Goal: Task Accomplishment & Management: Manage account settings

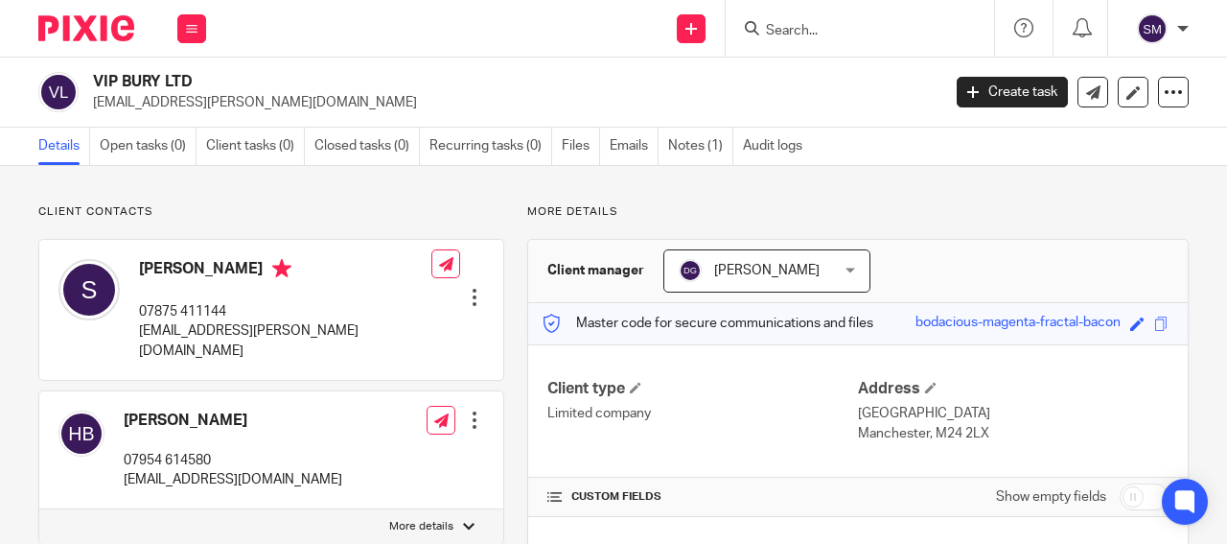
scroll to position [230, 0]
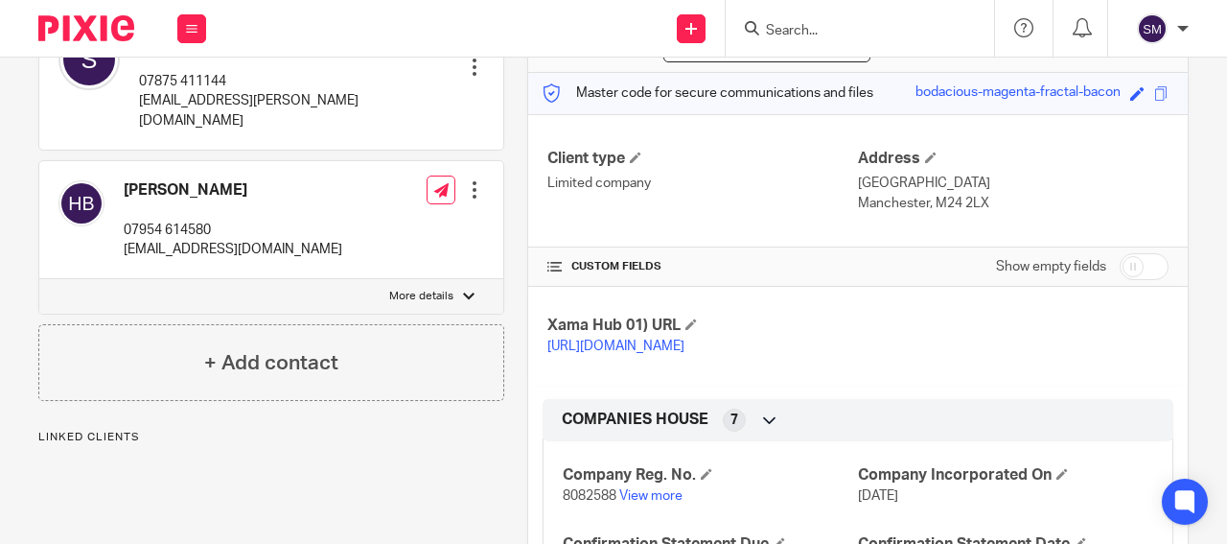
click at [798, 23] on input "Search" at bounding box center [850, 31] width 173 height 17
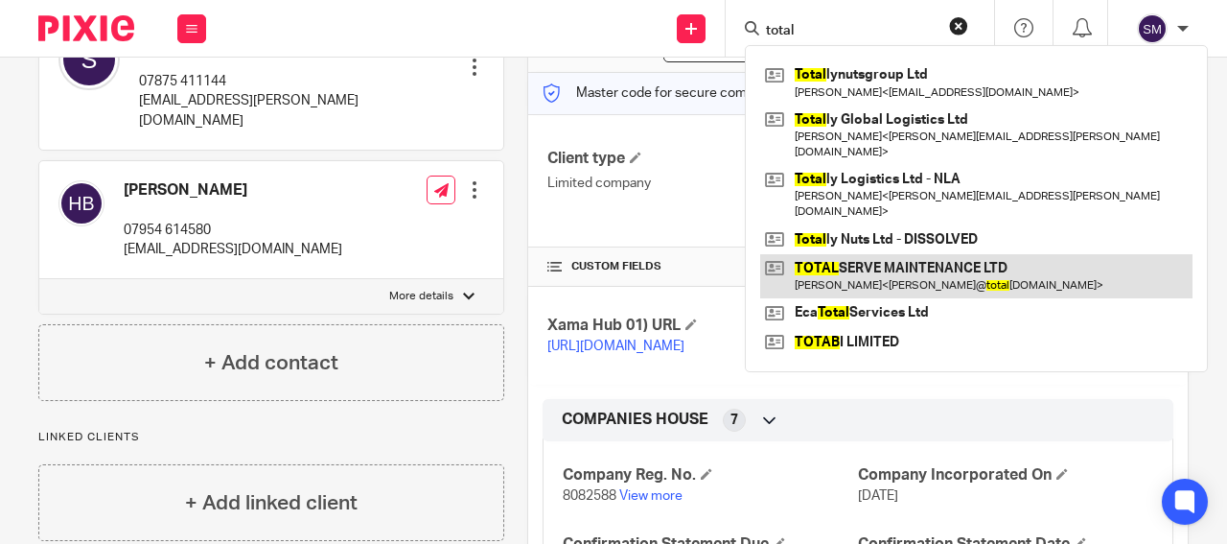
type input "total"
click at [917, 254] on link at bounding box center [976, 276] width 432 height 44
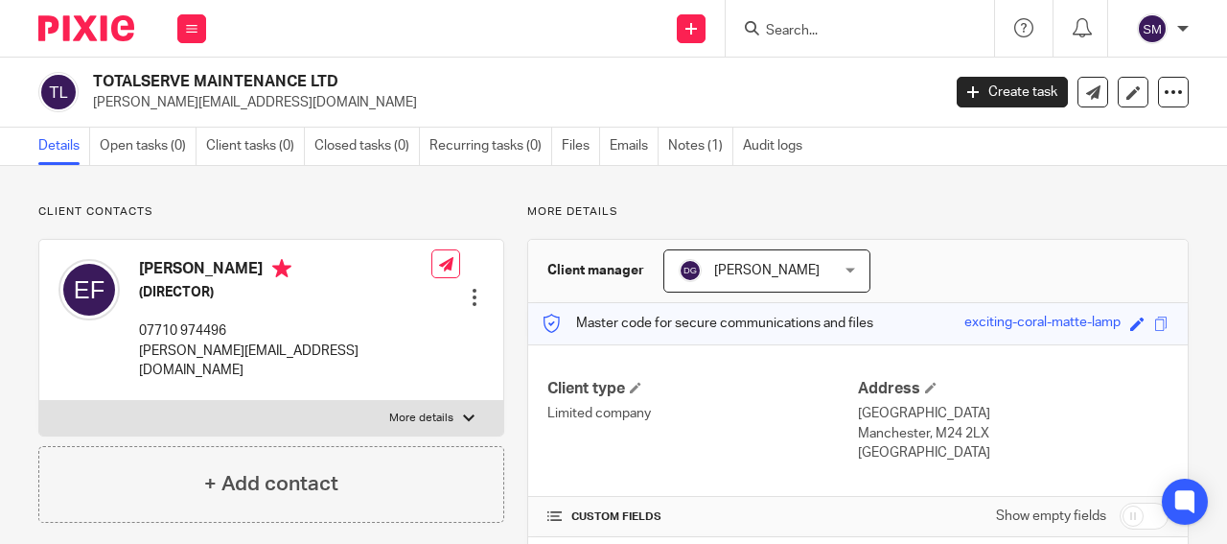
drag, startPoint x: 308, startPoint y: 81, endPoint x: 75, endPoint y: 75, distance: 233.1
click at [93, 76] on h2 "TOTALSERVE MAINTENANCE LTD" at bounding box center [427, 82] width 668 height 20
copy div "TOTALSERVE MAINTENANCE"
click at [839, 26] on input "Search" at bounding box center [850, 31] width 173 height 17
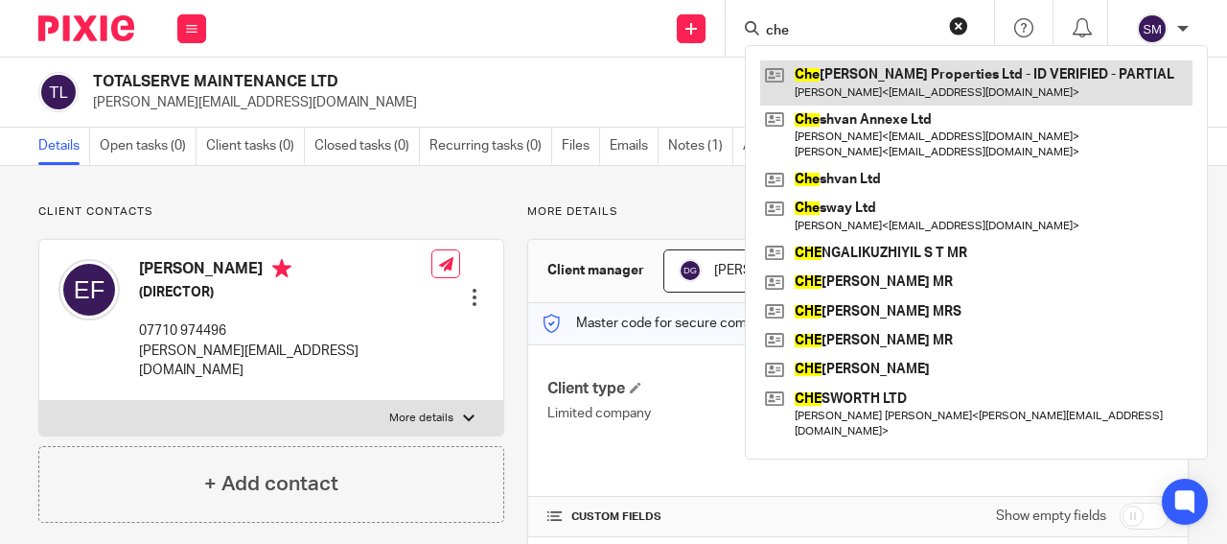
type input "che"
click at [923, 79] on link at bounding box center [976, 82] width 432 height 44
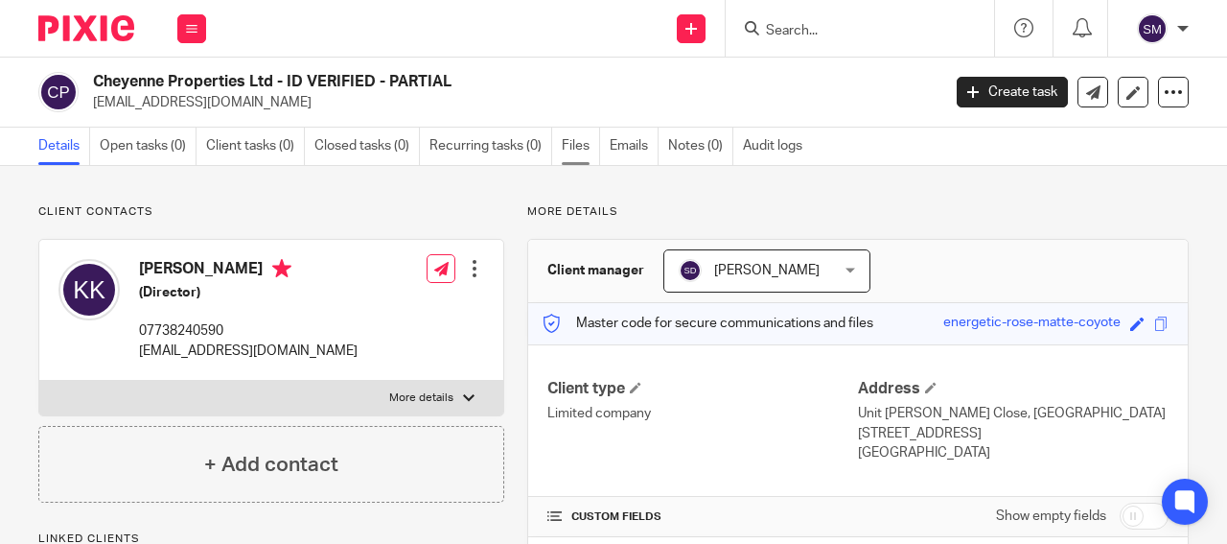
click at [583, 143] on link "Files" at bounding box center [581, 146] width 38 height 37
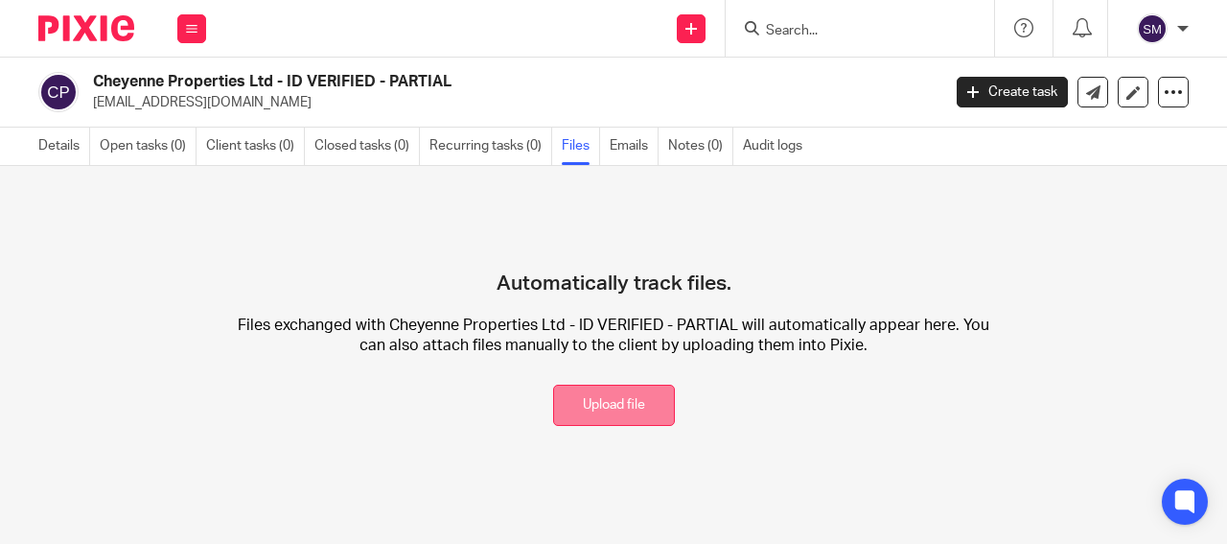
click at [634, 407] on button "Upload file" at bounding box center [614, 405] width 122 height 41
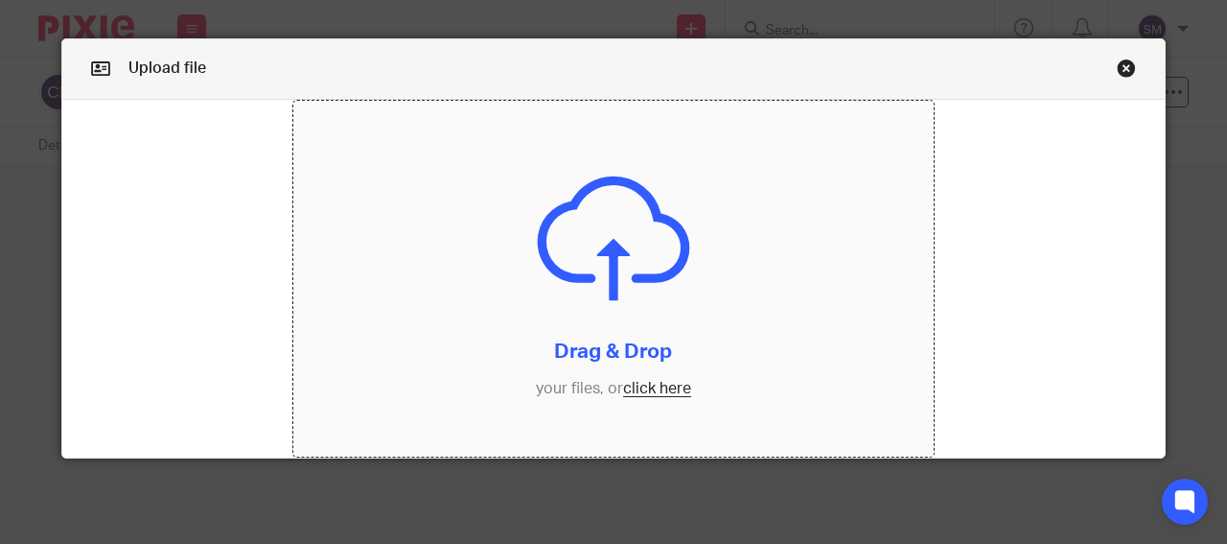
click at [646, 316] on input "file" at bounding box center [614, 279] width 642 height 357
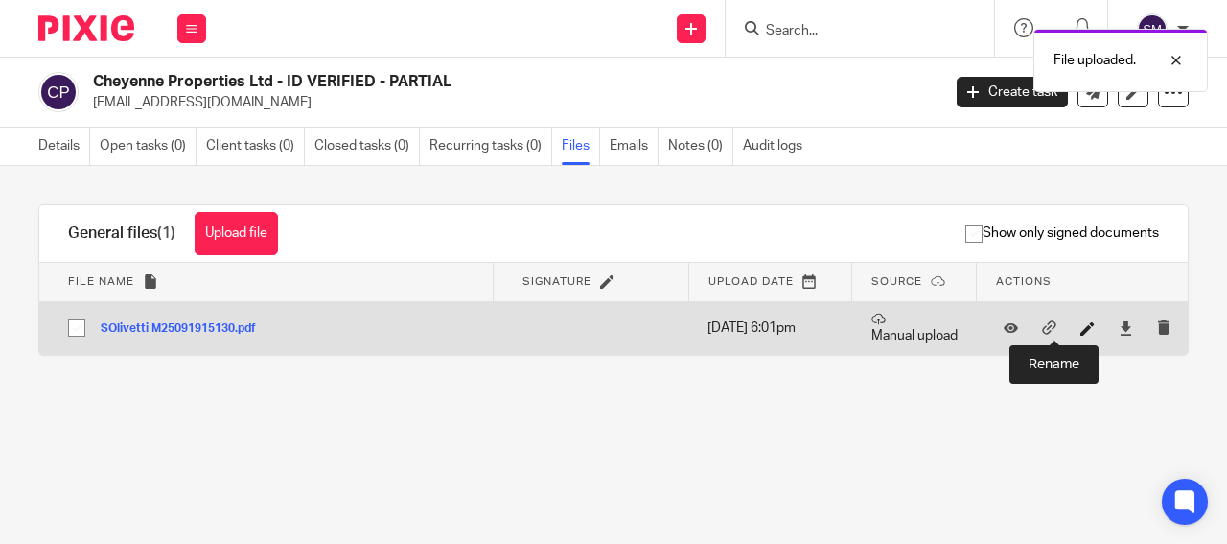
click at [1081, 325] on icon at bounding box center [1088, 328] width 14 height 14
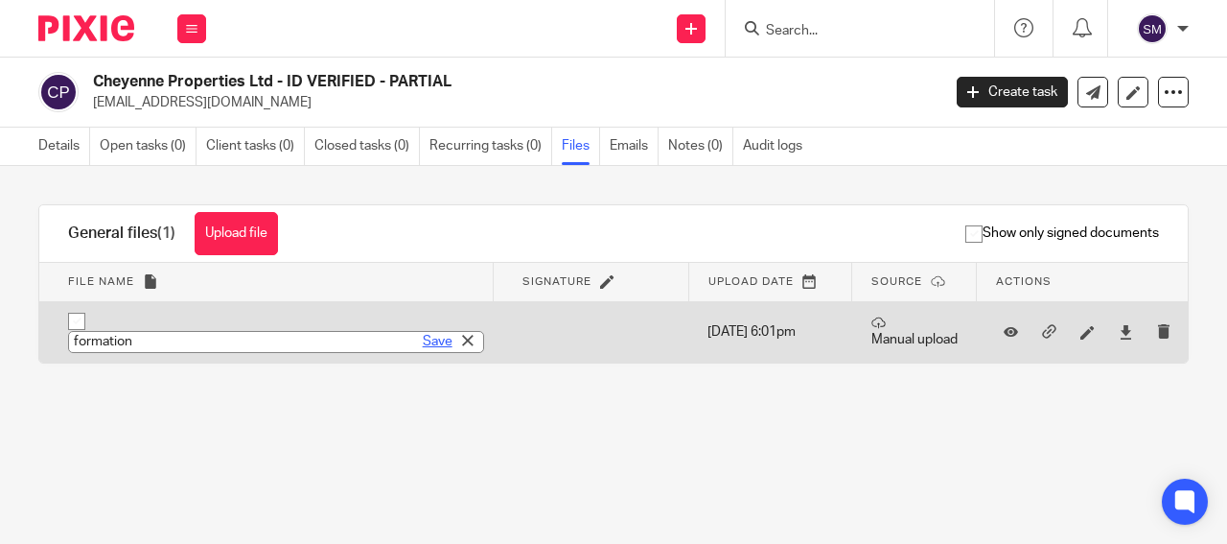
type input "formation"
click at [423, 337] on link "Save" at bounding box center [438, 341] width 30 height 19
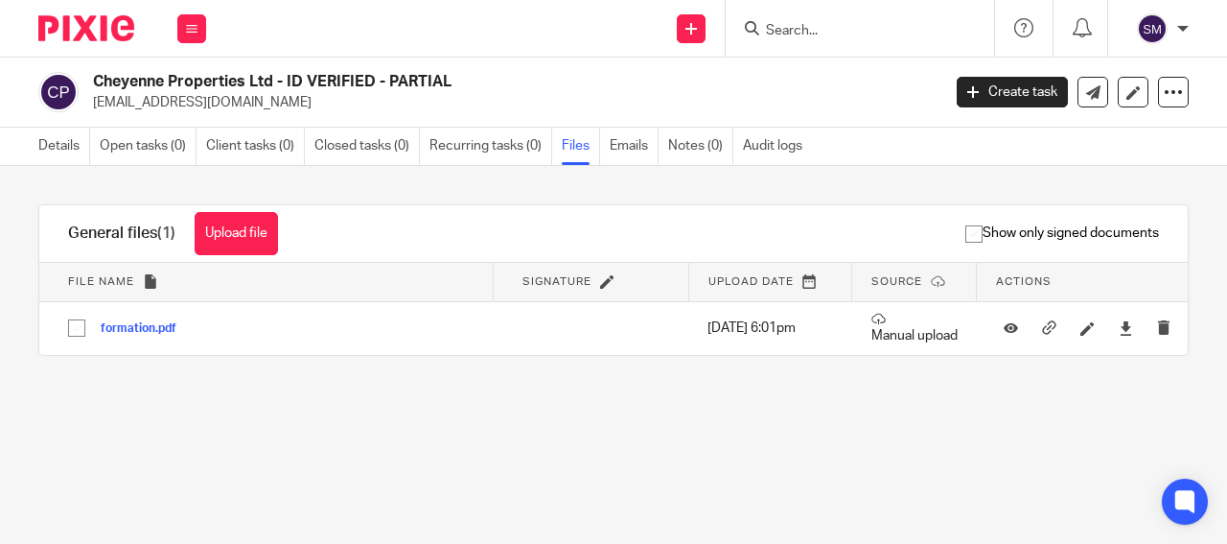
click at [821, 31] on input "Search" at bounding box center [850, 31] width 173 height 17
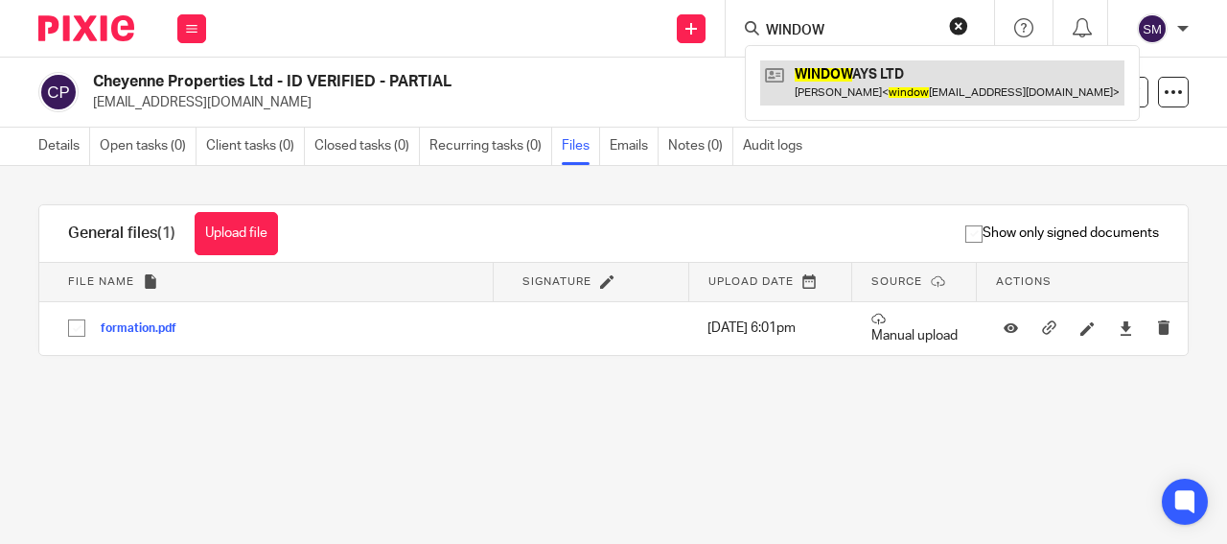
type input "WINDOW"
click at [856, 80] on link at bounding box center [942, 82] width 364 height 44
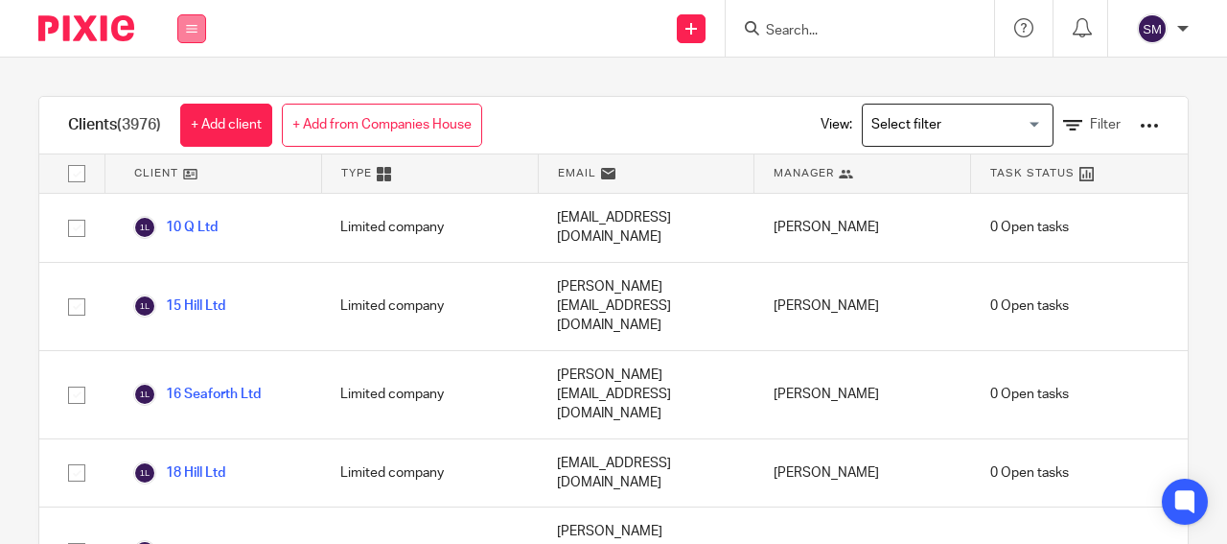
click at [191, 30] on icon at bounding box center [192, 29] width 12 height 12
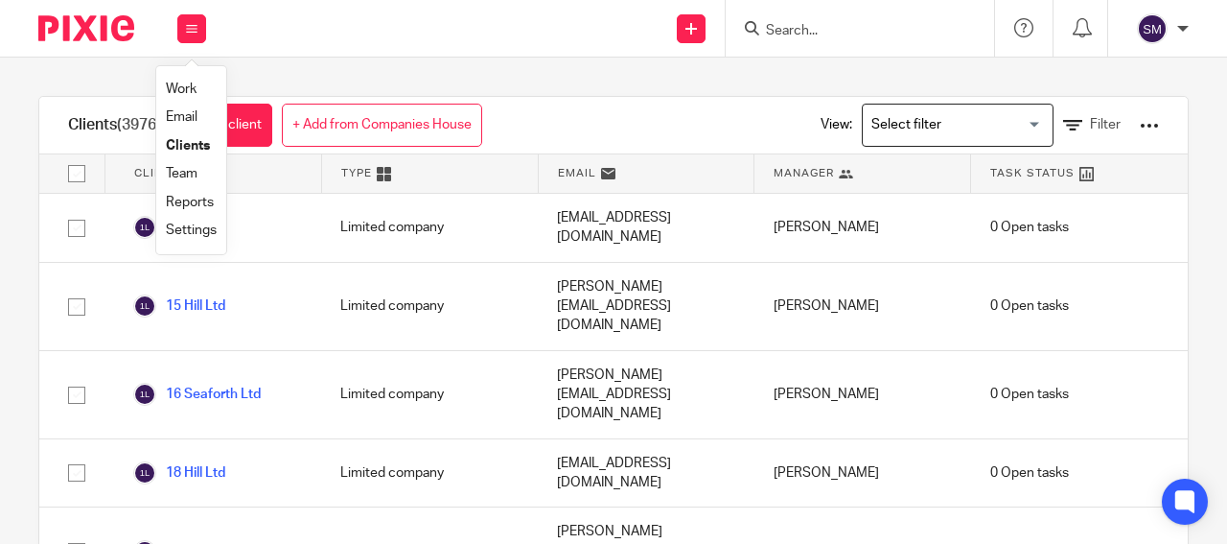
click at [193, 113] on link "Email" at bounding box center [182, 116] width 32 height 13
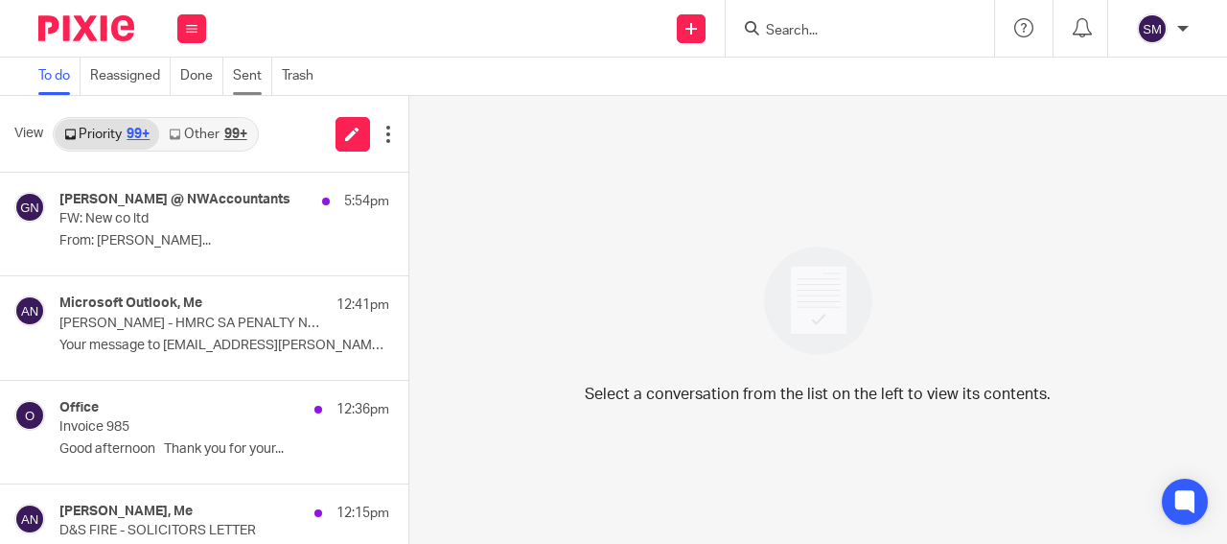
click at [251, 72] on link "Sent" at bounding box center [252, 76] width 39 height 37
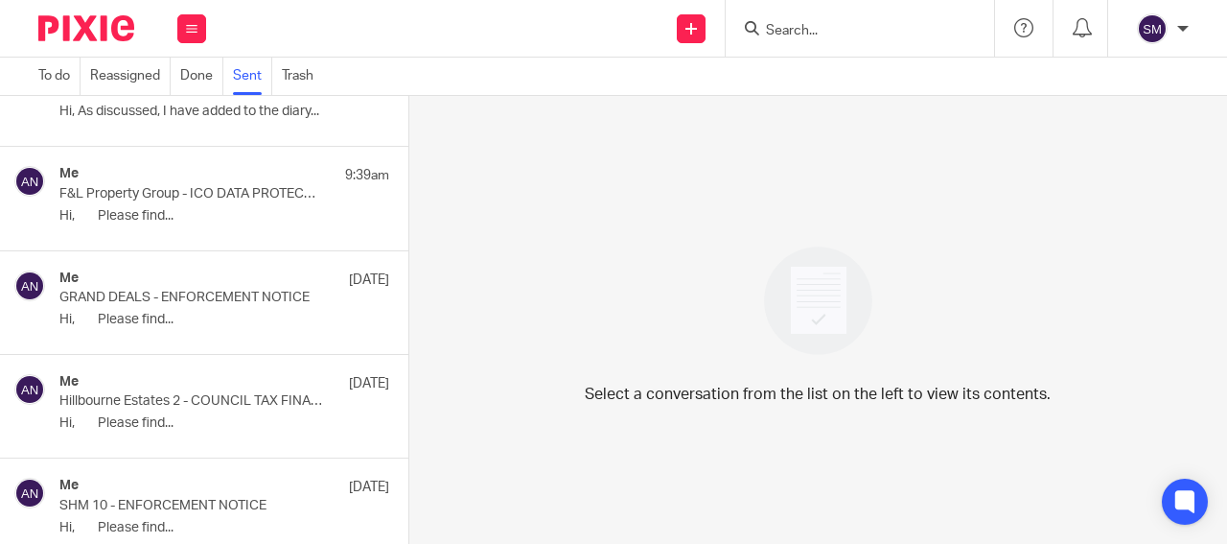
scroll to position [6109, 0]
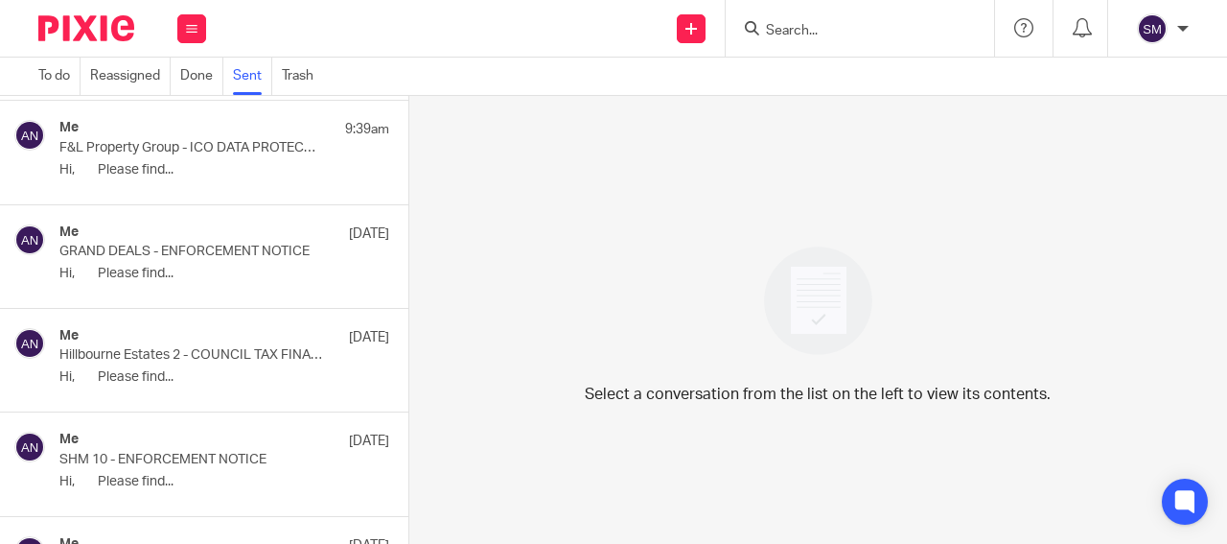
click at [228, 449] on div "Me 19 Sep" at bounding box center [224, 441] width 330 height 19
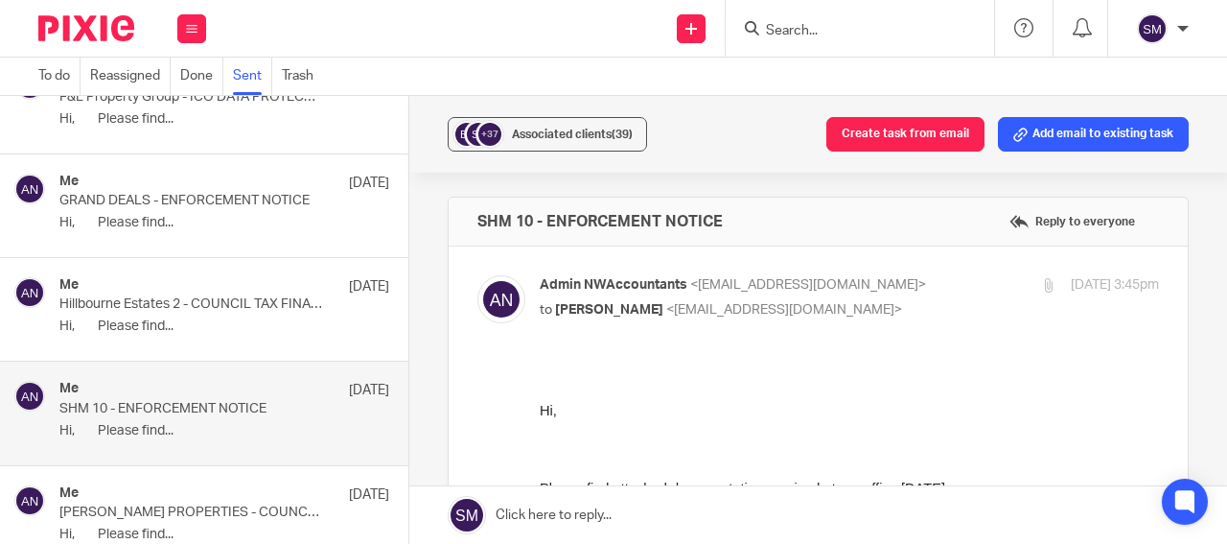
scroll to position [6201, 0]
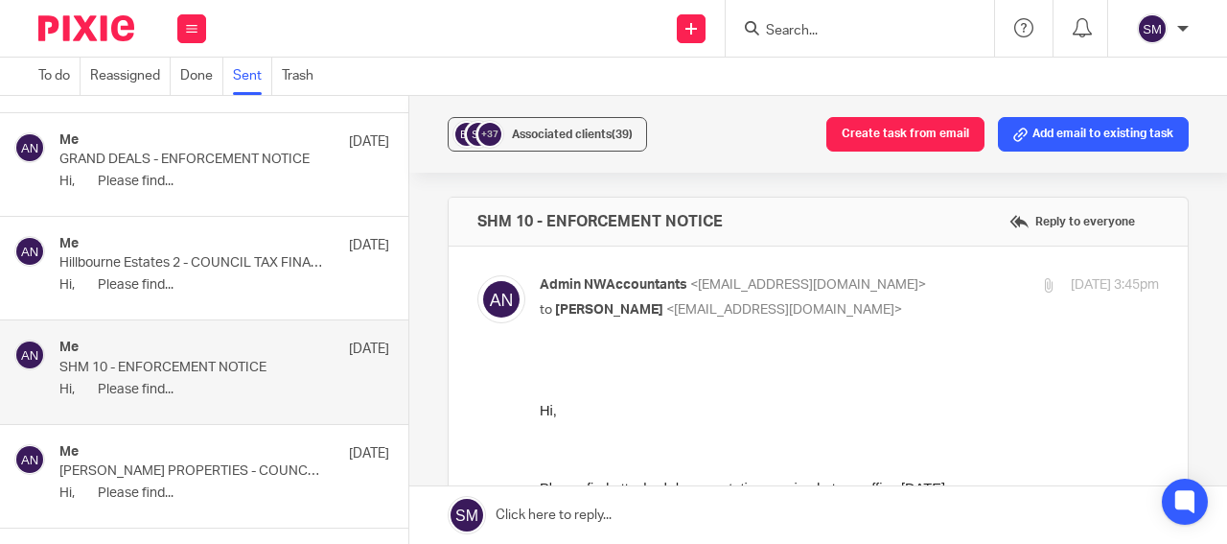
click at [228, 453] on div "Me 19 Sep" at bounding box center [224, 453] width 330 height 19
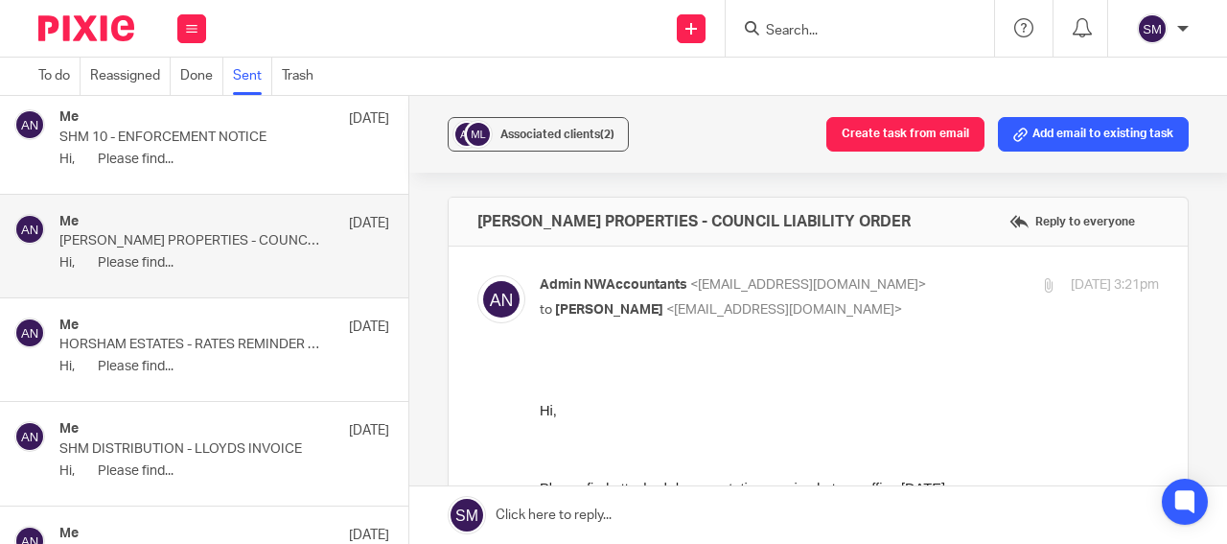
scroll to position [6615, 0]
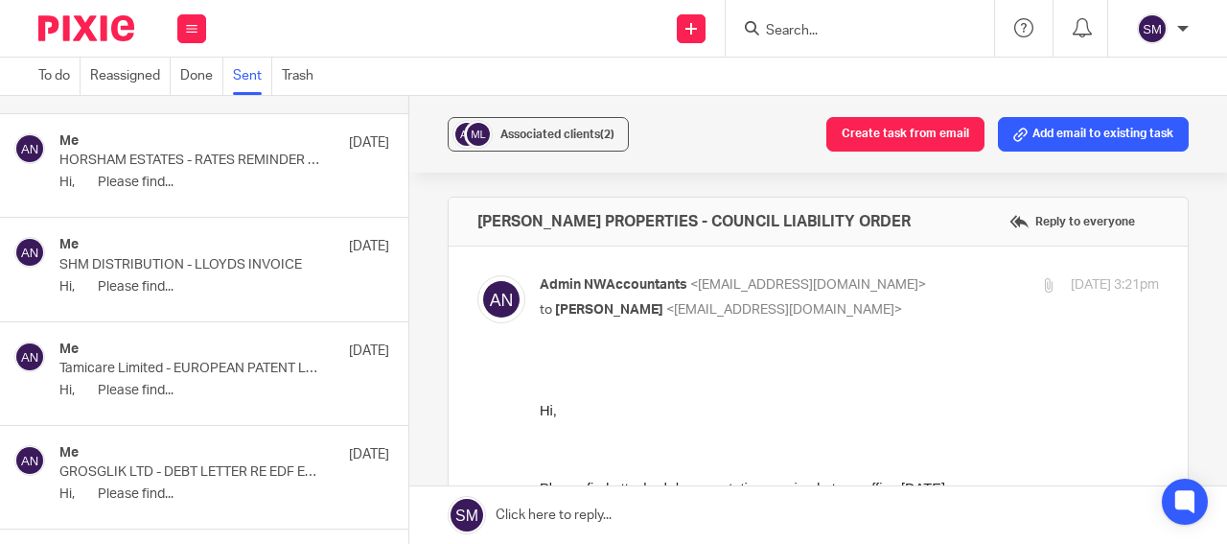
click at [208, 269] on p "SHM DISTRIBUTION - LLOYDS INVOICE" at bounding box center [191, 265] width 264 height 16
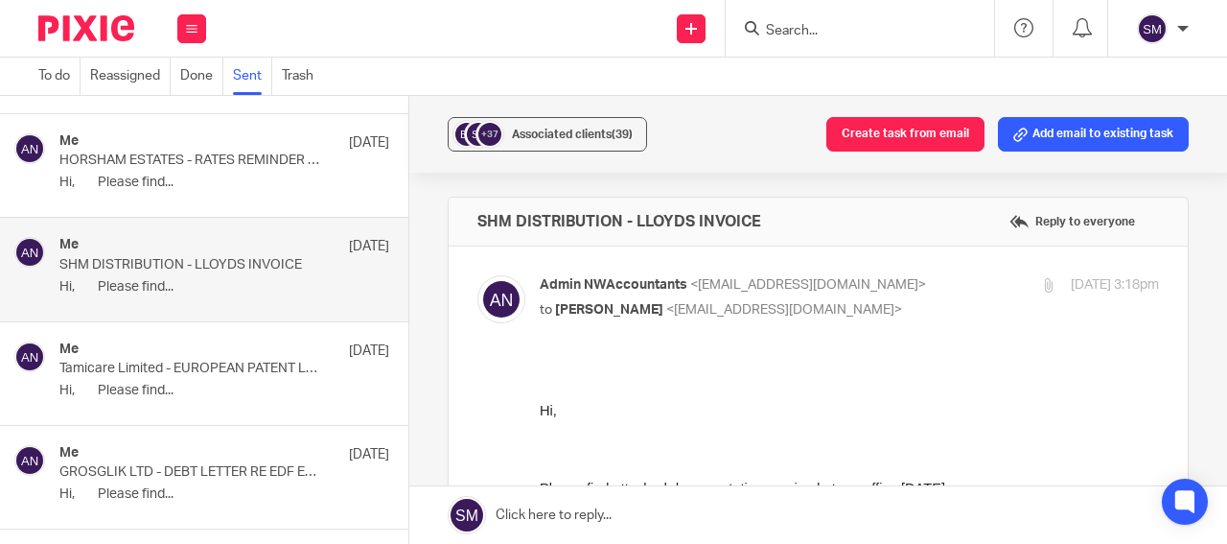
scroll to position [0, 0]
click at [538, 134] on span "Associated clients (39)" at bounding box center [572, 134] width 121 height 12
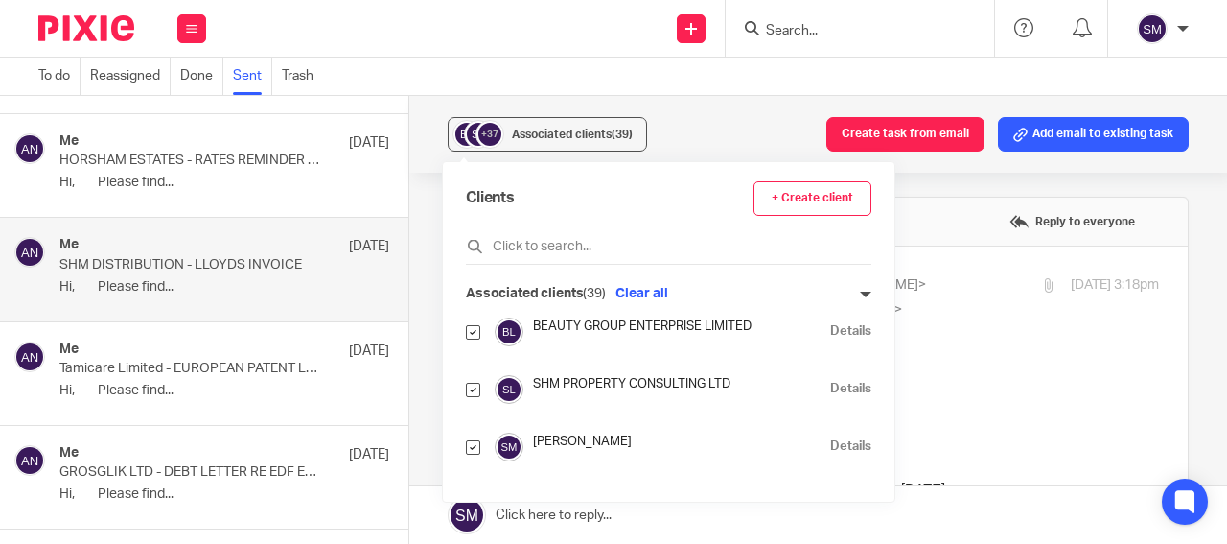
click at [830, 386] on link "Details" at bounding box center [850, 389] width 41 height 18
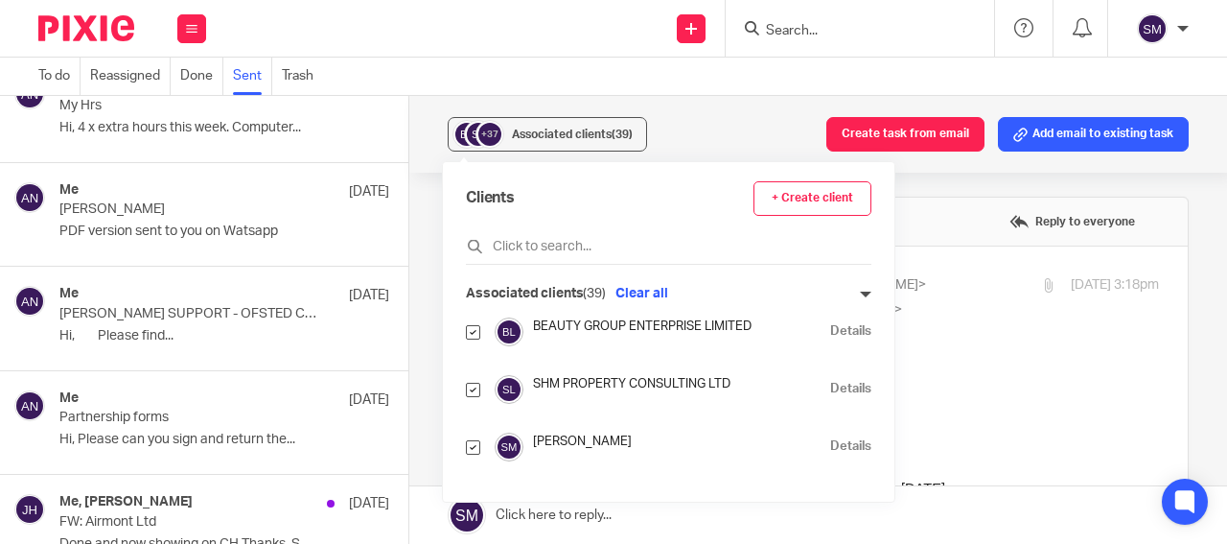
scroll to position [9469, 0]
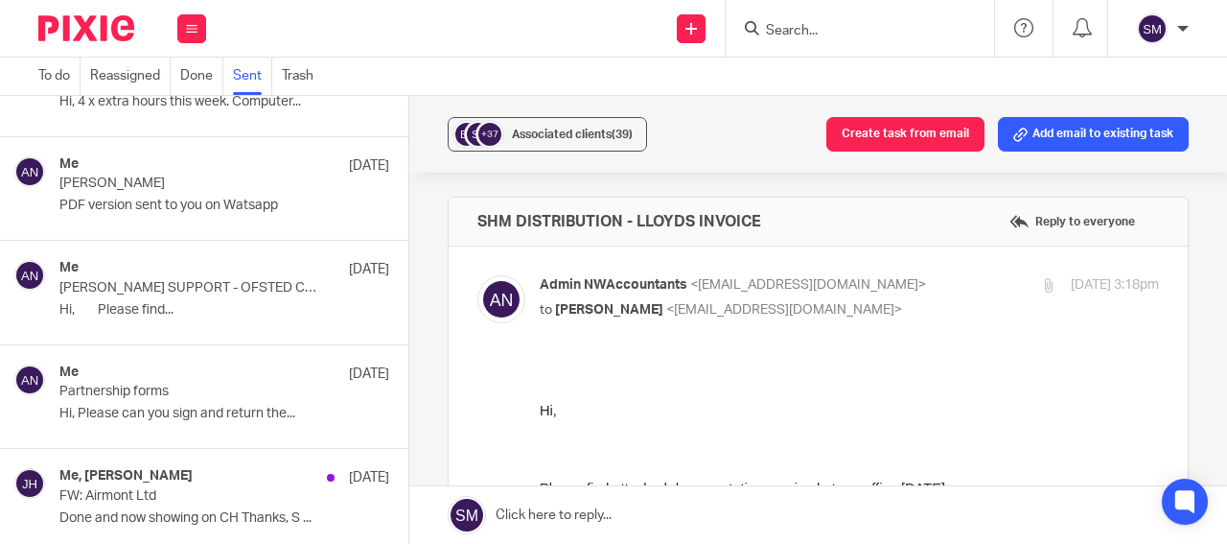
click at [230, 290] on p "MAYDEN SUPPORT - OFSTED COMPLIANCE NOTICE" at bounding box center [191, 288] width 264 height 16
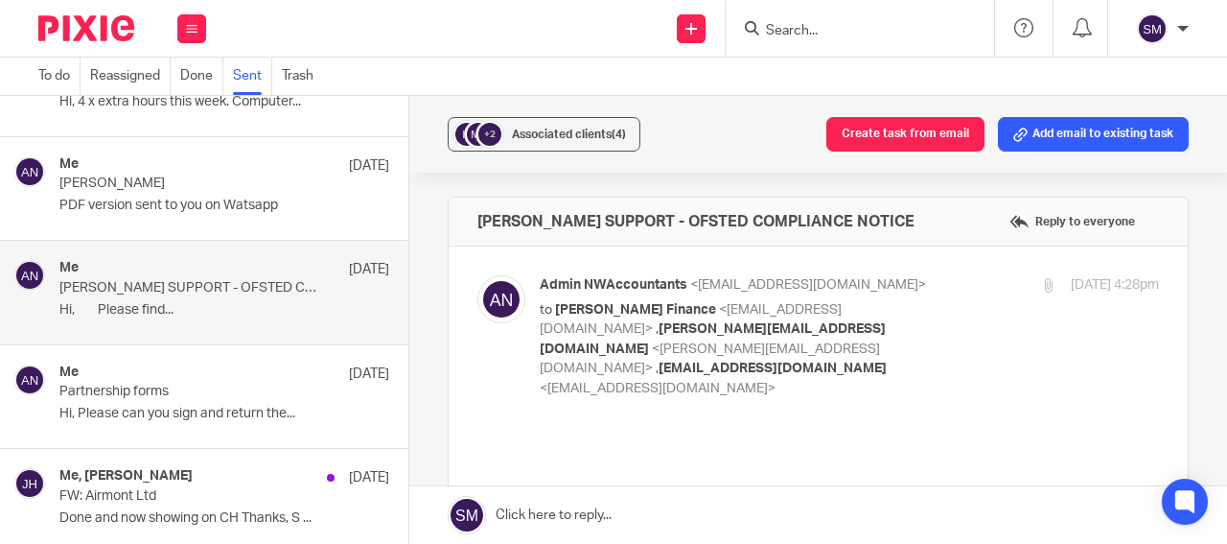
scroll to position [0, 0]
click at [548, 149] on button "+2 Associated clients (4)" at bounding box center [544, 134] width 193 height 35
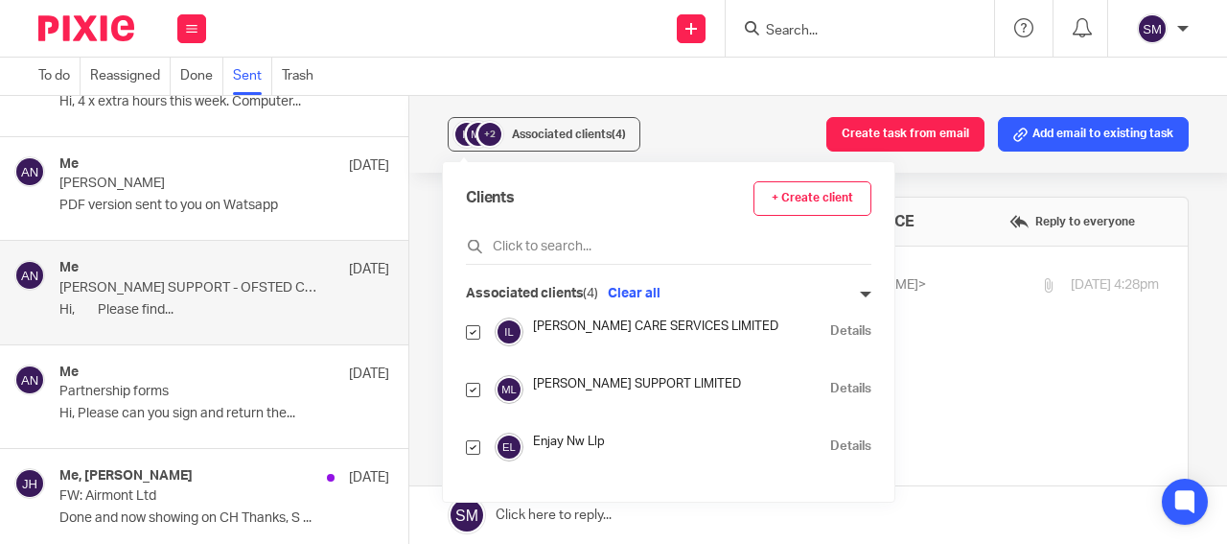
click at [830, 388] on link "Details" at bounding box center [850, 389] width 41 height 18
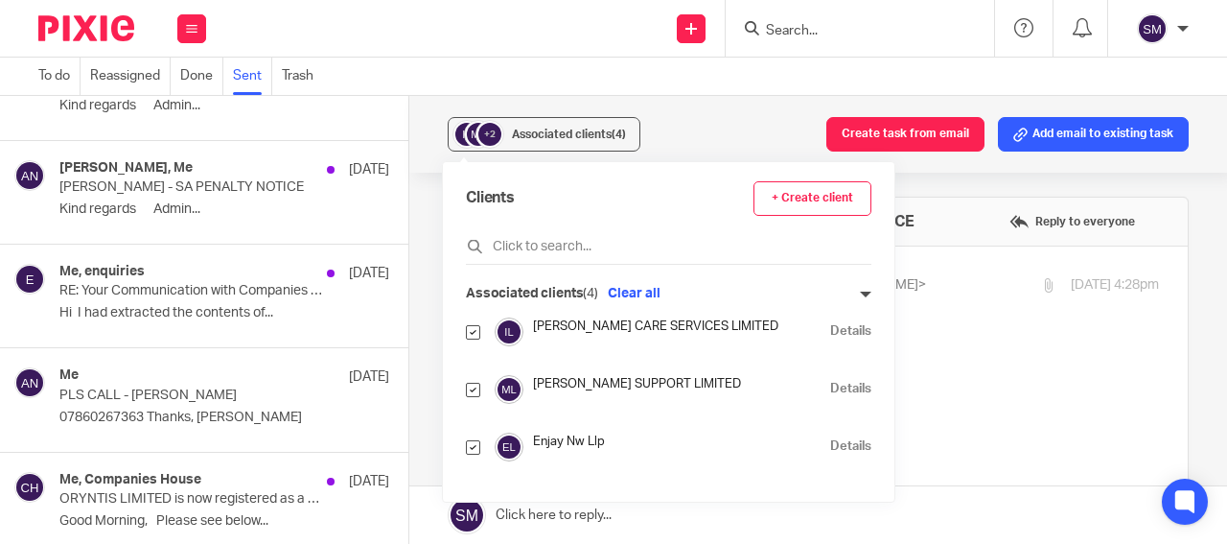
scroll to position [7444, 0]
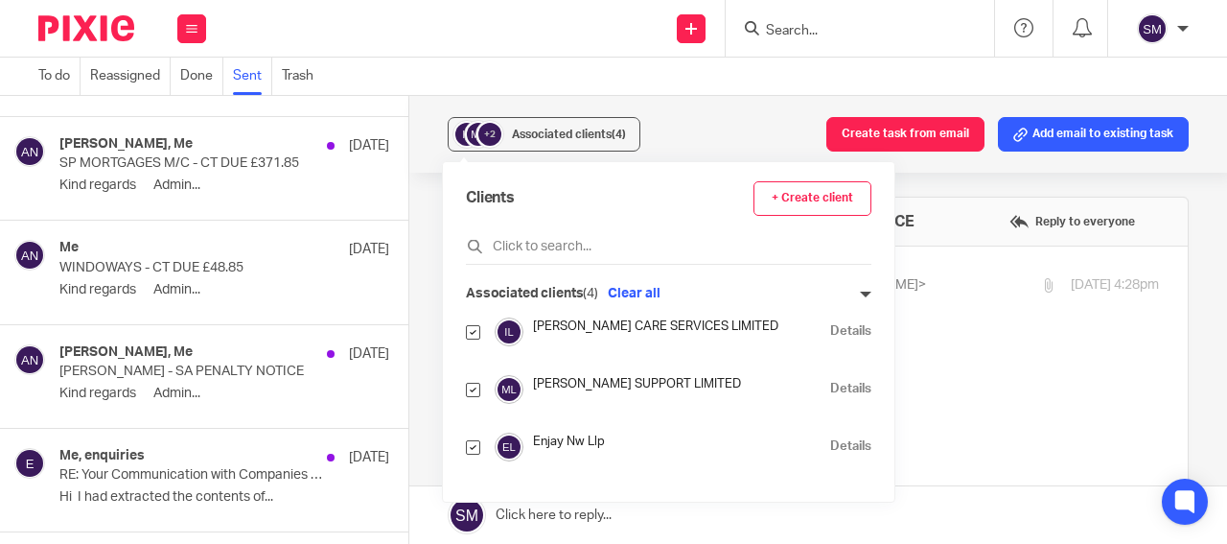
click at [166, 252] on div "Me 19 Sep" at bounding box center [224, 249] width 330 height 19
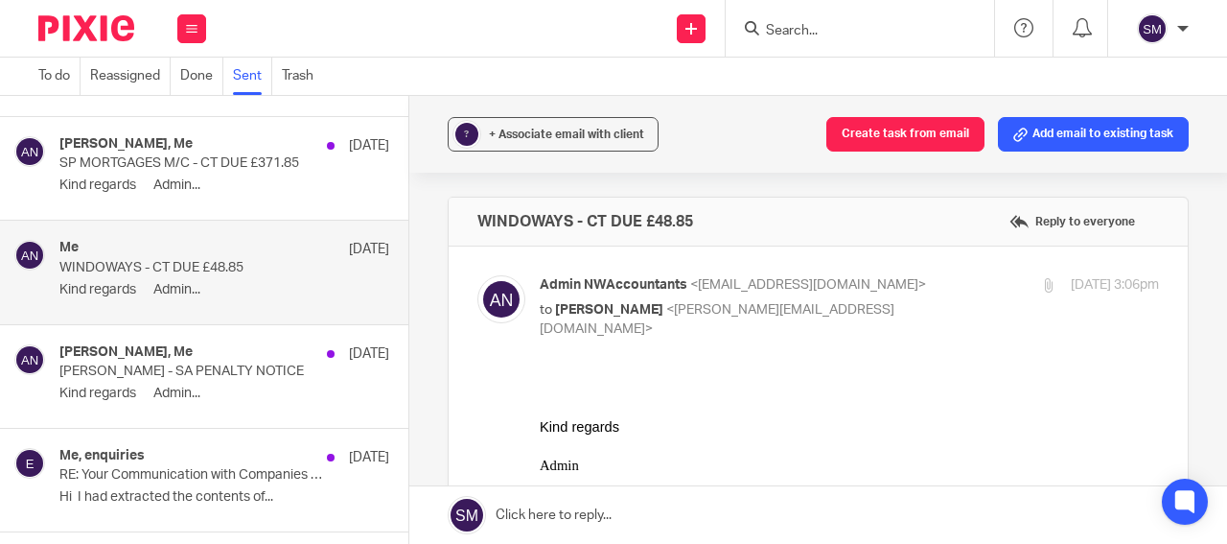
scroll to position [0, 0]
drag, startPoint x: 718, startPoint y: 215, endPoint x: 491, endPoint y: 209, distance: 227.3
click at [470, 211] on div "WINDOWAYS - CT DUE £48.85 Reply to everyone" at bounding box center [818, 222] width 739 height 48
copy h4 "WINDOWAYS - CT DUE £48.85"
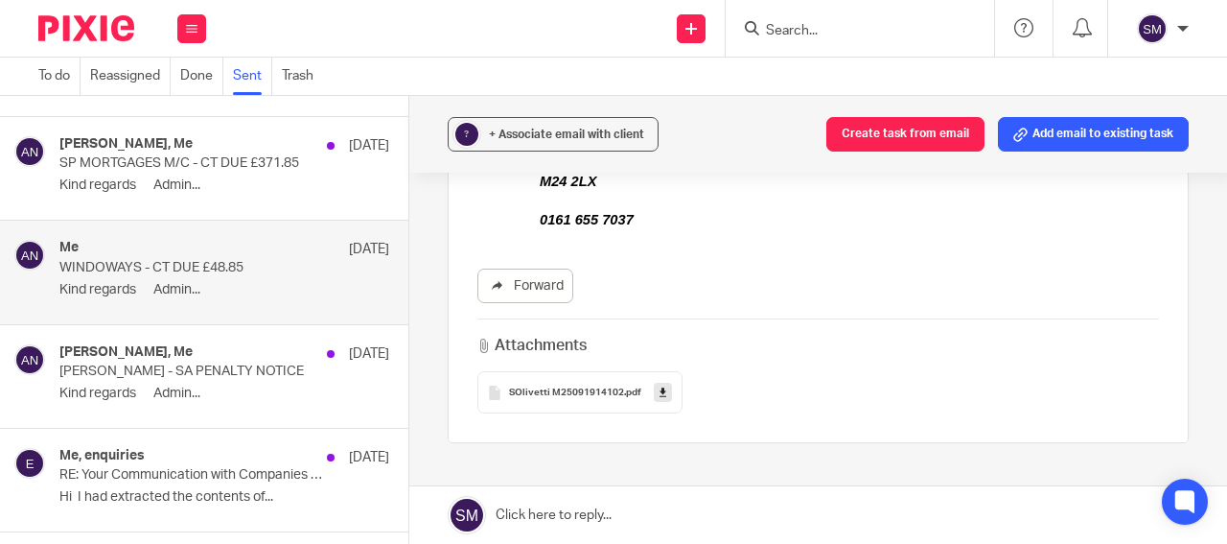
scroll to position [552, 0]
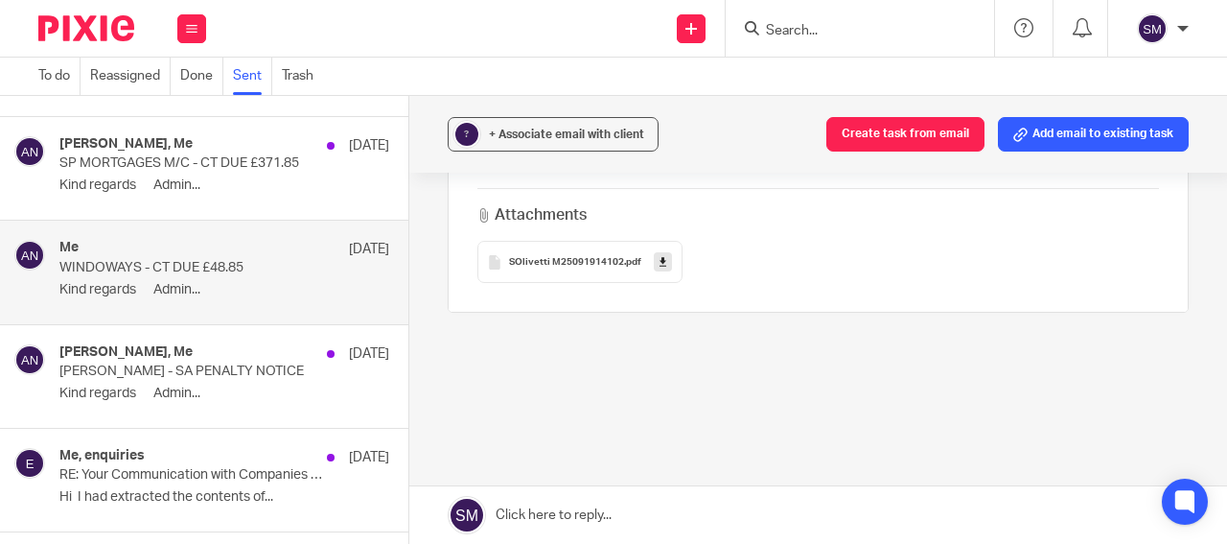
click at [660, 255] on icon at bounding box center [663, 262] width 7 height 14
click at [169, 178] on div "Daniel Davies, Me 19 Sep SP MORTGAGES M/C - CT DUE £371.85 Kind regards Admin..." at bounding box center [224, 168] width 330 height 64
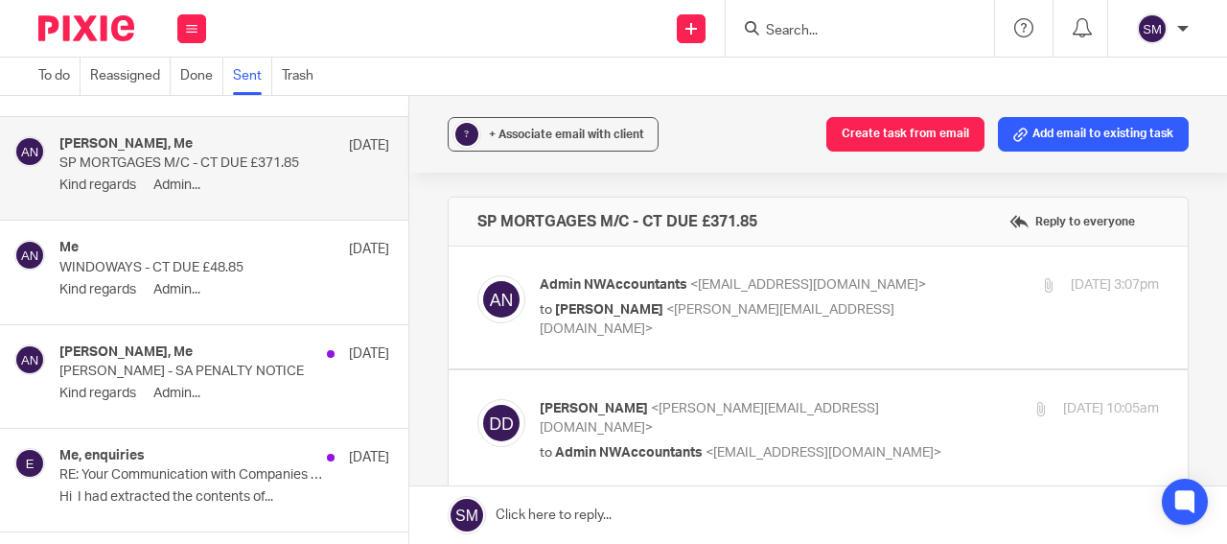
scroll to position [0, 0]
drag, startPoint x: 780, startPoint y: 218, endPoint x: 471, endPoint y: 212, distance: 308.8
click at [458, 214] on div "SP MORTGAGES M/C - CT DUE £371.85 Reply to everyone" at bounding box center [818, 222] width 739 height 48
copy h4 "SP MORTGAGES M/C - CT DUE £371.85"
click at [1042, 283] on div at bounding box center [1049, 285] width 14 height 14
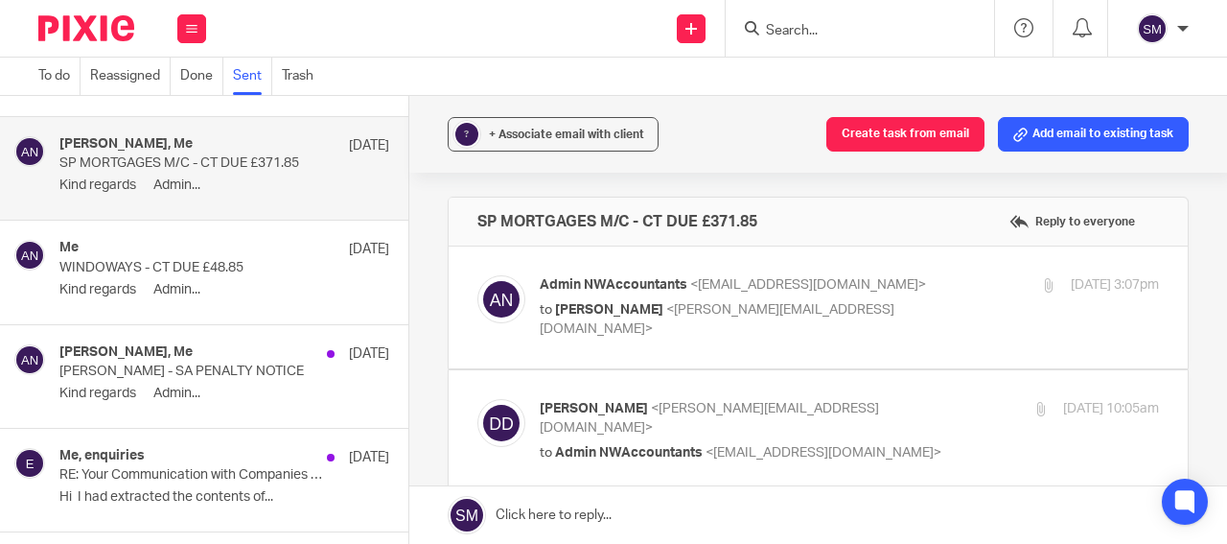
checkbox input "true"
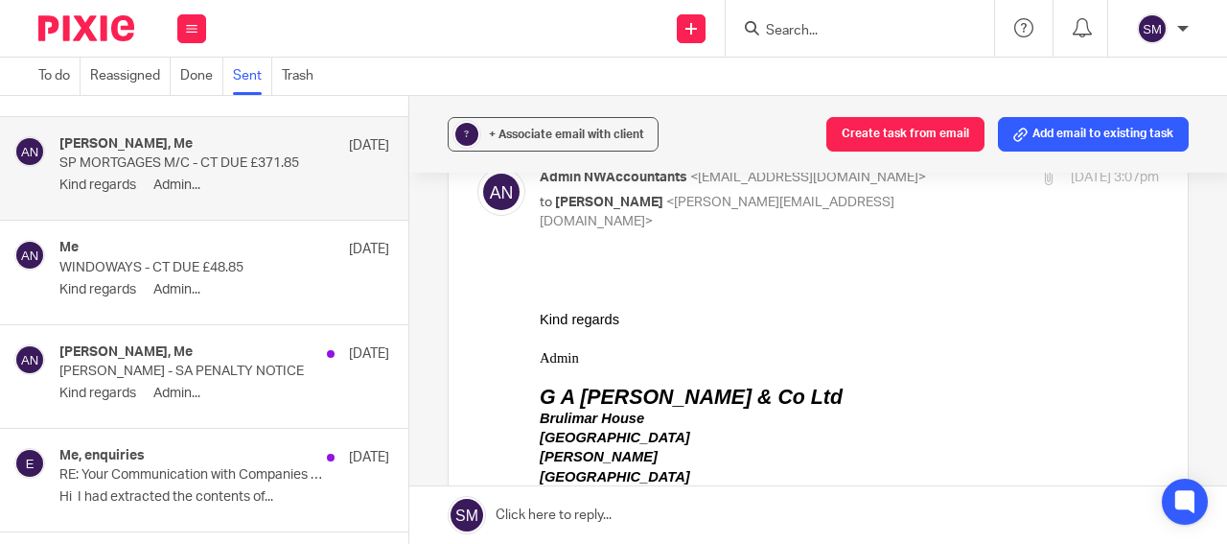
scroll to position [368, 0]
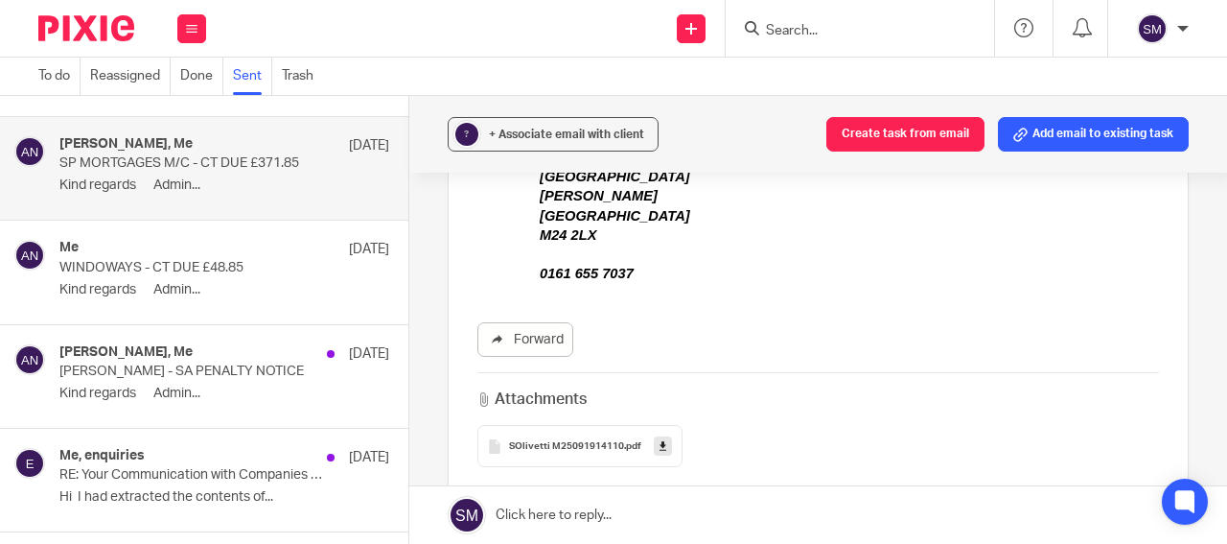
click at [660, 439] on icon at bounding box center [663, 446] width 7 height 14
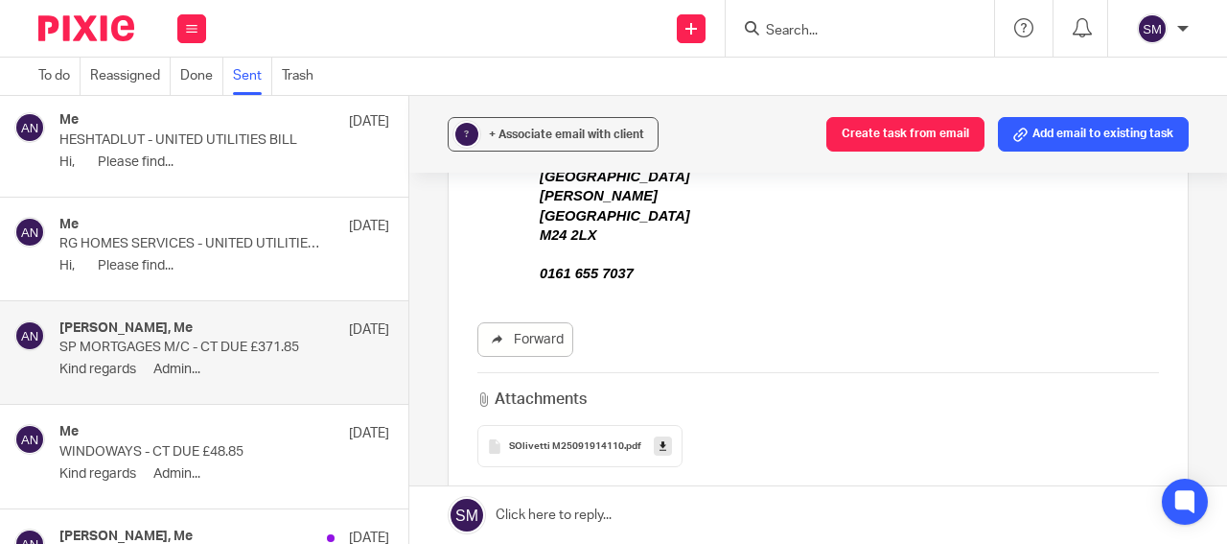
click at [227, 279] on div "Me 19 Sep RG HOMES SERVICES - UNITED UTILITIES BILL Hi, Please find..." at bounding box center [224, 249] width 330 height 64
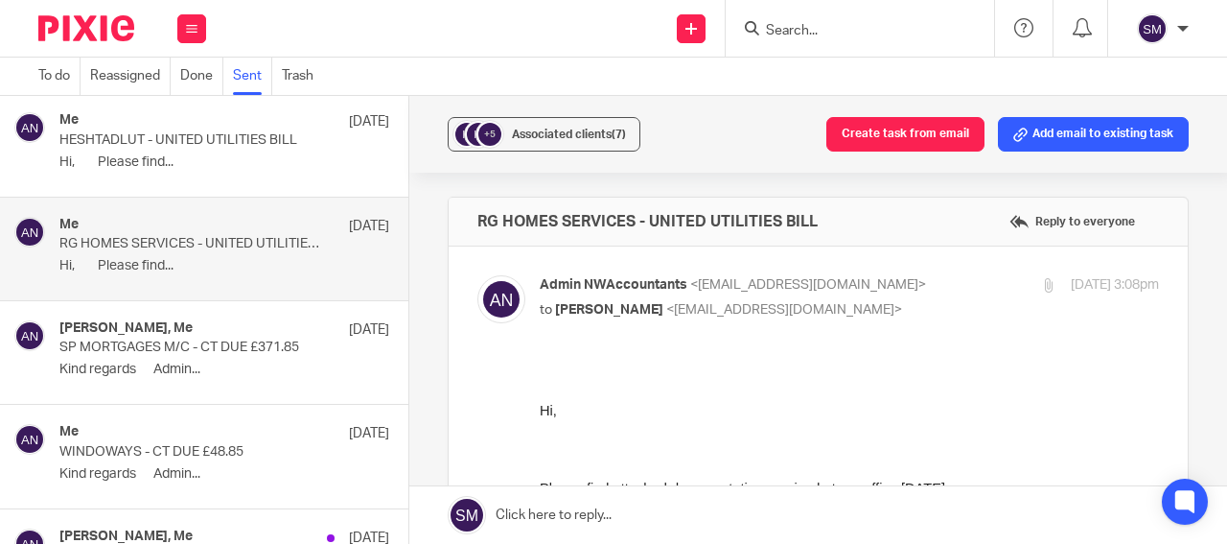
scroll to position [0, 0]
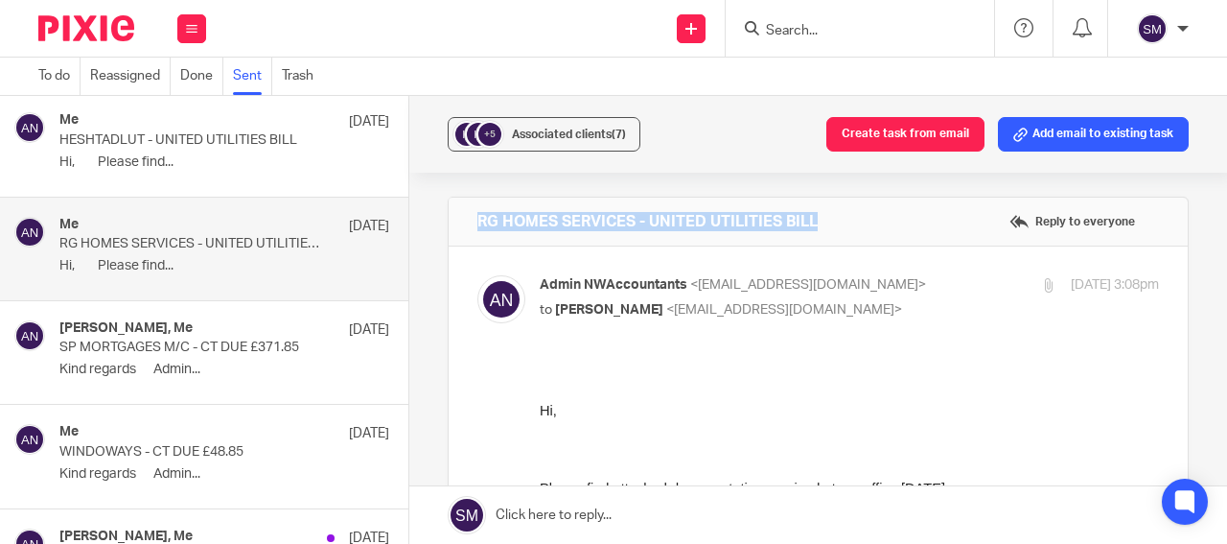
drag, startPoint x: 831, startPoint y: 218, endPoint x: 503, endPoint y: 223, distance: 328.0
click at [466, 214] on div "RG HOMES SERVICES - UNITED UTILITIES BILL Reply to everyone" at bounding box center [818, 222] width 739 height 48
copy h4 "RG HOMES SERVICES - UNITED UTILITIES BILL"
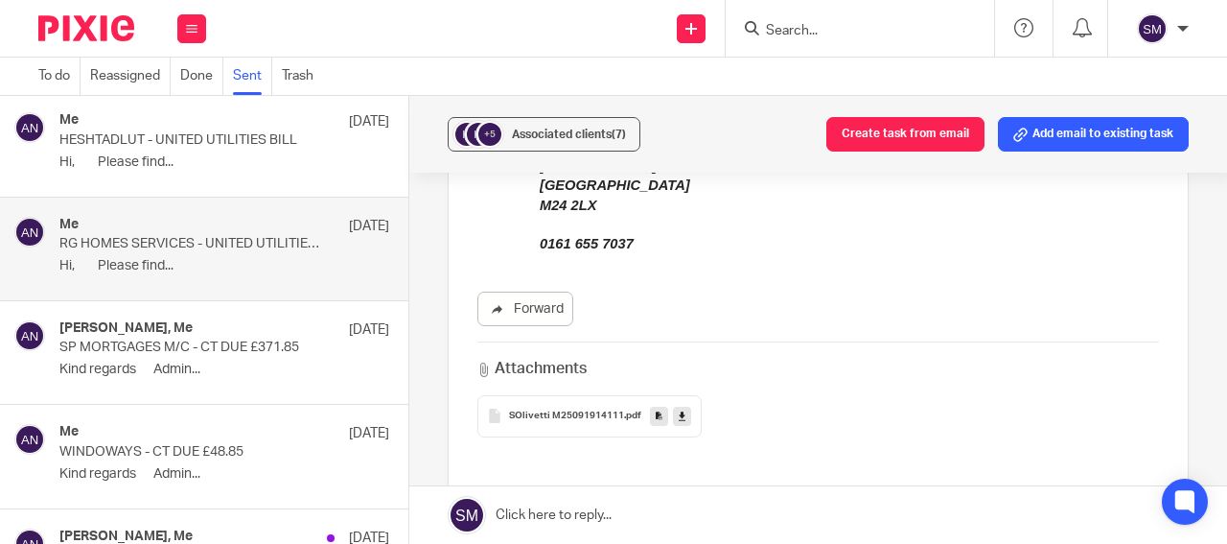
scroll to position [506, 0]
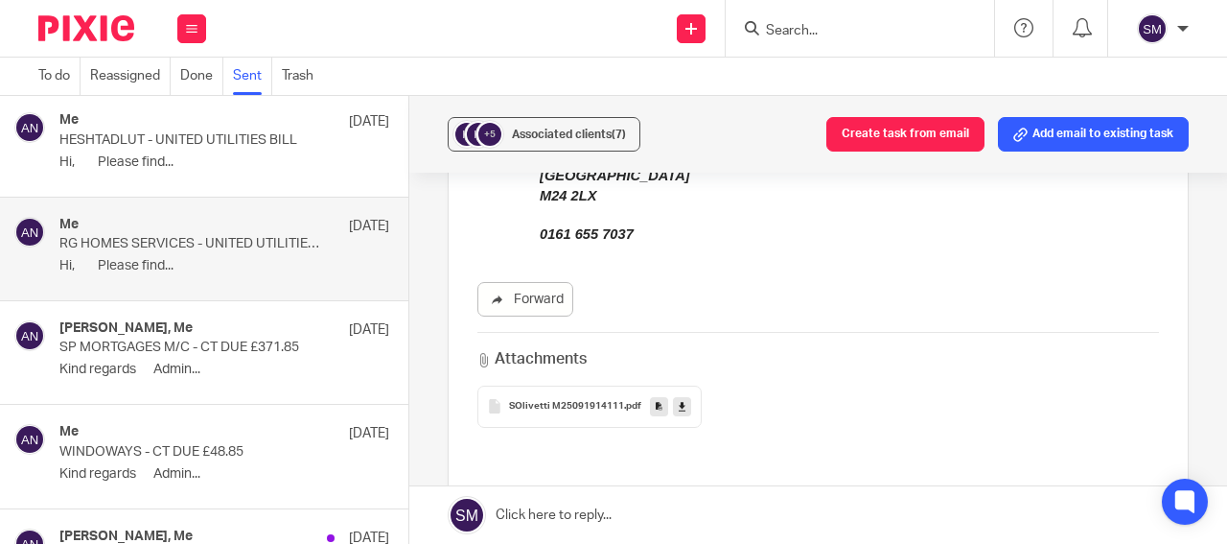
click at [656, 409] on icon at bounding box center [659, 406] width 7 height 14
click at [562, 140] on div "Associated clients (7)" at bounding box center [569, 134] width 114 height 19
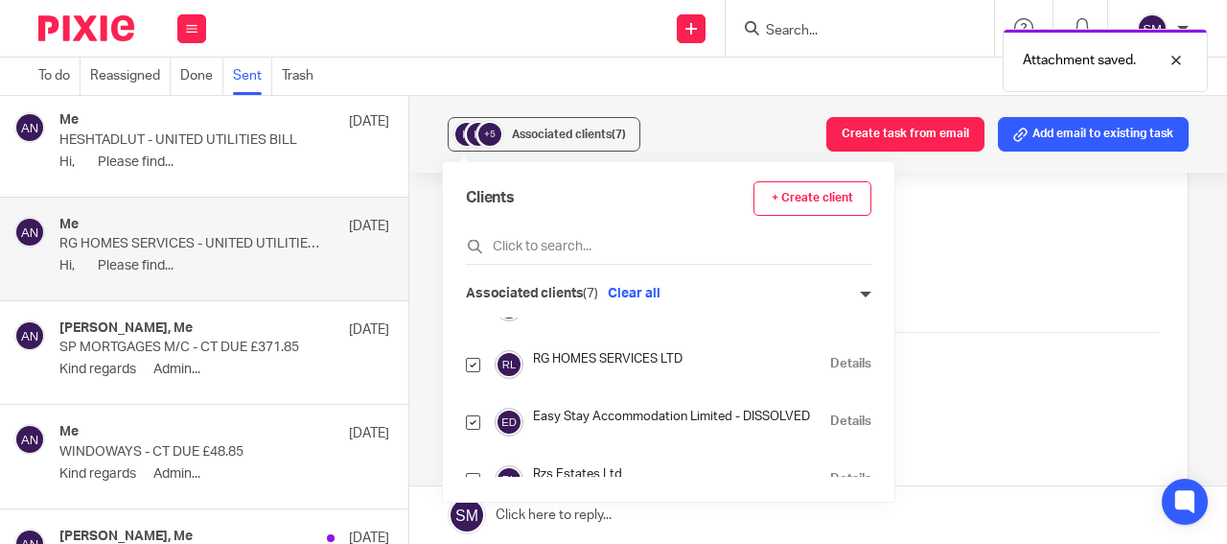
scroll to position [92, 0]
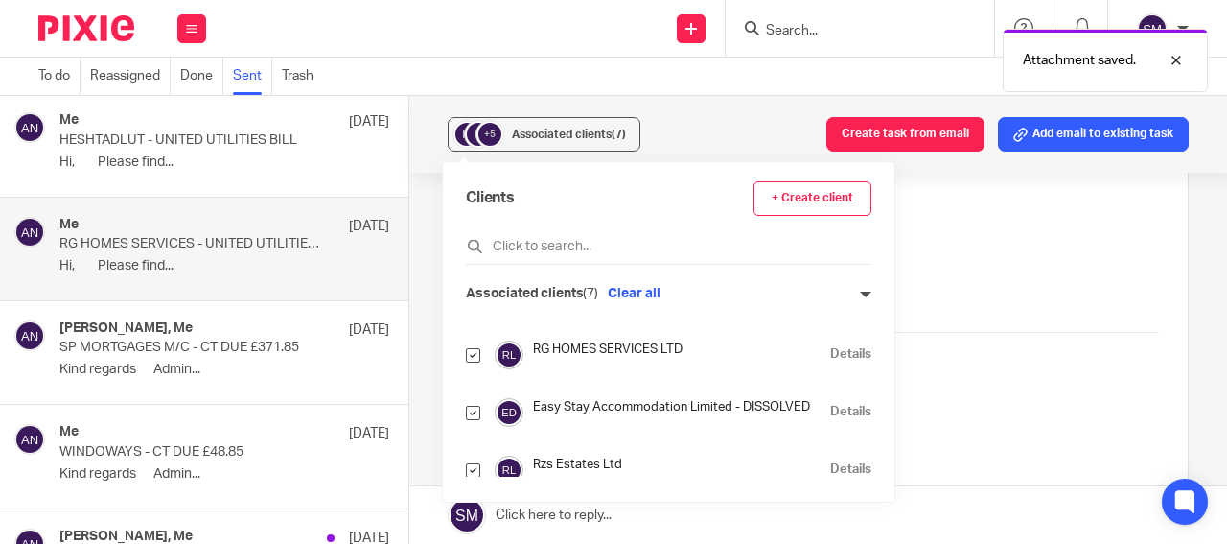
click at [830, 353] on link "Details" at bounding box center [850, 354] width 41 height 18
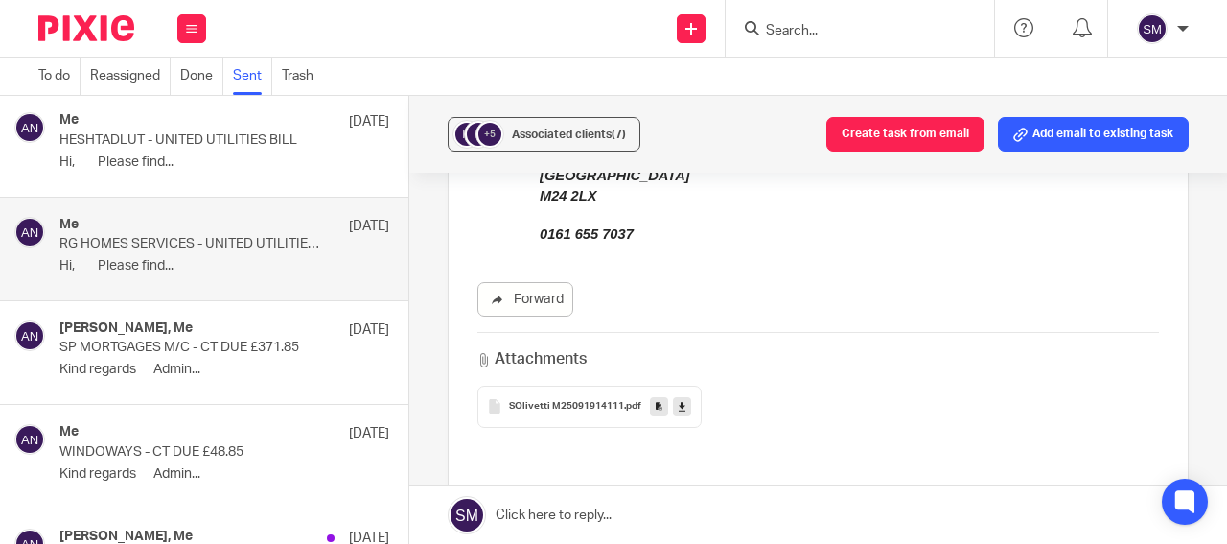
click at [203, 149] on p "HESHTADLUT - UNITED UTILITIES BILL" at bounding box center [191, 140] width 264 height 16
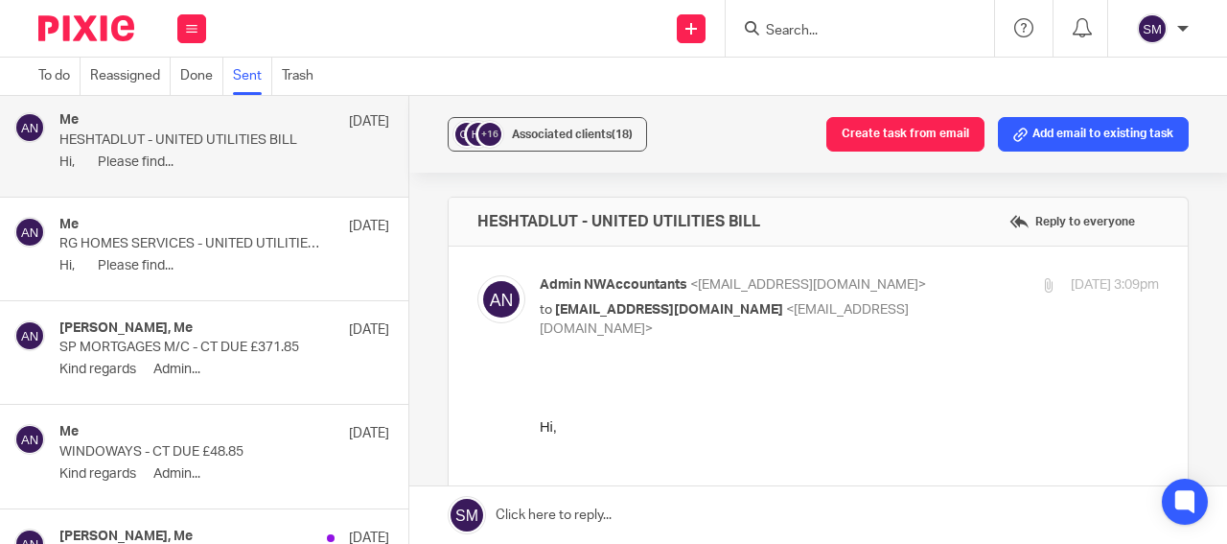
scroll to position [0, 0]
drag, startPoint x: 643, startPoint y: 196, endPoint x: 467, endPoint y: 220, distance: 178.1
click at [467, 220] on div "HESHTADLUT - UNITED UTILITIES BILL Reply to everyone" at bounding box center [818, 222] width 739 height 48
copy h4 "HESHTADLUT - UNITED UTILITIES BILL"
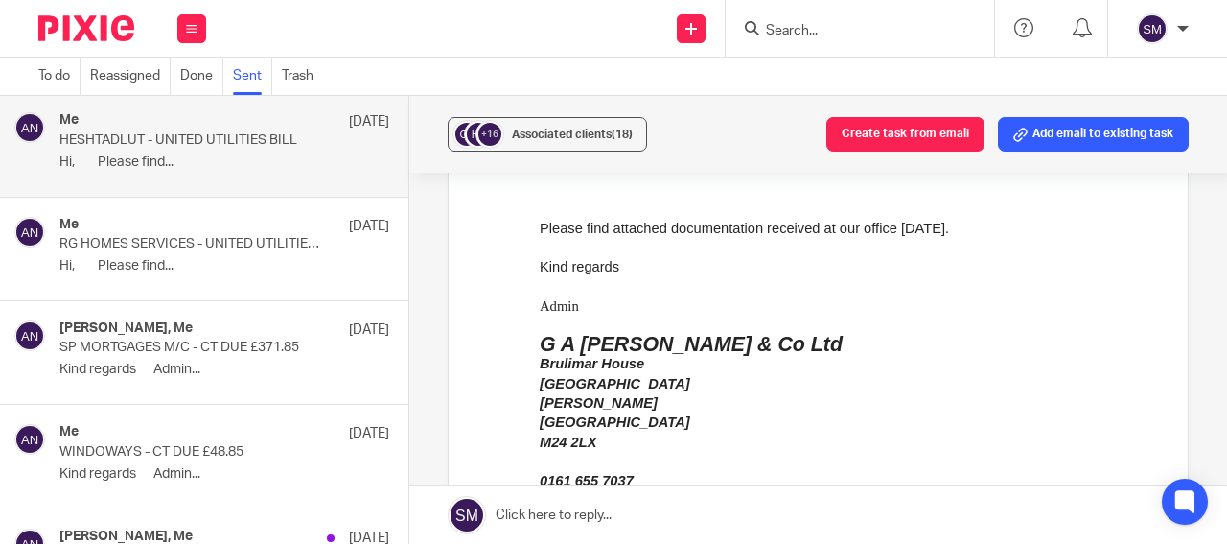
scroll to position [460, 0]
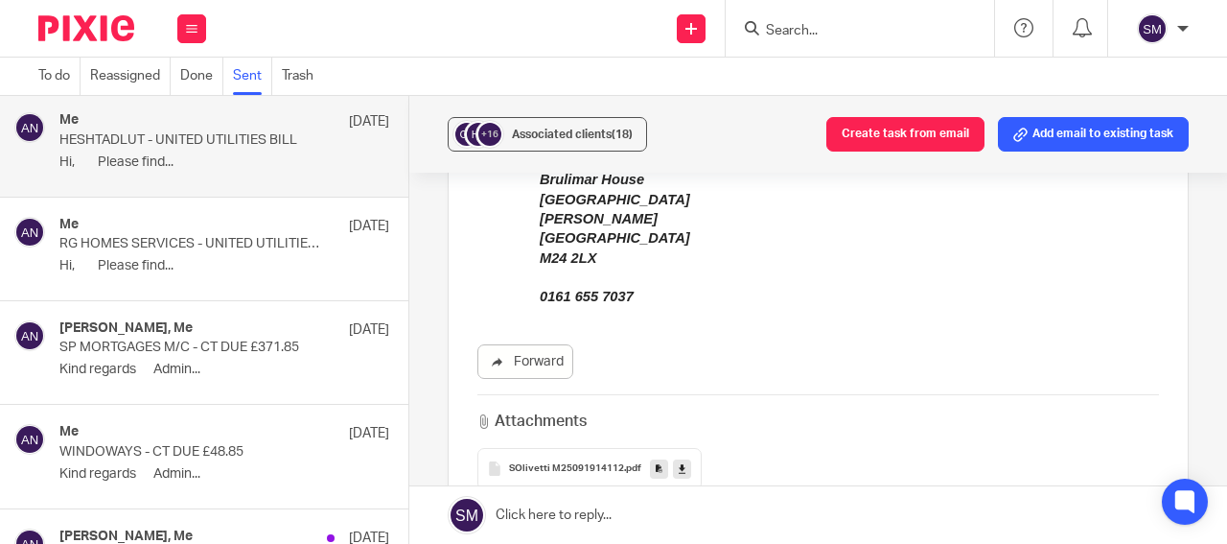
click at [656, 461] on icon at bounding box center [659, 468] width 7 height 14
click at [573, 139] on span "Associated clients (18)" at bounding box center [572, 134] width 121 height 12
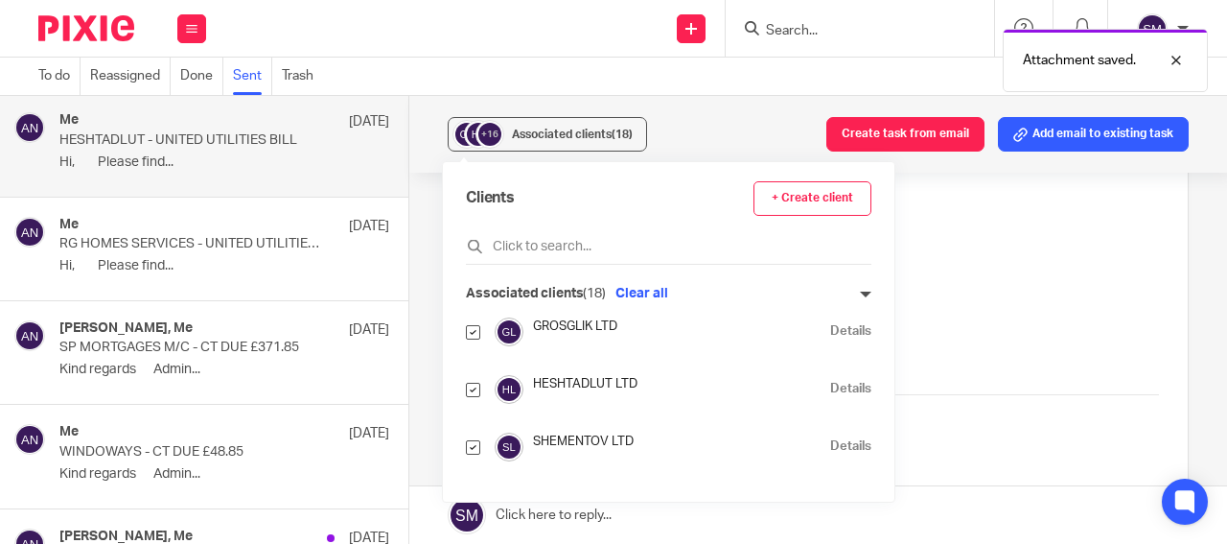
click at [830, 386] on link "Details" at bounding box center [850, 389] width 41 height 18
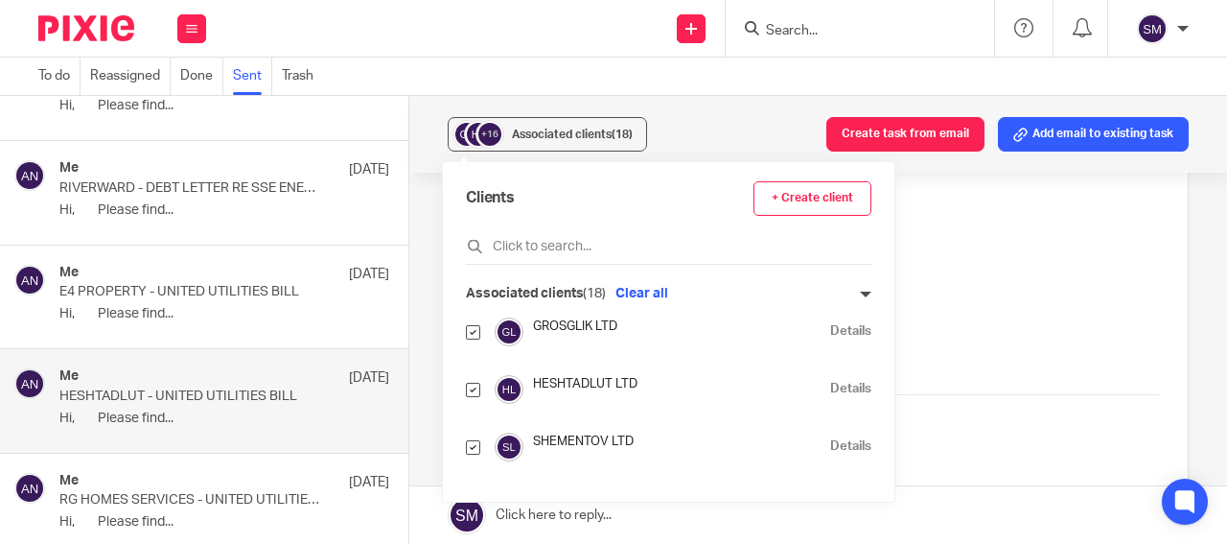
scroll to position [6984, 0]
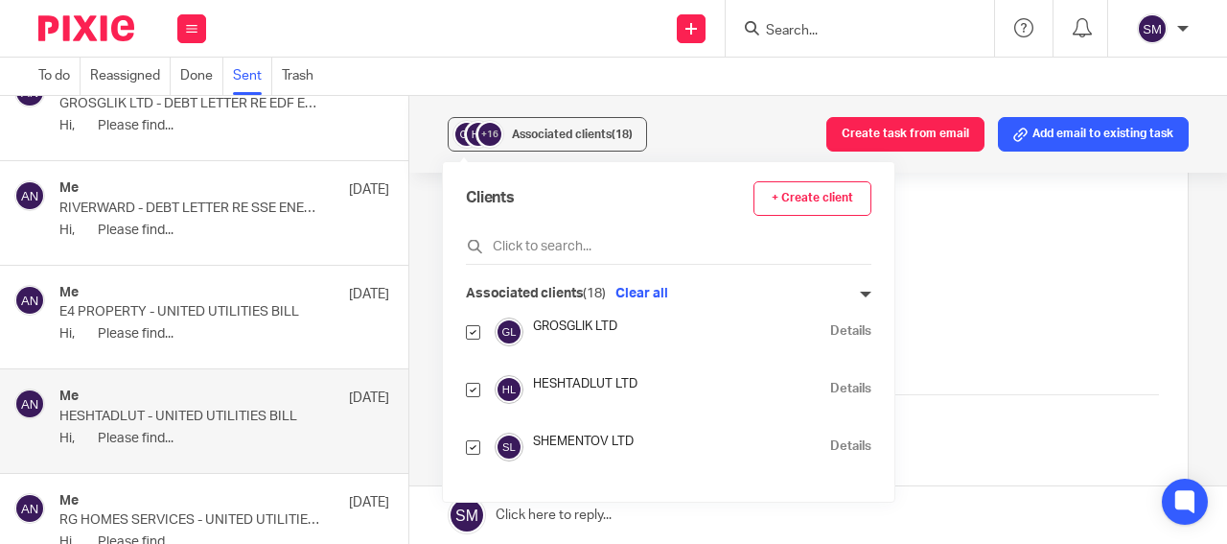
click at [228, 334] on p "Hi, Please find..." at bounding box center [224, 334] width 330 height 16
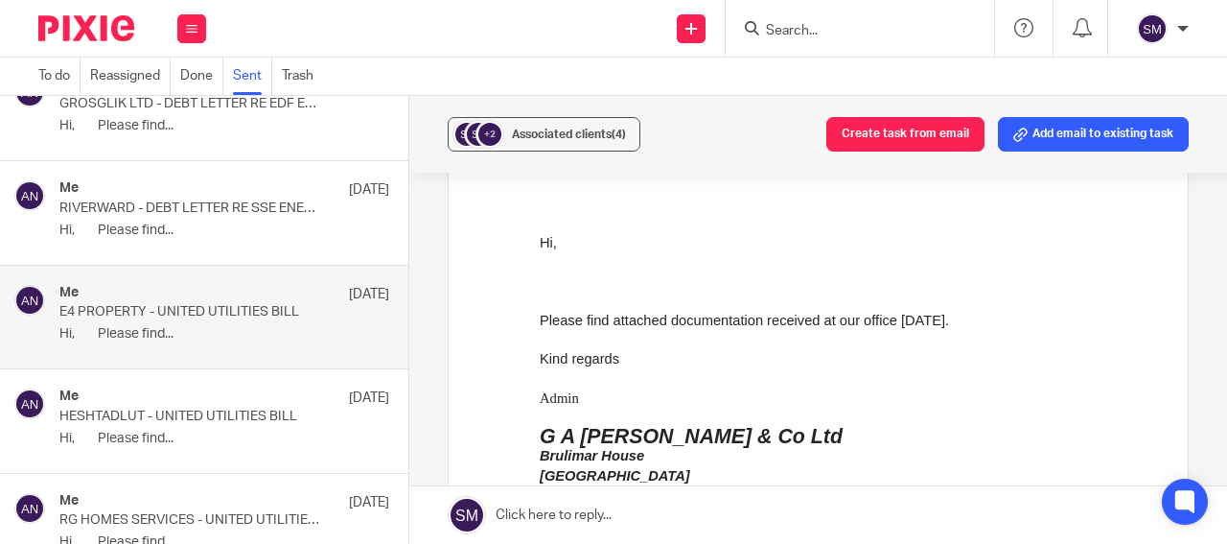
scroll to position [0, 0]
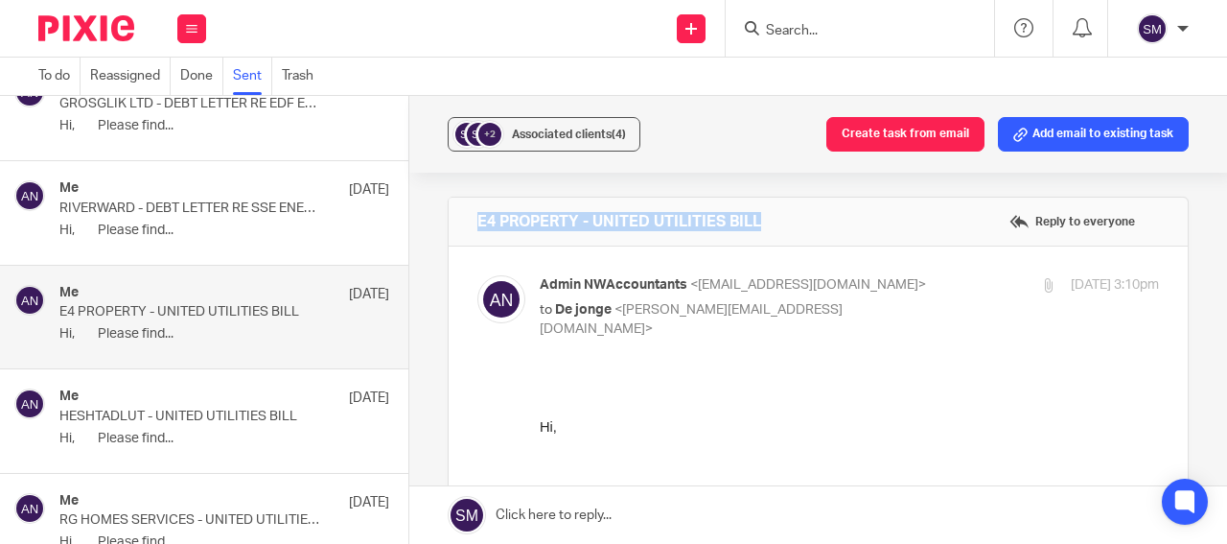
drag, startPoint x: 772, startPoint y: 227, endPoint x: 466, endPoint y: 213, distance: 306.2
click at [467, 215] on div "E4 PROPERTY - UNITED UTILITIES BILL Reply to everyone" at bounding box center [818, 222] width 739 height 48
copy h4 "E4 PROPERTY - UNITED UTILITIES BILL"
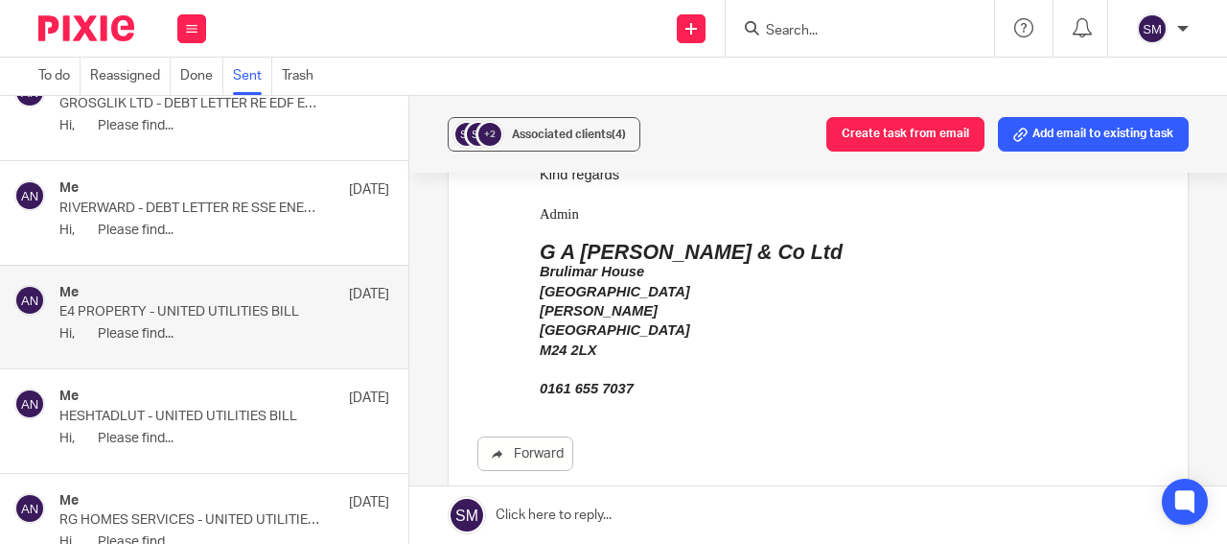
scroll to position [552, 0]
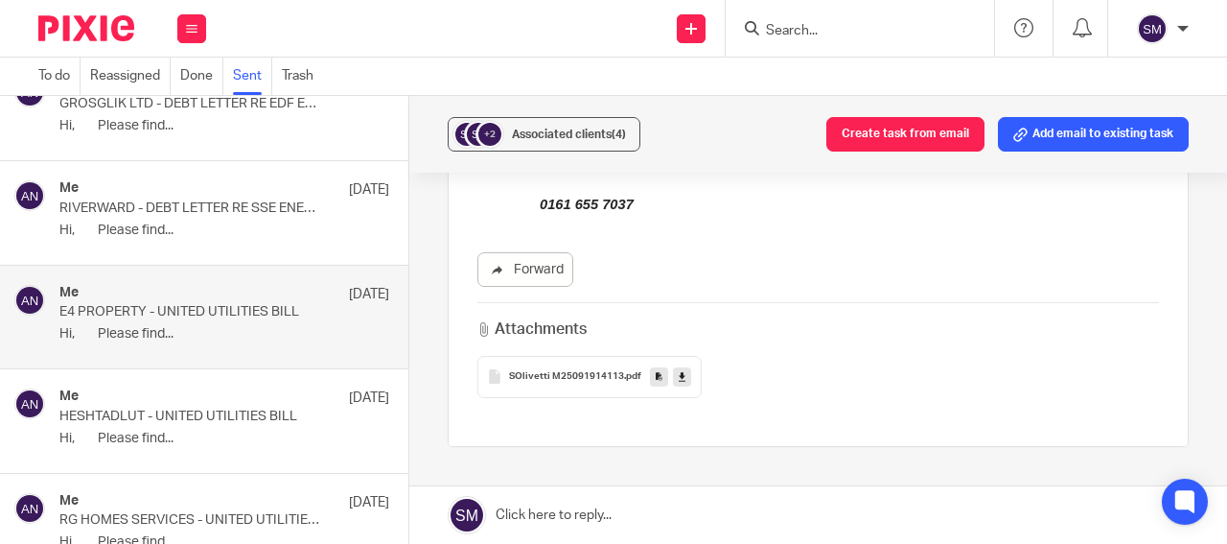
click at [656, 369] on icon at bounding box center [659, 376] width 7 height 14
click at [579, 139] on span "Associated clients (4)" at bounding box center [569, 134] width 114 height 12
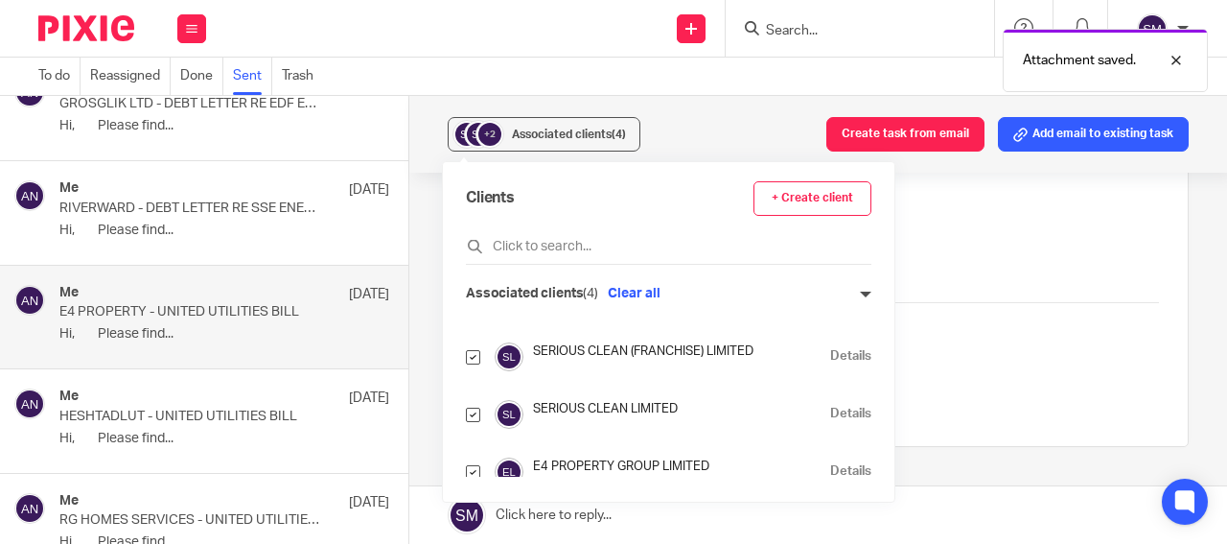
scroll to position [58, 0]
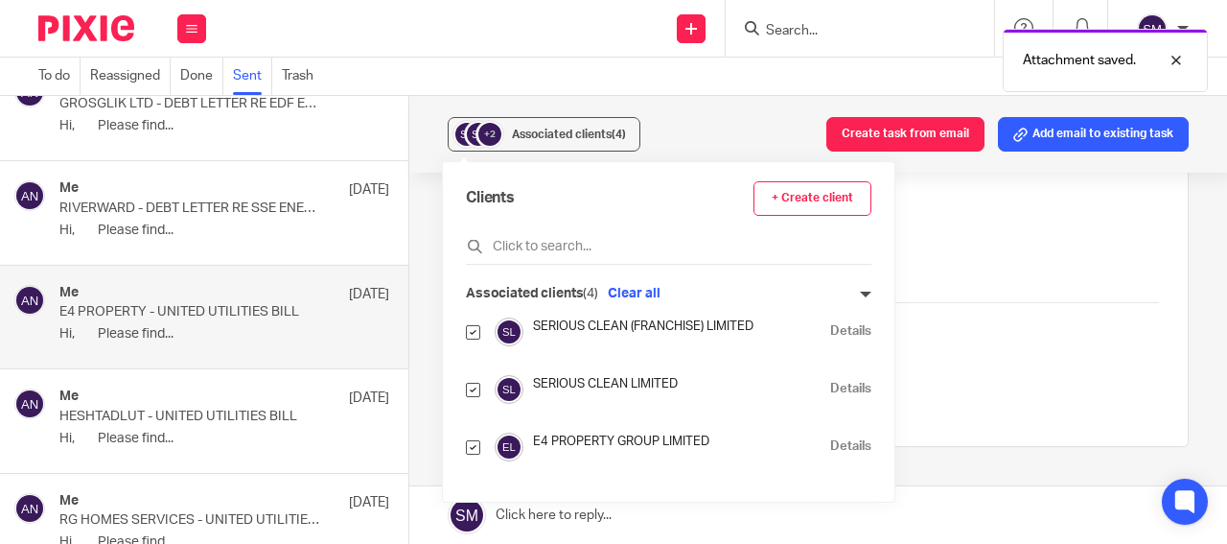
click at [830, 390] on link "Details" at bounding box center [850, 389] width 41 height 18
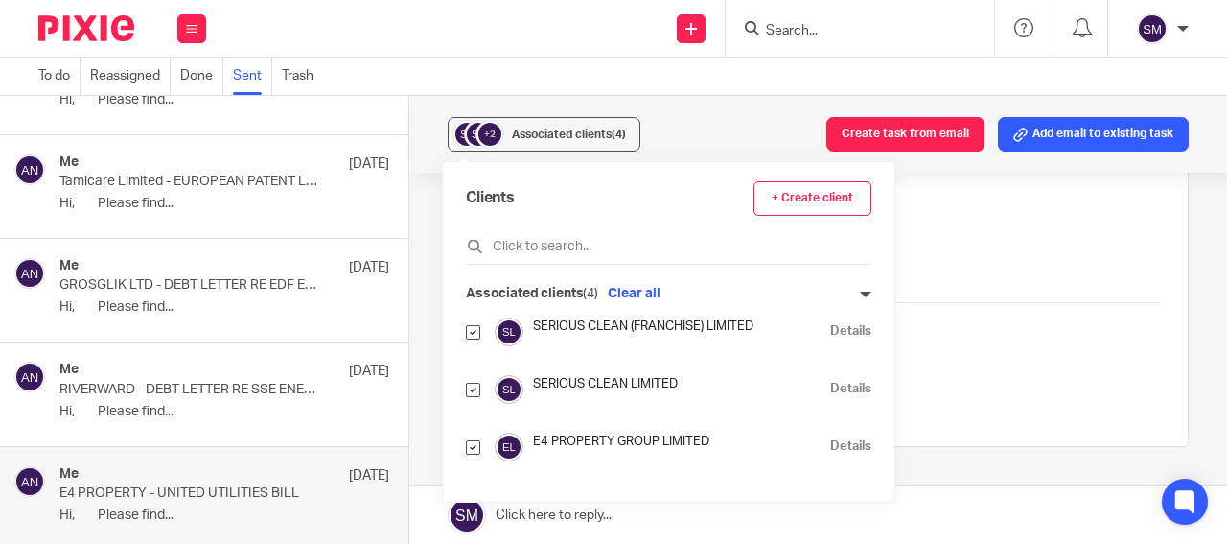
scroll to position [6800, 0]
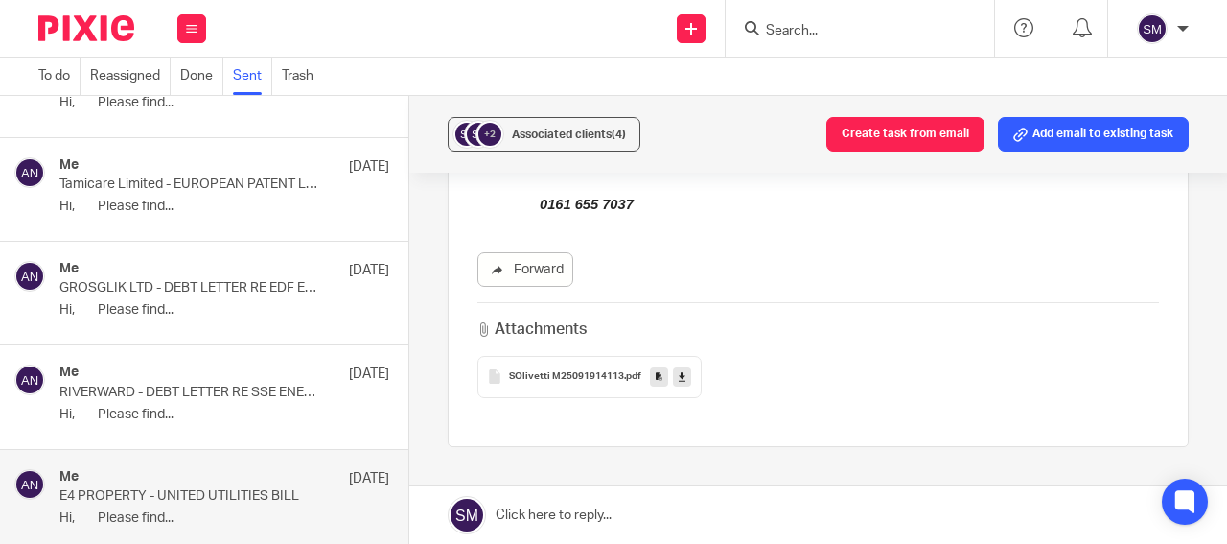
click at [211, 269] on div "Me 19 Sep" at bounding box center [224, 270] width 330 height 19
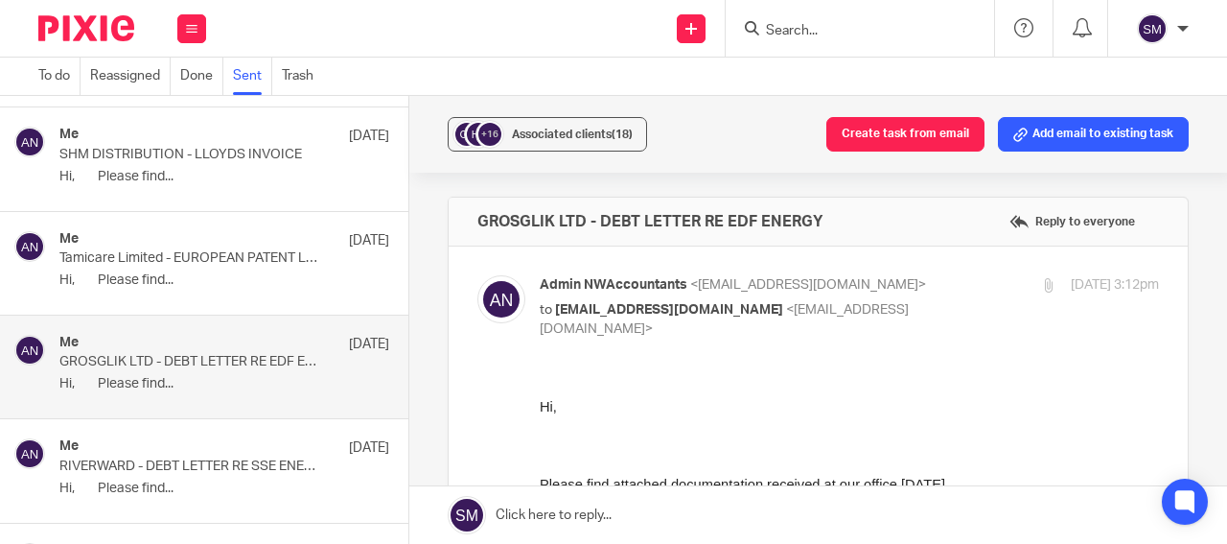
scroll to position [6708, 0]
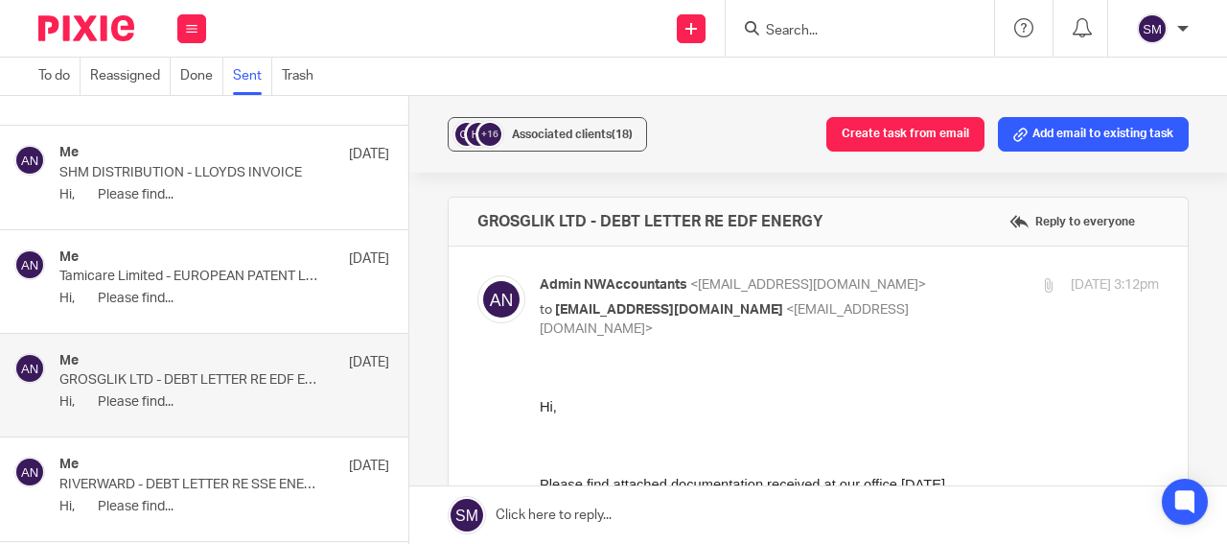
click at [212, 268] on div "Me 19 Sep" at bounding box center [224, 258] width 330 height 19
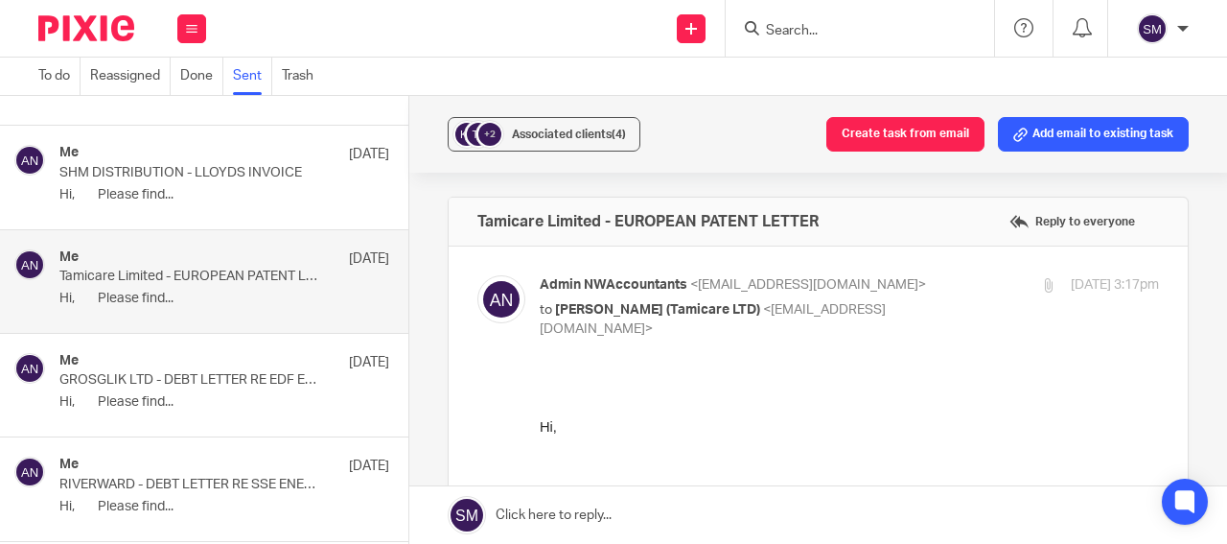
scroll to position [0, 0]
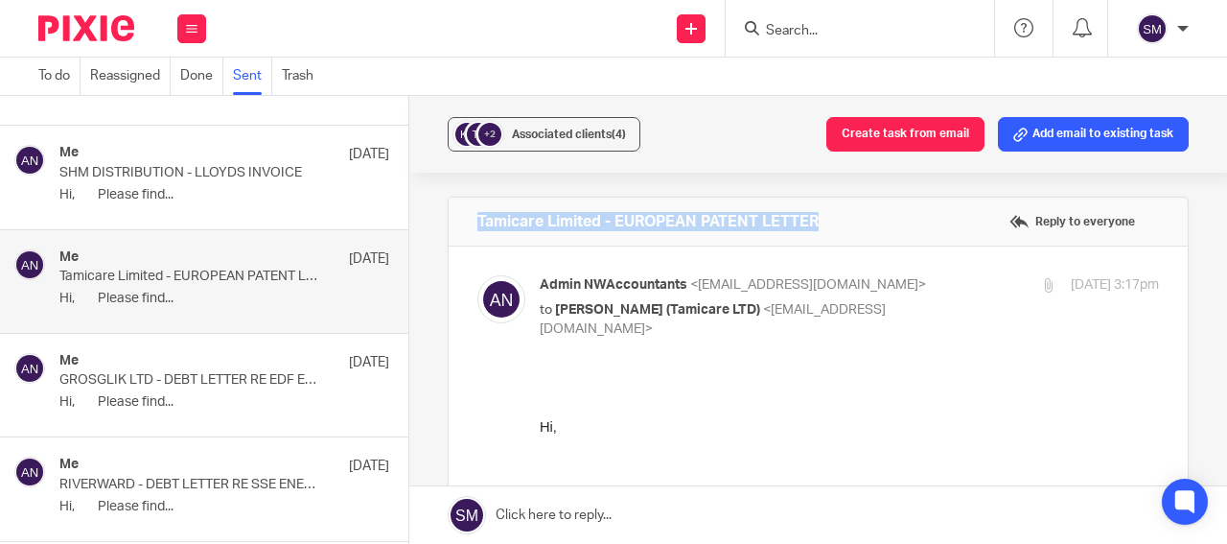
drag, startPoint x: 820, startPoint y: 219, endPoint x: 474, endPoint y: 222, distance: 346.2
click at [457, 215] on div "Tamicare Limited - EUROPEAN PATENT LETTER Reply to everyone" at bounding box center [818, 222] width 739 height 48
copy h4 "Tamicare Limited - EUROPEAN PATENT LETTER"
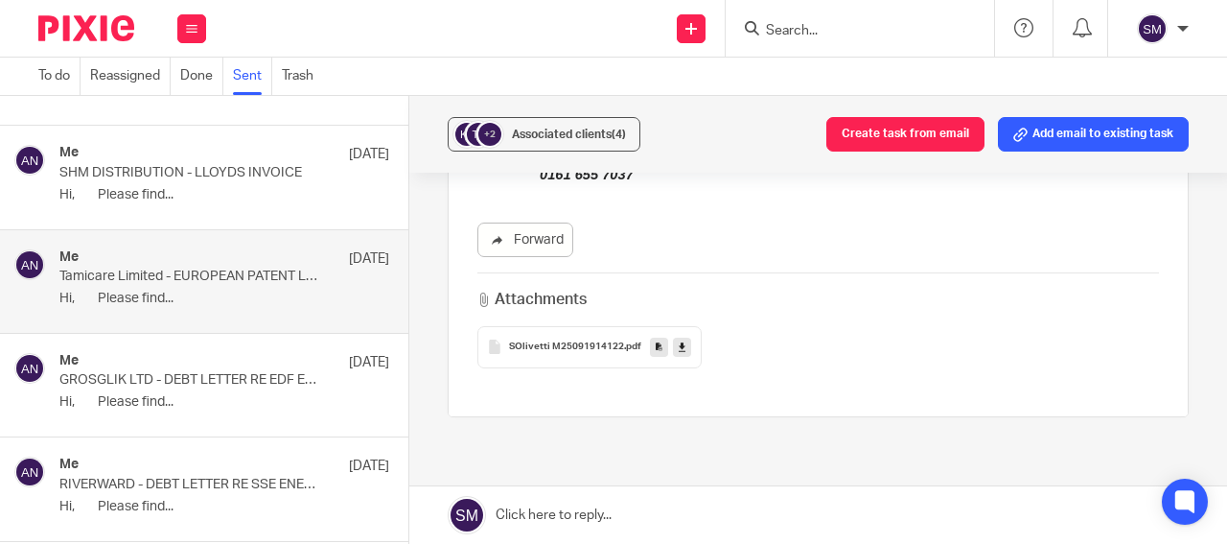
scroll to position [598, 0]
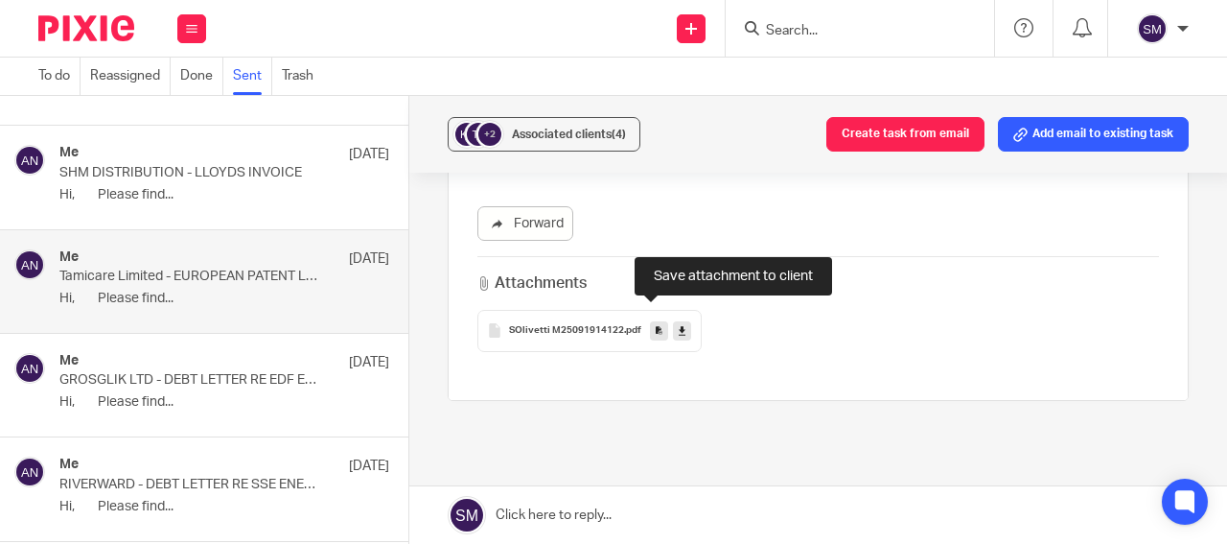
click at [656, 323] on icon at bounding box center [659, 330] width 7 height 14
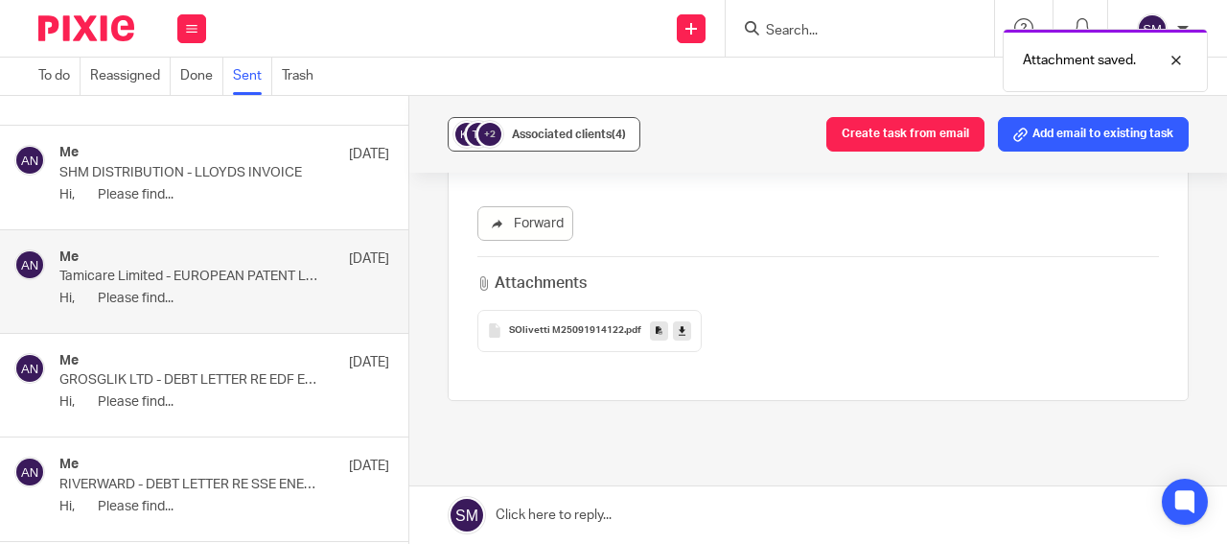
click at [544, 138] on span "Associated clients (4)" at bounding box center [569, 134] width 114 height 12
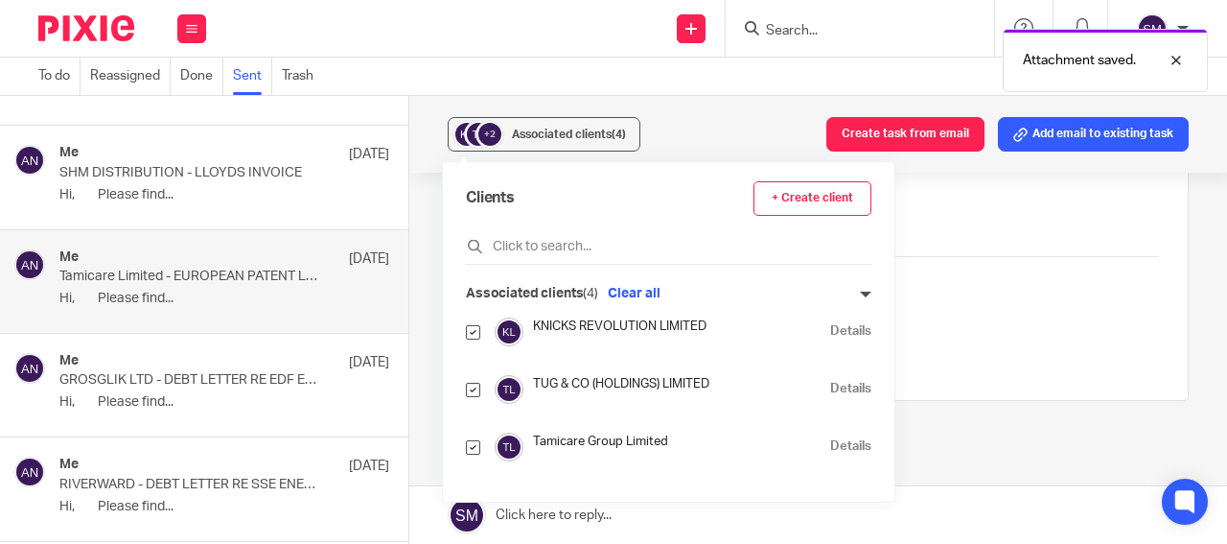
click at [830, 442] on link "Details" at bounding box center [850, 446] width 41 height 18
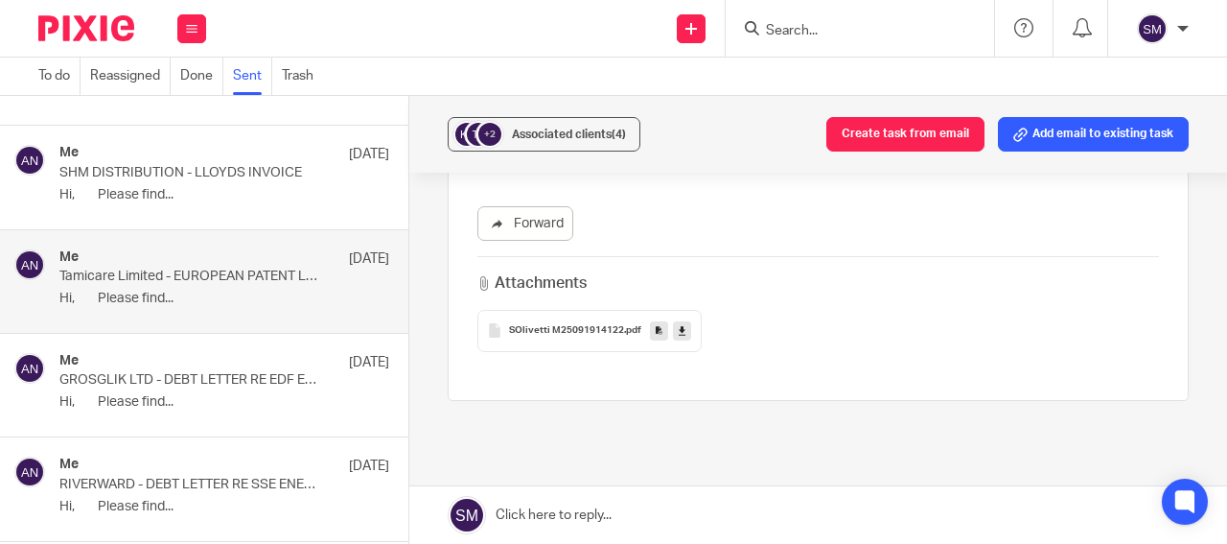
click at [219, 177] on p "SHM DISTRIBUTION - LLOYDS INVOICE" at bounding box center [191, 173] width 264 height 16
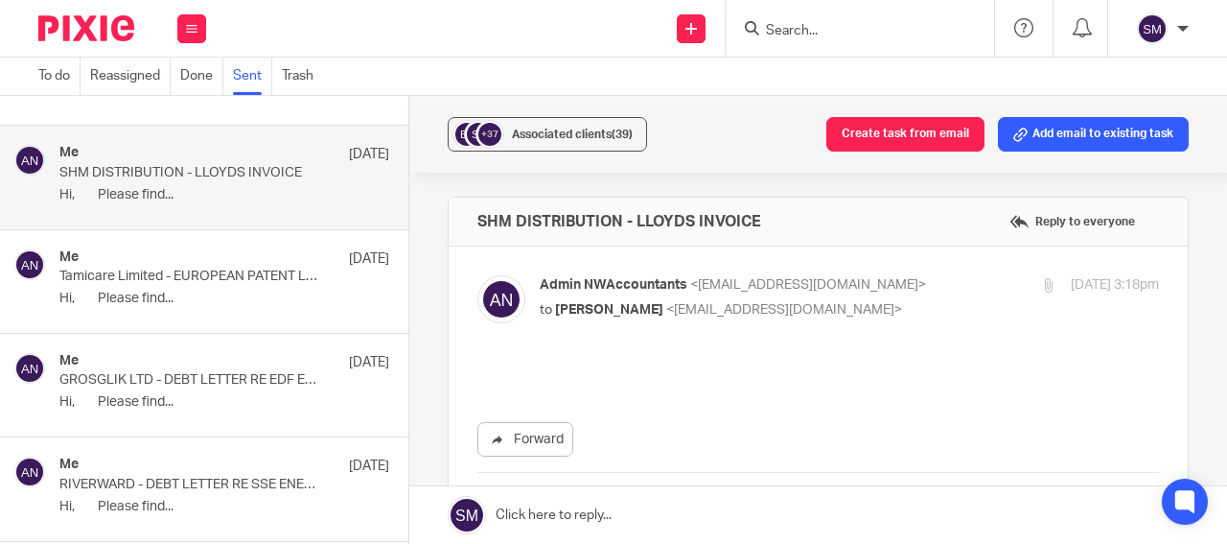
scroll to position [0, 0]
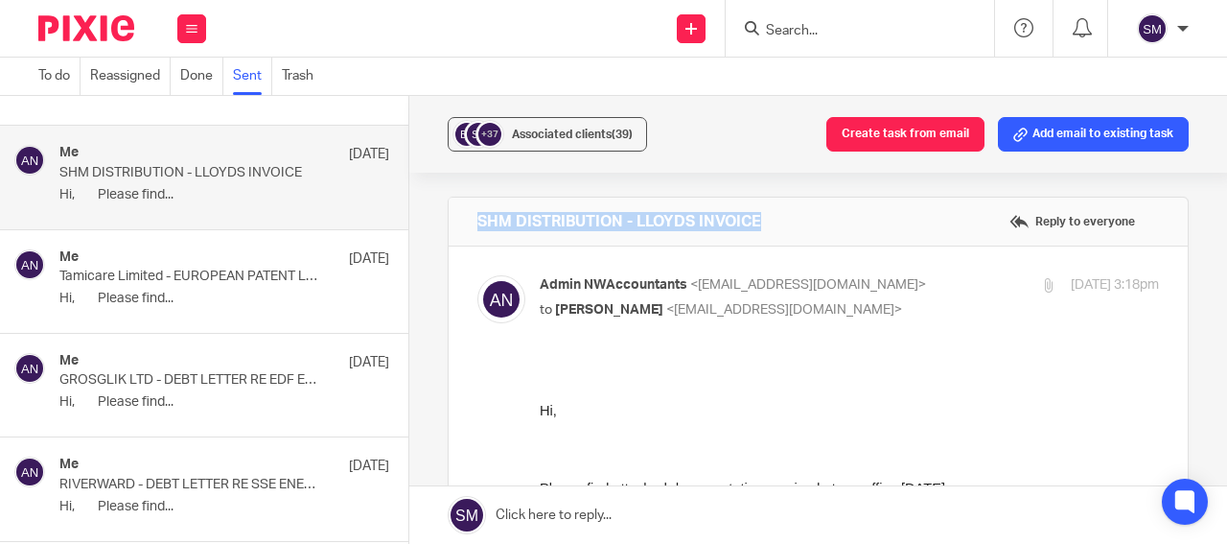
drag, startPoint x: 783, startPoint y: 234, endPoint x: 468, endPoint y: 220, distance: 315.8
click at [468, 220] on div "SHM DISTRIBUTION - LLOYDS INVOICE Reply to everyone" at bounding box center [818, 222] width 739 height 48
copy h4 "SHM DISTRIBUTION - LLOYDS INVOICE"
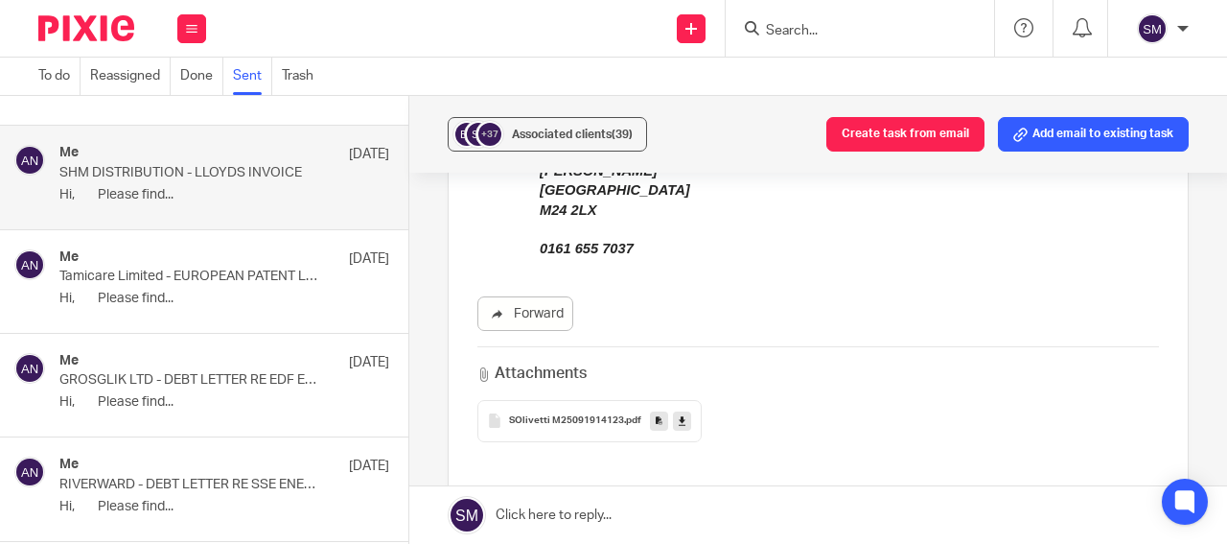
scroll to position [506, 0]
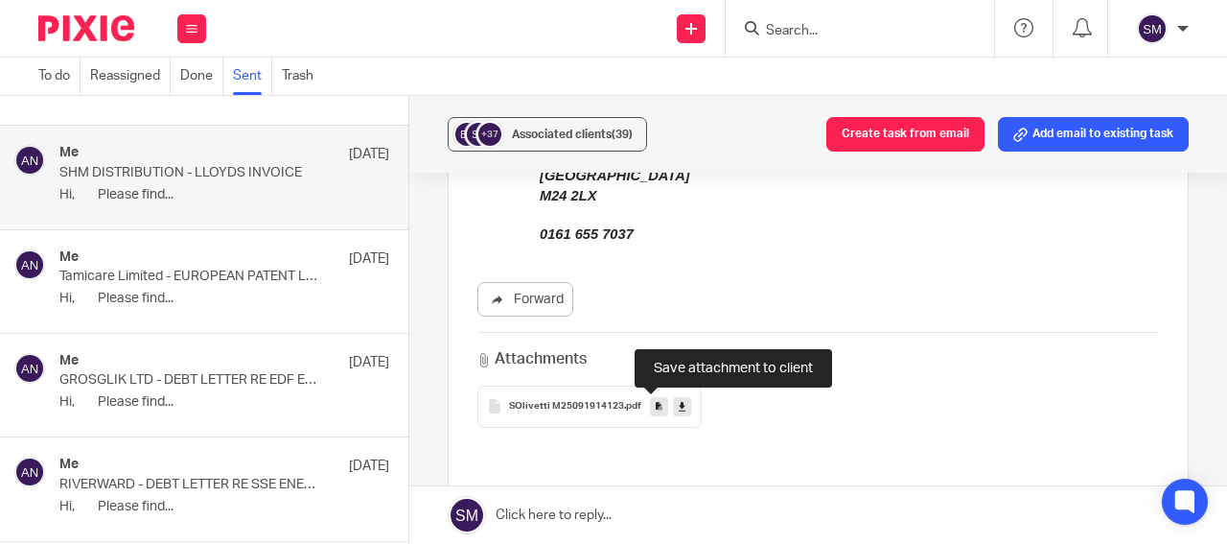
click at [656, 404] on icon at bounding box center [659, 406] width 7 height 14
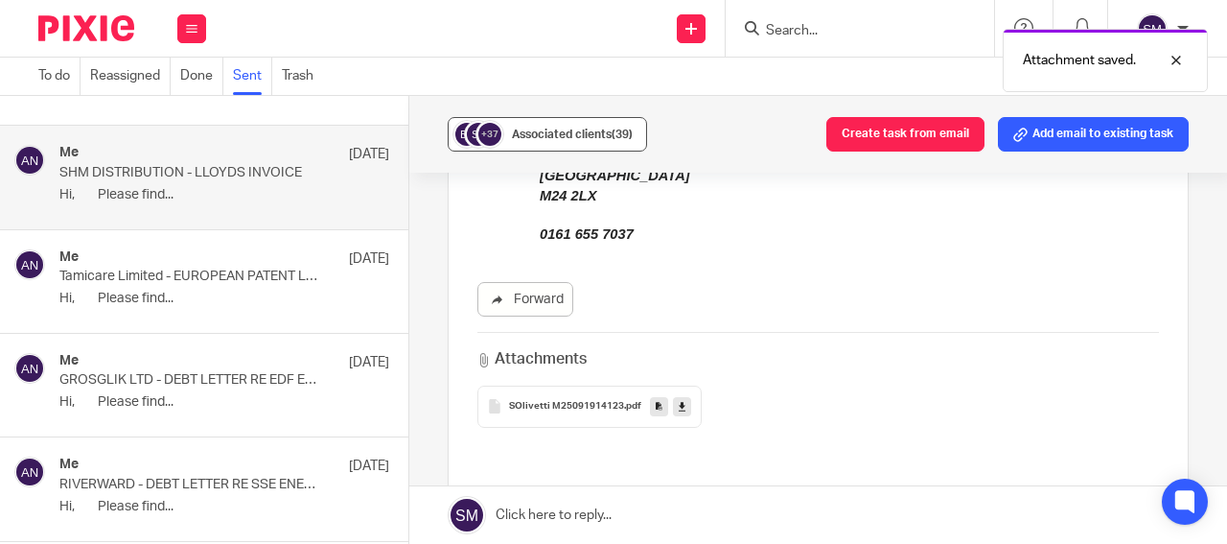
click at [557, 133] on span "Associated clients (39)" at bounding box center [572, 134] width 121 height 12
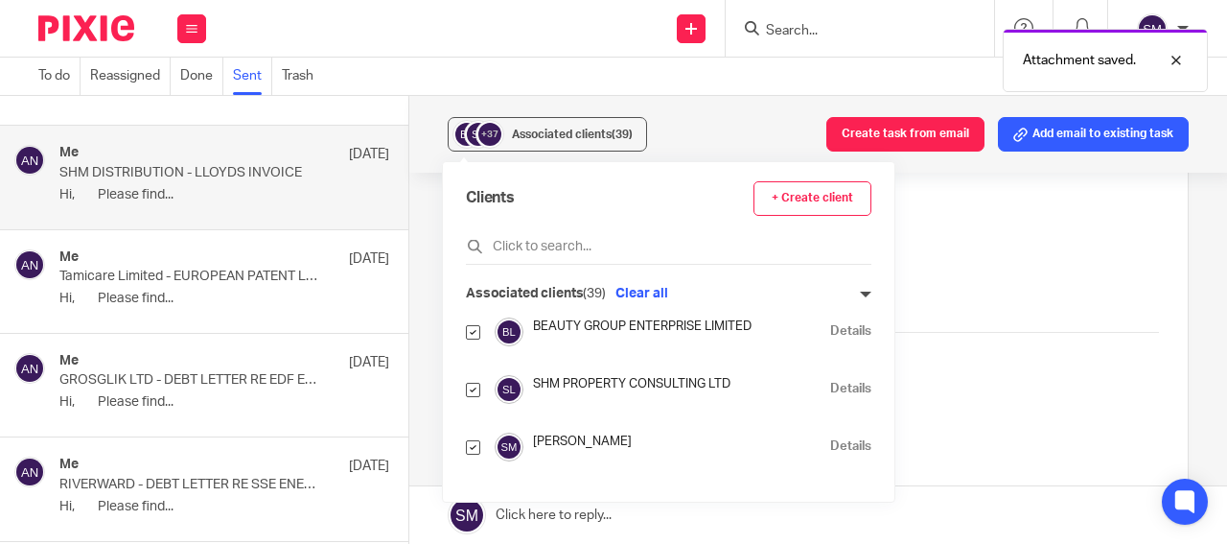
click at [830, 387] on link "Details" at bounding box center [850, 389] width 41 height 18
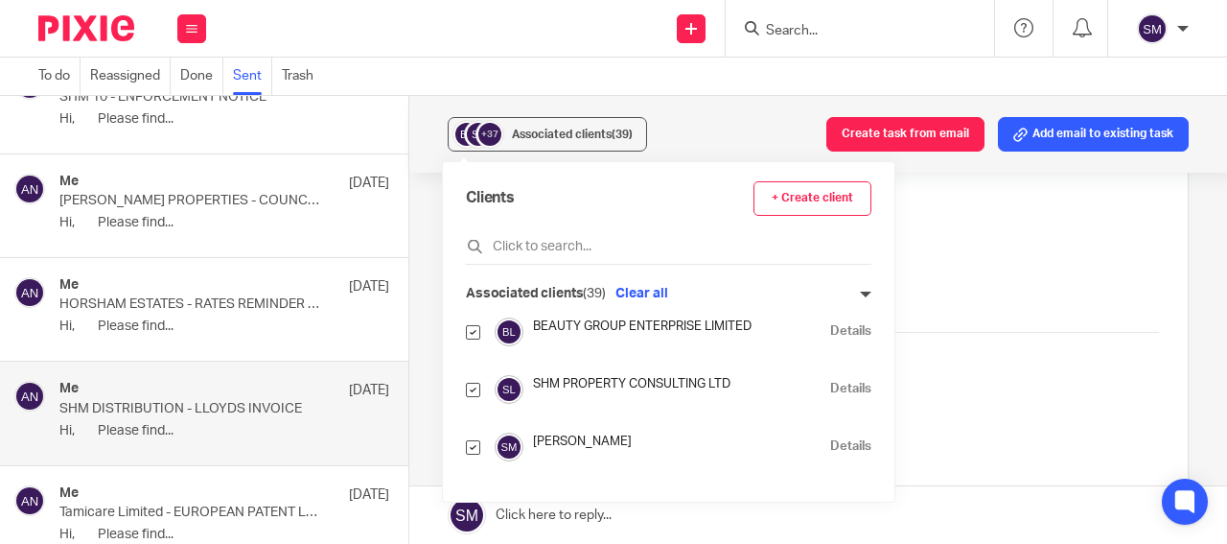
scroll to position [6431, 0]
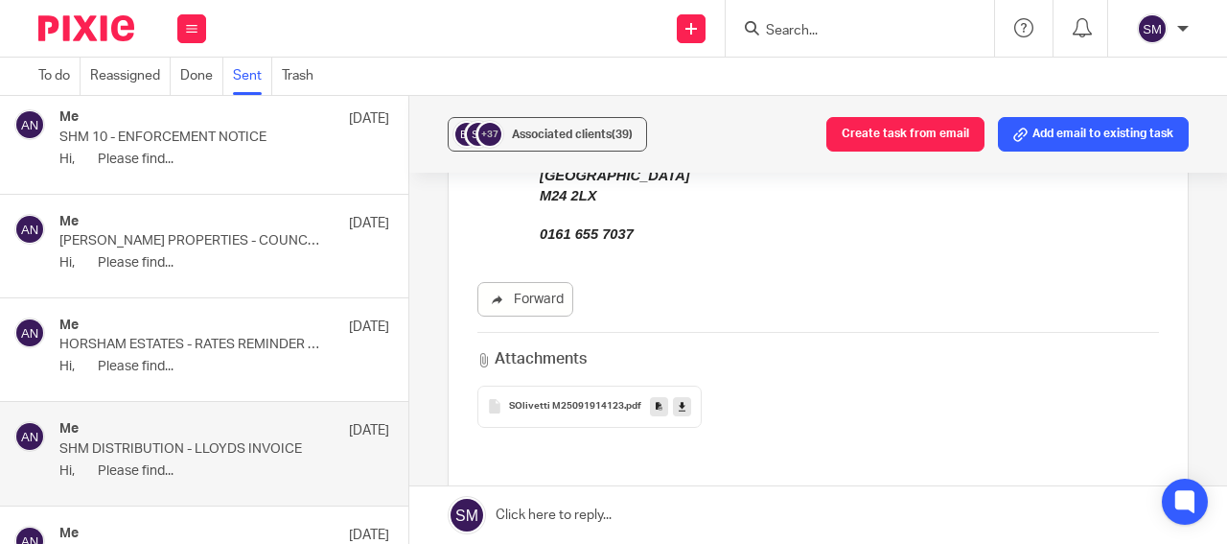
click at [284, 333] on div "Me 19 Sep" at bounding box center [224, 326] width 330 height 19
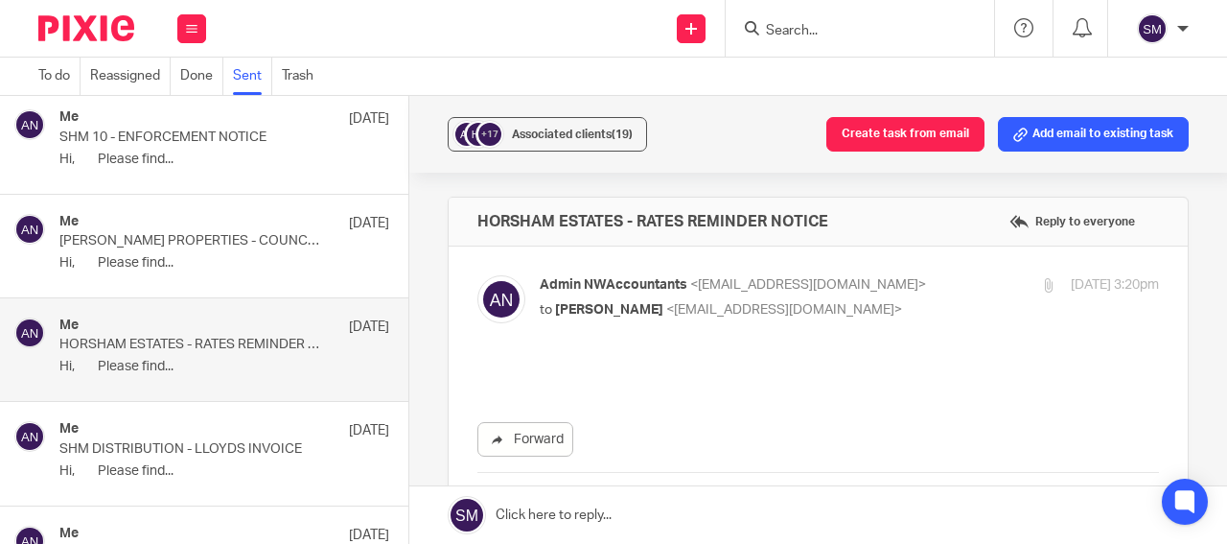
scroll to position [0, 0]
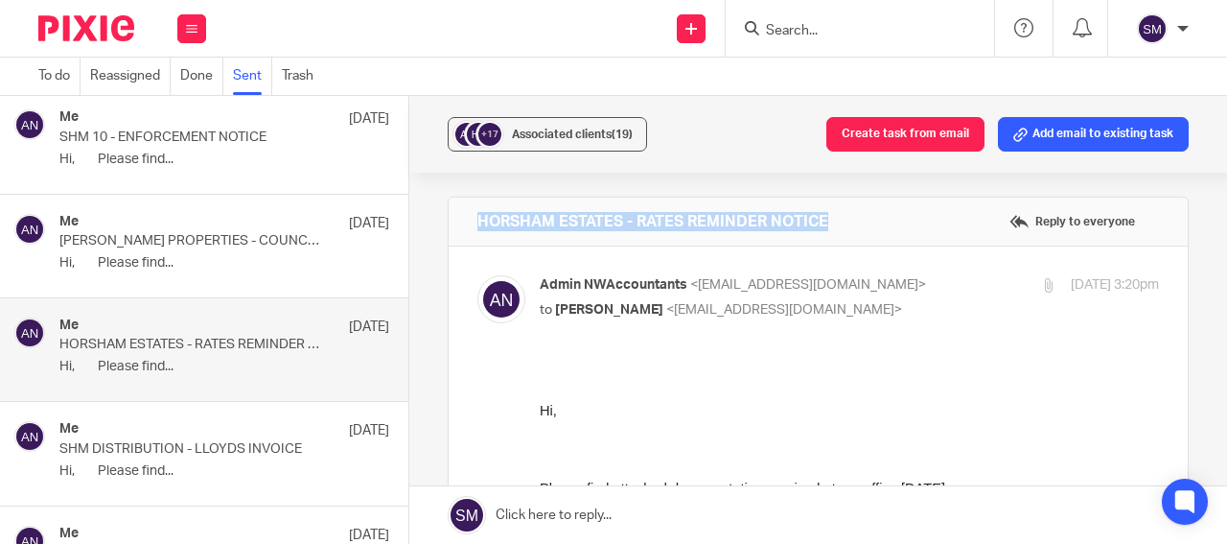
drag, startPoint x: 622, startPoint y: 222, endPoint x: 469, endPoint y: 222, distance: 153.4
click at [469, 222] on div "HORSHAM ESTATES - RATES REMINDER NOTICE Reply to everyone" at bounding box center [818, 222] width 739 height 48
copy h4 "HORSHAM ESTATES - RATES REMINDER NOTICE"
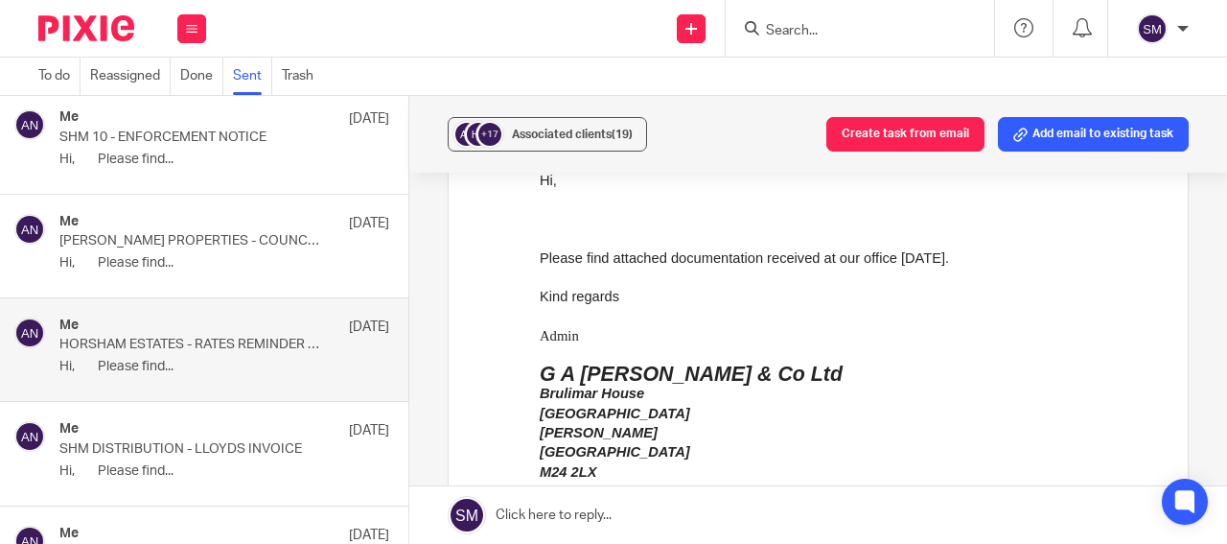
scroll to position [686, 0]
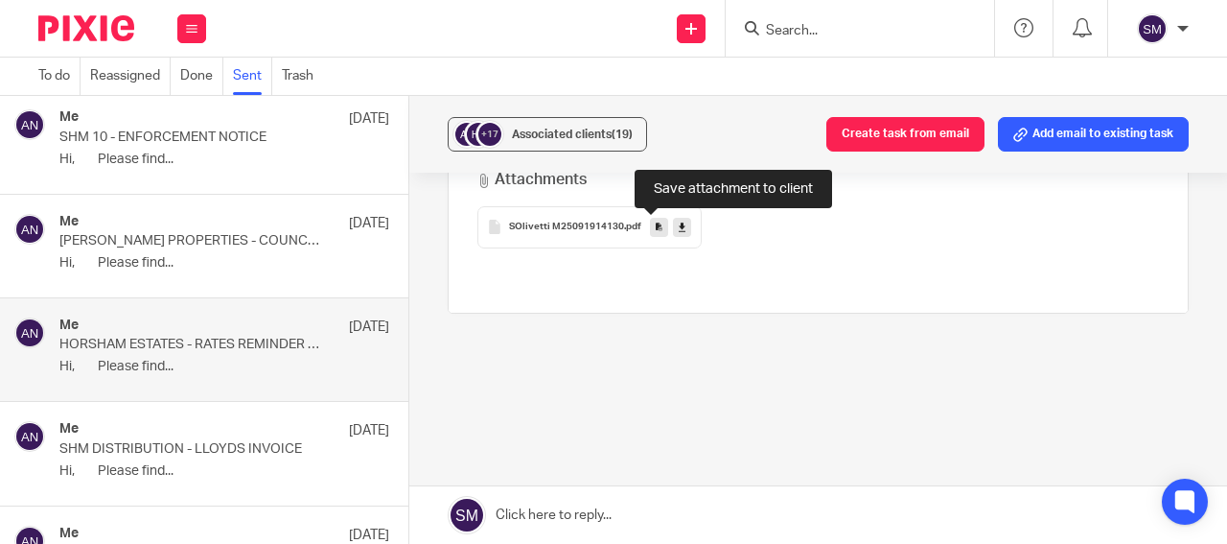
click at [650, 231] on link at bounding box center [659, 227] width 18 height 19
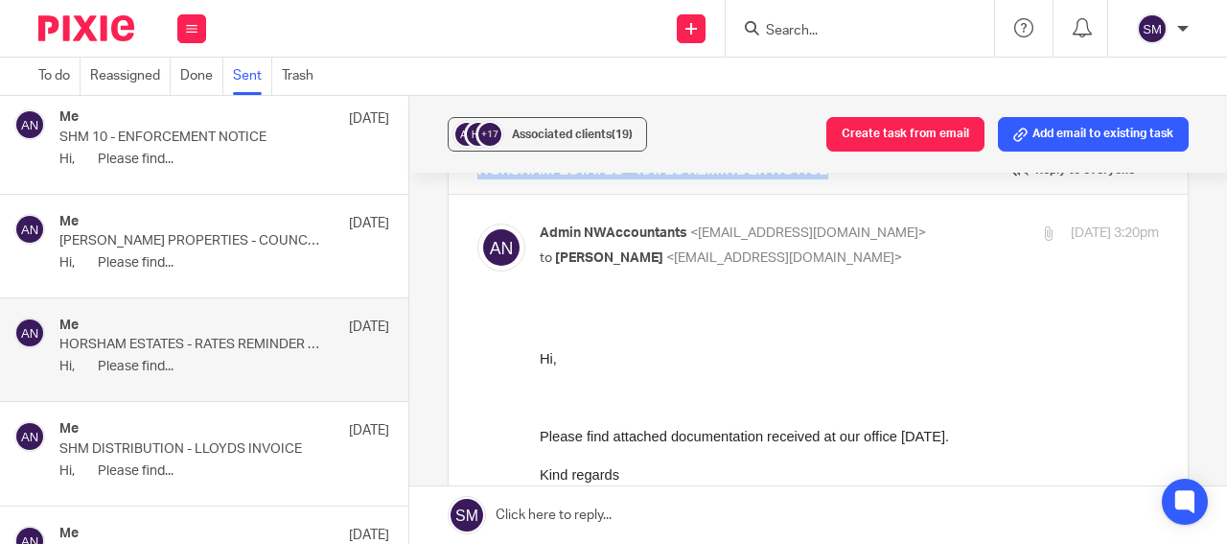
scroll to position [0, 0]
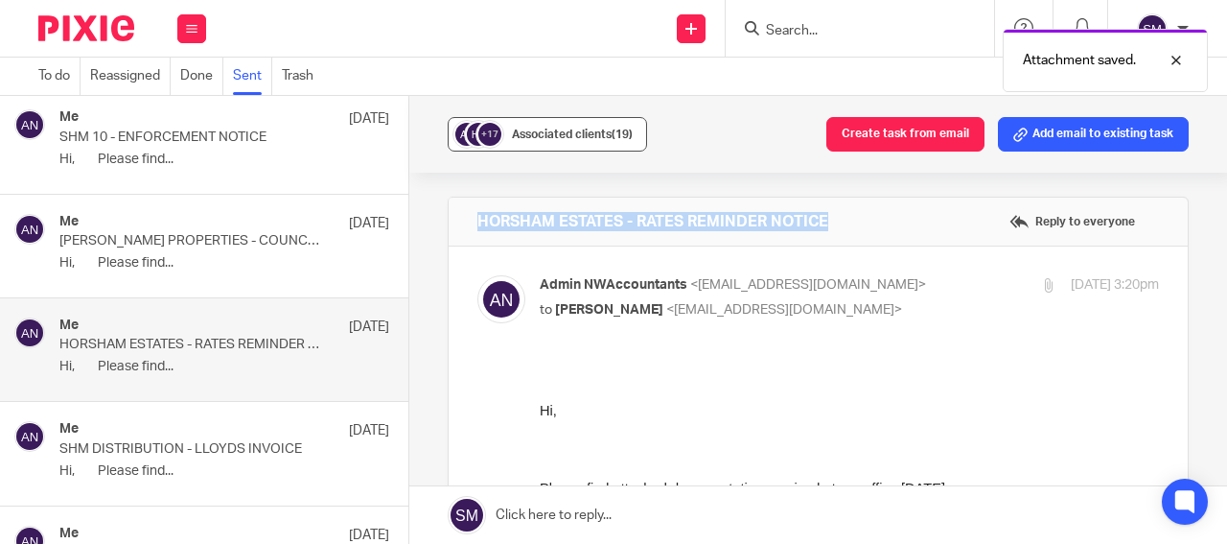
click at [595, 135] on span "Associated clients (19)" at bounding box center [572, 134] width 121 height 12
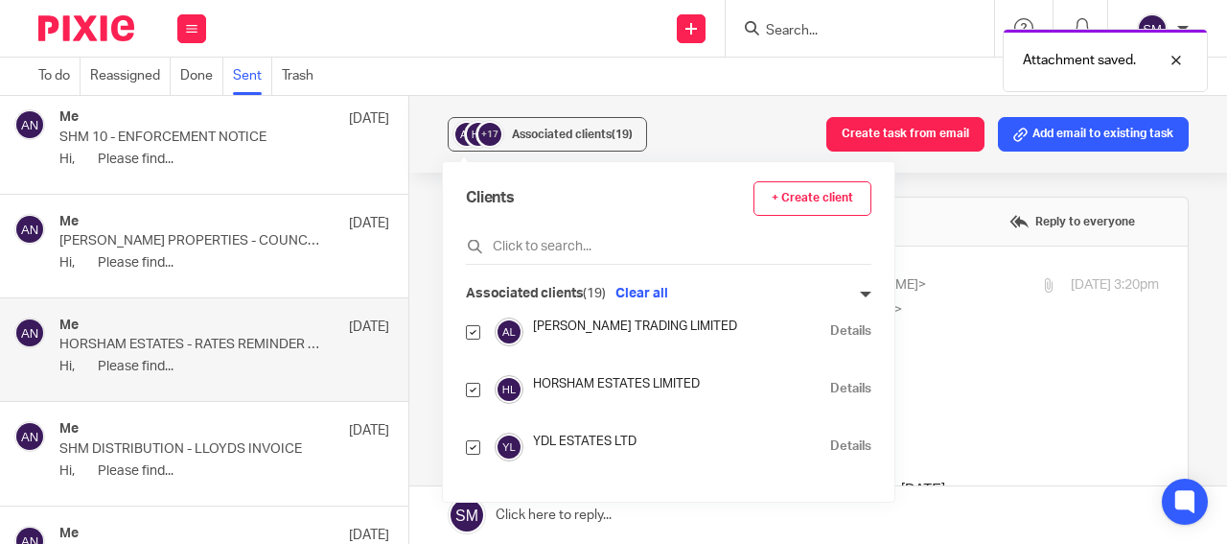
click at [830, 388] on link "Details" at bounding box center [850, 389] width 41 height 18
click at [244, 243] on p "MOULTON PROPERTIES - COUNCIL LIABILITY ORDER" at bounding box center [191, 241] width 264 height 16
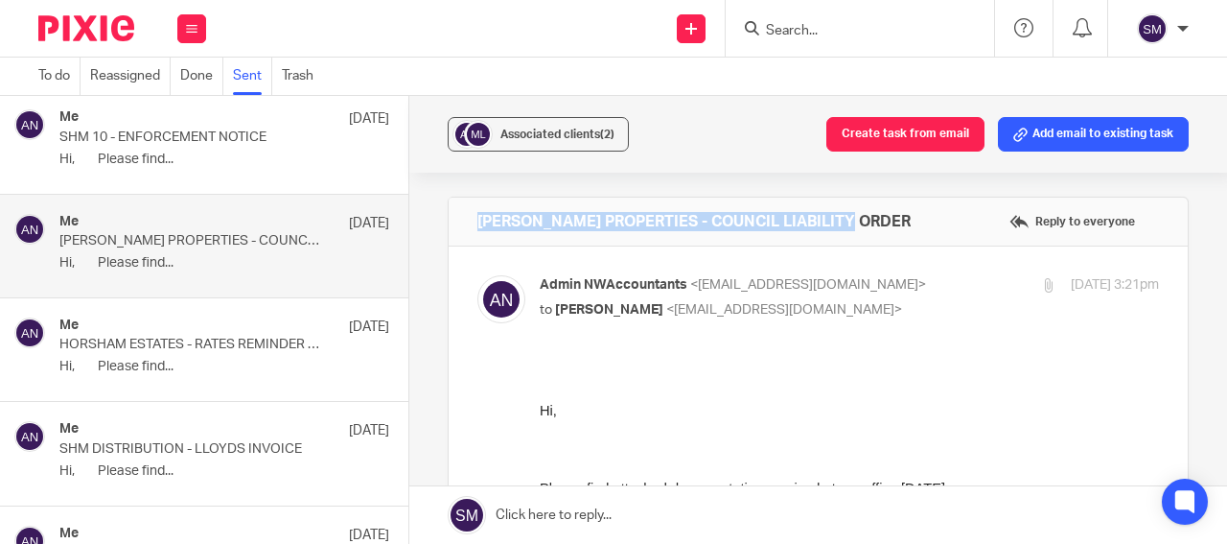
drag, startPoint x: 724, startPoint y: 210, endPoint x: 469, endPoint y: 221, distance: 255.3
click at [469, 221] on div "MOULTON PROPERTIES - COUNCIL LIABILITY ORDER Reply to everyone" at bounding box center [818, 222] width 739 height 48
copy h4 "MOULTON PROPERTIES - COUNCIL LIABILITY ORDER"
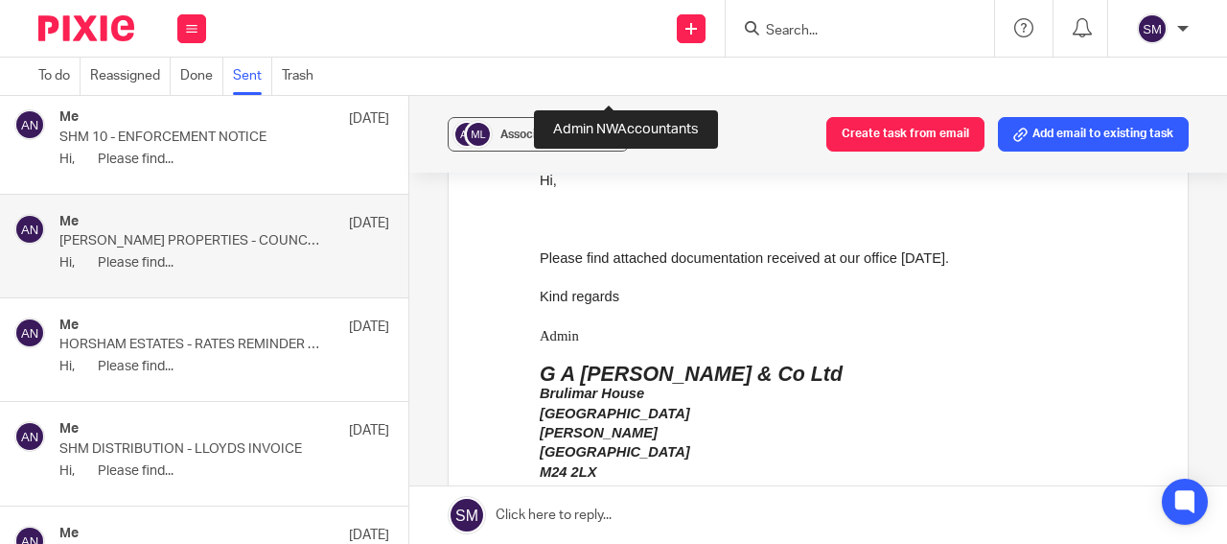
scroll to position [598, 0]
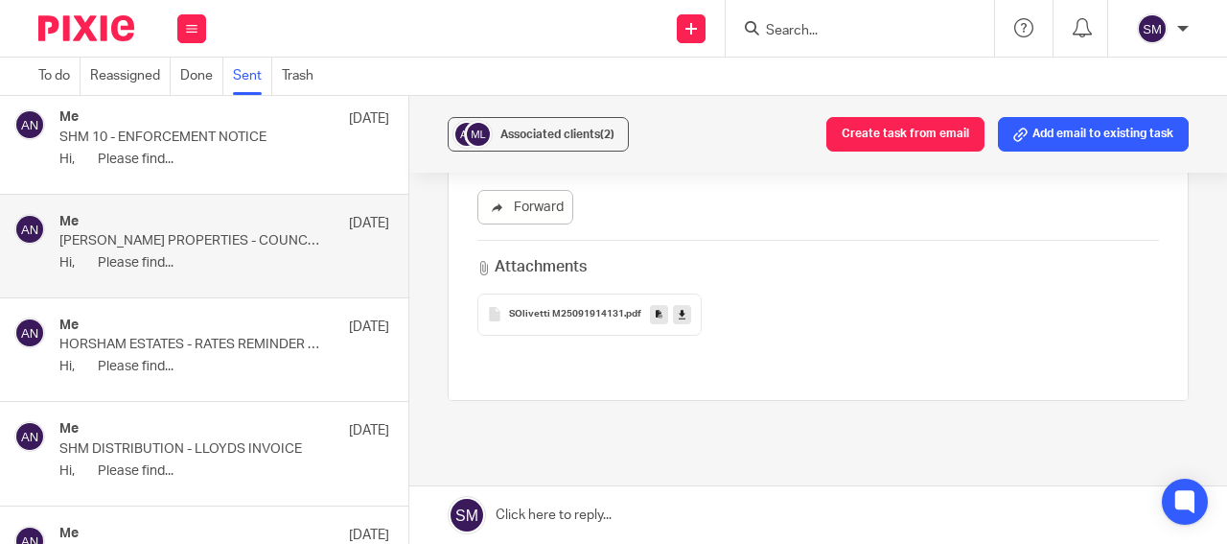
click at [656, 318] on icon at bounding box center [659, 314] width 7 height 14
click at [573, 149] on button "Associated clients (2)" at bounding box center [538, 134] width 181 height 35
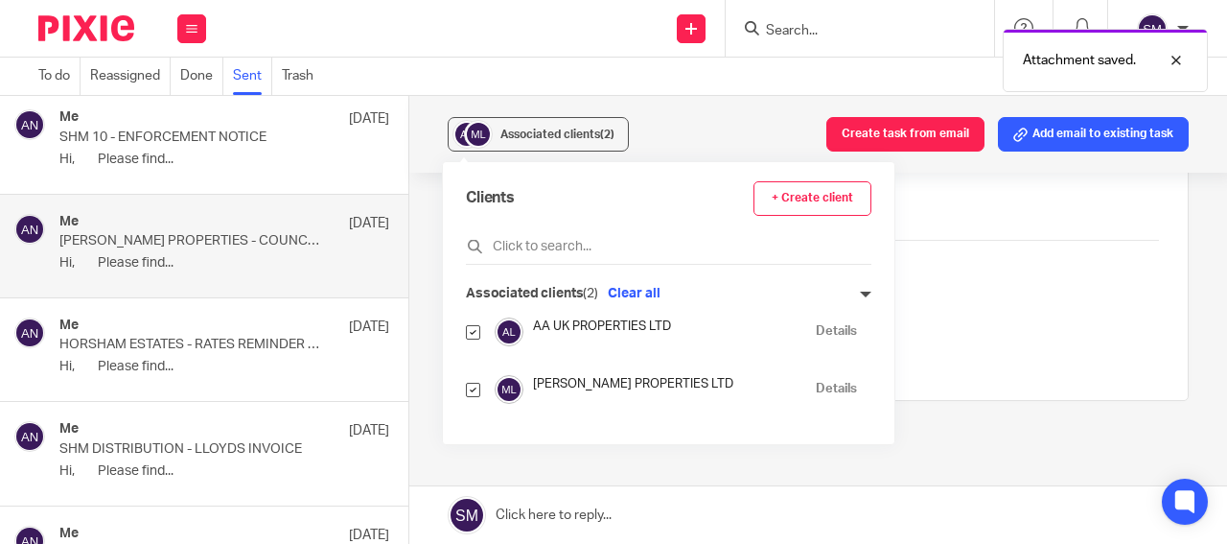
click at [816, 385] on link "Details" at bounding box center [836, 389] width 41 height 18
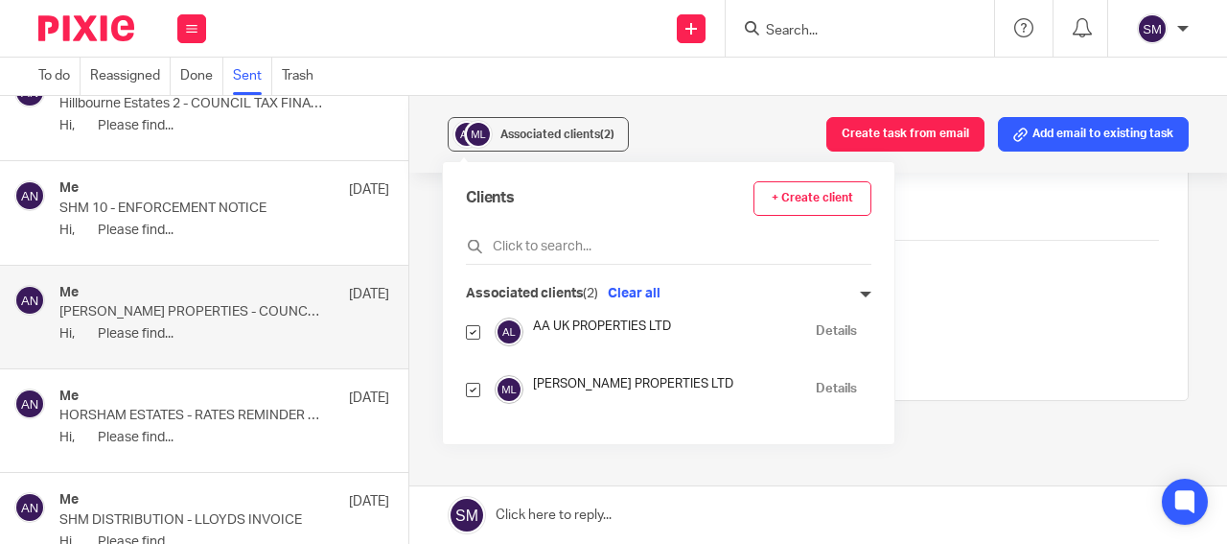
scroll to position [6339, 0]
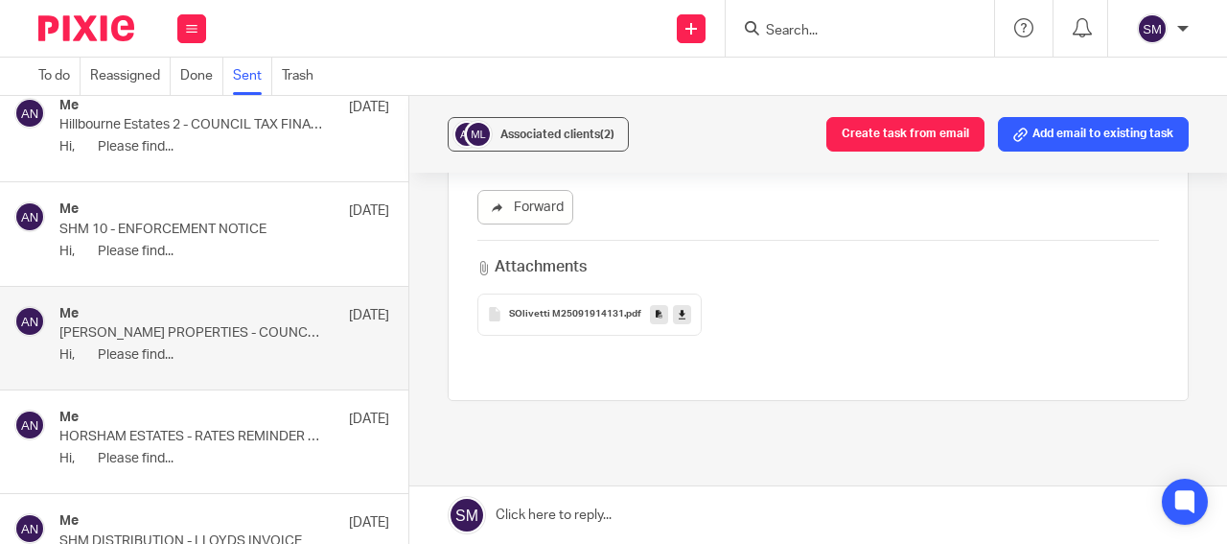
click at [221, 238] on p "SHM 10 - ENFORCEMENT NOTICE" at bounding box center [191, 230] width 264 height 16
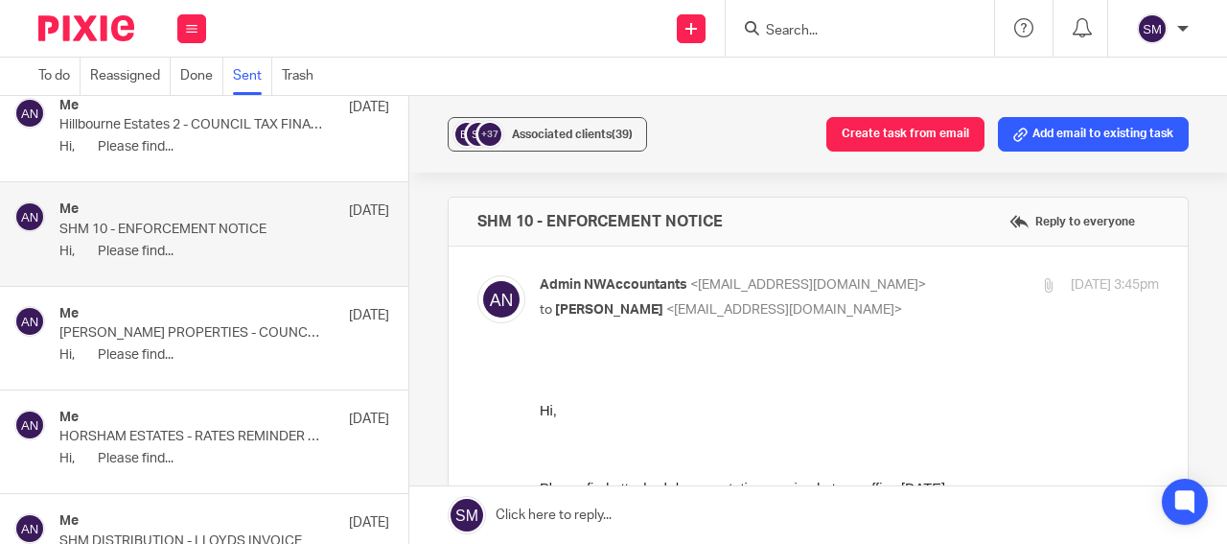
scroll to position [0, 0]
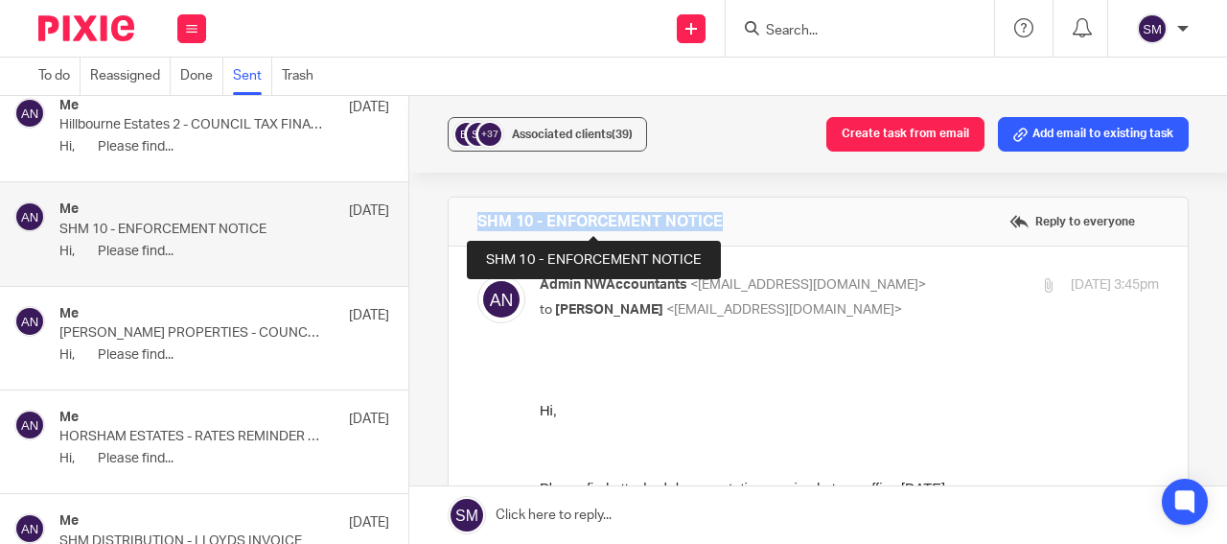
drag, startPoint x: 714, startPoint y: 228, endPoint x: 475, endPoint y: 212, distance: 240.3
click at [478, 212] on h4 "SHM 10 - ENFORCEMENT NOTICE" at bounding box center [600, 221] width 245 height 19
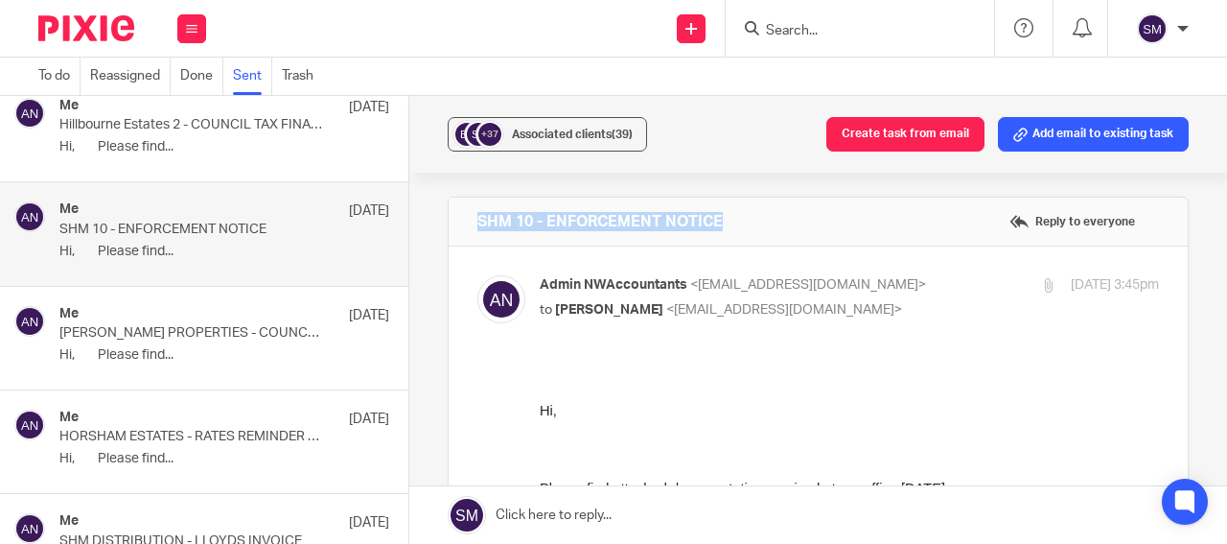
copy h4 "SHM 10 - ENFORCEMENT NOTICE"
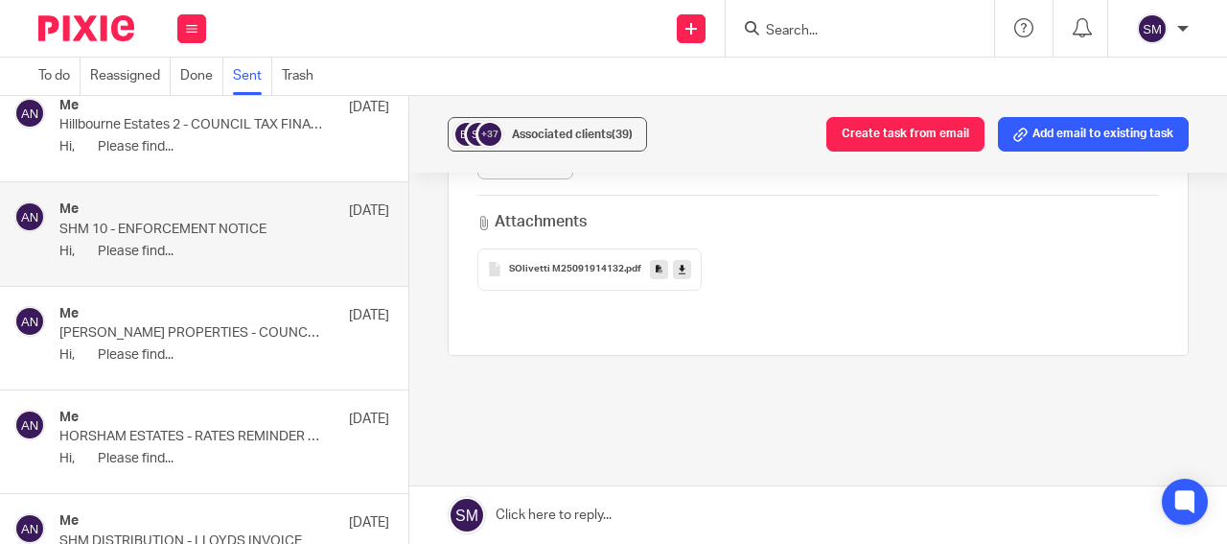
scroll to position [644, 0]
click at [656, 270] on icon at bounding box center [659, 268] width 7 height 14
click at [582, 139] on span "Associated clients (39)" at bounding box center [572, 134] width 121 height 12
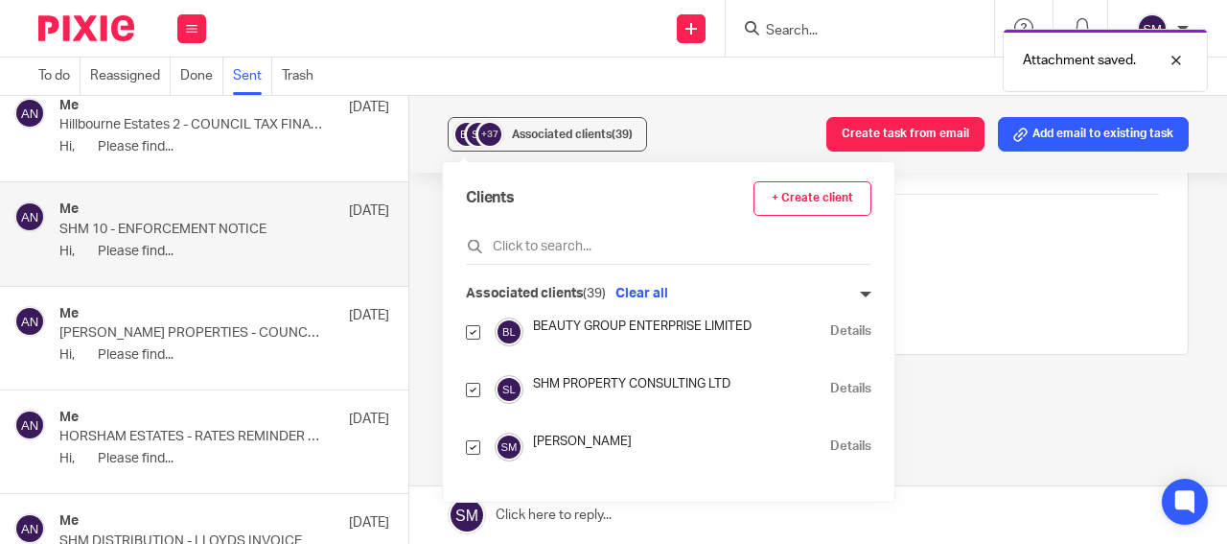
click at [830, 386] on link "Details" at bounding box center [850, 389] width 41 height 18
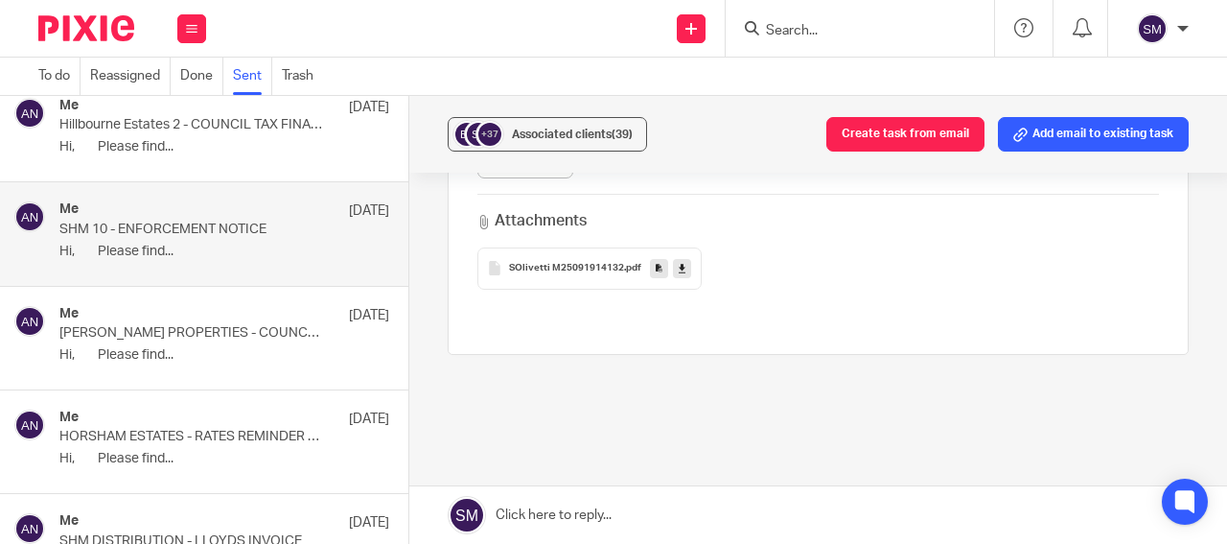
click at [220, 148] on p "Hi, Please find..." at bounding box center [224, 147] width 330 height 16
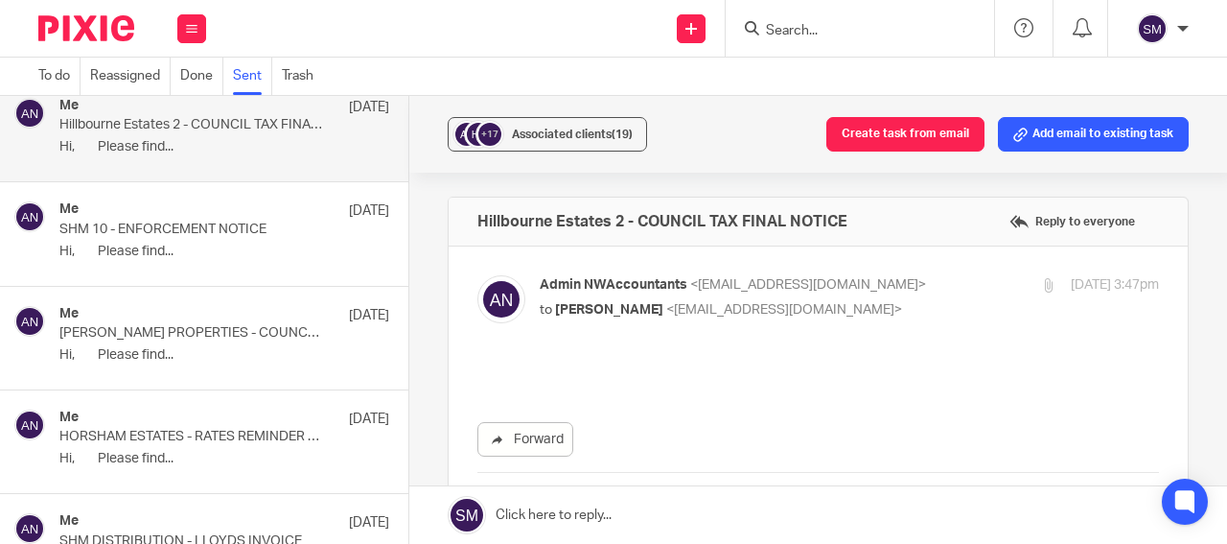
scroll to position [0, 0]
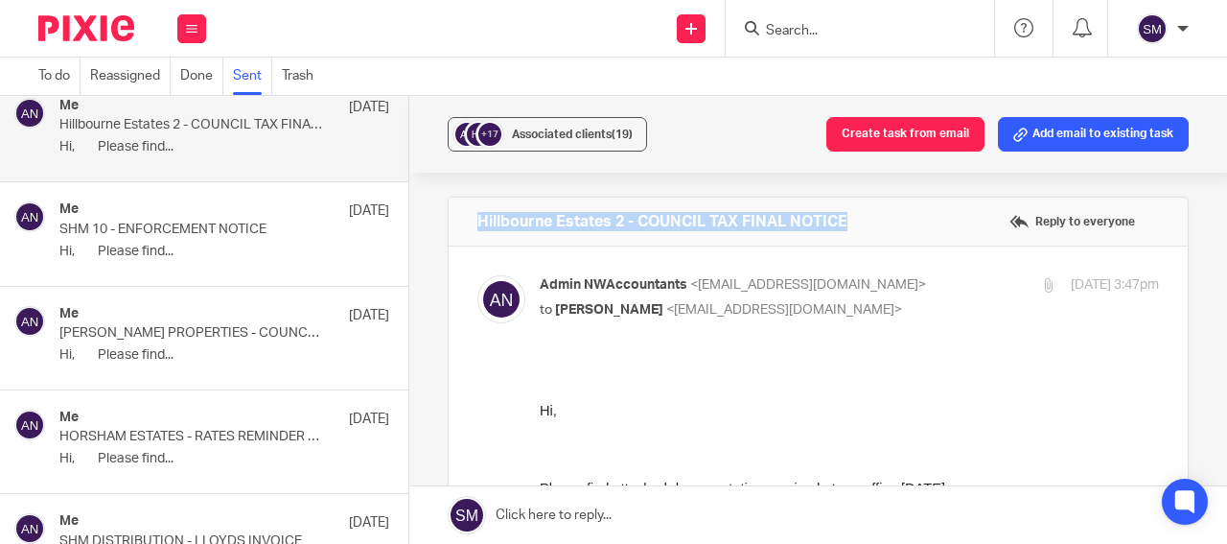
drag, startPoint x: 796, startPoint y: 221, endPoint x: 463, endPoint y: 212, distance: 332.9
click at [463, 212] on div "Hillbourne Estates 2 - COUNCIL TAX FINAL NOTICE Reply to everyone" at bounding box center [818, 222] width 739 height 48
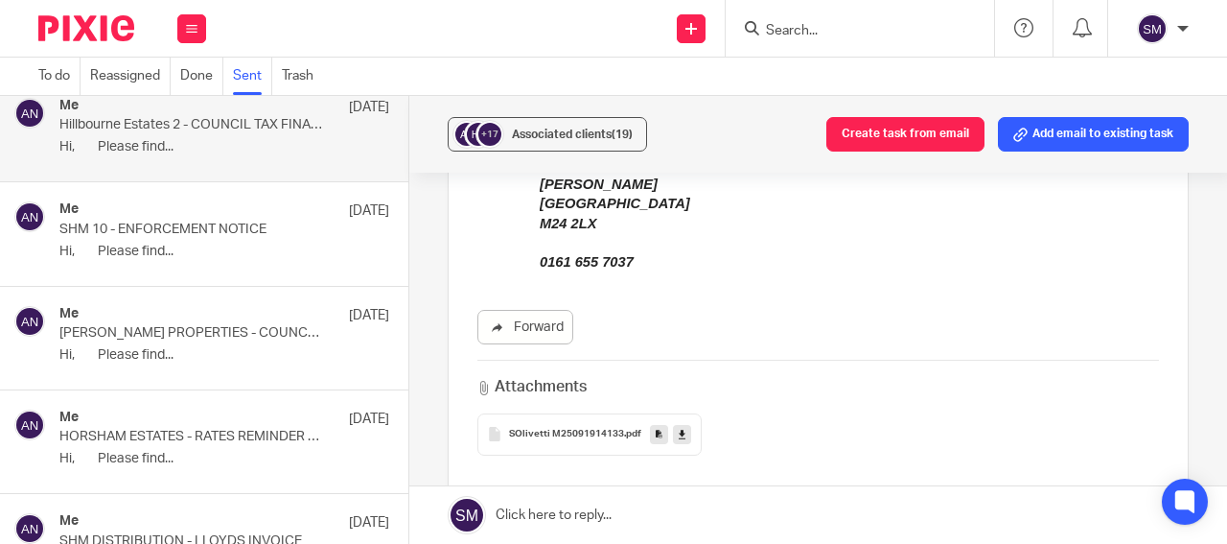
scroll to position [506, 0]
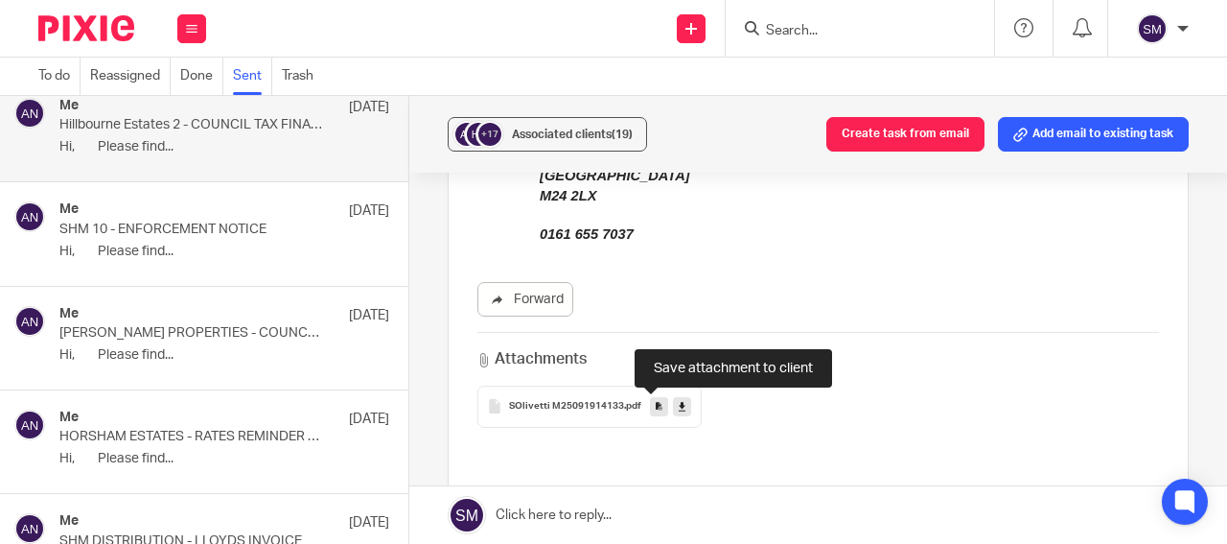
click at [656, 408] on icon at bounding box center [659, 406] width 7 height 14
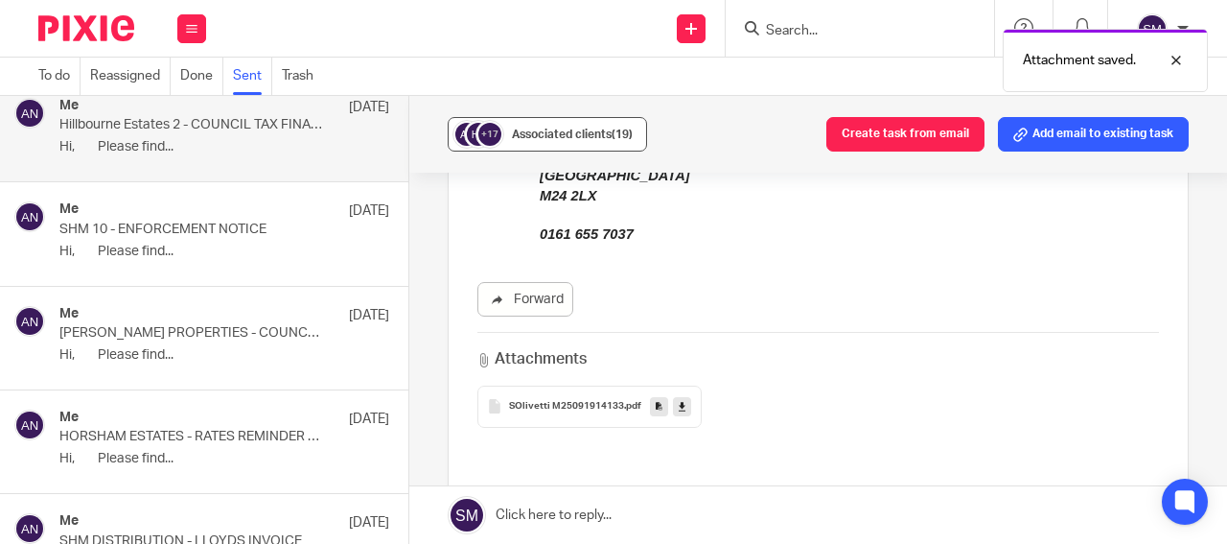
click at [617, 140] on div "Associated clients (19)" at bounding box center [572, 134] width 121 height 19
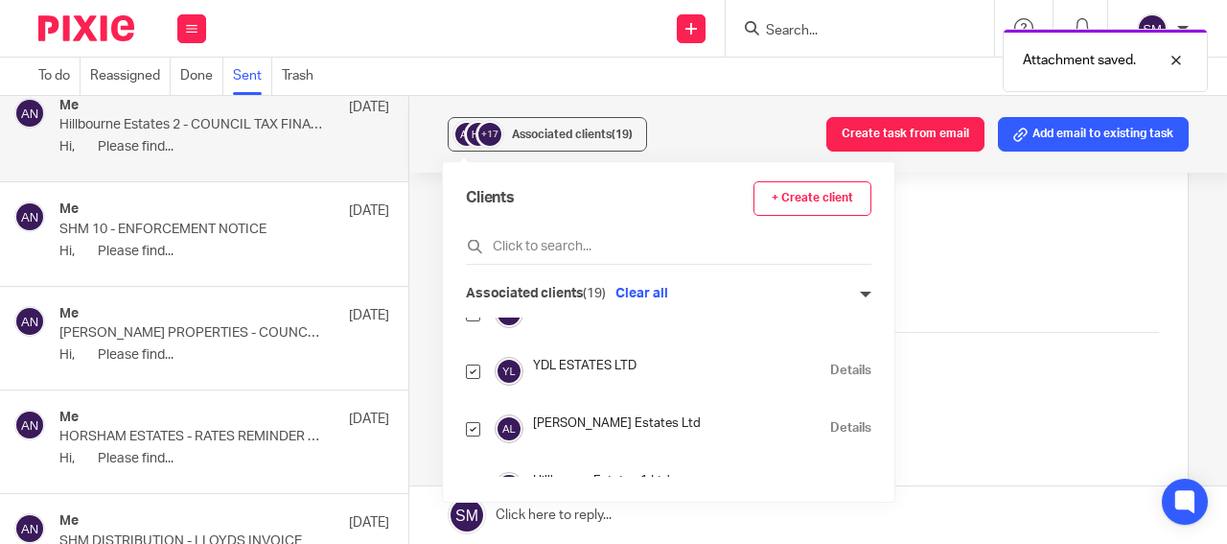
scroll to position [92, 0]
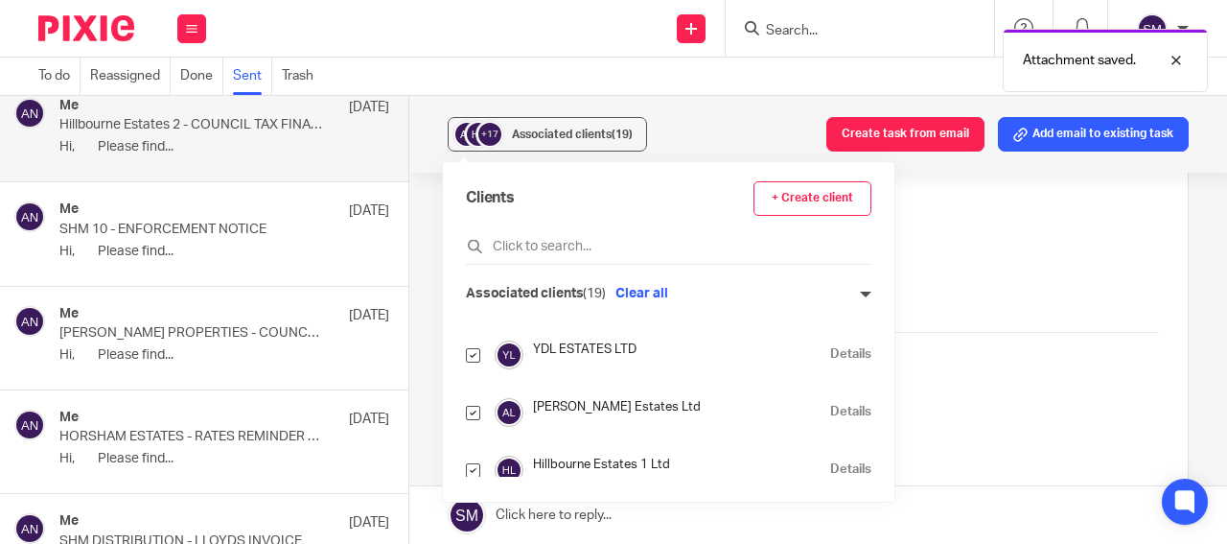
click at [830, 410] on link "Details" at bounding box center [850, 412] width 41 height 18
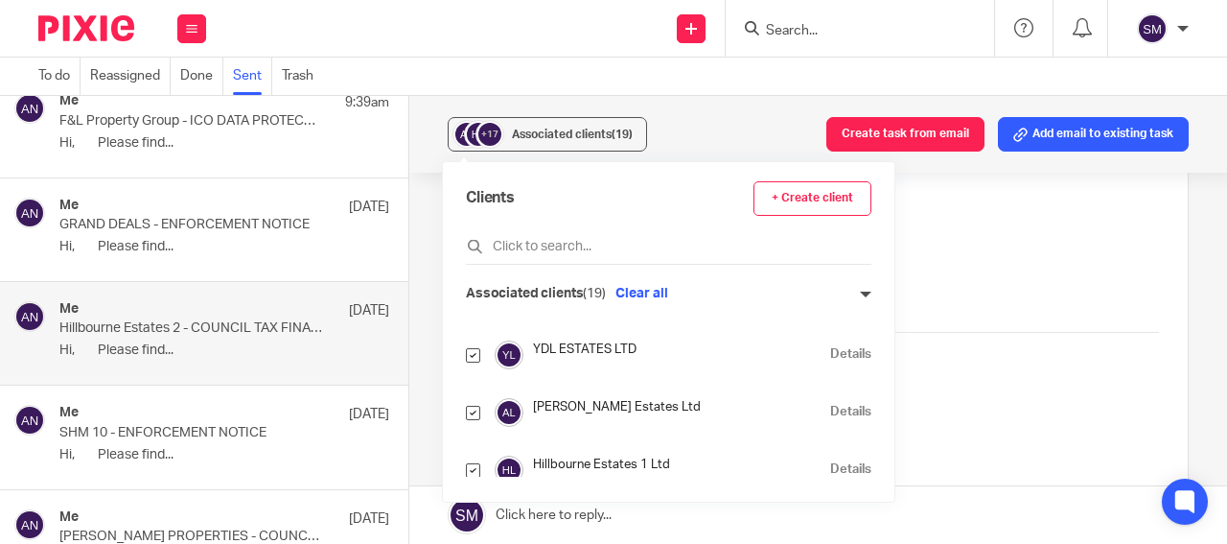
scroll to position [6063, 0]
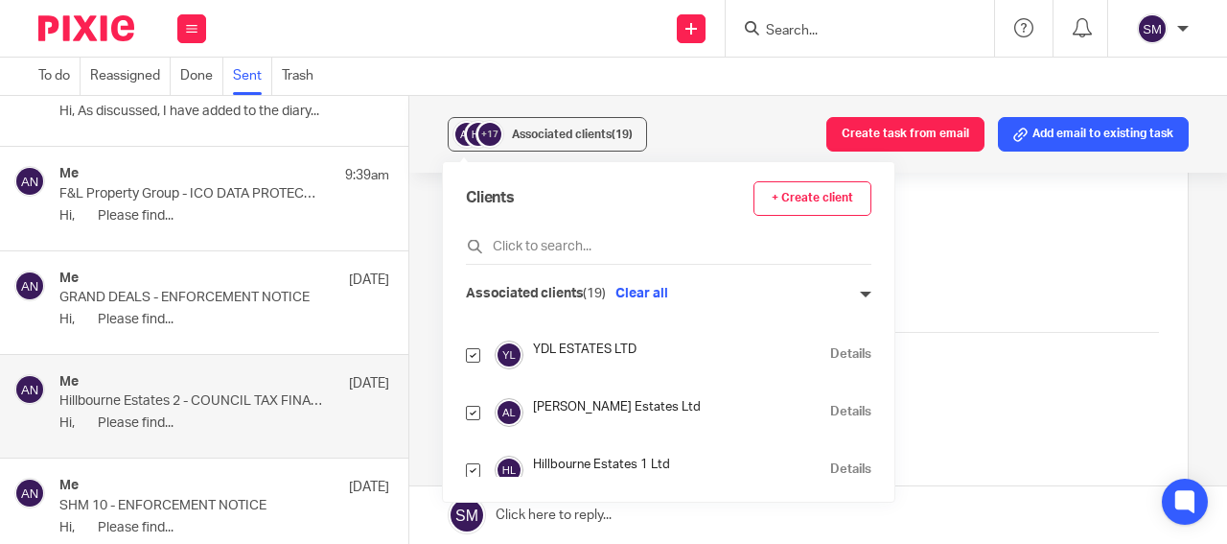
click at [244, 306] on p "GRAND DEALS - ENFORCEMENT NOTICE" at bounding box center [191, 298] width 264 height 16
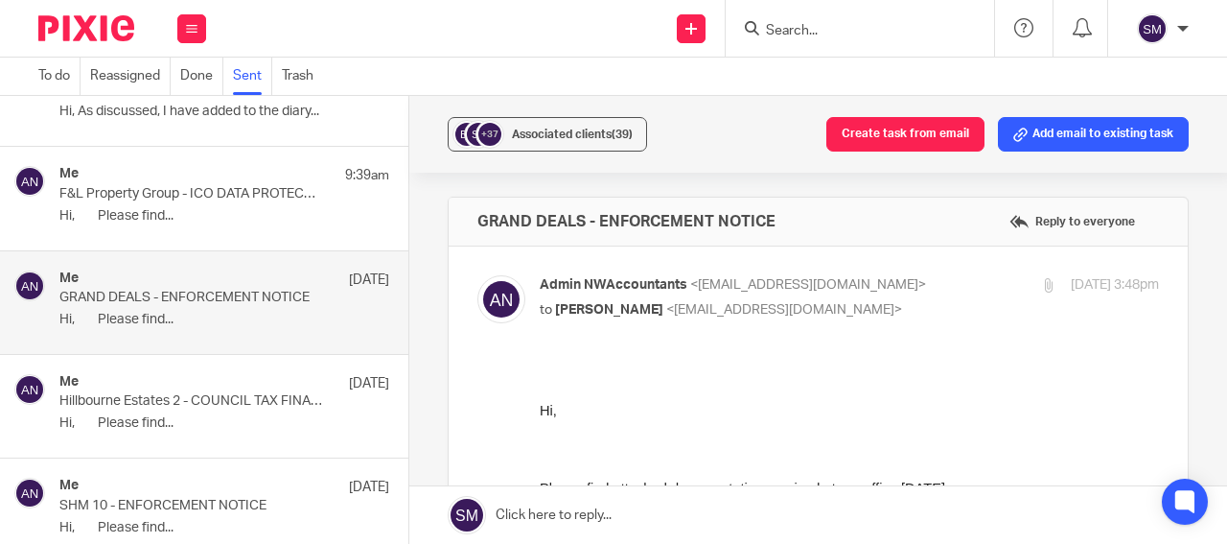
scroll to position [0, 0]
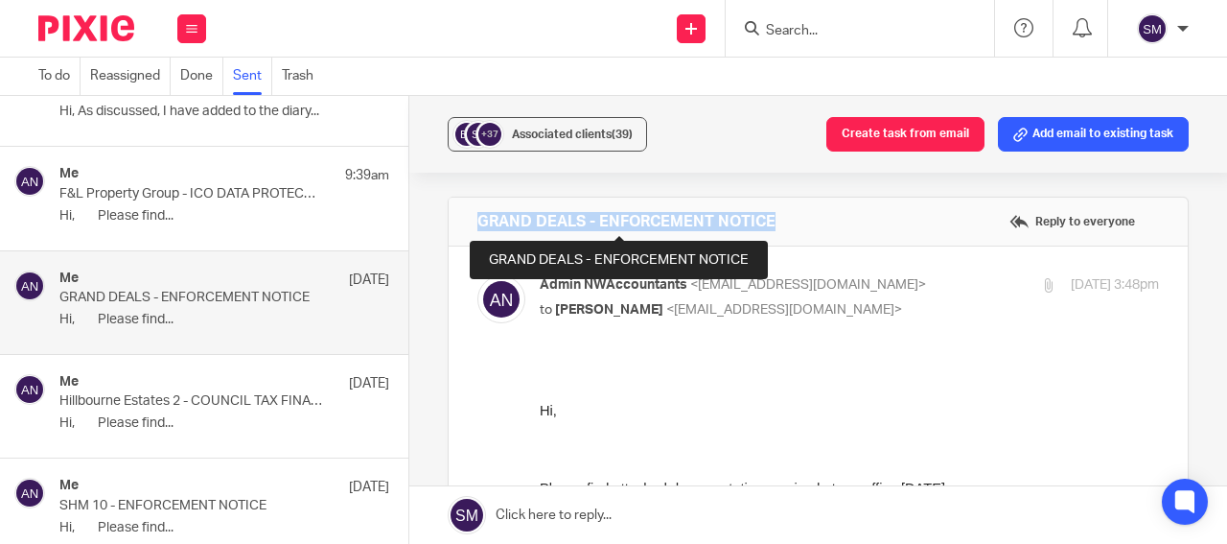
drag, startPoint x: 772, startPoint y: 216, endPoint x: 475, endPoint y: 216, distance: 297.3
click at [475, 216] on div "GRAND DEALS - ENFORCEMENT NOTICE Reply to everyone" at bounding box center [818, 222] width 739 height 48
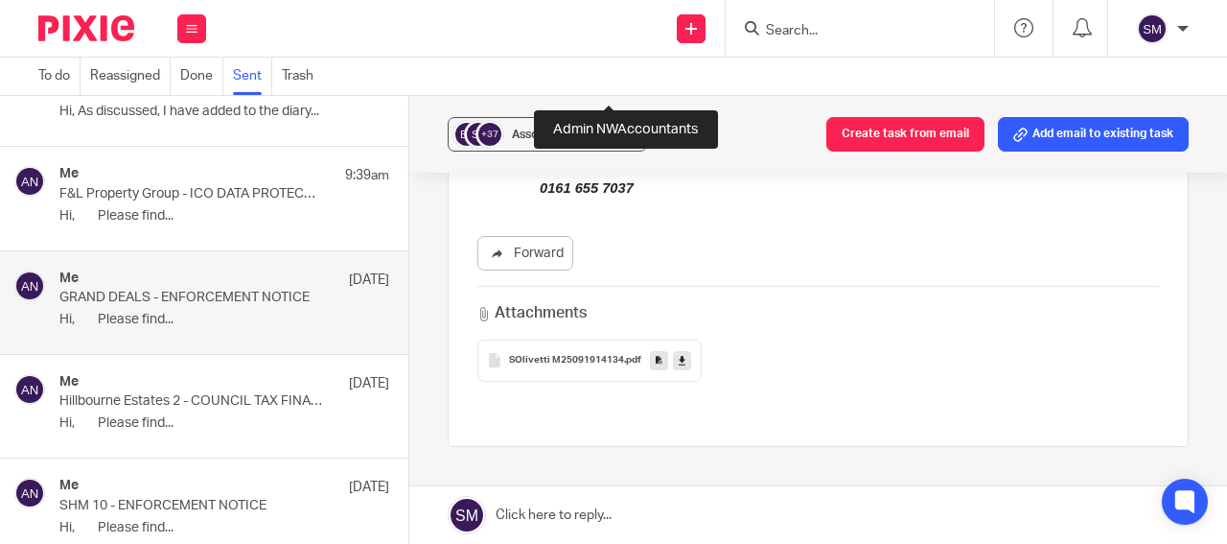
scroll to position [686, 0]
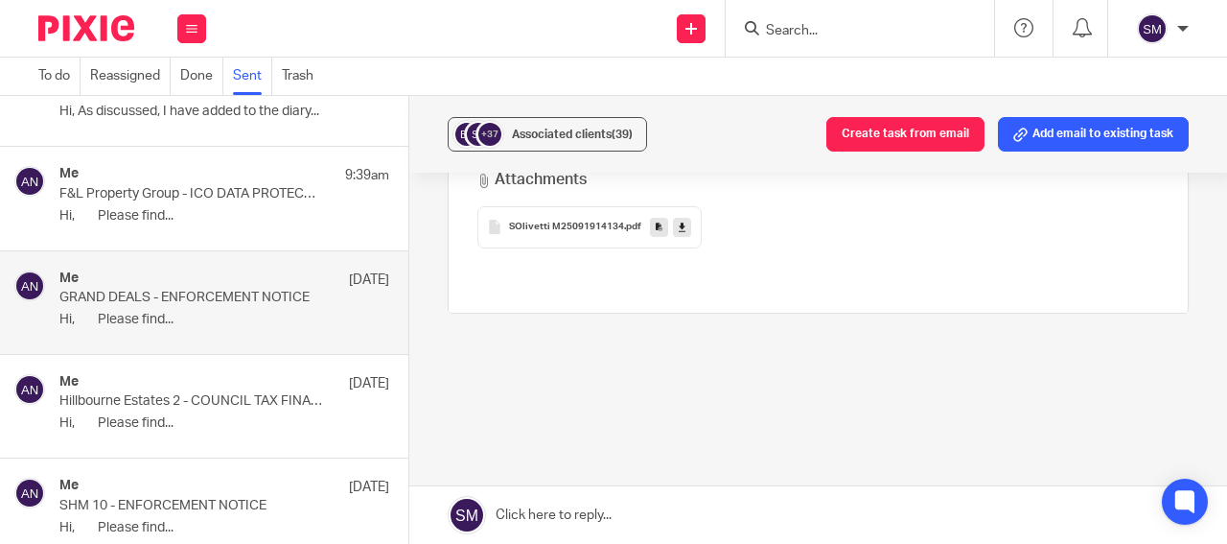
click at [656, 225] on icon at bounding box center [659, 227] width 7 height 14
click at [551, 138] on span "Associated clients (39)" at bounding box center [572, 134] width 121 height 12
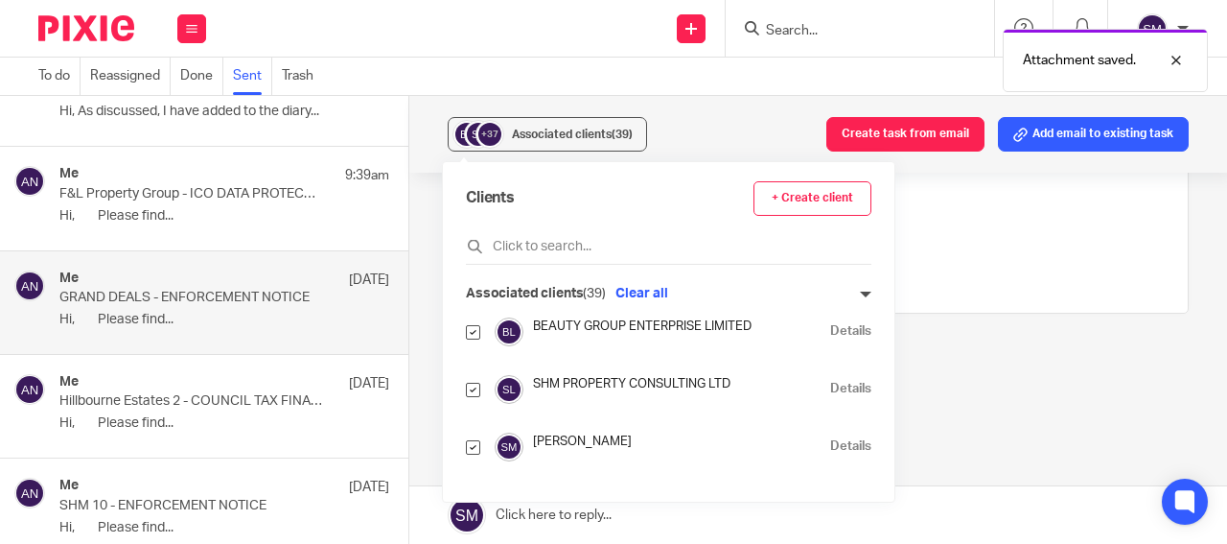
click at [830, 392] on link "Details" at bounding box center [850, 389] width 41 height 18
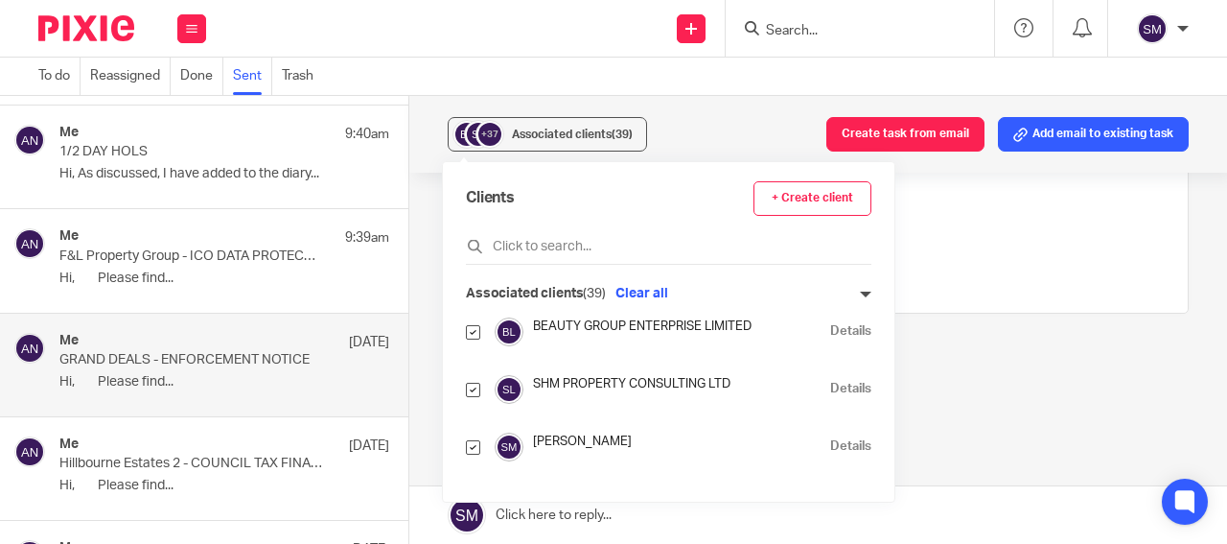
scroll to position [5971, 0]
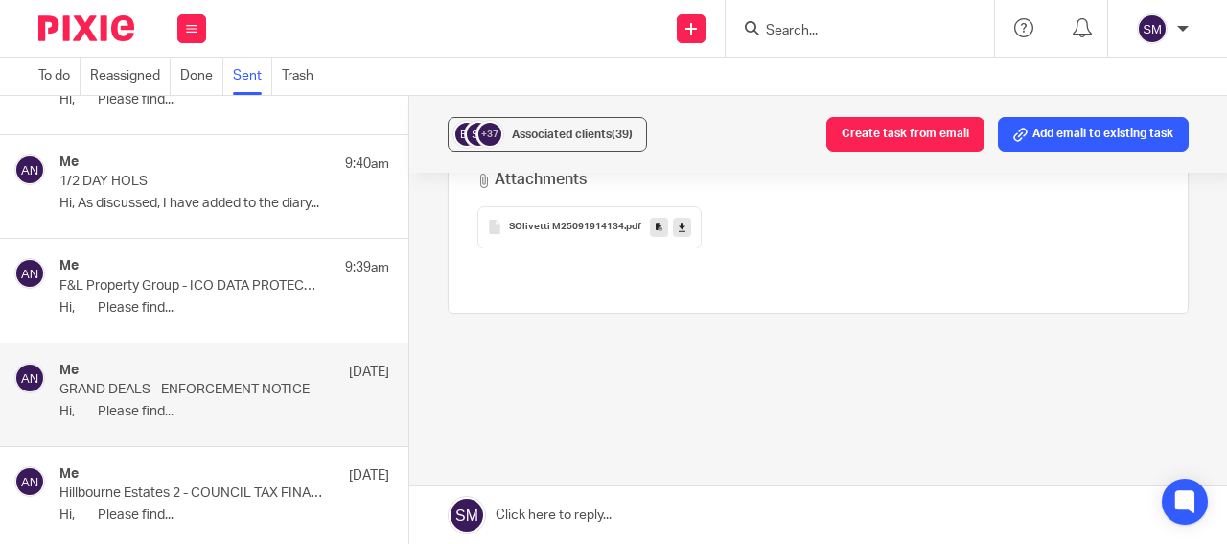
click at [219, 285] on p "F&L Property Group - ICO DATA PROTECTION LETTER" at bounding box center [191, 286] width 264 height 16
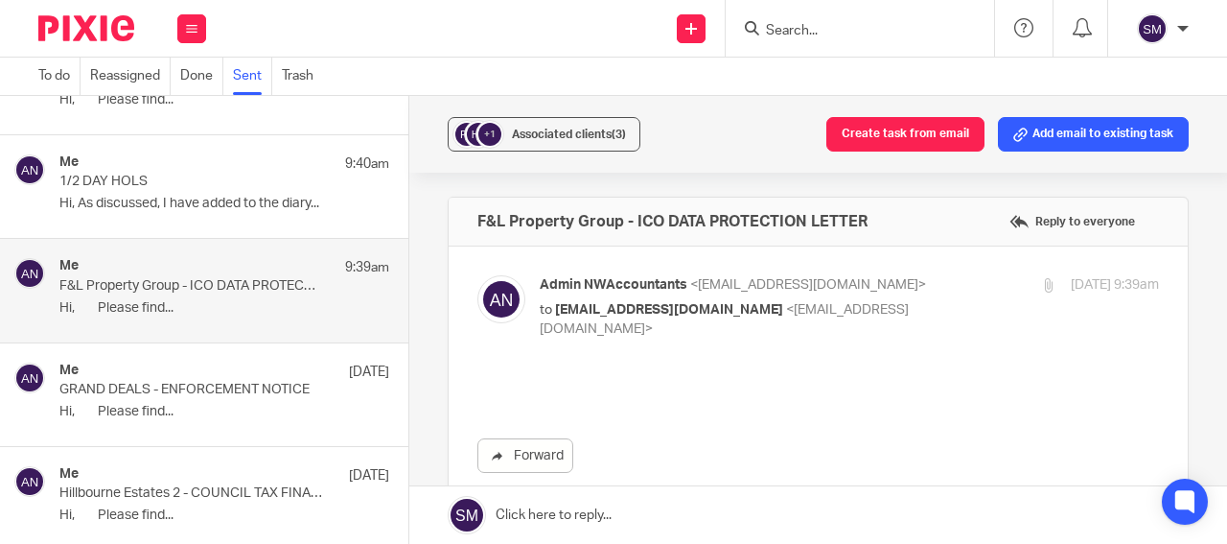
scroll to position [0, 0]
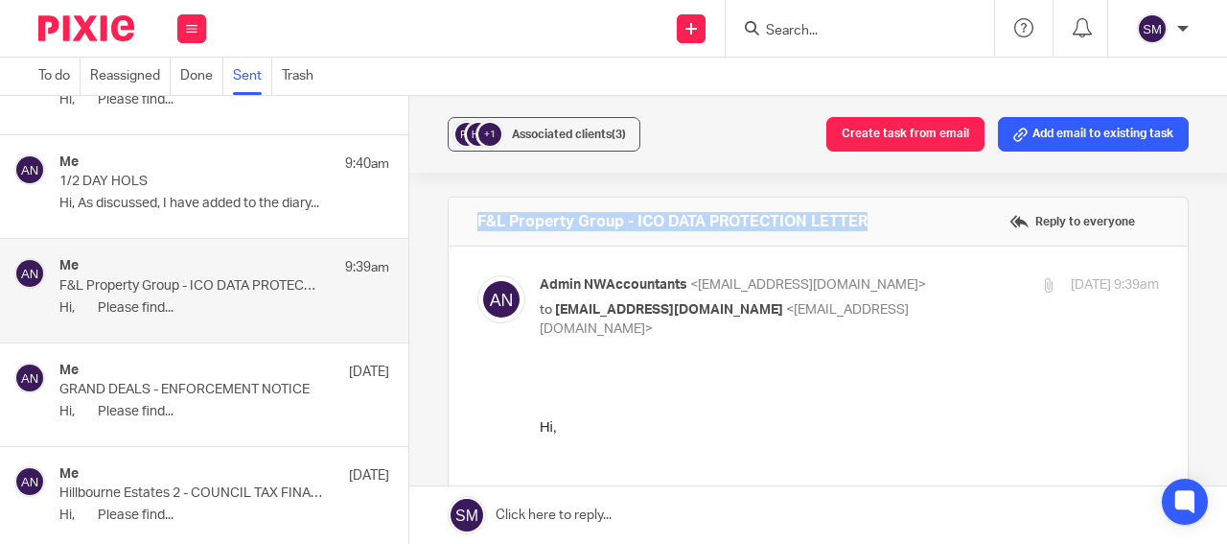
drag, startPoint x: 891, startPoint y: 220, endPoint x: 469, endPoint y: 225, distance: 422.0
click at [468, 224] on div "F&L Property Group - ICO DATA PROTECTION LETTER Reply to everyone" at bounding box center [818, 222] width 739 height 48
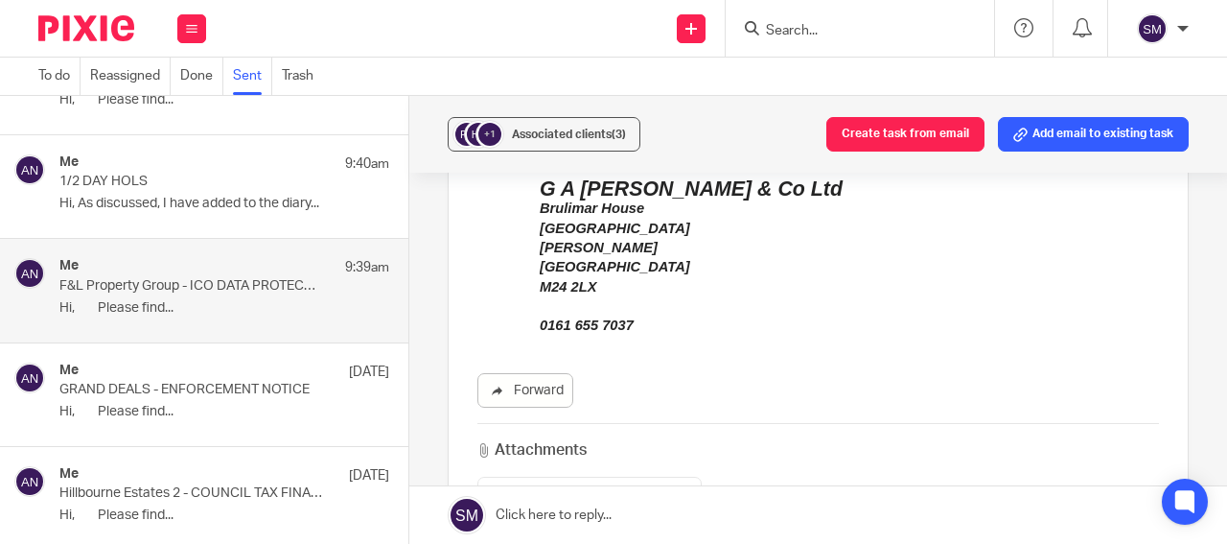
scroll to position [506, 0]
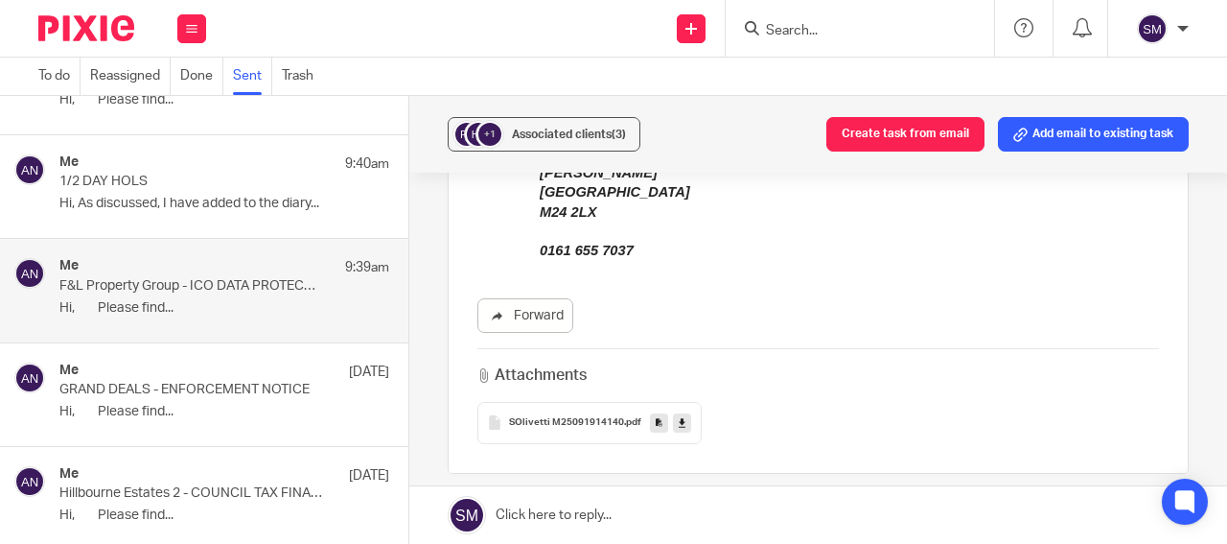
click at [650, 413] on link at bounding box center [659, 422] width 18 height 19
click at [579, 128] on div "Associated clients (3)" at bounding box center [569, 134] width 114 height 19
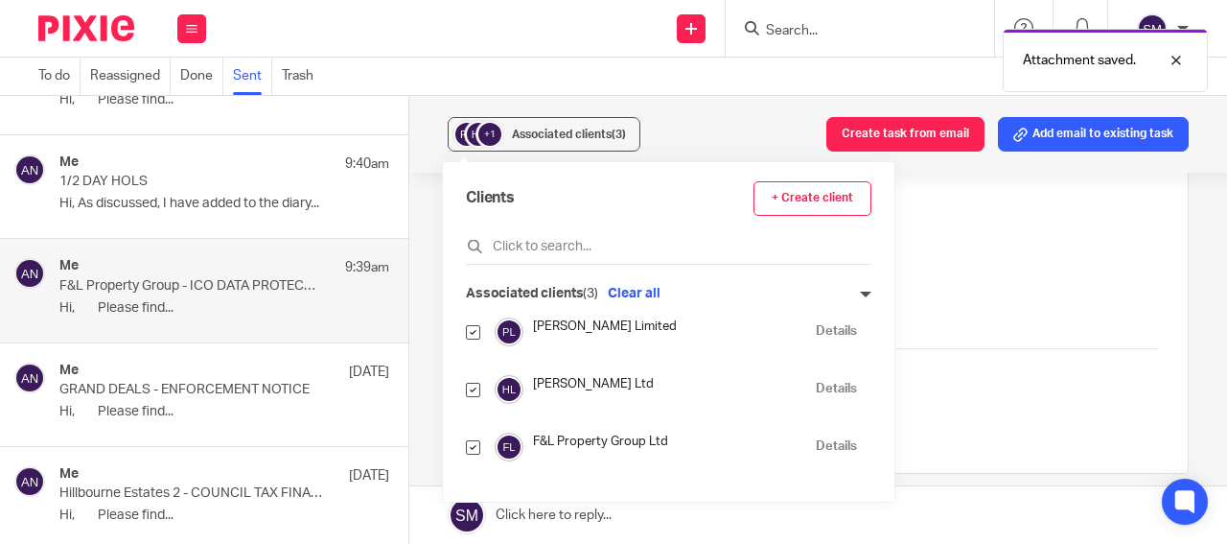
click at [820, 391] on link "Details" at bounding box center [836, 389] width 41 height 18
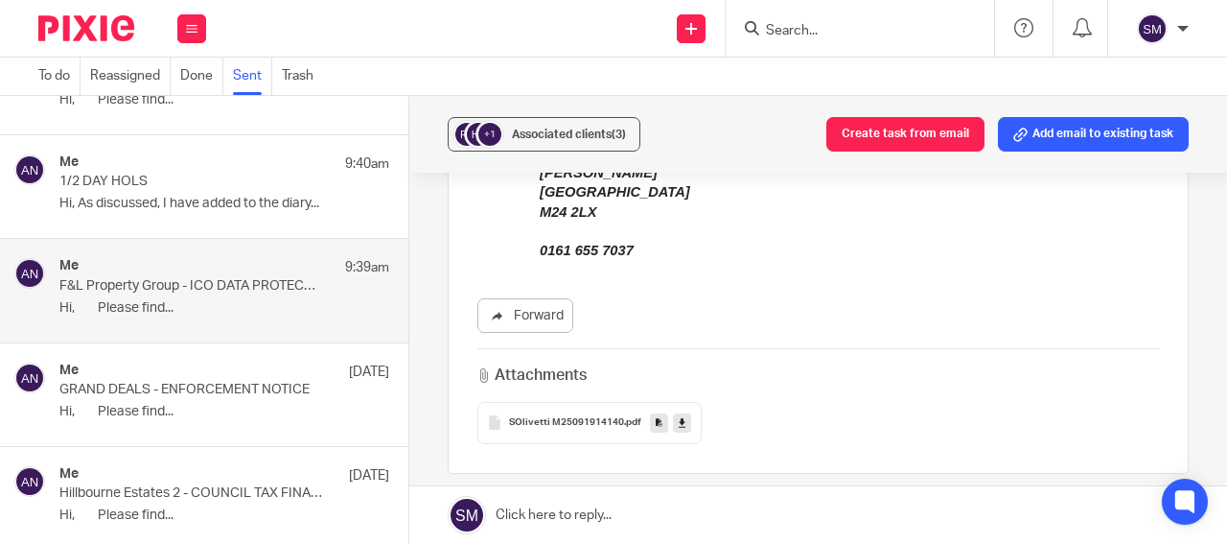
click at [175, 198] on p "Hi, As discussed, I have added to the diary..." at bounding box center [224, 204] width 330 height 16
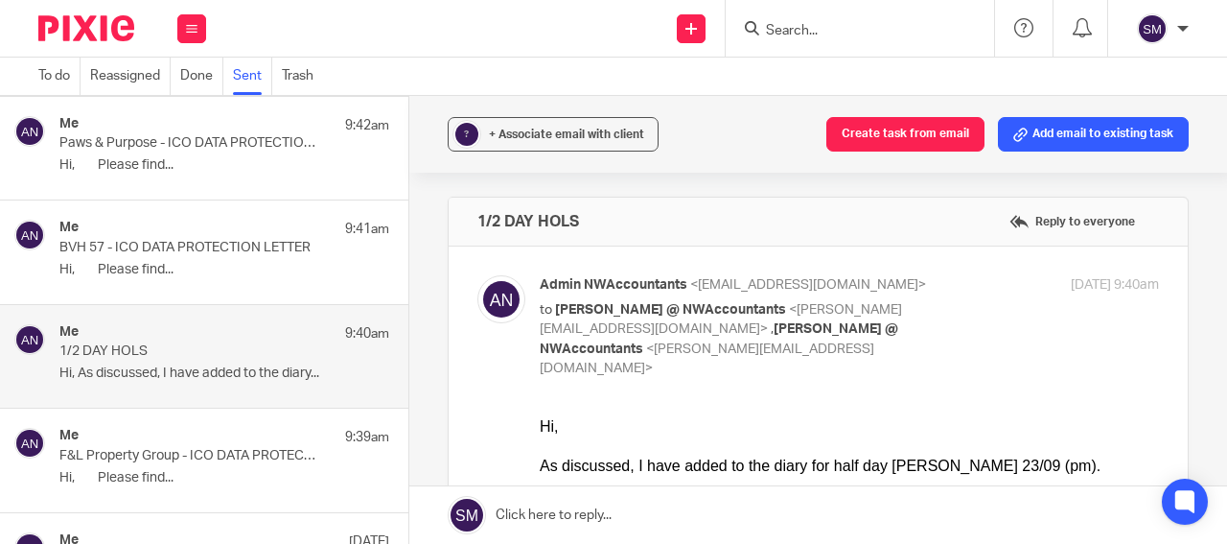
scroll to position [5787, 0]
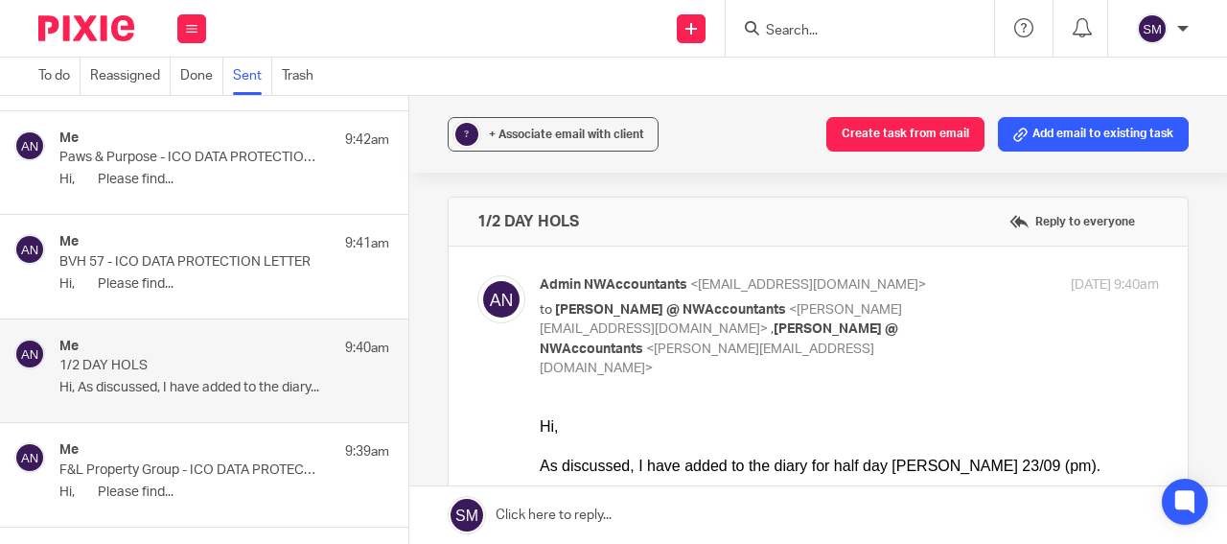
click at [163, 257] on p "BVH 57 - ICO DATA PROTECTION LETTER" at bounding box center [191, 262] width 264 height 16
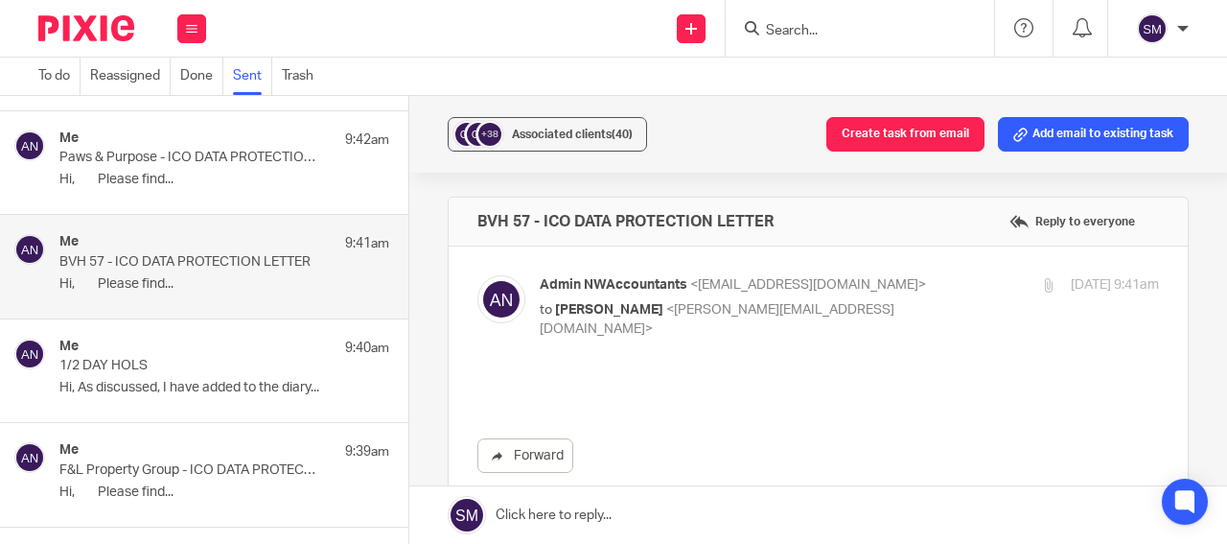
scroll to position [0, 0]
click at [260, 180] on p "Hi, Please find..." at bounding box center [224, 180] width 330 height 16
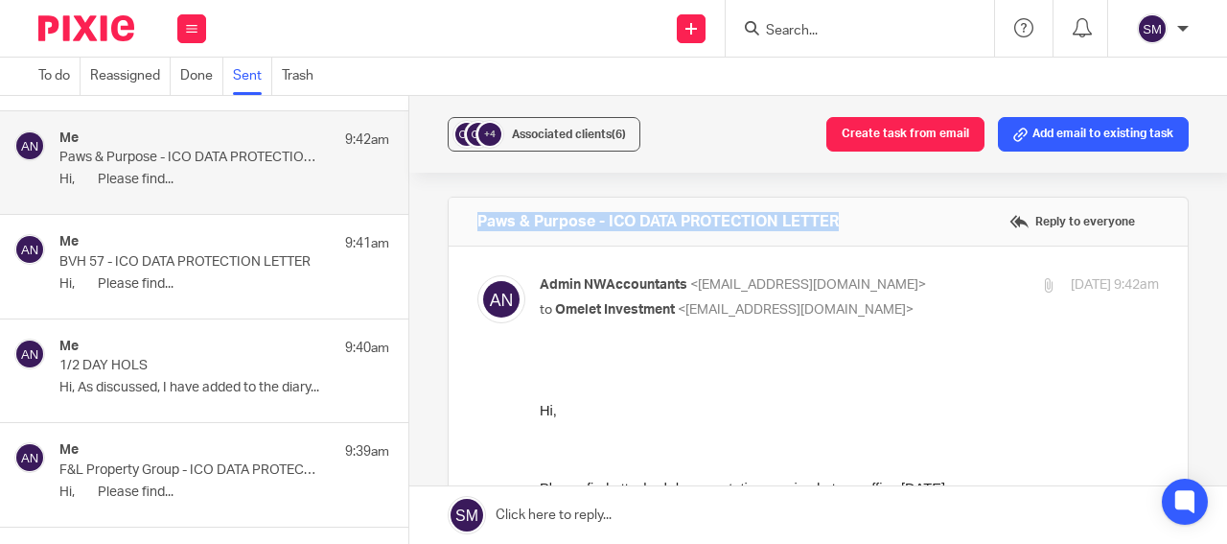
drag, startPoint x: 858, startPoint y: 223, endPoint x: 508, endPoint y: 231, distance: 350.1
click at [460, 224] on div "Paws & Purpose - ICO DATA PROTECTION LETTER Reply to everyone" at bounding box center [818, 222] width 739 height 48
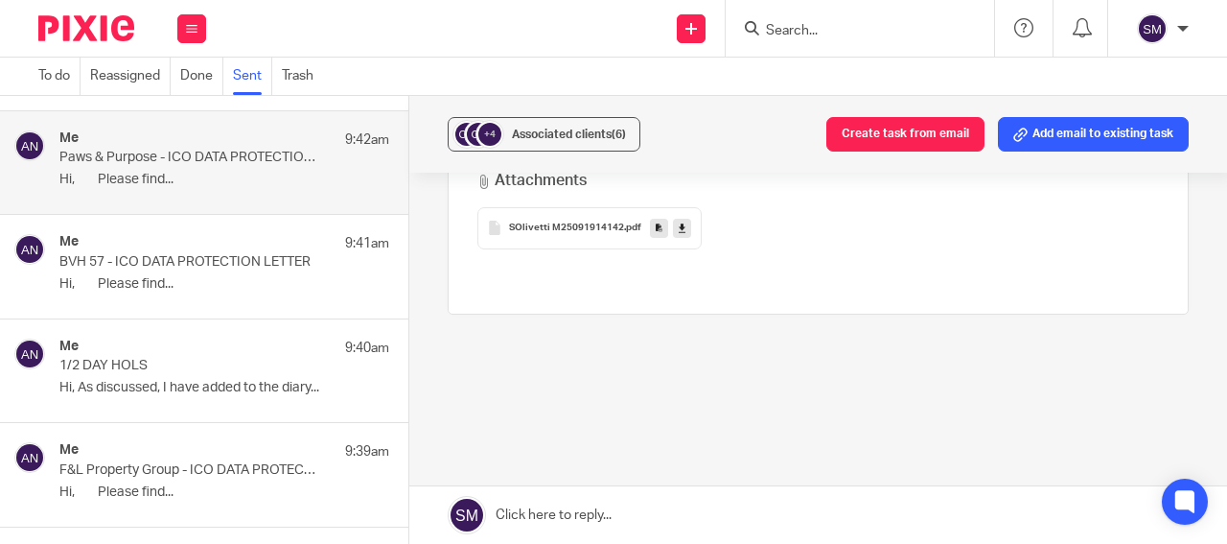
scroll to position [686, 0]
click at [656, 230] on icon at bounding box center [659, 227] width 7 height 14
click at [577, 133] on span "Associated clients (6)" at bounding box center [569, 134] width 114 height 12
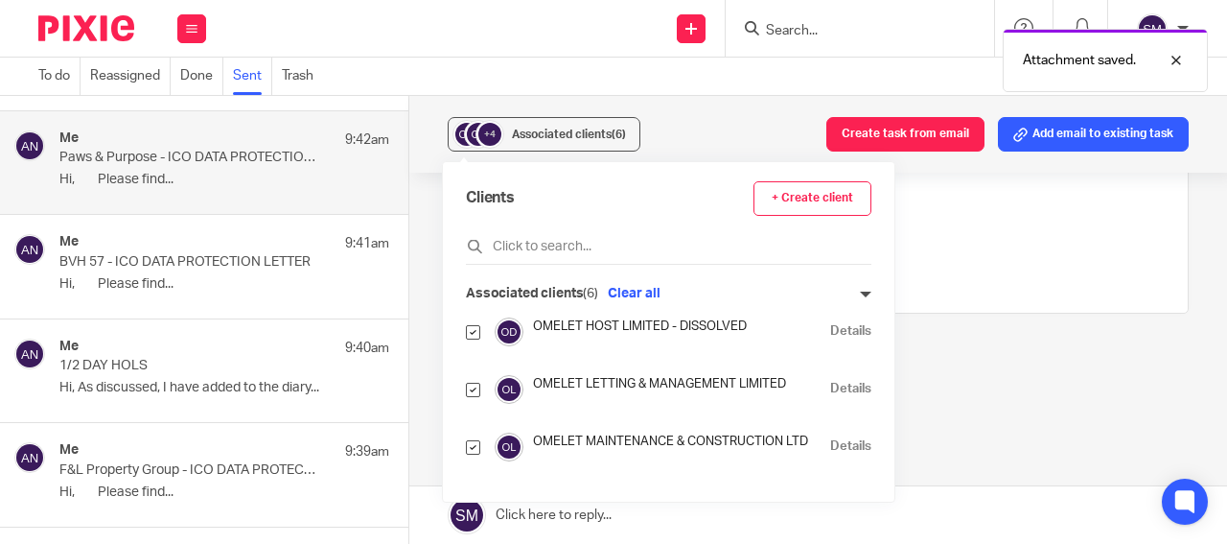
click at [830, 439] on link "Details" at bounding box center [850, 446] width 41 height 18
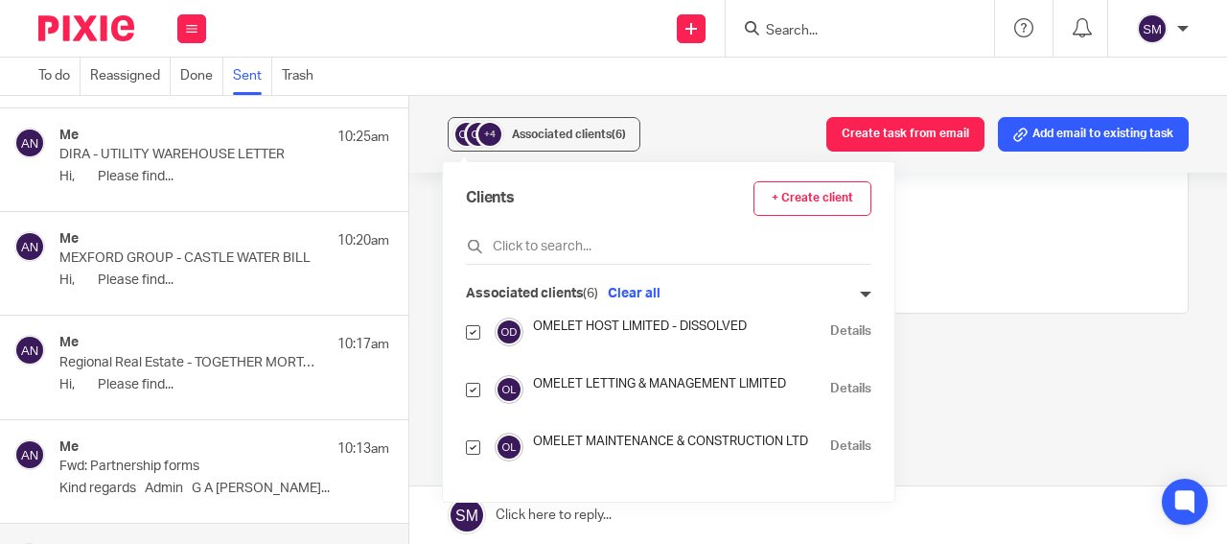
scroll to position [5327, 0]
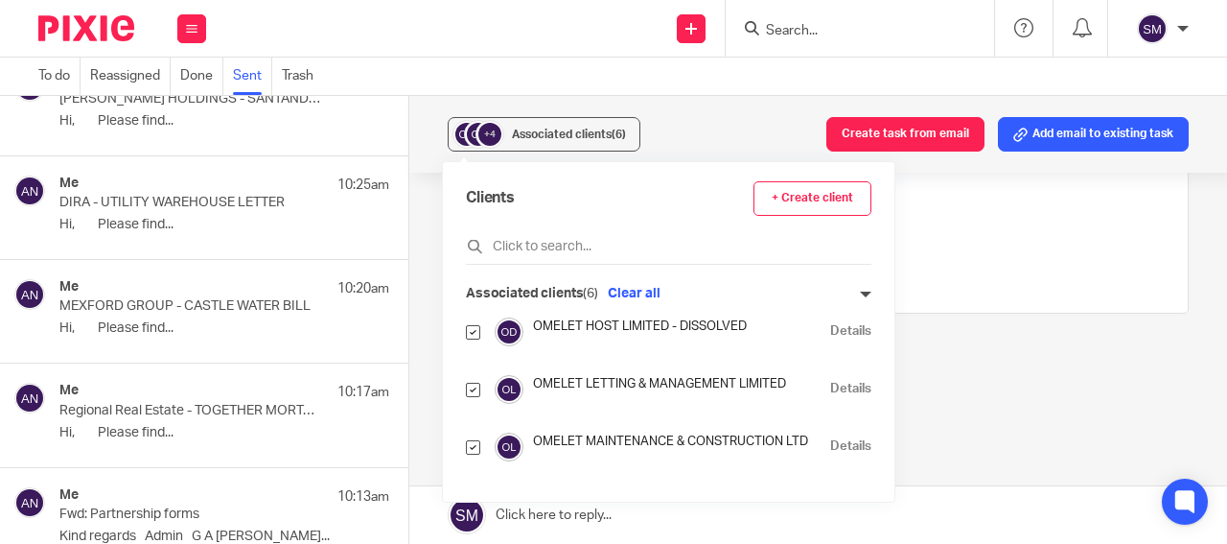
click at [227, 399] on div "Me 10:17am" at bounding box center [224, 392] width 330 height 19
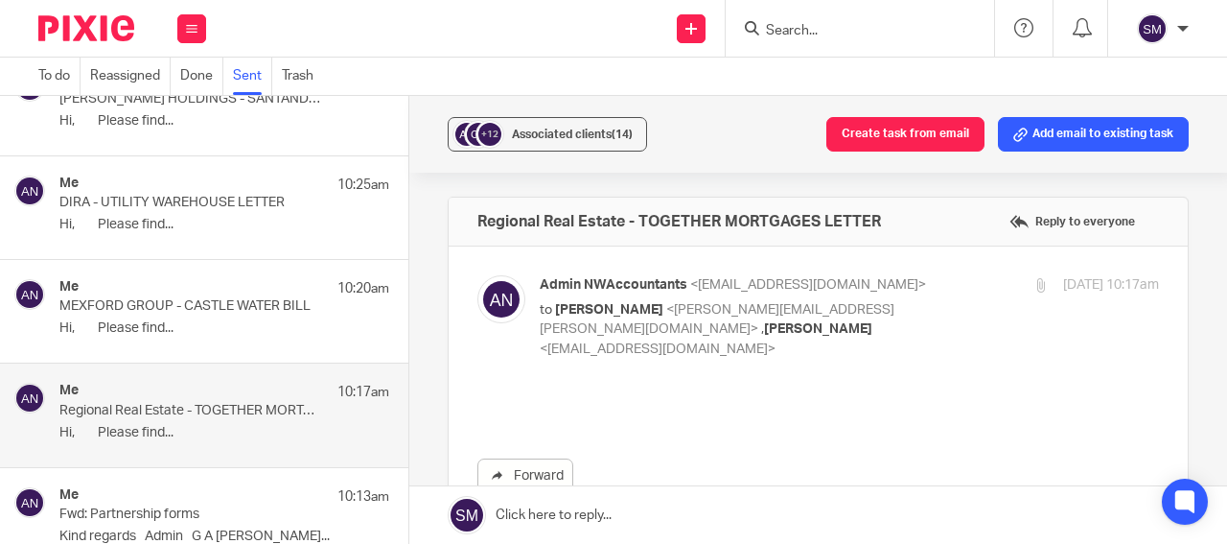
scroll to position [0, 0]
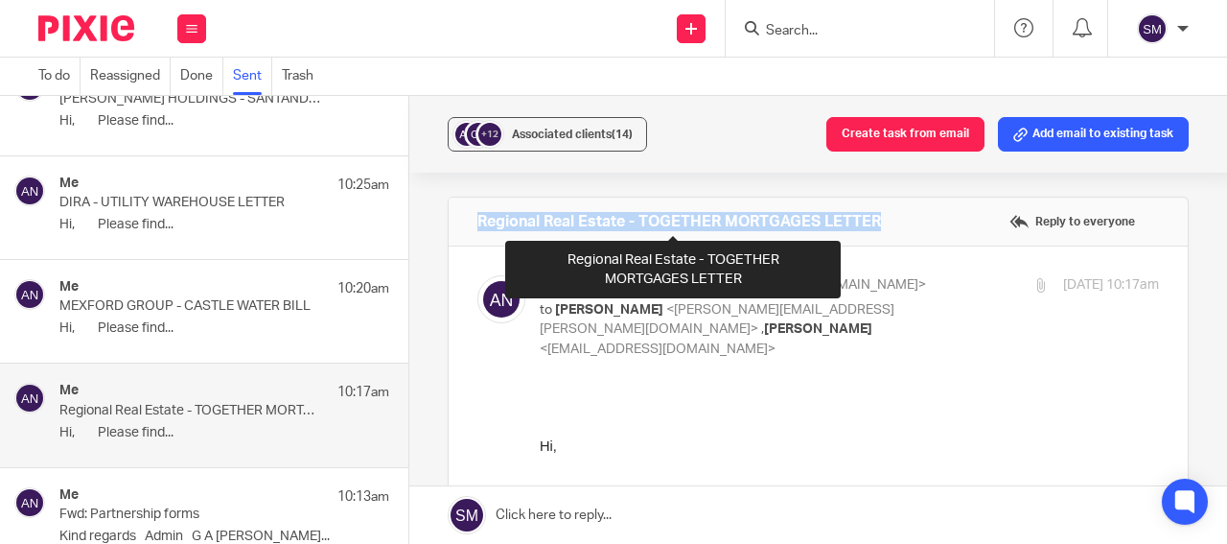
drag, startPoint x: 898, startPoint y: 213, endPoint x: 473, endPoint y: 220, distance: 425.8
click at [473, 220] on div "Regional Real Estate - TOGETHER MORTGAGES LETTER Reply to everyone" at bounding box center [818, 222] width 739 height 48
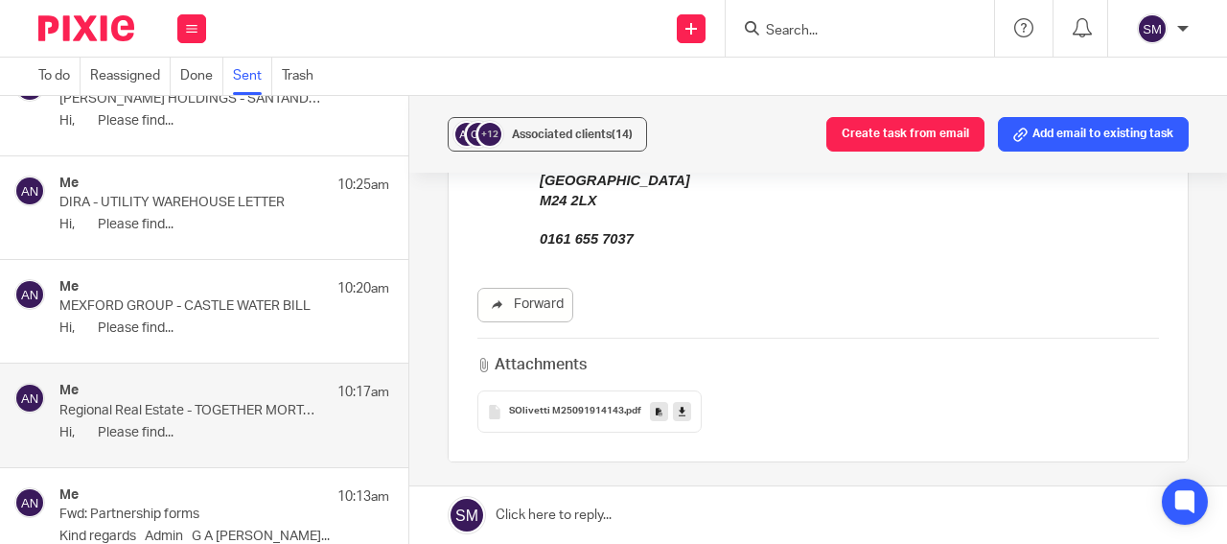
scroll to position [552, 0]
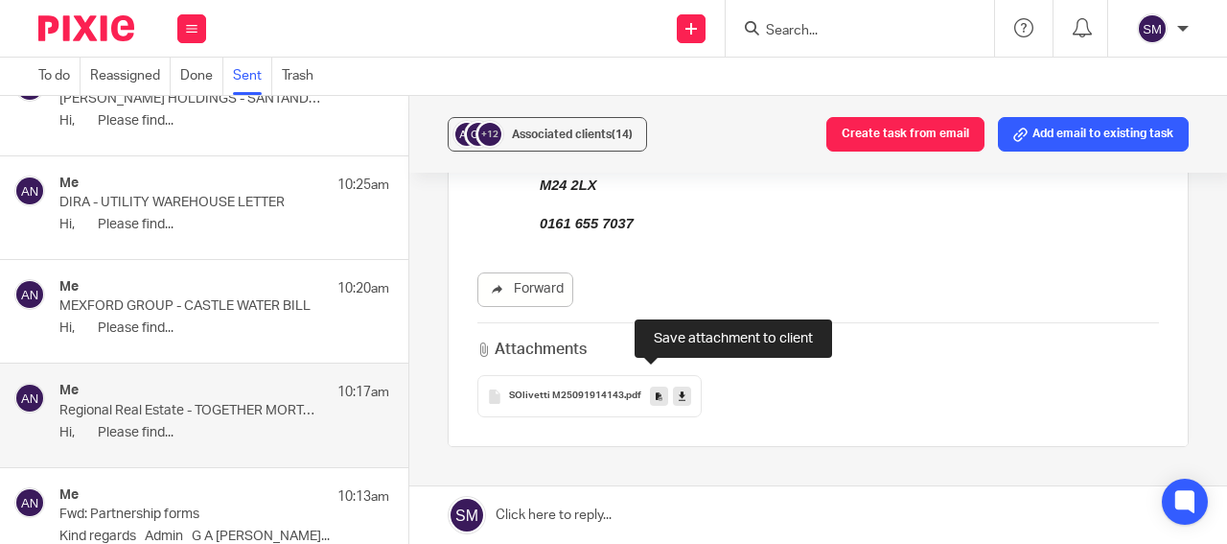
click at [656, 389] on icon at bounding box center [659, 396] width 7 height 14
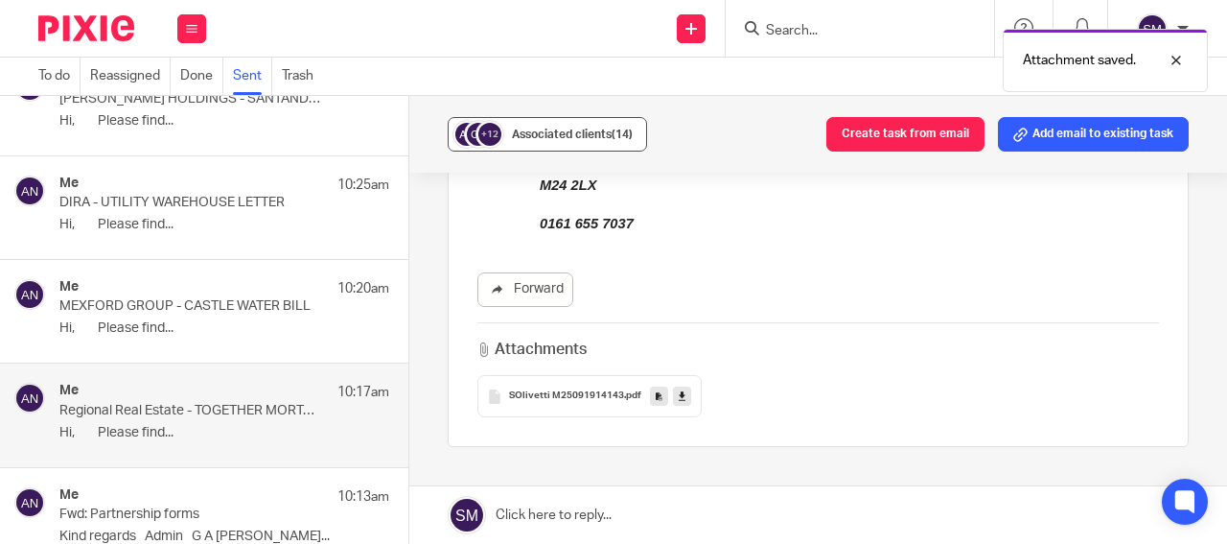
click at [596, 130] on span "Associated clients (14)" at bounding box center [572, 134] width 121 height 12
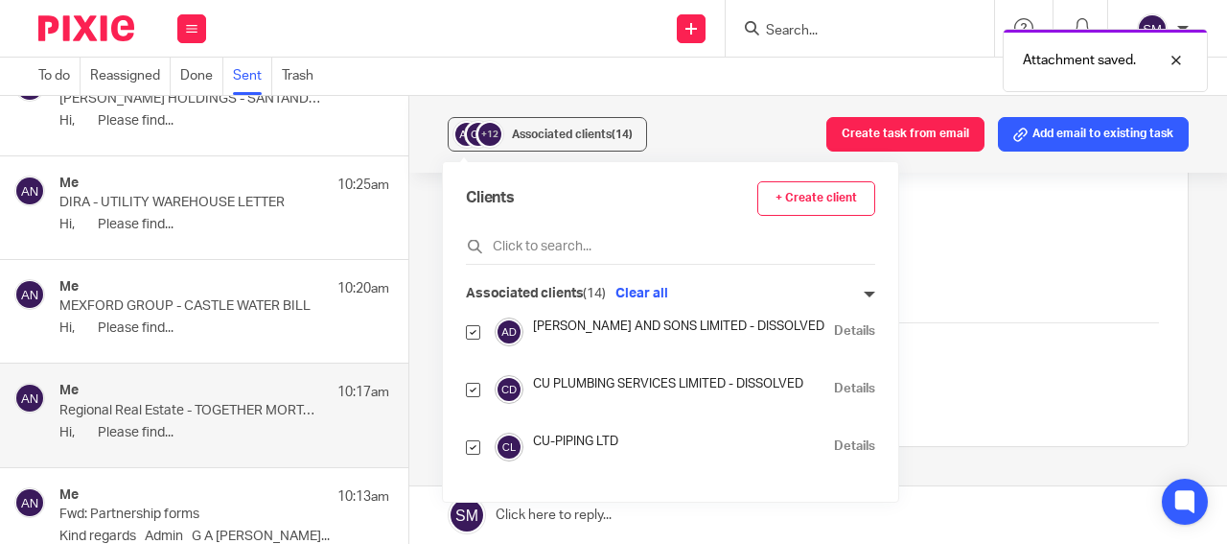
click at [854, 383] on link "Details" at bounding box center [854, 389] width 41 height 18
click at [160, 295] on div "Me 10:20am" at bounding box center [224, 288] width 330 height 19
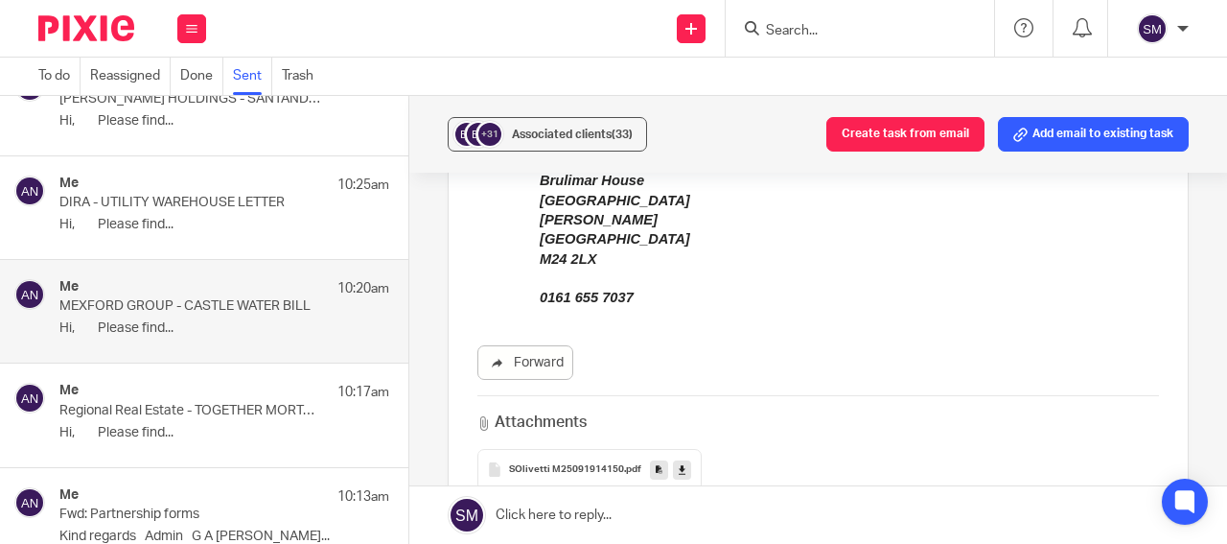
scroll to position [460, 0]
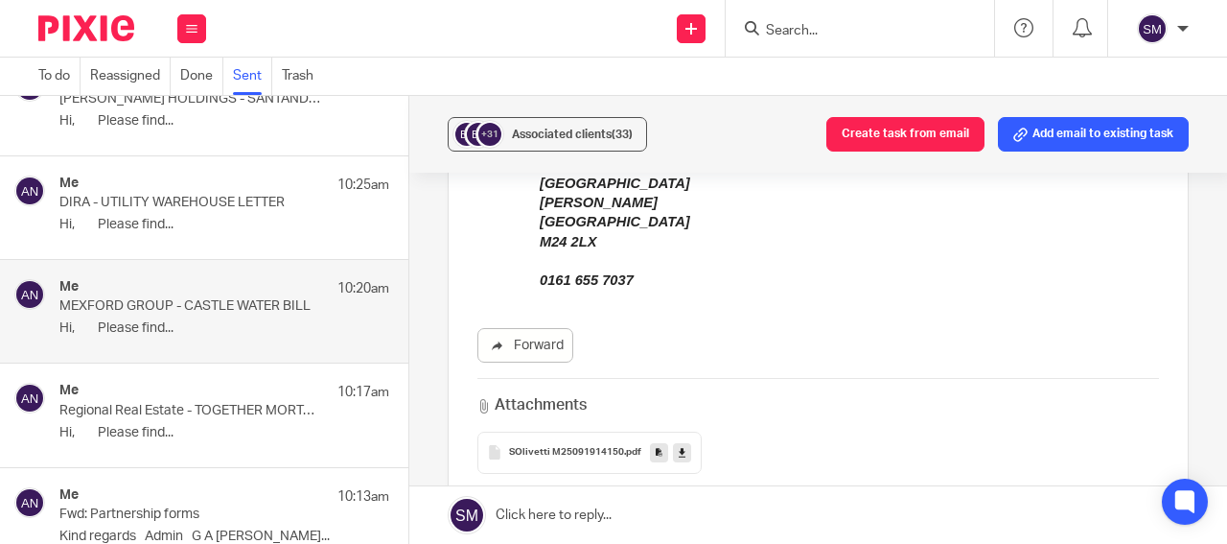
click at [650, 456] on link at bounding box center [659, 452] width 18 height 19
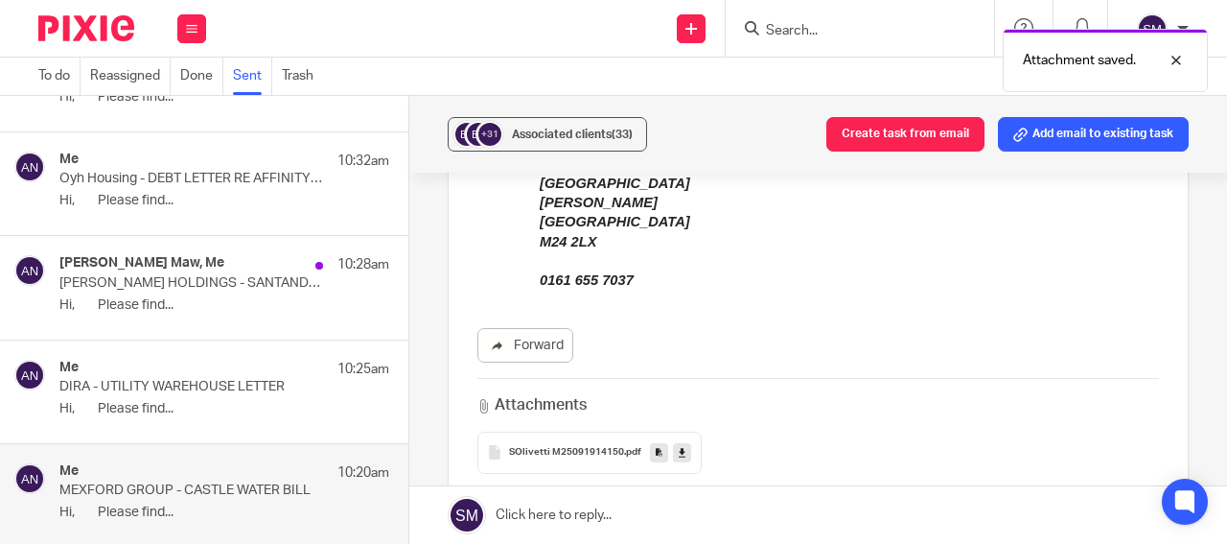
scroll to position [5235, 0]
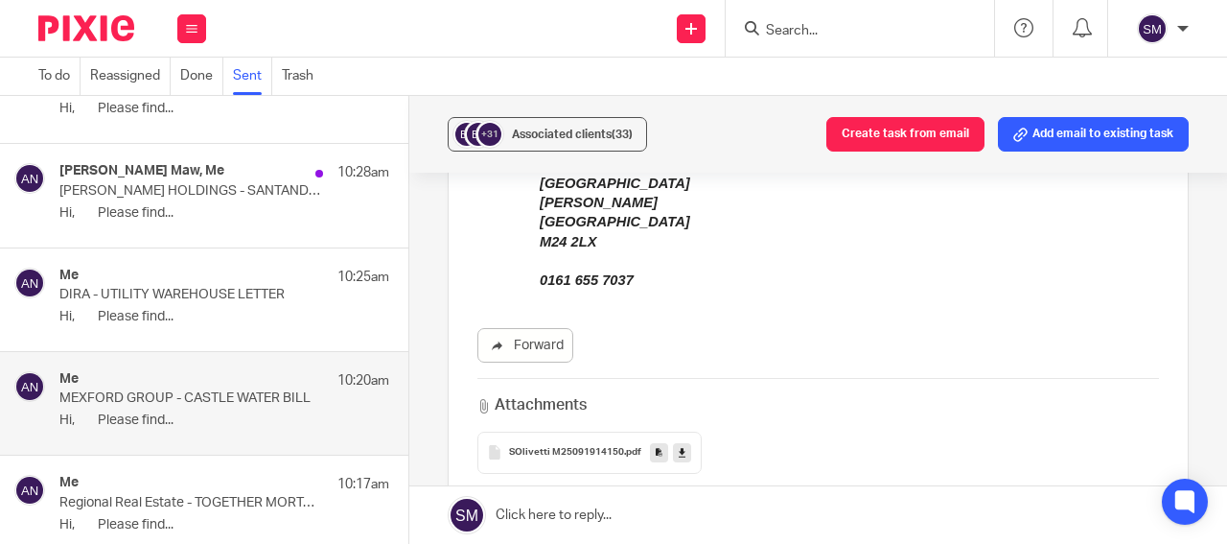
click at [179, 315] on p "Hi, Please find..." at bounding box center [224, 317] width 330 height 16
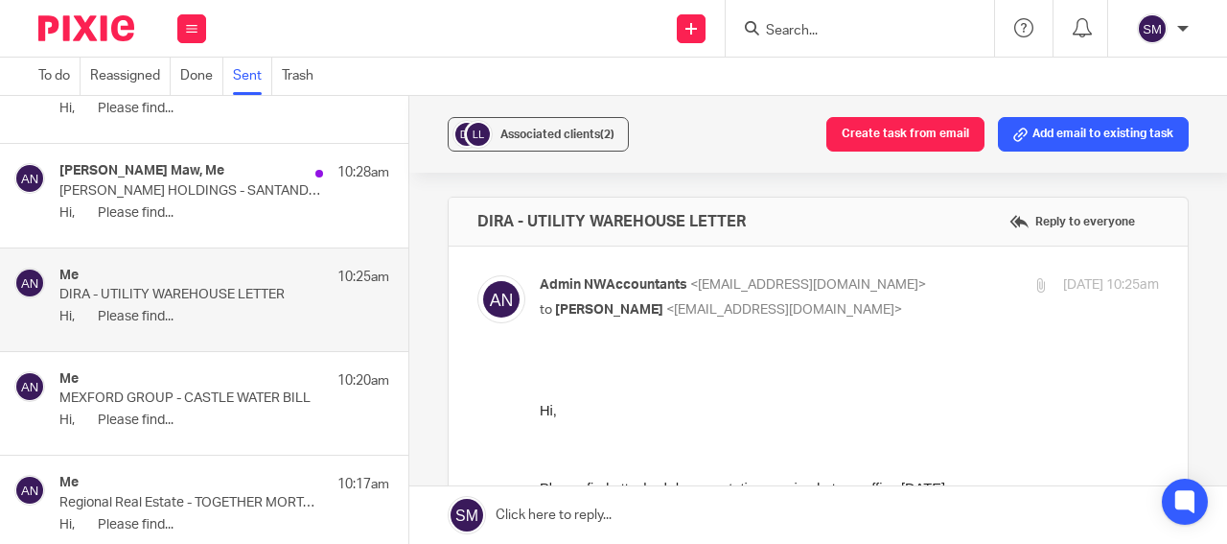
scroll to position [0, 0]
click at [173, 206] on div "Susan Roughton Maw, Me 10:28am KINGSBURY HOLDINGS - SANTANDER FINANCE LETTER X …" at bounding box center [224, 195] width 330 height 64
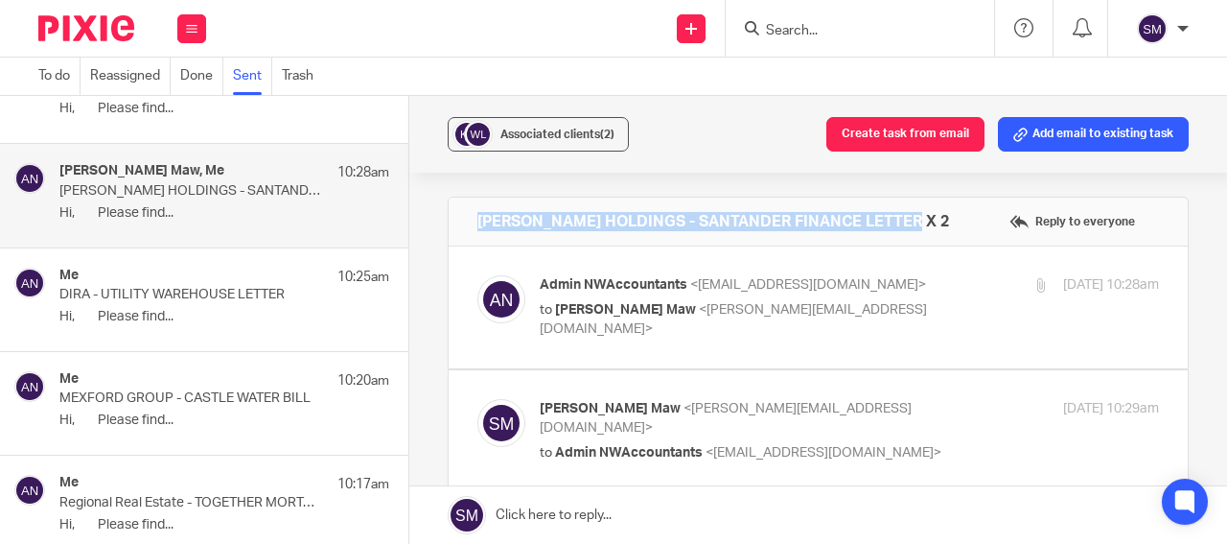
drag, startPoint x: 912, startPoint y: 222, endPoint x: 433, endPoint y: 219, distance: 478.5
click at [449, 219] on div "KINGSBURY HOLDINGS - SANTANDER FINANCE LETTER X 2 Reply to everyone" at bounding box center [818, 222] width 739 height 48
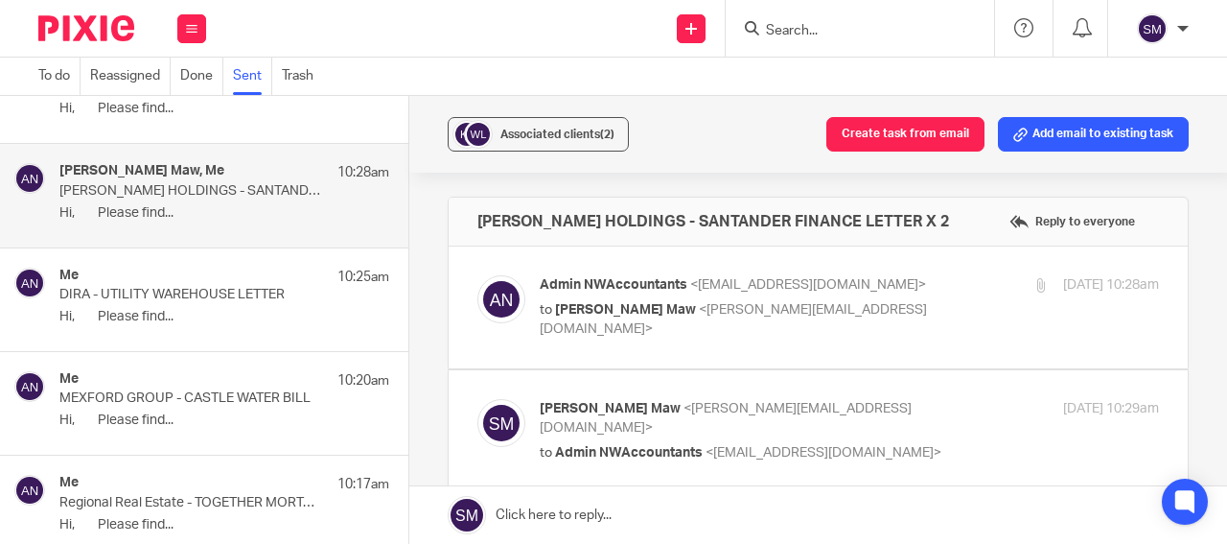
click at [1035, 284] on div at bounding box center [1042, 285] width 14 height 14
checkbox input "true"
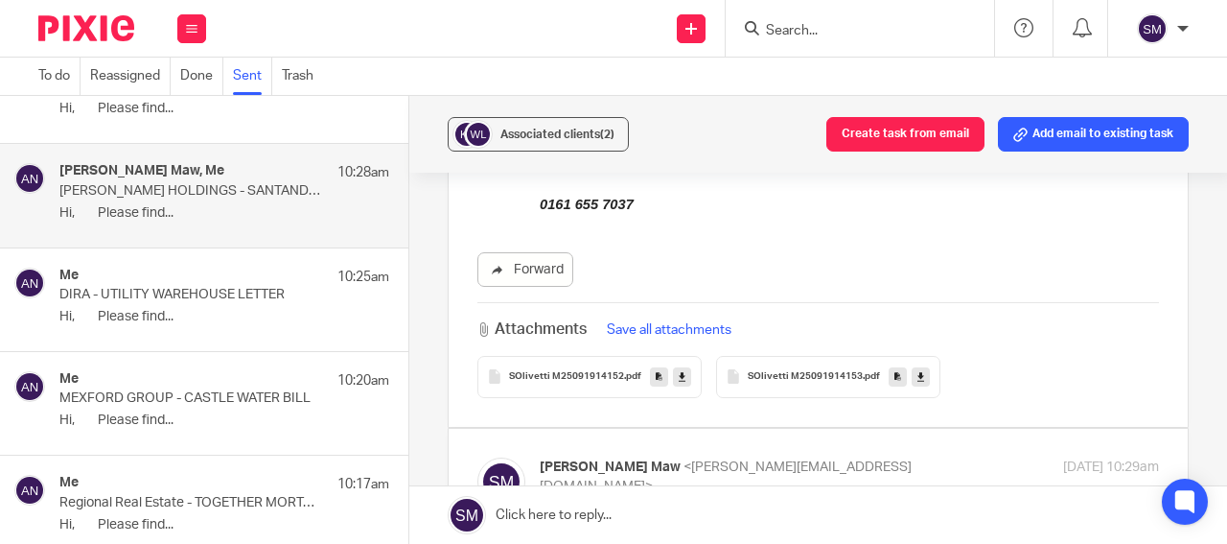
scroll to position [736, 0]
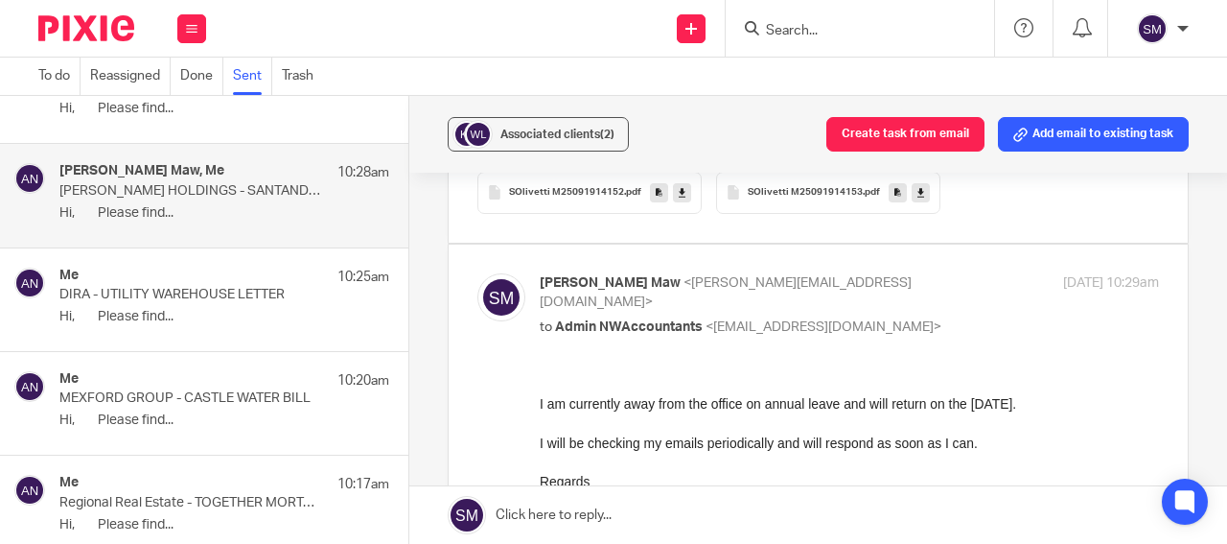
click at [656, 185] on icon at bounding box center [659, 192] width 7 height 14
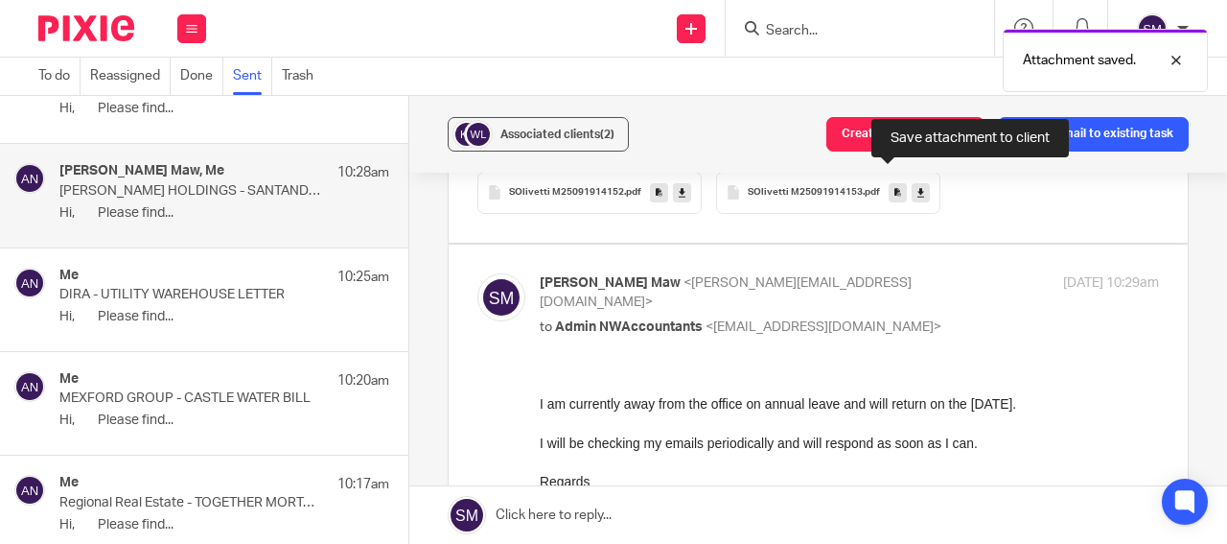
click at [895, 185] on icon at bounding box center [898, 192] width 7 height 14
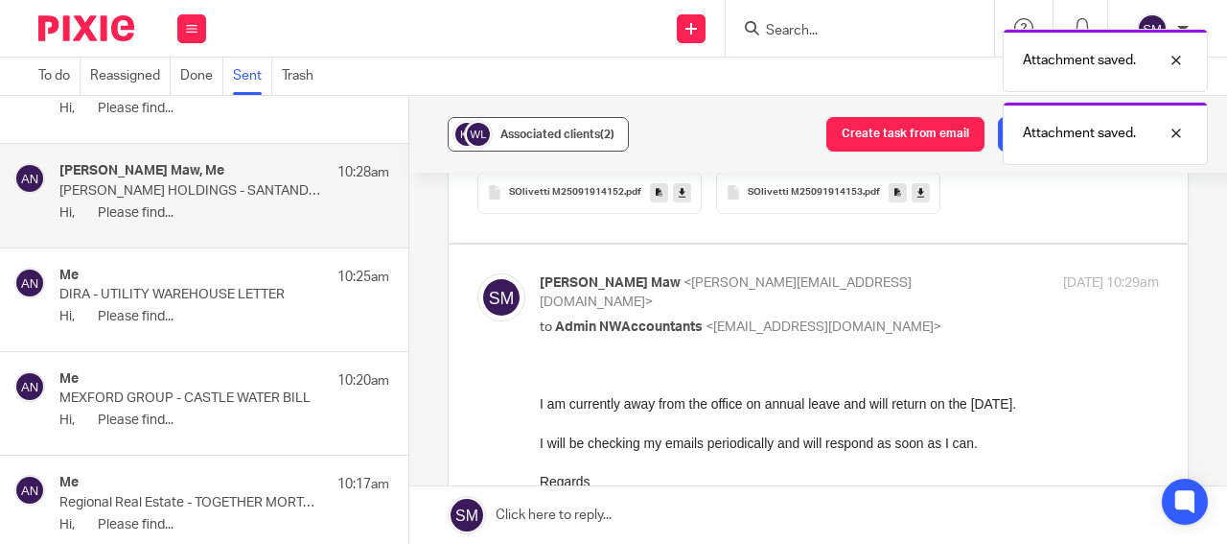
click at [570, 131] on span "Associated clients (2)" at bounding box center [558, 134] width 114 height 12
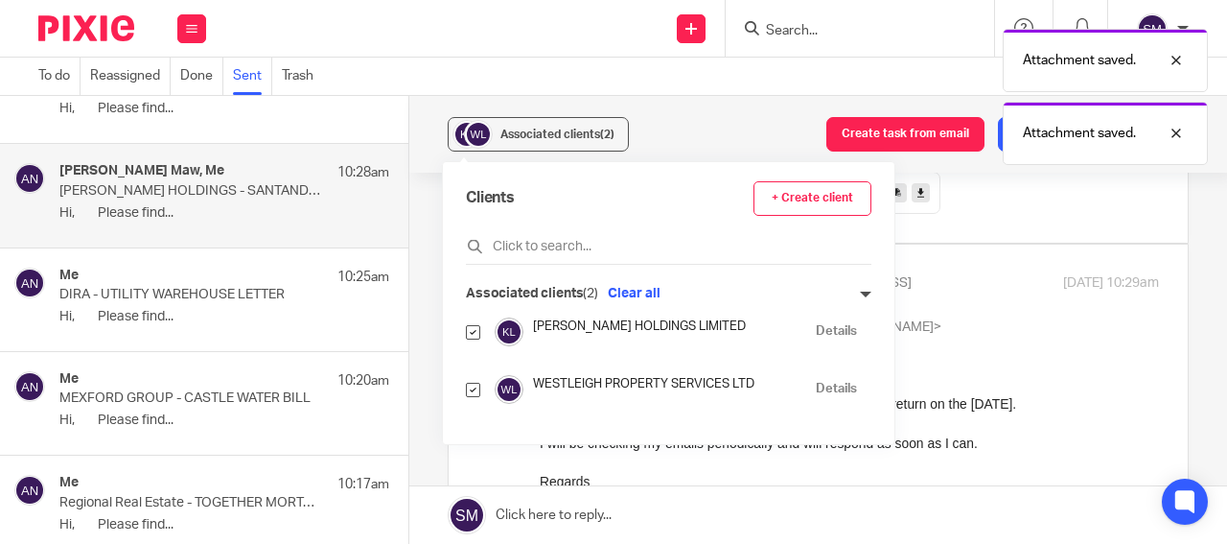
click at [820, 327] on link "Details" at bounding box center [836, 331] width 41 height 18
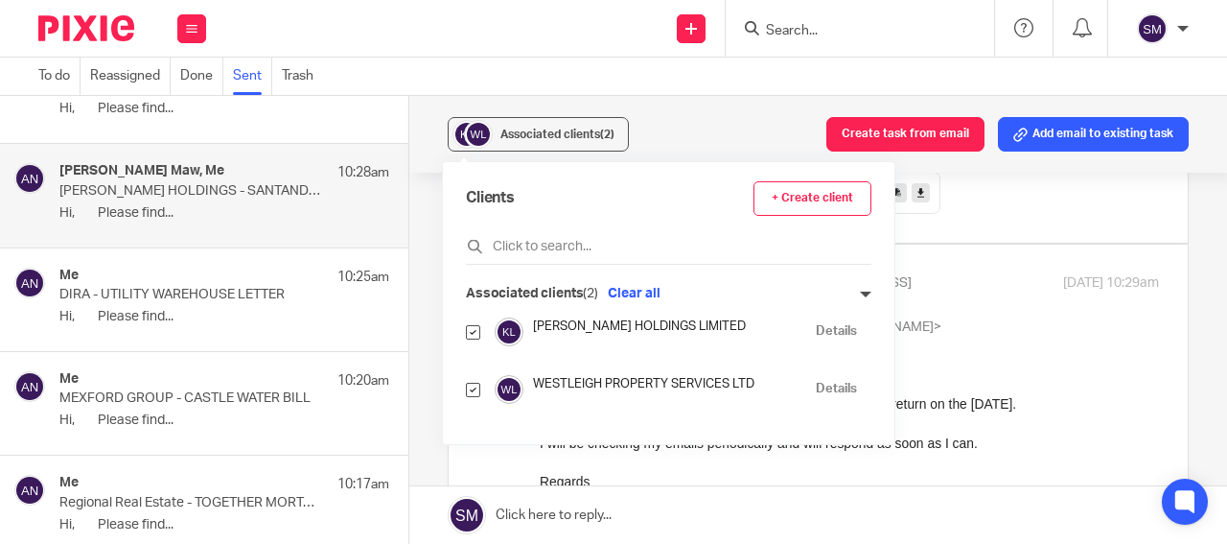
click at [217, 397] on p "MEXFORD GROUP - CASTLE WATER BILL" at bounding box center [191, 398] width 264 height 16
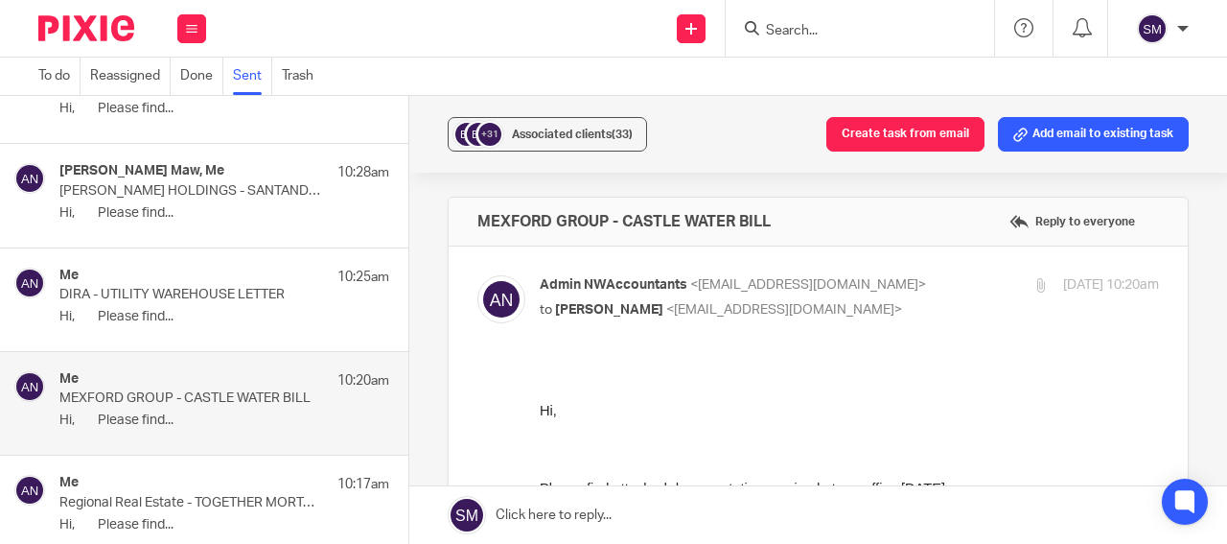
scroll to position [0, 0]
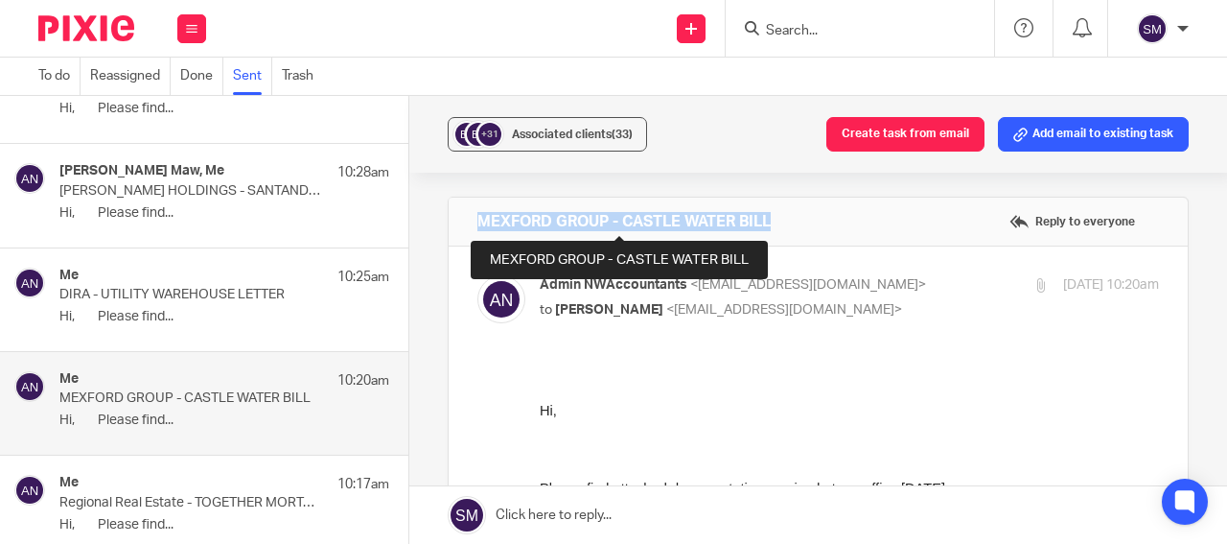
drag, startPoint x: 794, startPoint y: 222, endPoint x: 477, endPoint y: 217, distance: 317.4
click at [477, 217] on div "MEXFORD GROUP - CASTLE WATER BILL Reply to everyone" at bounding box center [818, 222] width 739 height 48
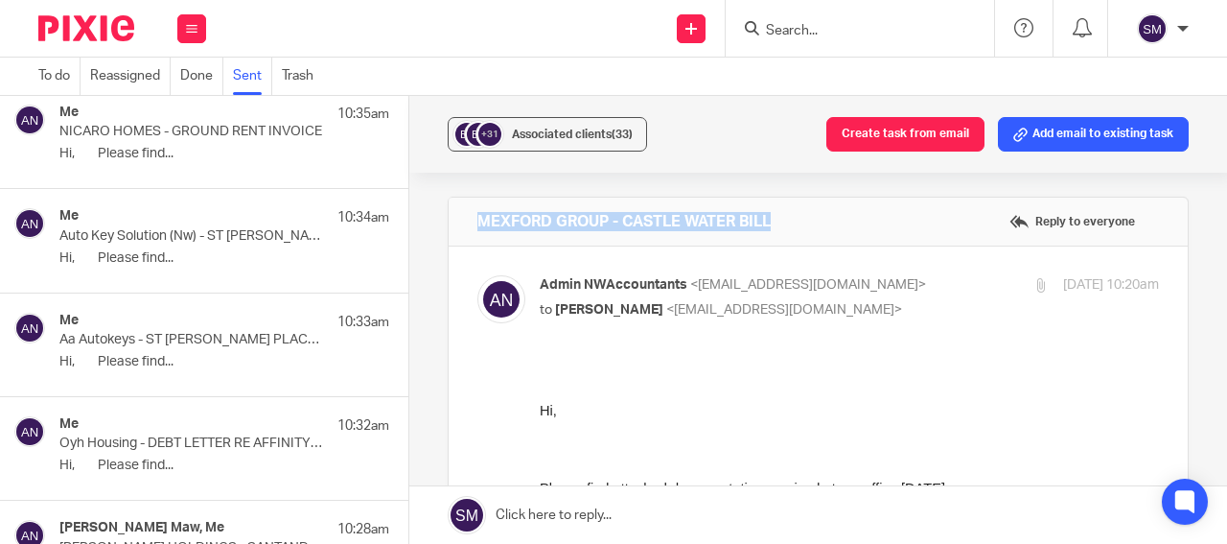
scroll to position [4866, 0]
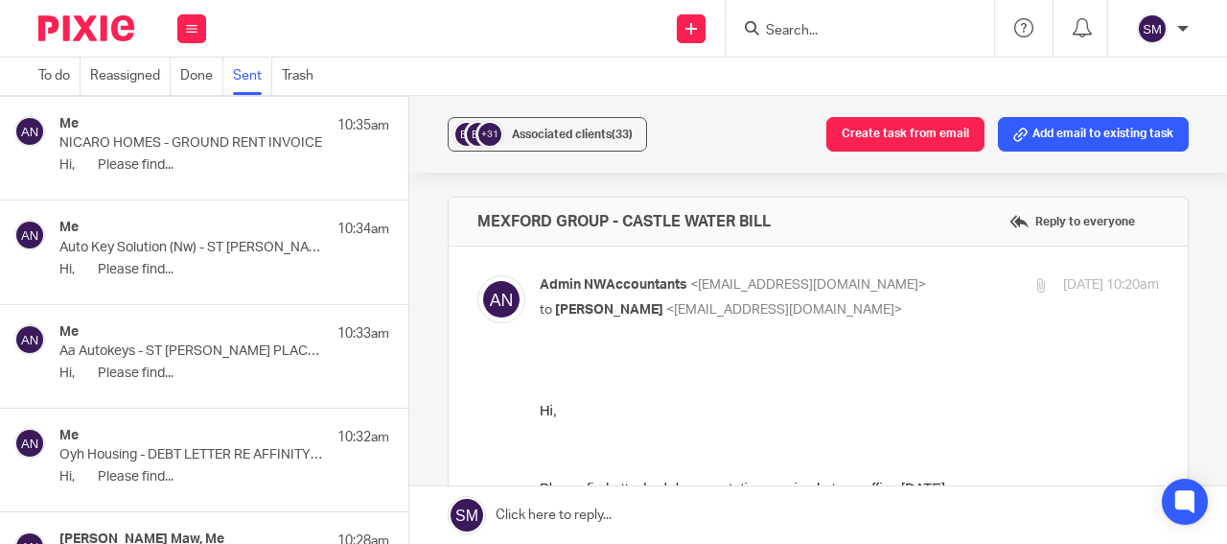
click at [213, 380] on p "Hi, Please find..." at bounding box center [224, 373] width 330 height 16
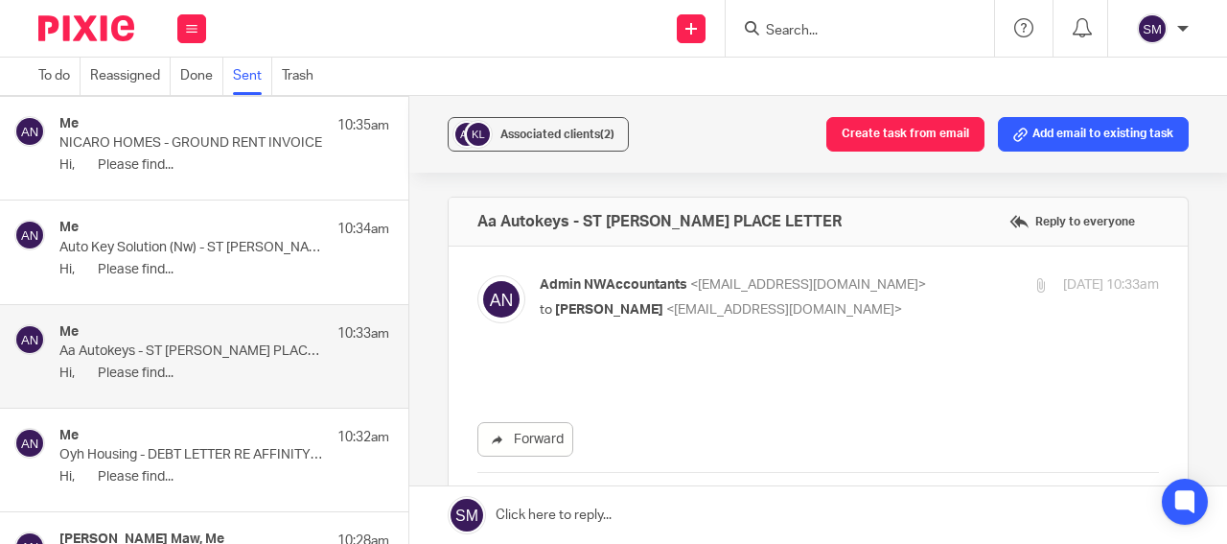
scroll to position [0, 0]
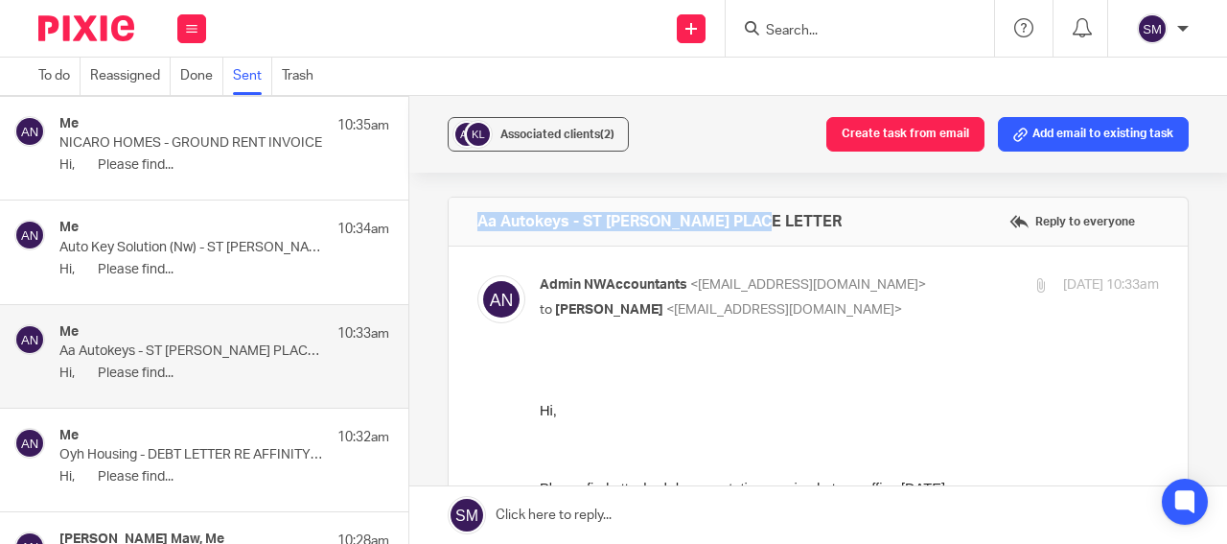
drag, startPoint x: 769, startPoint y: 225, endPoint x: 469, endPoint y: 216, distance: 300.3
click at [467, 218] on div "Aa Autokeys - ST JAMES PLACE LETTER Reply to everyone" at bounding box center [818, 222] width 739 height 48
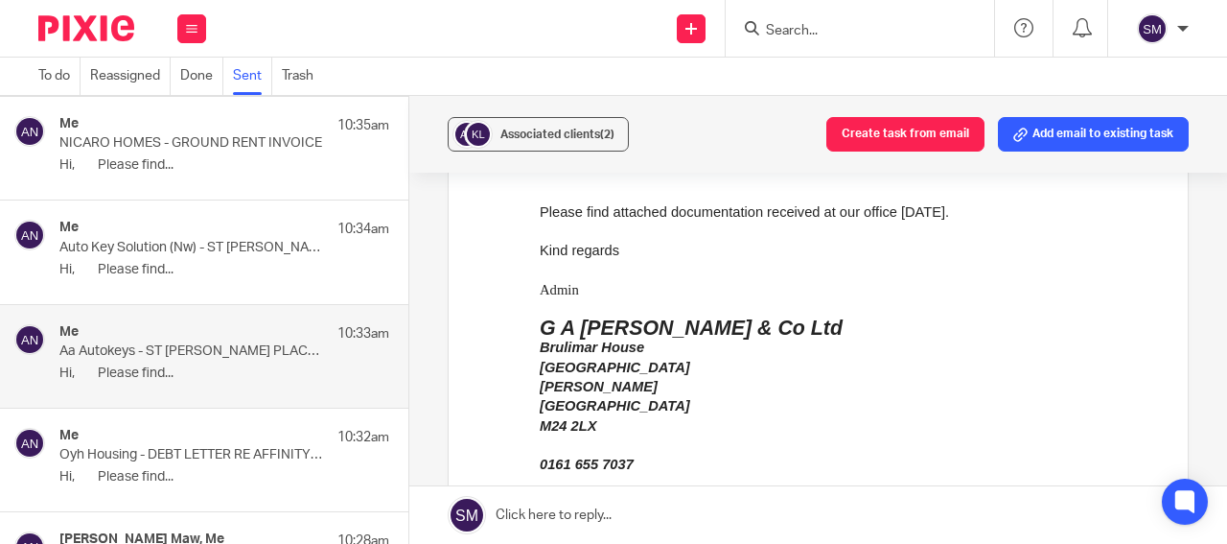
scroll to position [506, 0]
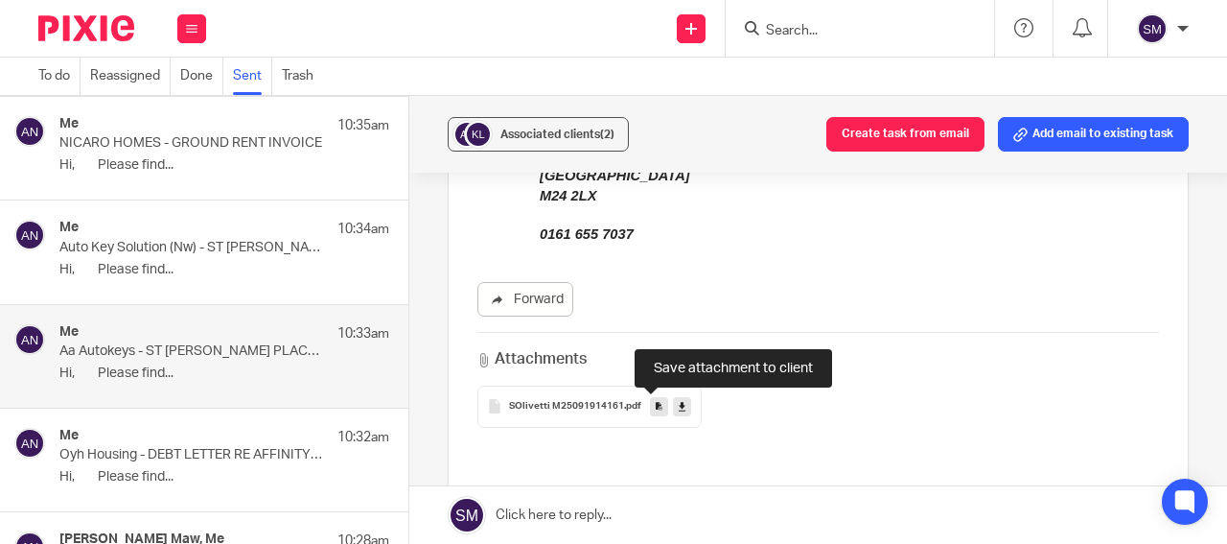
click at [656, 408] on icon at bounding box center [659, 406] width 7 height 14
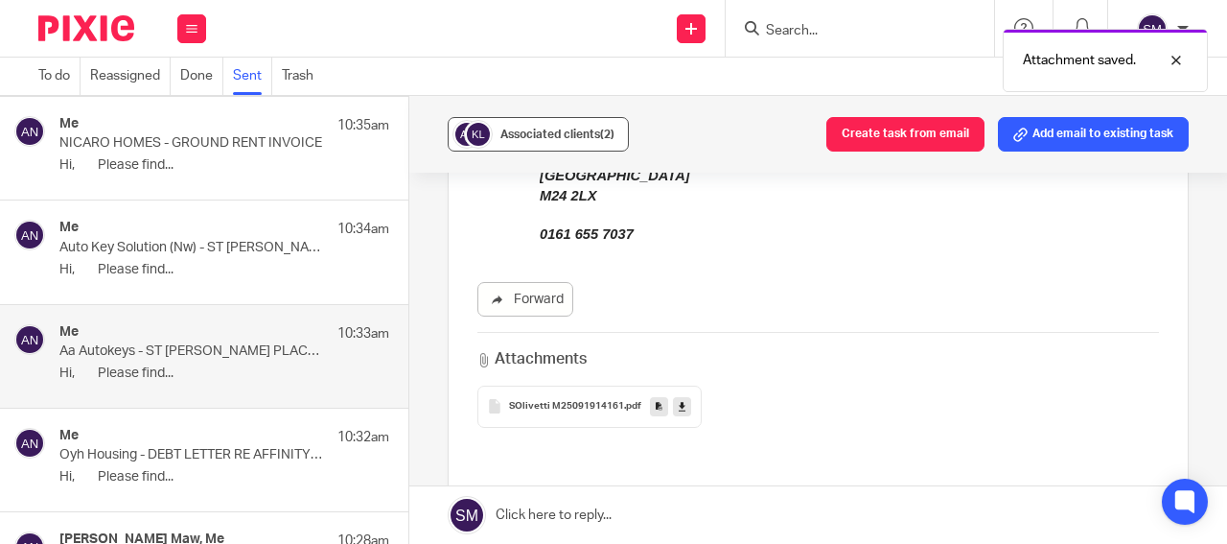
drag, startPoint x: 589, startPoint y: 143, endPoint x: 84, endPoint y: 348, distance: 544.5
click at [589, 143] on div "Associated clients (2)" at bounding box center [558, 134] width 114 height 19
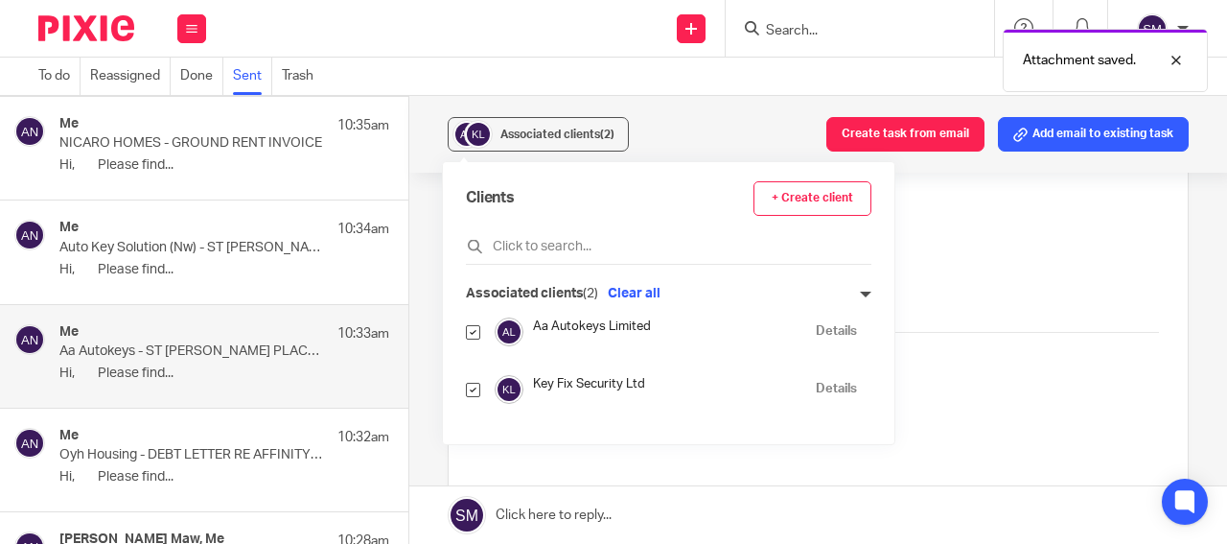
click at [826, 333] on link "Details" at bounding box center [836, 331] width 41 height 18
click at [212, 241] on p "Auto Key Solution (Nw) - ST JAMES PLACE LETTER" at bounding box center [191, 248] width 264 height 16
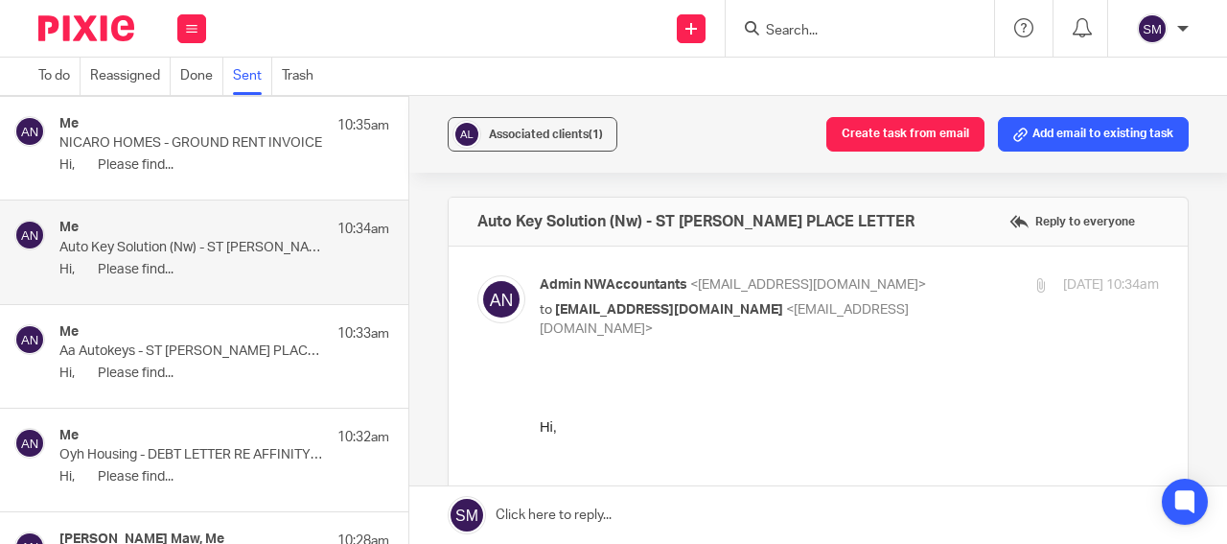
scroll to position [0, 0]
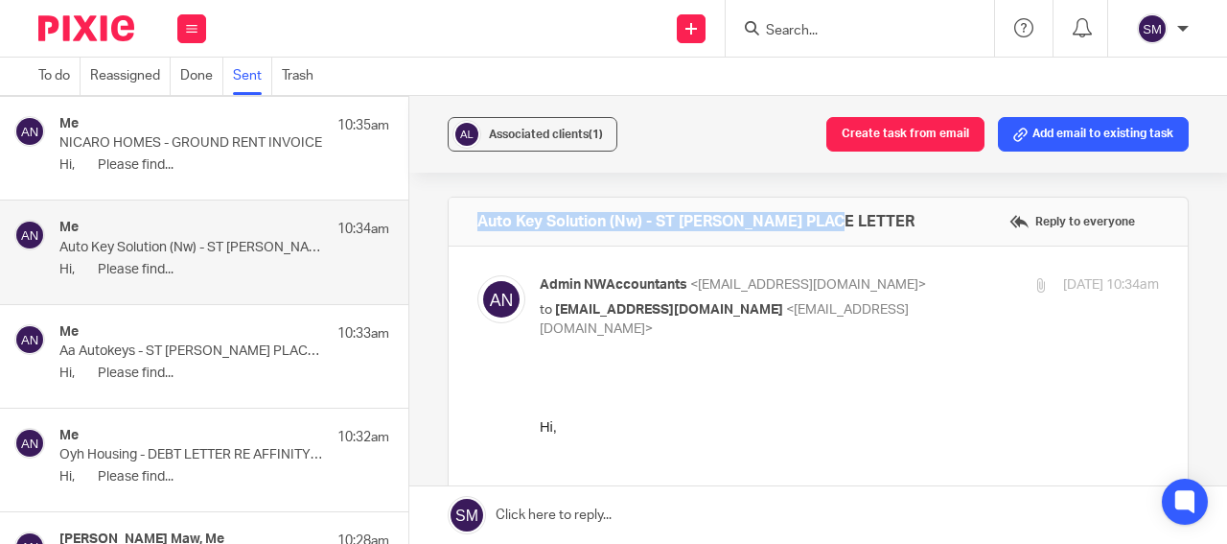
drag, startPoint x: 835, startPoint y: 219, endPoint x: 487, endPoint y: 221, distance: 348.1
click at [471, 227] on div "Auto Key Solution (Nw) - ST JAMES PLACE LETTER Reply to everyone" at bounding box center [818, 222] width 739 height 48
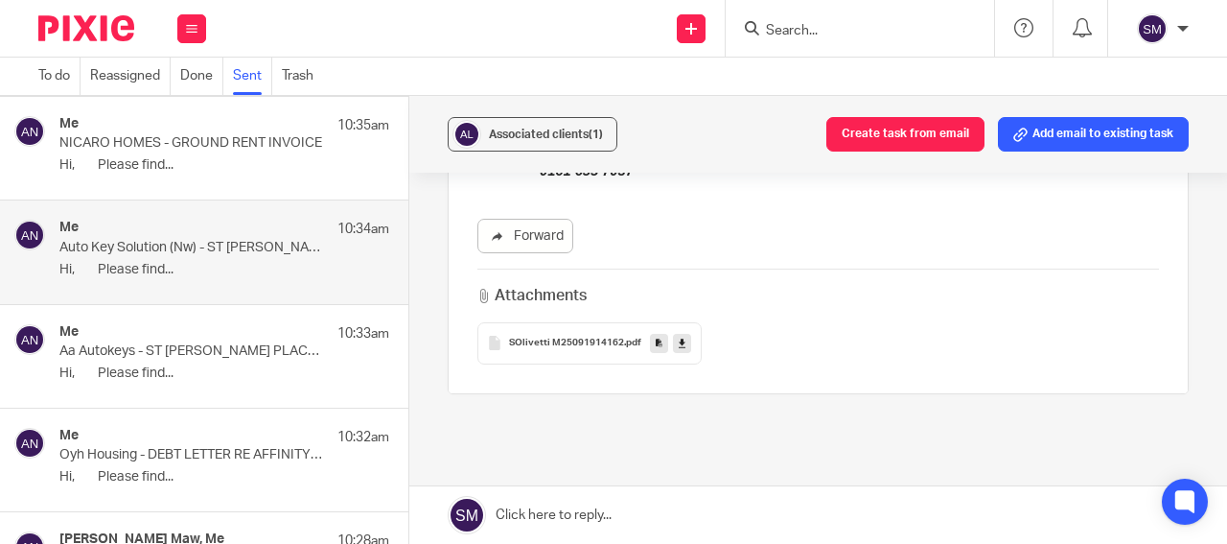
scroll to position [598, 0]
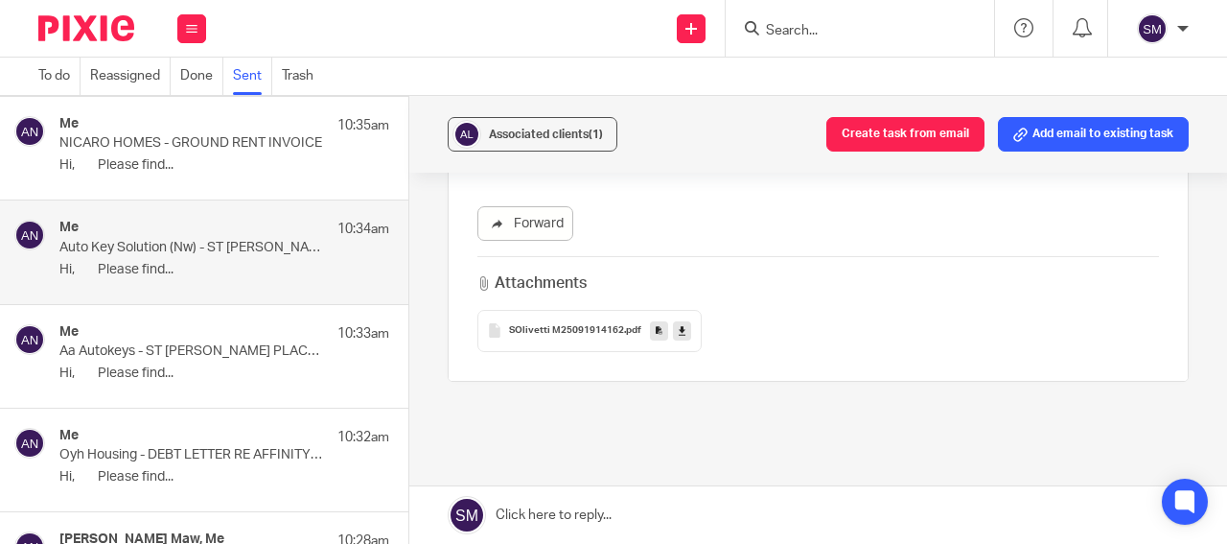
click at [656, 330] on icon at bounding box center [659, 330] width 7 height 14
click at [500, 136] on span "Associated clients (1)" at bounding box center [546, 134] width 114 height 12
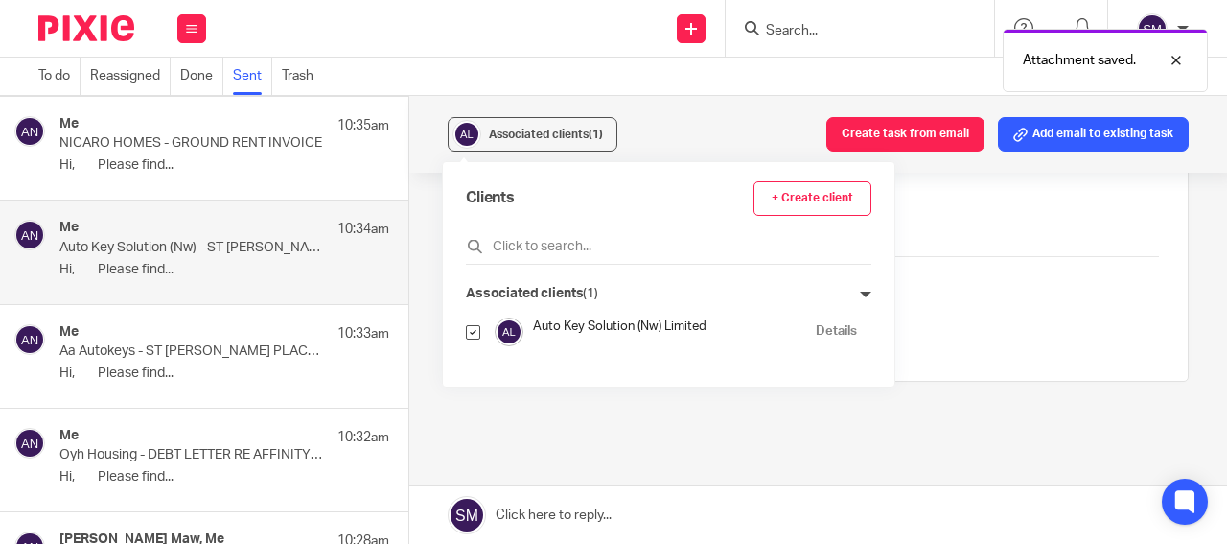
click at [824, 334] on link "Details" at bounding box center [836, 331] width 41 height 18
click at [197, 146] on p "NICARO HOMES - GROUND RENT INVOICE" at bounding box center [191, 143] width 264 height 16
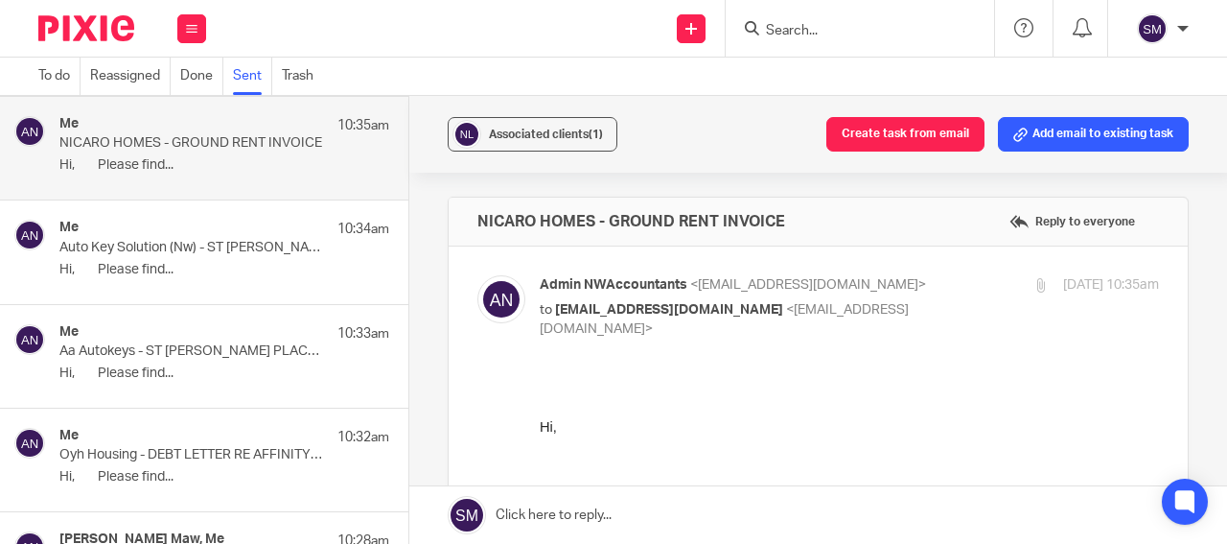
scroll to position [0, 0]
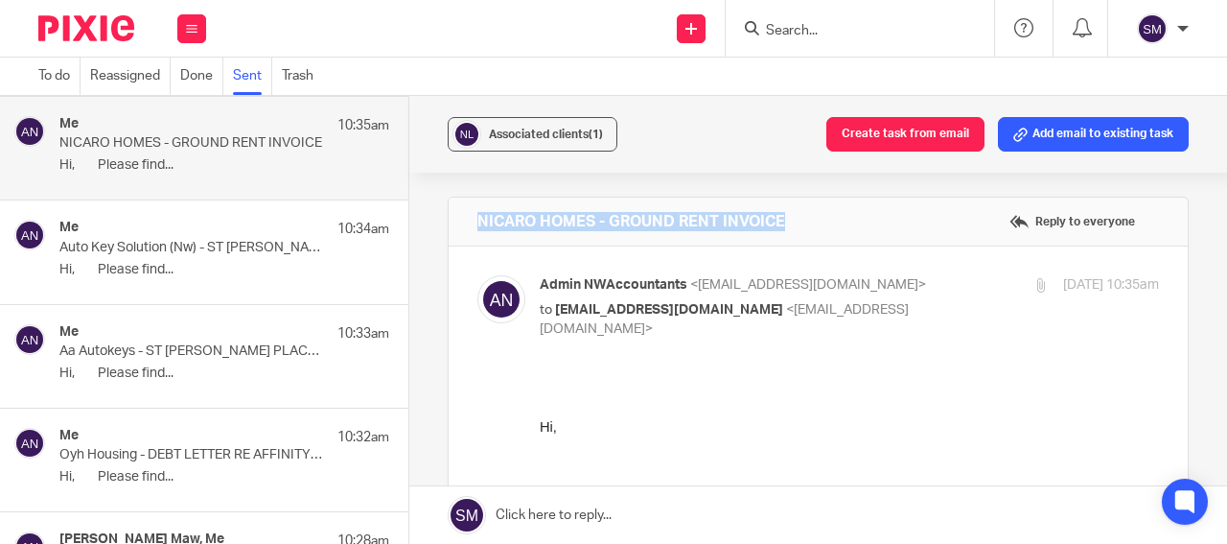
drag, startPoint x: 800, startPoint y: 225, endPoint x: 474, endPoint y: 221, distance: 326.1
click at [474, 221] on div "NICARO HOMES - GROUND RENT INVOICE Reply to everyone" at bounding box center [818, 222] width 739 height 48
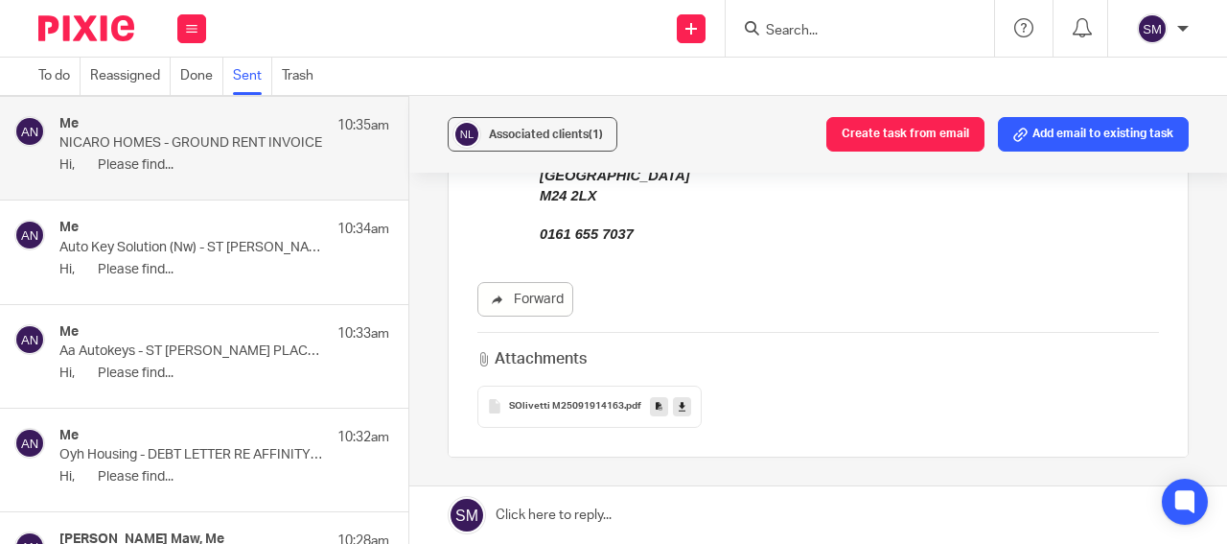
scroll to position [686, 0]
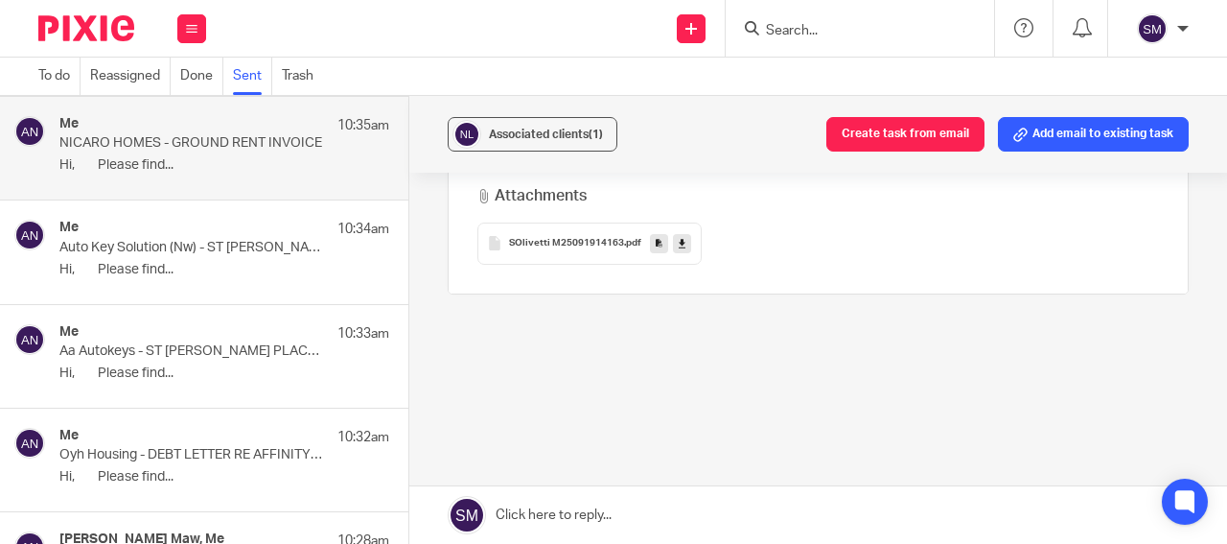
click at [656, 236] on icon at bounding box center [659, 243] width 7 height 14
click at [558, 127] on div "Associated clients (1)" at bounding box center [546, 134] width 114 height 19
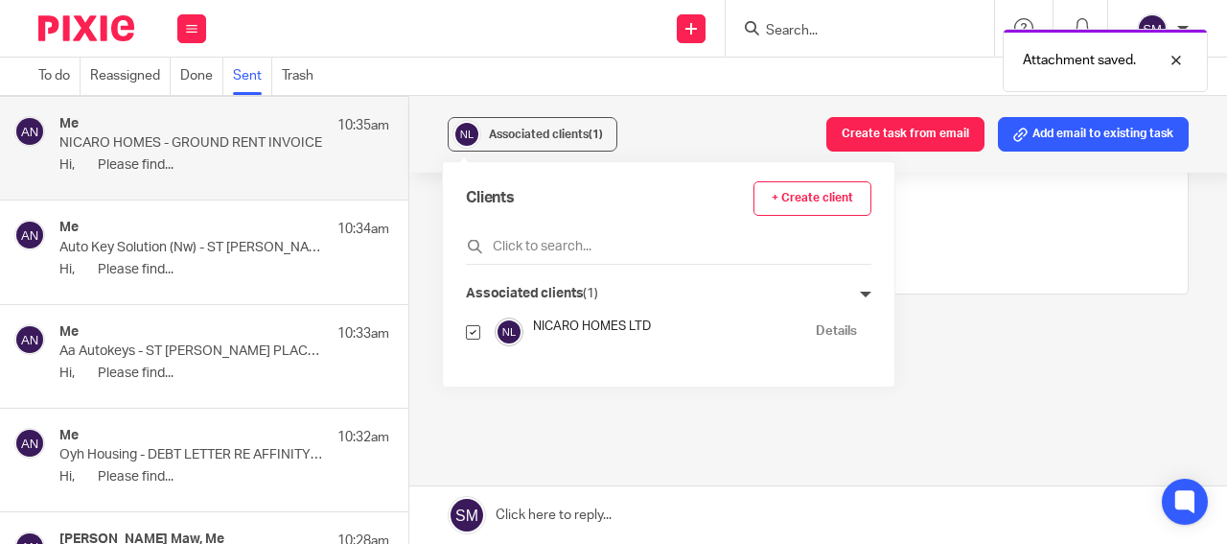
click at [816, 335] on link "Details" at bounding box center [836, 331] width 41 height 18
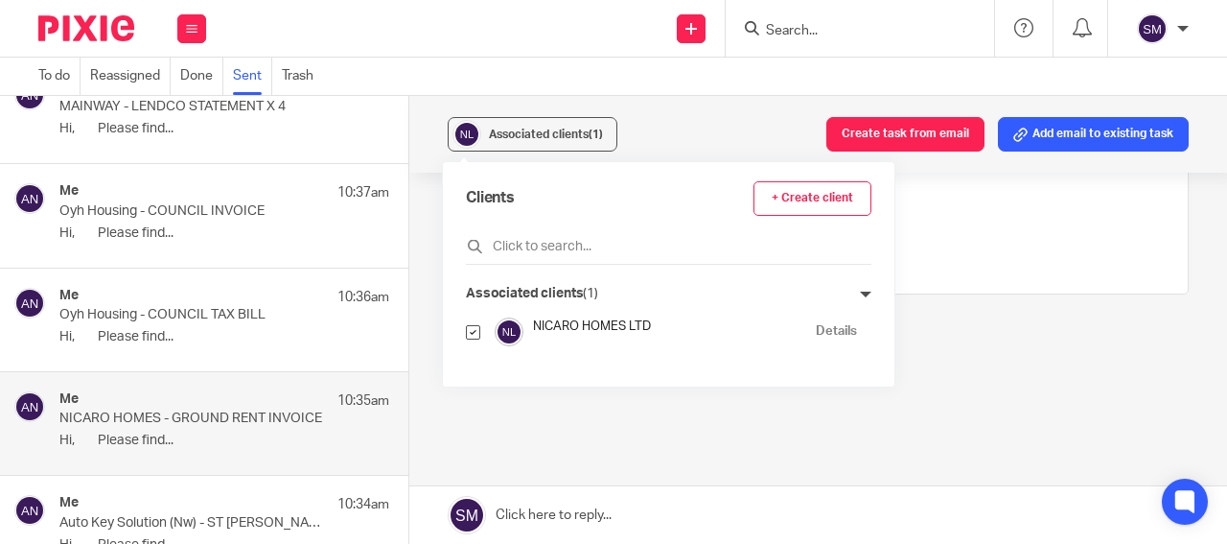
scroll to position [4590, 0]
click at [221, 307] on div "Me 10:36am" at bounding box center [224, 298] width 330 height 19
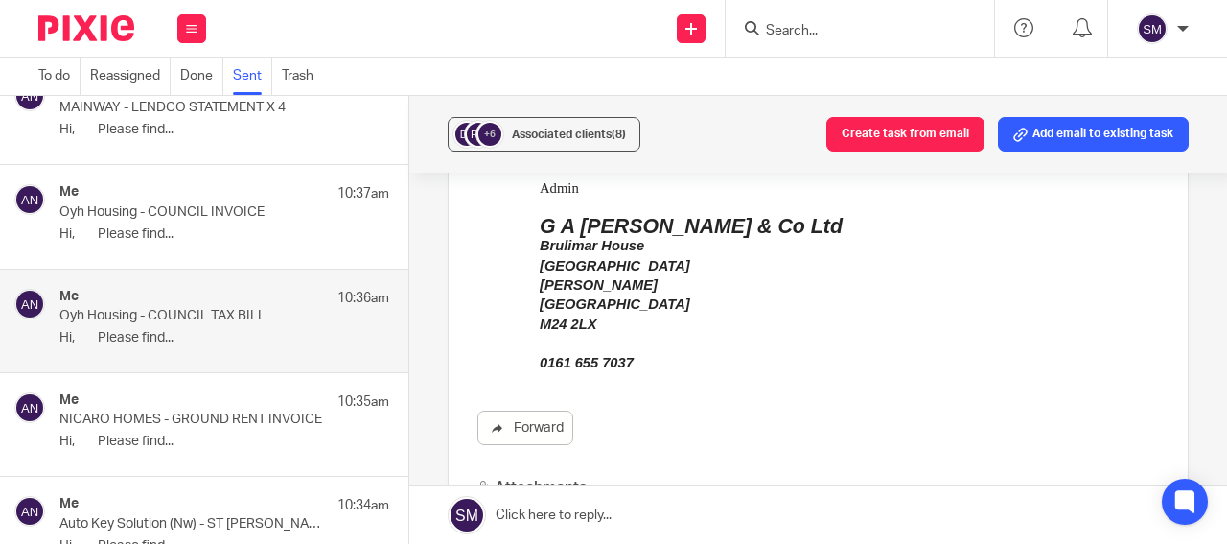
scroll to position [686, 0]
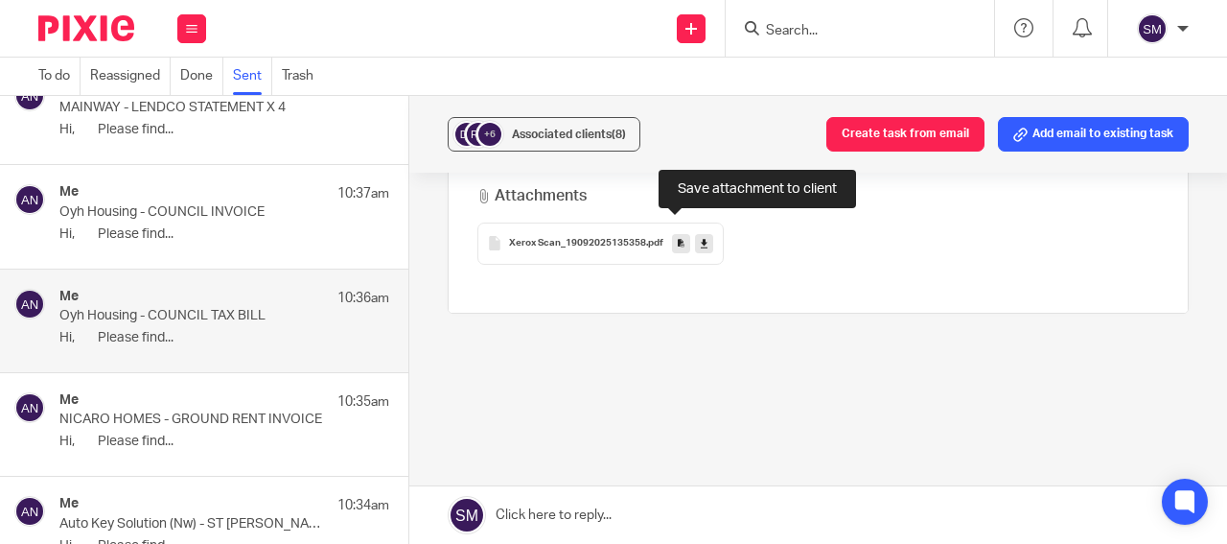
click at [678, 236] on icon at bounding box center [681, 243] width 7 height 14
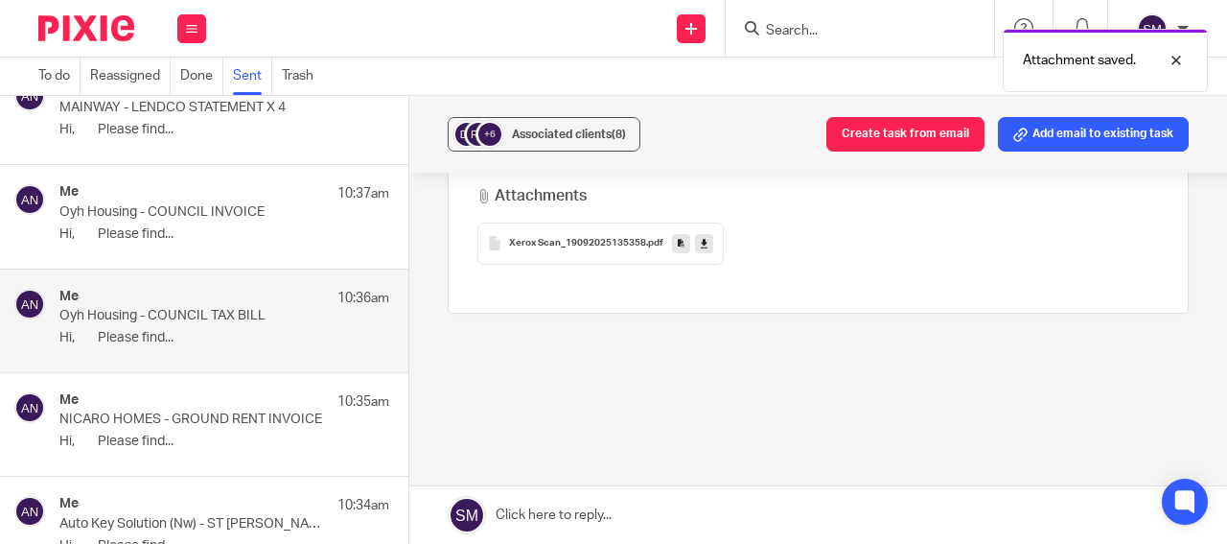
click at [246, 212] on p "Oyh Housing - COUNCIL INVOICE" at bounding box center [191, 212] width 264 height 16
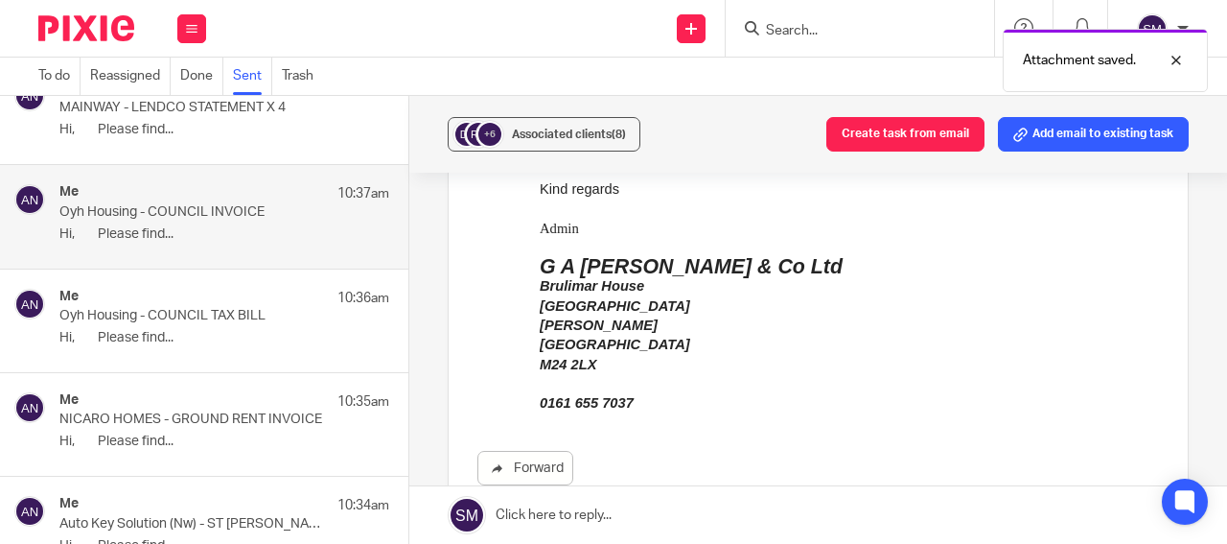
scroll to position [598, 0]
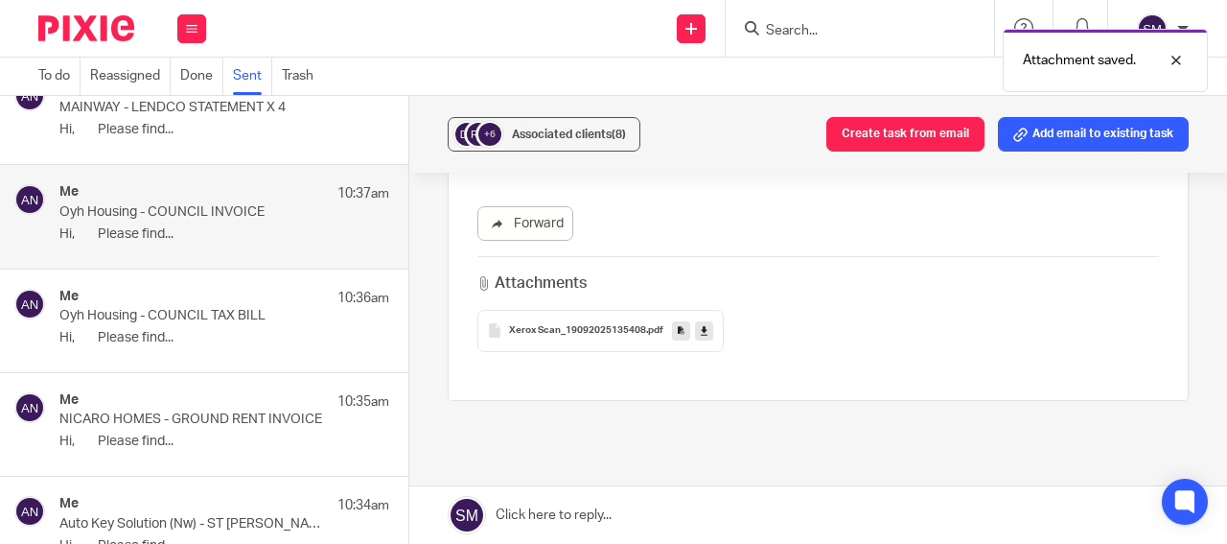
click at [678, 323] on icon at bounding box center [681, 330] width 7 height 14
click at [248, 326] on div "Me 10:36am Oyh Housing - COUNCIL TAX BILL Hi, Please find..." at bounding box center [224, 321] width 330 height 64
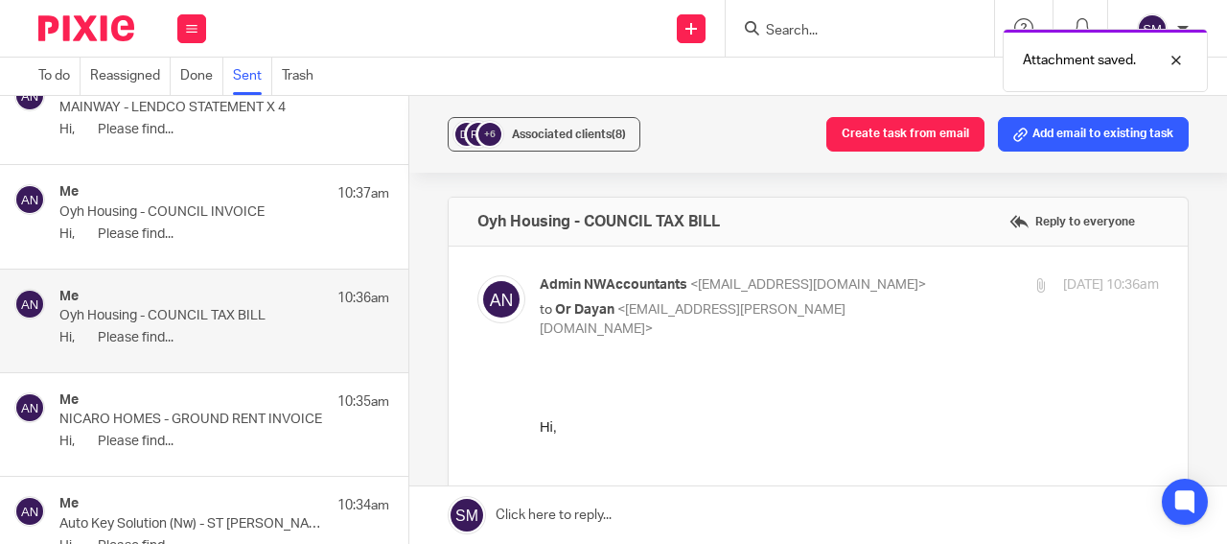
scroll to position [0, 0]
drag, startPoint x: 738, startPoint y: 227, endPoint x: 496, endPoint y: 224, distance: 242.6
click at [449, 223] on div "Oyh Housing - COUNCIL TAX BILL Reply to everyone" at bounding box center [818, 222] width 739 height 48
click at [567, 141] on div "Associated clients (8)" at bounding box center [569, 134] width 114 height 19
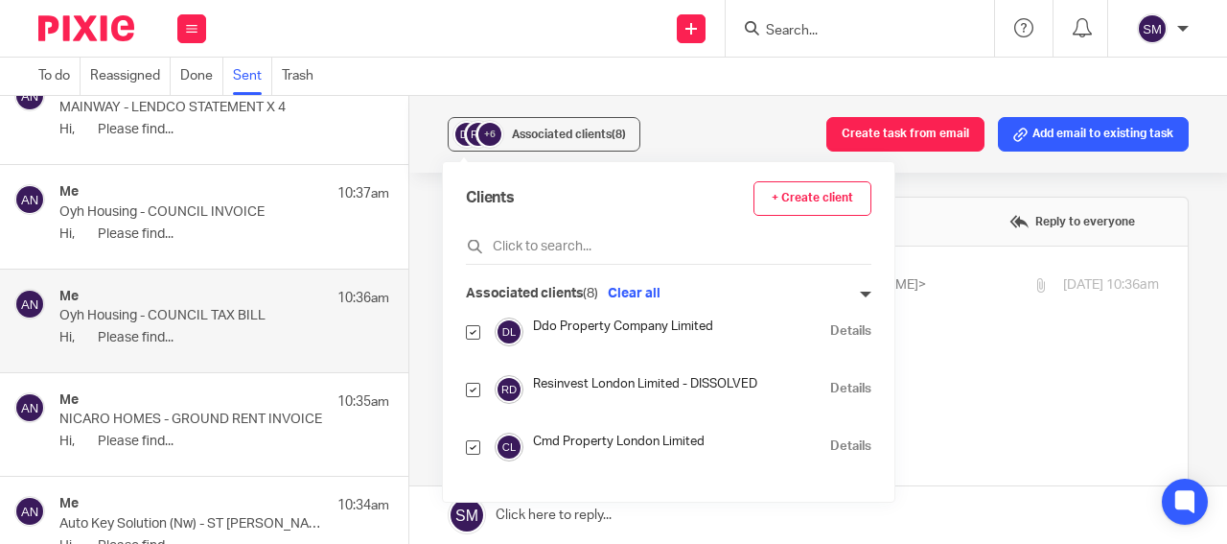
click at [830, 389] on link "Details" at bounding box center [850, 389] width 41 height 18
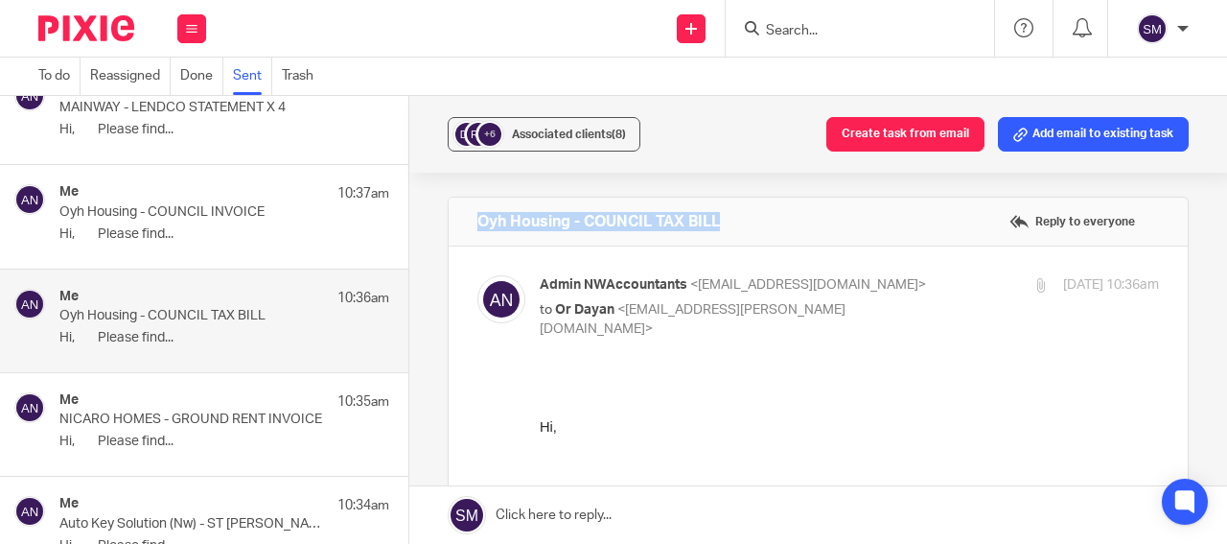
click at [214, 229] on p "Hi, Please find..." at bounding box center [224, 234] width 330 height 16
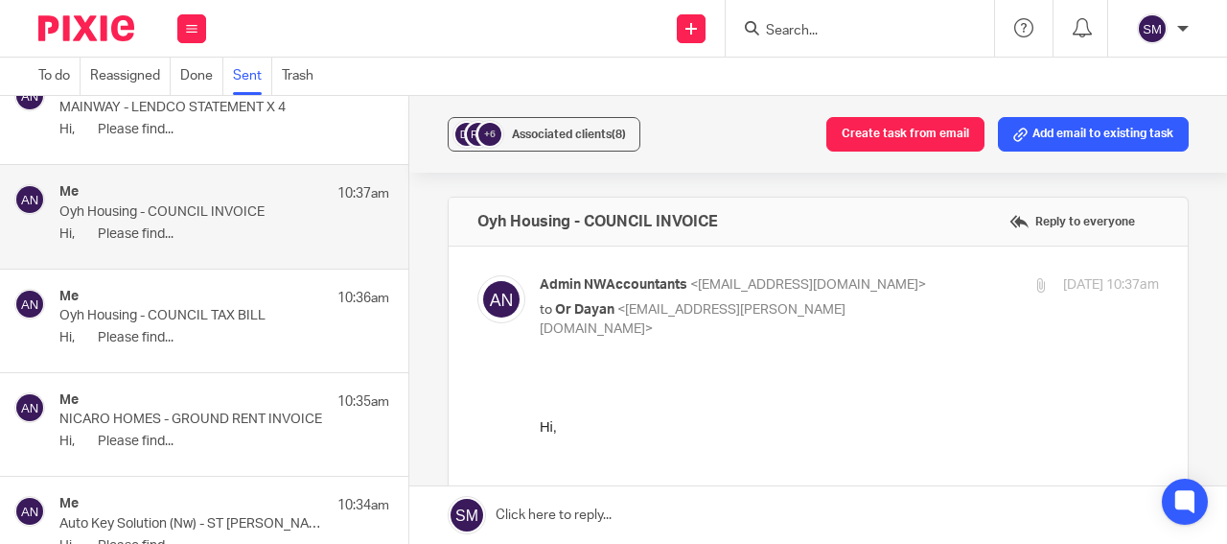
click at [232, 149] on div "Me 10:41am MAINWAY - LENDCO STATEMENT X 4 Hi, Please find..." at bounding box center [204, 112] width 408 height 103
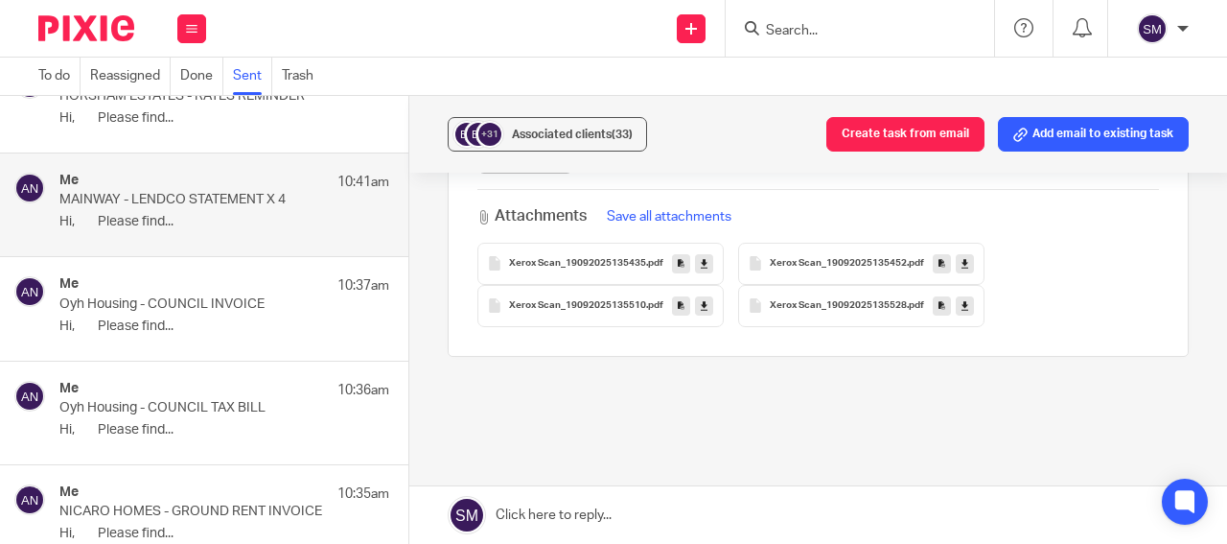
scroll to position [690, 0]
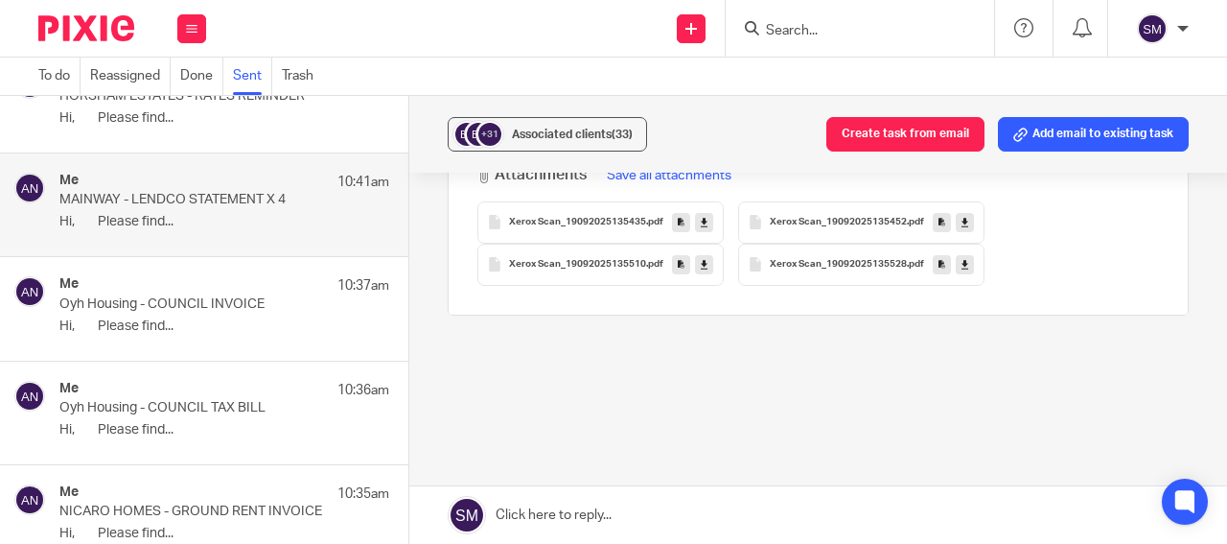
click at [678, 222] on icon at bounding box center [681, 222] width 7 height 14
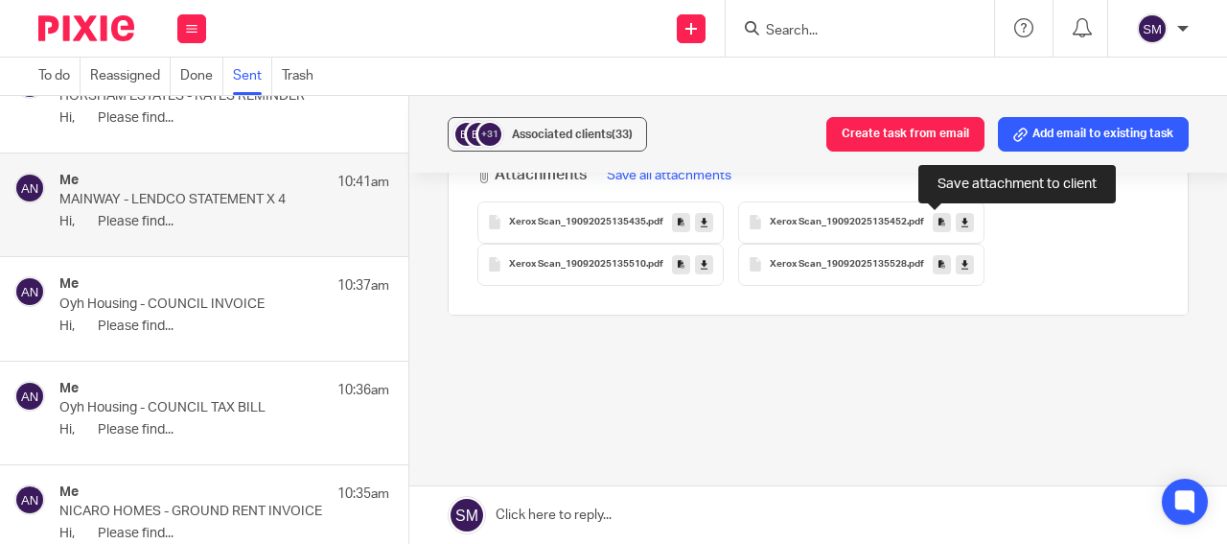
click at [939, 223] on icon at bounding box center [942, 222] width 7 height 14
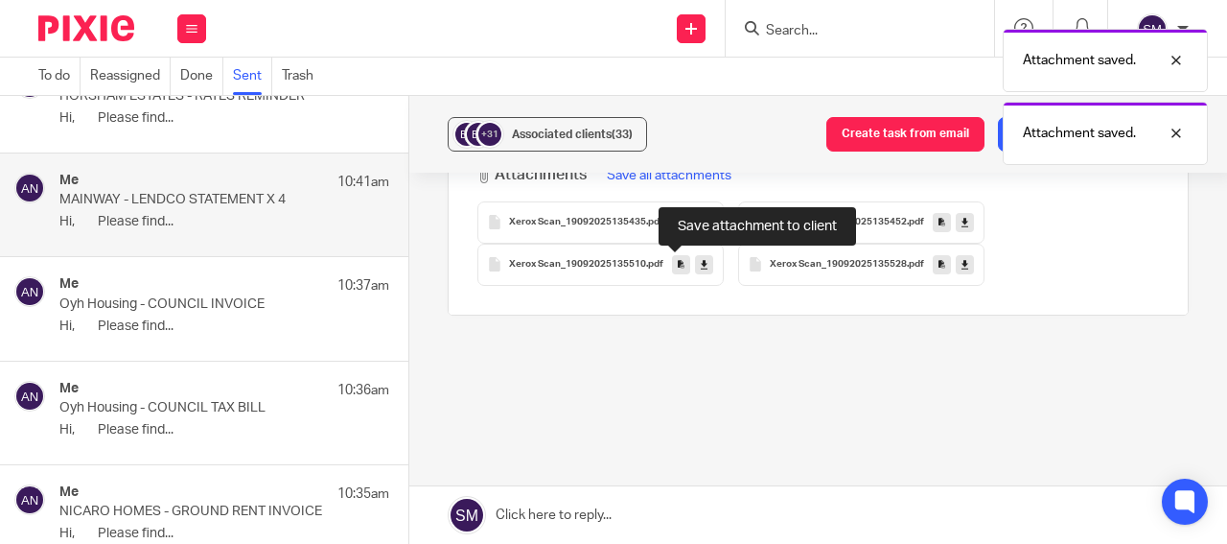
click at [678, 265] on icon at bounding box center [681, 264] width 7 height 14
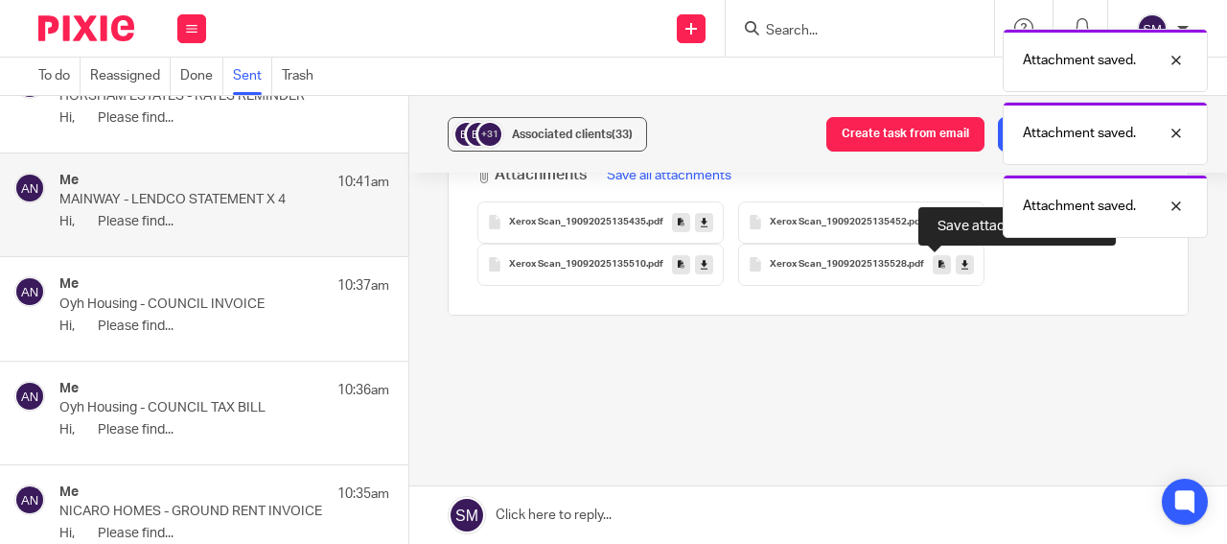
click at [939, 269] on icon at bounding box center [942, 264] width 7 height 14
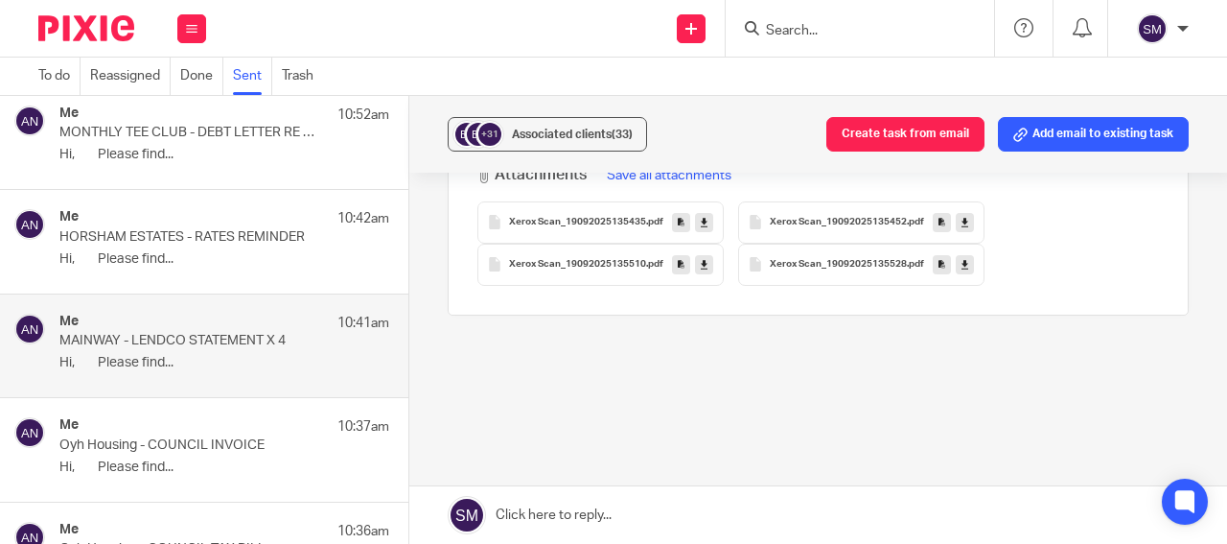
scroll to position [4314, 0]
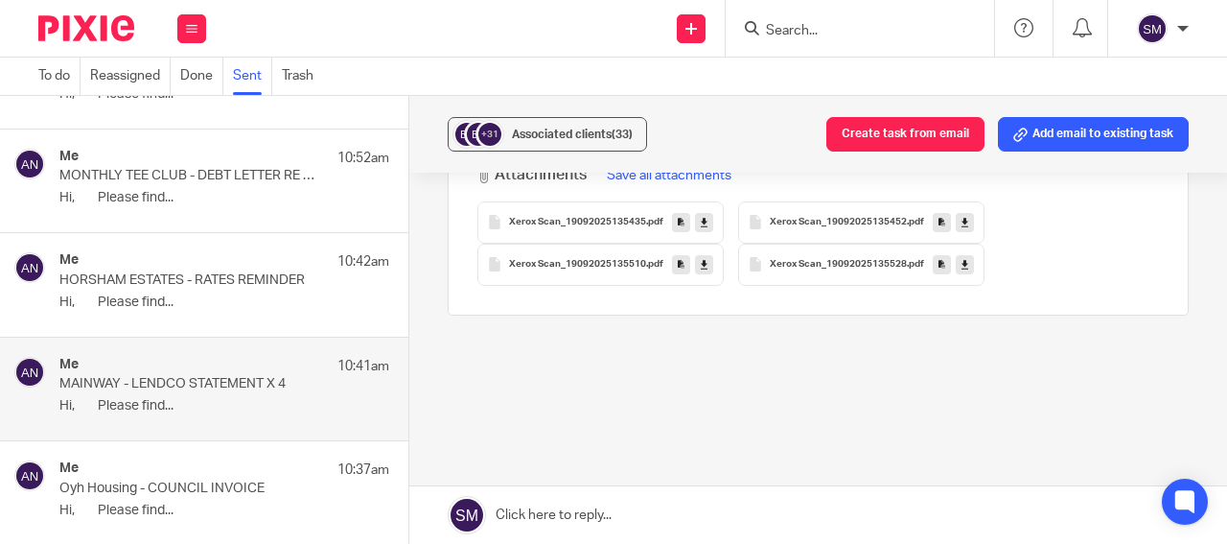
click at [252, 282] on p "HORSHAM ESTATES - RATES REMINDER" at bounding box center [191, 280] width 264 height 16
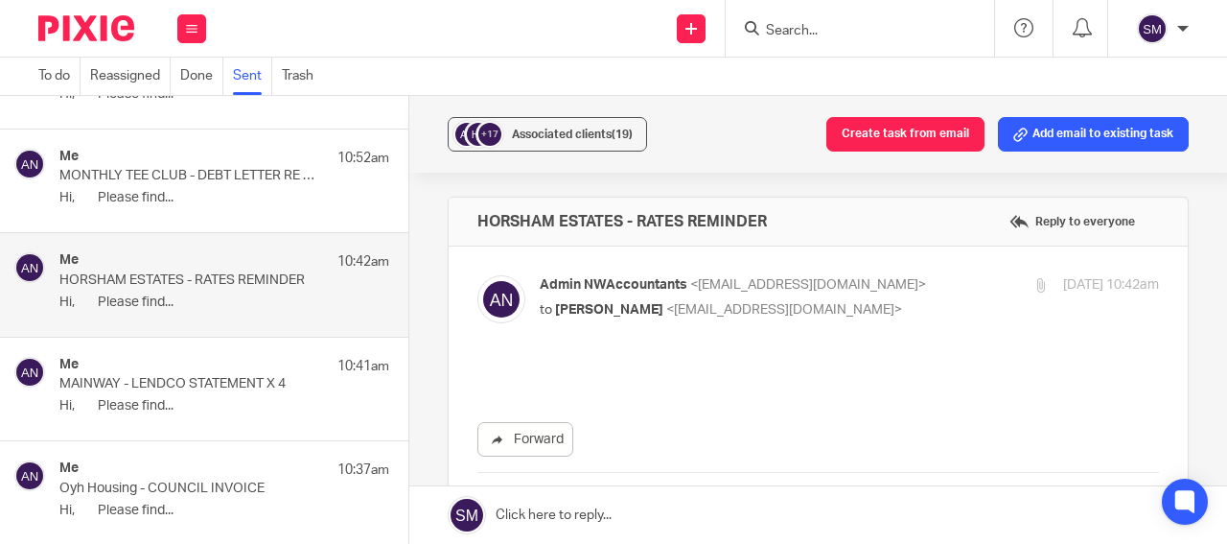
scroll to position [0, 0]
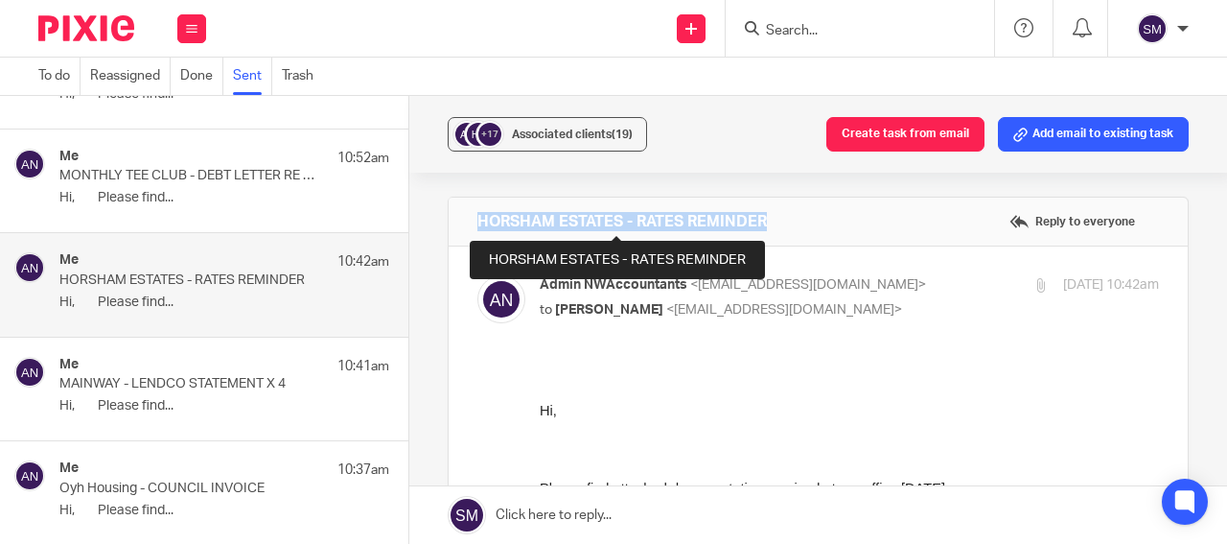
drag, startPoint x: 774, startPoint y: 211, endPoint x: 470, endPoint y: 220, distance: 304.1
click at [471, 222] on div "HORSHAM ESTATES - RATES REMINDER Reply to everyone" at bounding box center [818, 222] width 739 height 48
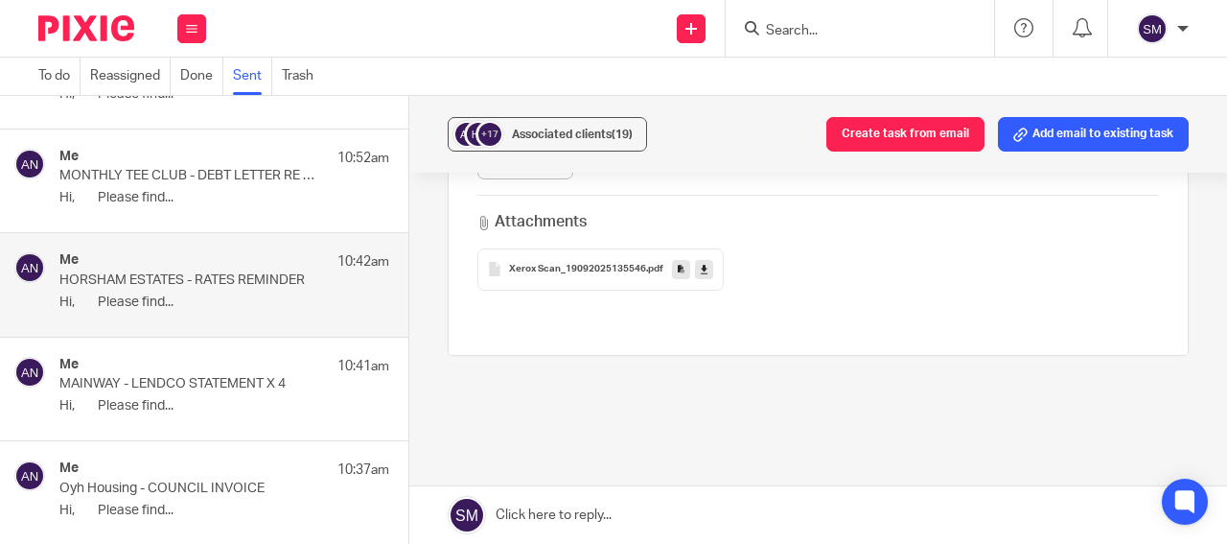
scroll to position [644, 0]
click at [678, 269] on icon at bounding box center [681, 268] width 7 height 14
click at [609, 139] on span "Associated clients (19)" at bounding box center [572, 134] width 121 height 12
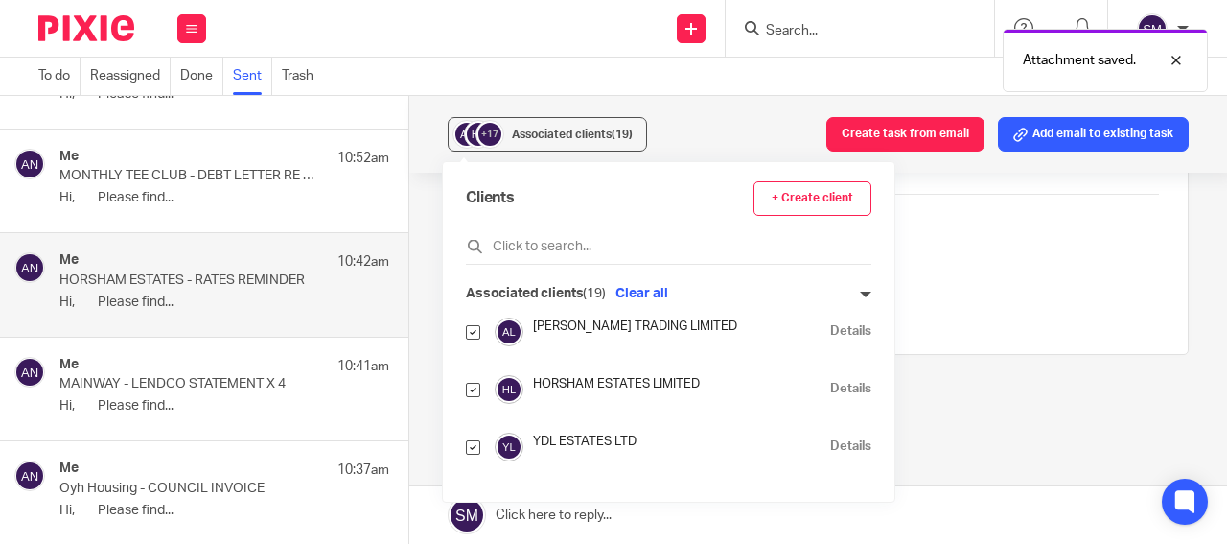
click at [830, 389] on link "Details" at bounding box center [850, 389] width 41 height 18
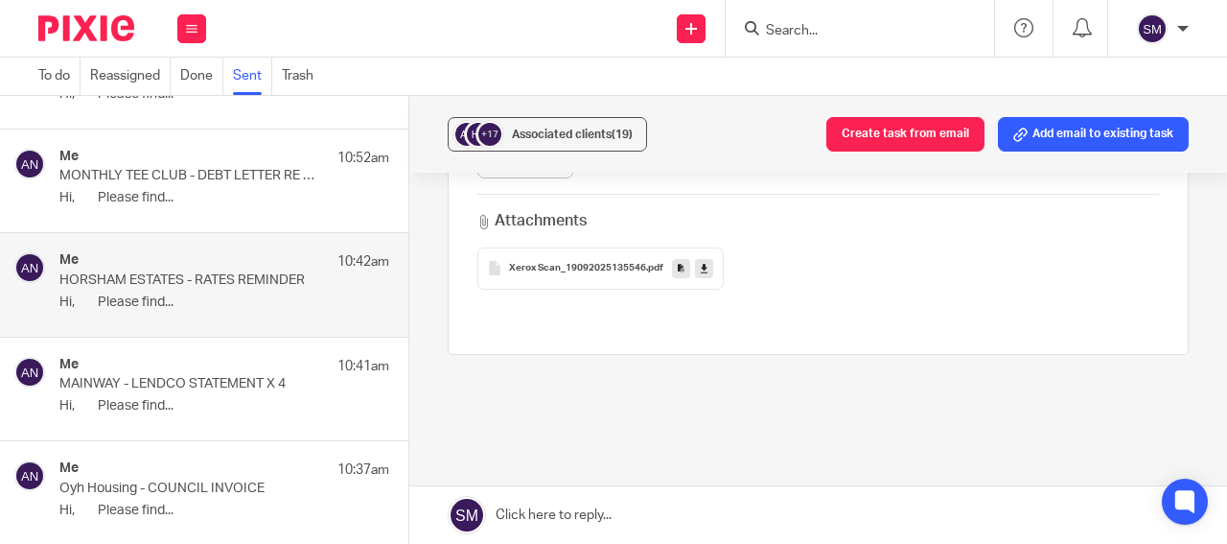
click at [201, 206] on p "Hi, Please find..." at bounding box center [224, 198] width 330 height 16
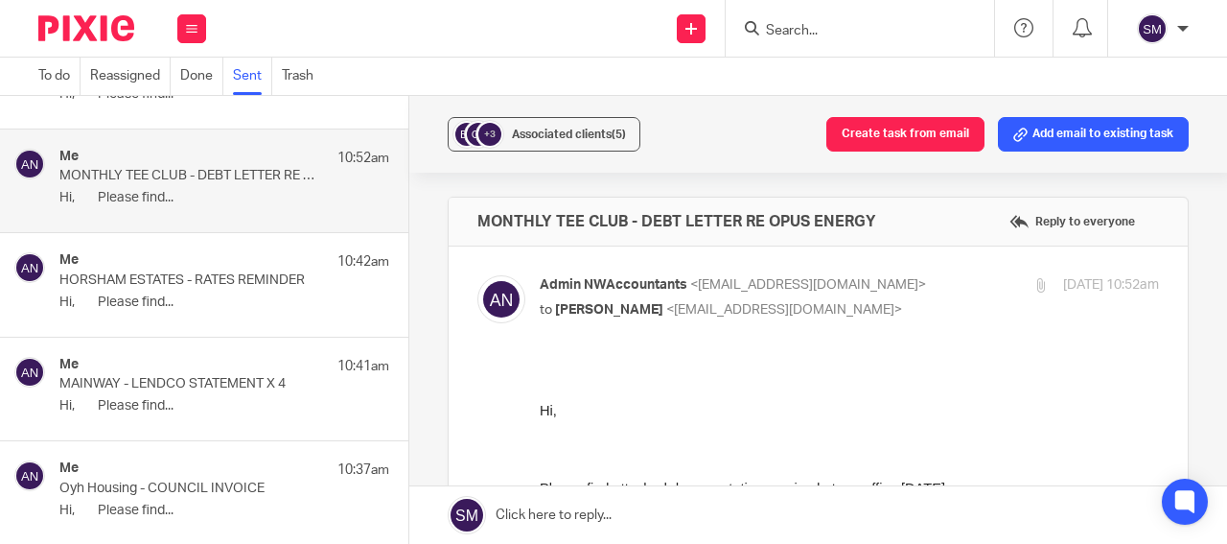
scroll to position [0, 0]
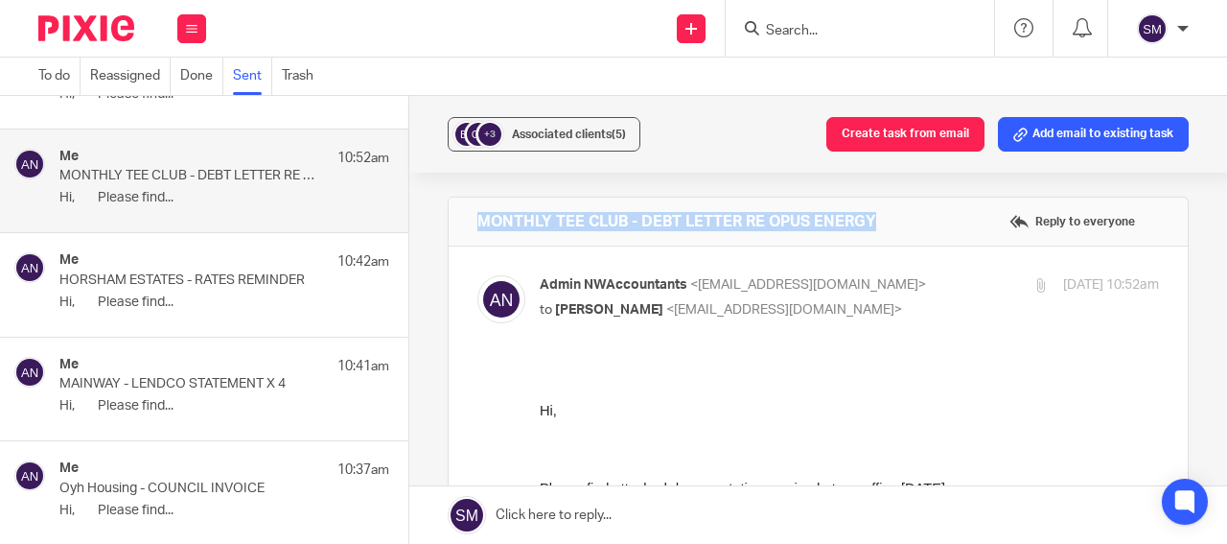
drag, startPoint x: 875, startPoint y: 222, endPoint x: 459, endPoint y: 217, distance: 416.2
click at [459, 217] on div "MONTHLY TEE CLUB - DEBT LETTER RE OPUS ENERGY Reply to everyone" at bounding box center [818, 222] width 739 height 48
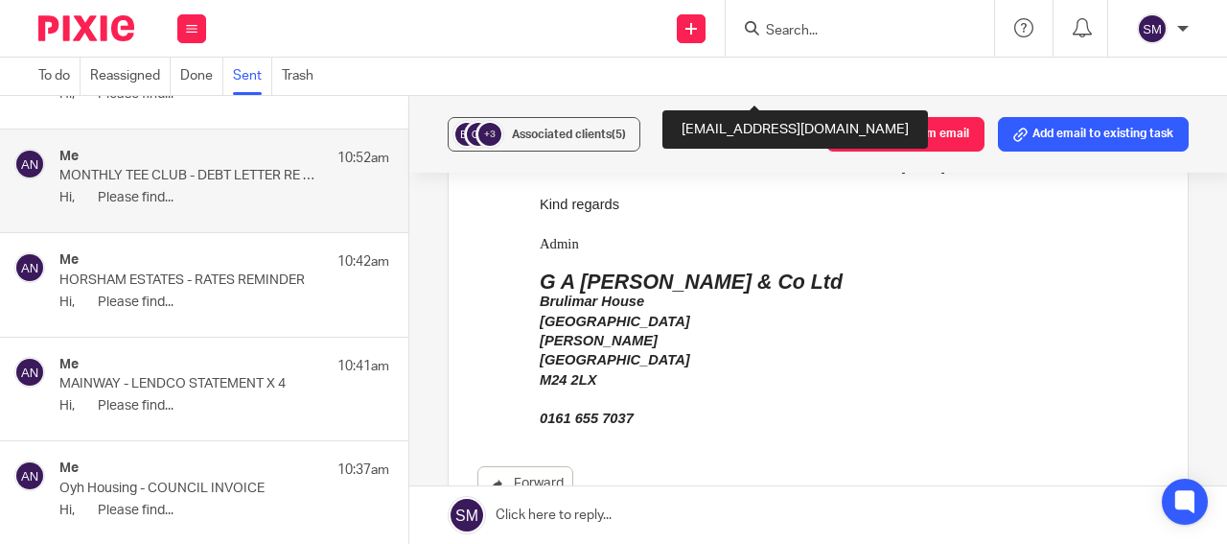
scroll to position [506, 0]
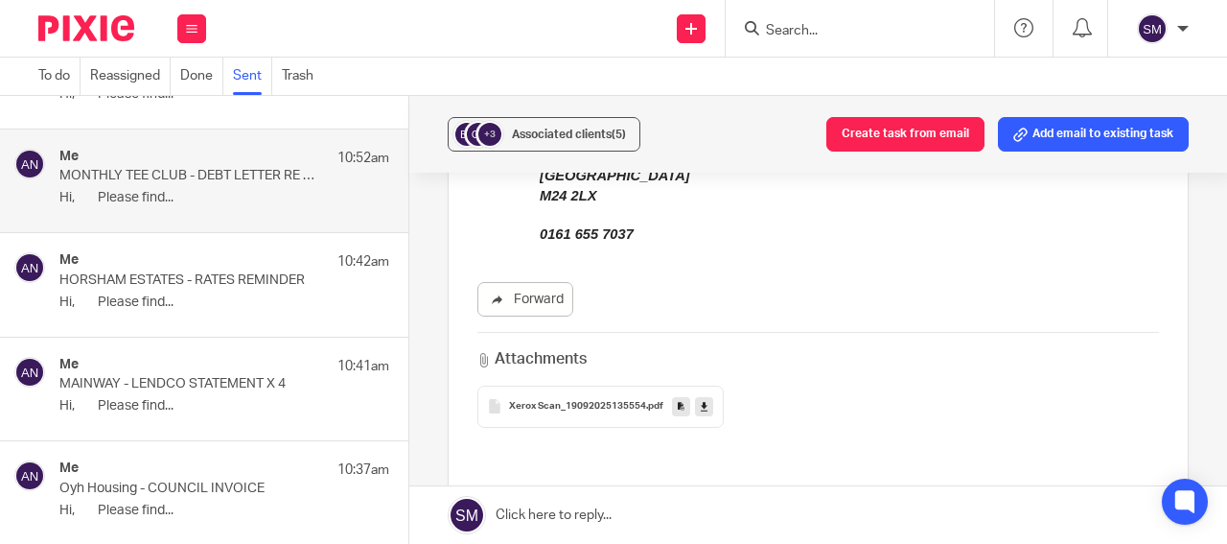
click at [678, 409] on icon at bounding box center [681, 406] width 7 height 14
click at [563, 144] on button "+3 Associated clients (5)" at bounding box center [544, 134] width 193 height 35
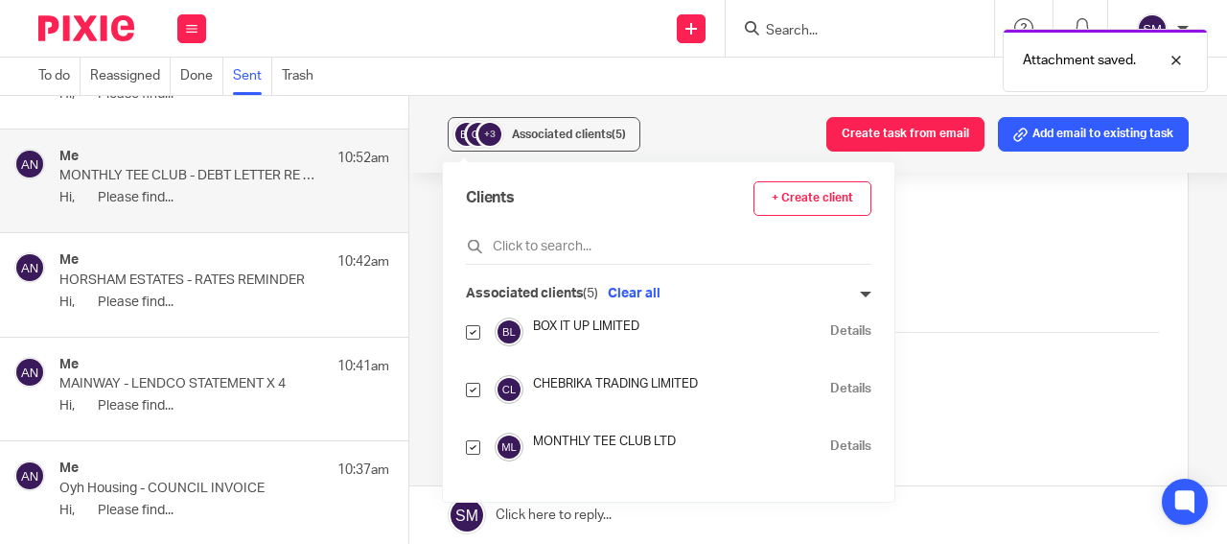
click at [830, 450] on link "Details" at bounding box center [850, 446] width 41 height 18
click at [225, 367] on div "Me 10:41am" at bounding box center [224, 366] width 330 height 19
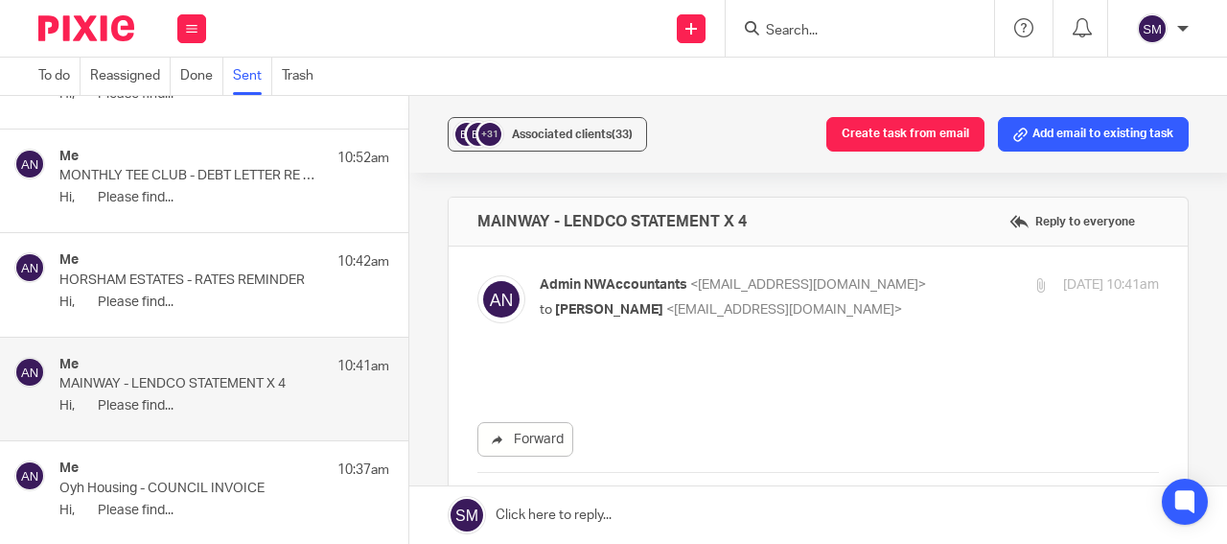
scroll to position [0, 0]
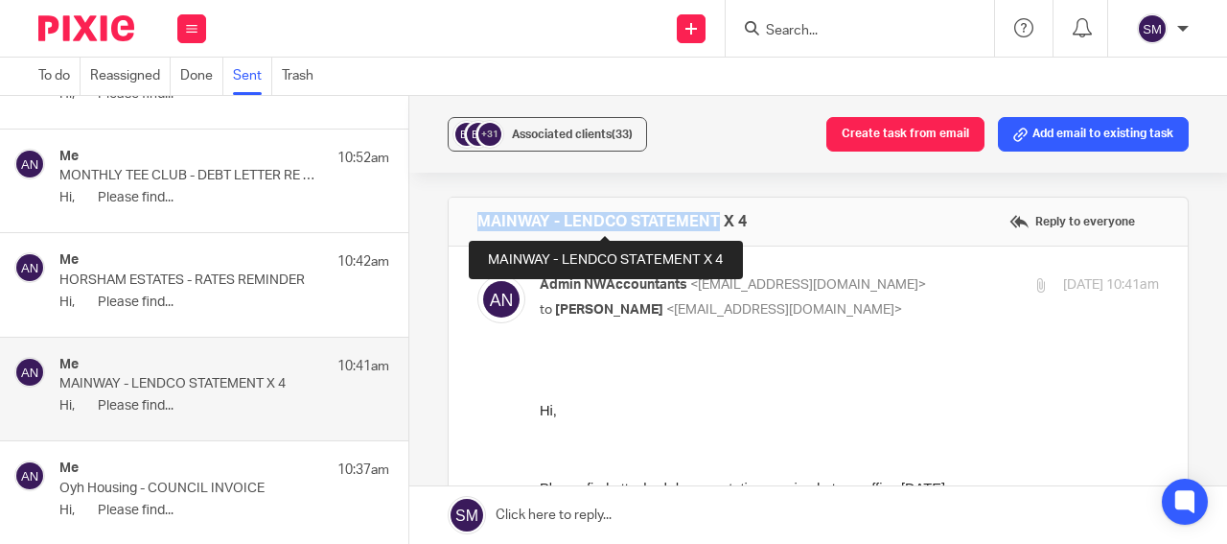
drag, startPoint x: 695, startPoint y: 220, endPoint x: 425, endPoint y: 203, distance: 270.9
click at [478, 212] on h4 "MAINWAY - LENDCO STATEMENT X 4" at bounding box center [612, 221] width 269 height 19
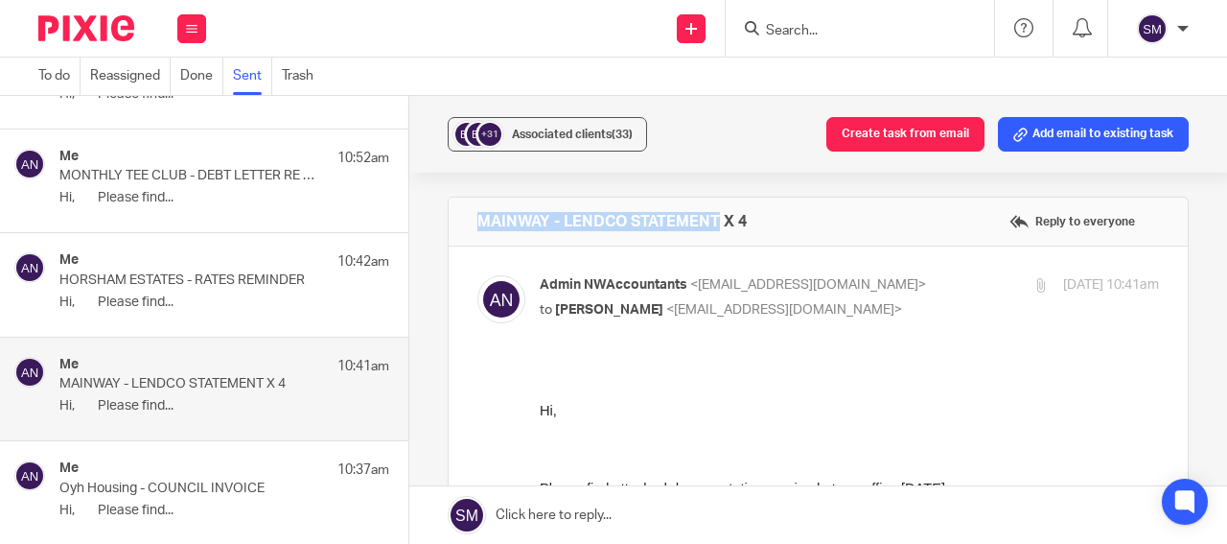
click at [190, 193] on p "Hi, Please find..." at bounding box center [224, 198] width 330 height 16
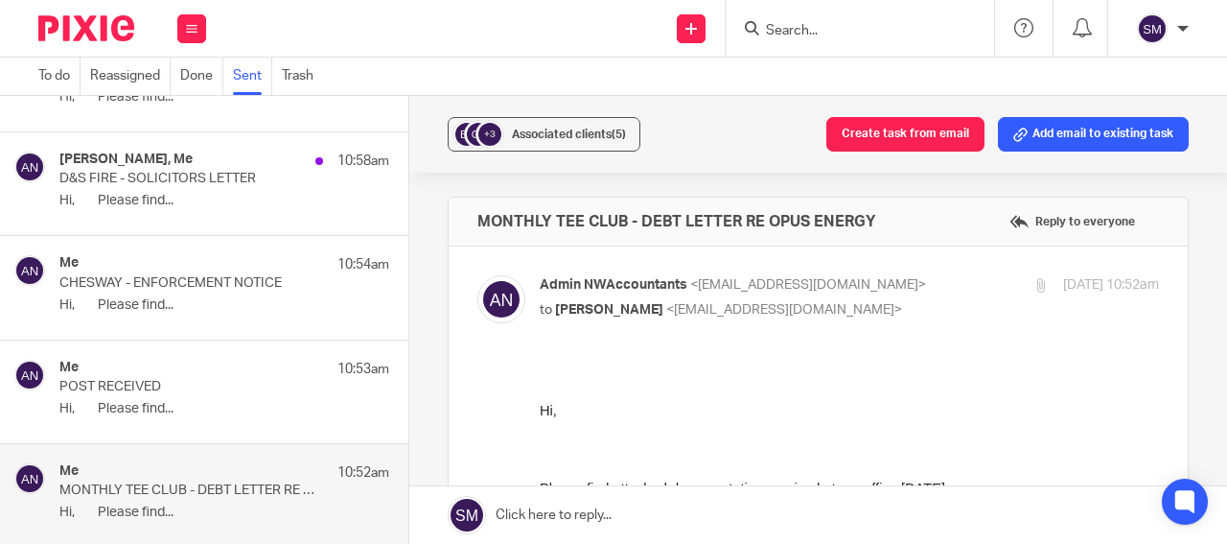
scroll to position [3946, 0]
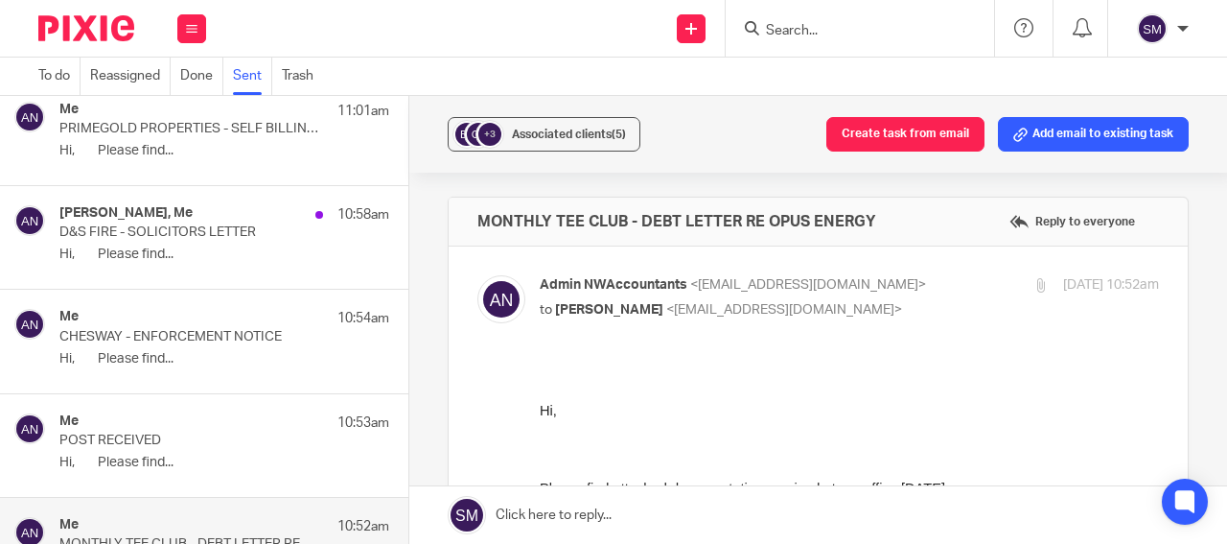
click at [195, 245] on div "Gerald Henry, Me 10:58am D&S FIRE - SOLICITORS LETTER Hi, Please find..." at bounding box center [224, 237] width 330 height 64
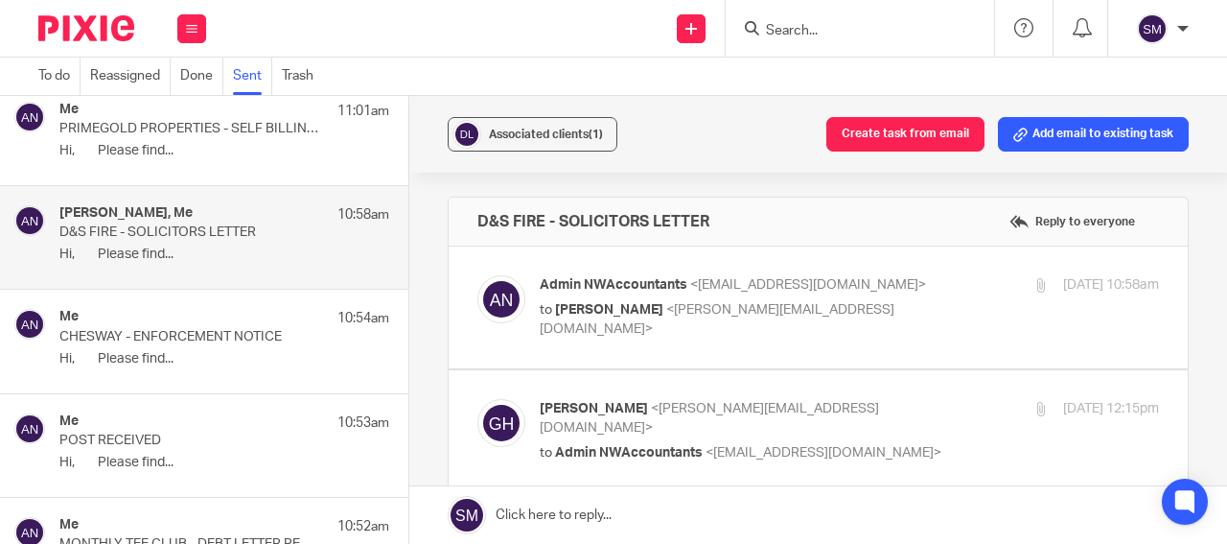
scroll to position [0, 0]
drag, startPoint x: 724, startPoint y: 223, endPoint x: 456, endPoint y: 203, distance: 268.3
click at [456, 203] on div "D&S FIRE - SOLICITORS LETTER Reply to everyone" at bounding box center [818, 222] width 739 height 48
click at [1035, 287] on div at bounding box center [1042, 285] width 14 height 14
checkbox input "true"
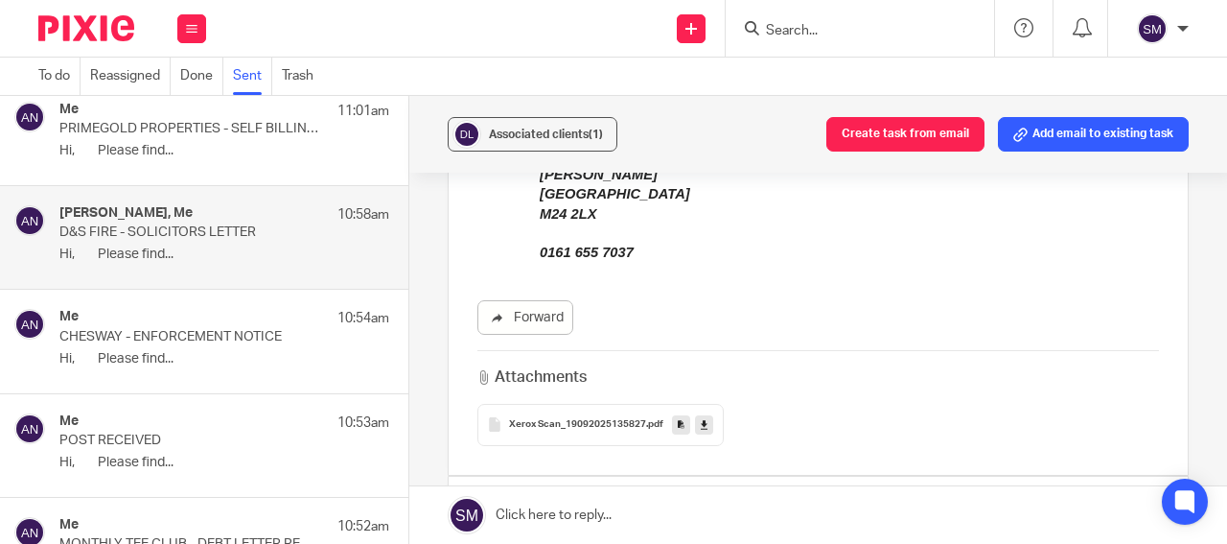
scroll to position [552, 0]
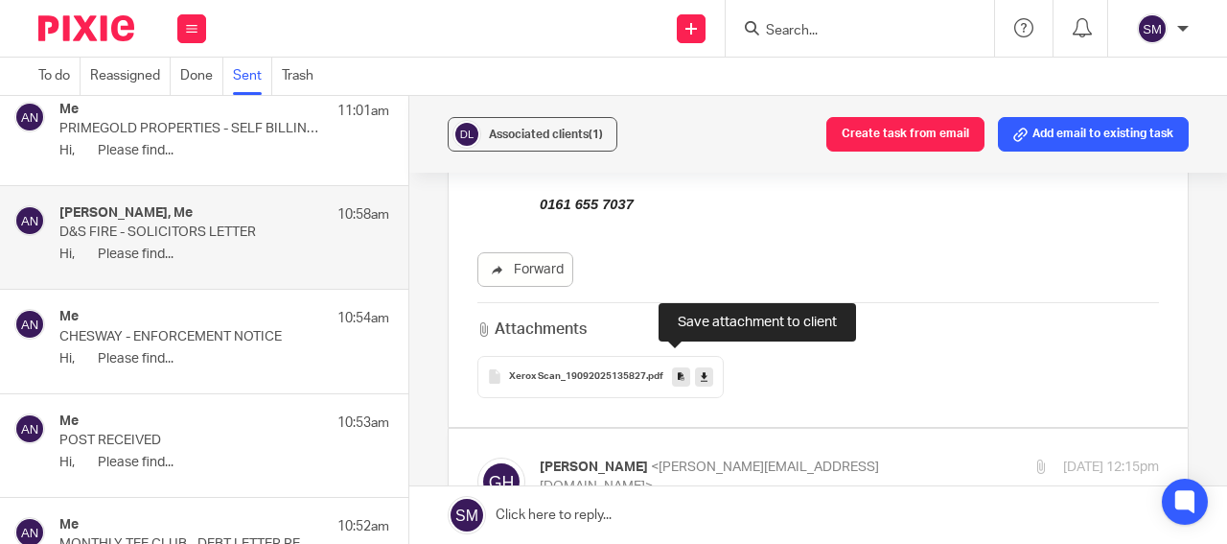
click at [678, 369] on icon at bounding box center [681, 376] width 7 height 14
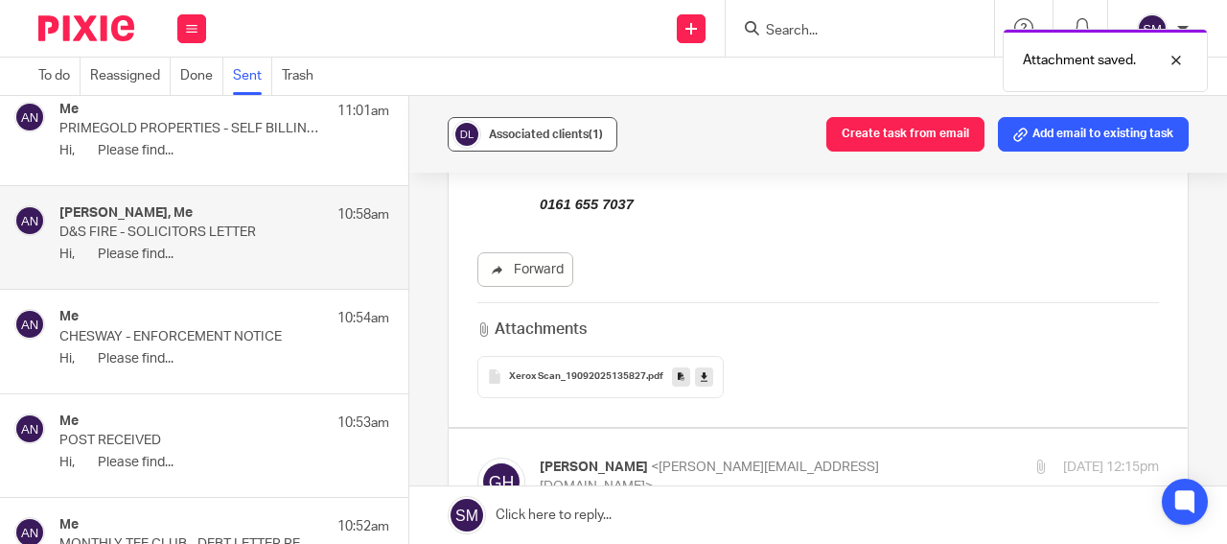
click at [563, 135] on span "Associated clients (1)" at bounding box center [546, 134] width 114 height 12
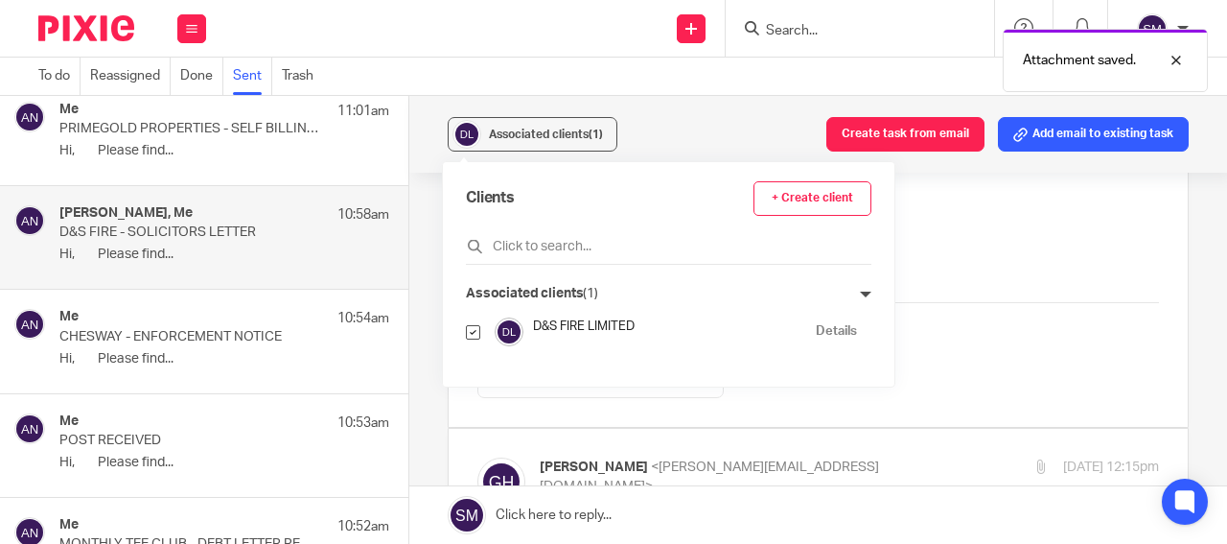
click at [826, 332] on link "Details" at bounding box center [836, 331] width 41 height 18
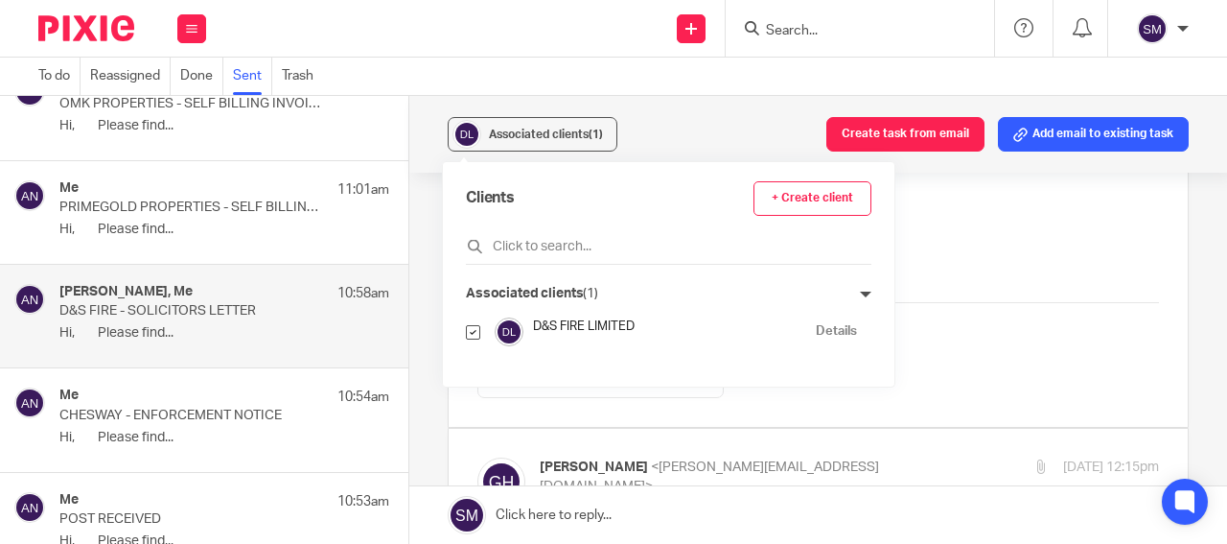
scroll to position [3854, 0]
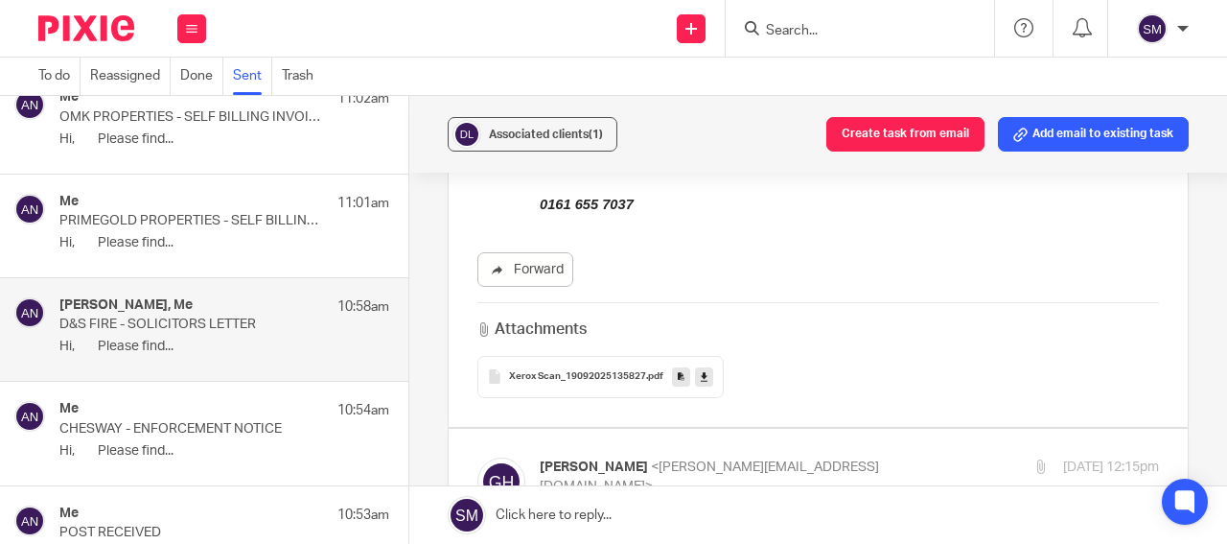
click at [238, 214] on div "Me 11:01am PRIMEGOLD PROPERTIES - SELF BILLING INVOICE Hi, Please find..." at bounding box center [224, 226] width 330 height 64
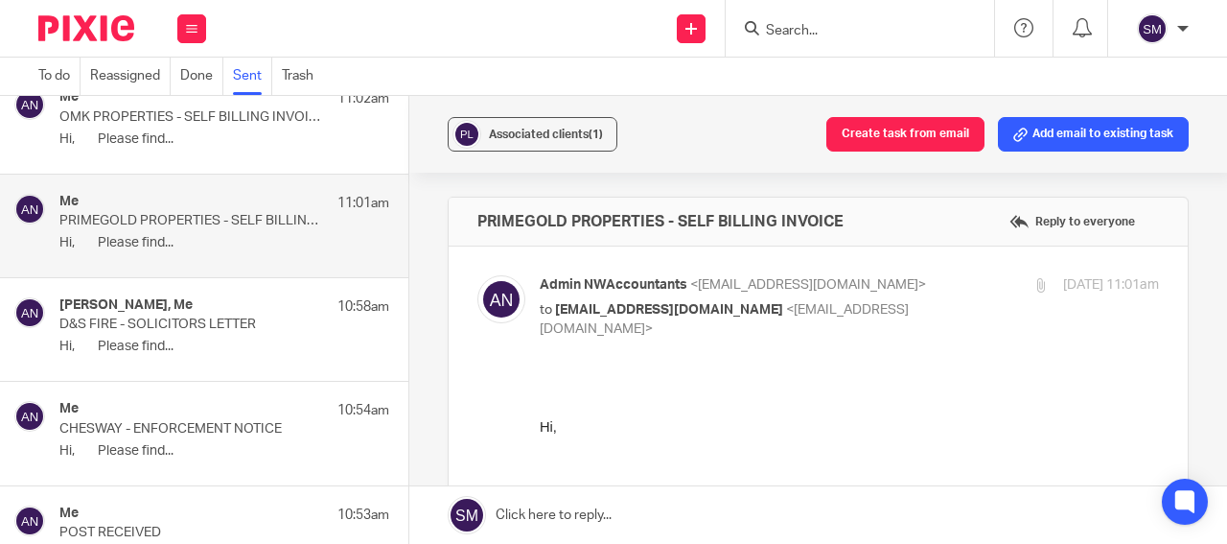
scroll to position [0, 0]
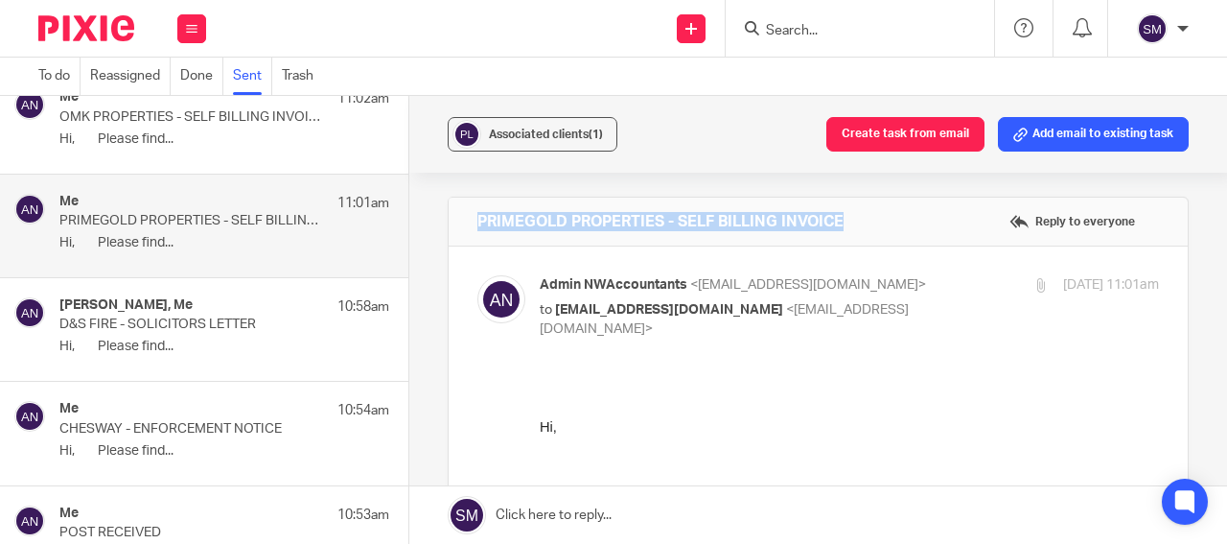
drag, startPoint x: 869, startPoint y: 223, endPoint x: 460, endPoint y: 213, distance: 408.6
click at [460, 213] on div "PRIMEGOLD PROPERTIES - SELF BILLING INVOICE Reply to everyone" at bounding box center [818, 222] width 739 height 48
drag, startPoint x: 492, startPoint y: 218, endPoint x: 505, endPoint y: 222, distance: 14.3
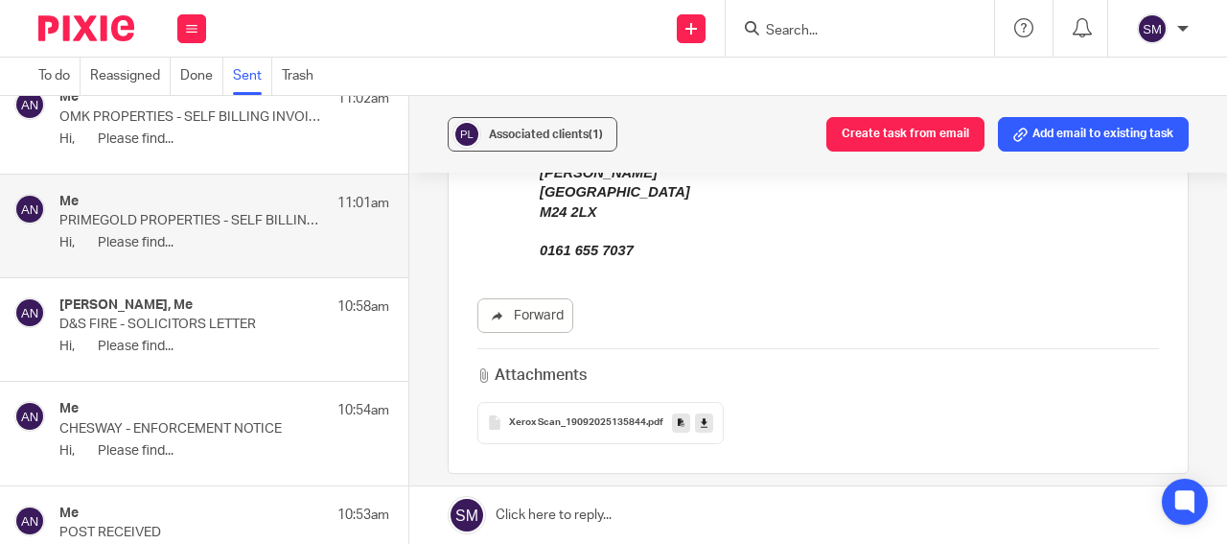
scroll to position [686, 0]
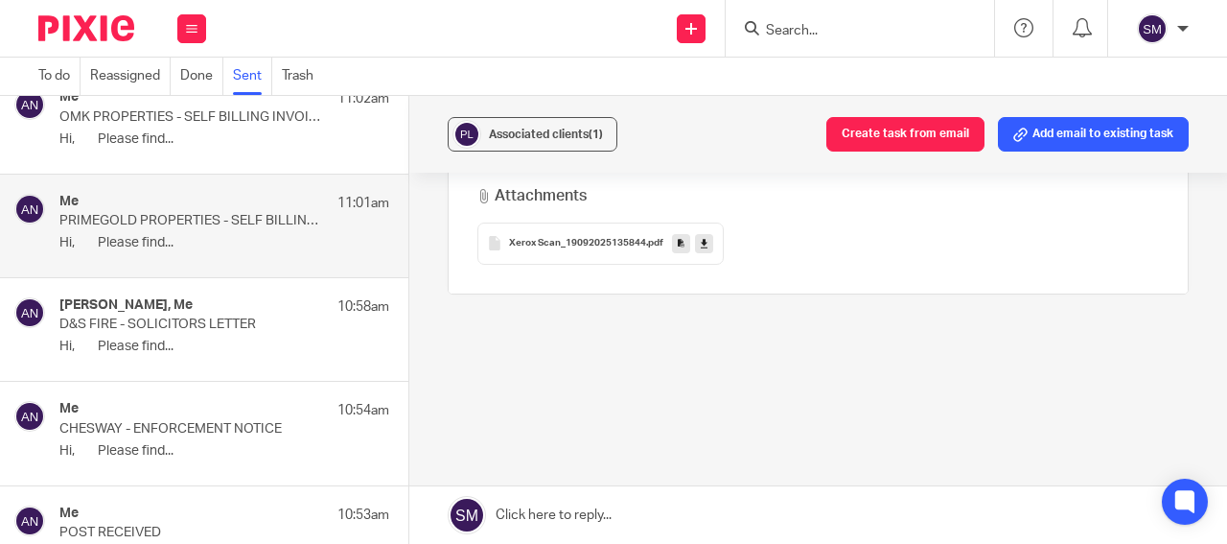
click at [672, 245] on link at bounding box center [681, 243] width 18 height 19
click at [538, 135] on span "Associated clients (1)" at bounding box center [546, 134] width 114 height 12
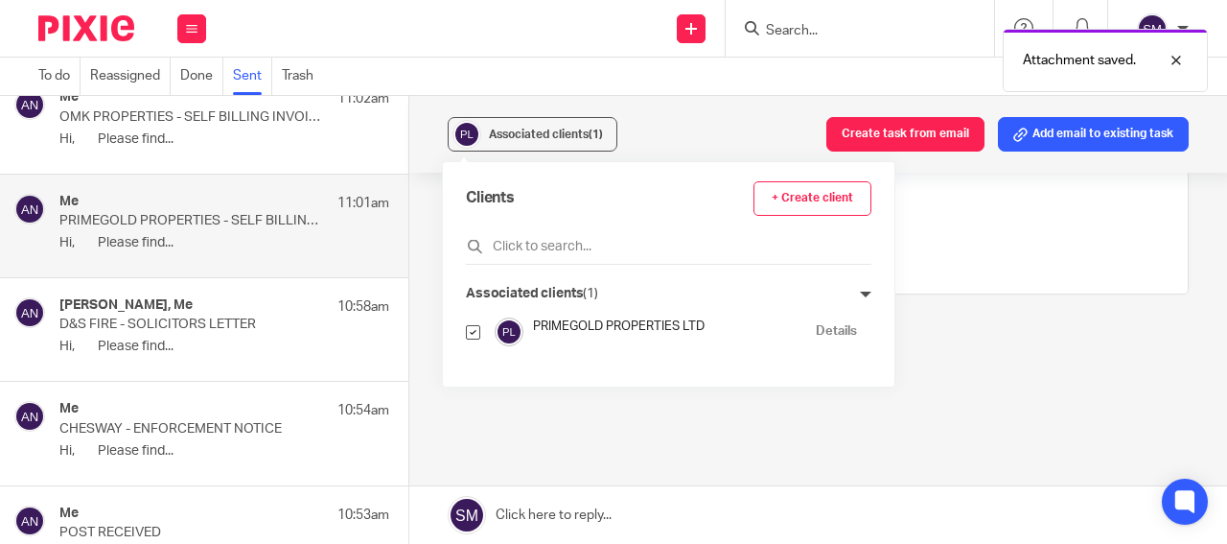
click at [816, 331] on link "Details" at bounding box center [836, 331] width 41 height 18
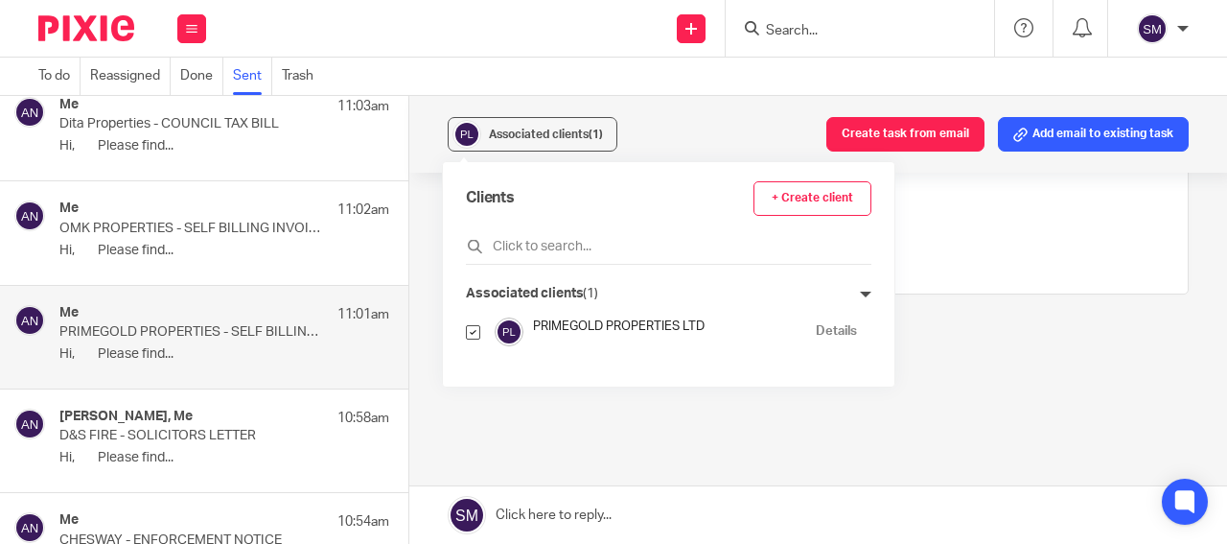
scroll to position [3670, 0]
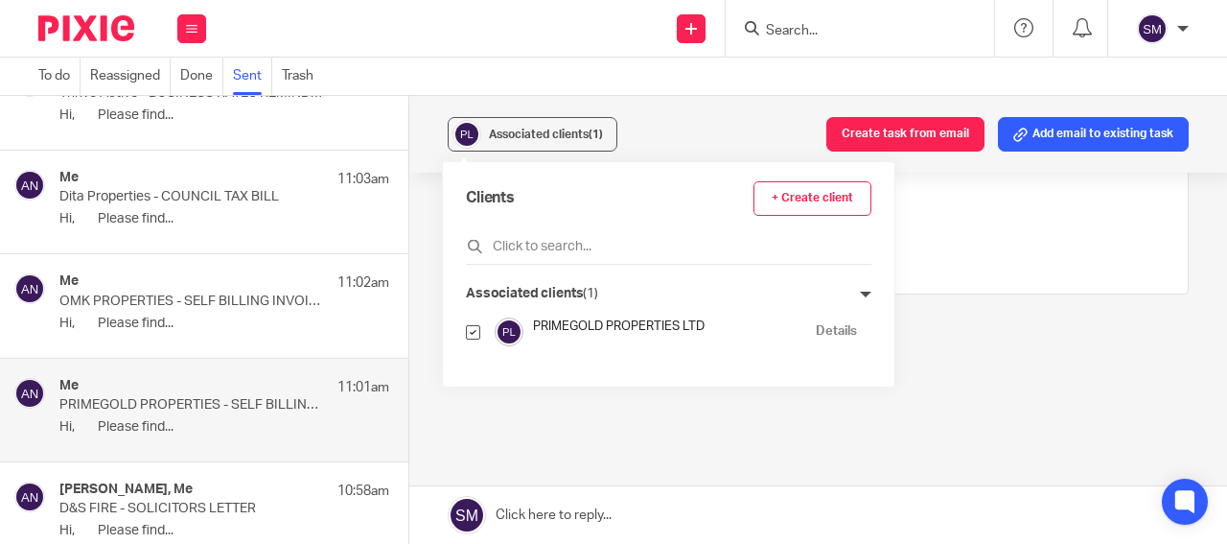
click at [188, 296] on p "OMK PROPERTIES - SELF BILLING INVOICE" at bounding box center [191, 301] width 264 height 16
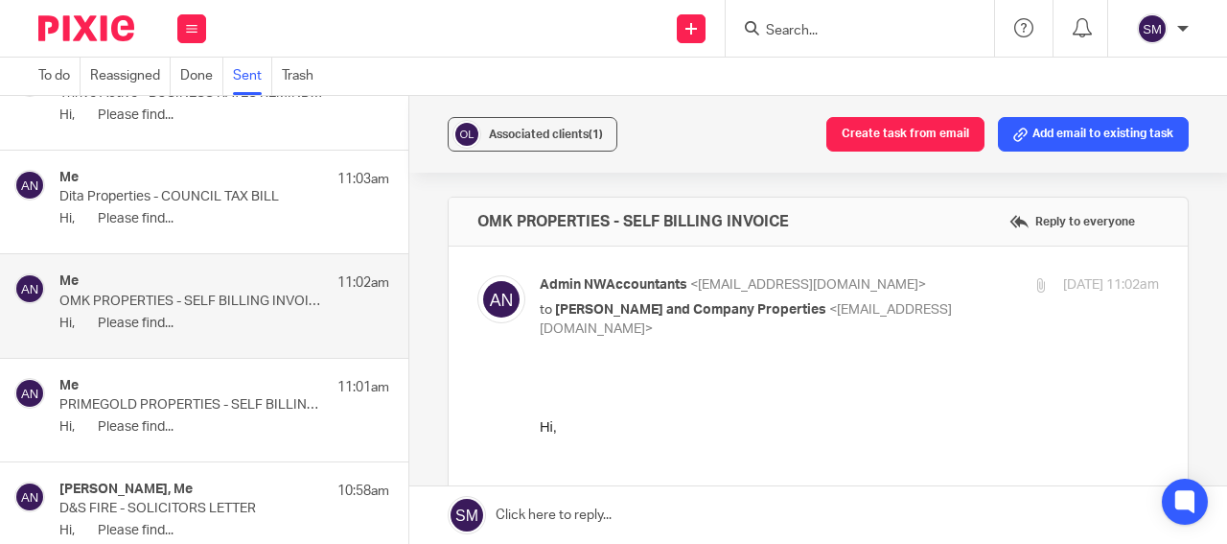
scroll to position [0, 0]
drag, startPoint x: 789, startPoint y: 222, endPoint x: 475, endPoint y: 215, distance: 314.6
click at [467, 215] on div "OMK PROPERTIES - SELF BILLING INVOICE Reply to everyone" at bounding box center [818, 222] width 739 height 48
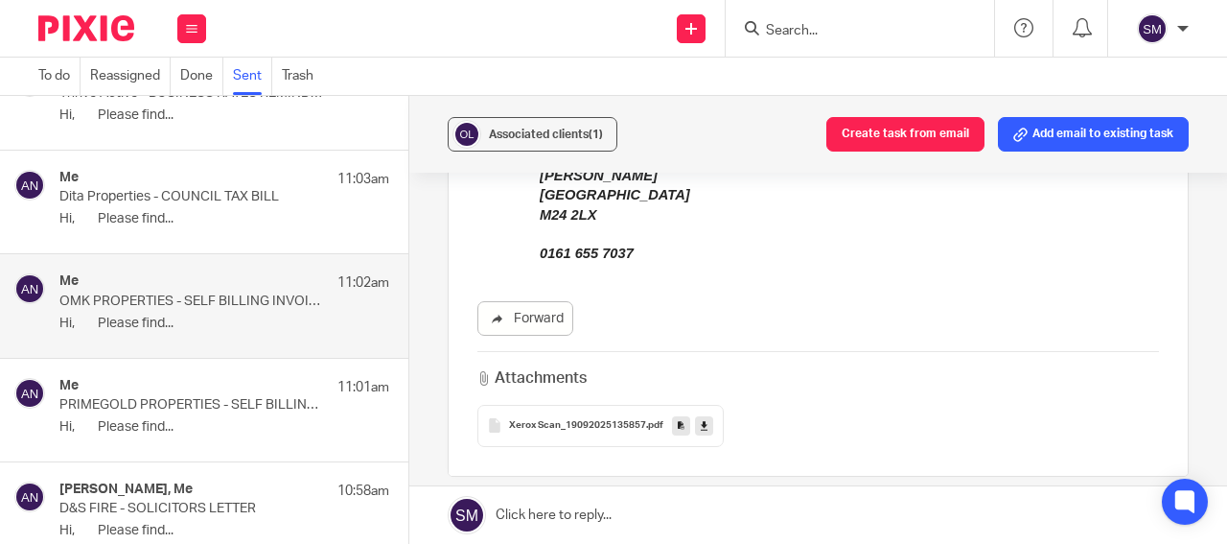
scroll to position [506, 0]
click at [678, 423] on icon at bounding box center [681, 422] width 7 height 14
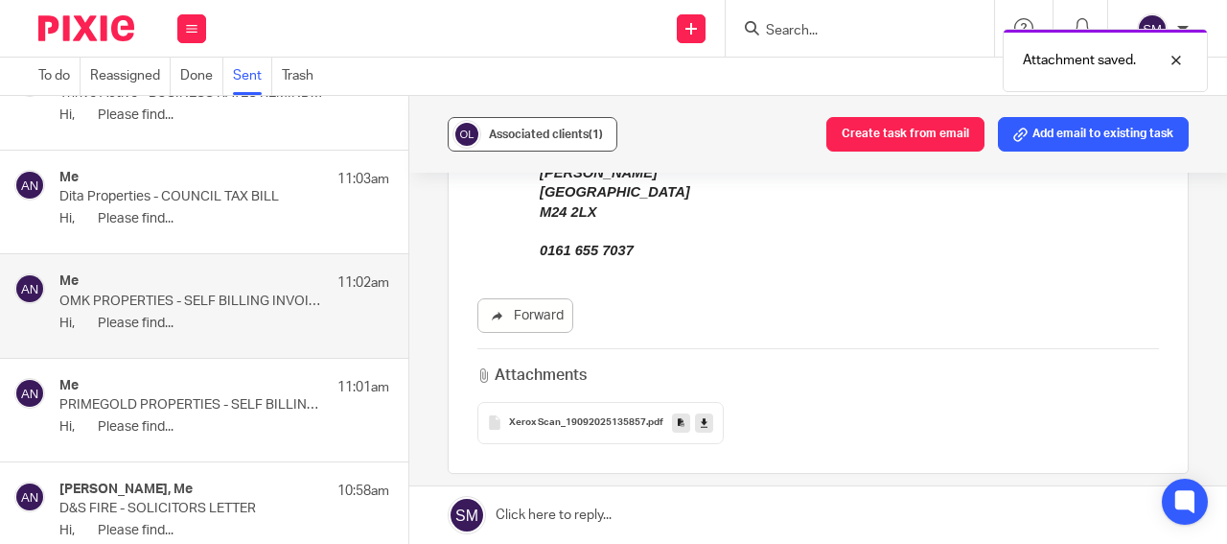
click at [558, 130] on span "Associated clients (1)" at bounding box center [546, 134] width 114 height 12
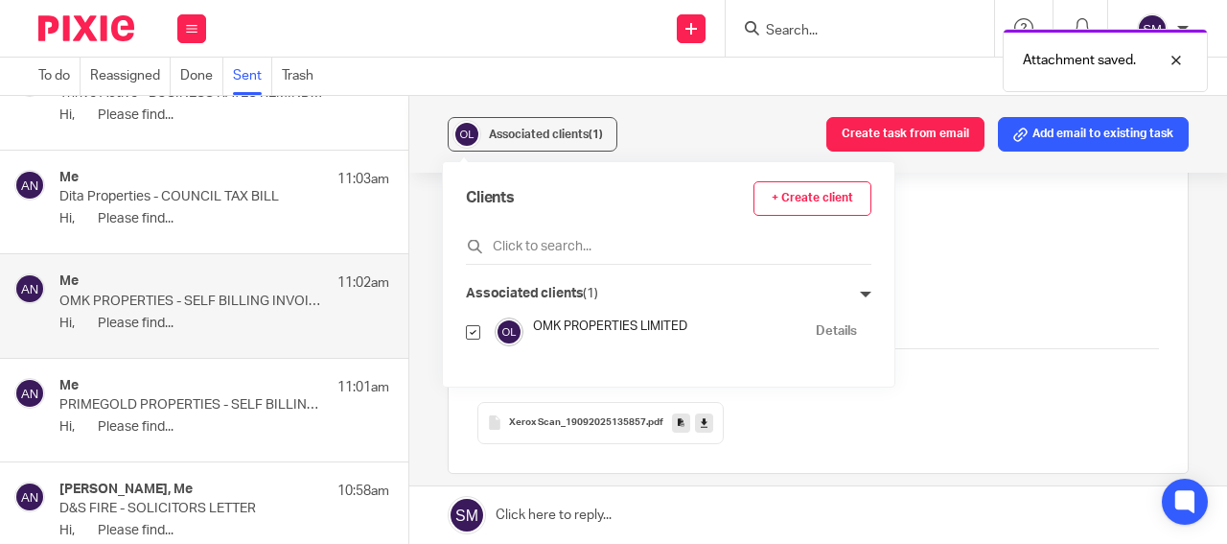
click at [796, 332] on div "OMK PROPERTIES LIMITED" at bounding box center [674, 331] width 283 height 28
click at [816, 332] on link "Details" at bounding box center [836, 331] width 41 height 18
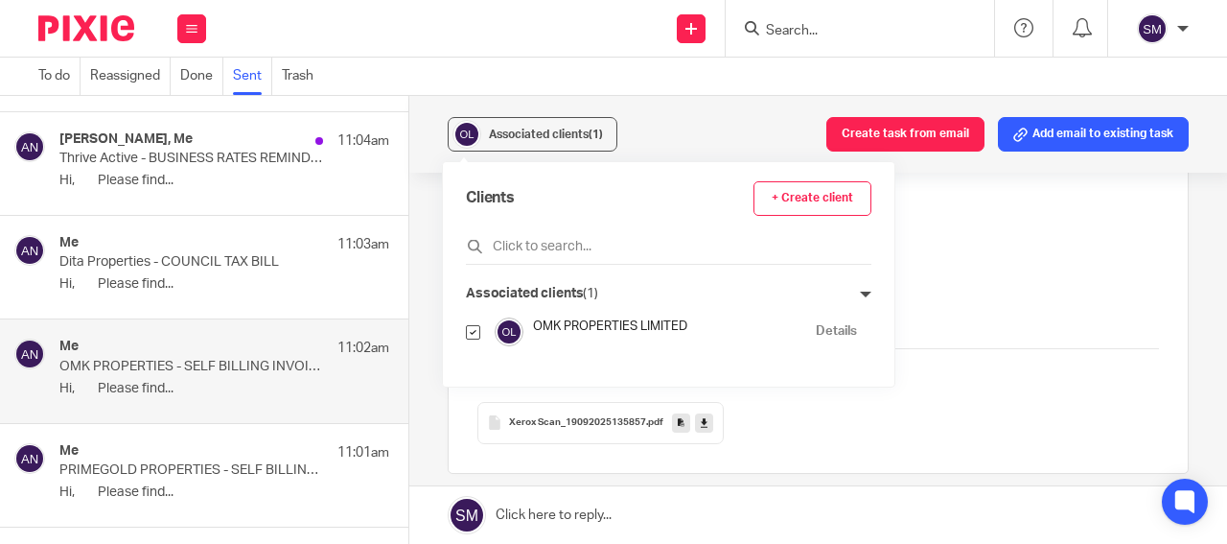
scroll to position [3578, 0]
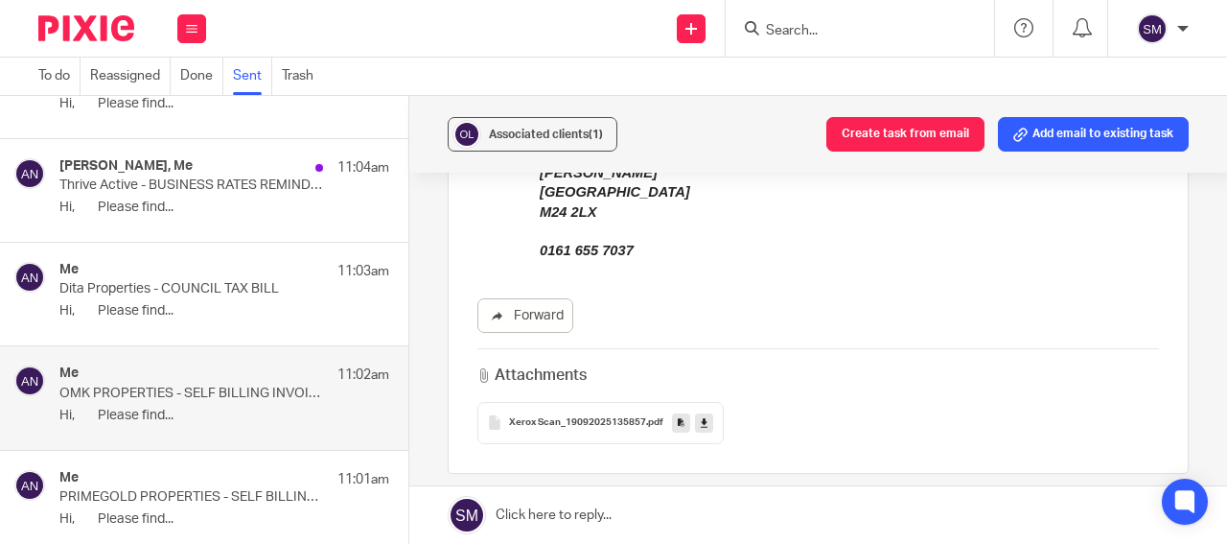
click at [241, 305] on p "Hi, Please find..." at bounding box center [224, 311] width 330 height 16
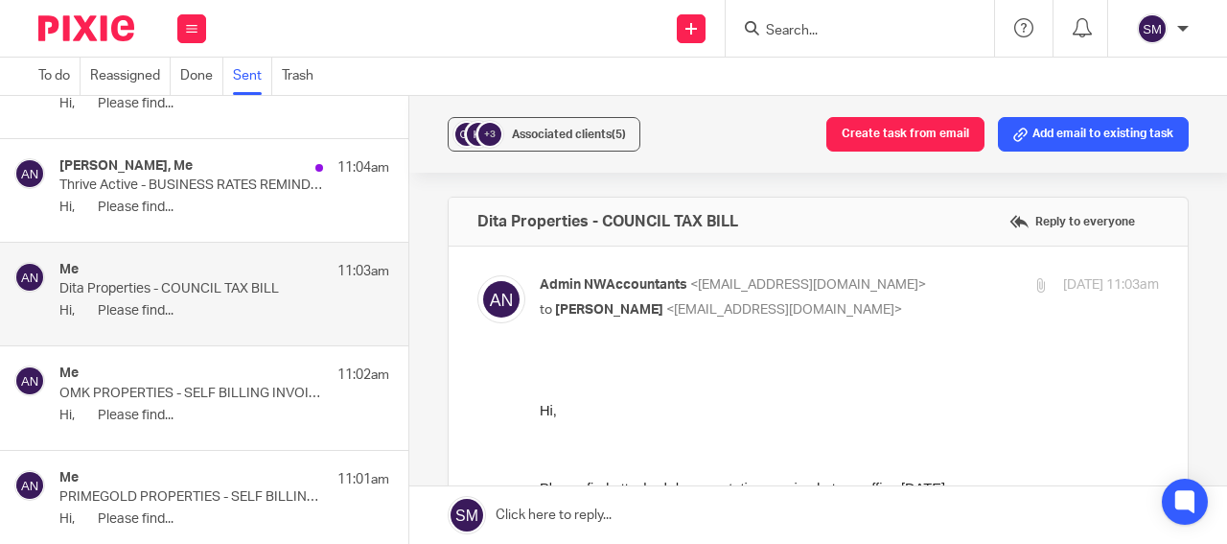
scroll to position [0, 0]
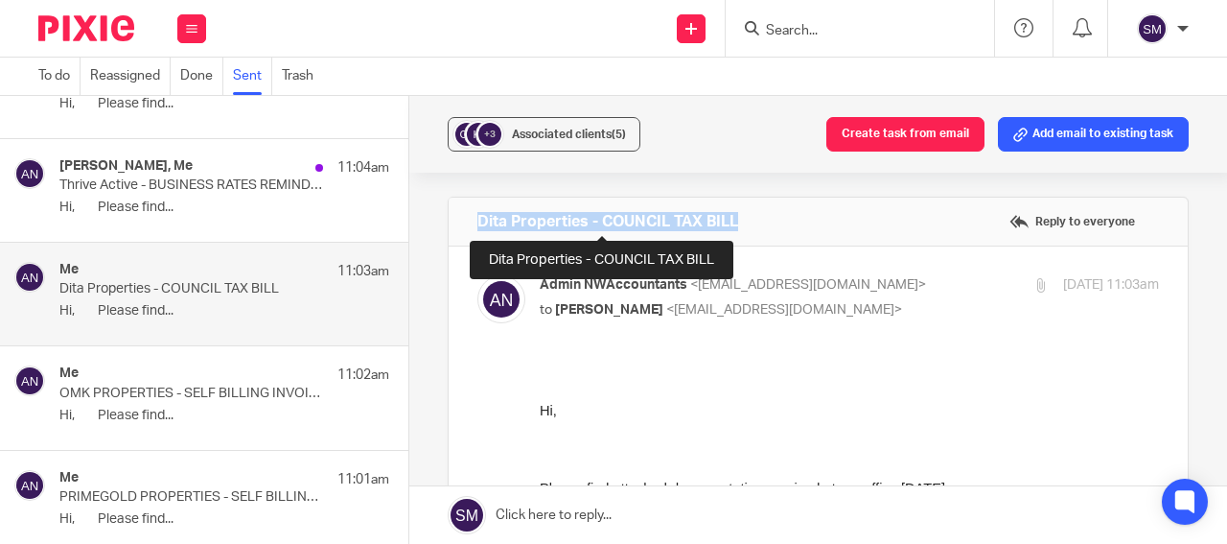
drag, startPoint x: 740, startPoint y: 219, endPoint x: 468, endPoint y: 225, distance: 272.4
click at [468, 226] on div "Dita Properties - COUNCIL TAX BILL Reply to everyone" at bounding box center [818, 222] width 739 height 48
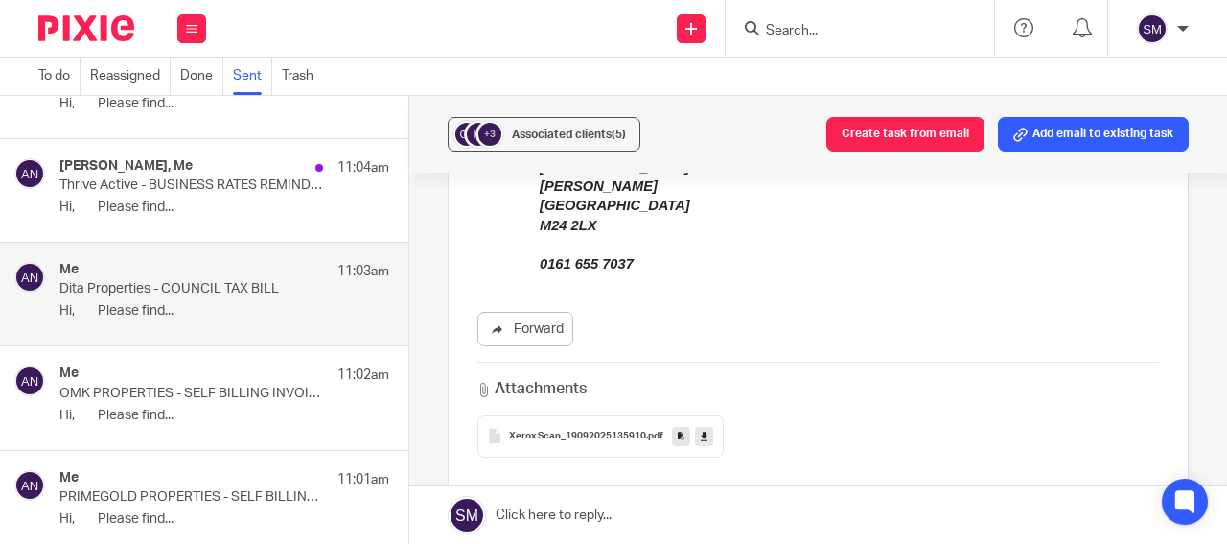
scroll to position [552, 0]
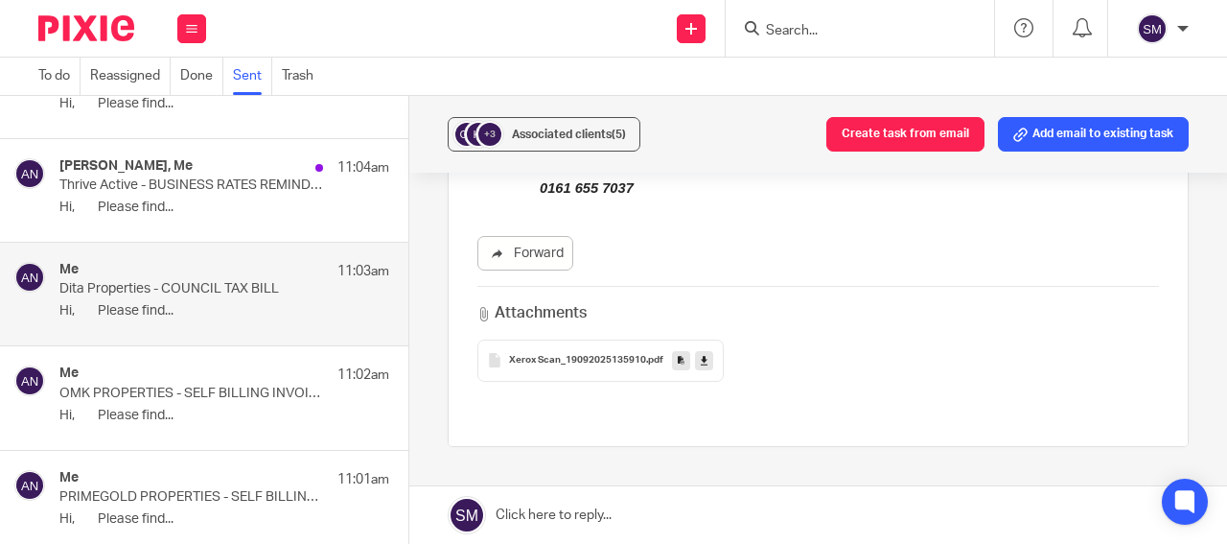
click at [678, 361] on icon at bounding box center [681, 360] width 7 height 14
click at [559, 125] on div "Associated clients (5)" at bounding box center [569, 134] width 114 height 19
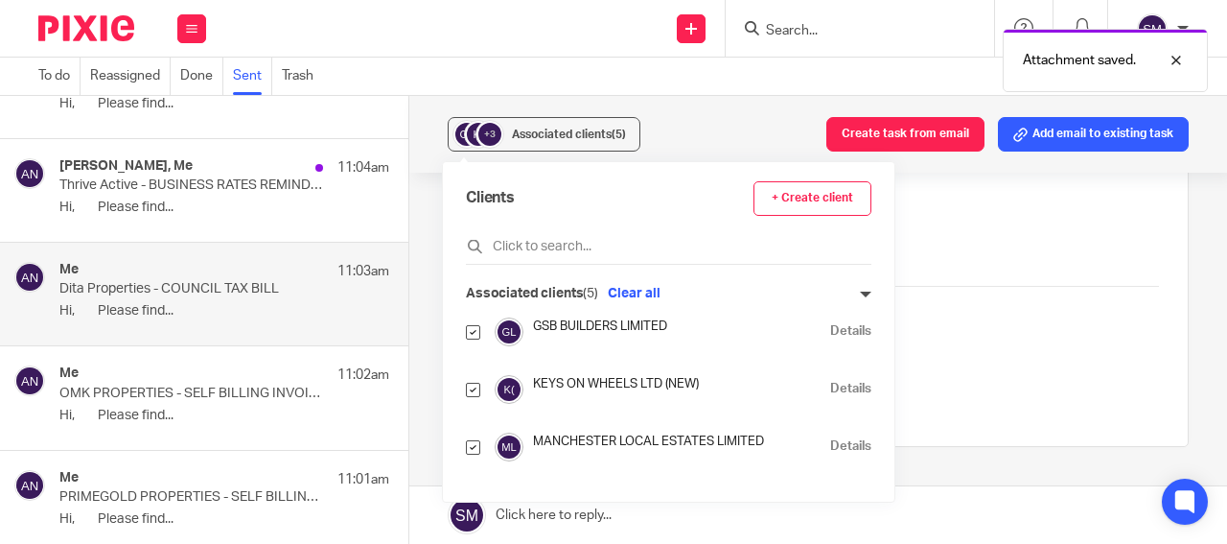
click at [830, 391] on link "Details" at bounding box center [850, 389] width 41 height 18
click at [282, 179] on p "Thrive Active - BUSINESS RATES REMINDER" at bounding box center [191, 185] width 264 height 16
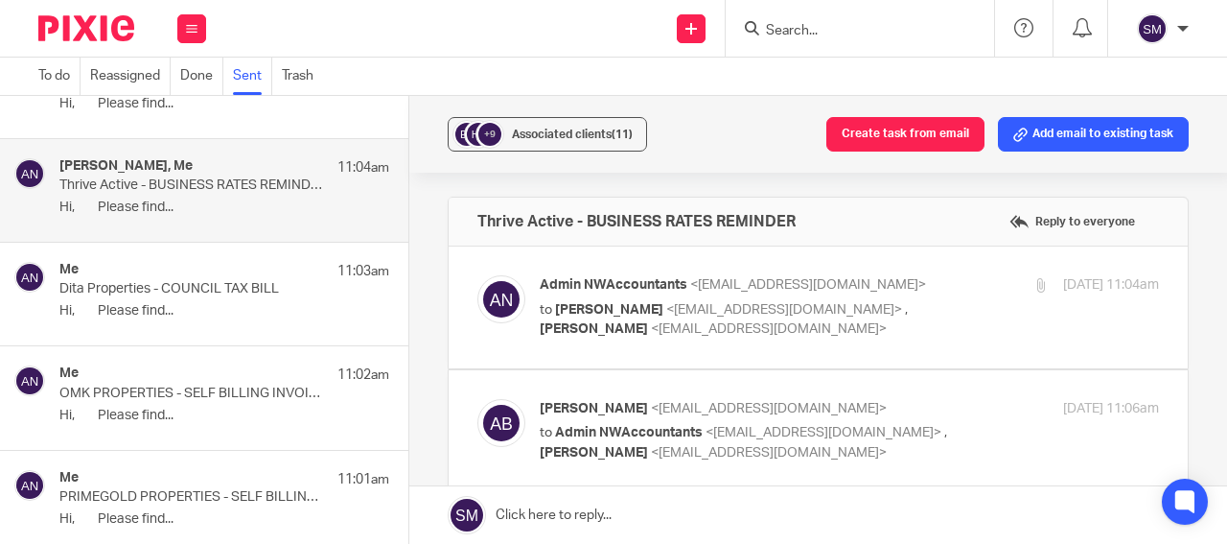
scroll to position [0, 0]
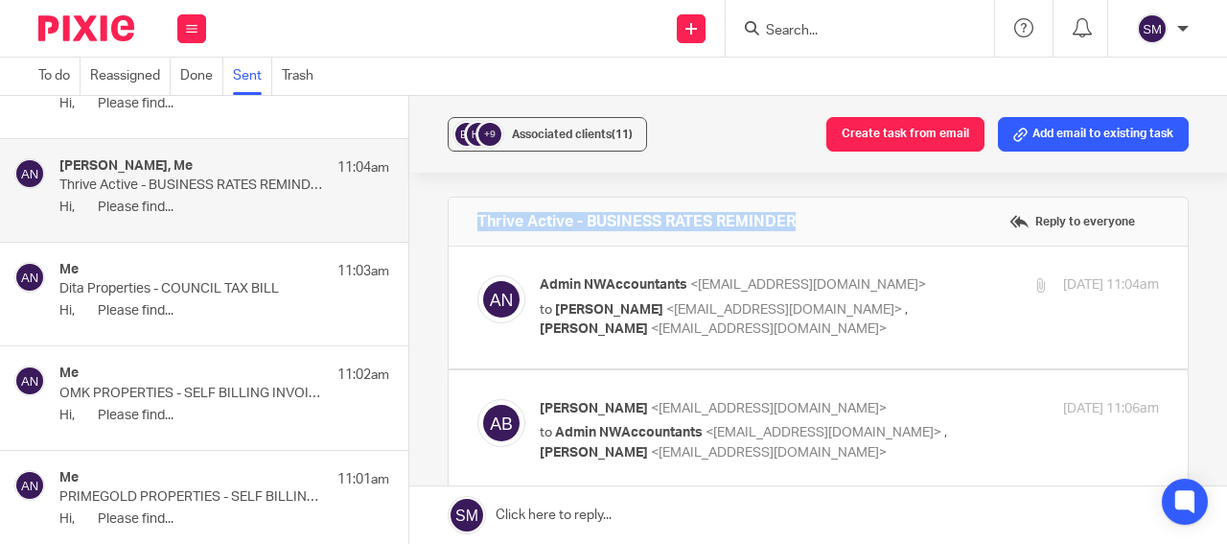
drag, startPoint x: 820, startPoint y: 224, endPoint x: 483, endPoint y: 216, distance: 336.7
click at [462, 216] on div "Thrive Active - BUSINESS RATES REMINDER Reply to everyone" at bounding box center [818, 222] width 739 height 48
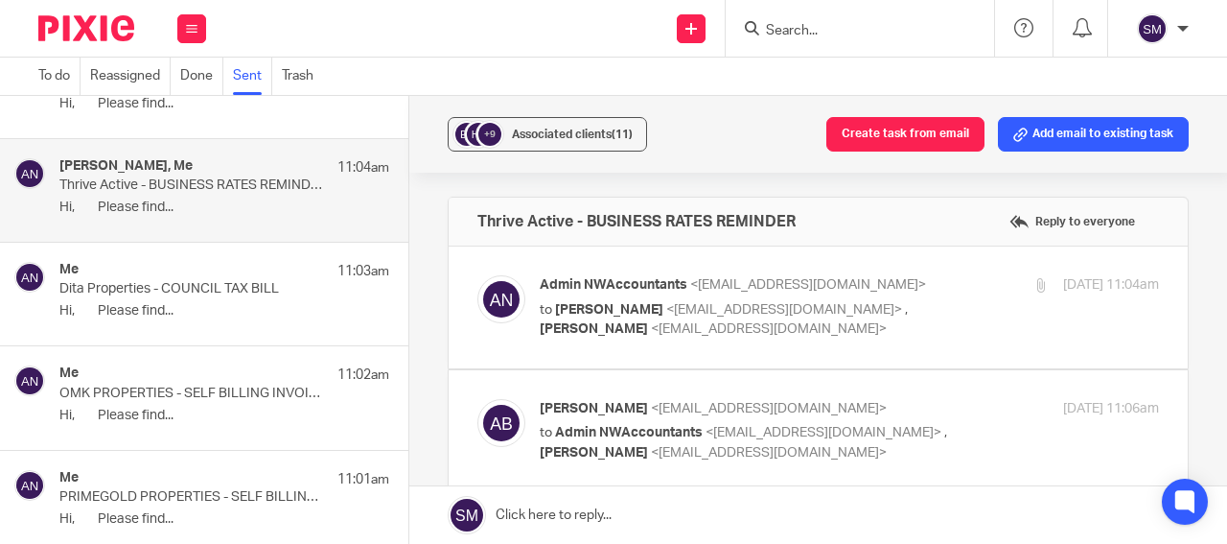
click at [1035, 286] on div at bounding box center [1042, 285] width 14 height 14
checkbox input "true"
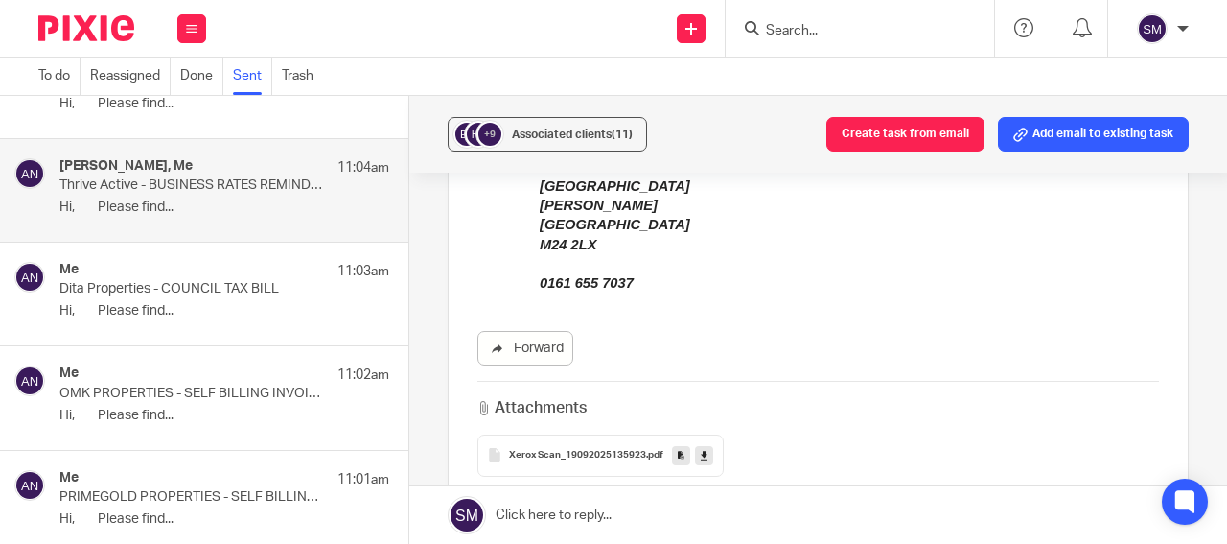
scroll to position [506, 0]
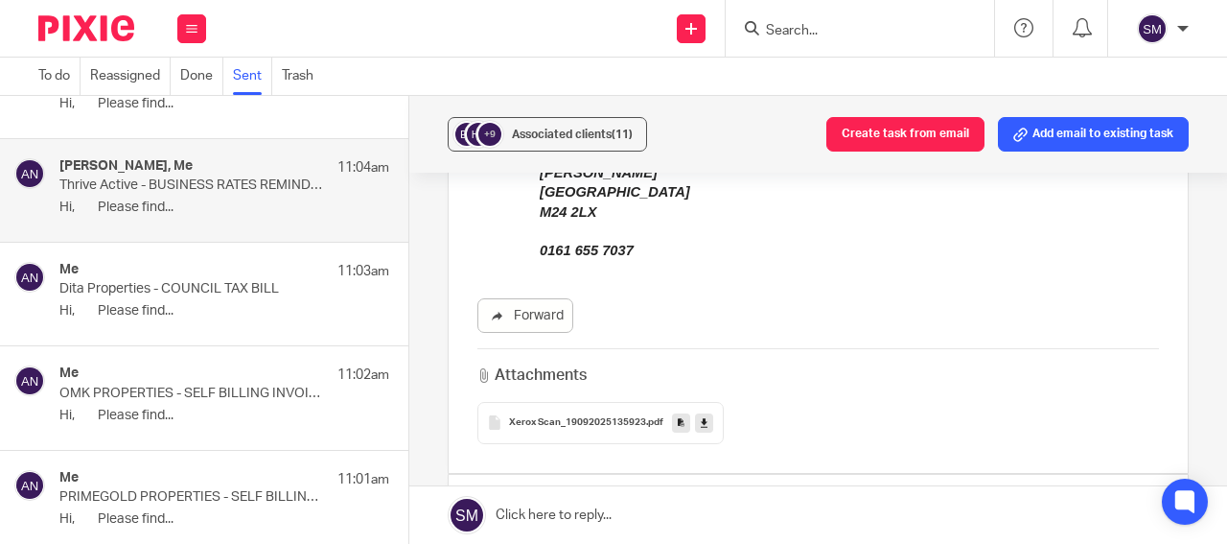
click at [678, 421] on icon at bounding box center [681, 422] width 7 height 14
click at [551, 136] on span "Associated clients (11)" at bounding box center [572, 134] width 121 height 12
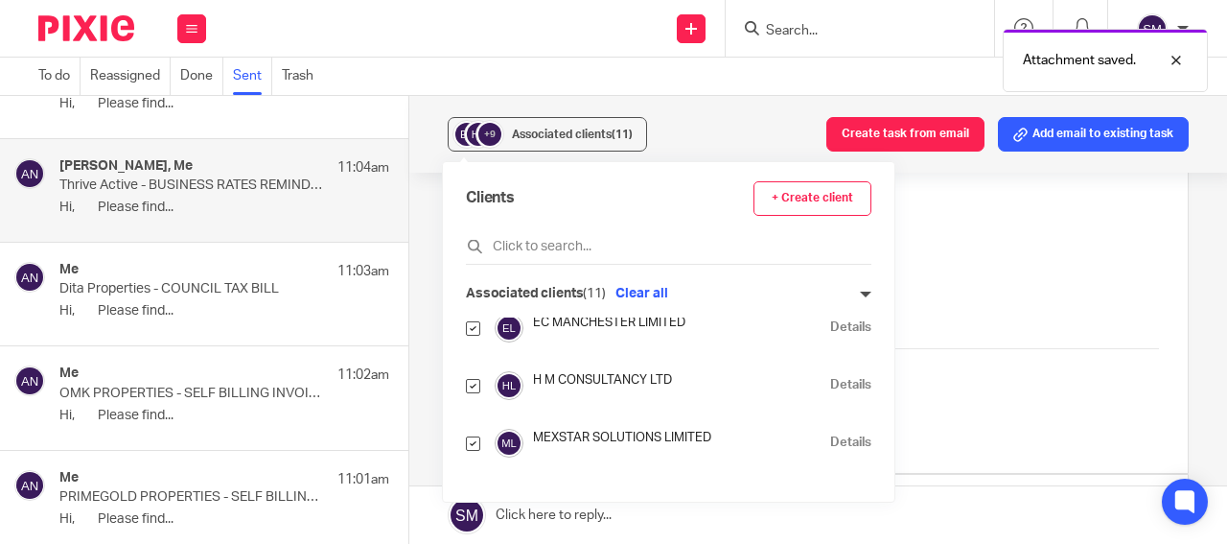
scroll to position [0, 0]
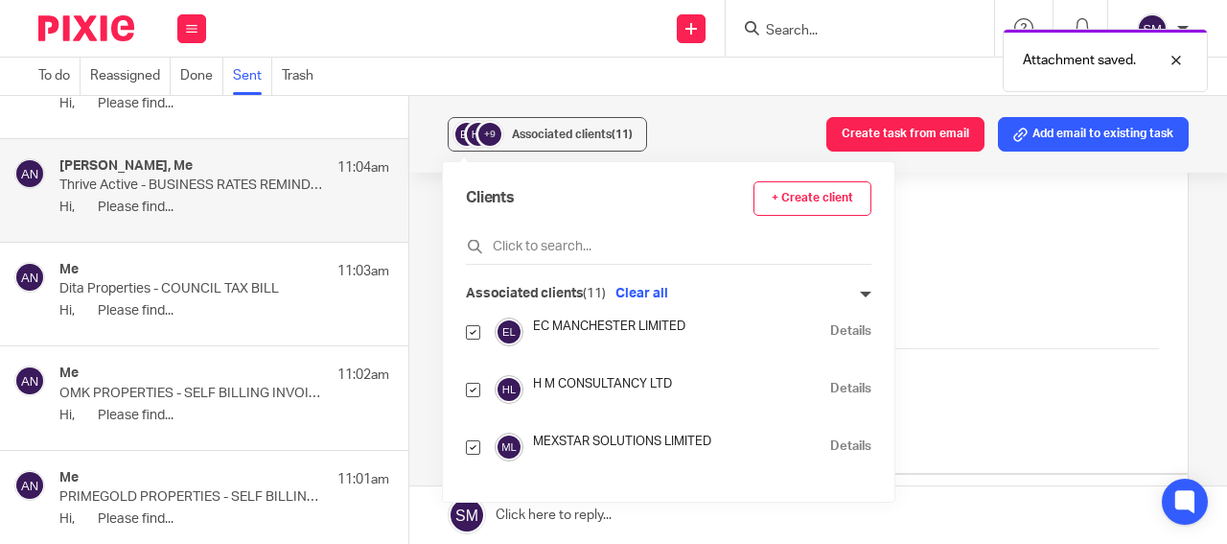
click at [830, 388] on link "Details" at bounding box center [850, 389] width 41 height 18
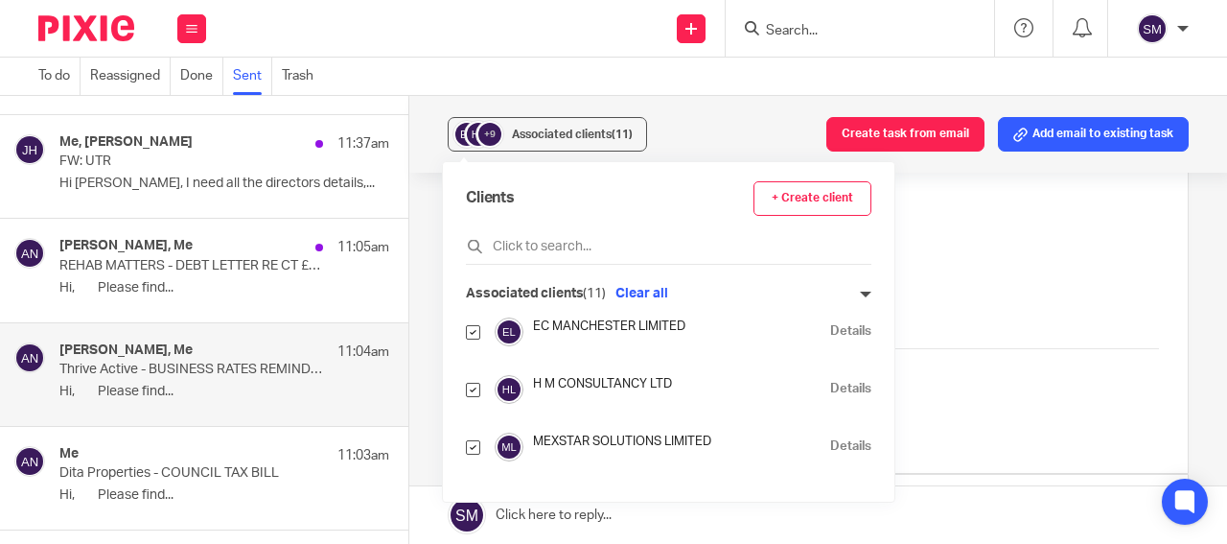
click at [218, 285] on p "Hi, Please find..." at bounding box center [224, 288] width 330 height 16
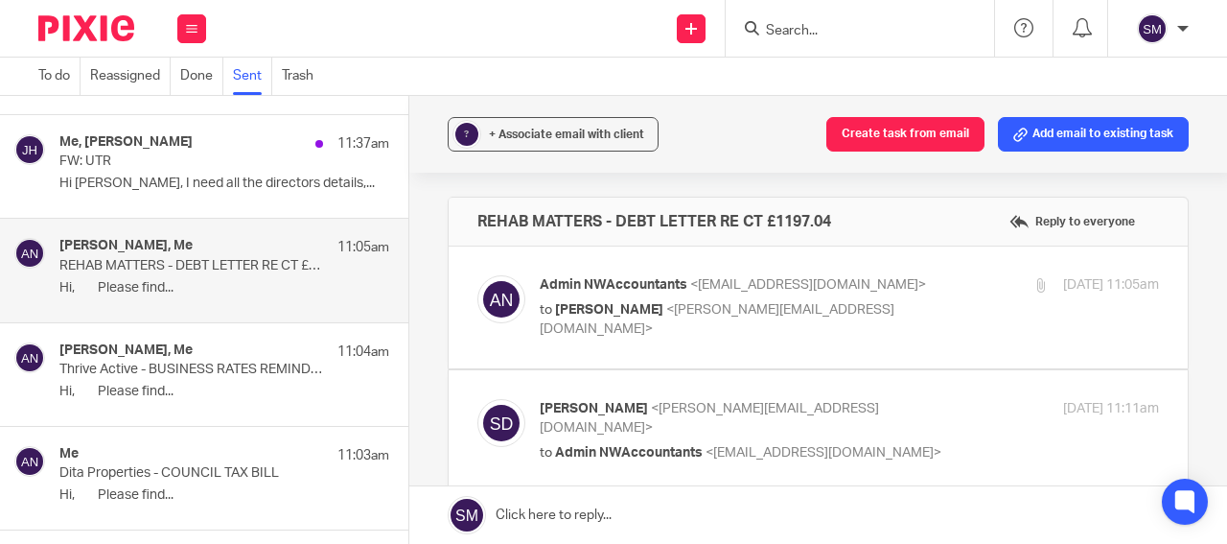
scroll to position [3302, 0]
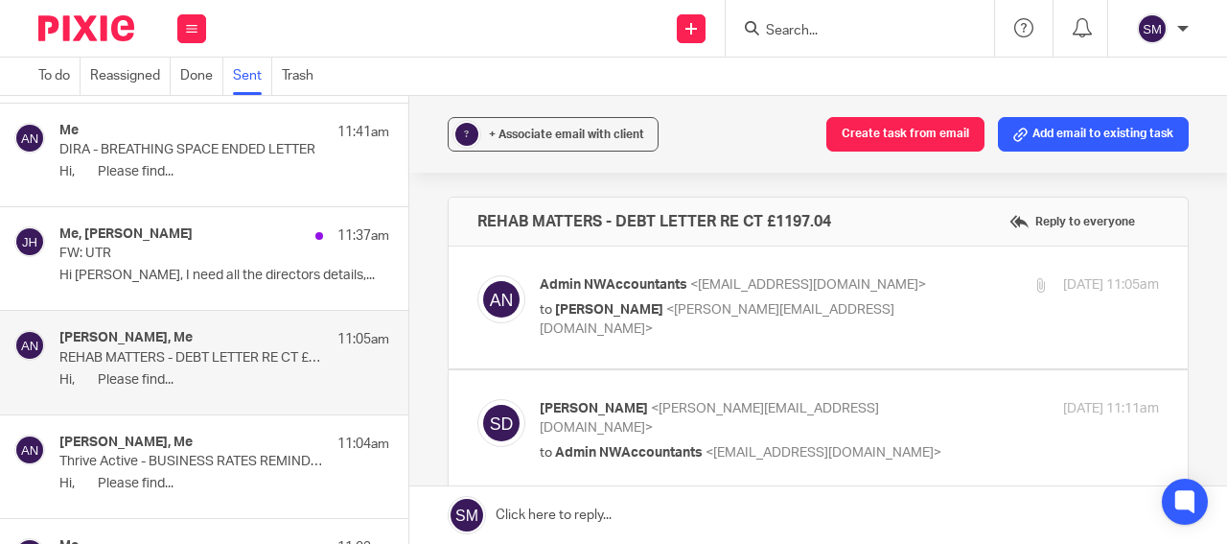
click at [223, 250] on p "FW: UTR" at bounding box center [191, 253] width 264 height 16
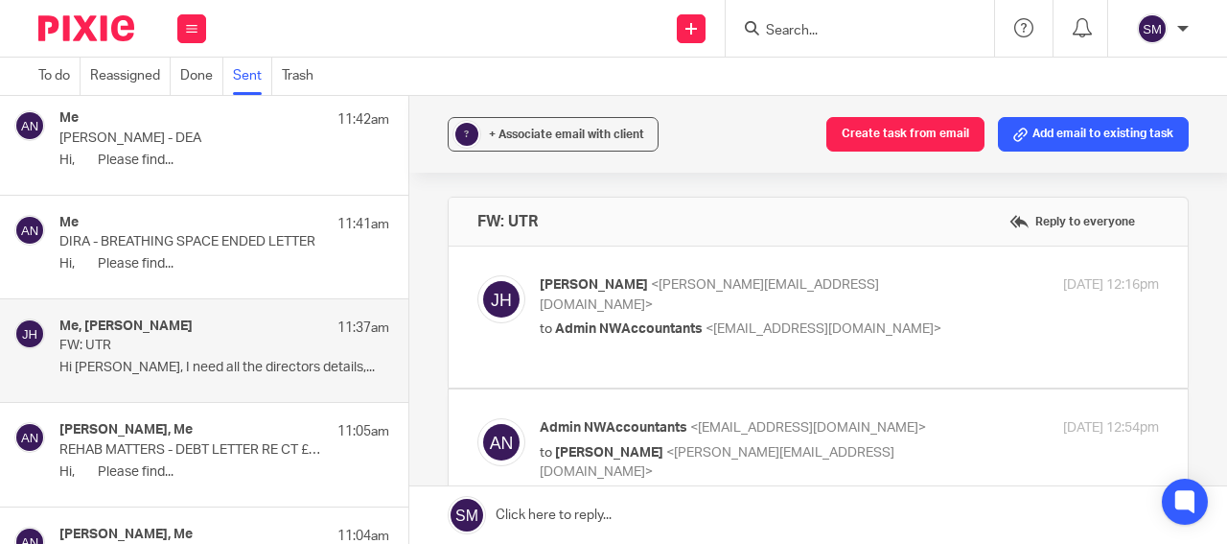
scroll to position [0, 0]
click at [225, 249] on p "DIRA - BREATHING SPACE ENDED LETTER" at bounding box center [191, 242] width 264 height 16
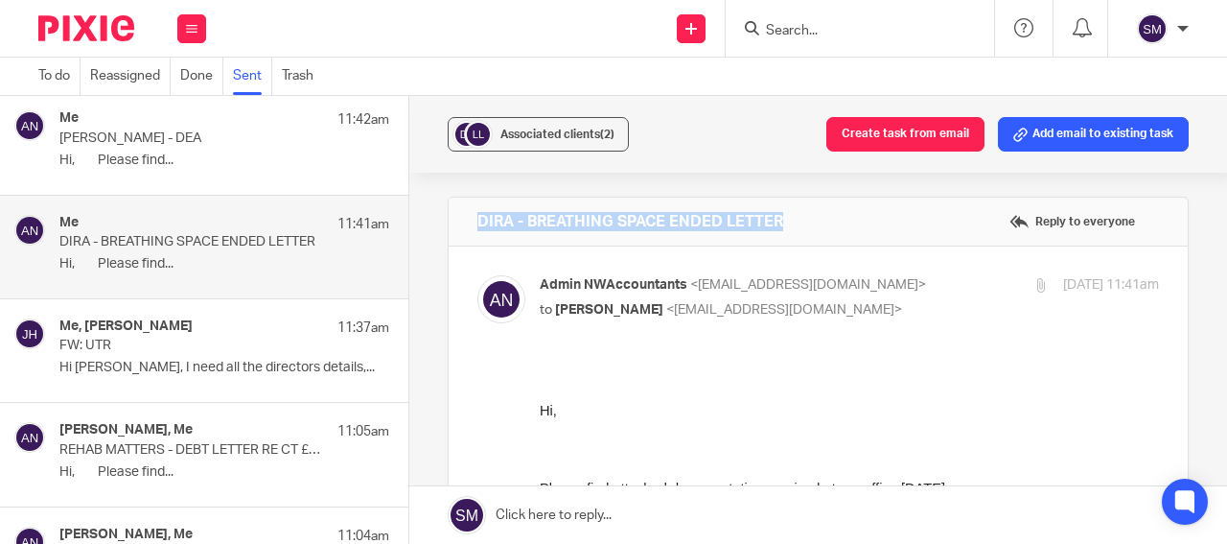
drag, startPoint x: 853, startPoint y: 214, endPoint x: 480, endPoint y: 216, distance: 373.0
click at [458, 223] on div "DIRA - BREATHING SPACE ENDED LETTER Reply to everyone" at bounding box center [818, 222] width 739 height 48
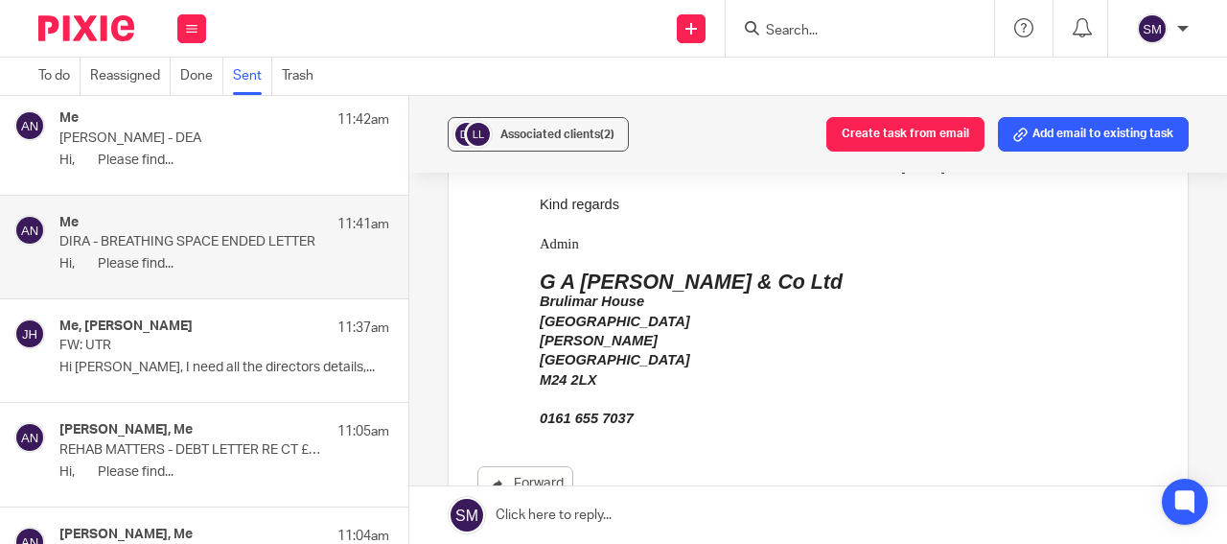
scroll to position [552, 0]
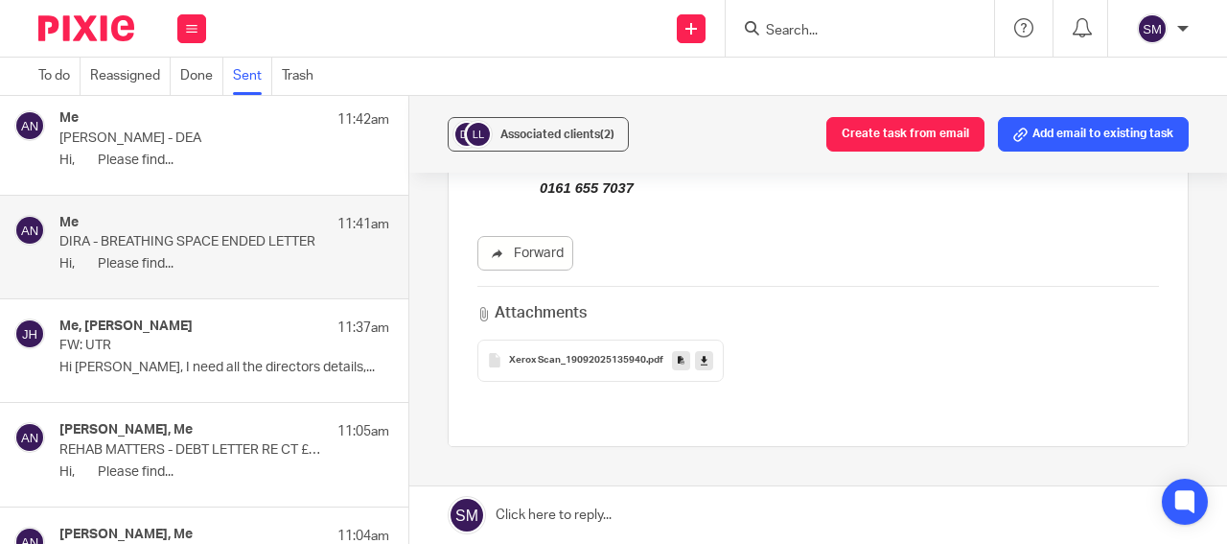
click at [678, 364] on icon at bounding box center [681, 360] width 7 height 14
click at [540, 133] on span "Associated clients (2)" at bounding box center [558, 134] width 114 height 12
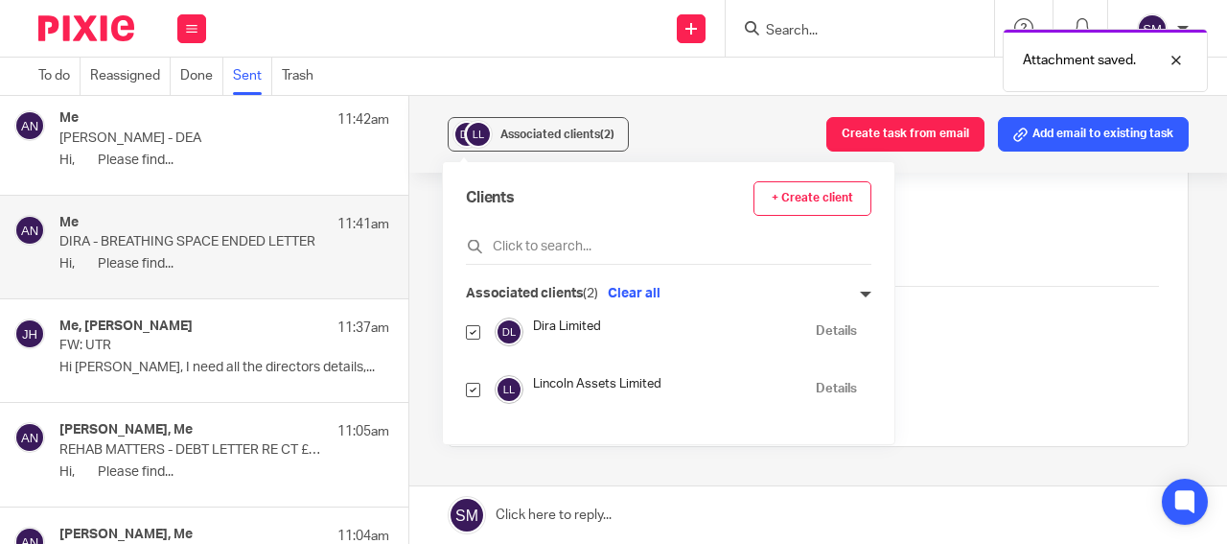
click at [817, 330] on link "Details" at bounding box center [836, 331] width 41 height 18
click at [220, 157] on p "Hi, Please find..." at bounding box center [224, 160] width 330 height 16
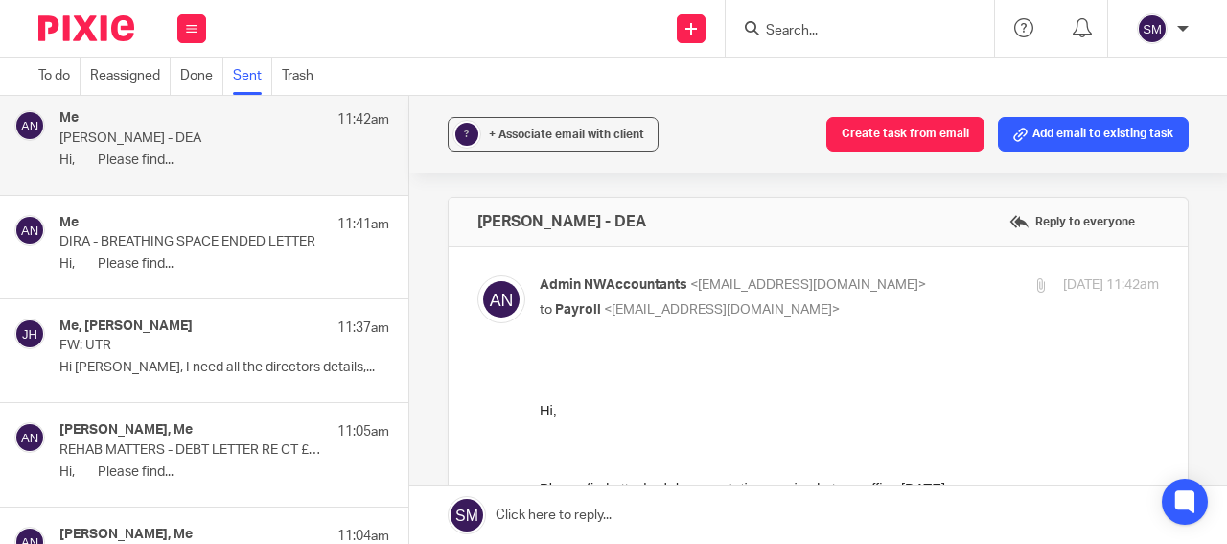
scroll to position [0, 0]
drag, startPoint x: 630, startPoint y: 224, endPoint x: 461, endPoint y: 219, distance: 168.9
click at [461, 219] on div "OSHER KLYNE - DEA Reply to everyone" at bounding box center [818, 222] width 739 height 48
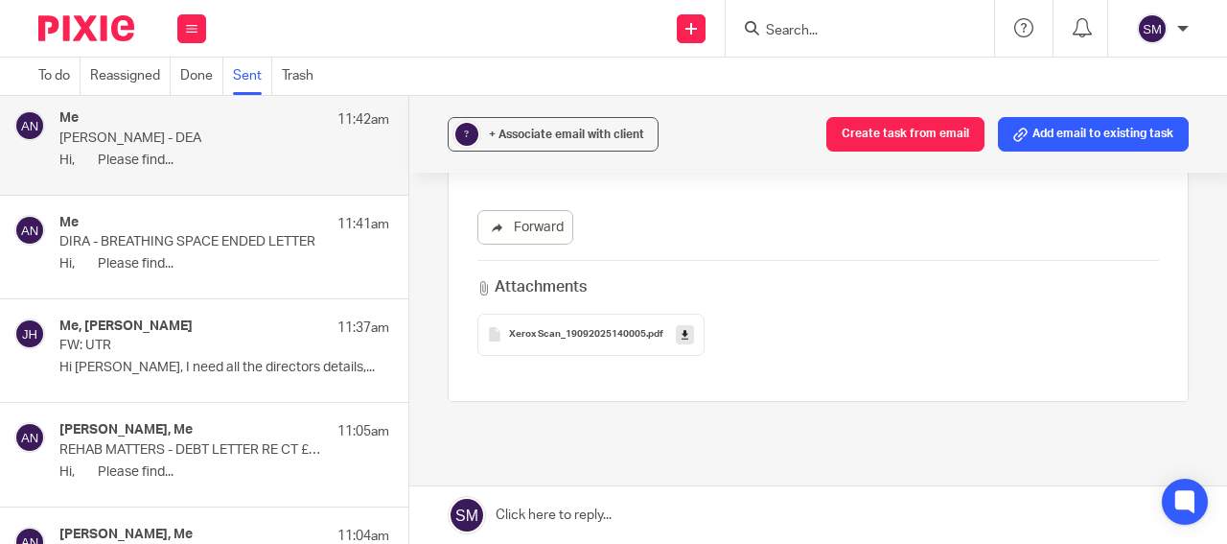
scroll to position [598, 0]
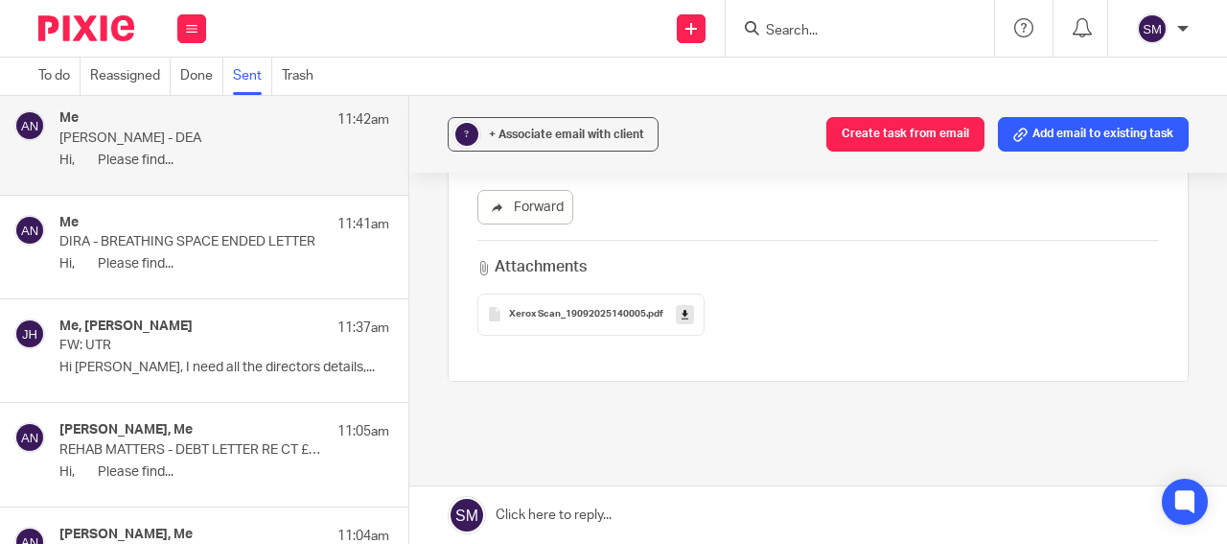
click at [682, 320] on icon at bounding box center [685, 314] width 7 height 14
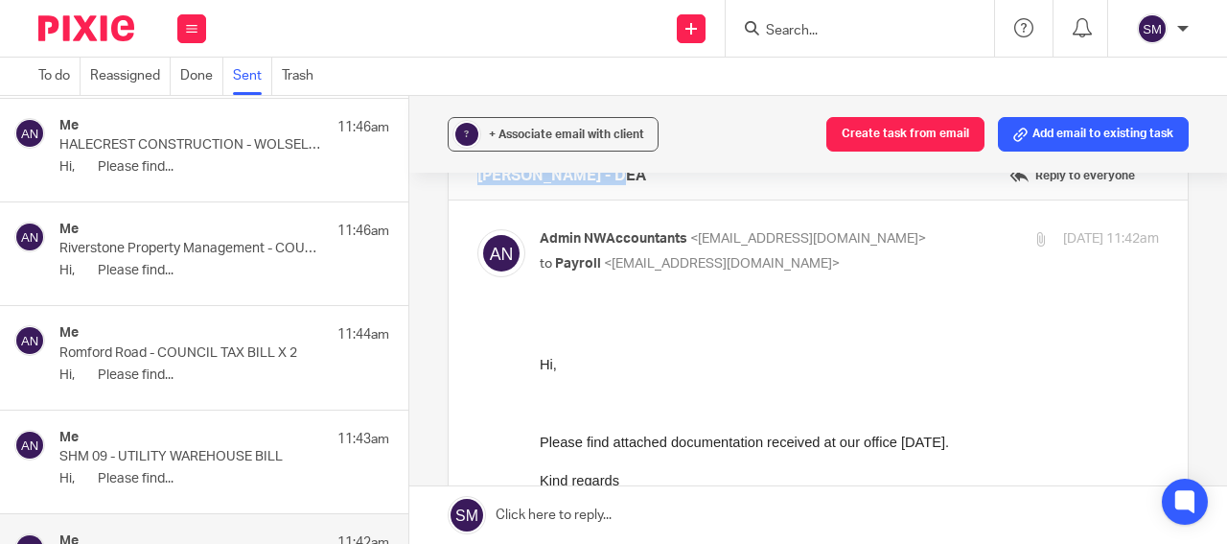
scroll to position [2749, 0]
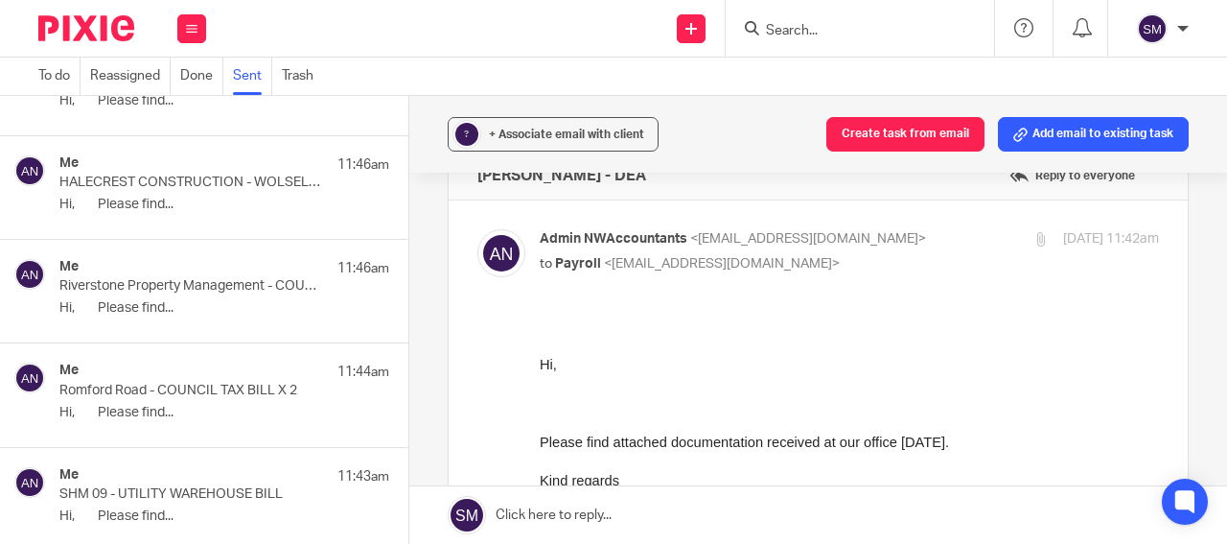
click at [226, 287] on p "Riverstone Property Management - COUNCIL TAX BILL" at bounding box center [191, 286] width 264 height 16
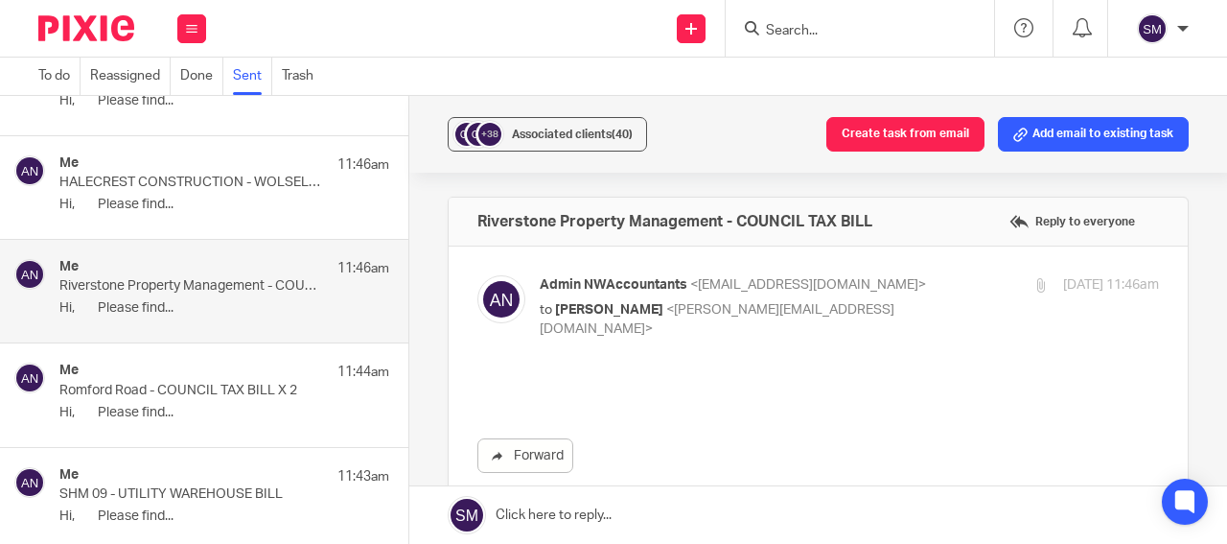
scroll to position [0, 0]
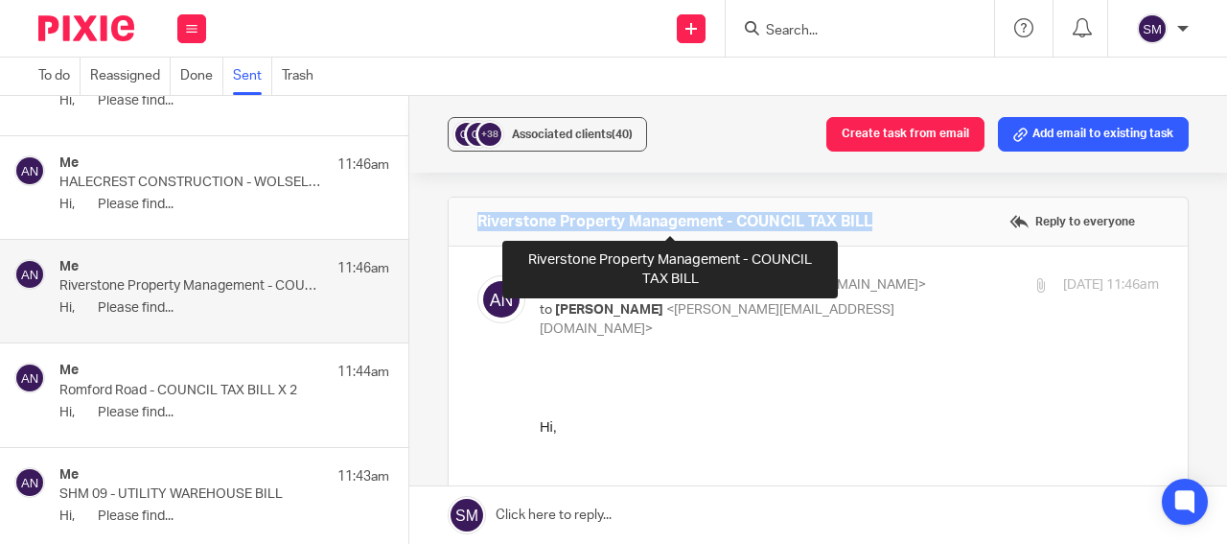
drag, startPoint x: 865, startPoint y: 215, endPoint x: 440, endPoint y: 222, distance: 424.9
click at [478, 222] on h4 "Riverstone Property Management - COUNCIL TAX BILL" at bounding box center [675, 221] width 395 height 19
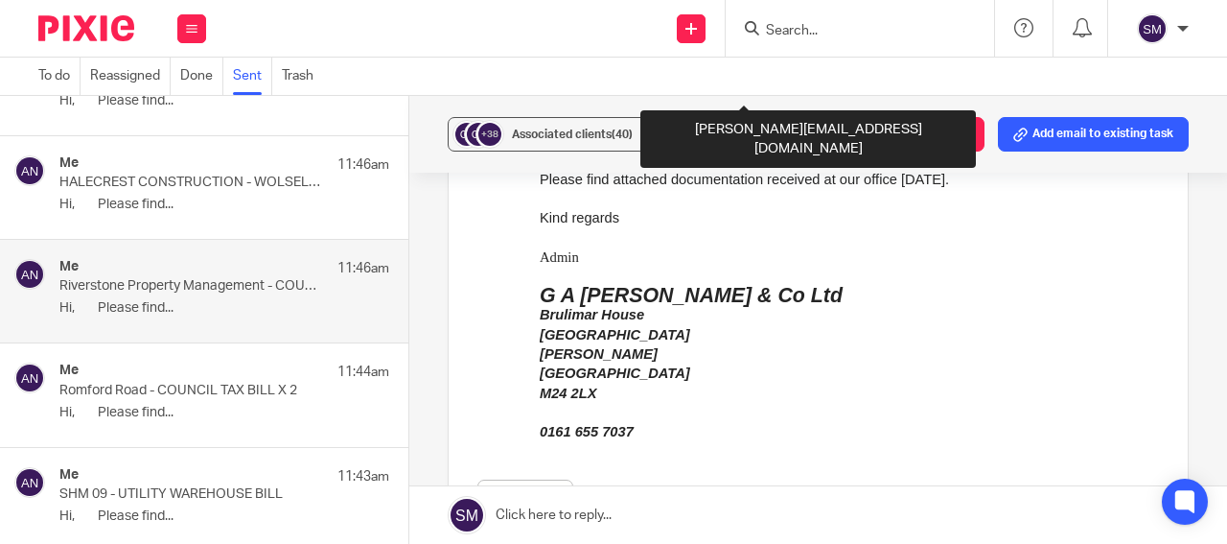
scroll to position [506, 0]
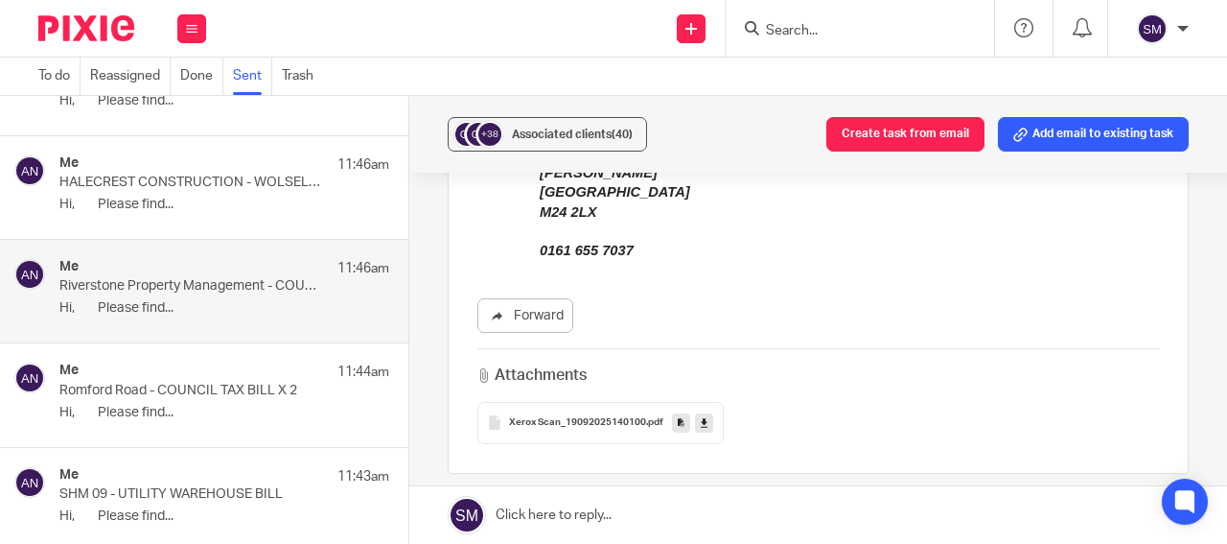
click at [678, 415] on icon at bounding box center [681, 422] width 7 height 14
click at [618, 138] on span "(40)" at bounding box center [622, 134] width 21 height 12
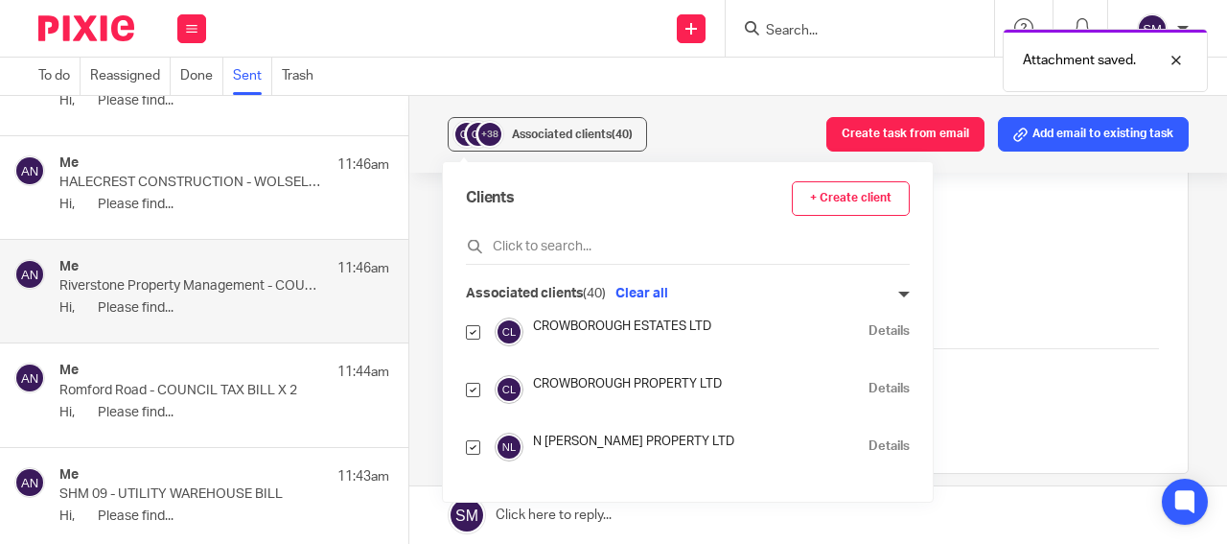
click at [869, 391] on link "Details" at bounding box center [889, 389] width 41 height 18
click at [303, 409] on p "Hi, Please find..." at bounding box center [224, 413] width 330 height 16
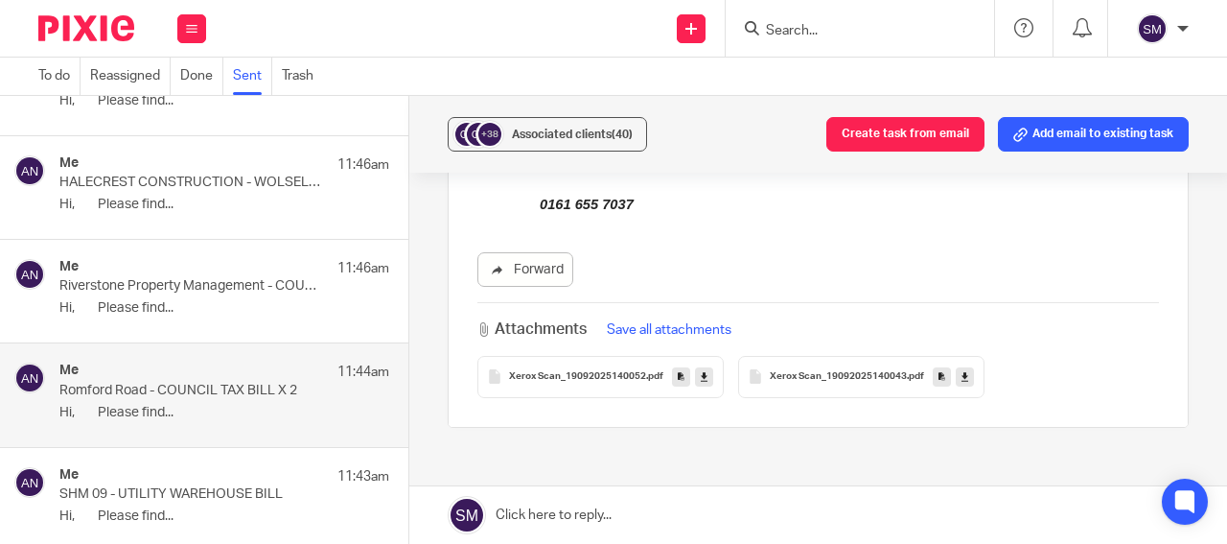
scroll to position [598, 0]
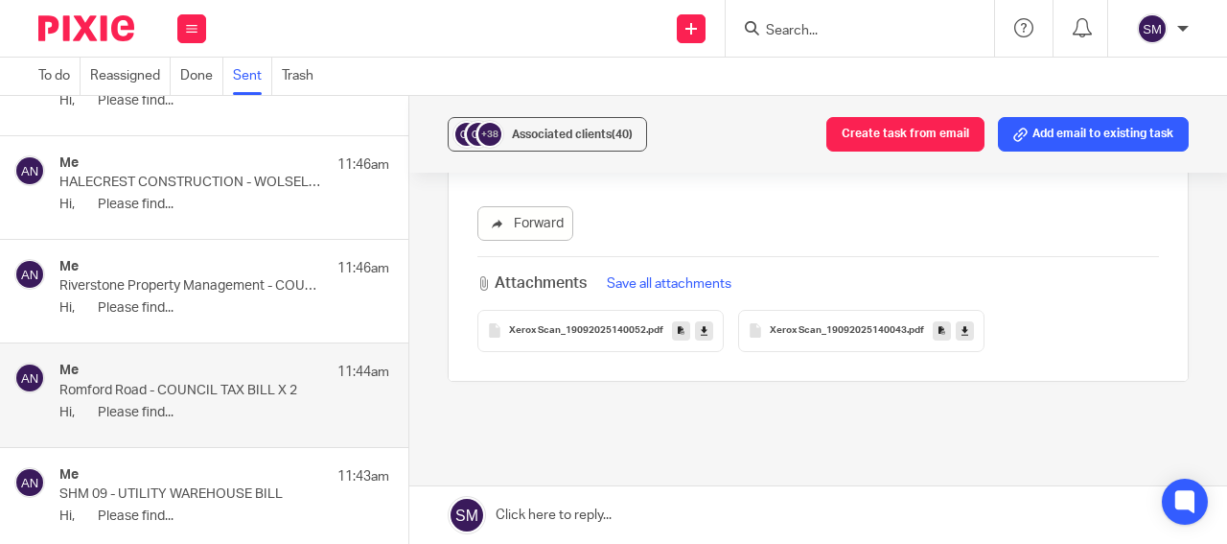
click at [678, 323] on icon at bounding box center [681, 330] width 7 height 14
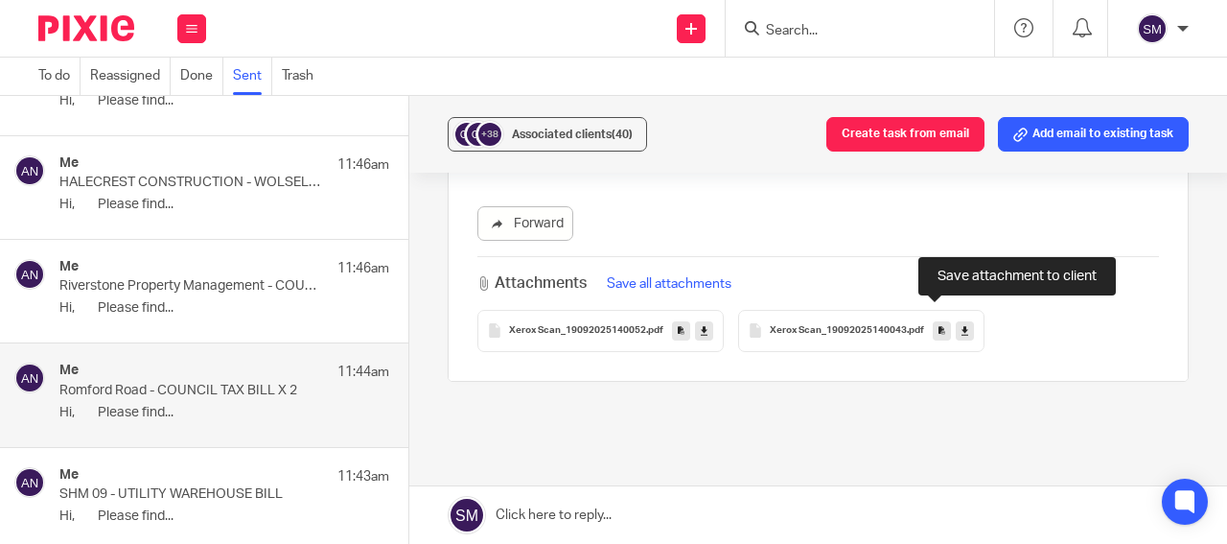
click at [939, 323] on icon at bounding box center [942, 330] width 7 height 14
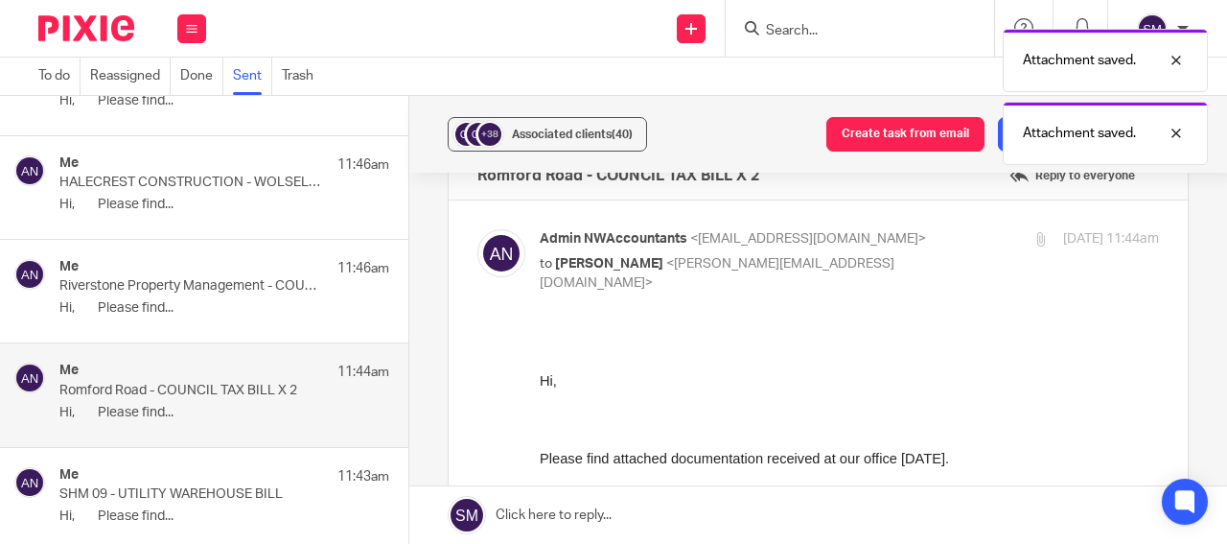
scroll to position [0, 0]
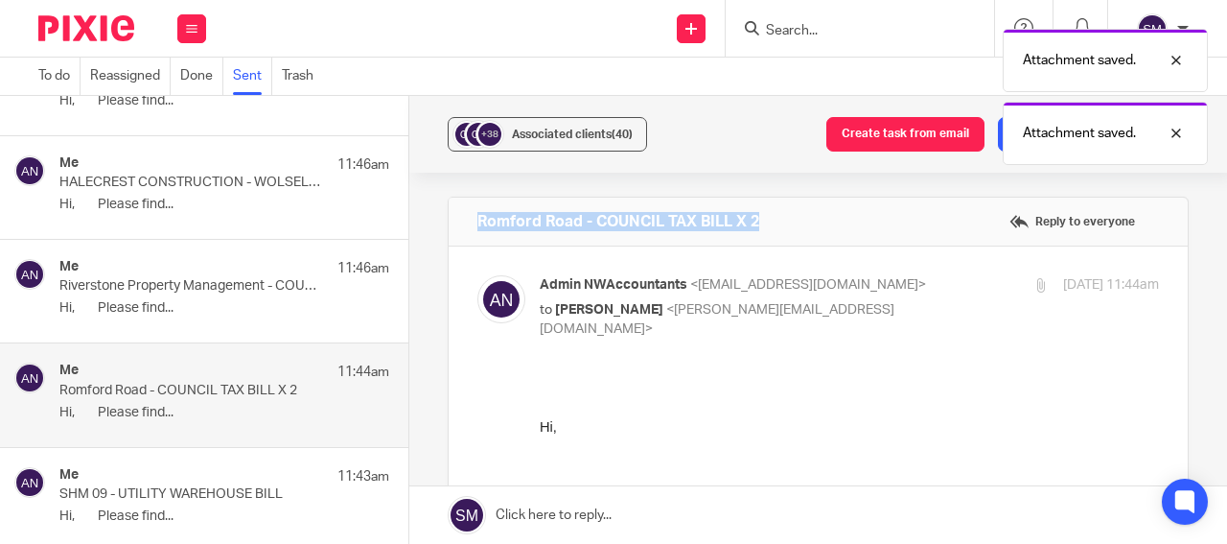
drag, startPoint x: 796, startPoint y: 223, endPoint x: 501, endPoint y: 221, distance: 295.4
click at [469, 219] on div "Romford Road - COUNCIL TAX BILL X 2 Reply to everyone" at bounding box center [818, 222] width 739 height 48
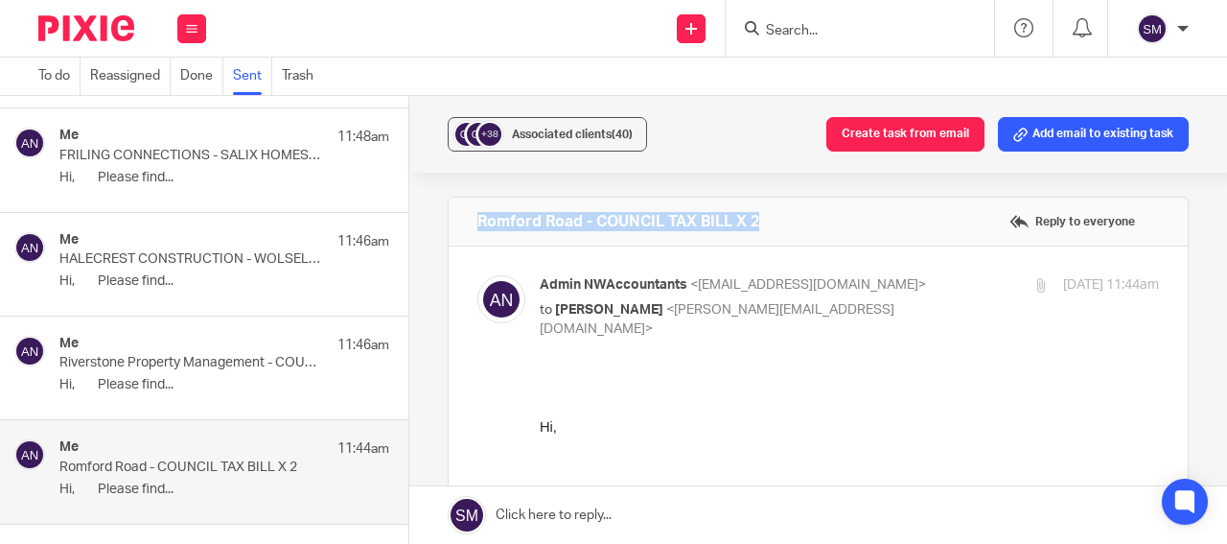
scroll to position [2657, 0]
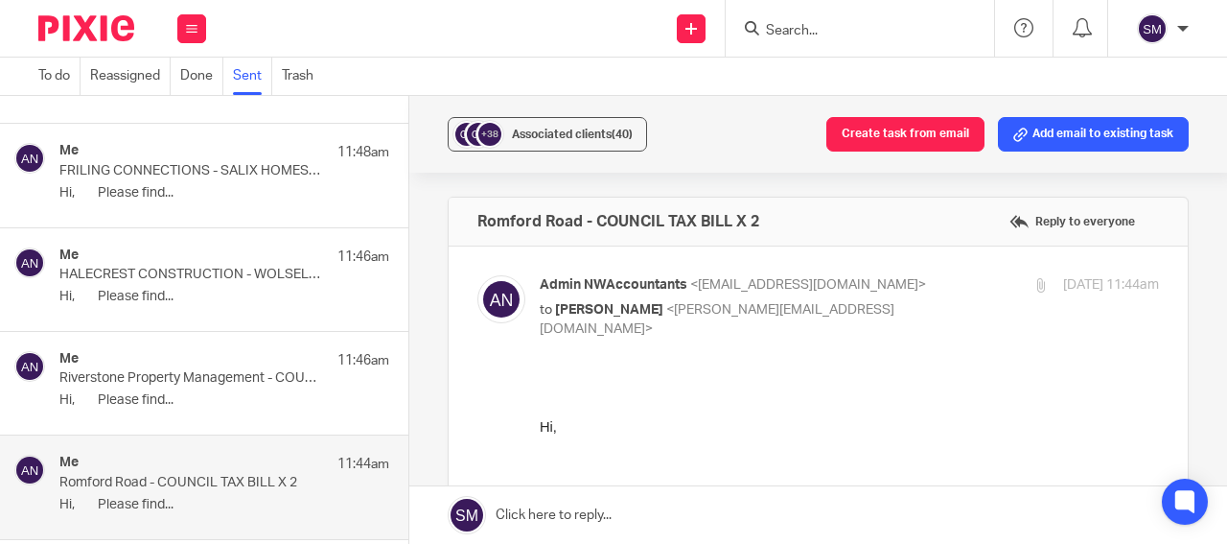
click at [246, 287] on div "Me 11:46am HALECREST CONSTRUCTION - WOLSELEY DEBT LETTER Hi, Please find..." at bounding box center [224, 279] width 330 height 64
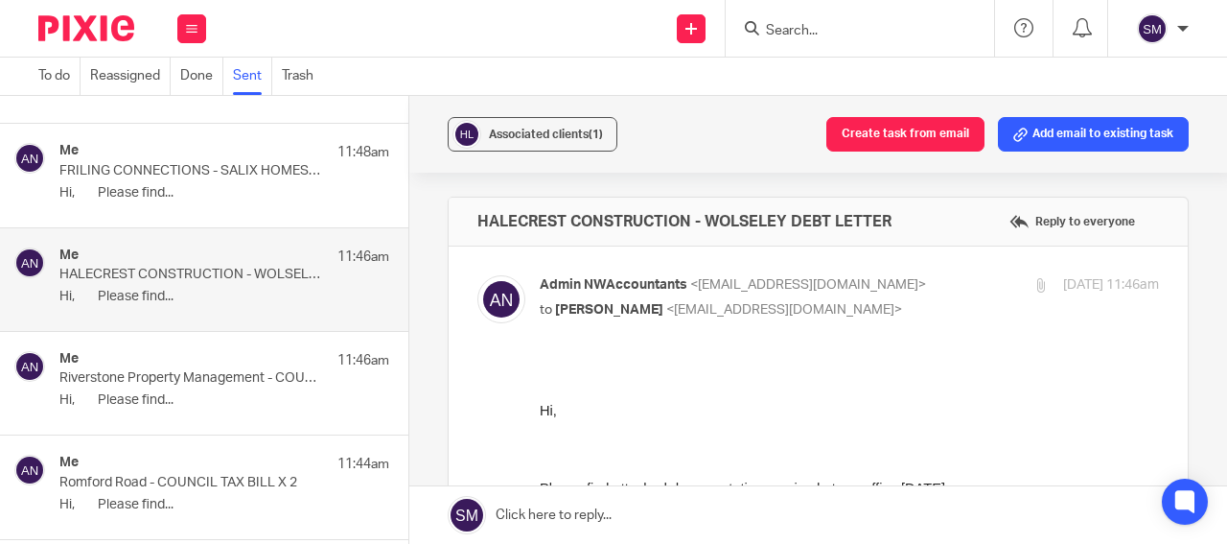
scroll to position [0, 0]
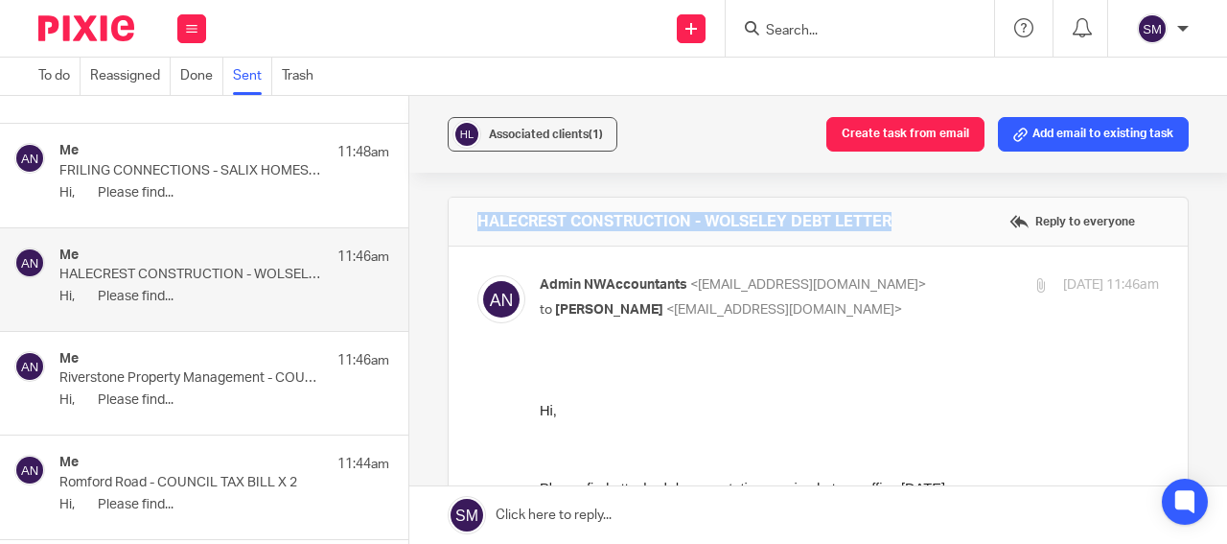
drag, startPoint x: 895, startPoint y: 214, endPoint x: 489, endPoint y: 219, distance: 405.6
click at [455, 215] on div "HALECREST CONSTRUCTION - WOLSELEY DEBT LETTER Reply to everyone" at bounding box center [818, 222] width 739 height 48
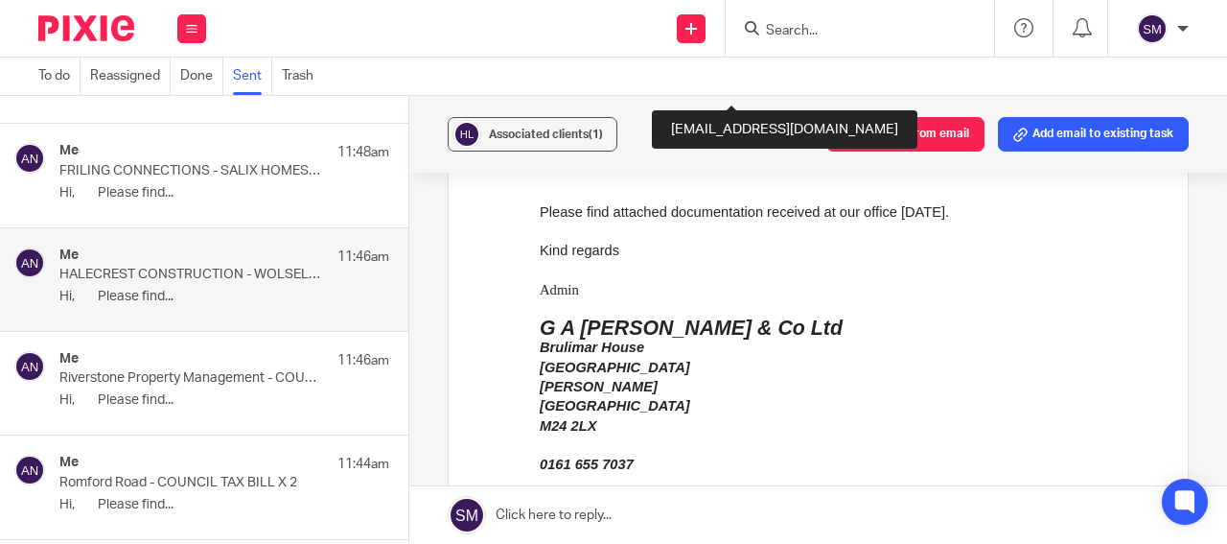
scroll to position [552, 0]
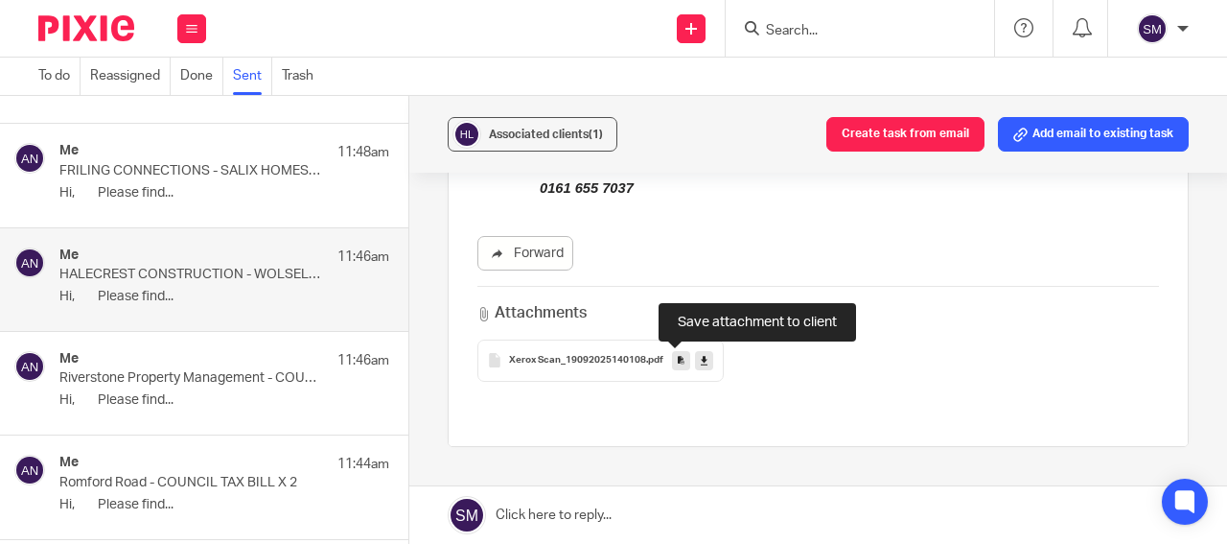
click at [678, 363] on icon at bounding box center [681, 360] width 7 height 14
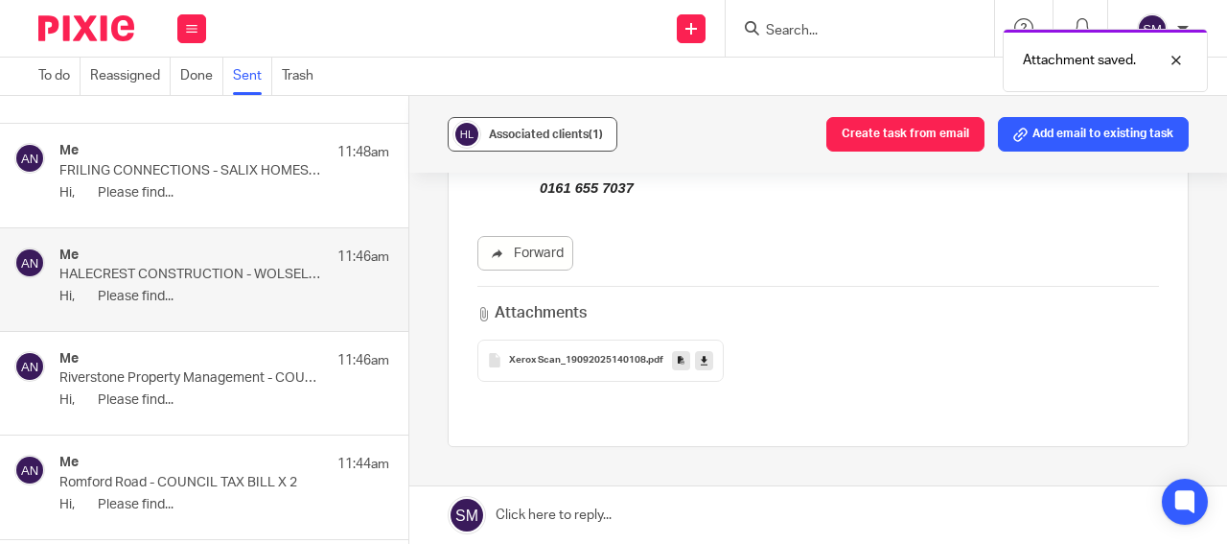
click at [516, 128] on span "Associated clients (1)" at bounding box center [546, 134] width 114 height 12
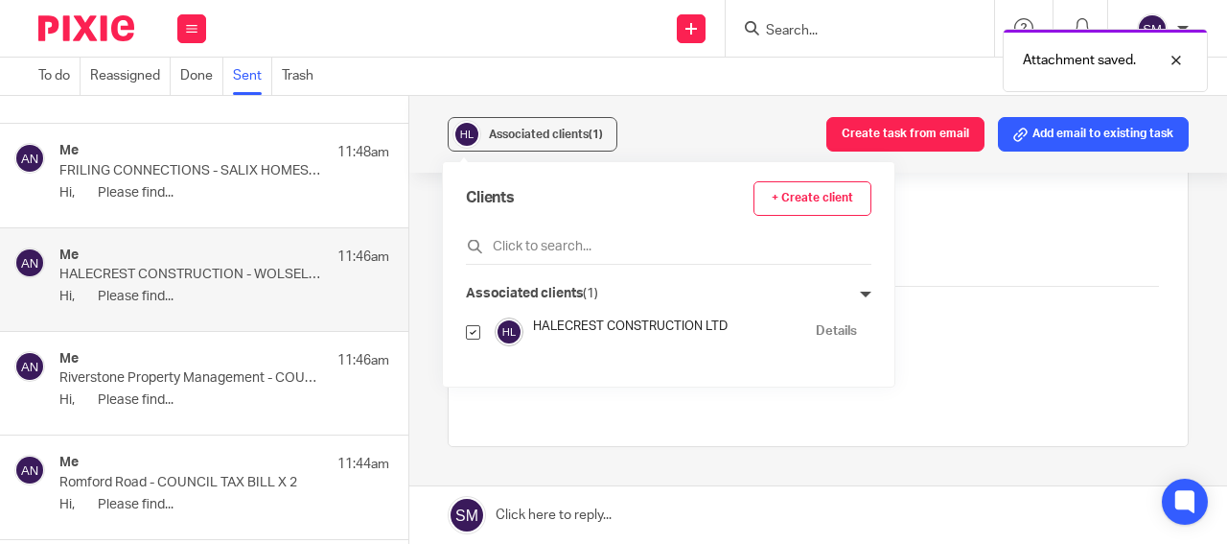
click at [827, 330] on link "Details" at bounding box center [836, 331] width 41 height 18
click at [225, 183] on div "Me 11:48am FRILING CONNECTIONS - SALIX HOMES LETTER Hi, Please find..." at bounding box center [224, 175] width 330 height 64
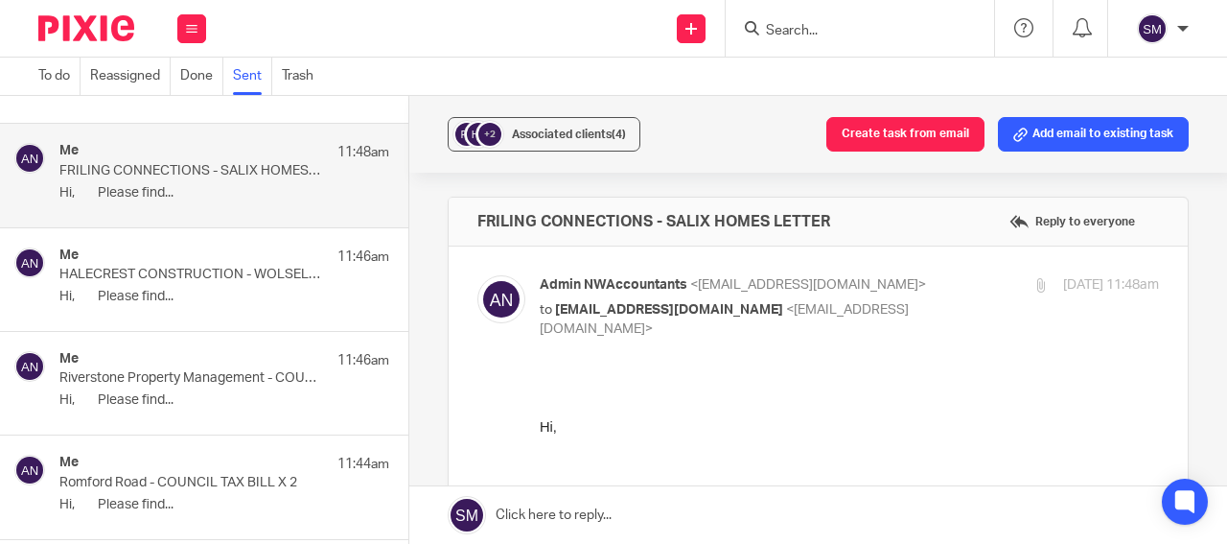
scroll to position [0, 0]
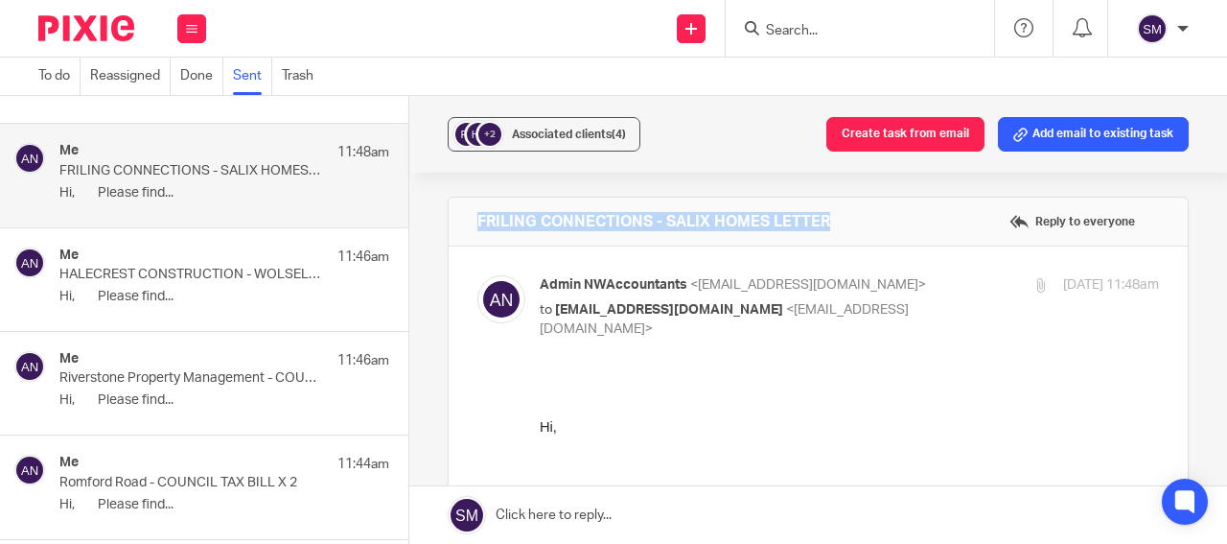
drag, startPoint x: 843, startPoint y: 223, endPoint x: 467, endPoint y: 222, distance: 375.9
click at [467, 222] on div "FRILING CONNECTIONS - SALIX HOMES LETTER Reply to everyone" at bounding box center [818, 222] width 739 height 48
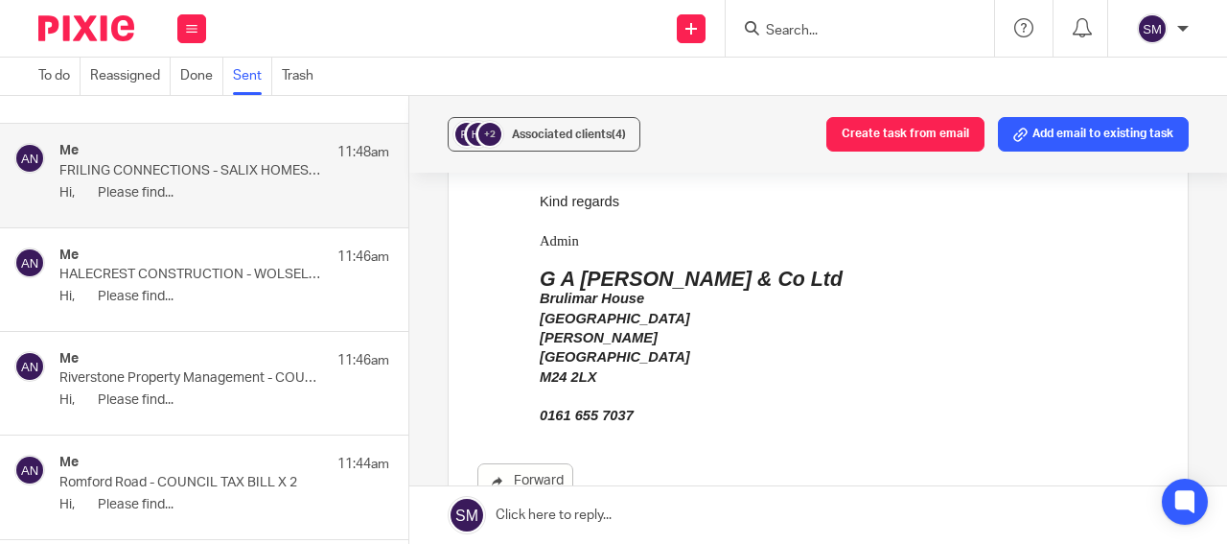
scroll to position [460, 0]
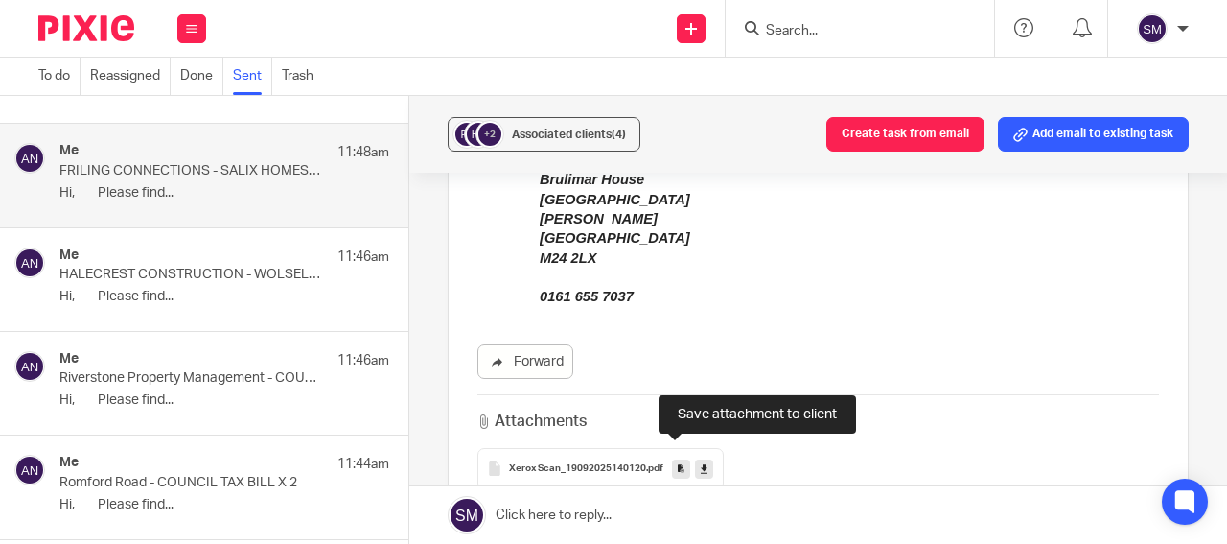
click at [678, 461] on icon at bounding box center [681, 468] width 7 height 14
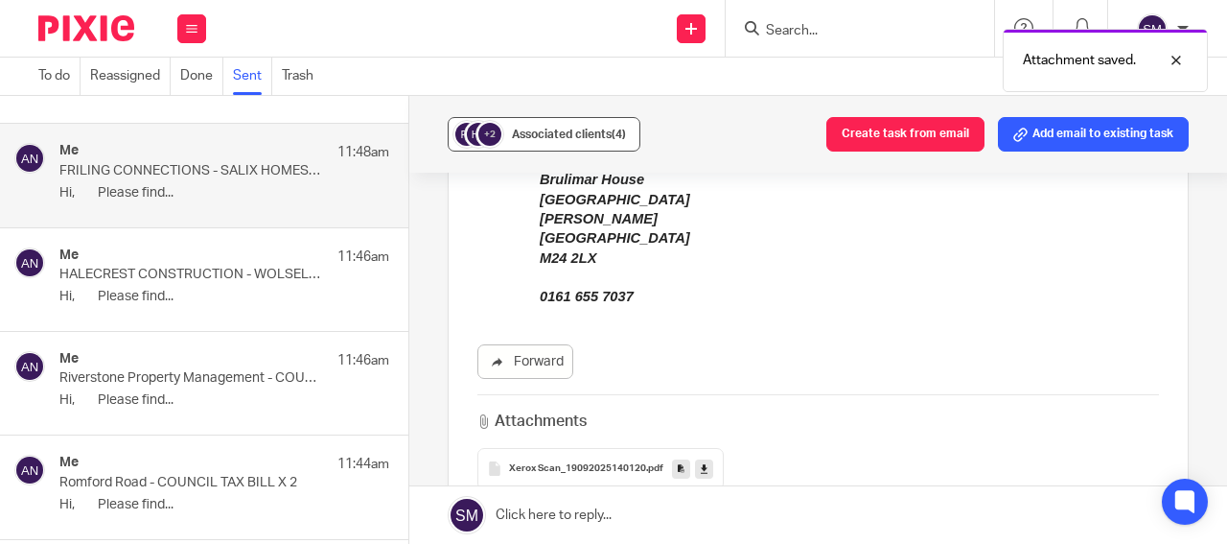
click at [569, 128] on div "Associated clients (4)" at bounding box center [569, 134] width 114 height 19
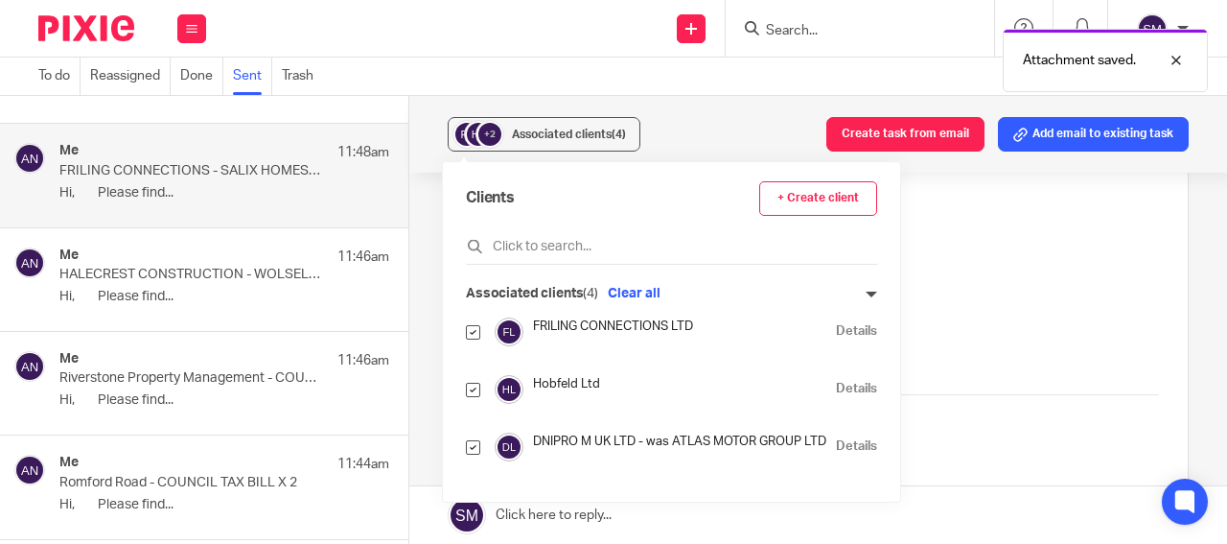
click at [838, 333] on link "Details" at bounding box center [856, 331] width 41 height 18
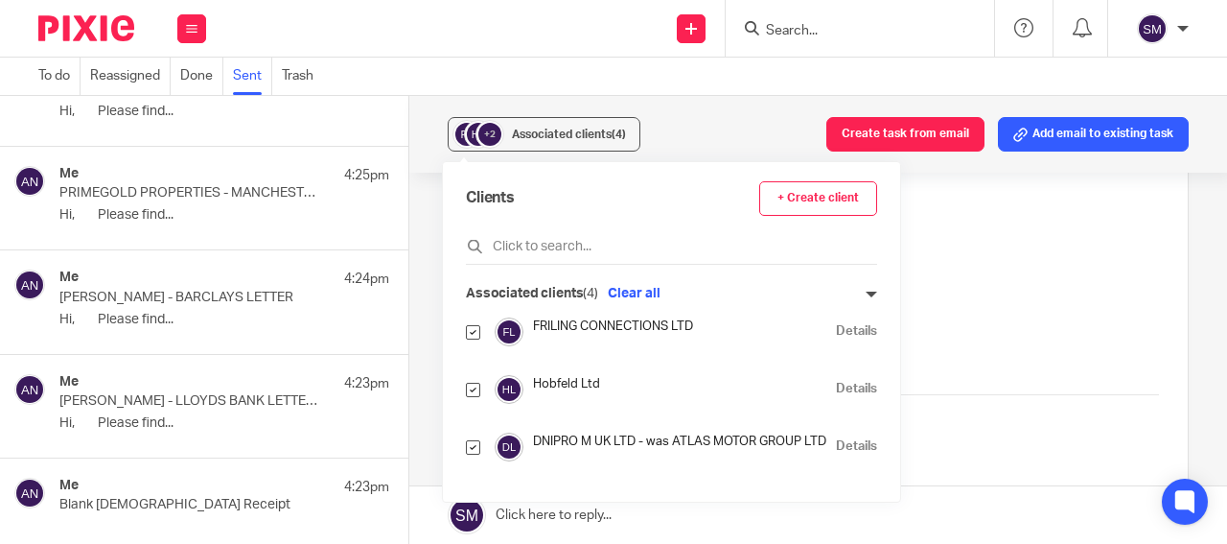
scroll to position [1000, 0]
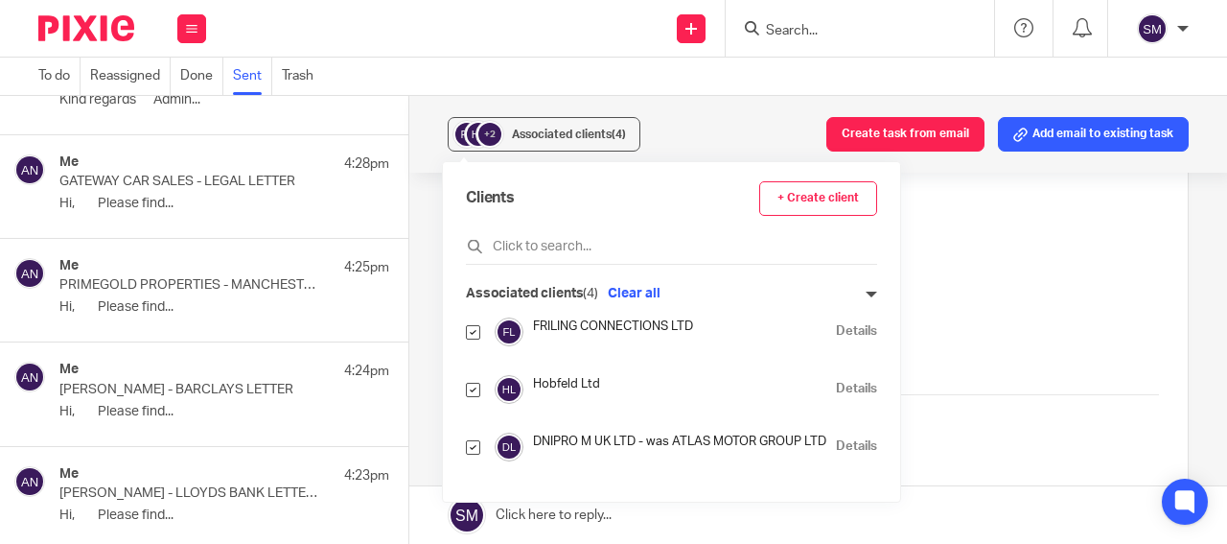
click at [252, 282] on p "PRIMEGOLD PROPERTIES - MANCHESTER COUNCIL LETTER" at bounding box center [191, 285] width 264 height 16
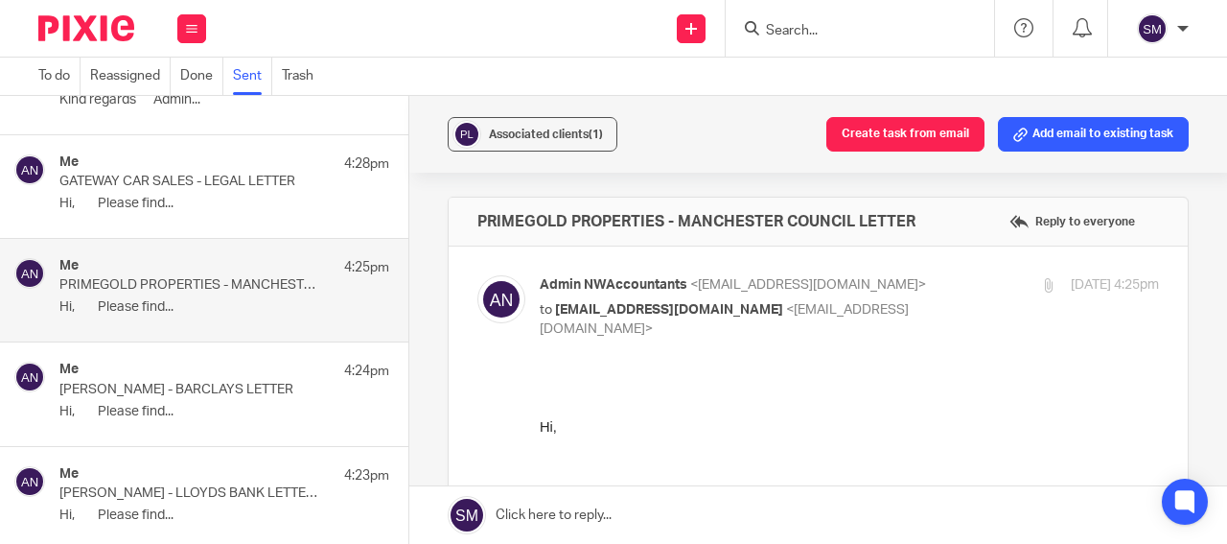
scroll to position [0, 0]
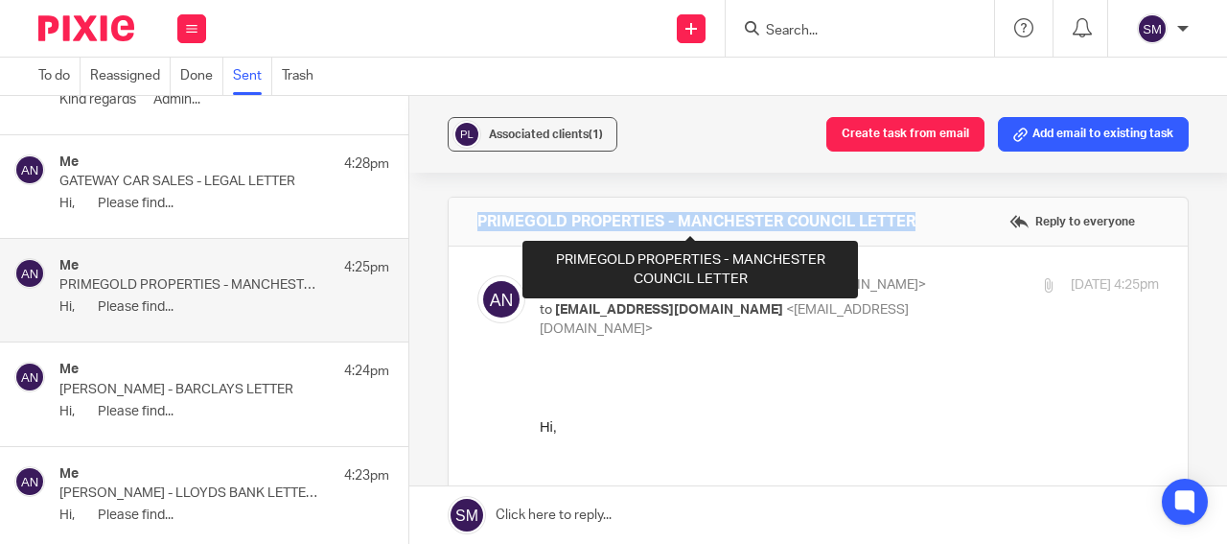
drag, startPoint x: 925, startPoint y: 222, endPoint x: 469, endPoint y: 217, distance: 456.5
click at [469, 217] on div "PRIMEGOLD PROPERTIES - MANCHESTER COUNCIL LETTER Reply to everyone" at bounding box center [818, 222] width 739 height 48
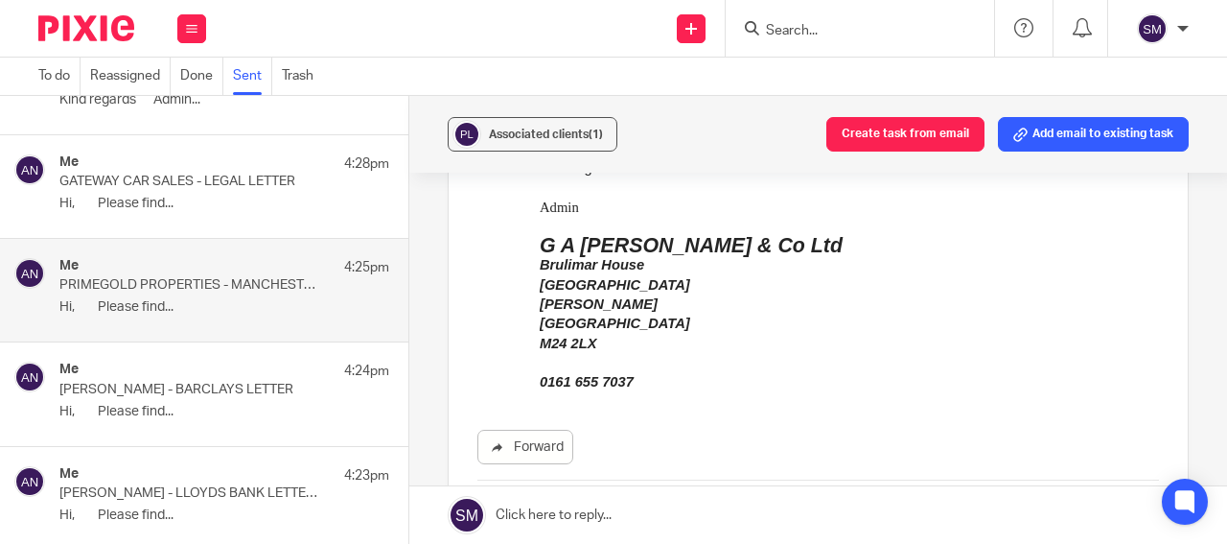
scroll to position [506, 0]
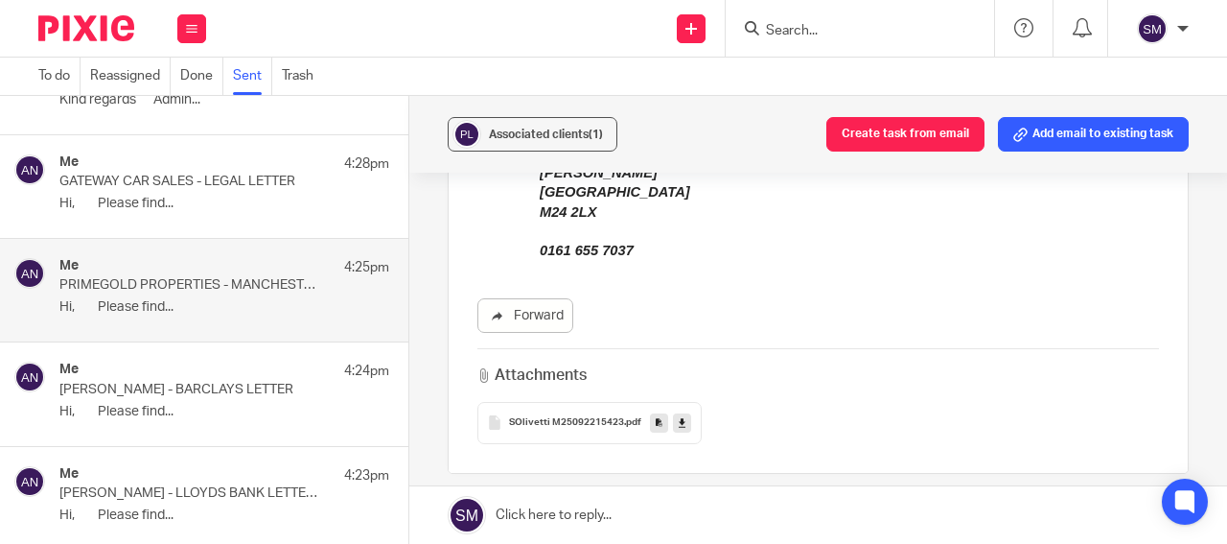
click at [656, 424] on icon at bounding box center [659, 422] width 7 height 14
click at [555, 131] on span "Associated clients (1)" at bounding box center [546, 134] width 114 height 12
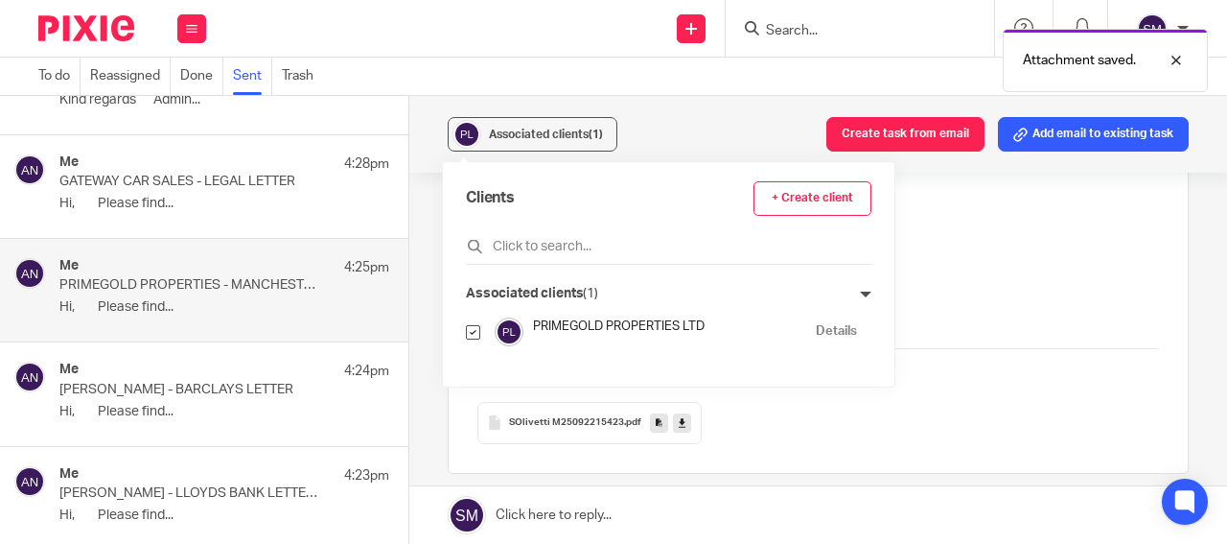
click at [827, 335] on link "Details" at bounding box center [836, 331] width 41 height 18
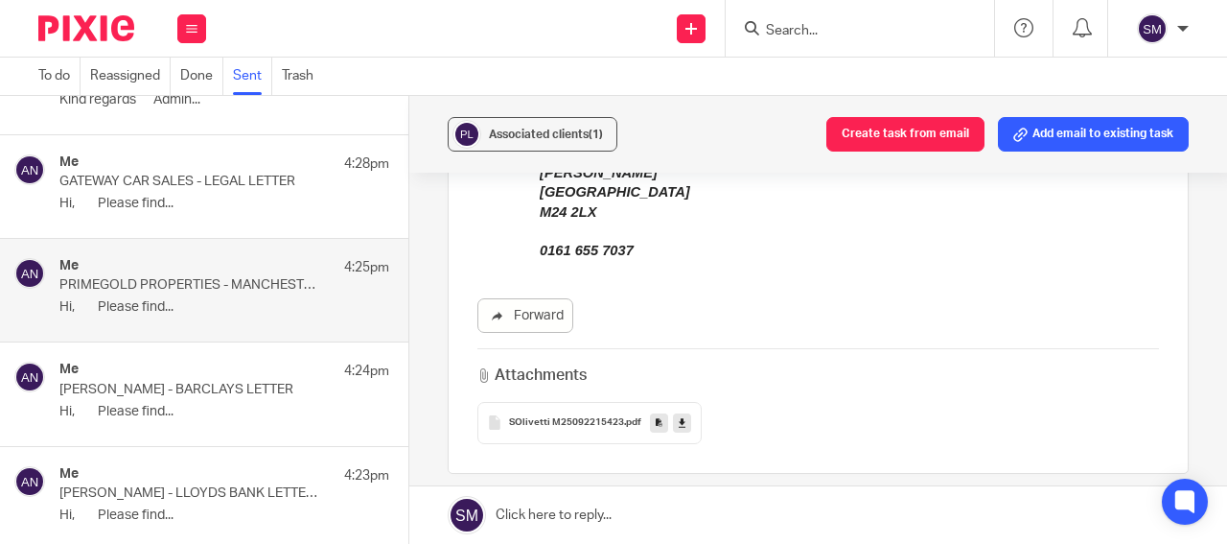
click at [196, 180] on p "GATEWAY CAR SALES - LEGAL LETTER" at bounding box center [191, 182] width 264 height 16
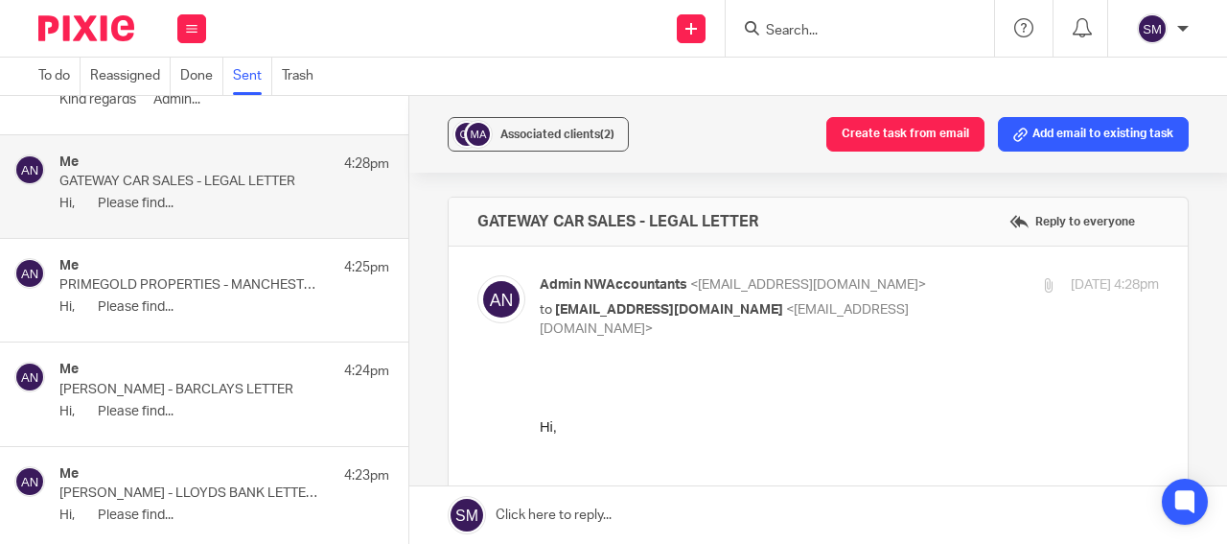
scroll to position [0, 0]
drag, startPoint x: 801, startPoint y: 233, endPoint x: 451, endPoint y: 218, distance: 350.3
click at [451, 218] on div "GATEWAY CAR SALES - LEGAL LETTER Reply to everyone" at bounding box center [818, 222] width 739 height 48
drag, startPoint x: 490, startPoint y: 216, endPoint x: 507, endPoint y: 217, distance: 17.3
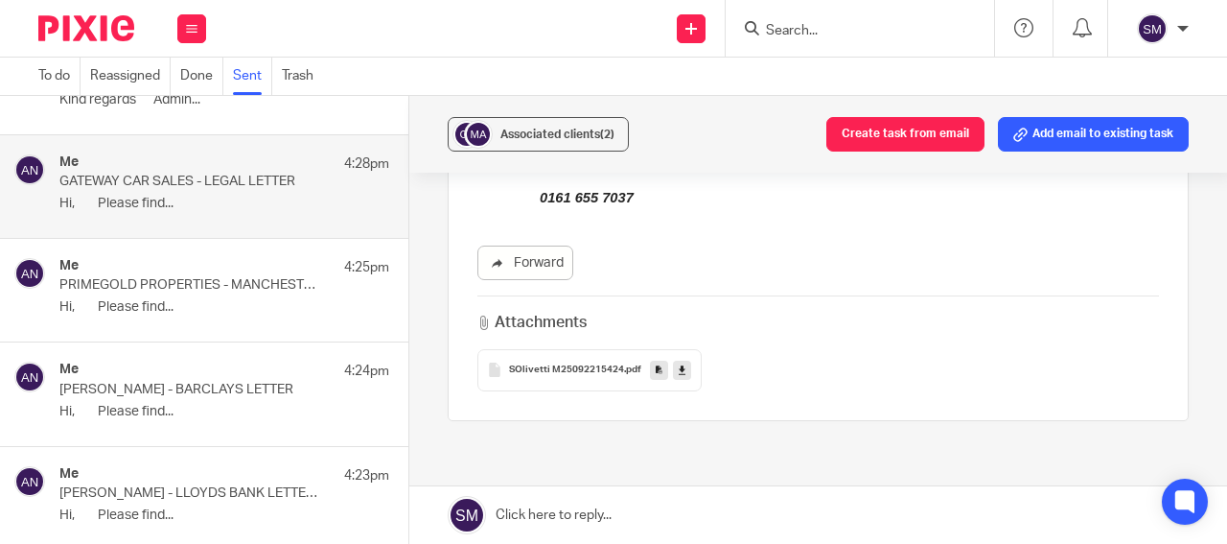
scroll to position [644, 0]
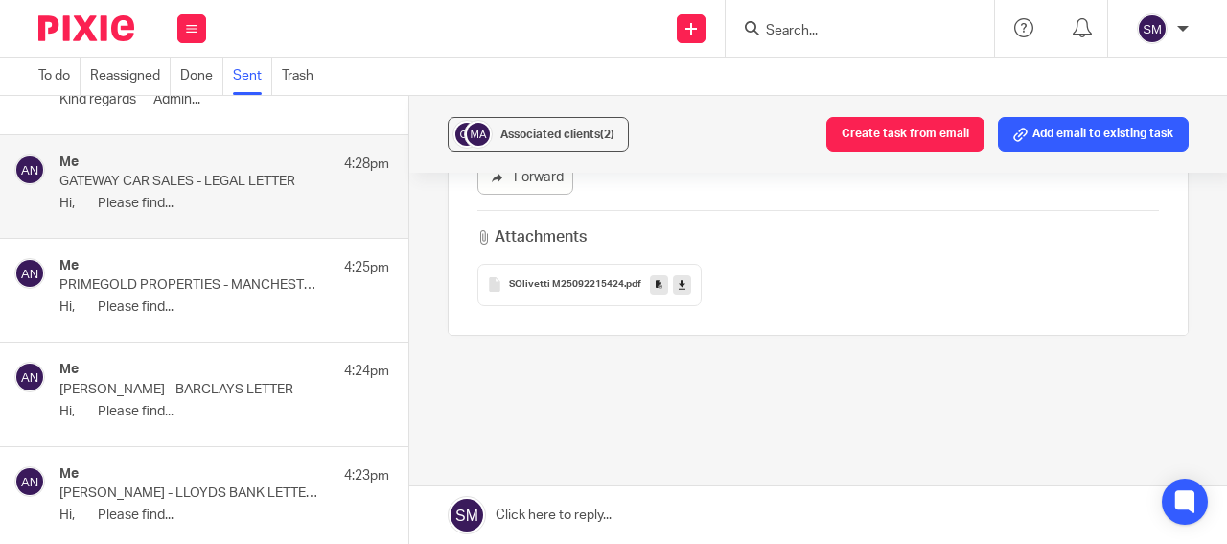
click at [656, 283] on icon at bounding box center [659, 284] width 7 height 14
click at [584, 128] on span "Associated clients (2)" at bounding box center [558, 134] width 114 height 12
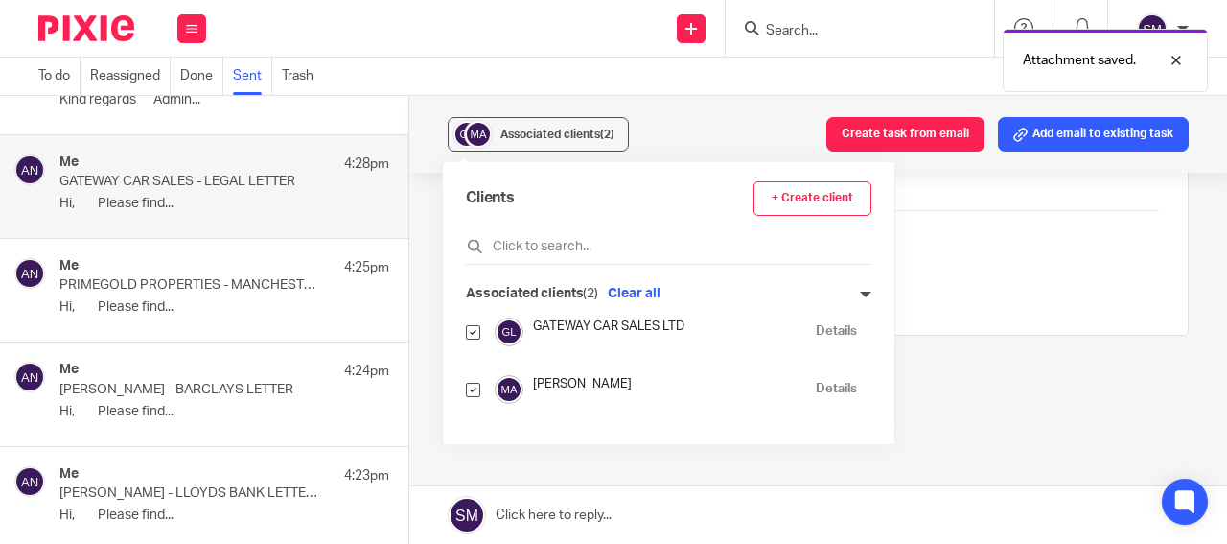
click at [829, 328] on link "Details" at bounding box center [836, 331] width 41 height 18
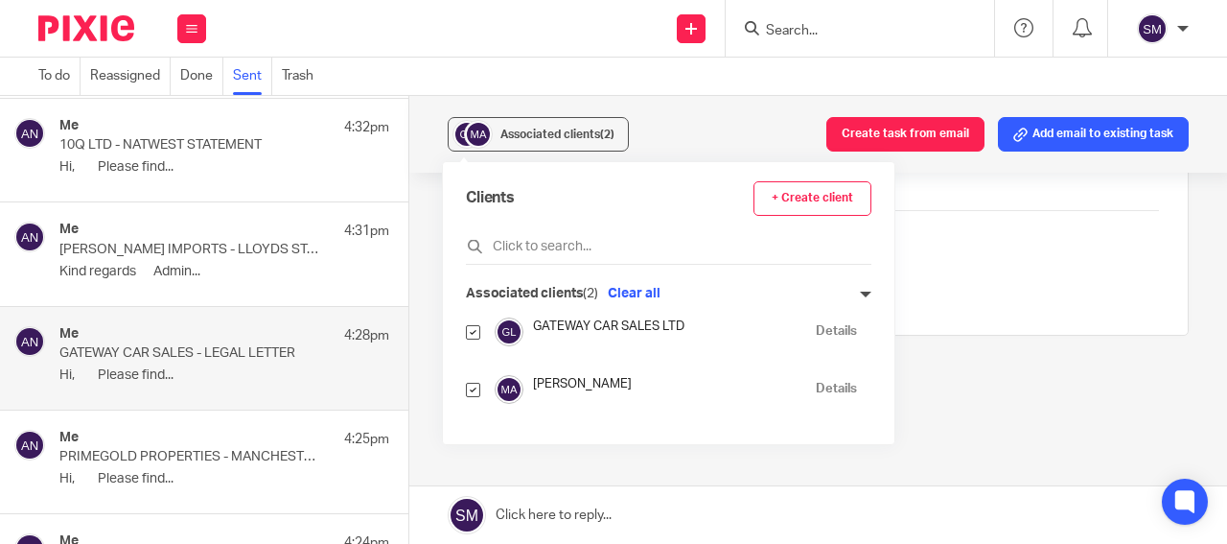
scroll to position [632, 0]
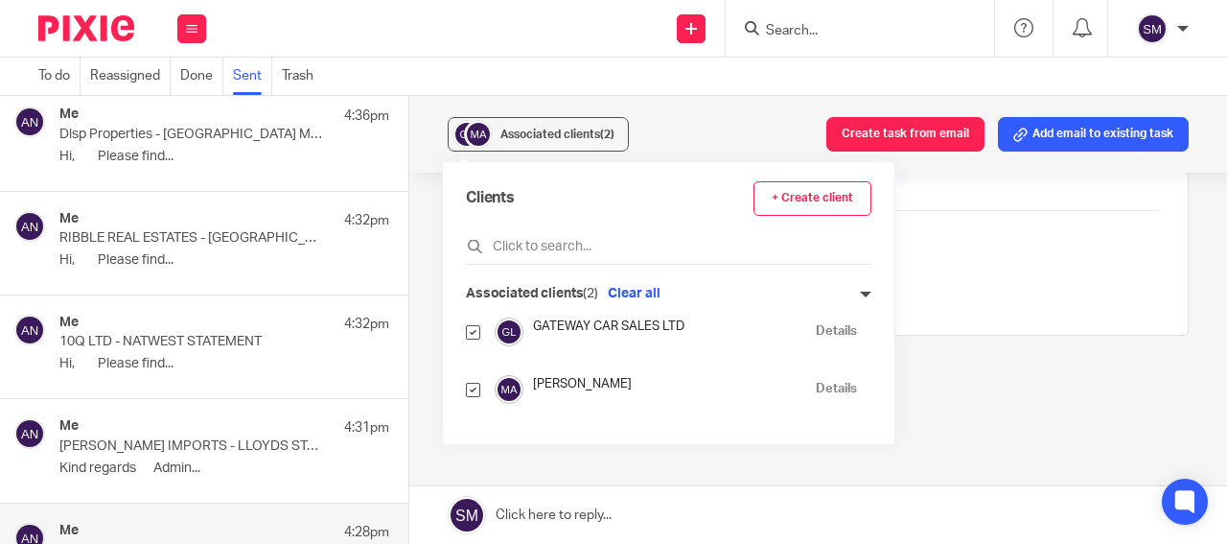
click at [247, 315] on div "Me 4:32pm" at bounding box center [224, 324] width 330 height 19
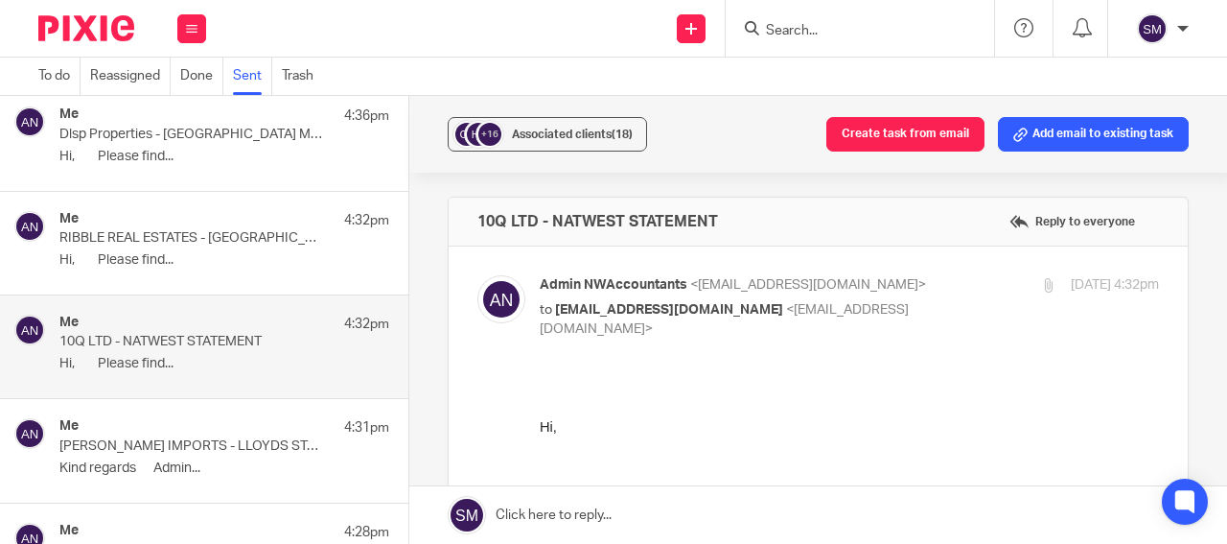
scroll to position [0, 0]
click at [166, 439] on p "ROSEMARK IMPORTS - LLOYDS STATEMENT" at bounding box center [191, 446] width 264 height 16
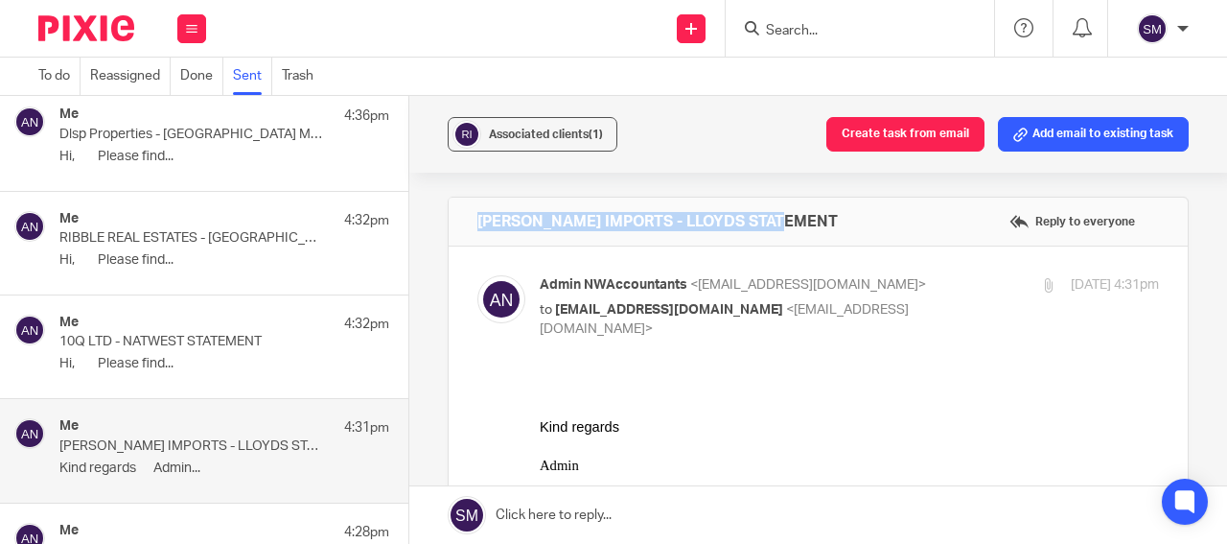
drag, startPoint x: 799, startPoint y: 221, endPoint x: 455, endPoint y: 217, distance: 344.3
click at [455, 217] on div "ROSEMARK IMPORTS - LLOYDS STATEMENT Reply to everyone" at bounding box center [818, 222] width 739 height 48
drag, startPoint x: 476, startPoint y: 215, endPoint x: 494, endPoint y: 227, distance: 22.1
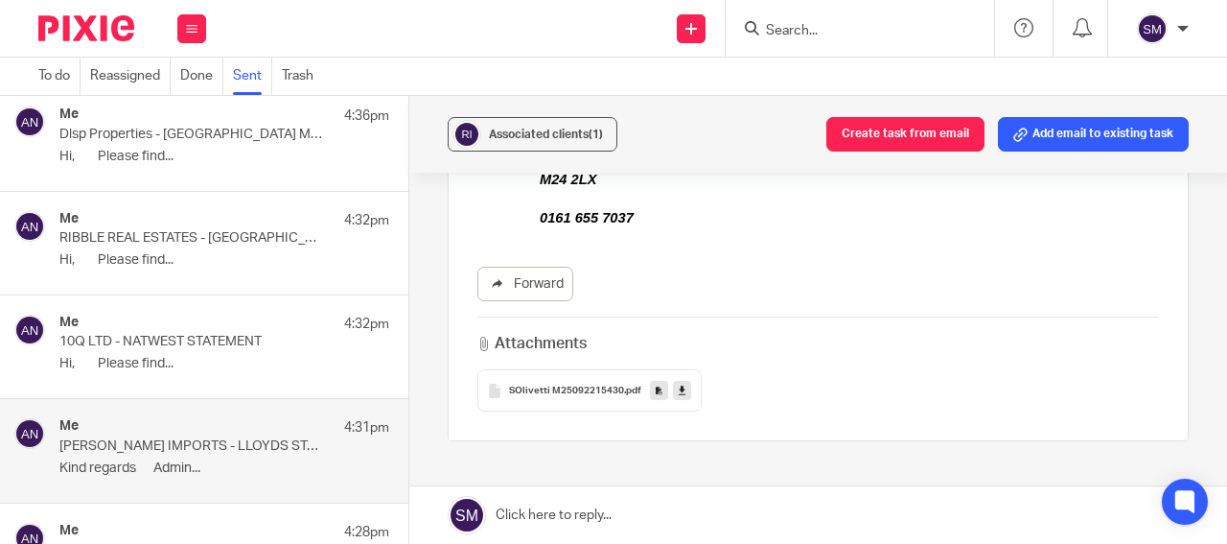
scroll to position [460, 0]
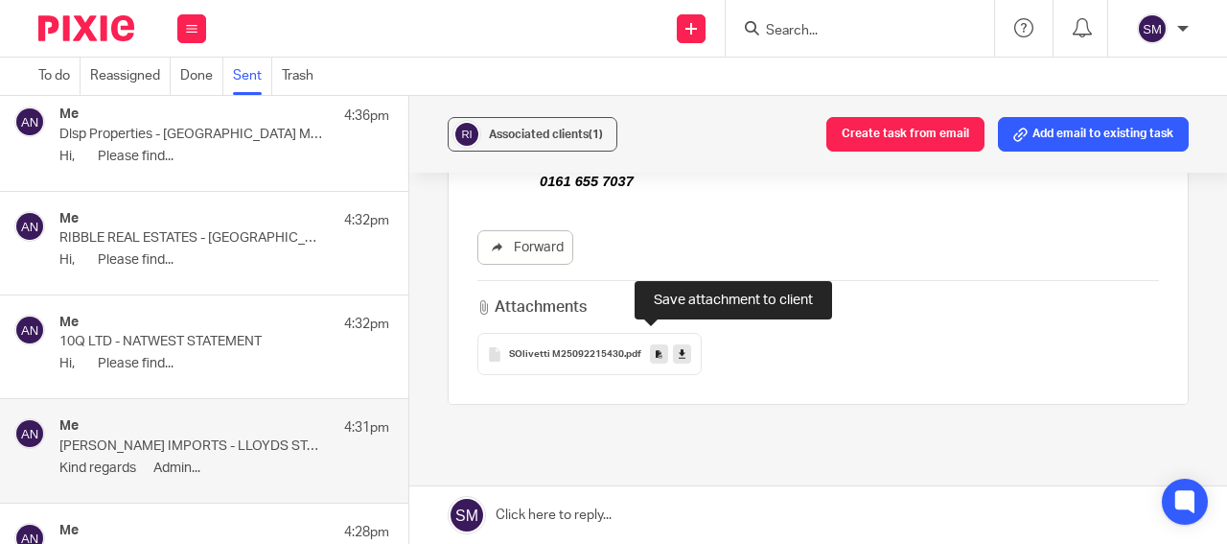
click at [650, 344] on link at bounding box center [659, 353] width 18 height 19
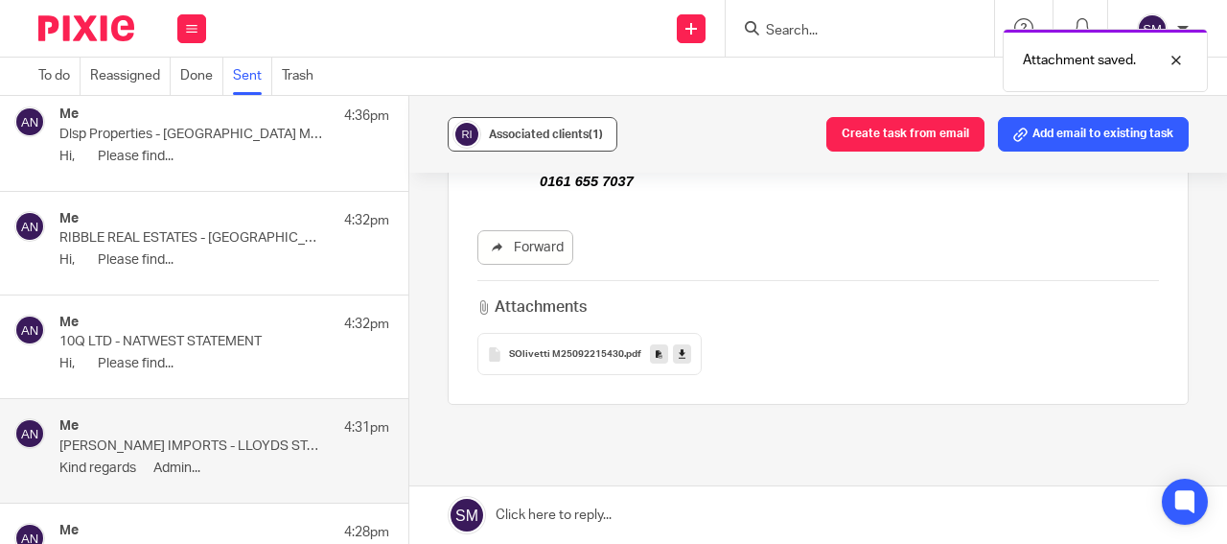
click at [552, 131] on span "Associated clients (1)" at bounding box center [546, 134] width 114 height 12
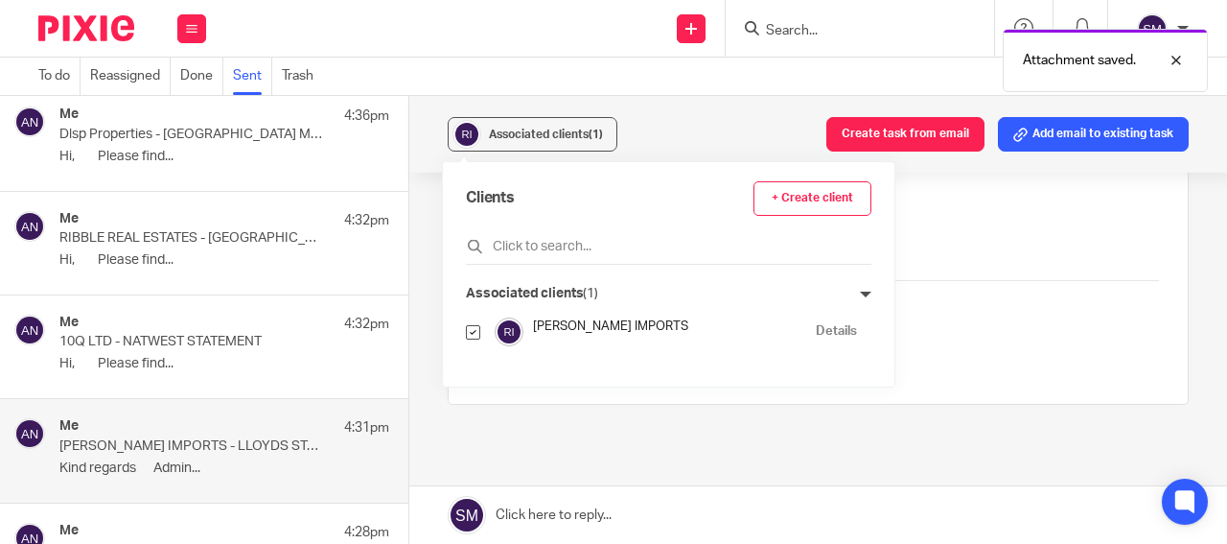
click at [816, 328] on link "Details" at bounding box center [836, 331] width 41 height 18
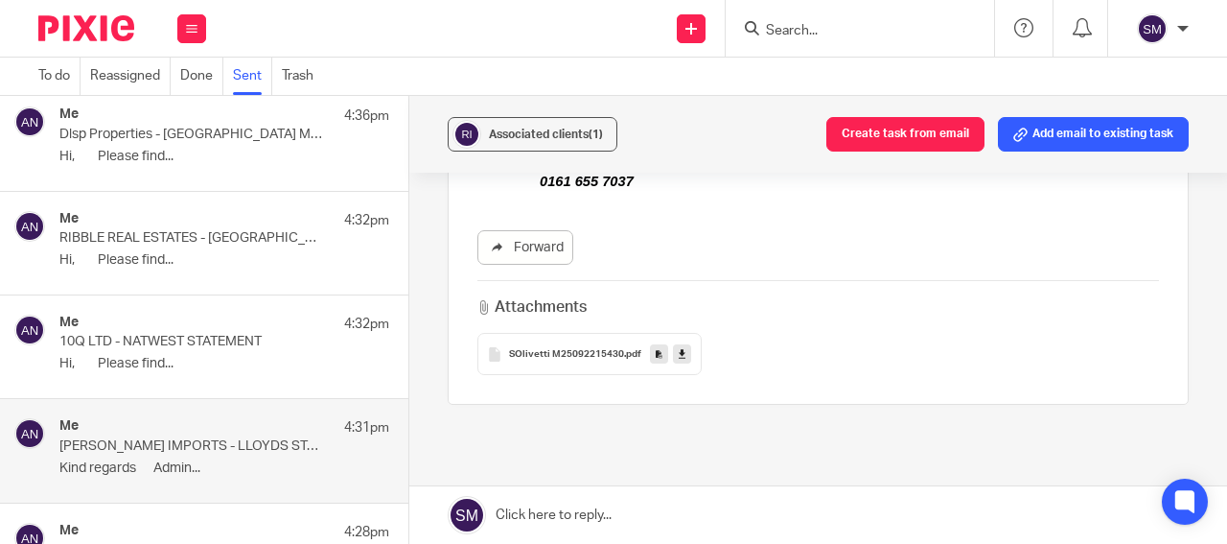
click at [190, 345] on p "10Q LTD - NATWEST STATEMENT" at bounding box center [191, 342] width 264 height 16
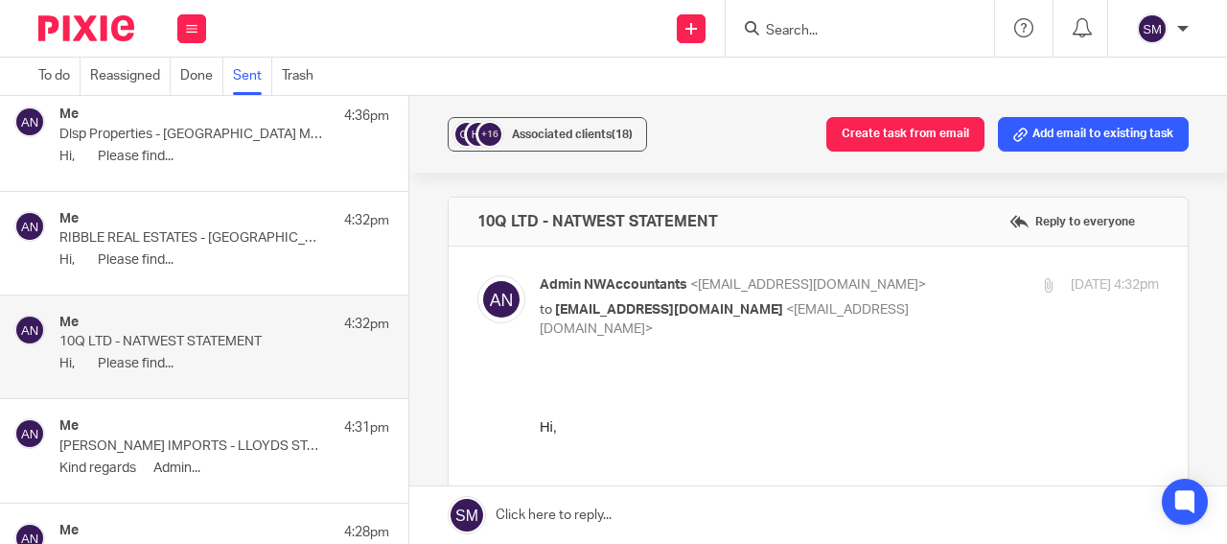
scroll to position [0, 0]
drag, startPoint x: 728, startPoint y: 225, endPoint x: 463, endPoint y: 223, distance: 264.7
click at [464, 224] on div "10Q LTD - NATWEST STATEMENT Reply to everyone" at bounding box center [818, 222] width 739 height 48
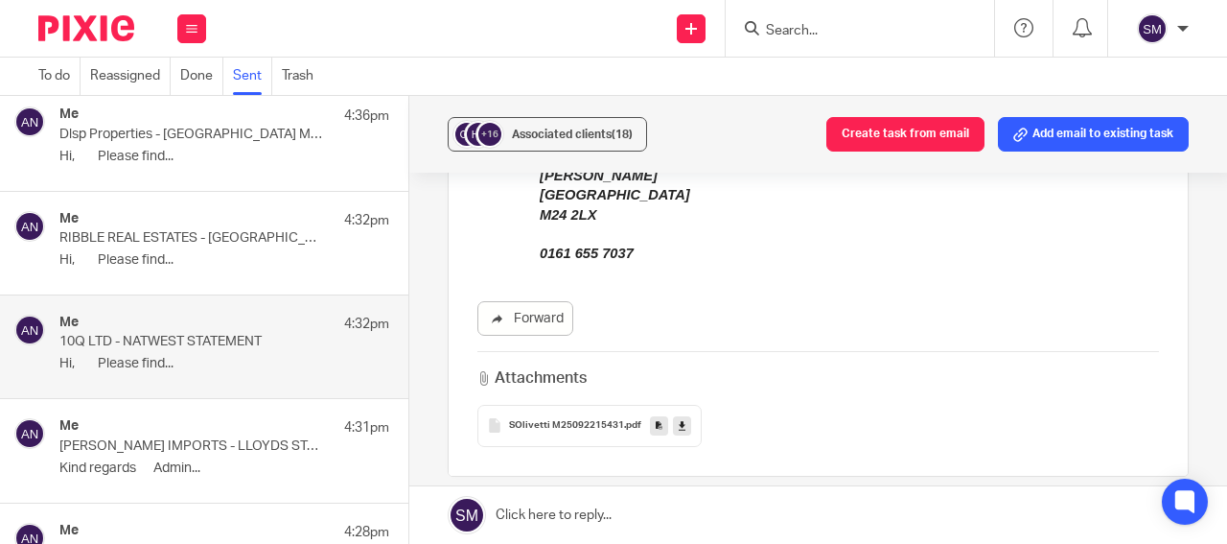
scroll to position [506, 0]
click at [656, 415] on icon at bounding box center [659, 422] width 7 height 14
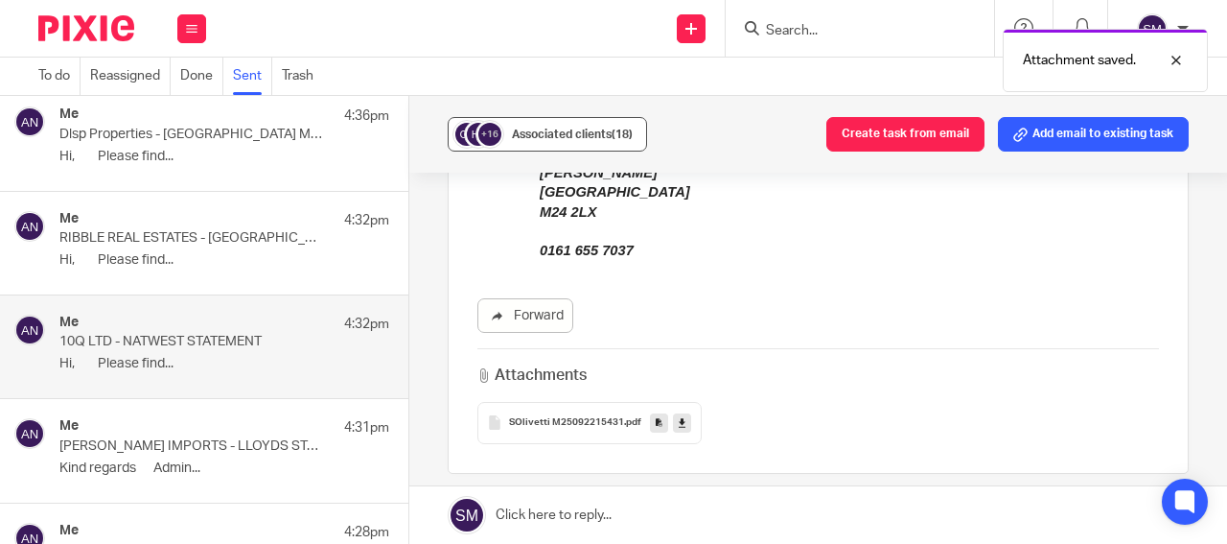
click at [602, 133] on span "Associated clients (18)" at bounding box center [572, 134] width 121 height 12
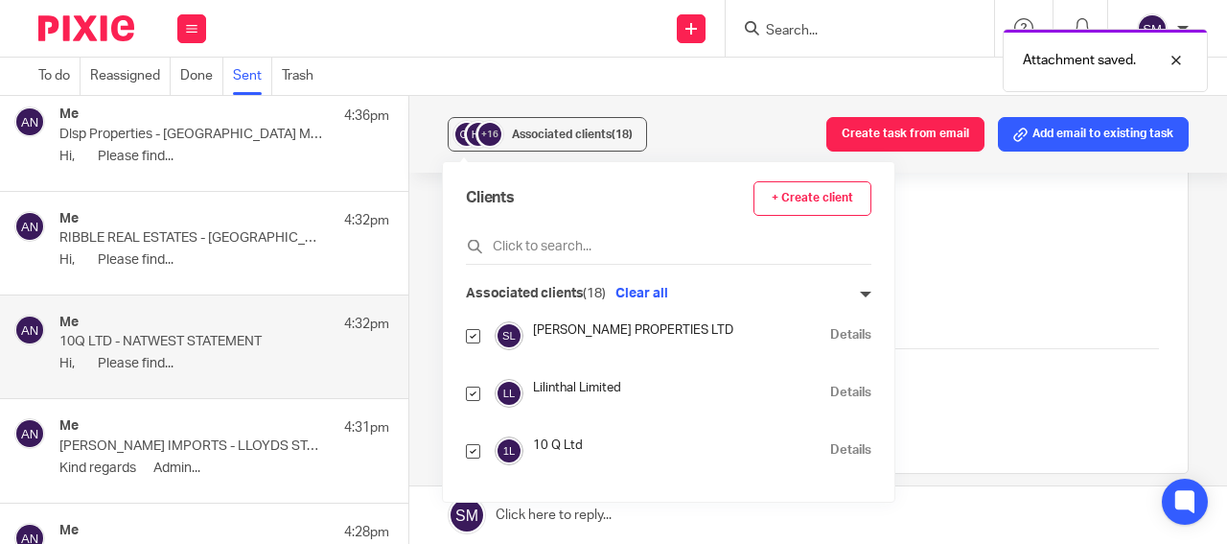
scroll to position [184, 0]
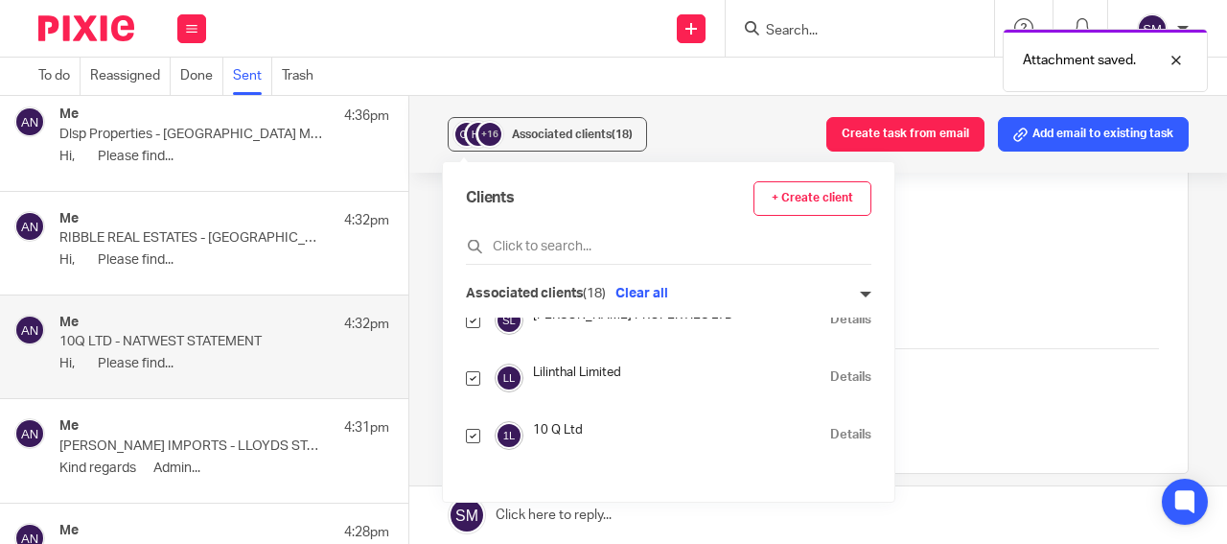
click at [830, 434] on link "Details" at bounding box center [850, 435] width 41 height 18
click at [247, 249] on div "Me 4:32pm RIBBLE REAL ESTATES - CUMBERLAND LETTER Hi, Please find..." at bounding box center [224, 243] width 330 height 64
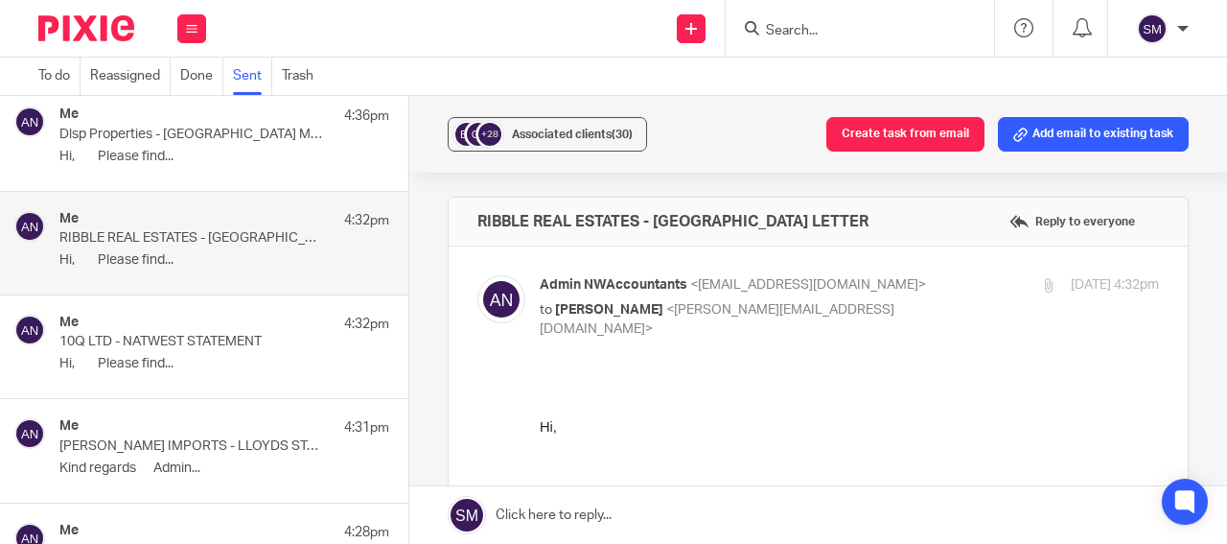
scroll to position [0, 0]
drag, startPoint x: 835, startPoint y: 224, endPoint x: 466, endPoint y: 217, distance: 369.3
click at [466, 217] on div "RIBBLE REAL ESTATES - CUMBERLAND LETTER Reply to everyone" at bounding box center [818, 222] width 739 height 48
drag, startPoint x: 472, startPoint y: 217, endPoint x: 490, endPoint y: 224, distance: 19.8
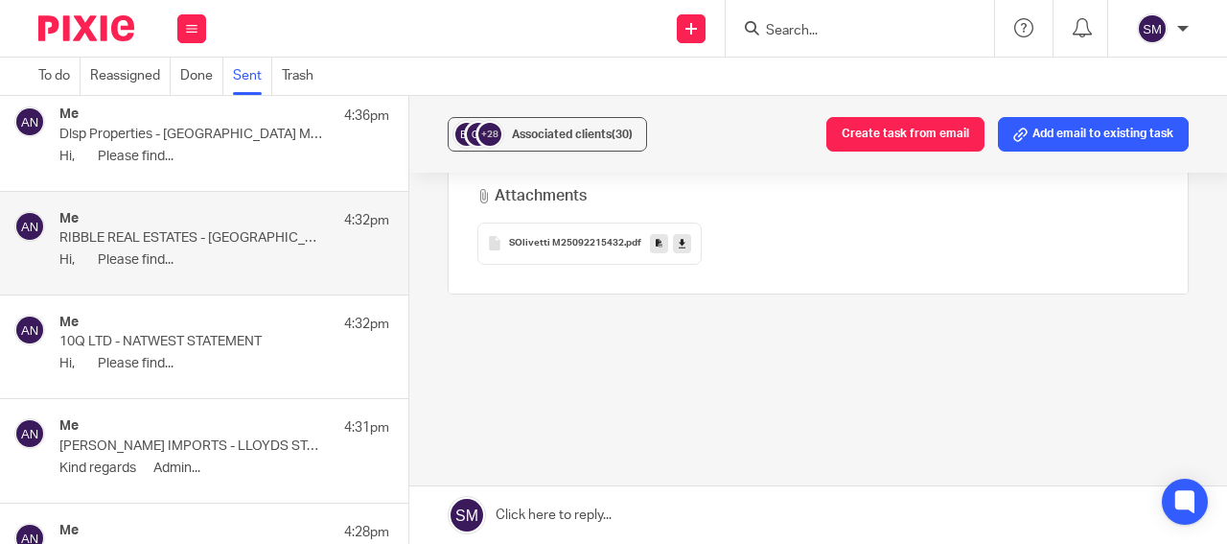
scroll to position [455, 0]
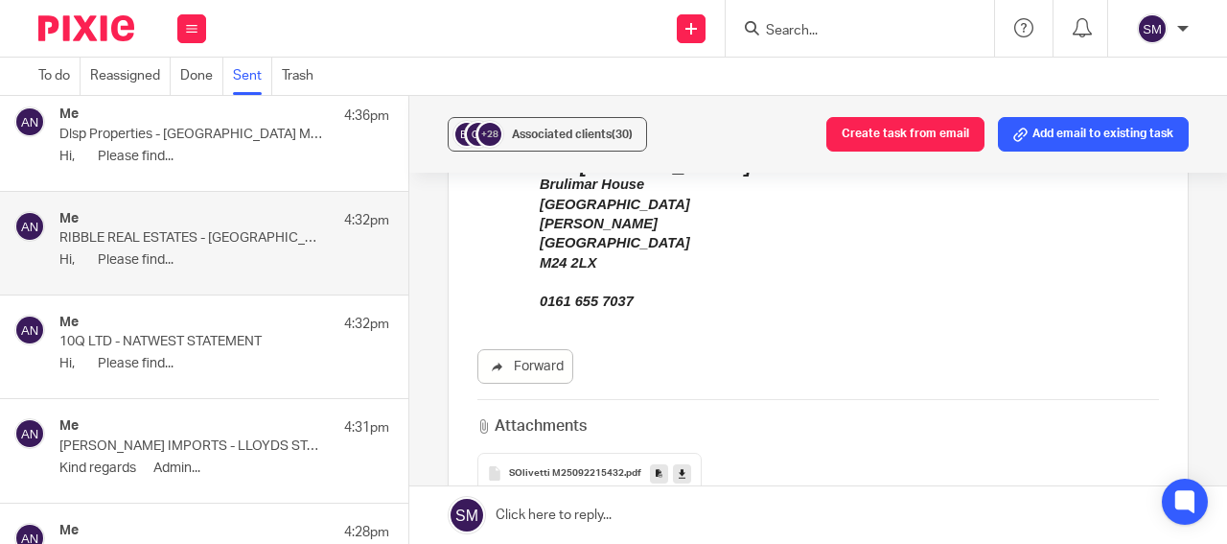
click at [650, 464] on link at bounding box center [659, 473] width 18 height 19
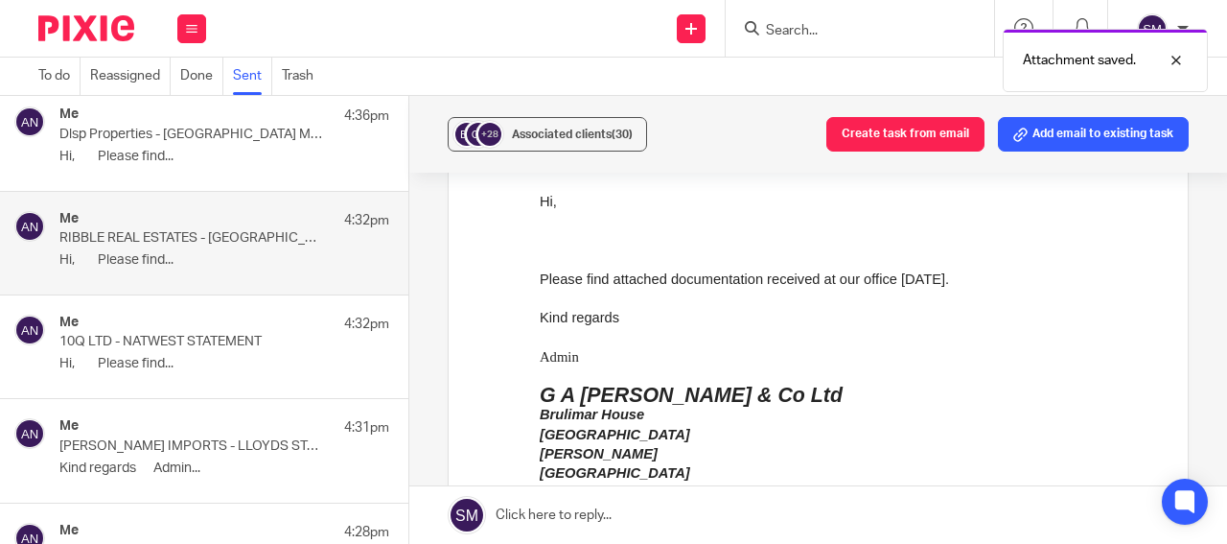
scroll to position [0, 0]
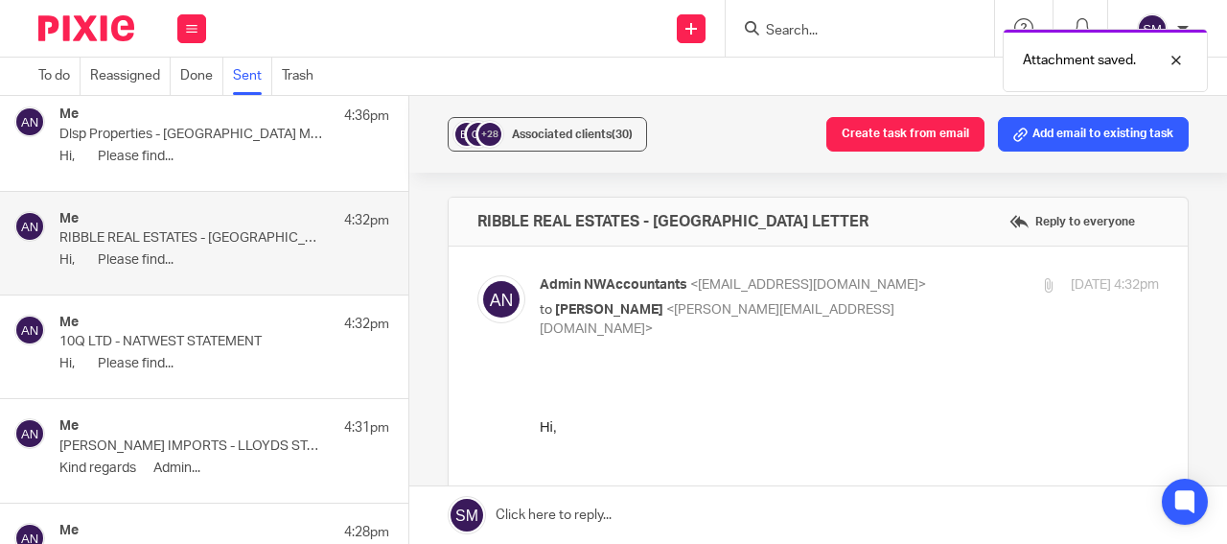
click at [742, 234] on div "RIBBLE REAL ESTATES - CUMBERLAND LETTER Reply to everyone" at bounding box center [818, 222] width 739 height 48
drag, startPoint x: 742, startPoint y: 220, endPoint x: 453, endPoint y: 221, distance: 289.6
click at [453, 221] on div "RIBBLE REAL ESTATES - CUMBERLAND LETTER Reply to everyone" at bounding box center [818, 222] width 739 height 48
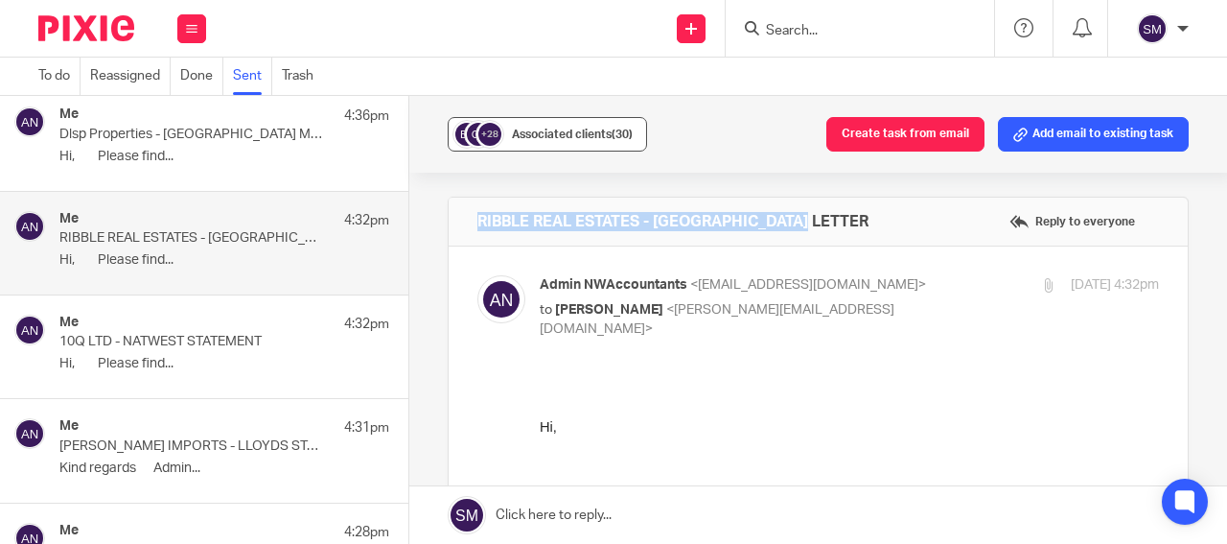
click at [564, 122] on button "+28 Associated clients (30)" at bounding box center [547, 134] width 199 height 35
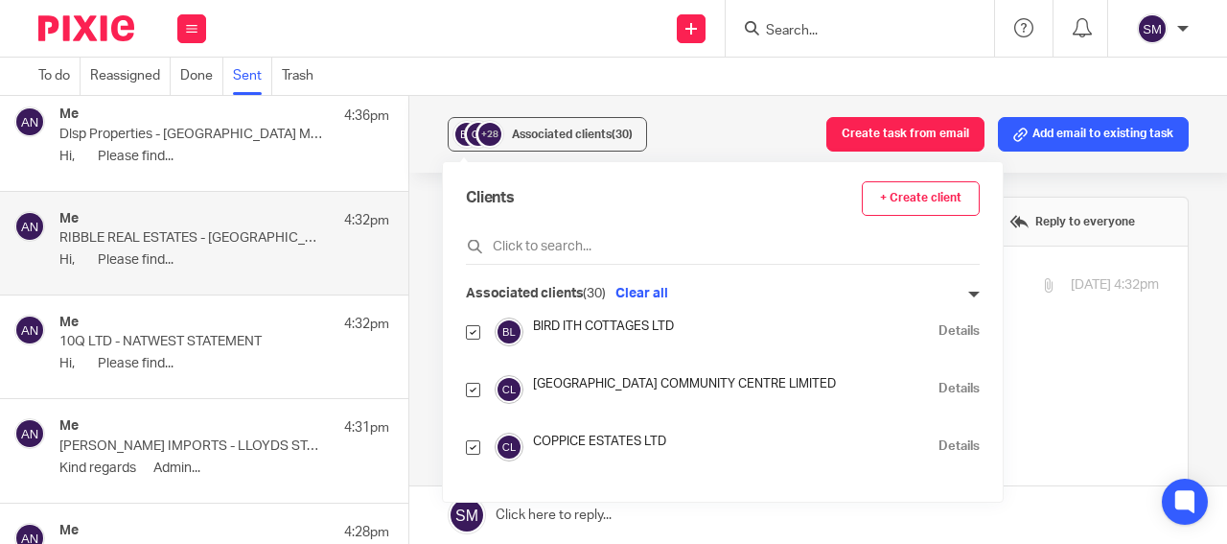
click at [939, 387] on link "Details" at bounding box center [959, 389] width 41 height 18
click at [216, 139] on p "Dlsp Properties - KENSINGTON MORTGAGES LETTER" at bounding box center [191, 135] width 264 height 16
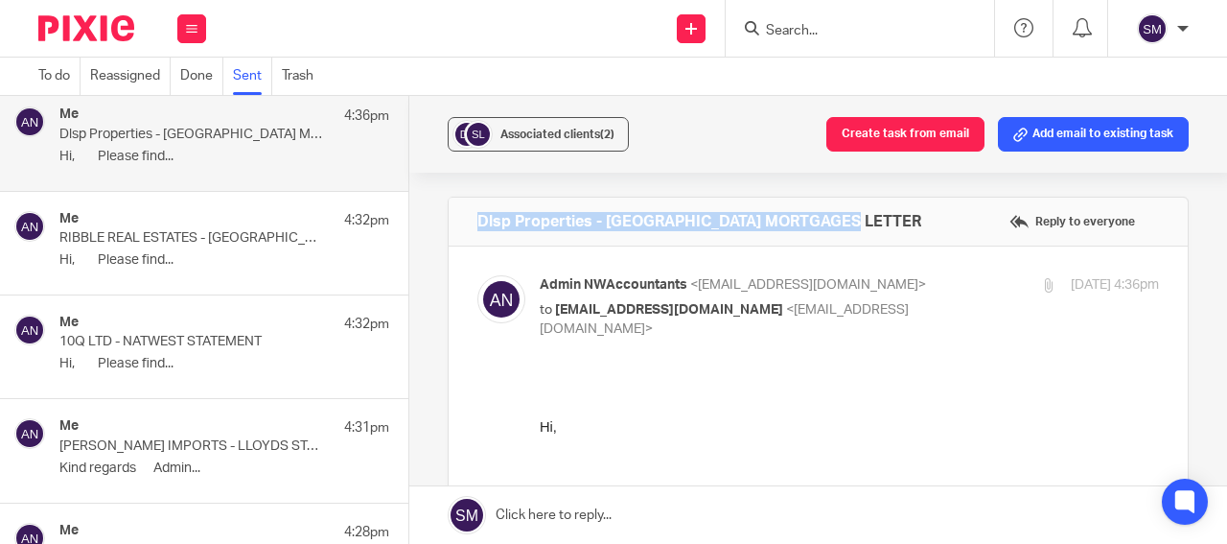
drag, startPoint x: 892, startPoint y: 223, endPoint x: 476, endPoint y: 221, distance: 416.2
click at [476, 221] on div "Dlsp Properties - KENSINGTON MORTGAGES LETTER Reply to everyone" at bounding box center [818, 222] width 739 height 48
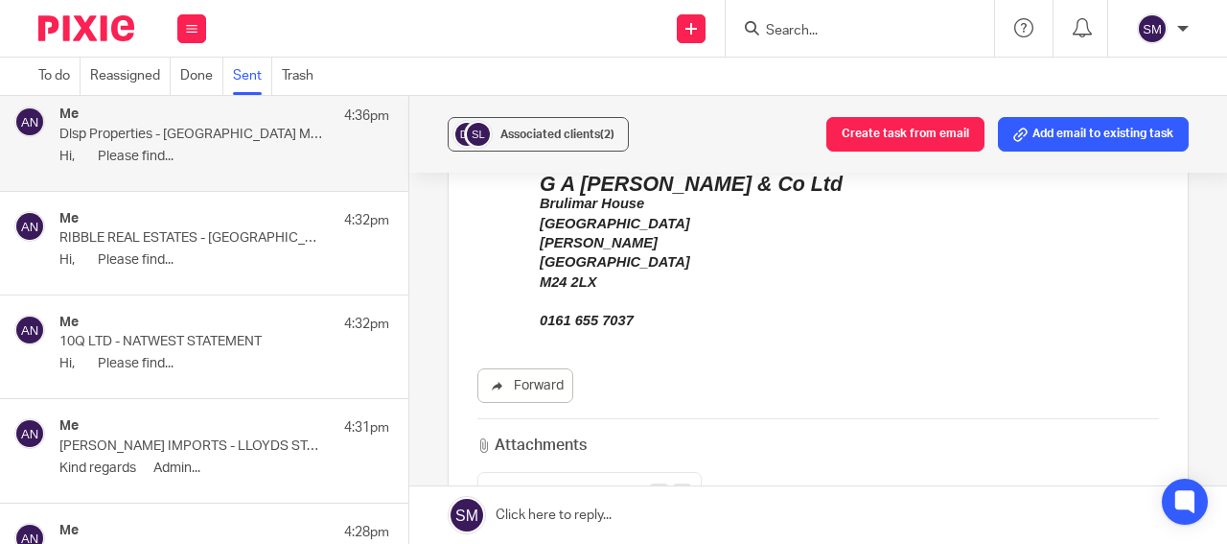
scroll to position [598, 0]
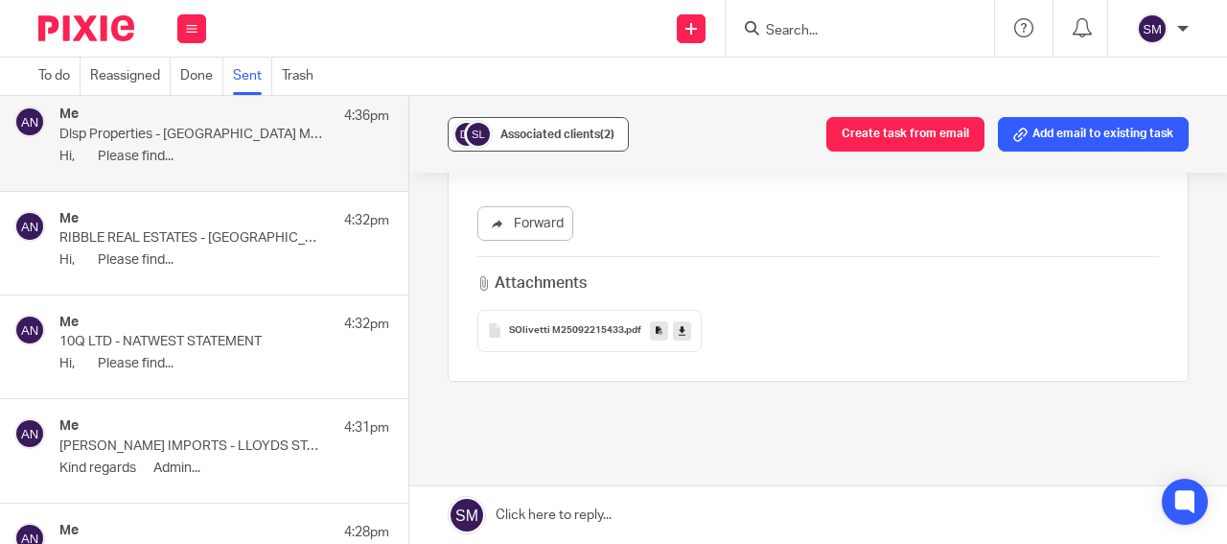
click at [544, 139] on span "Associated clients (2)" at bounding box center [558, 134] width 114 height 12
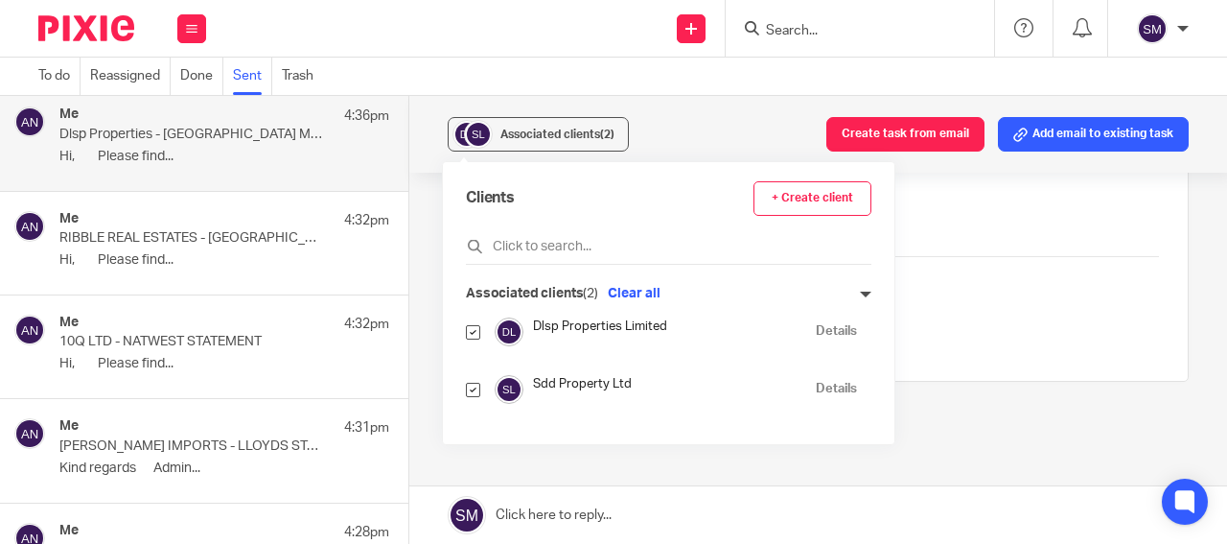
click at [816, 327] on link "Details" at bounding box center [836, 331] width 41 height 18
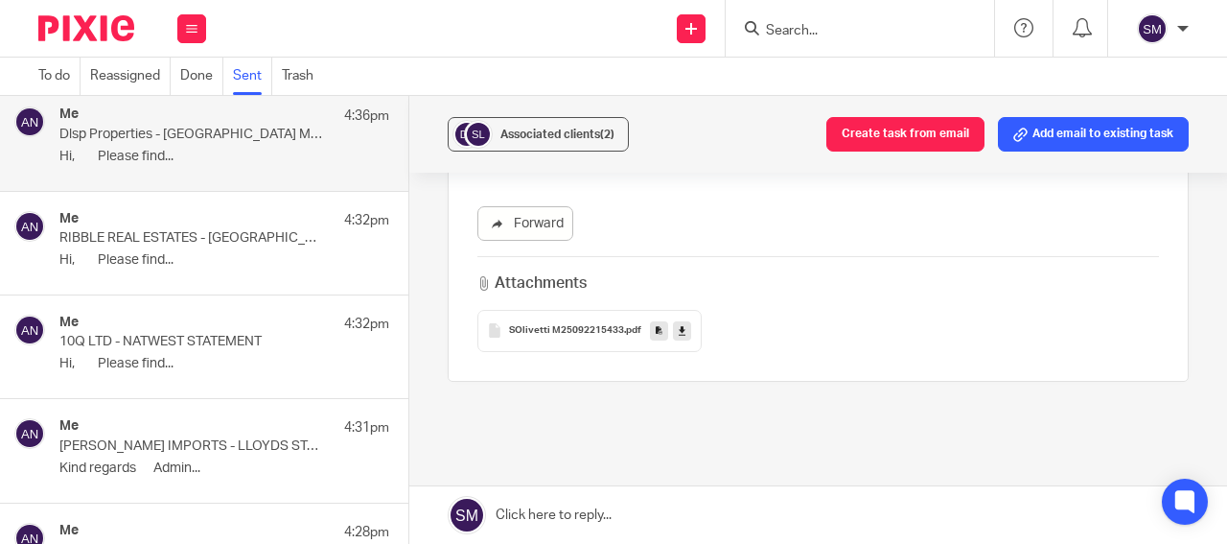
click at [194, 146] on div "Me 4:36pm Dlsp Properties - KENSINGTON MORTGAGES LETTER Hi, Please find..." at bounding box center [224, 138] width 330 height 64
click at [656, 323] on icon at bounding box center [659, 330] width 7 height 14
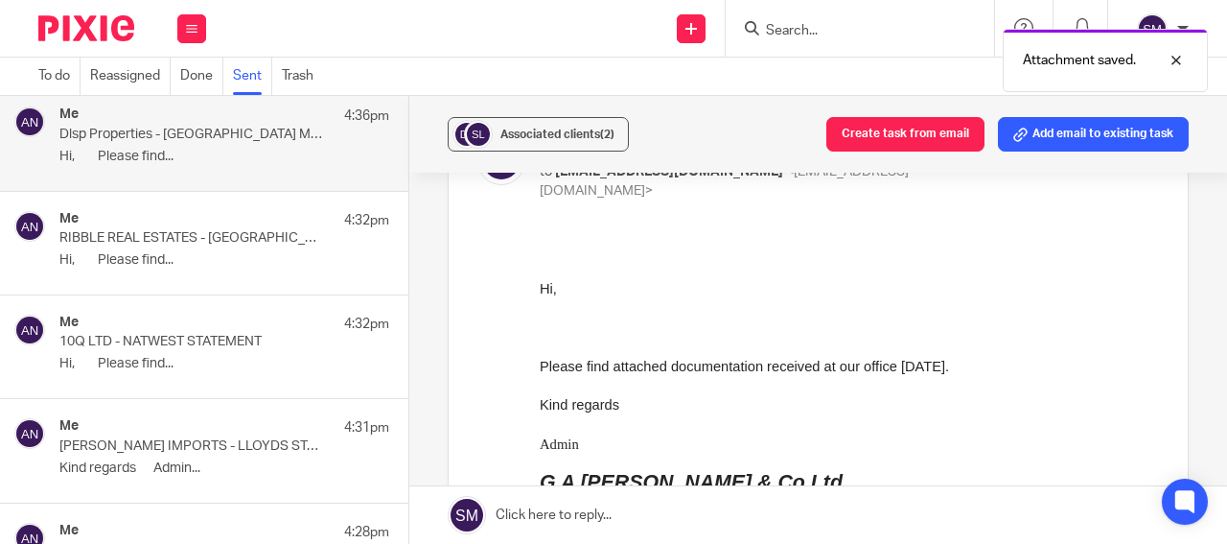
scroll to position [0, 0]
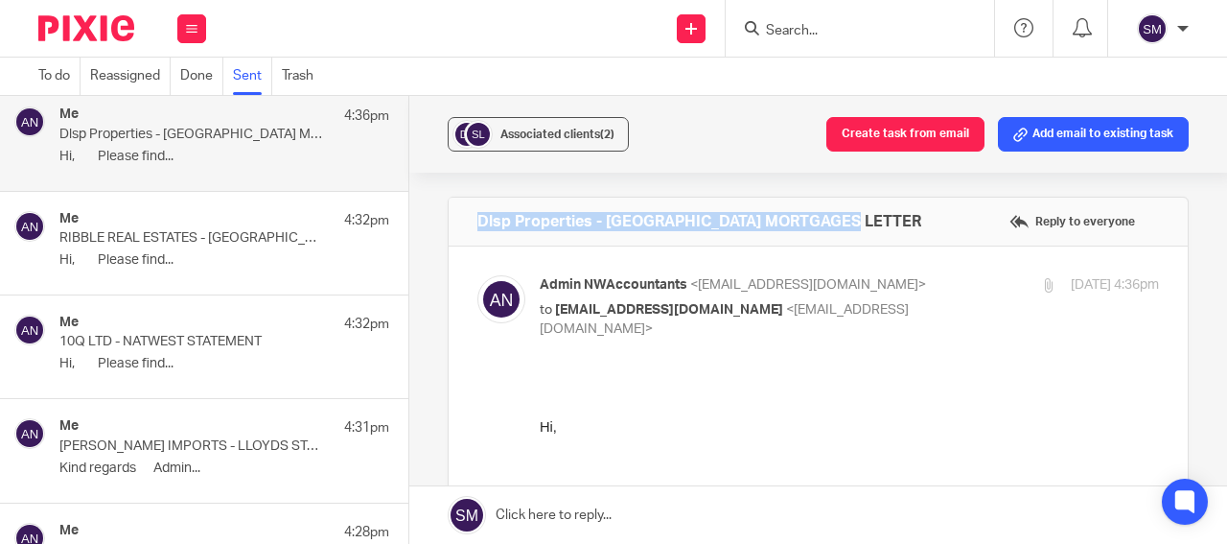
drag, startPoint x: 866, startPoint y: 217, endPoint x: 459, endPoint y: 223, distance: 406.6
click at [459, 223] on div "Dlsp Properties - KENSINGTON MORTGAGES LETTER Reply to everyone" at bounding box center [818, 222] width 739 height 48
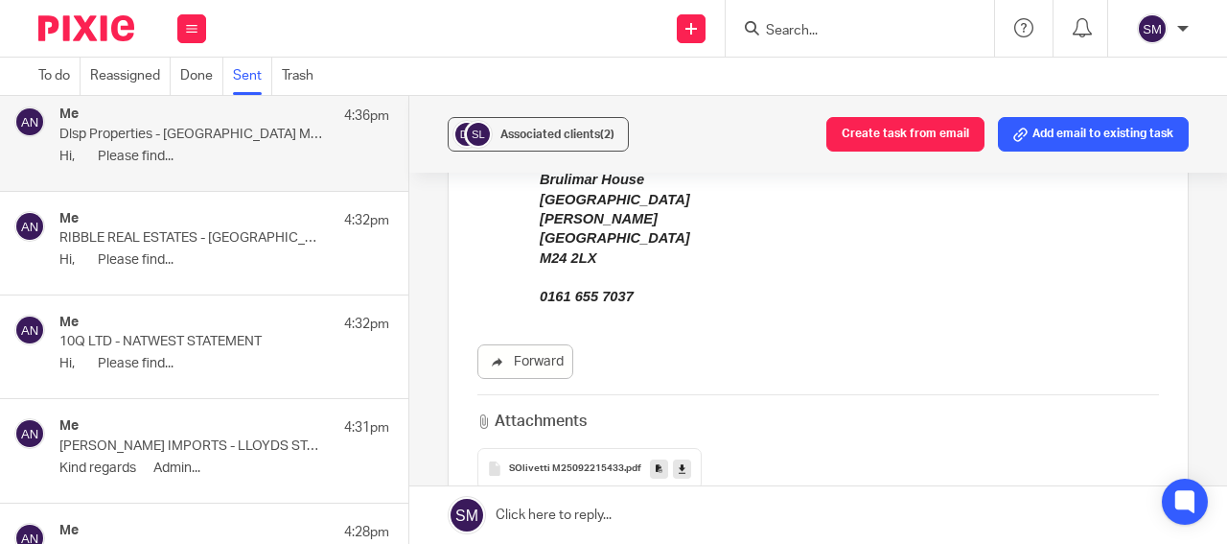
scroll to position [686, 0]
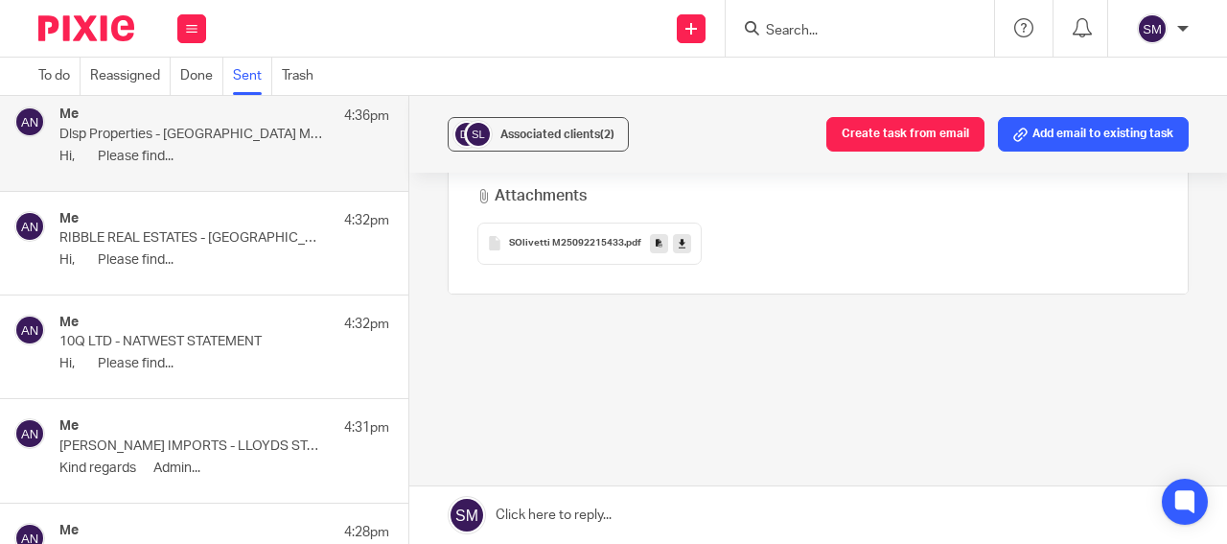
click at [656, 236] on icon at bounding box center [659, 243] width 7 height 14
click at [539, 139] on span "Associated clients (2)" at bounding box center [558, 134] width 114 height 12
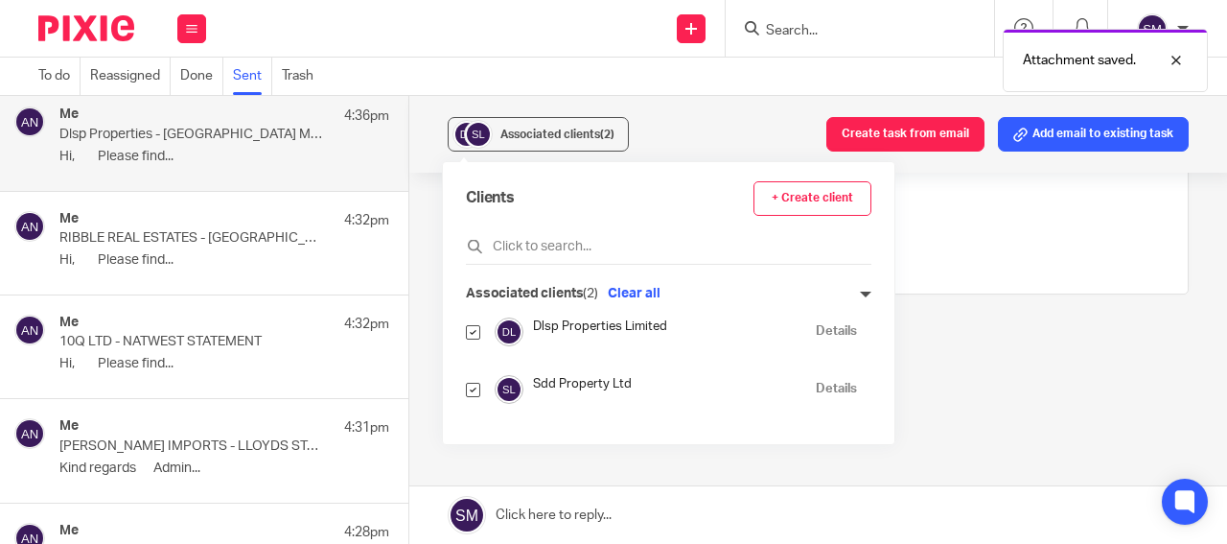
click at [823, 331] on link "Details" at bounding box center [836, 331] width 41 height 18
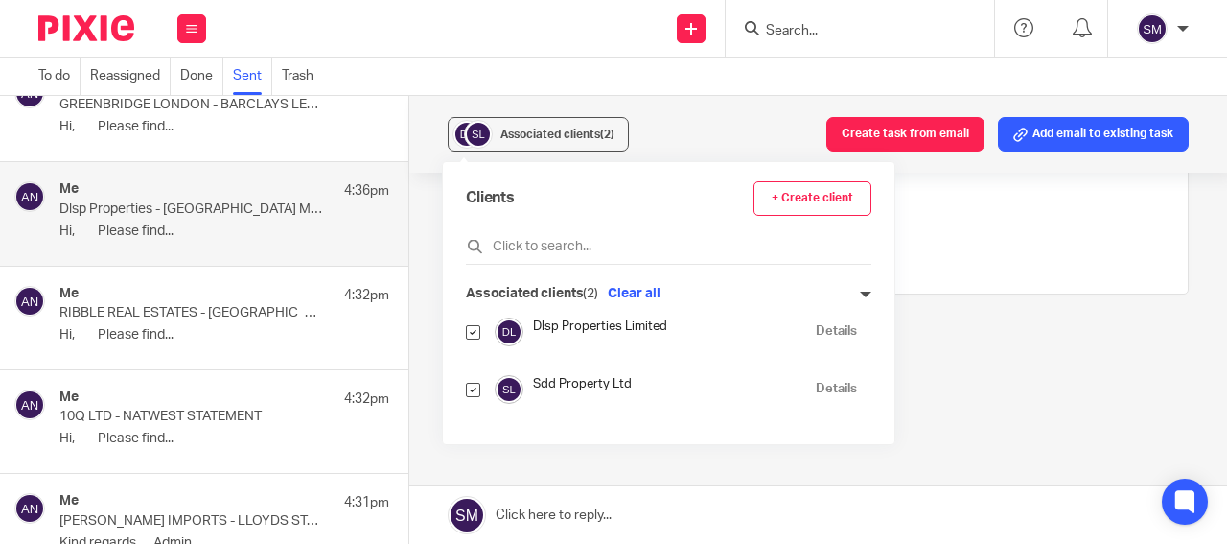
scroll to position [448, 0]
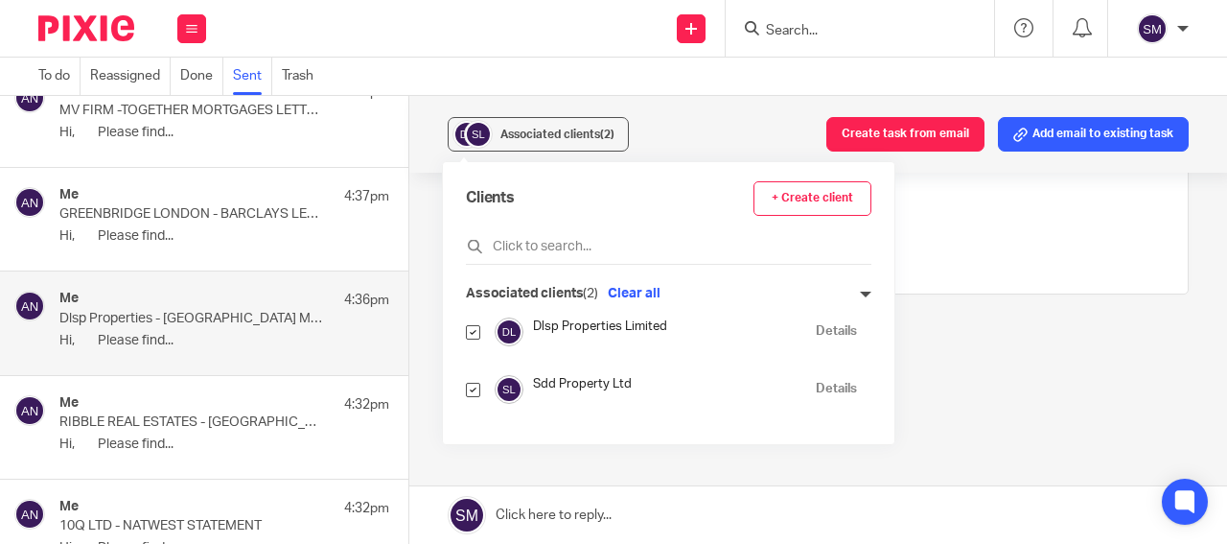
click at [193, 223] on div "Me 4:37pm GREENBRIDGE LONDON - BARCLAYS LETTER Hi, Please find..." at bounding box center [224, 219] width 330 height 64
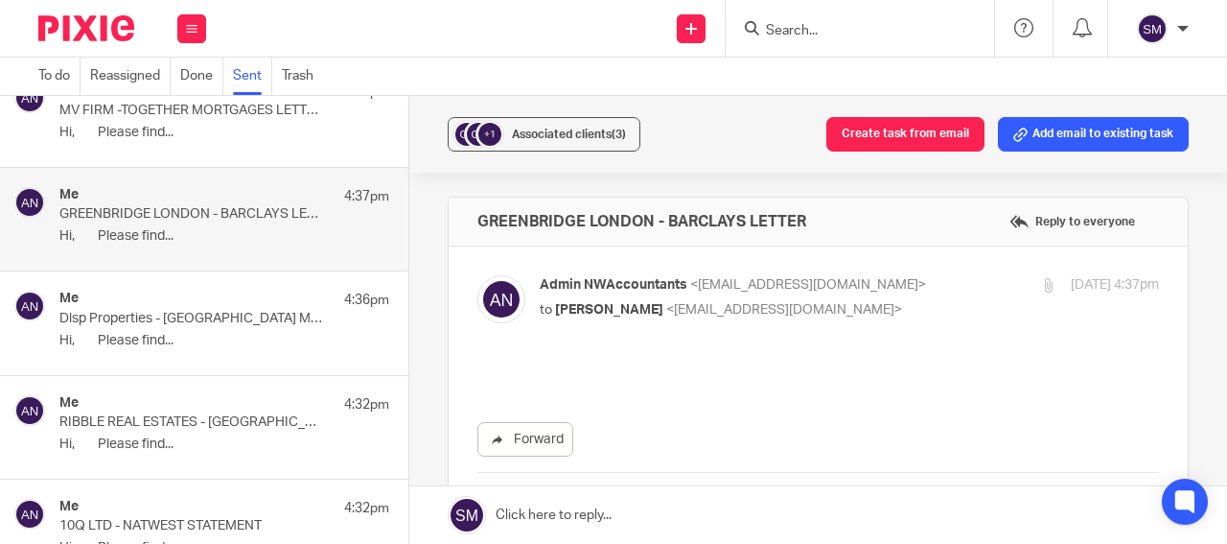
scroll to position [0, 0]
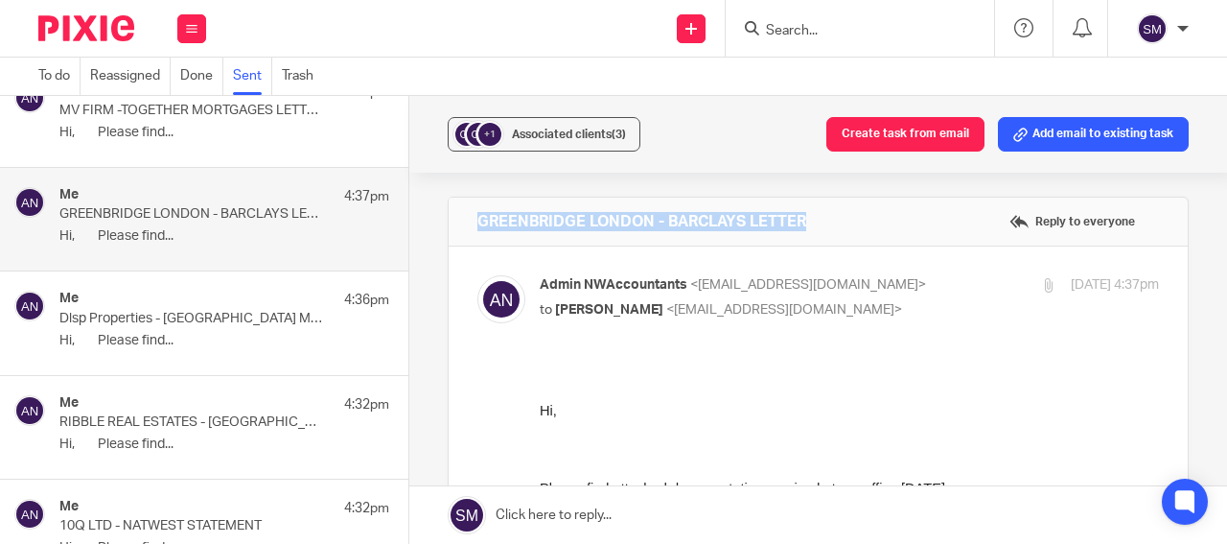
drag, startPoint x: 830, startPoint y: 215, endPoint x: 469, endPoint y: 212, distance: 361.5
click at [469, 212] on div "GREENBRIDGE LONDON - BARCLAYS LETTER Reply to everyone" at bounding box center [818, 222] width 739 height 48
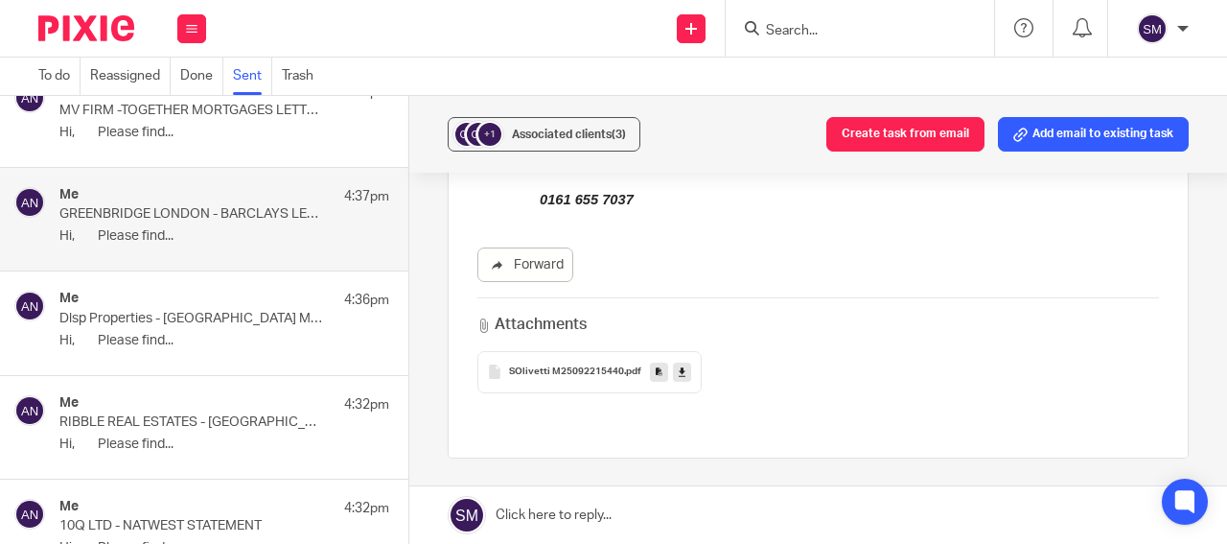
scroll to position [552, 0]
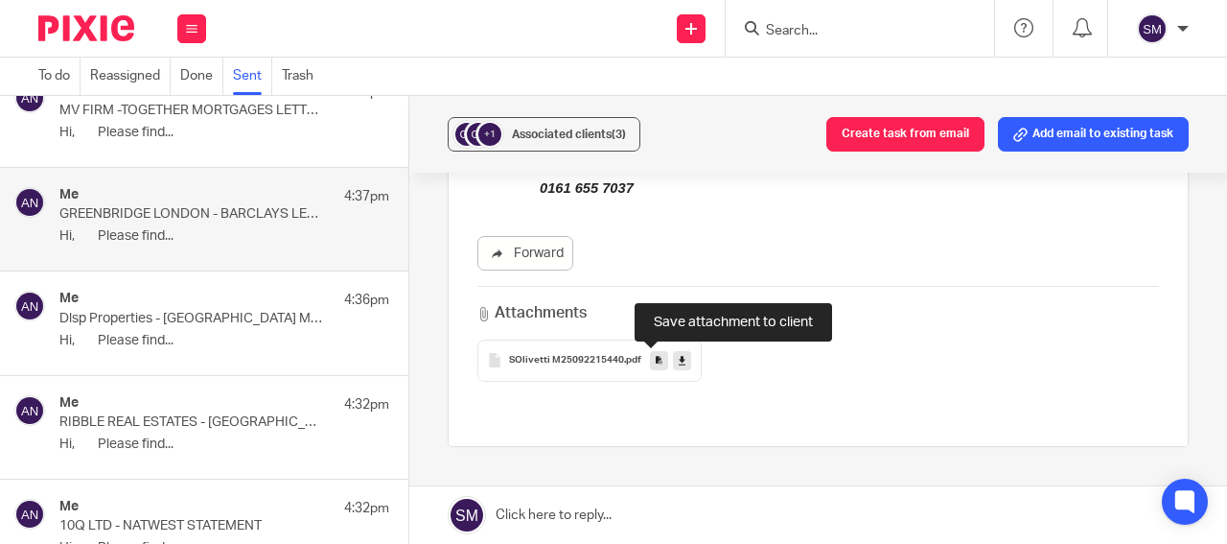
click at [655, 359] on link at bounding box center [659, 360] width 18 height 19
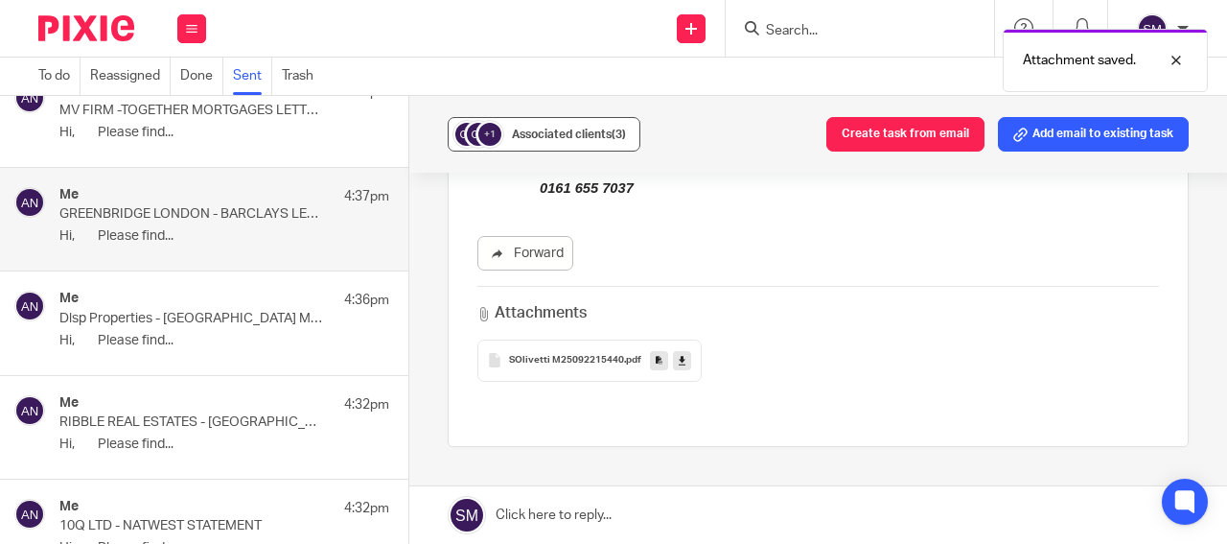
click at [607, 128] on span "Associated clients (3)" at bounding box center [569, 134] width 114 height 12
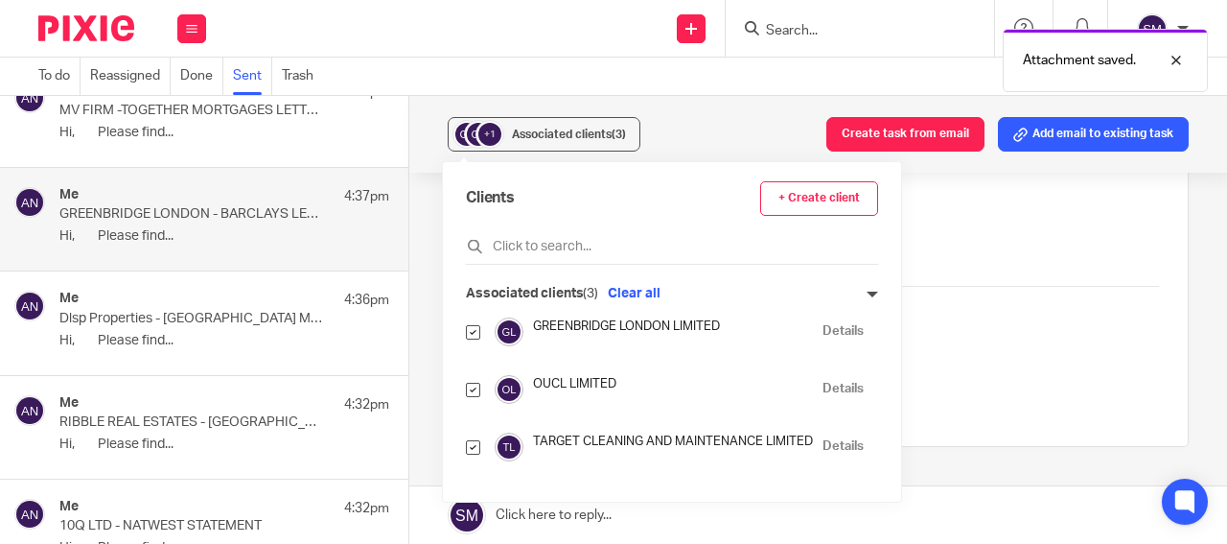
click at [852, 327] on link "Details" at bounding box center [843, 331] width 41 height 18
click at [251, 326] on p "Dlsp Properties - KENSINGTON MORTGAGES LETTER" at bounding box center [191, 319] width 264 height 16
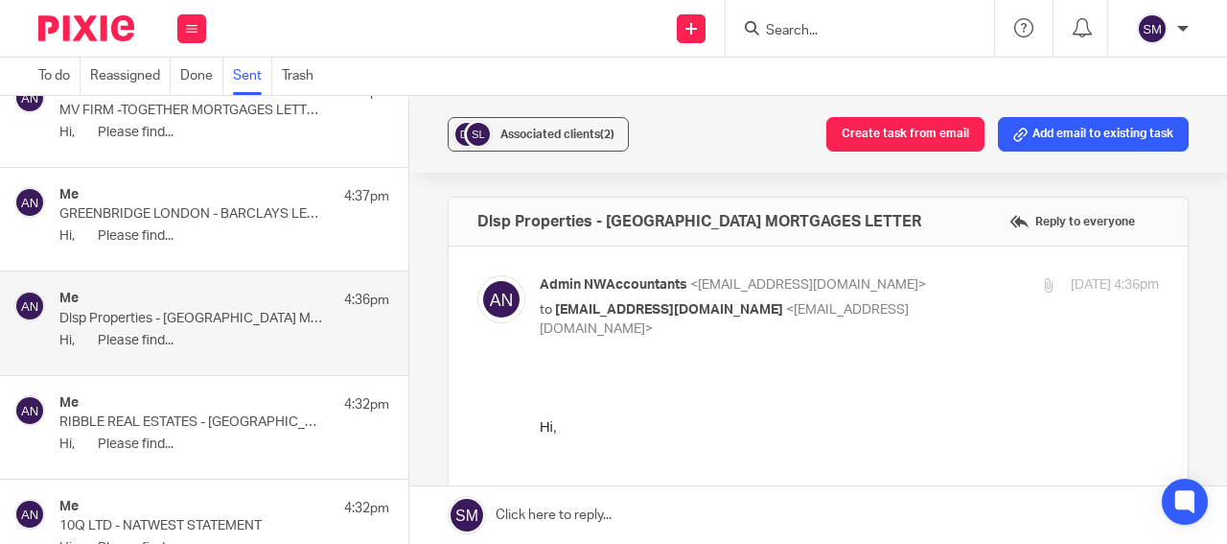
scroll to position [0, 0]
click at [231, 136] on p "Hi, Please find..." at bounding box center [224, 133] width 330 height 16
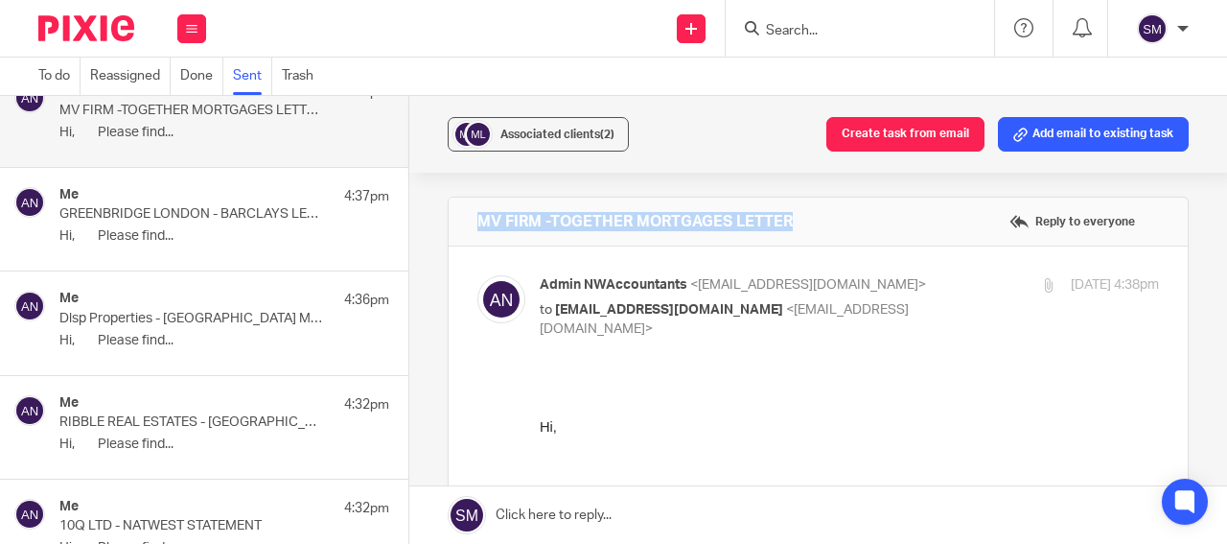
drag, startPoint x: 796, startPoint y: 221, endPoint x: 472, endPoint y: 216, distance: 324.1
click at [462, 219] on div "MV FIRM -TOGETHER MORTGAGES LETTER Reply to everyone" at bounding box center [818, 222] width 739 height 48
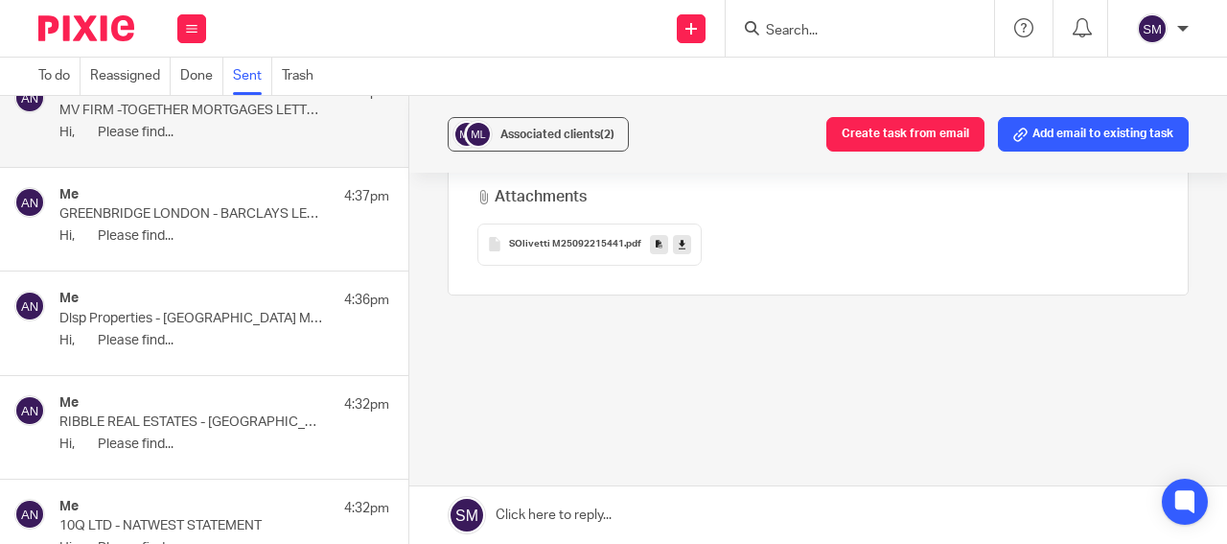
scroll to position [686, 0]
click at [650, 247] on link at bounding box center [659, 243] width 18 height 19
click at [552, 136] on span "Associated clients (2)" at bounding box center [558, 134] width 114 height 12
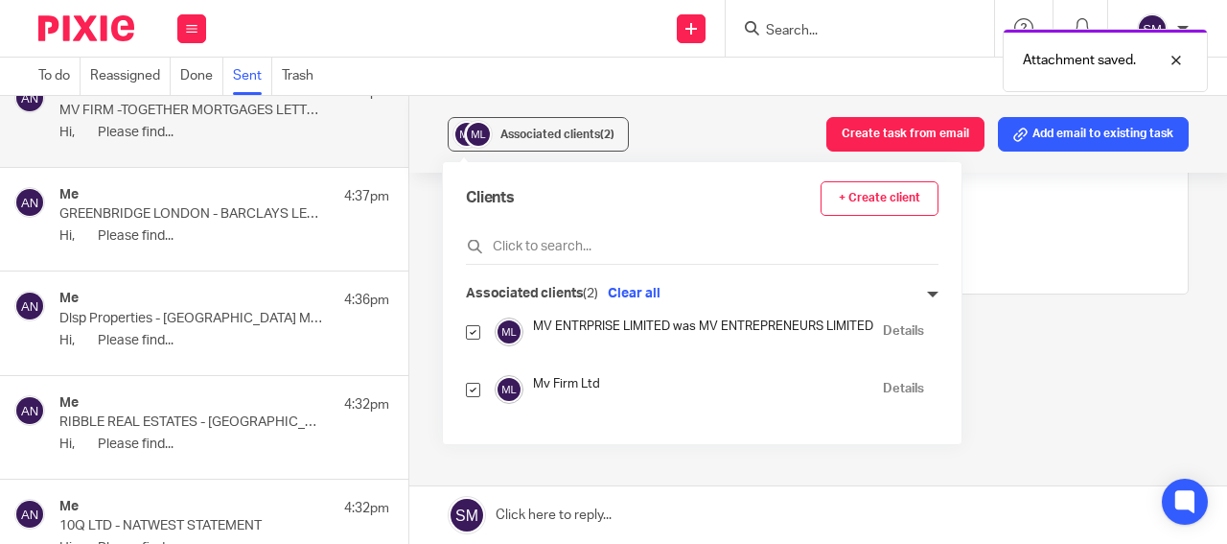
click at [904, 391] on link "Details" at bounding box center [903, 389] width 41 height 18
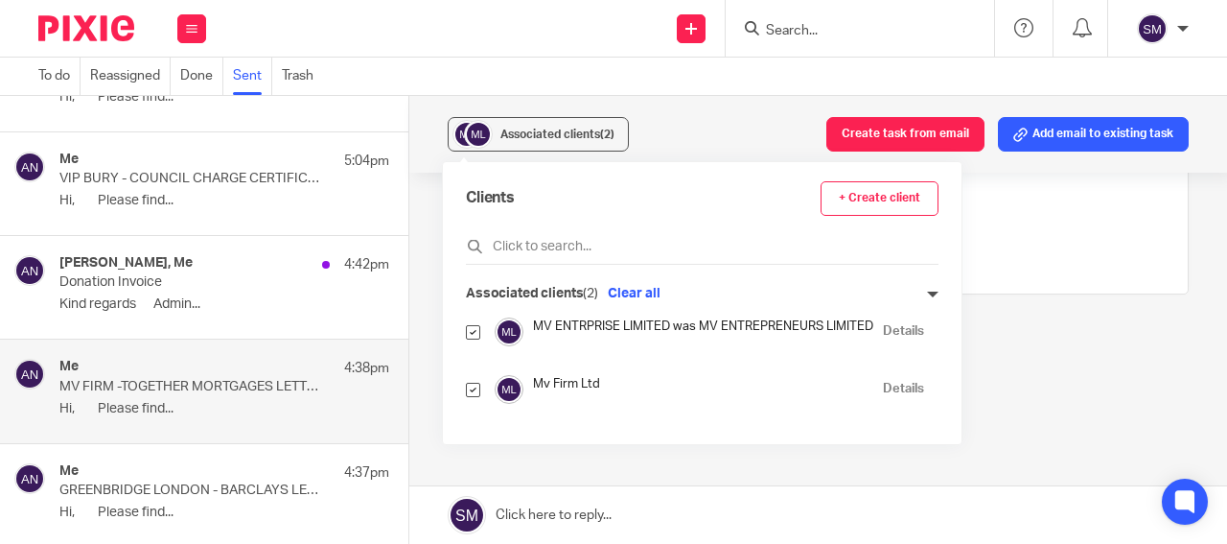
scroll to position [80, 0]
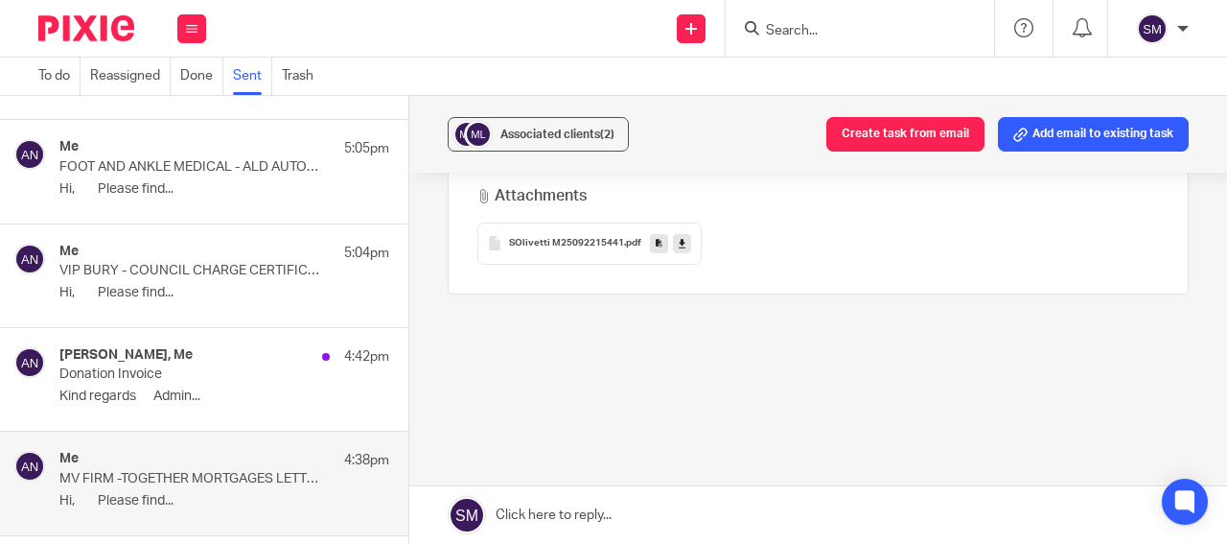
click at [243, 274] on p "VIP BURY - COUNCIL CHARGE CERTIFICATE" at bounding box center [191, 271] width 264 height 16
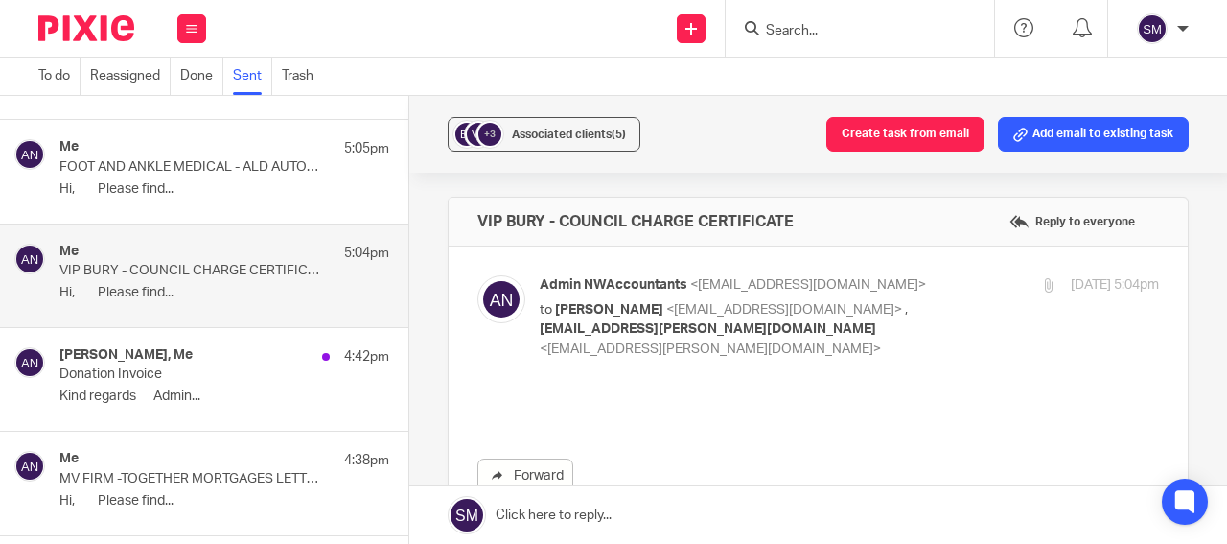
scroll to position [0, 0]
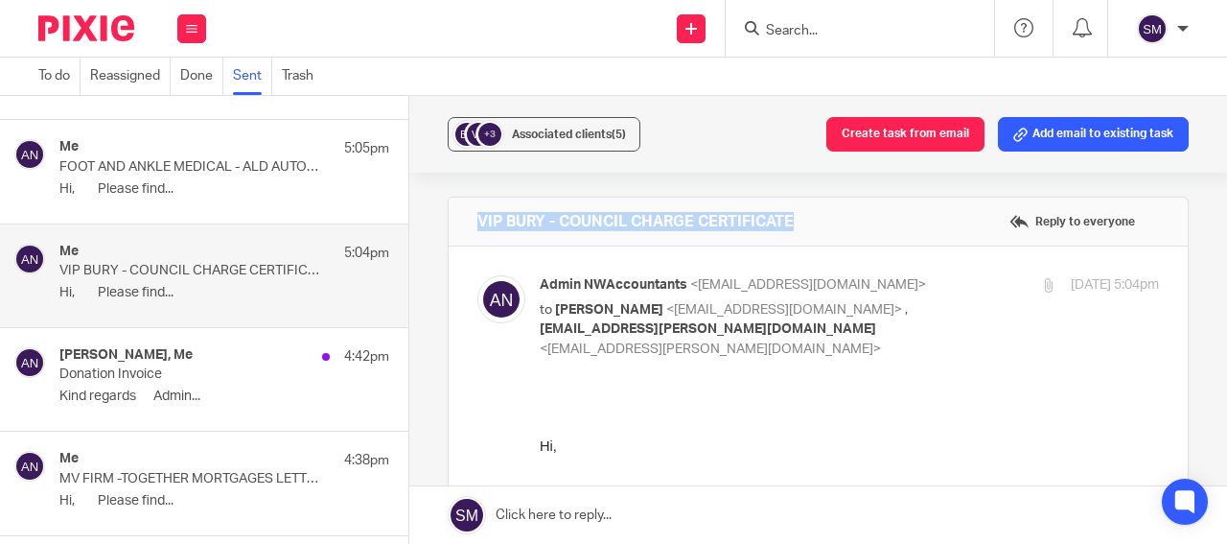
drag, startPoint x: 808, startPoint y: 218, endPoint x: 471, endPoint y: 220, distance: 337.5
click at [471, 220] on div "VIP BURY - COUNCIL CHARGE CERTIFICATE Reply to everyone" at bounding box center [818, 222] width 739 height 48
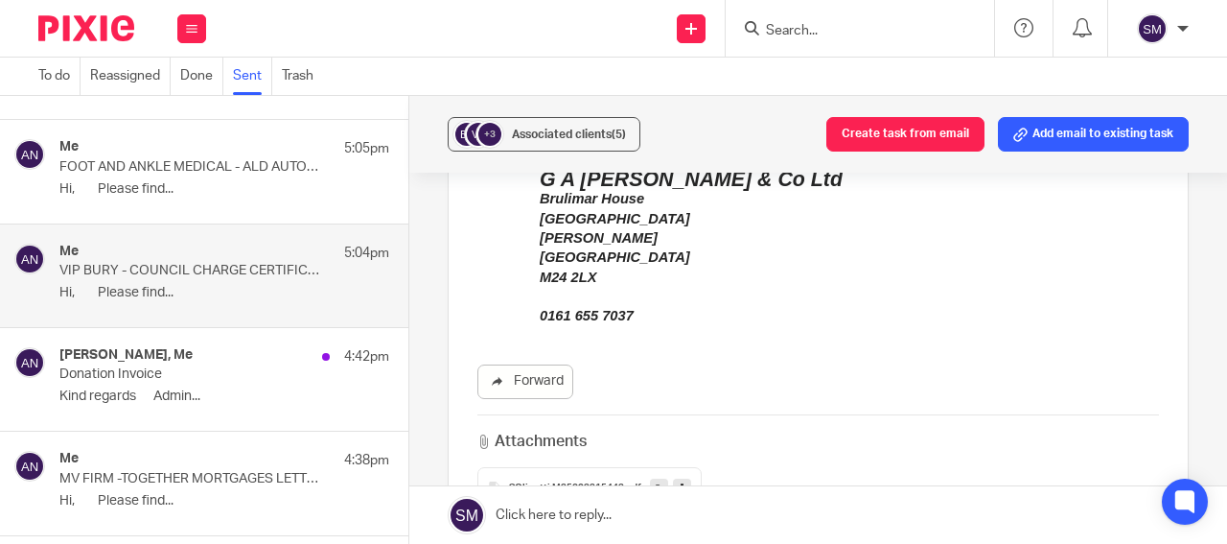
scroll to position [552, 0]
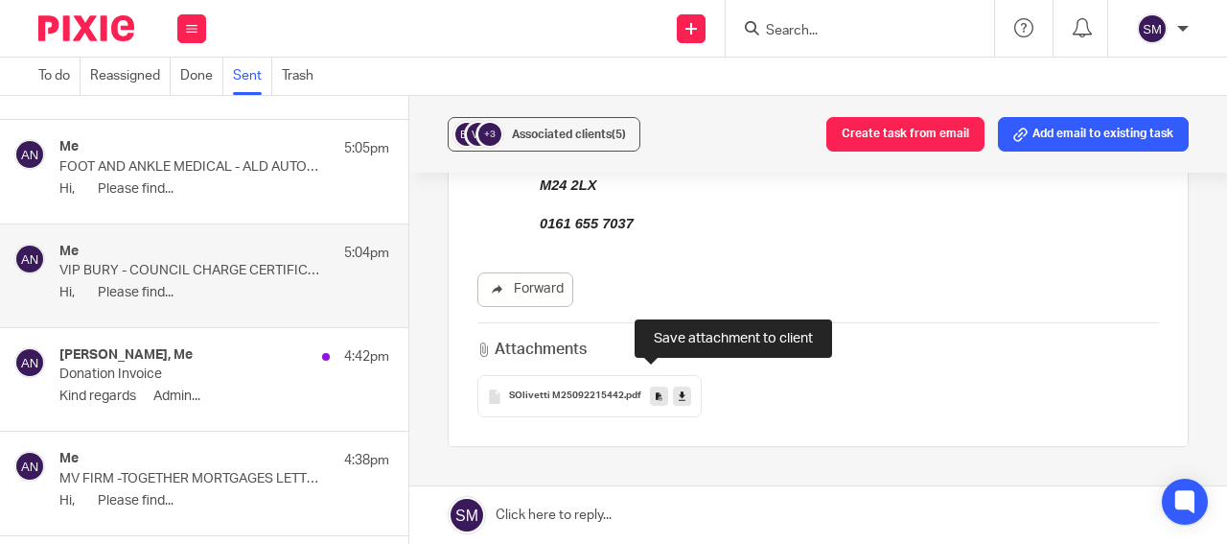
click at [656, 389] on icon at bounding box center [659, 396] width 7 height 14
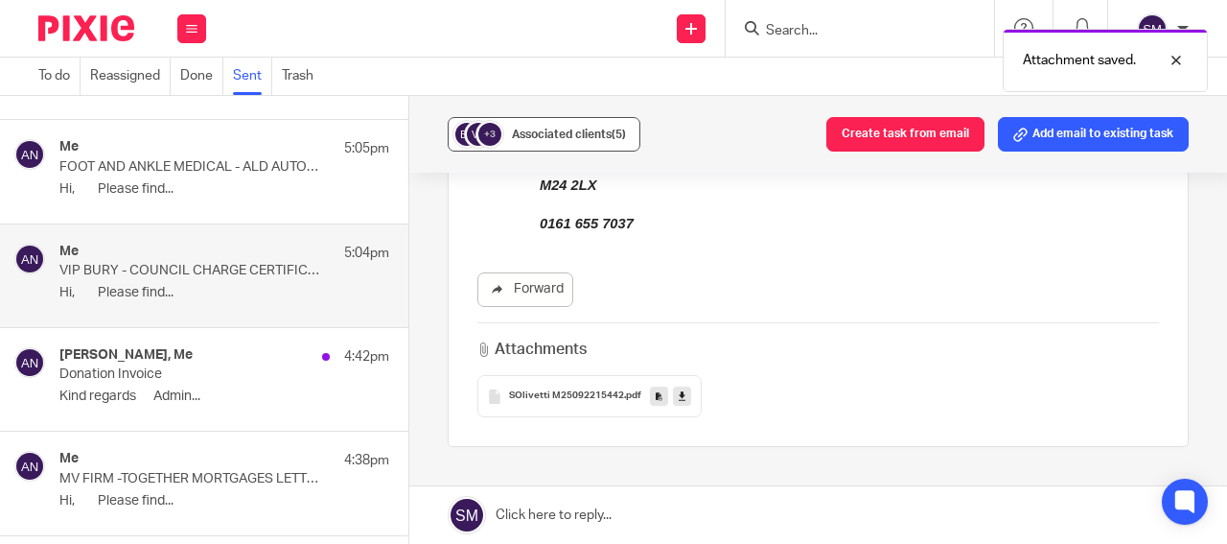
click at [554, 133] on span "Associated clients (5)" at bounding box center [569, 134] width 114 height 12
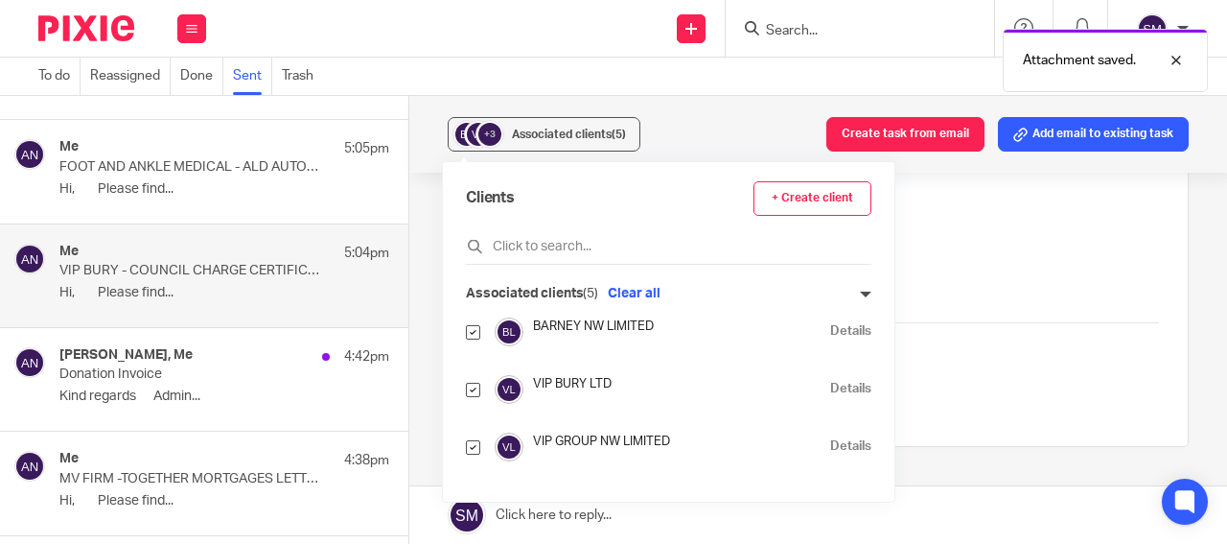
click at [830, 390] on link "Details" at bounding box center [850, 389] width 41 height 18
click at [169, 170] on p "FOOT AND ANKLE MEDICAL - ALD AUTOMOTIVE LETTER" at bounding box center [191, 167] width 264 height 16
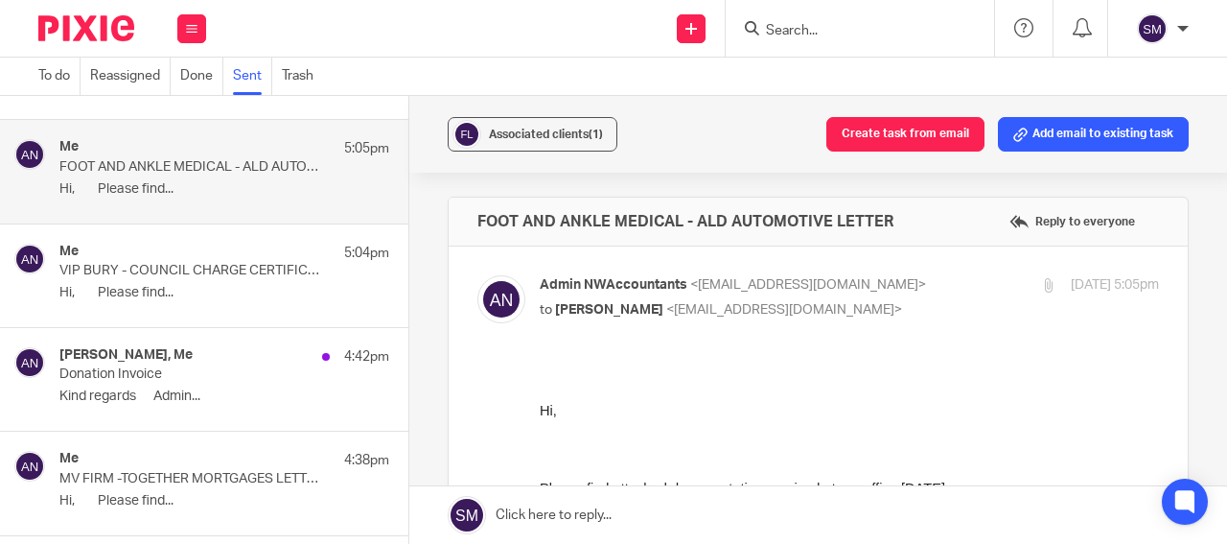
scroll to position [0, 0]
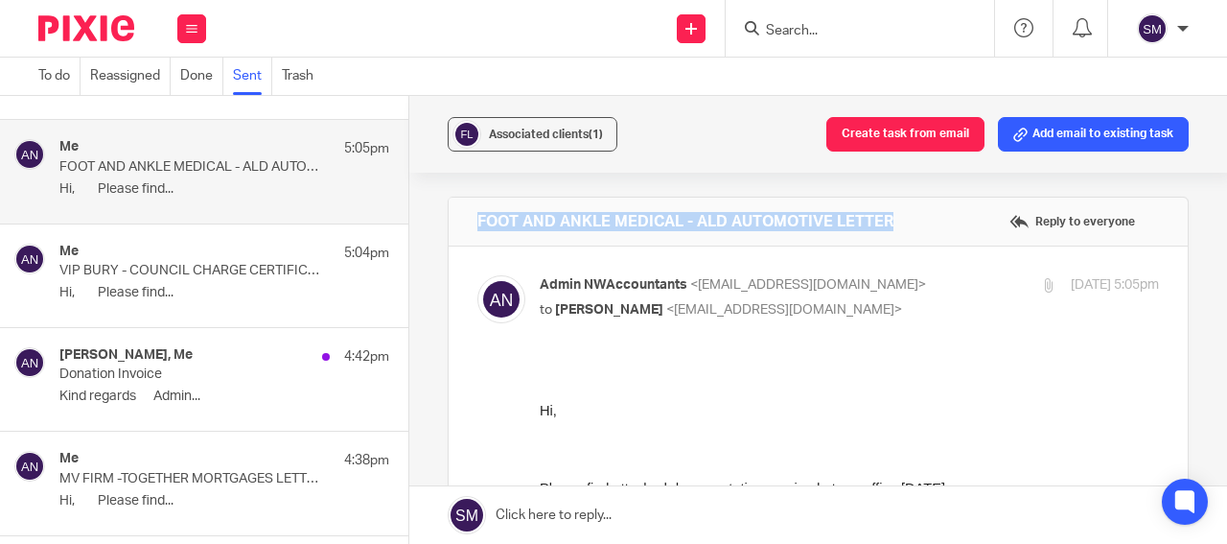
drag, startPoint x: 872, startPoint y: 225, endPoint x: 464, endPoint y: 225, distance: 407.5
click at [464, 225] on div "FOOT AND ANKLE MEDICAL - ALD AUTOMOTIVE LETTER Reply to everyone" at bounding box center [818, 222] width 739 height 48
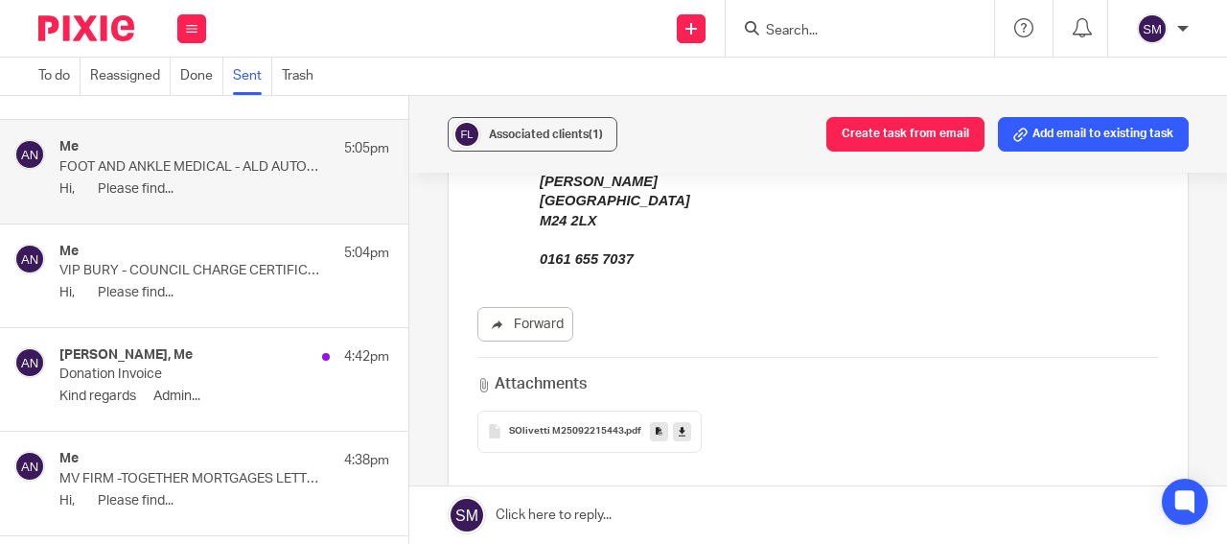
scroll to position [598, 0]
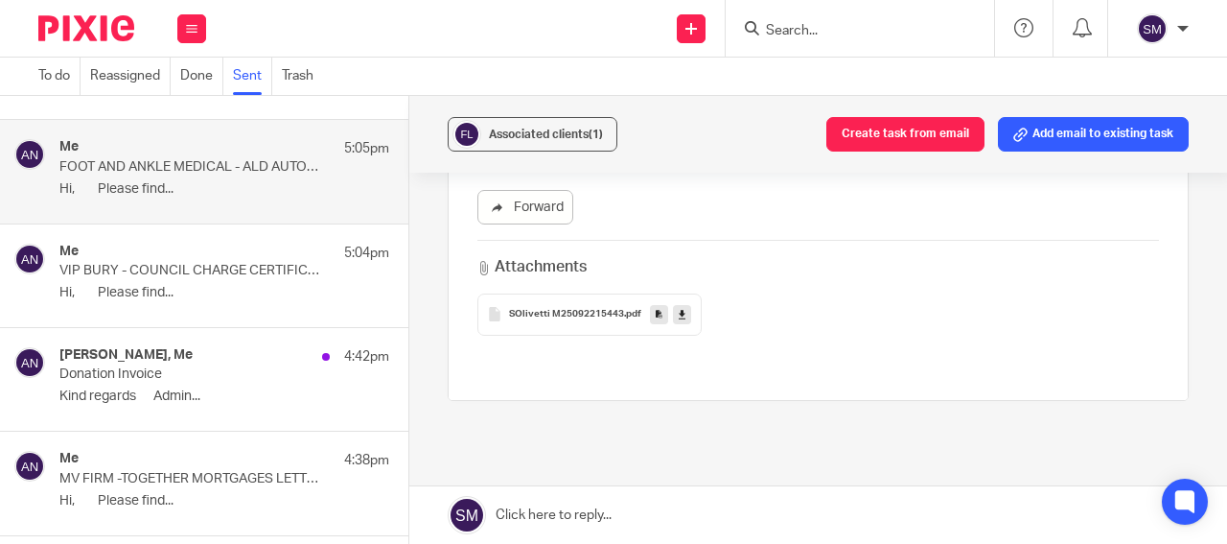
click at [656, 310] on icon at bounding box center [659, 314] width 7 height 14
click at [548, 133] on span "Associated clients (1)" at bounding box center [546, 134] width 114 height 12
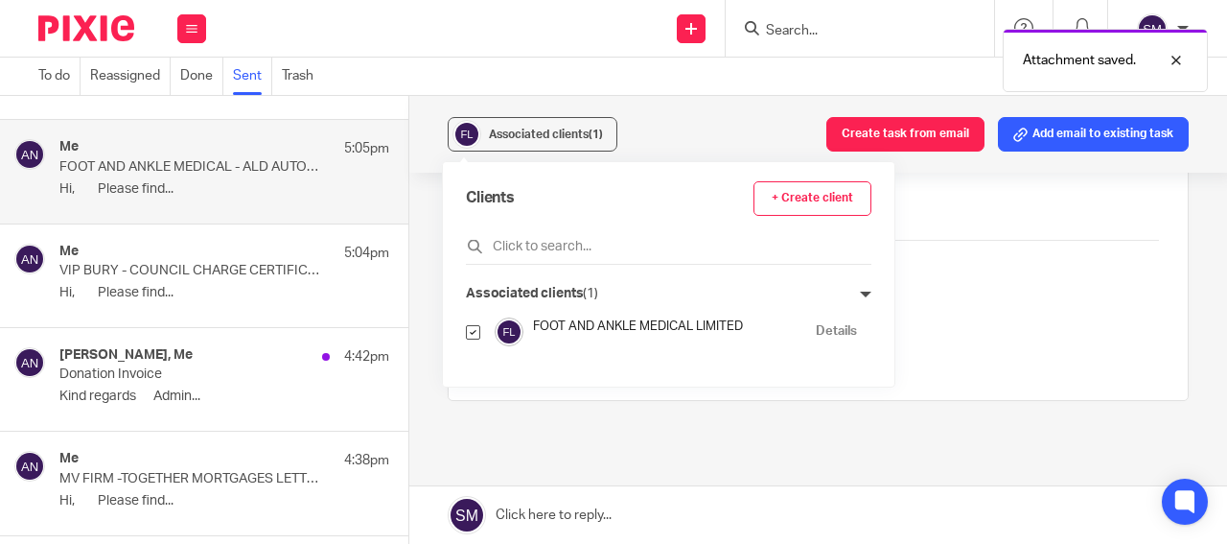
click at [801, 330] on div "FOOT AND ANKLE MEDICAL LIMITED" at bounding box center [674, 331] width 283 height 28
click at [826, 335] on link "Details" at bounding box center [836, 331] width 41 height 18
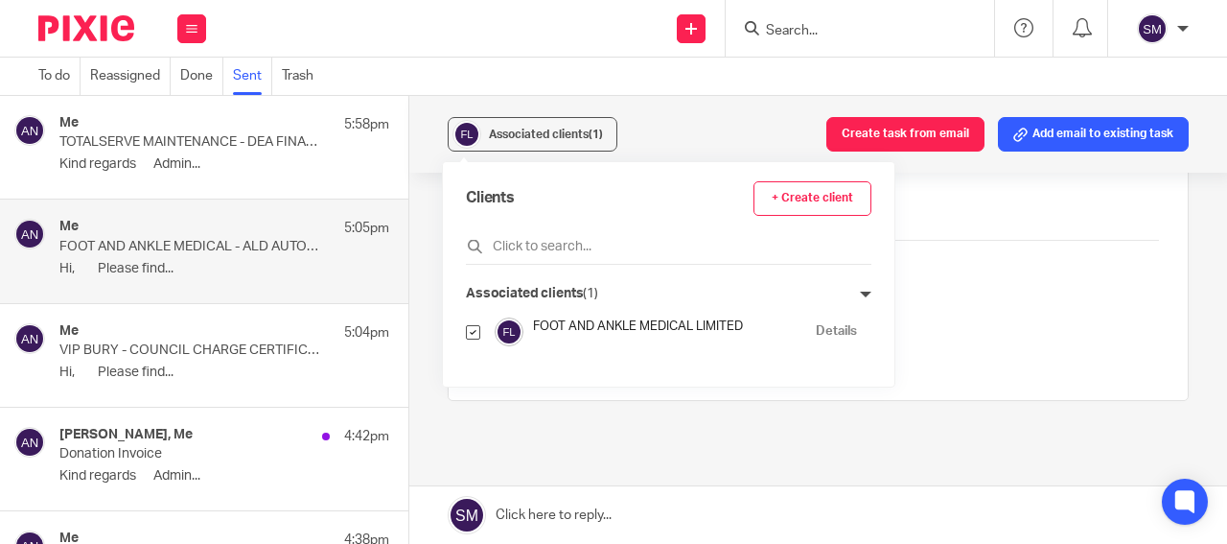
click at [240, 146] on p "TOTALSERVE MAINTENANCE - DEA FINAL REMINDER" at bounding box center [191, 142] width 264 height 16
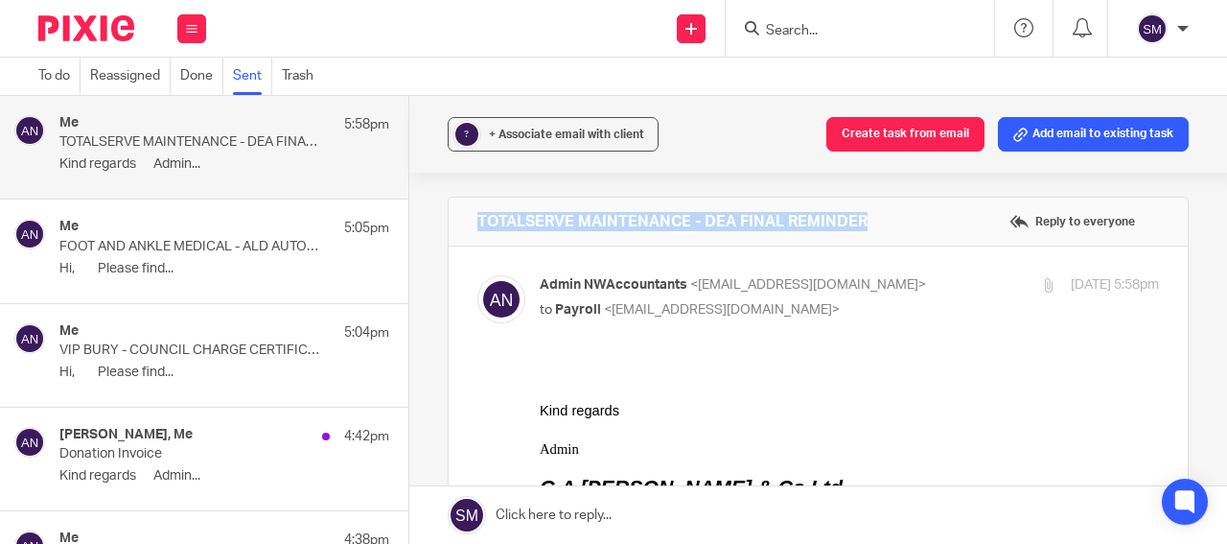
drag, startPoint x: 889, startPoint y: 219, endPoint x: 499, endPoint y: 212, distance: 390.3
click at [449, 212] on div "TOTALSERVE MAINTENANCE - DEA FINAL REMINDER Reply to everyone" at bounding box center [818, 222] width 739 height 48
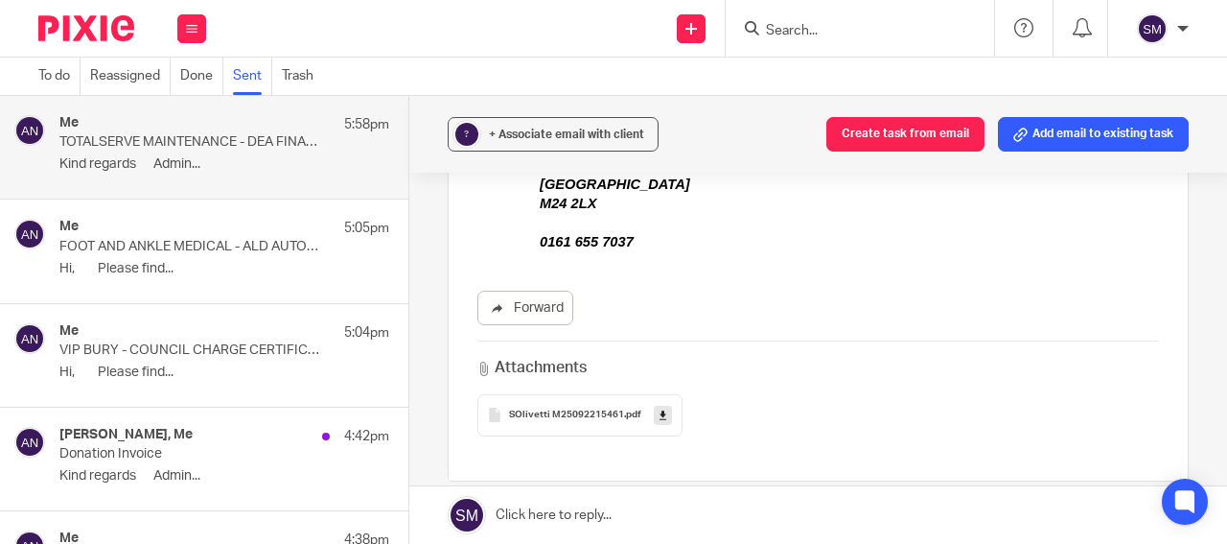
scroll to position [414, 0]
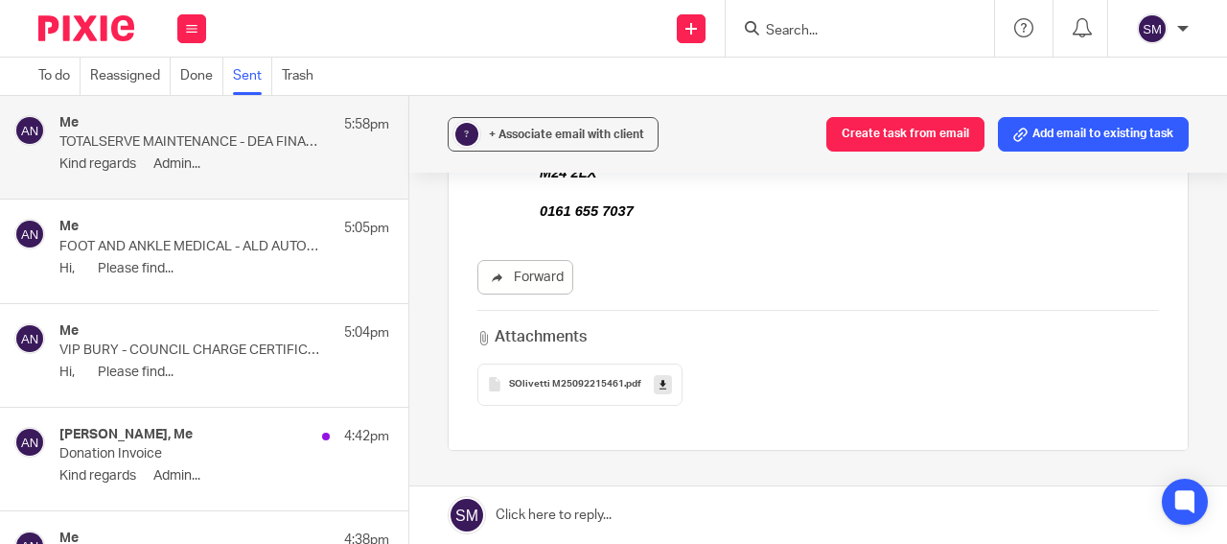
click at [660, 387] on icon at bounding box center [663, 384] width 7 height 14
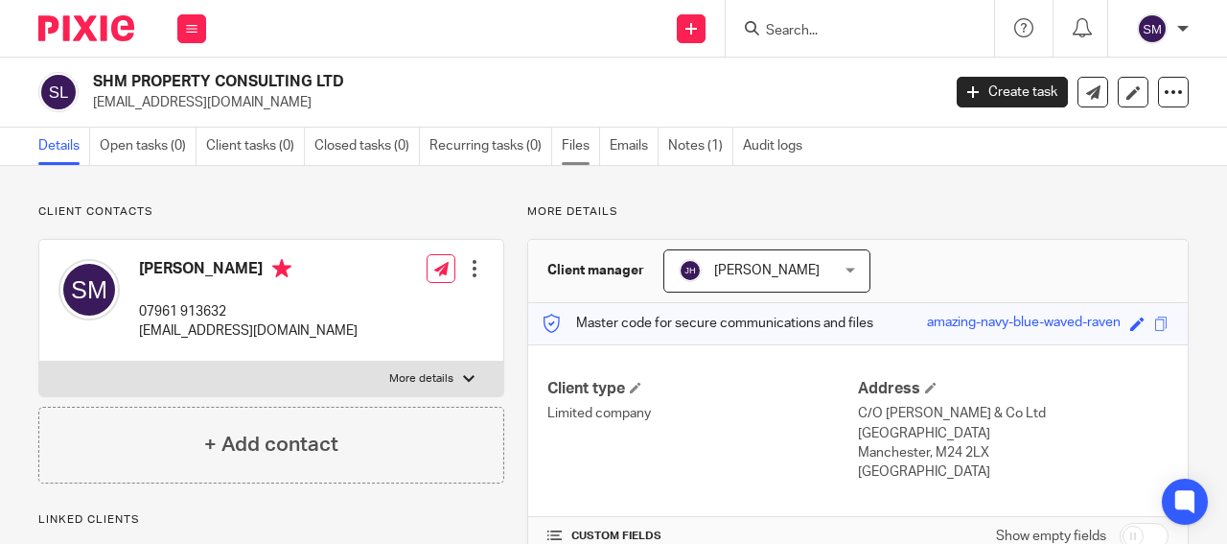
click at [579, 144] on link "Files" at bounding box center [581, 146] width 38 height 37
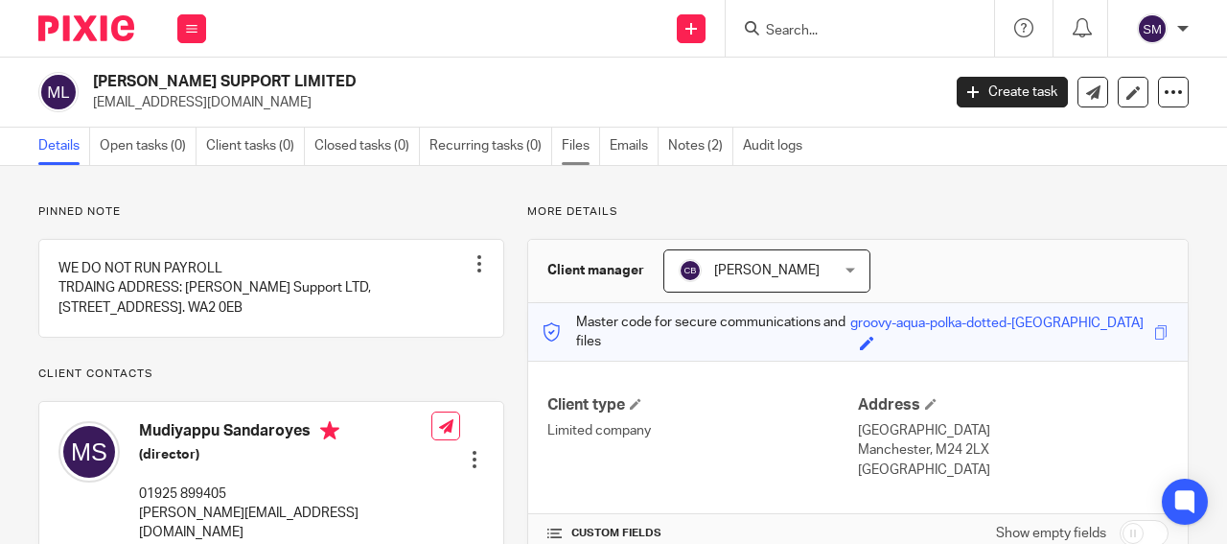
click at [584, 147] on link "Files" at bounding box center [581, 146] width 38 height 37
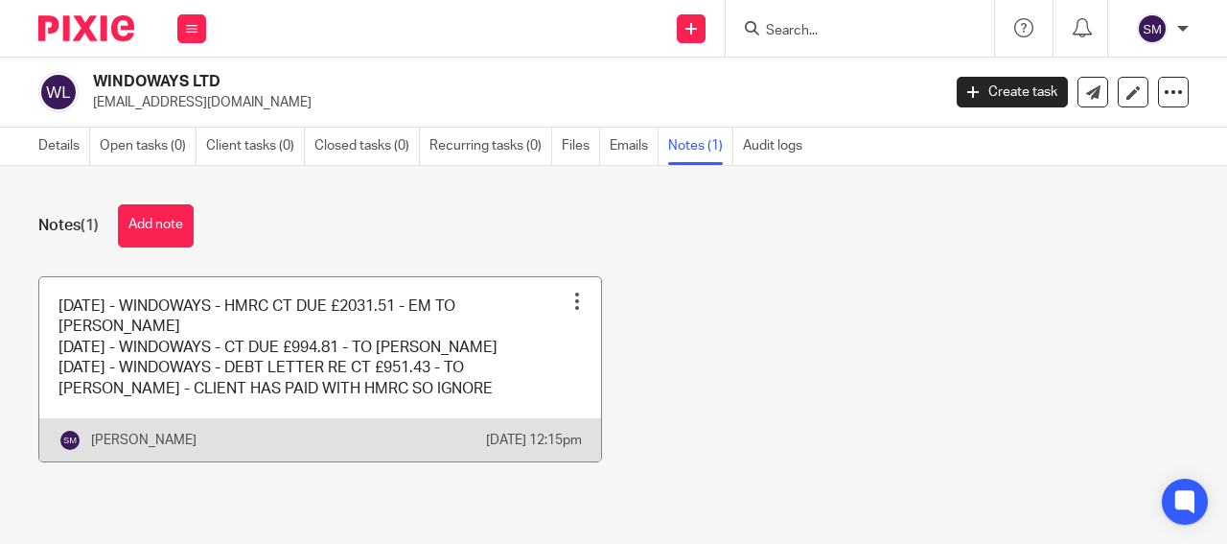
click at [479, 369] on link at bounding box center [320, 369] width 562 height 184
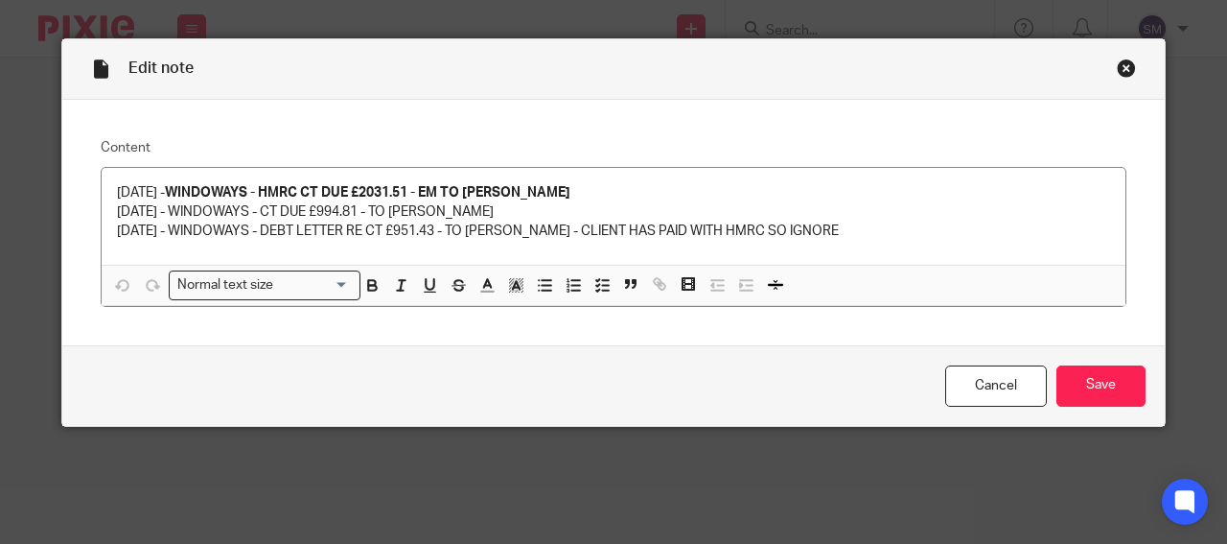
click at [1123, 68] on div "Close this dialog window" at bounding box center [1126, 67] width 19 height 19
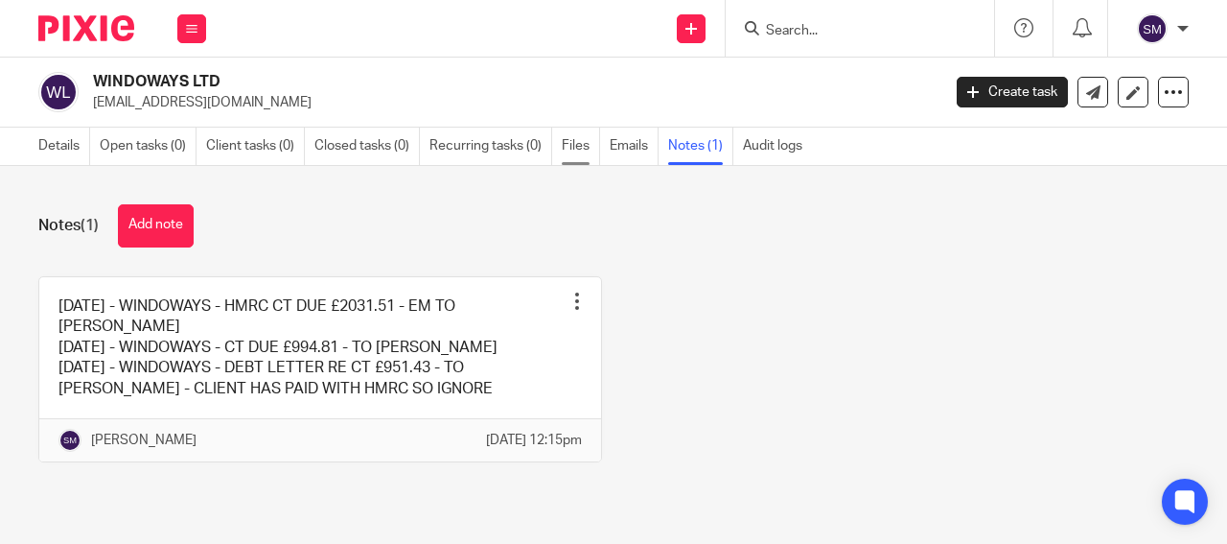
click at [572, 158] on link "Files" at bounding box center [581, 146] width 38 height 37
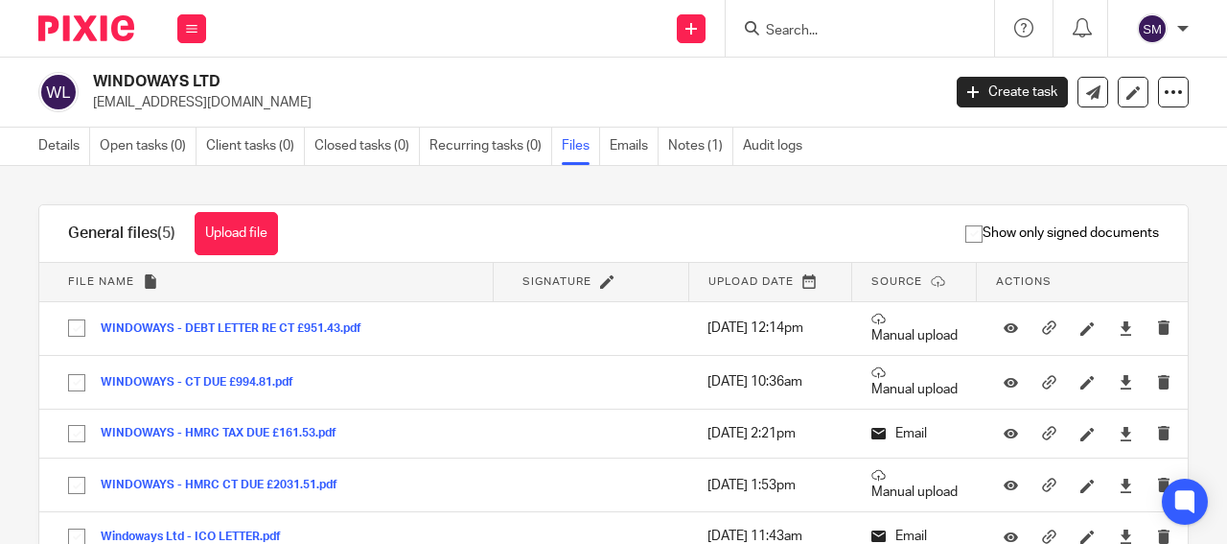
click at [254, 229] on button "Upload file" at bounding box center [236, 233] width 83 height 43
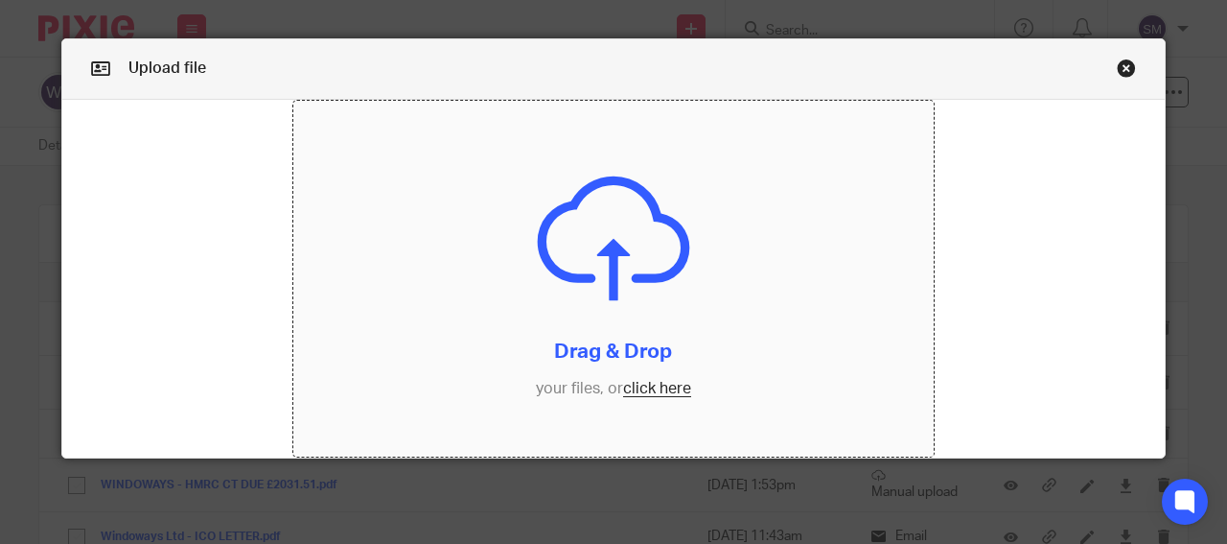
click at [644, 326] on input "file" at bounding box center [614, 279] width 642 height 357
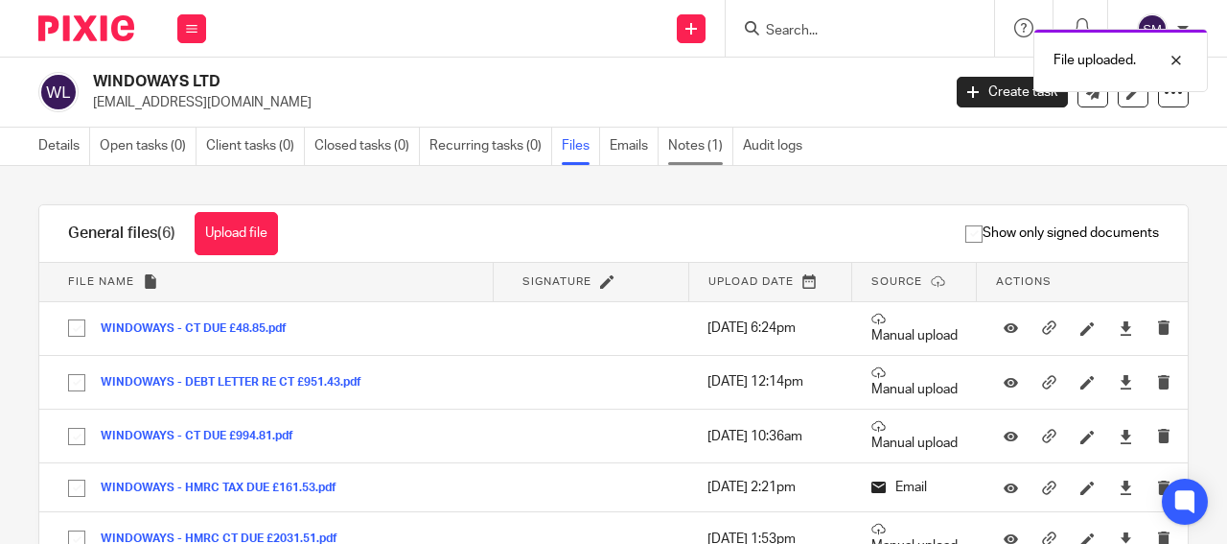
click at [698, 141] on link "Notes (1)" at bounding box center [700, 146] width 65 height 37
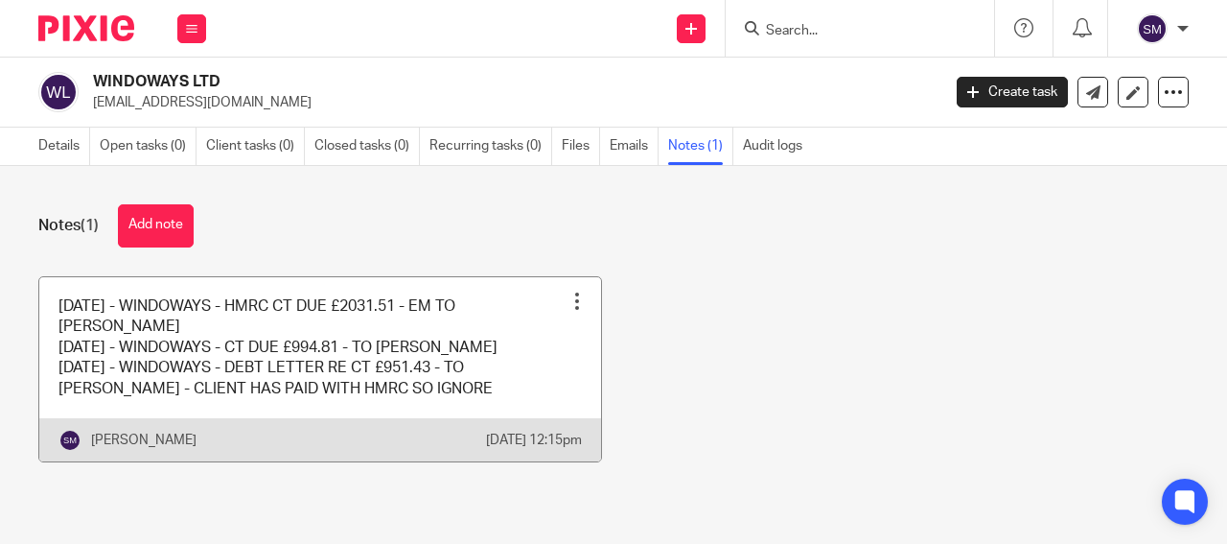
click at [334, 319] on link at bounding box center [320, 369] width 562 height 184
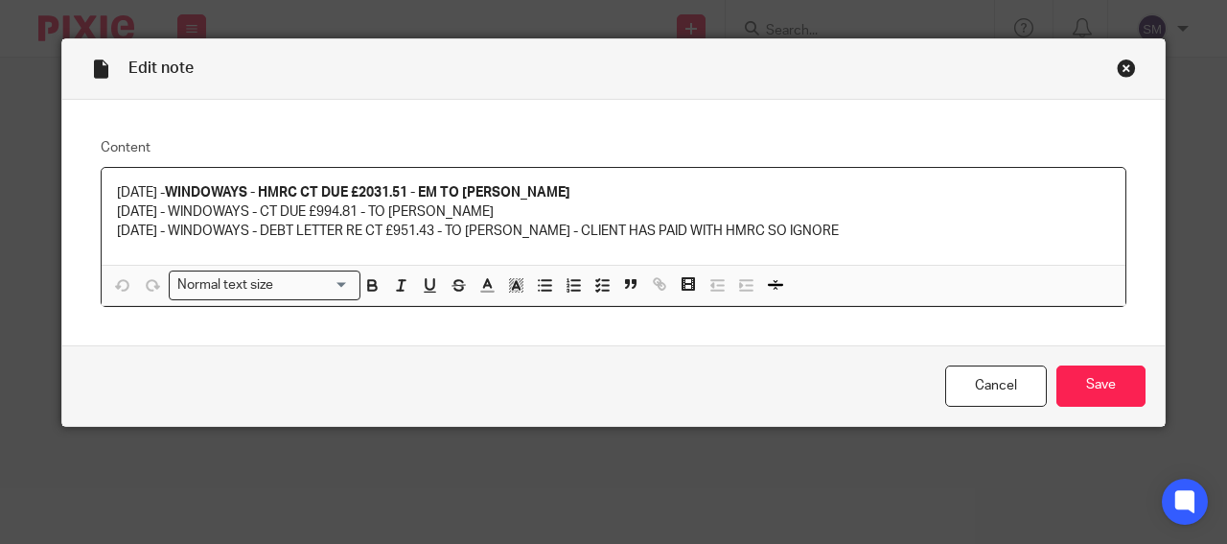
click at [809, 227] on p "31/01/25 - WINDOWAYS - DEBT LETTER RE CT £951.43 - TO BECKI - CLIENT HAS PAID W…" at bounding box center [613, 231] width 993 height 19
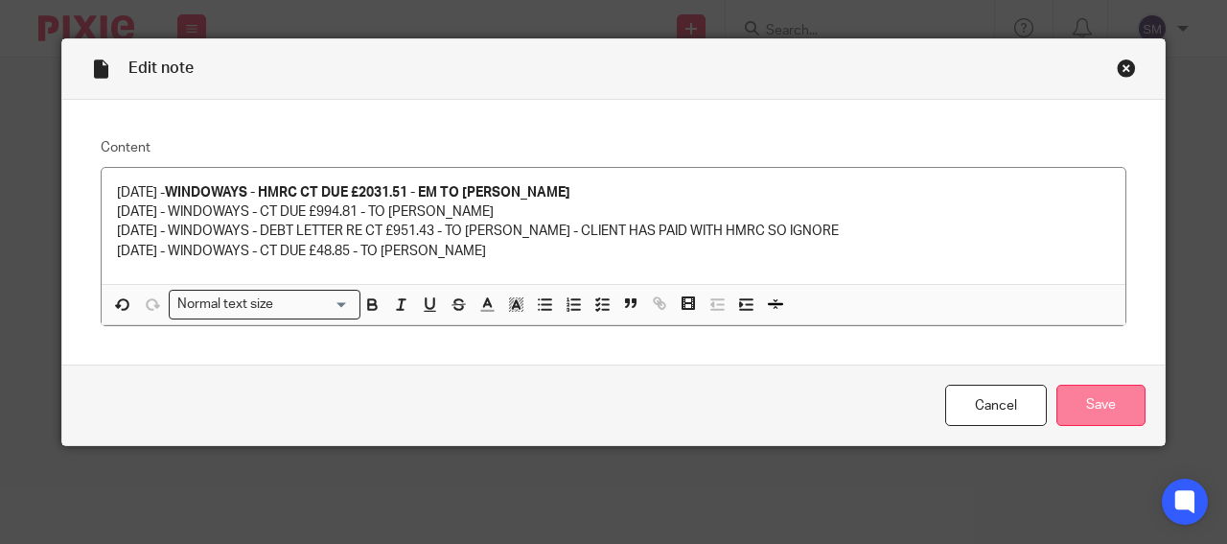
click at [1070, 411] on input "Save" at bounding box center [1101, 405] width 89 height 41
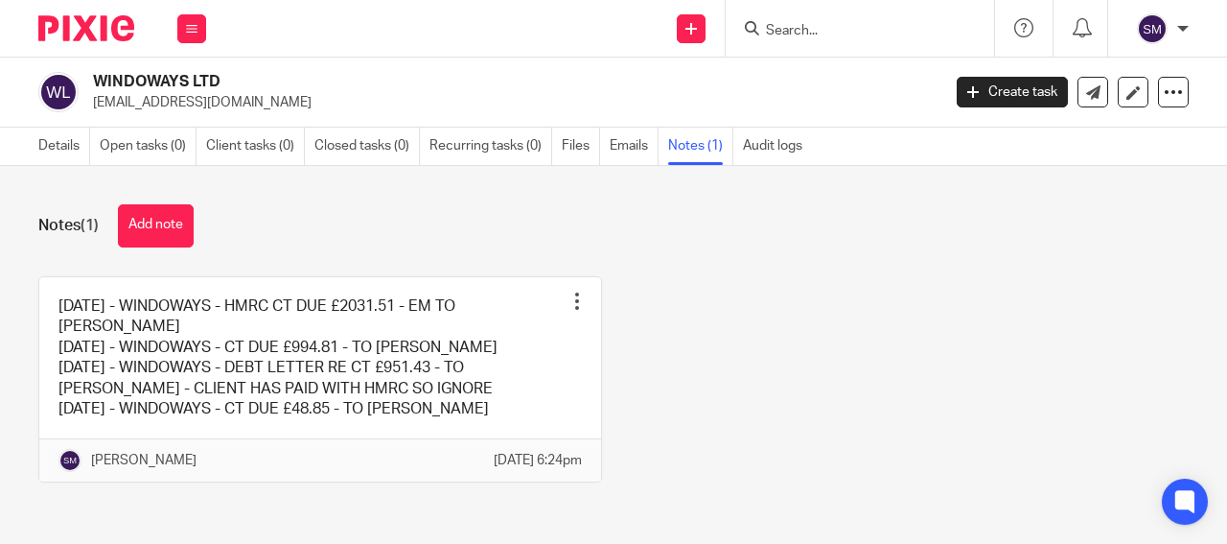
click at [782, 23] on input "Search" at bounding box center [850, 31] width 173 height 17
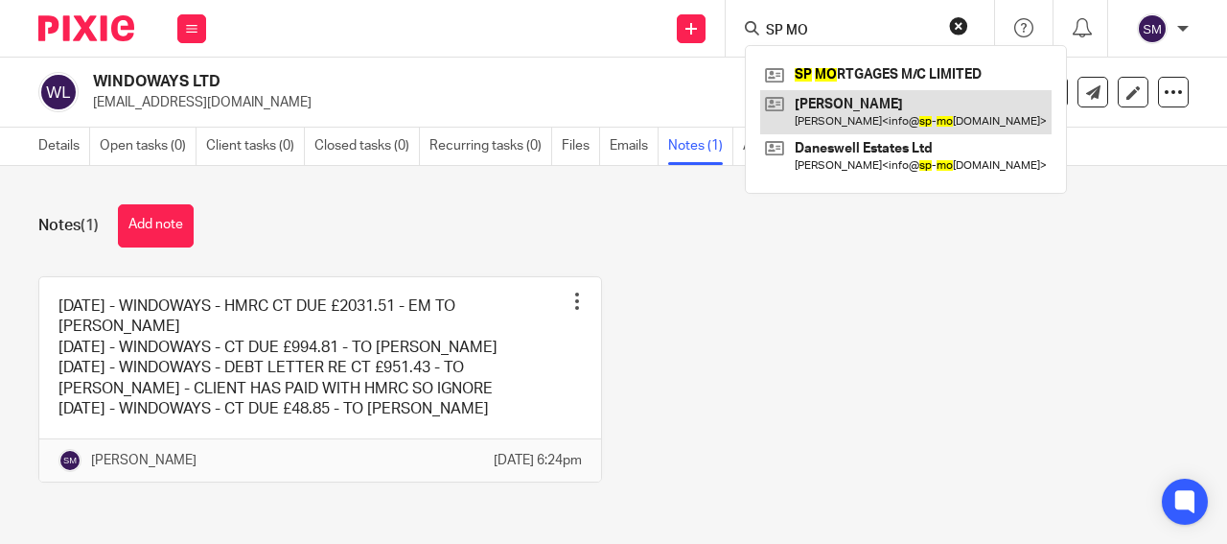
type input "SP MO"
click at [896, 91] on link at bounding box center [906, 112] width 292 height 44
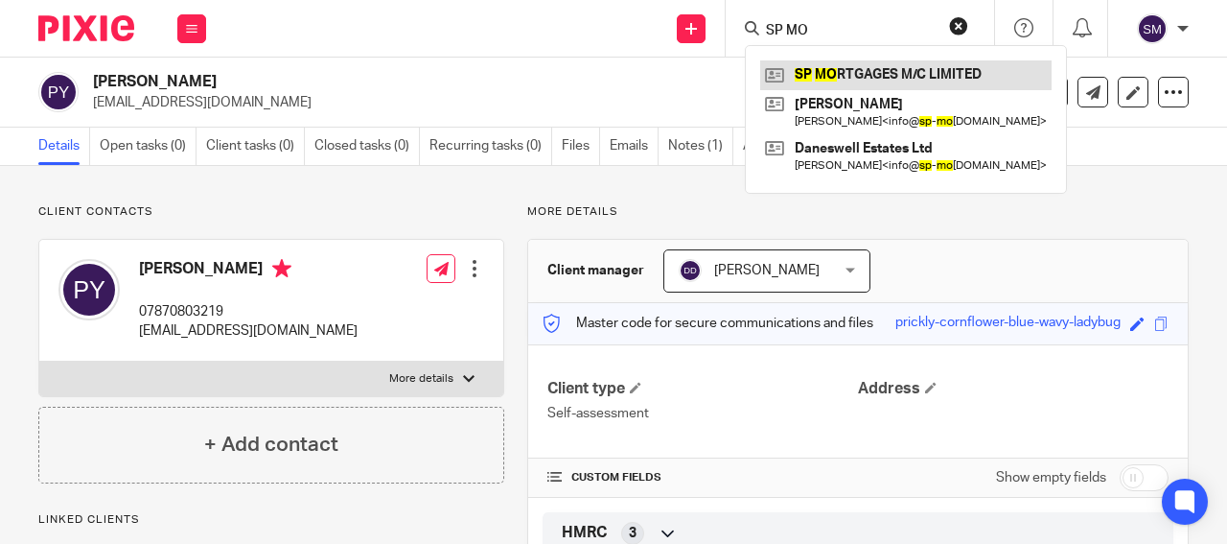
type input "SP MO"
click at [880, 80] on link at bounding box center [906, 74] width 292 height 29
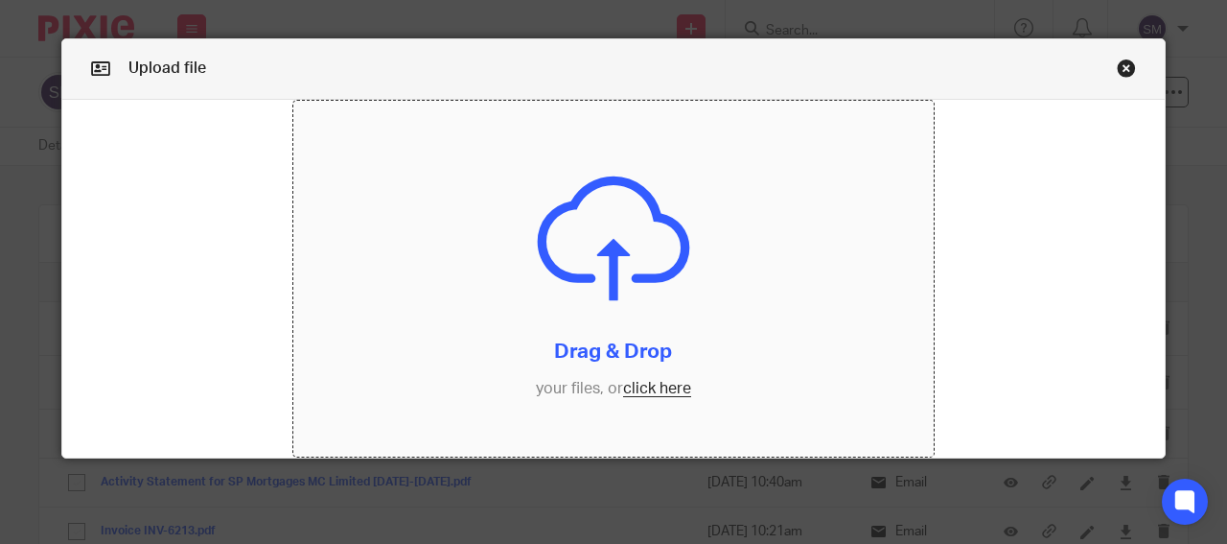
click at [607, 350] on input "file" at bounding box center [614, 279] width 642 height 357
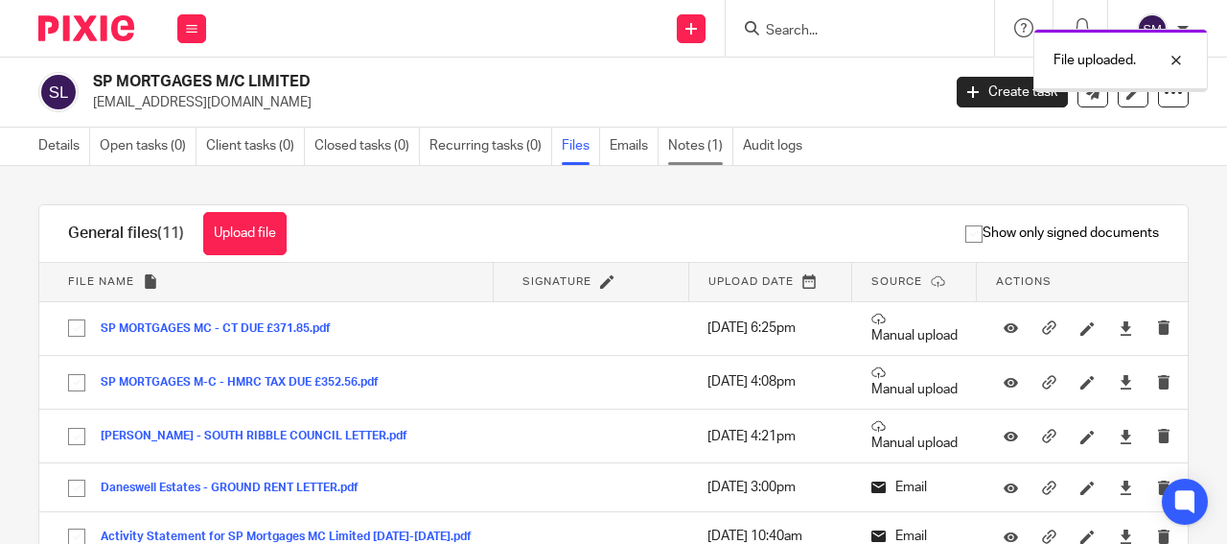
click at [709, 156] on link "Notes (1)" at bounding box center [700, 146] width 65 height 37
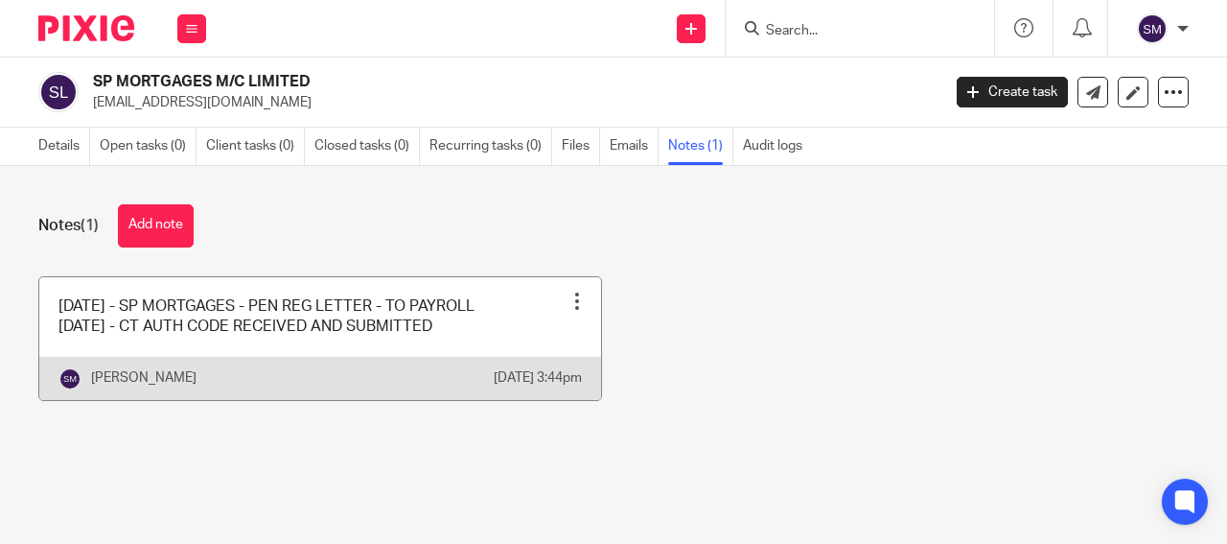
click at [387, 318] on link at bounding box center [320, 338] width 562 height 123
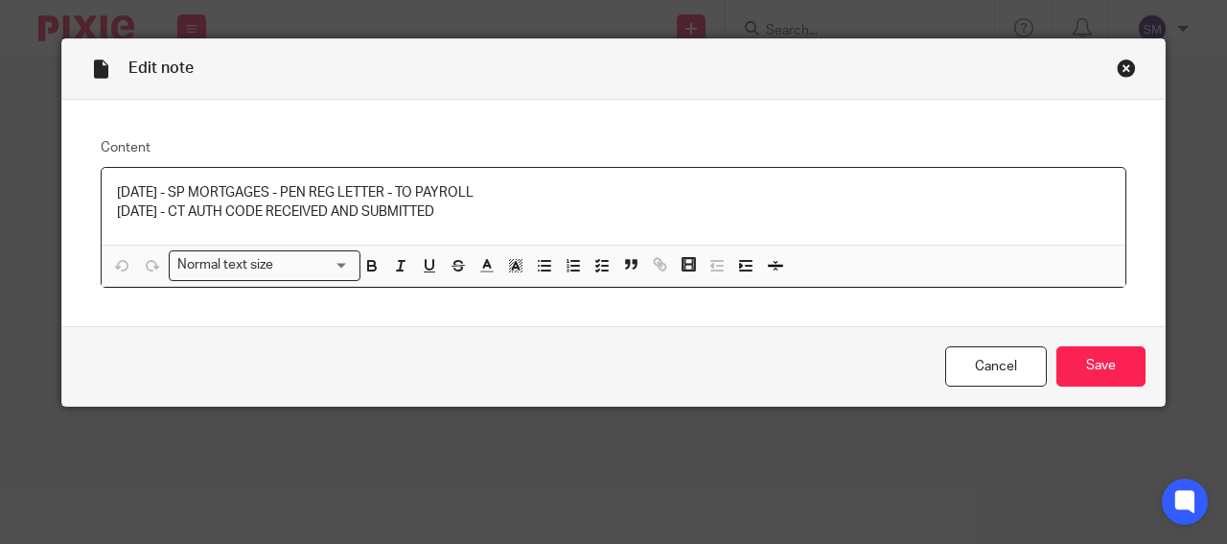
click at [479, 213] on p "[DATE] - CT AUTH CODE RECEIVED AND SUBMITTED" at bounding box center [613, 211] width 993 height 19
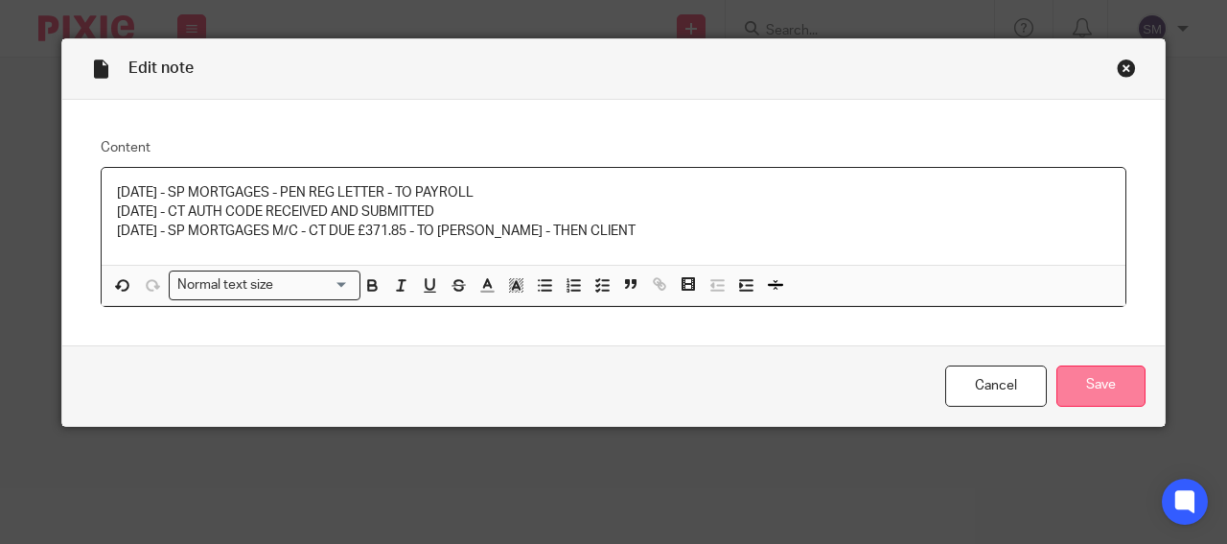
click at [1060, 392] on input "Save" at bounding box center [1101, 385] width 89 height 41
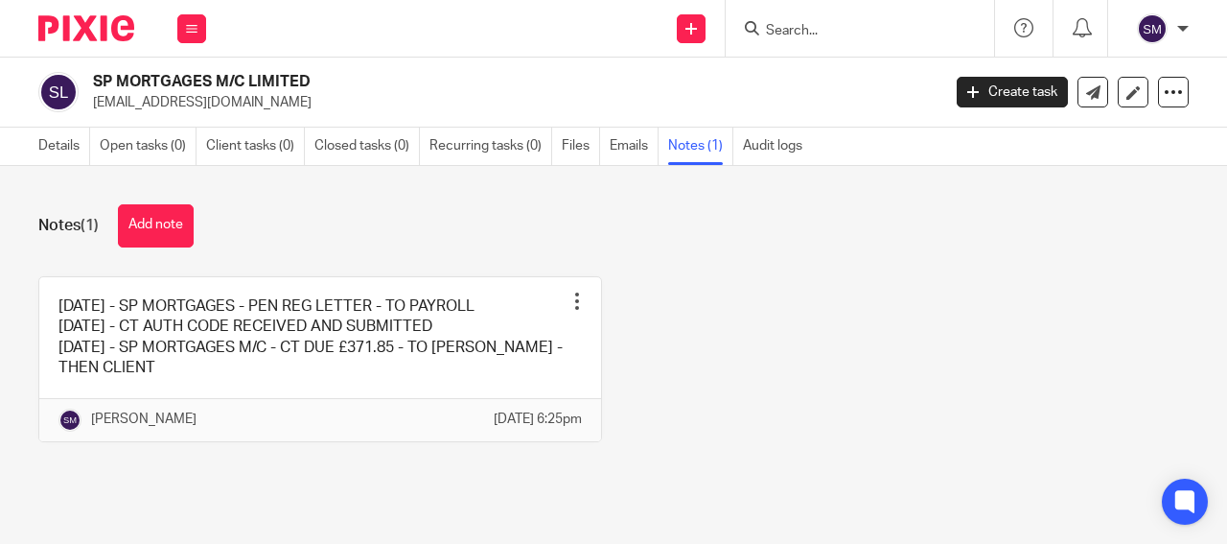
click at [814, 36] on form at bounding box center [866, 28] width 204 height 24
click at [804, 23] on input "Search" at bounding box center [850, 31] width 173 height 17
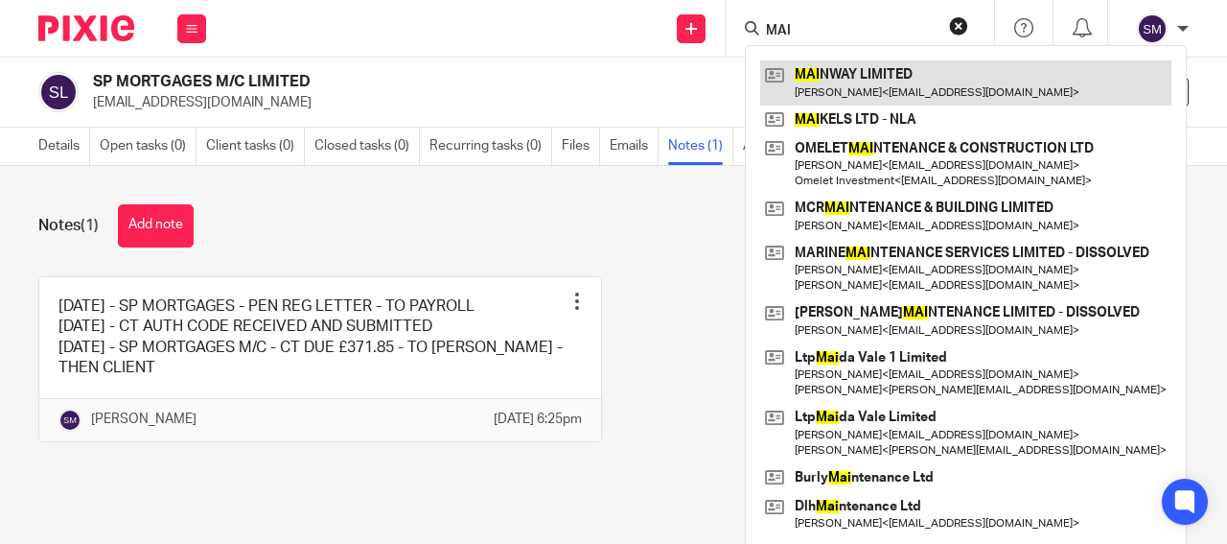
type input "MAI"
click at [933, 92] on link at bounding box center [965, 82] width 411 height 44
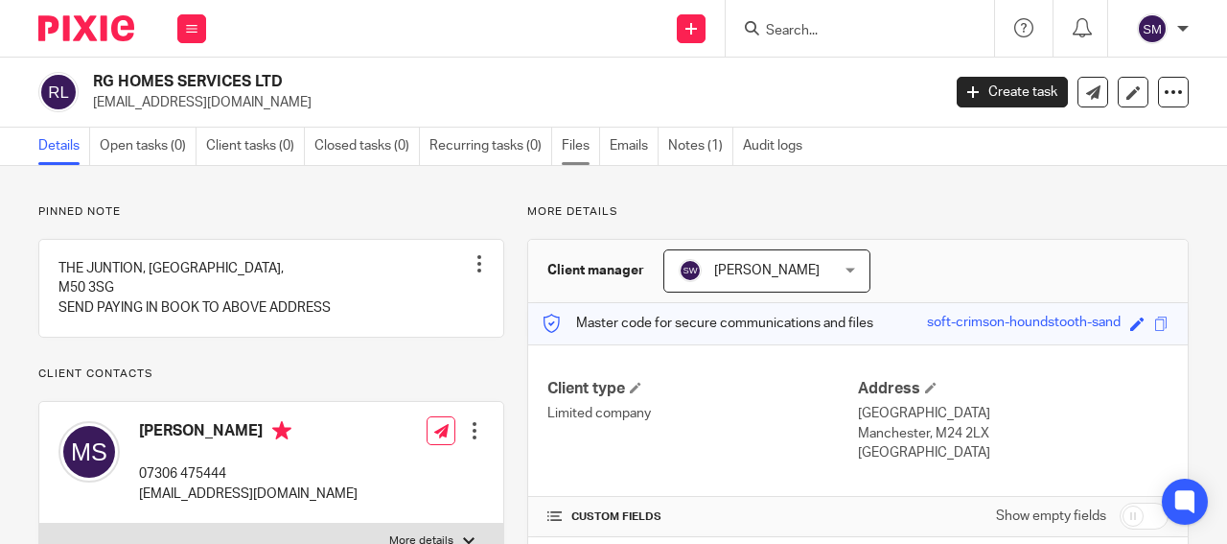
click at [577, 142] on link "Files" at bounding box center [581, 146] width 38 height 37
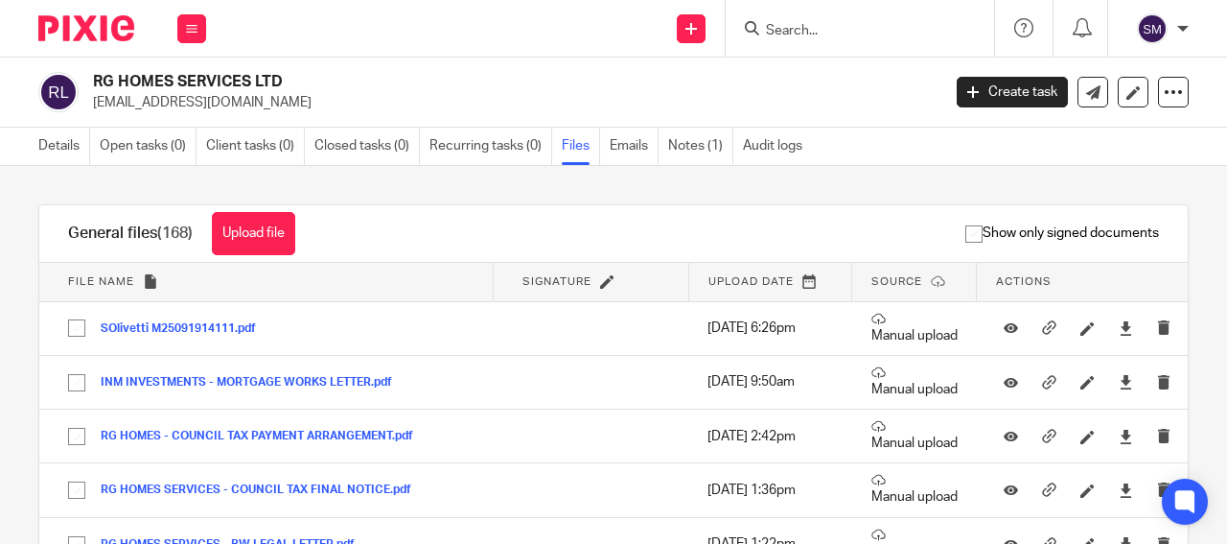
click at [1081, 326] on icon at bounding box center [1088, 328] width 14 height 14
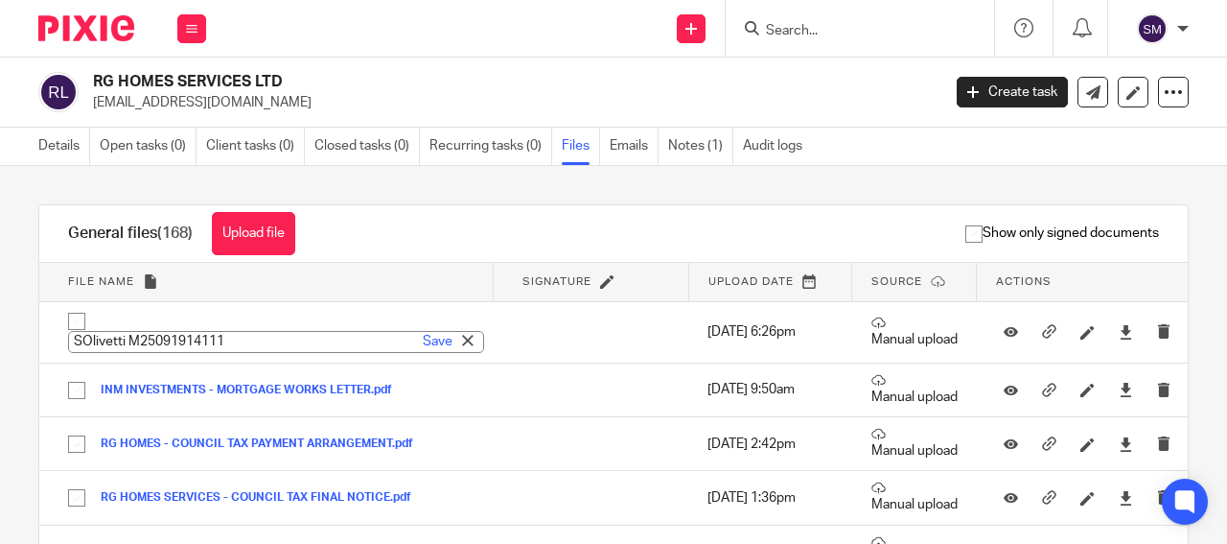
type input "RG HOMES SERVICES - UNITED UTILITIES BILL"
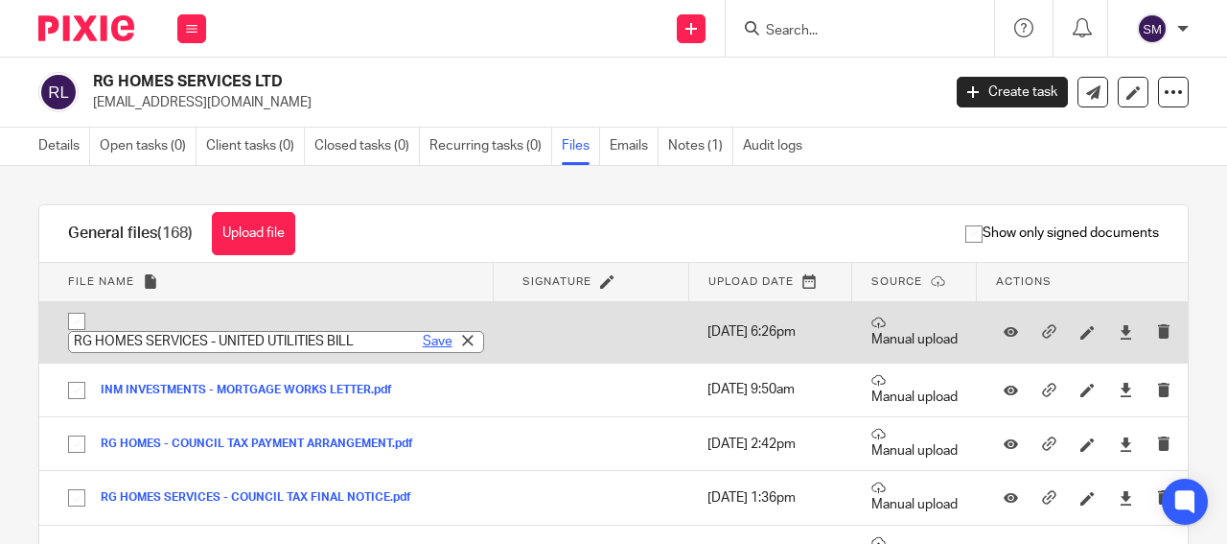
click at [423, 338] on link "Save" at bounding box center [438, 341] width 30 height 19
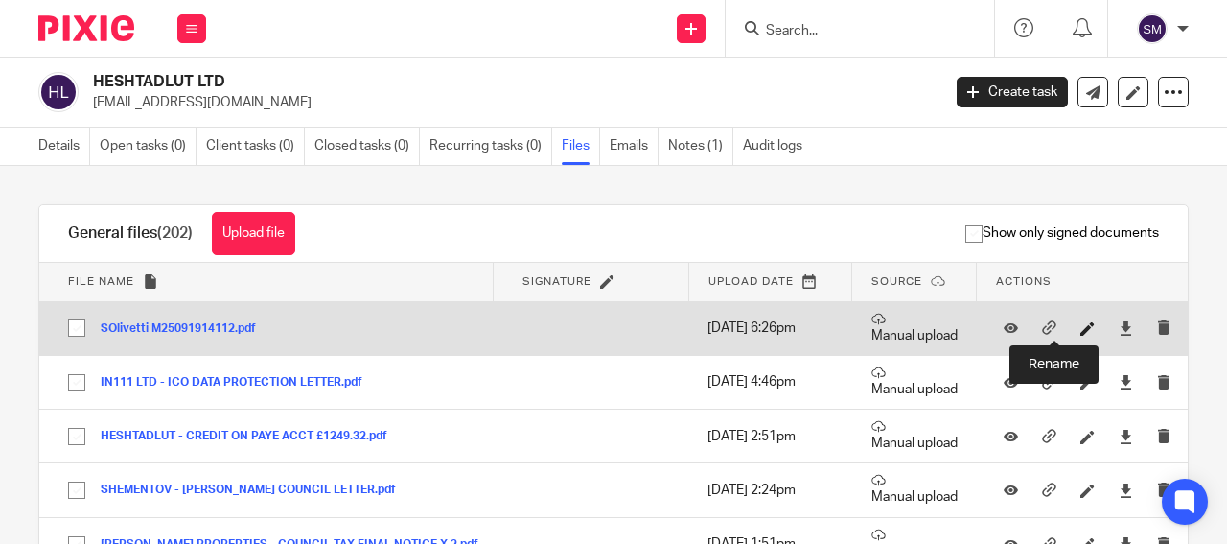
click at [1081, 327] on icon at bounding box center [1088, 328] width 14 height 14
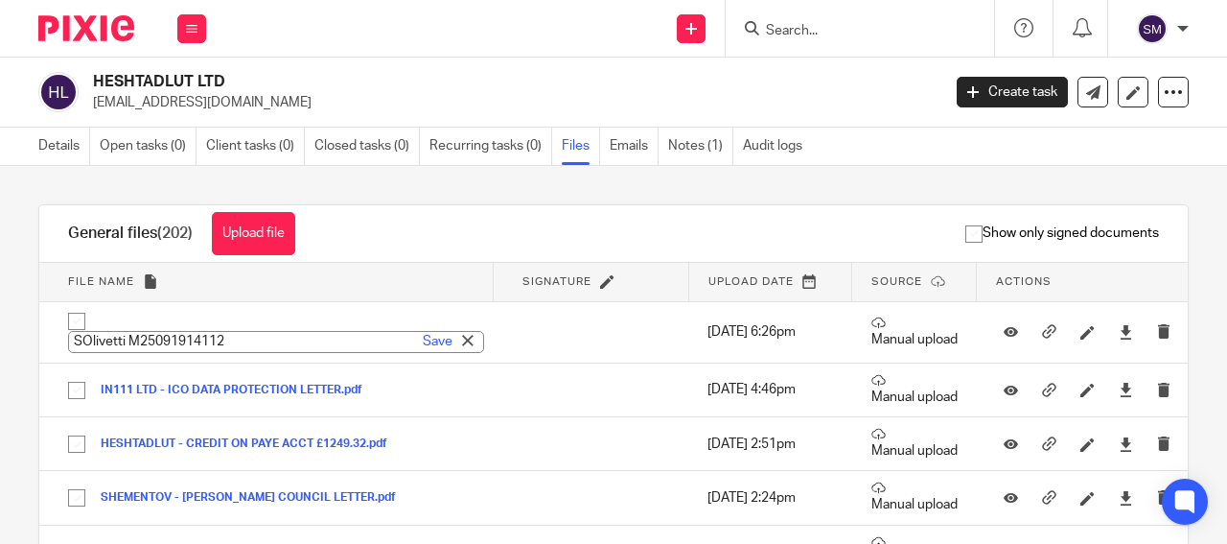
type input "HESHTADLUT - UNITED UTILITIES BILL"
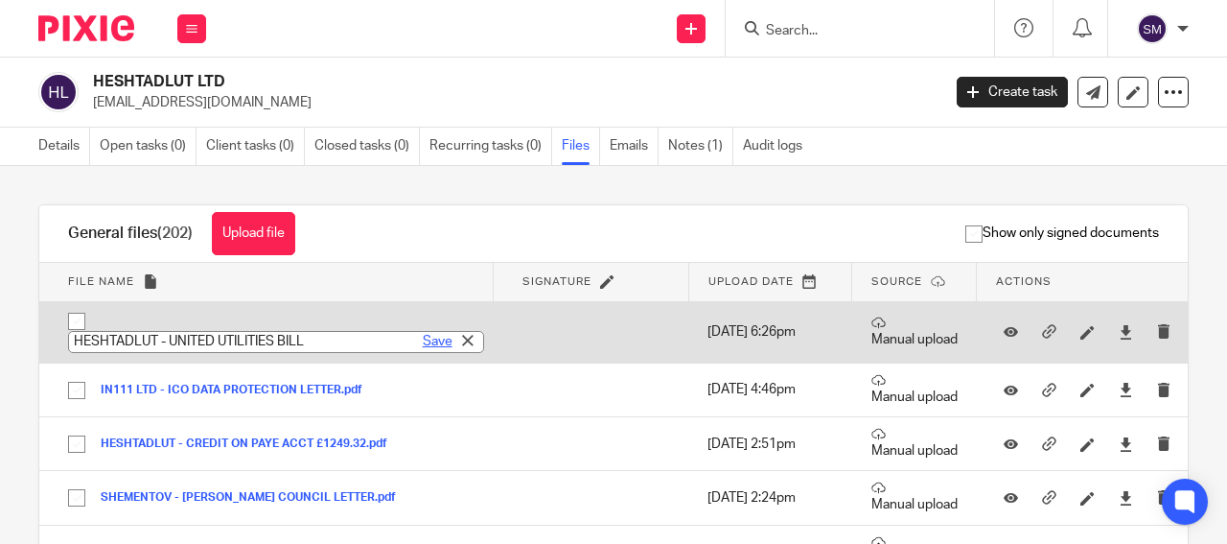
click at [423, 338] on link "Save" at bounding box center [438, 341] width 30 height 19
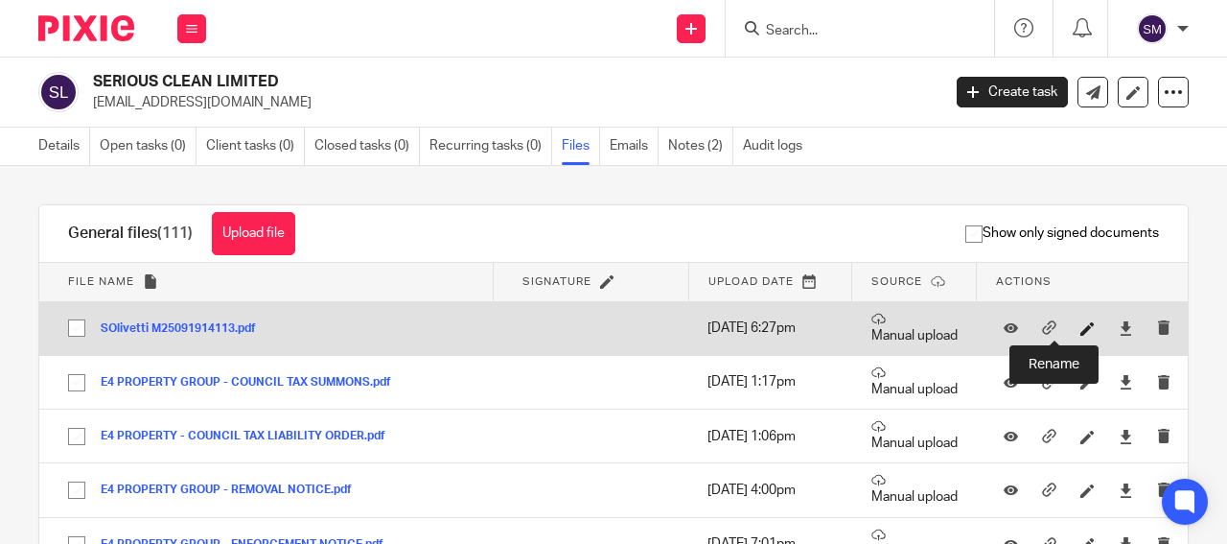
click at [1081, 326] on icon at bounding box center [1088, 328] width 14 height 14
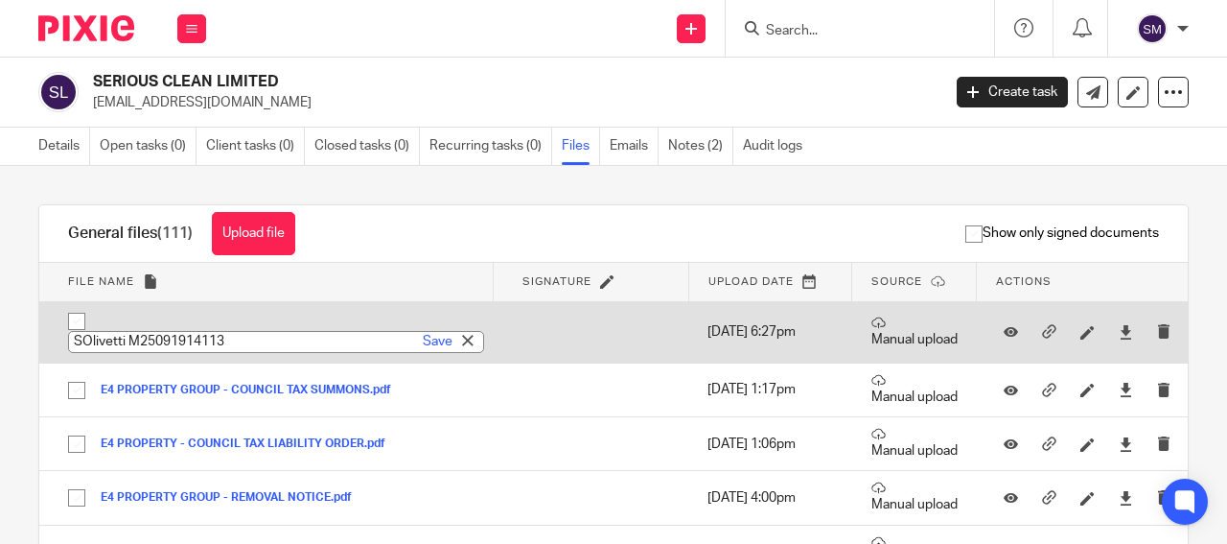
type input "E4 PROPERTY - UNITED UTILITIES BILL"
click at [423, 340] on link "Save" at bounding box center [438, 341] width 30 height 19
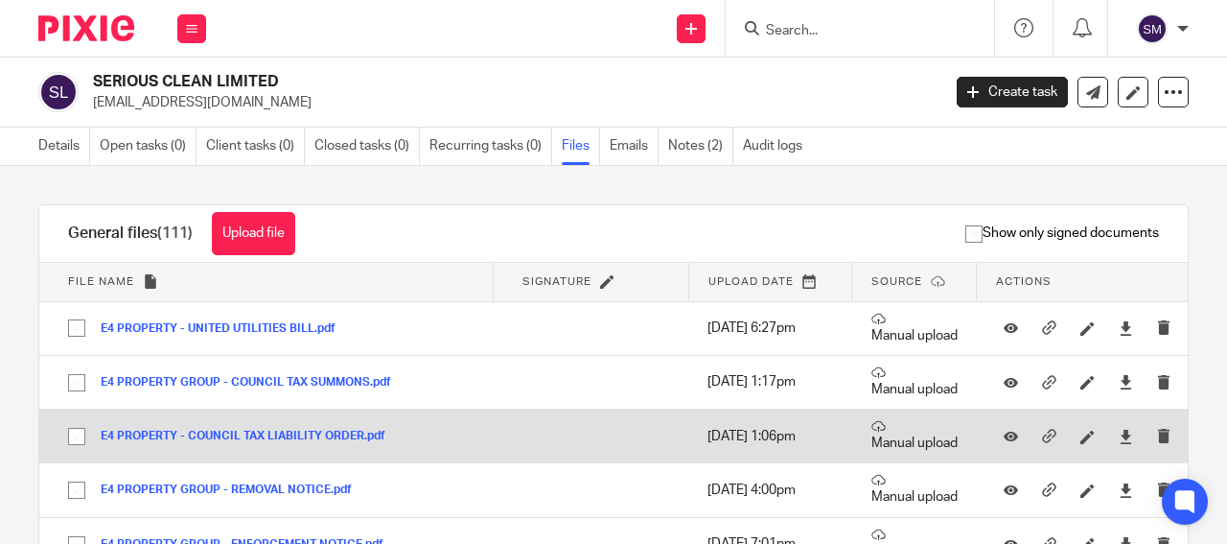
click at [814, 444] on td "8 Sep 2025 1:06pm" at bounding box center [770, 436] width 164 height 54
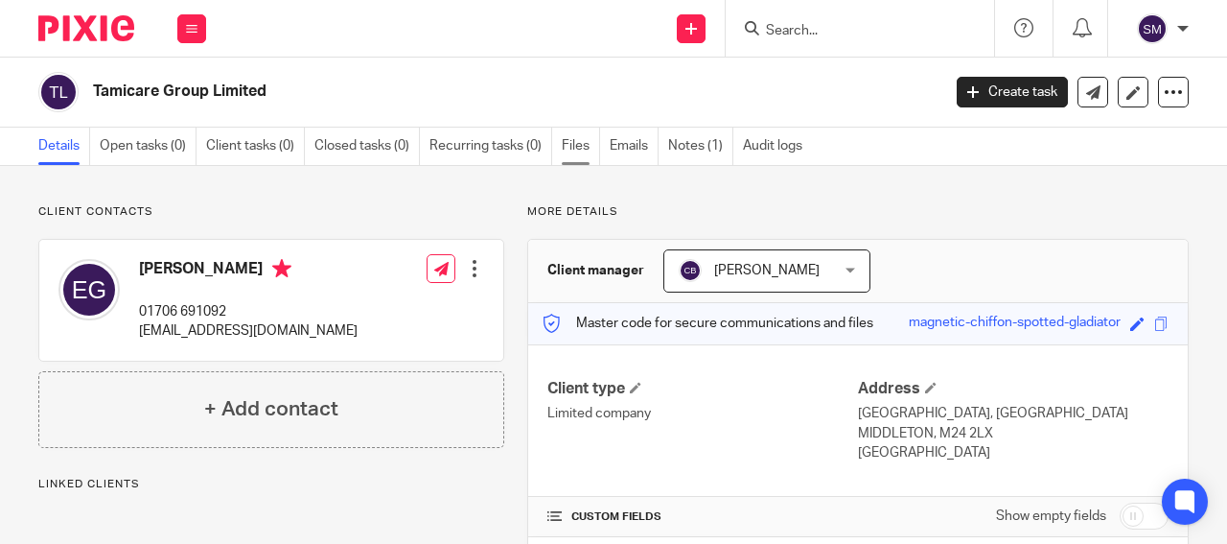
click at [583, 151] on link "Files" at bounding box center [581, 146] width 38 height 37
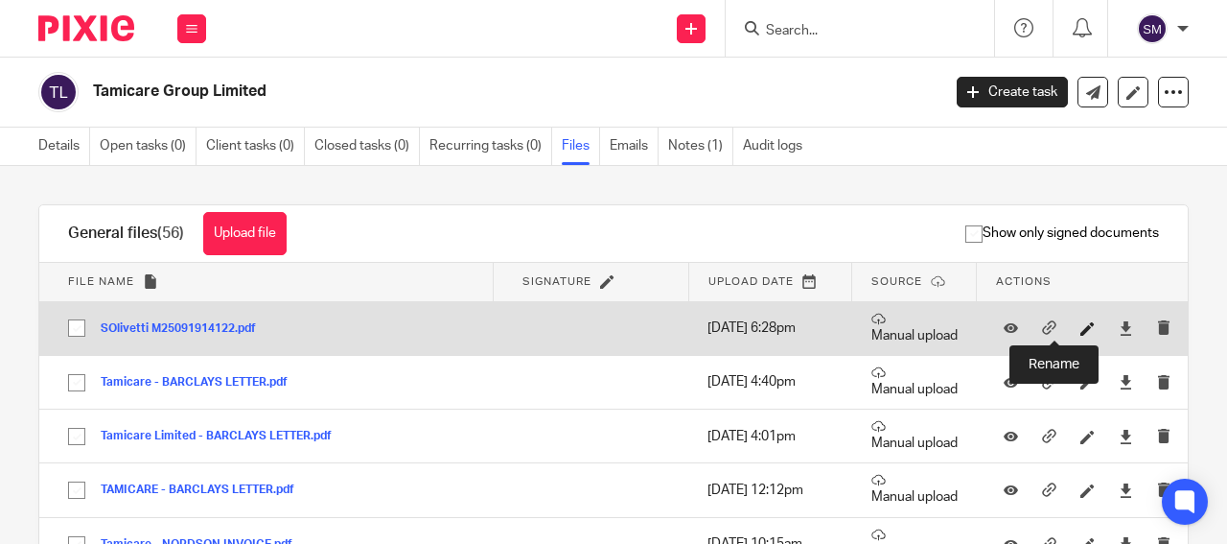
click at [1081, 331] on icon at bounding box center [1088, 328] width 14 height 14
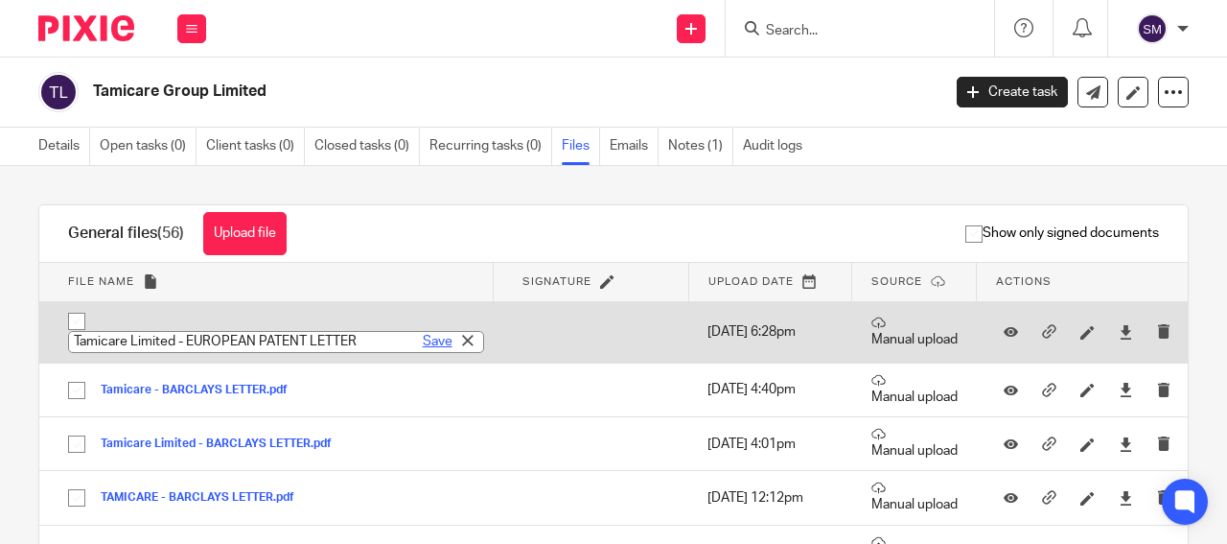
type input "Tamicare Limited - EUROPEAN PATENT LETTER"
click at [423, 344] on link "Save" at bounding box center [438, 341] width 30 height 19
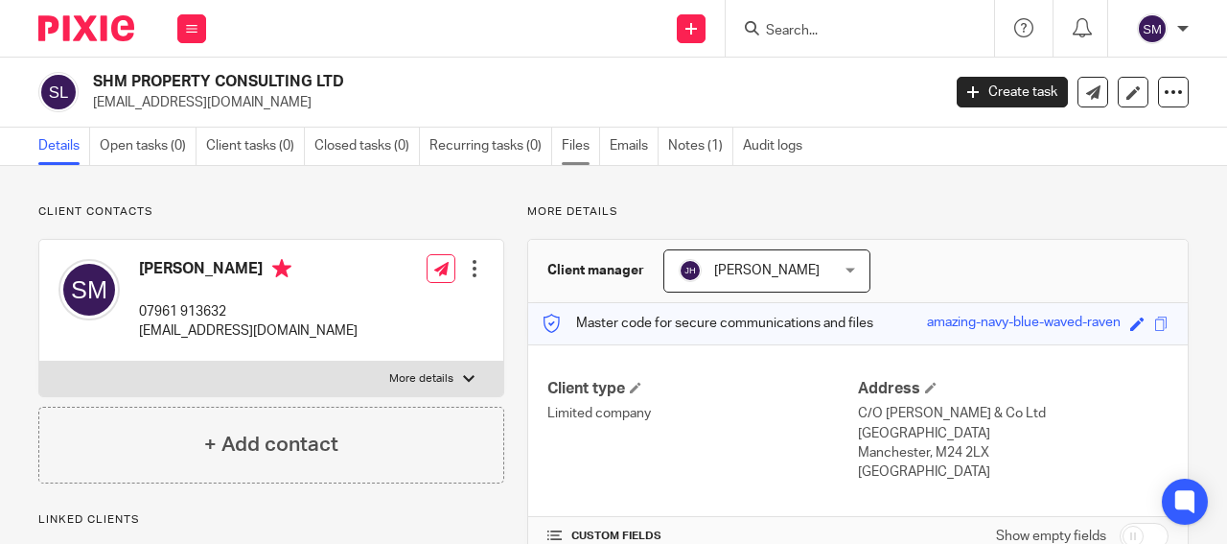
click at [578, 147] on link "Files" at bounding box center [581, 146] width 38 height 37
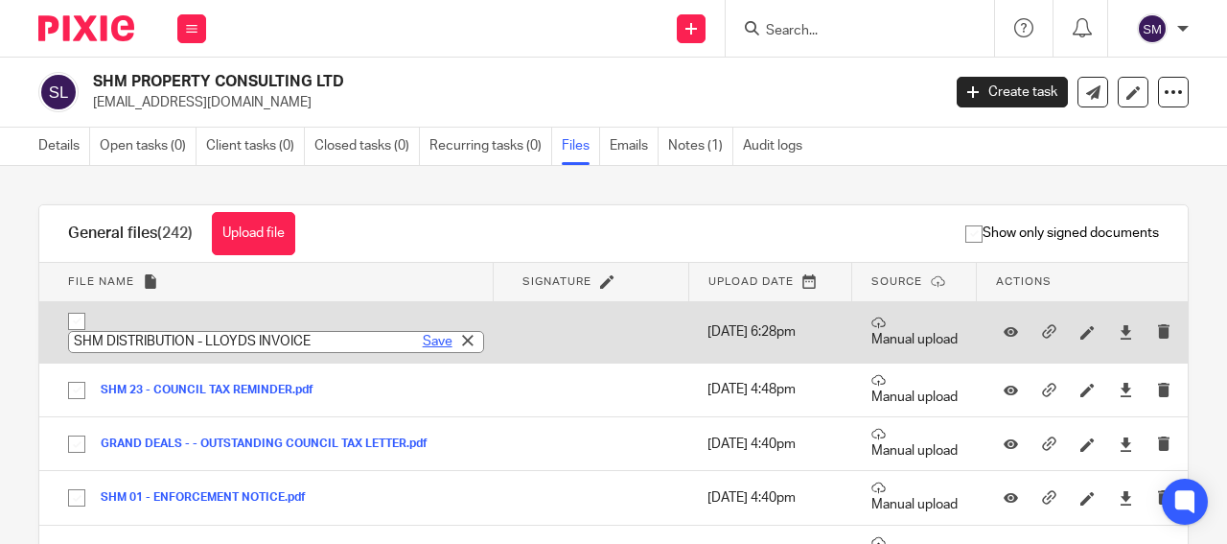
type input "SHM DISTRIBUTION - LLOYDS INVOICE"
click at [423, 339] on link "Save" at bounding box center [438, 341] width 30 height 19
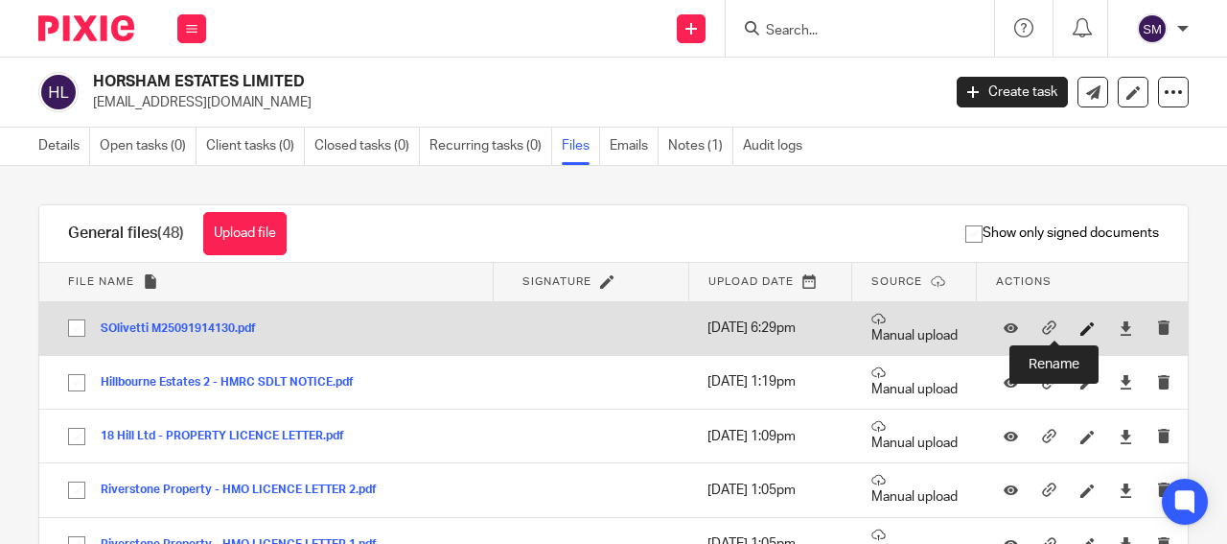
click at [1081, 326] on icon at bounding box center [1088, 328] width 14 height 14
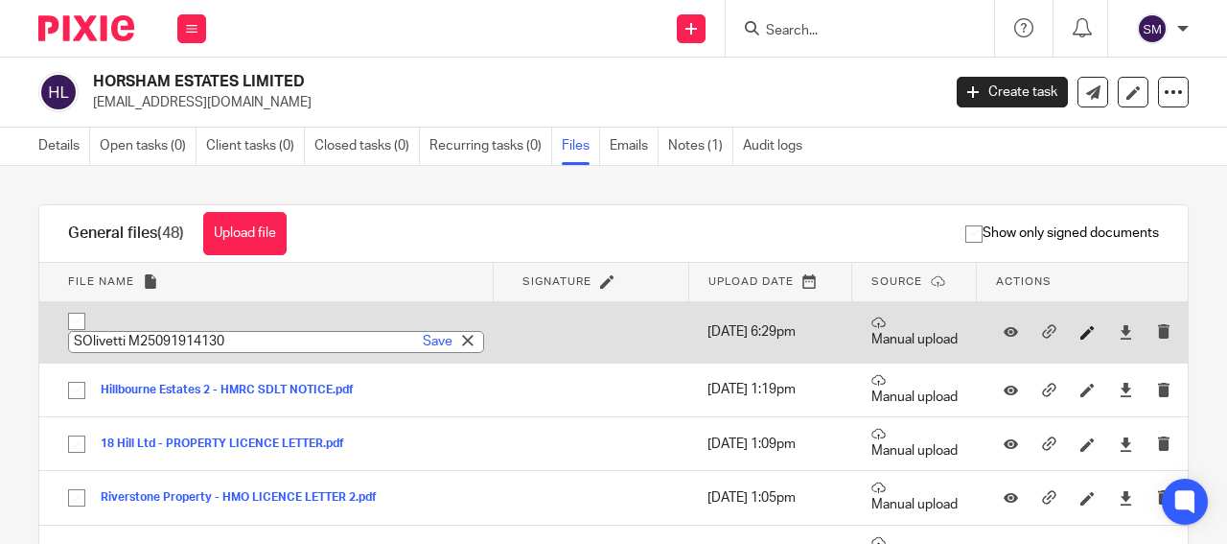
type input "HORSHAM ESTATES - RATES REMINDER NOTICE"
click at [423, 342] on link "Save" at bounding box center [438, 341] width 30 height 19
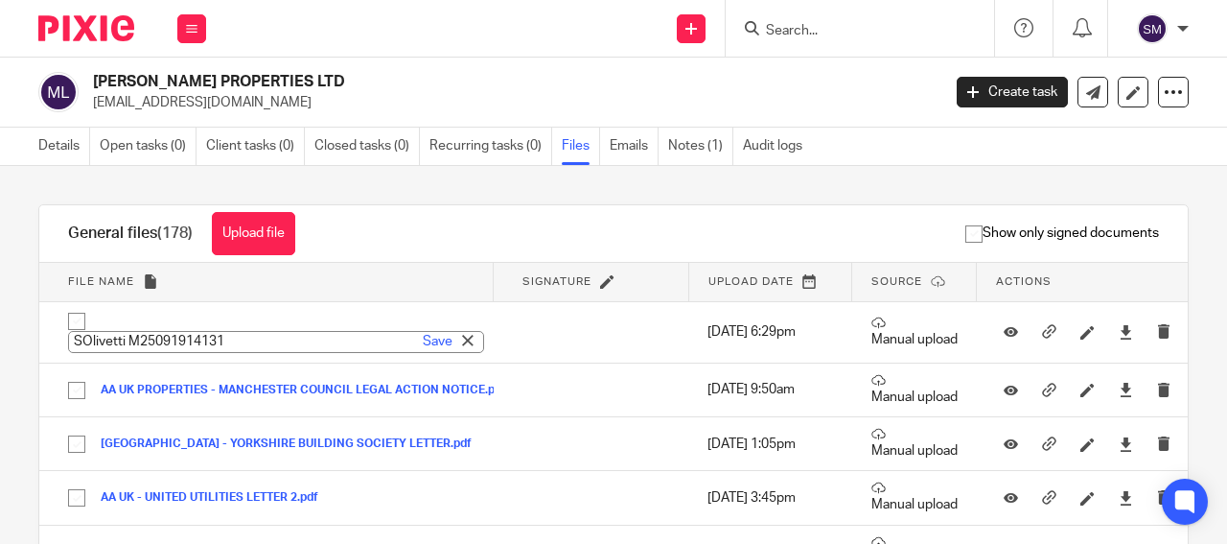
type input "[PERSON_NAME] PROPERTIES - COUNCIL LIABILITY ORDER"
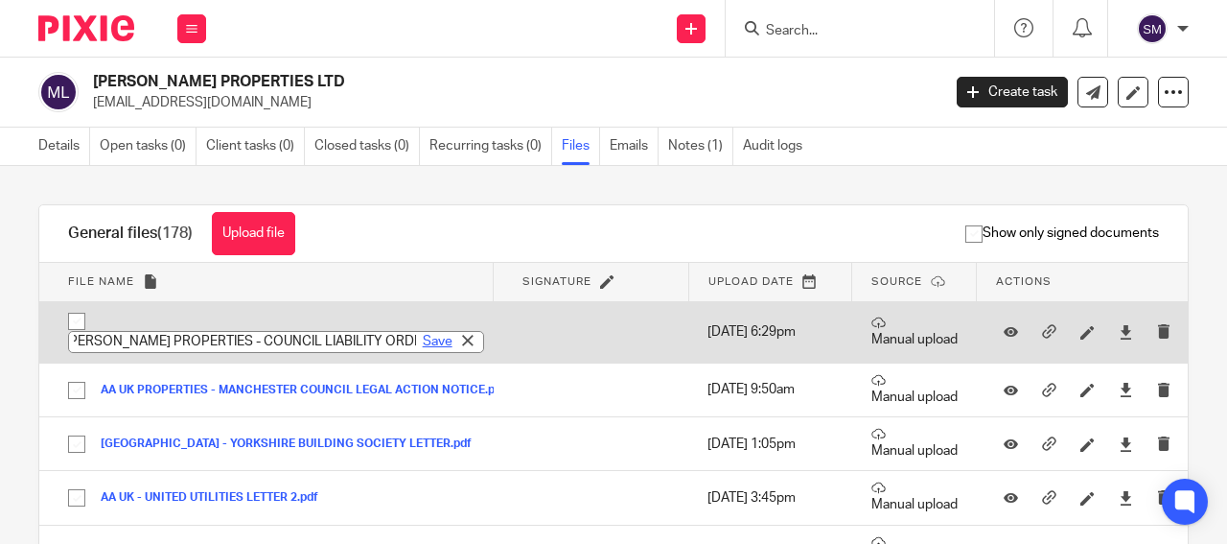
click at [423, 345] on link "Save" at bounding box center [438, 341] width 30 height 19
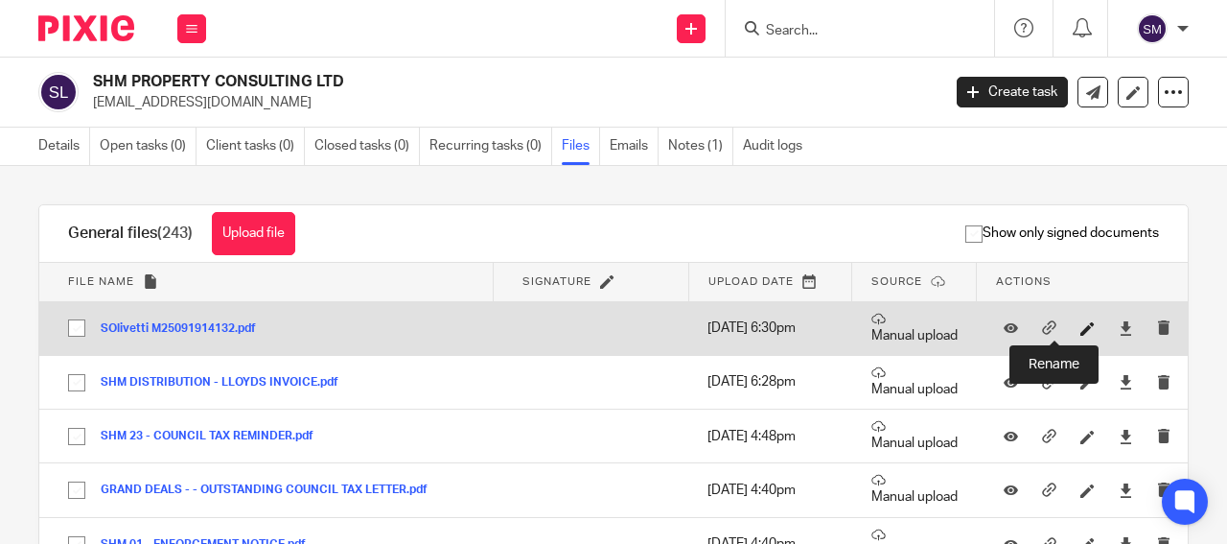
click at [1081, 330] on icon at bounding box center [1088, 328] width 14 height 14
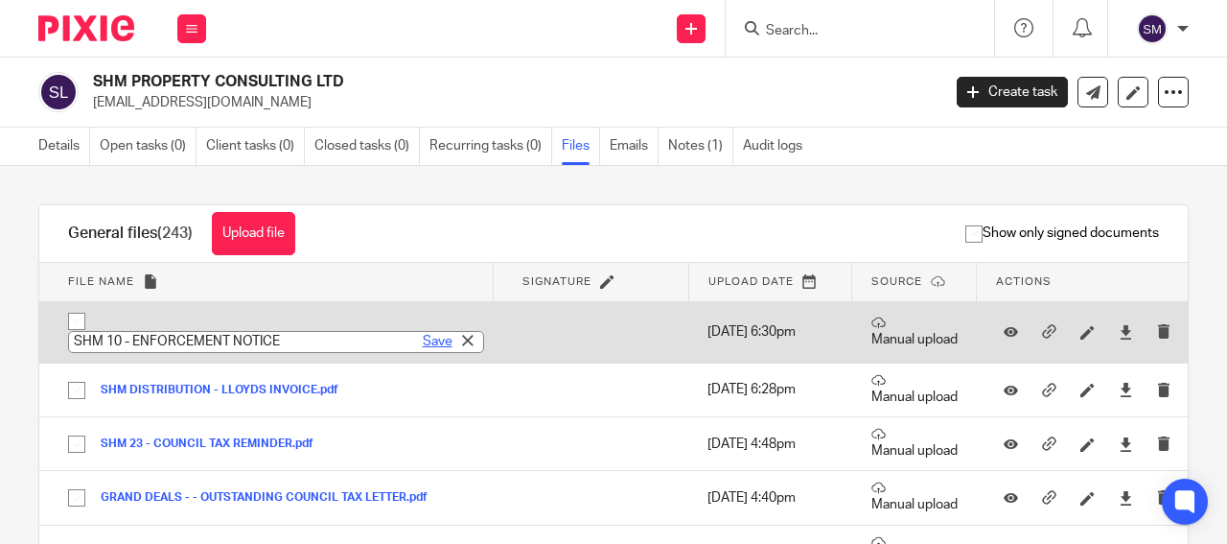
type input "SHM 10 - ENFORCEMENT NOTICE"
click at [423, 348] on link "Save" at bounding box center [438, 341] width 30 height 19
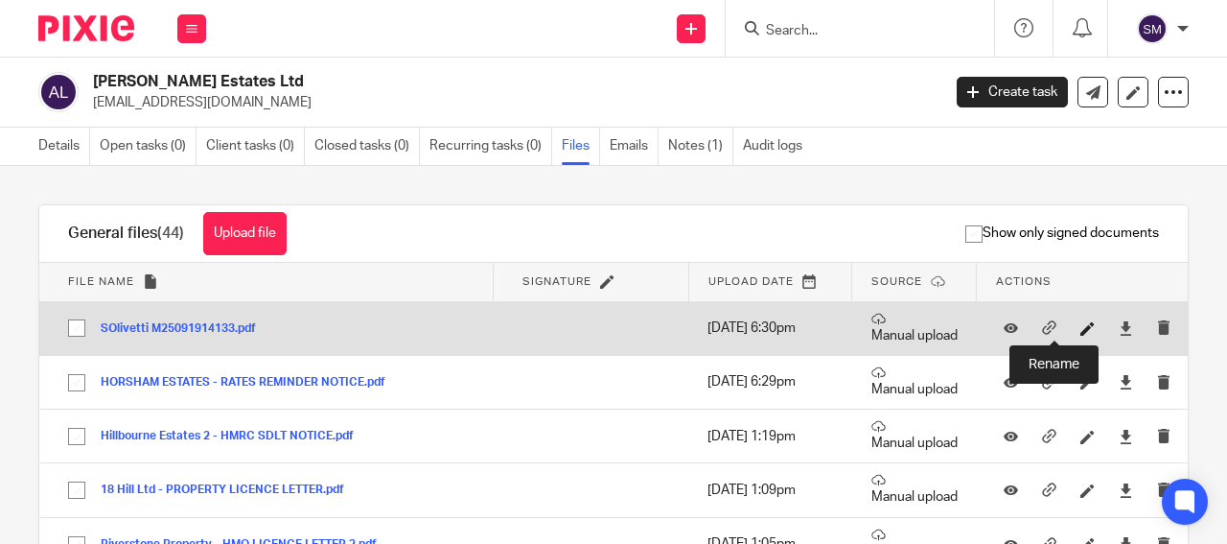
click at [1081, 327] on icon at bounding box center [1088, 328] width 14 height 14
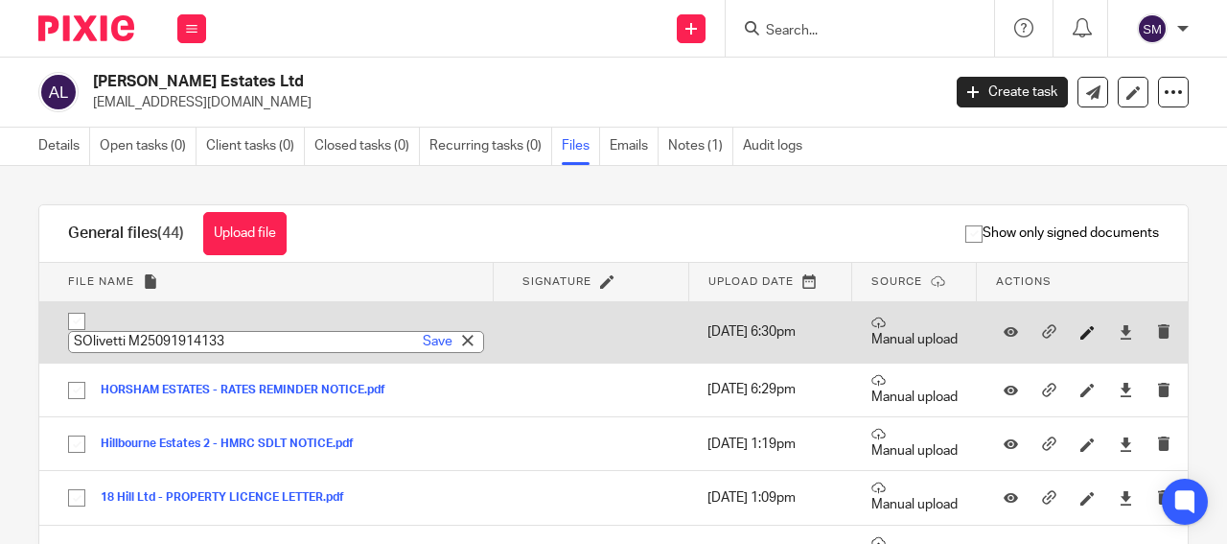
type input "Hillbourne Estates 2 - COUNCIL TAX FINAL NOTICE"
click at [423, 336] on link "Save" at bounding box center [438, 341] width 30 height 19
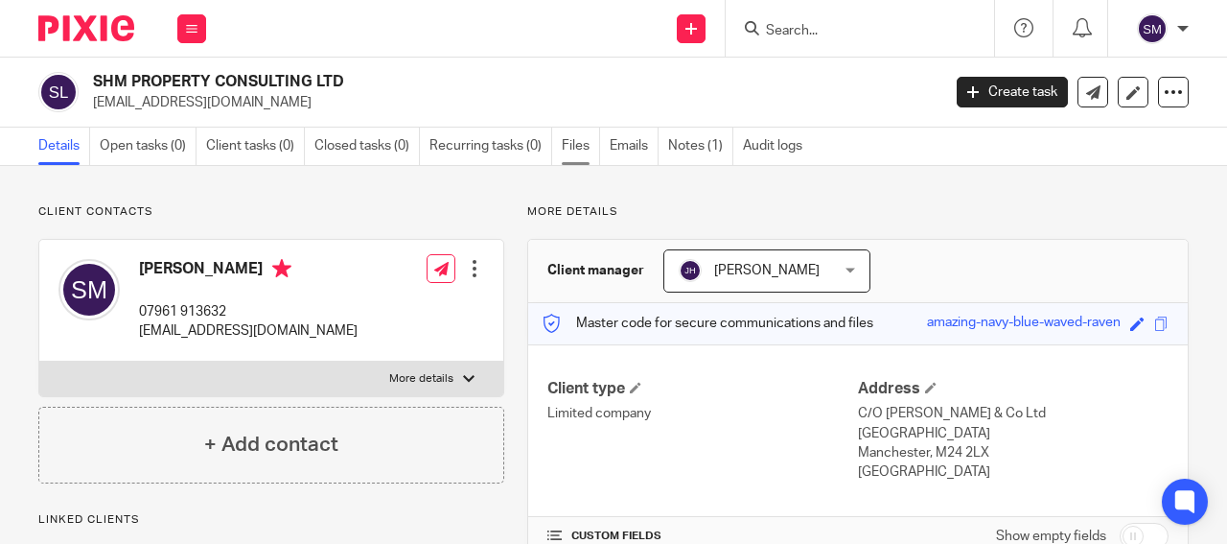
click at [578, 150] on link "Files" at bounding box center [581, 146] width 38 height 37
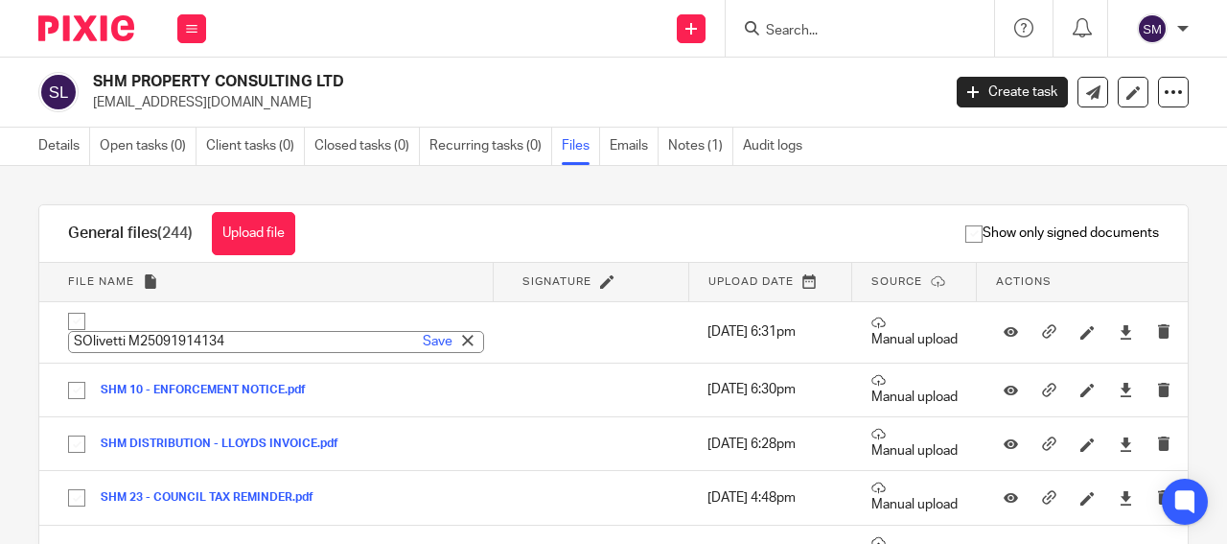
type input "GRAND DEALS - ENFORCEMENT NOTICE"
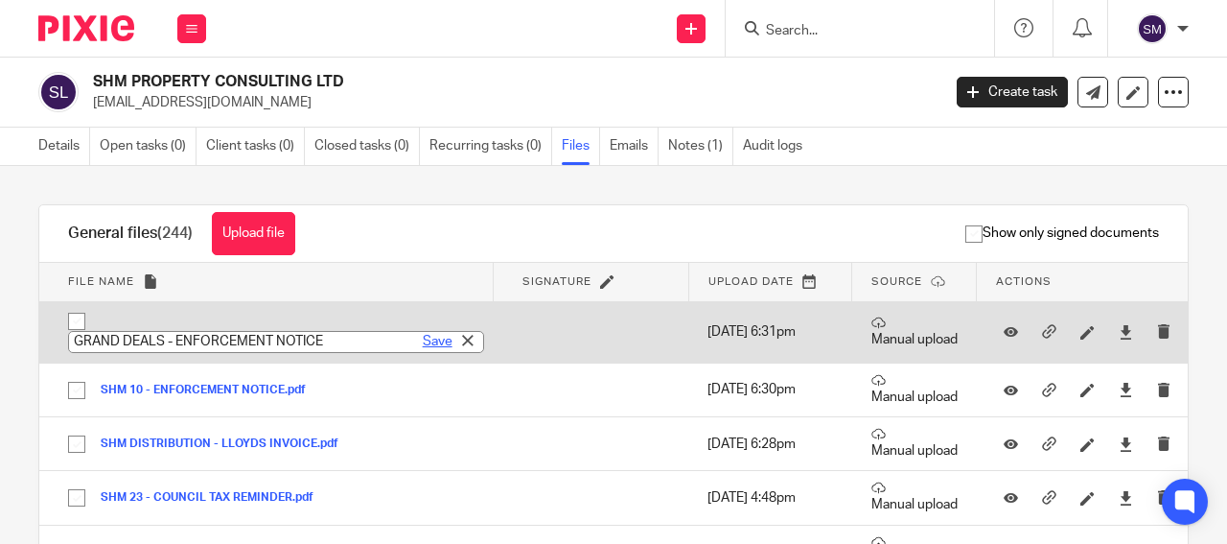
click at [423, 340] on link "Save" at bounding box center [438, 341] width 30 height 19
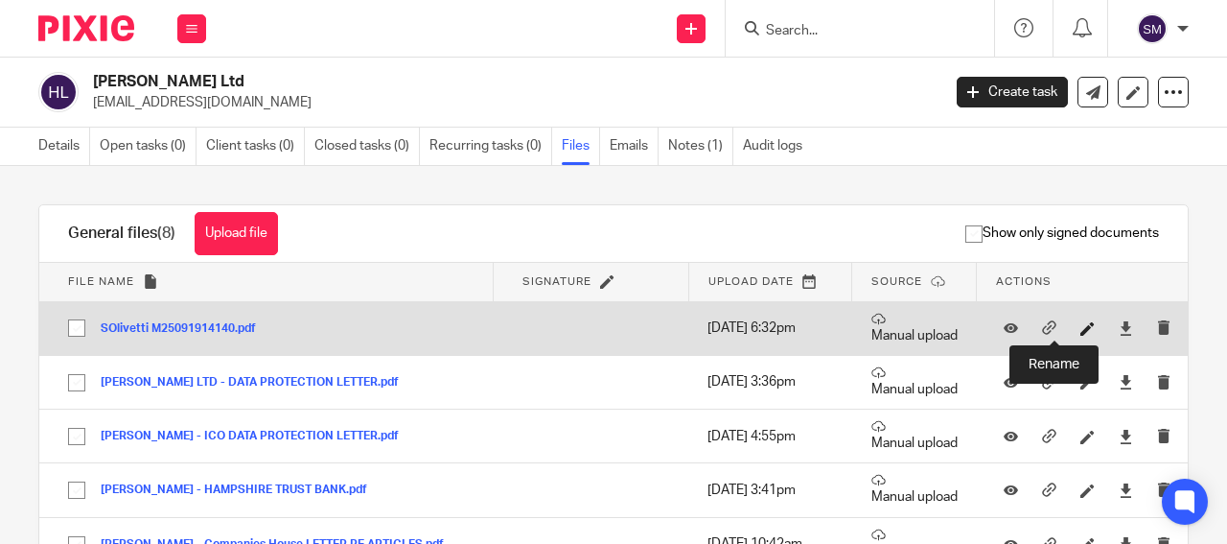
click at [1081, 322] on icon at bounding box center [1088, 328] width 14 height 14
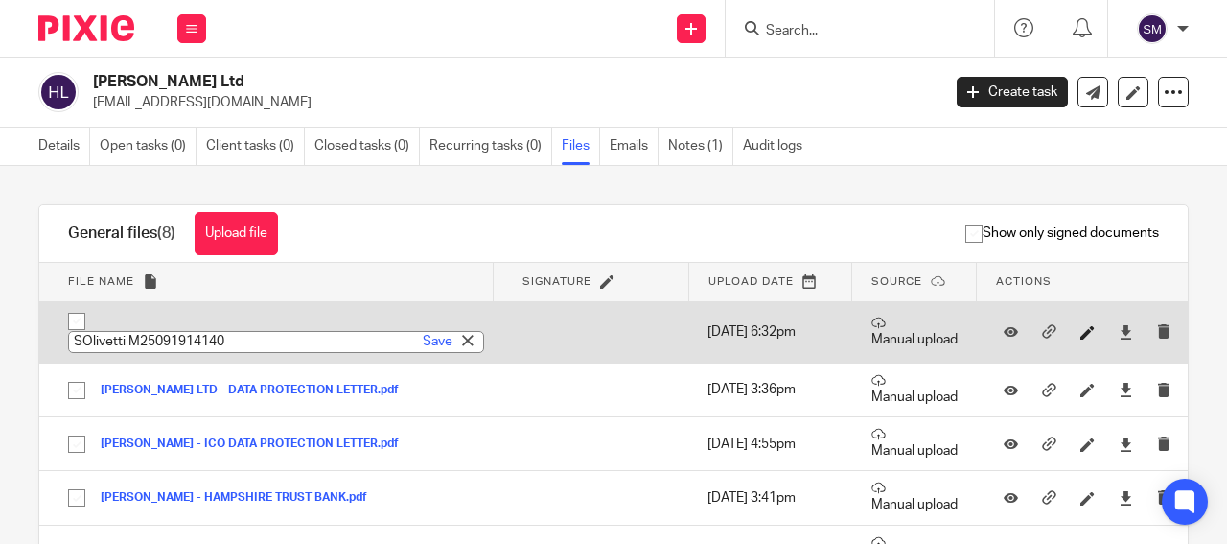
type input "F&L Property Group - ICO DATA PROTECTION LETTER"
click at [423, 338] on link "Save" at bounding box center [438, 341] width 30 height 19
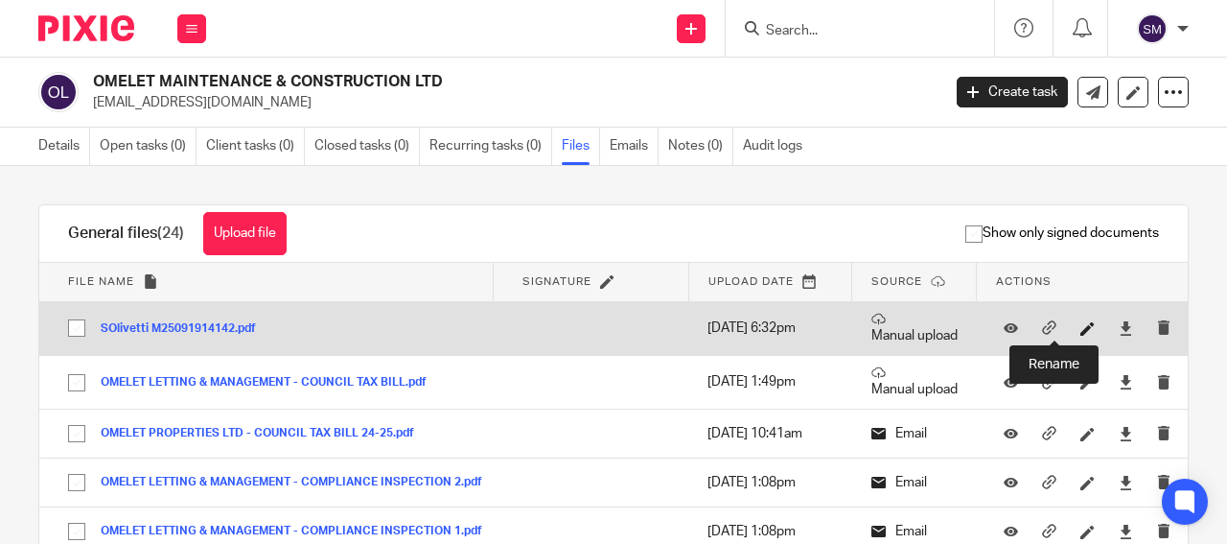
click at [1081, 322] on icon at bounding box center [1088, 328] width 14 height 14
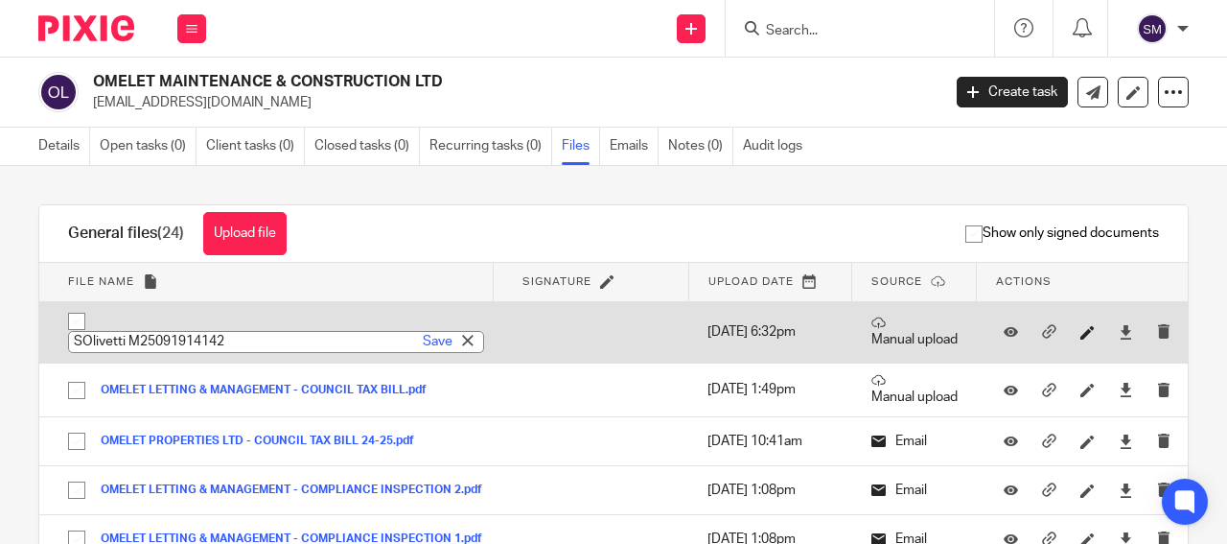
type input "Paws & Purpose - ICO DATA PROTECTION LETTER"
click at [423, 339] on link "Save" at bounding box center [438, 341] width 30 height 19
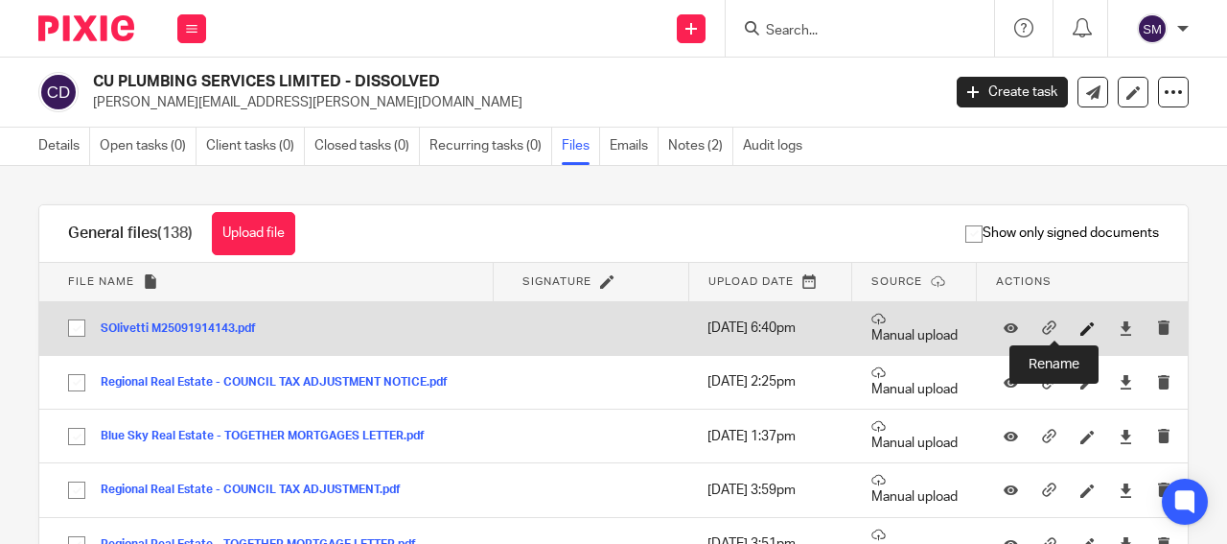
click at [1081, 329] on icon at bounding box center [1088, 328] width 14 height 14
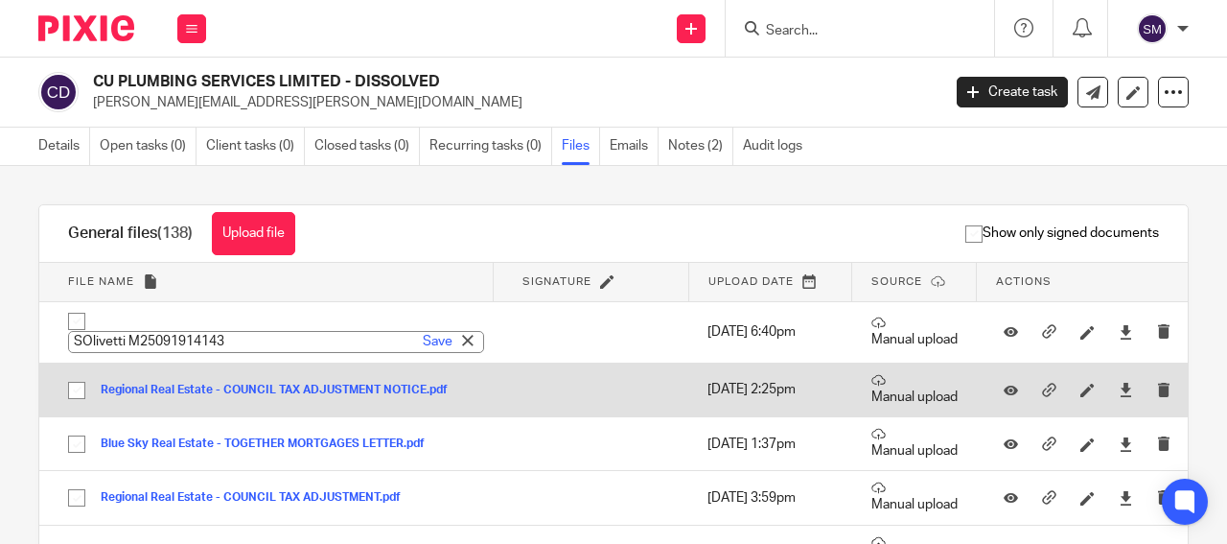
type input "Regional Real Estate - TOGETHER MORTGAGES LETTER"
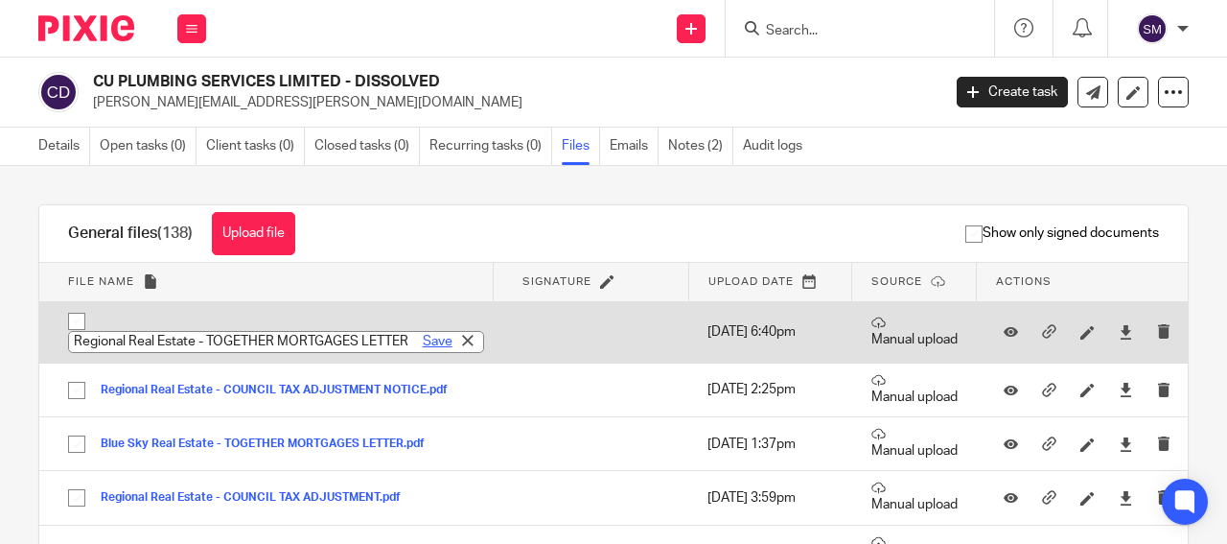
click at [423, 341] on link "Save" at bounding box center [438, 341] width 30 height 19
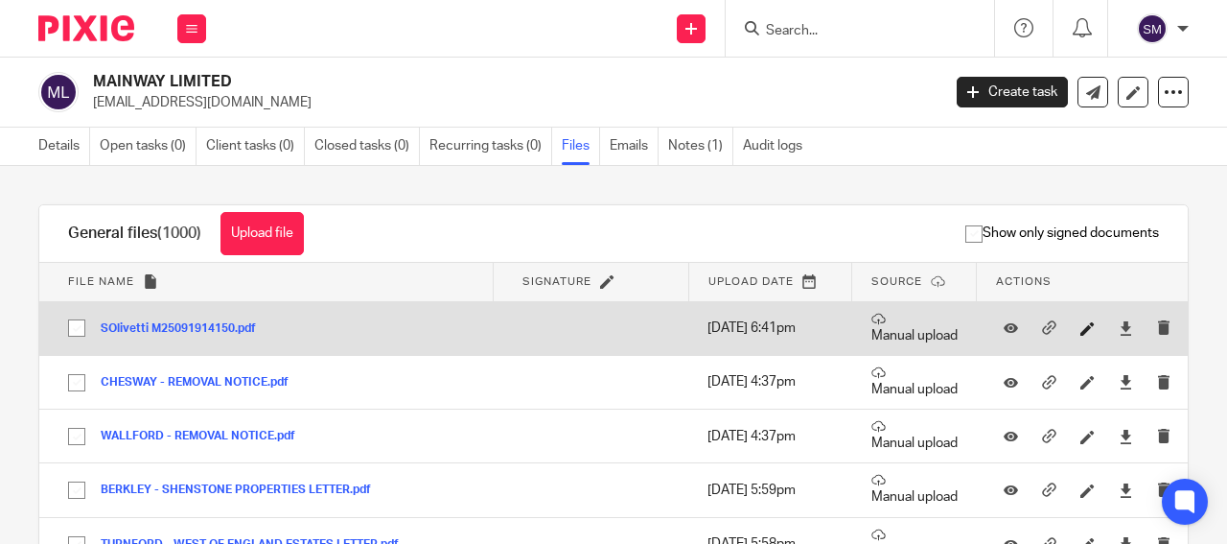
click at [1081, 329] on icon at bounding box center [1088, 328] width 14 height 14
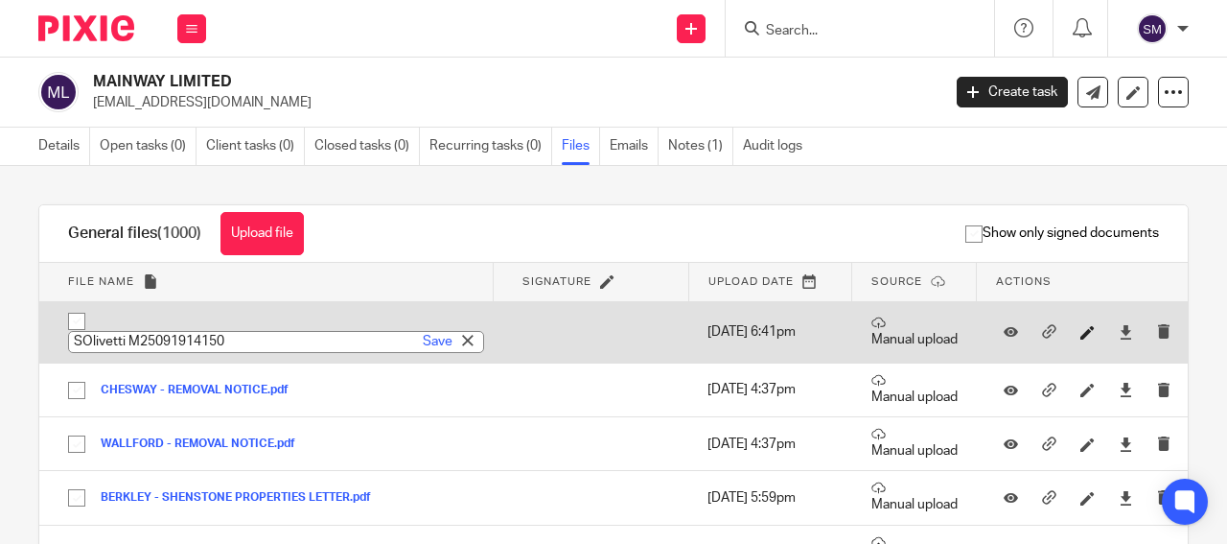
type input "MEXFORD GROUP - CASTLE WATER BILL"
click at [423, 336] on link "Save" at bounding box center [438, 341] width 30 height 19
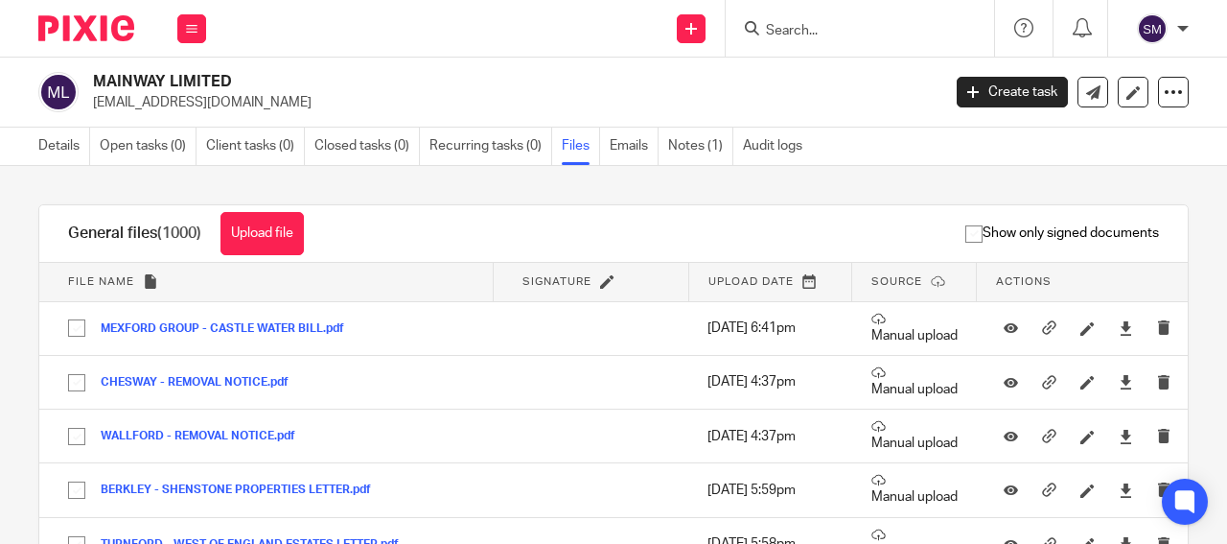
click at [573, 139] on link "Files" at bounding box center [581, 146] width 38 height 37
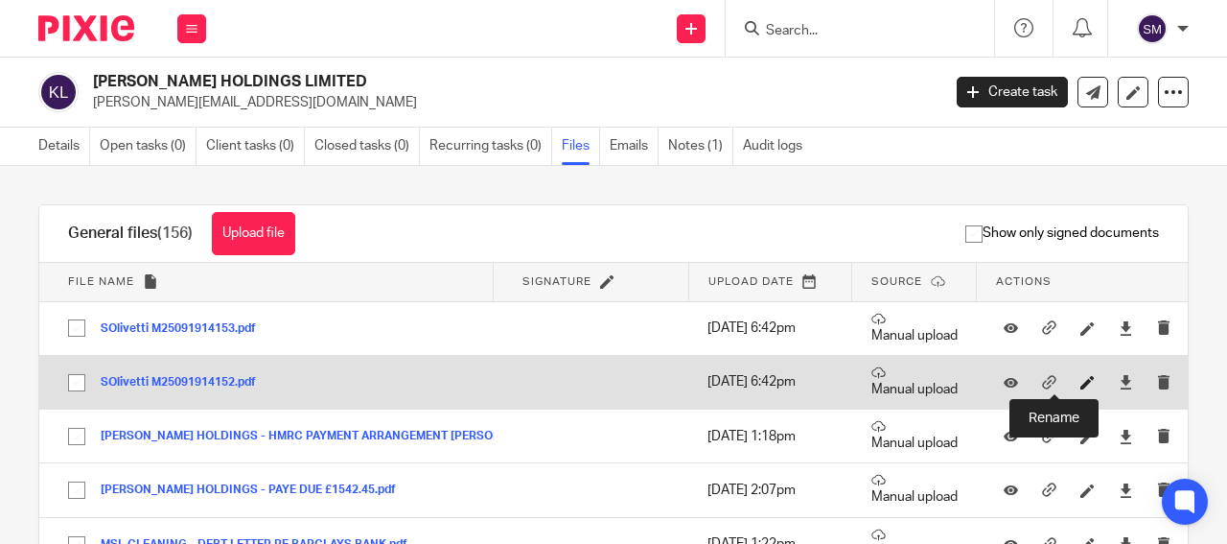
click at [1081, 383] on icon at bounding box center [1088, 382] width 14 height 14
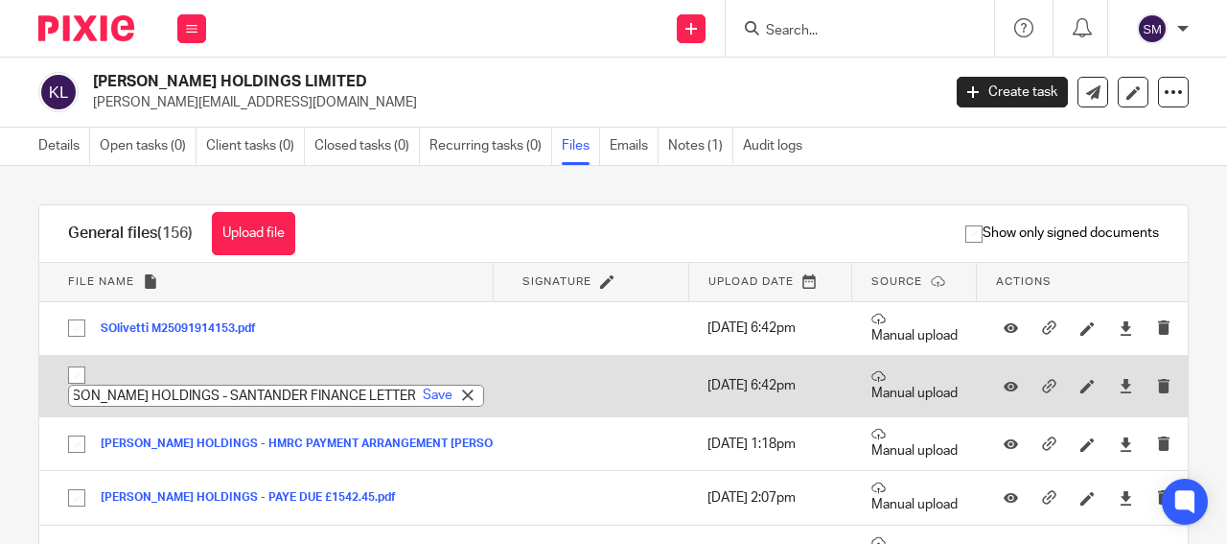
scroll to position [0, 31]
type input "KINGSBURY HOLDINGS - SANTANDER FINANCE LETTER 1"
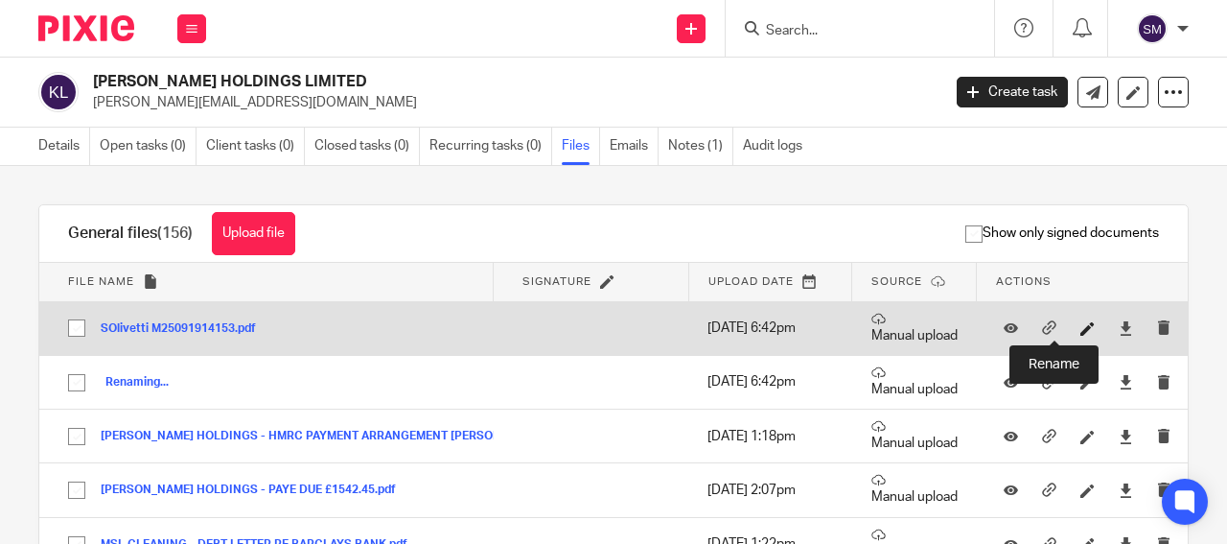
click at [1081, 324] on icon at bounding box center [1088, 328] width 14 height 14
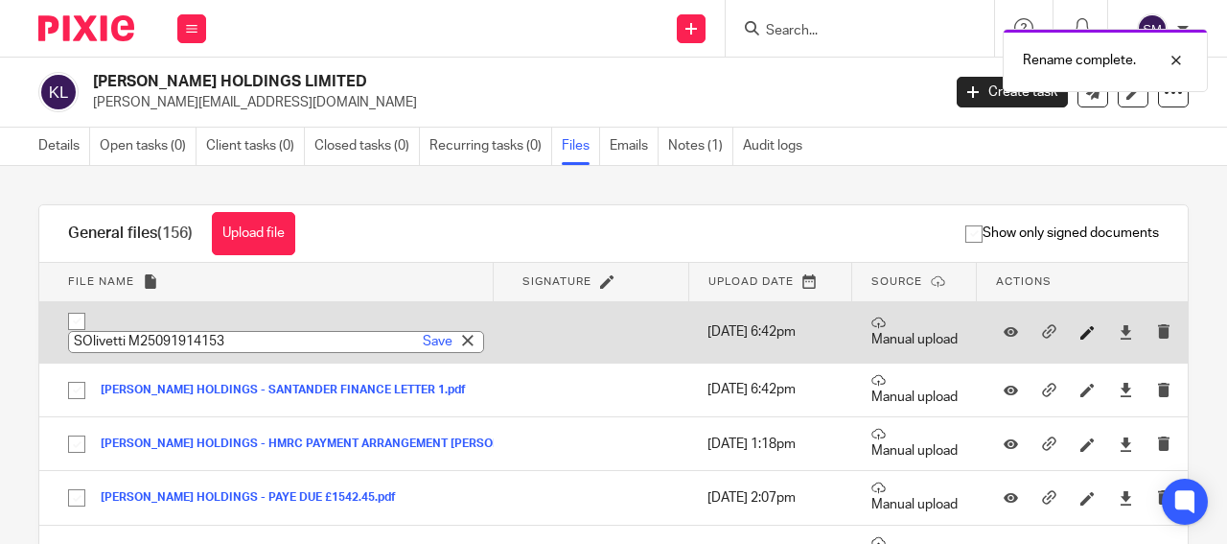
paste input "KINGSBURY HOLDINGS - SANTANDER FINANCE LETTER X 2"
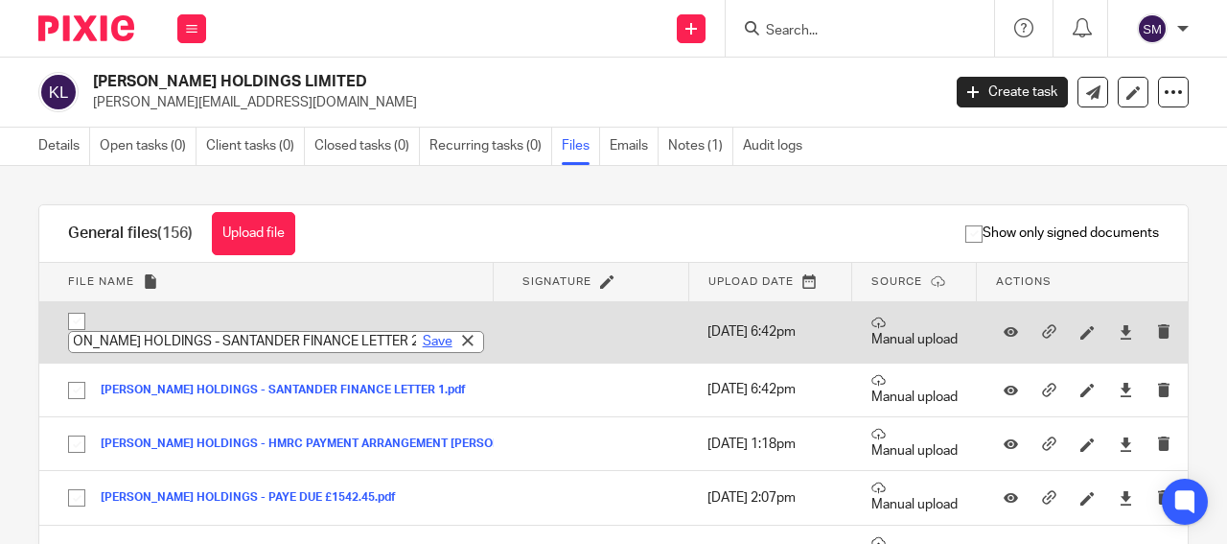
type input "KINGSBURY HOLDINGS - SANTANDER FINANCE LETTER 2"
click at [423, 344] on link "Save" at bounding box center [438, 341] width 30 height 19
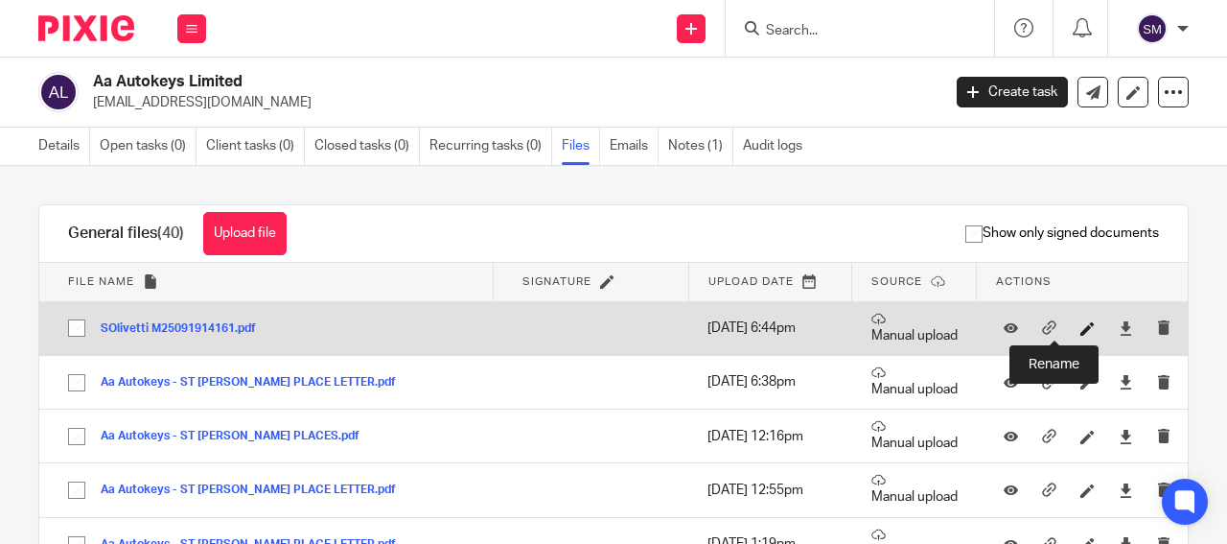
click at [1081, 328] on icon at bounding box center [1088, 328] width 14 height 14
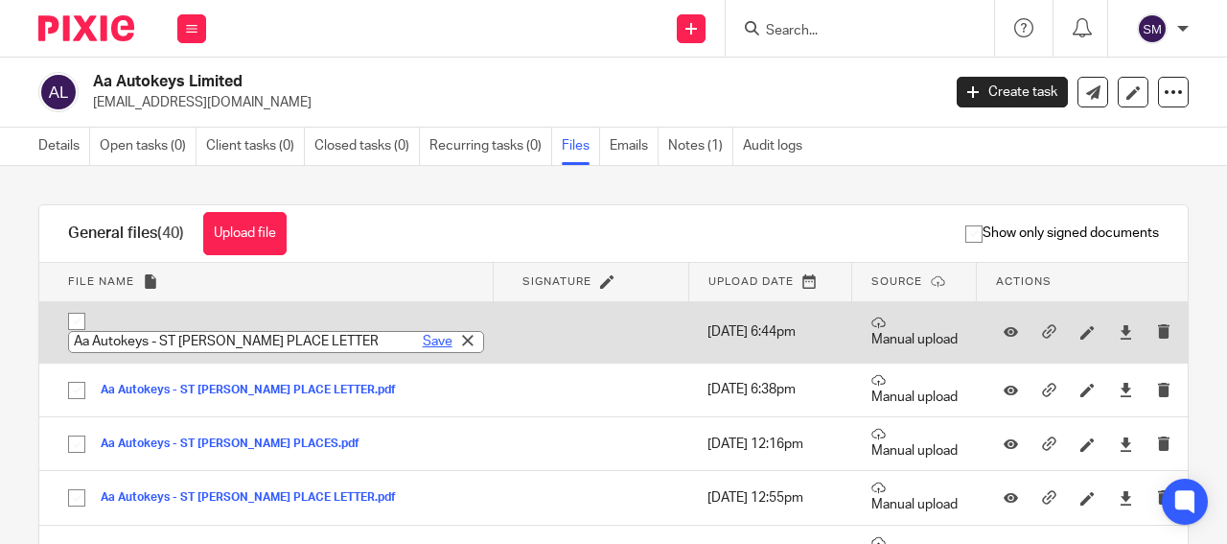
type input "Aa Autokeys - ST [PERSON_NAME] PLACE LETTER"
click at [423, 339] on link "Save" at bounding box center [438, 341] width 30 height 19
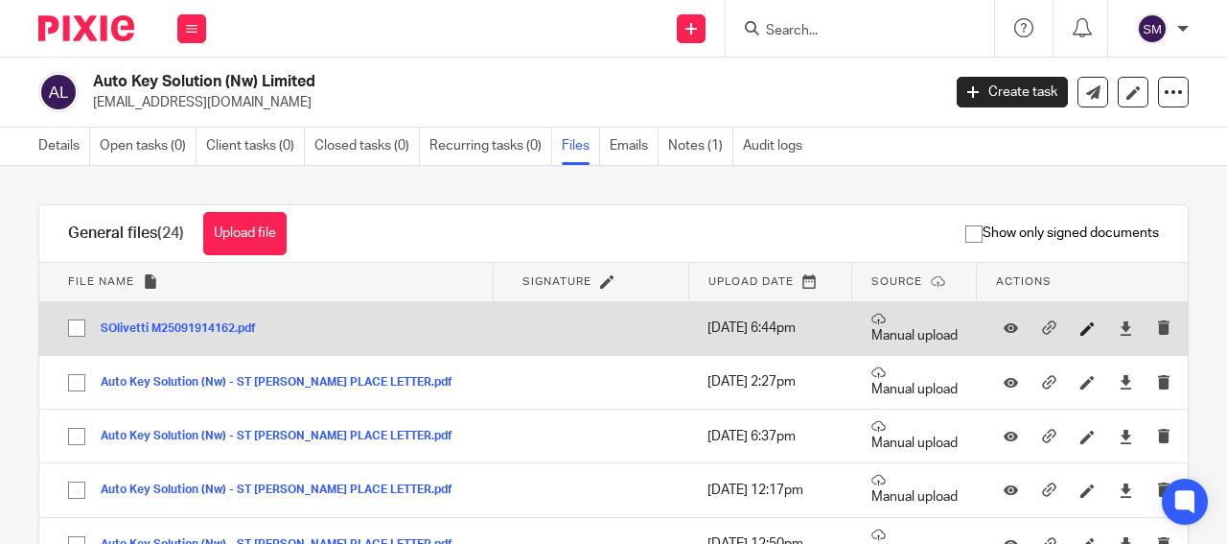
click at [1081, 324] on icon at bounding box center [1088, 328] width 14 height 14
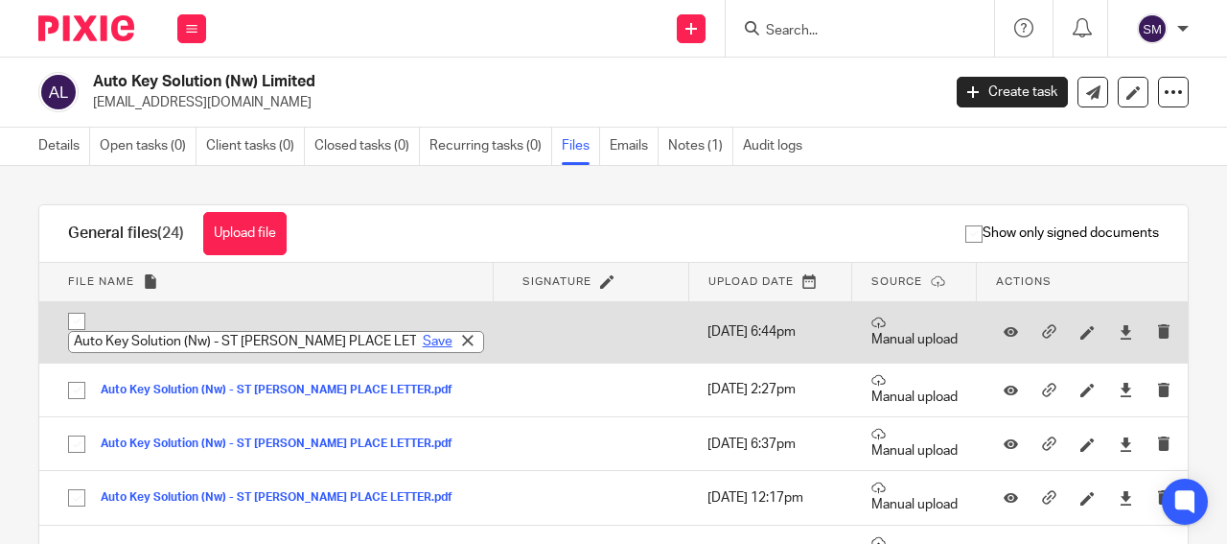
type input "Auto Key Solution (Nw) - ST JAMES PLACE LETTER"
click at [423, 348] on link "Save" at bounding box center [438, 341] width 30 height 19
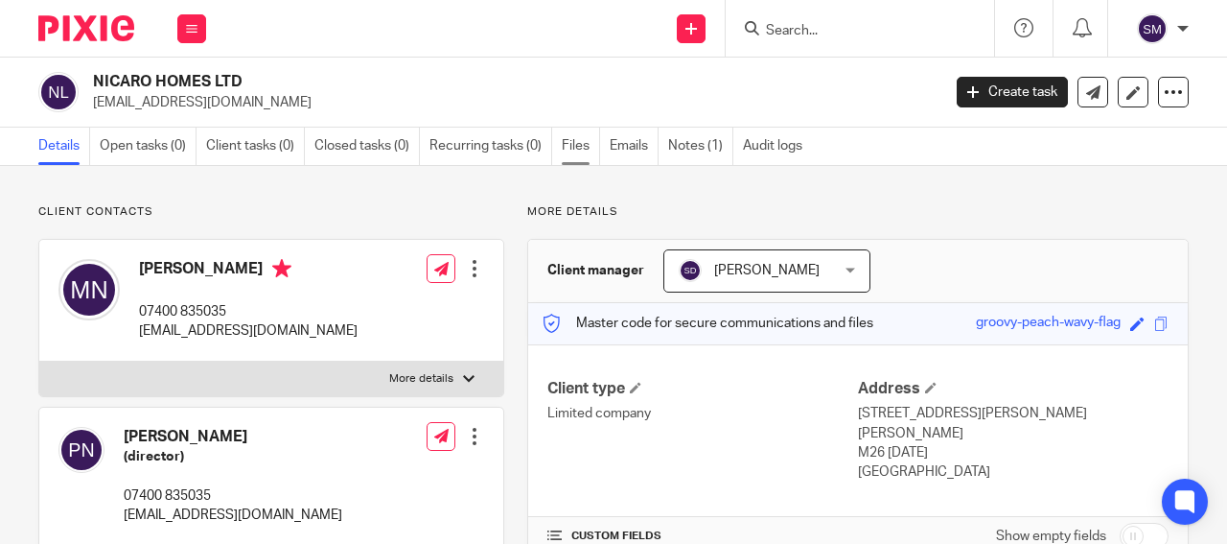
click at [582, 152] on link "Files" at bounding box center [581, 146] width 38 height 37
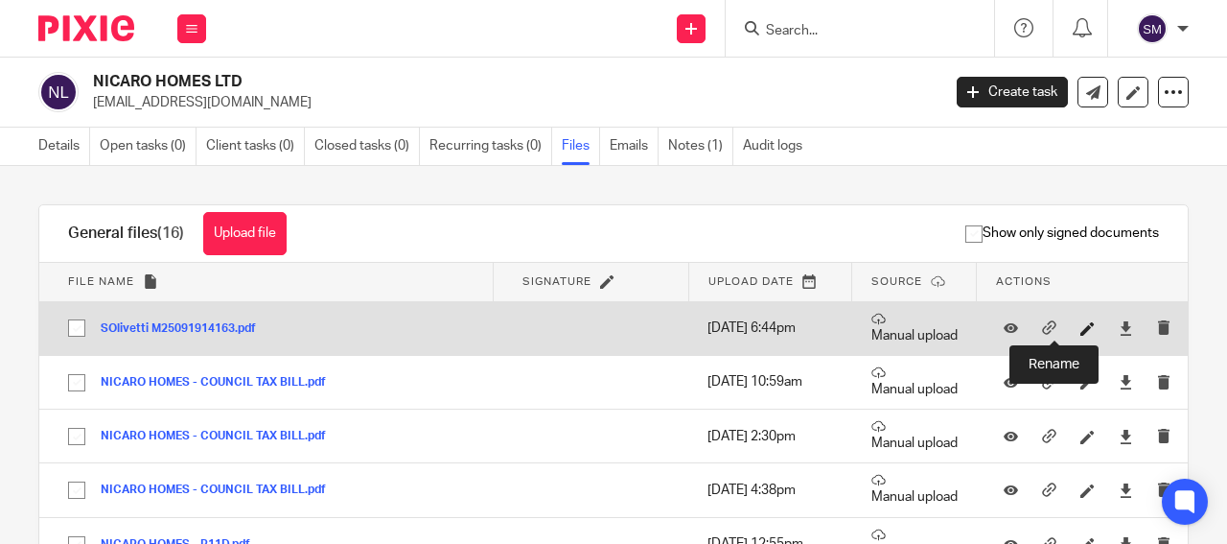
click at [1081, 328] on icon at bounding box center [1088, 328] width 14 height 14
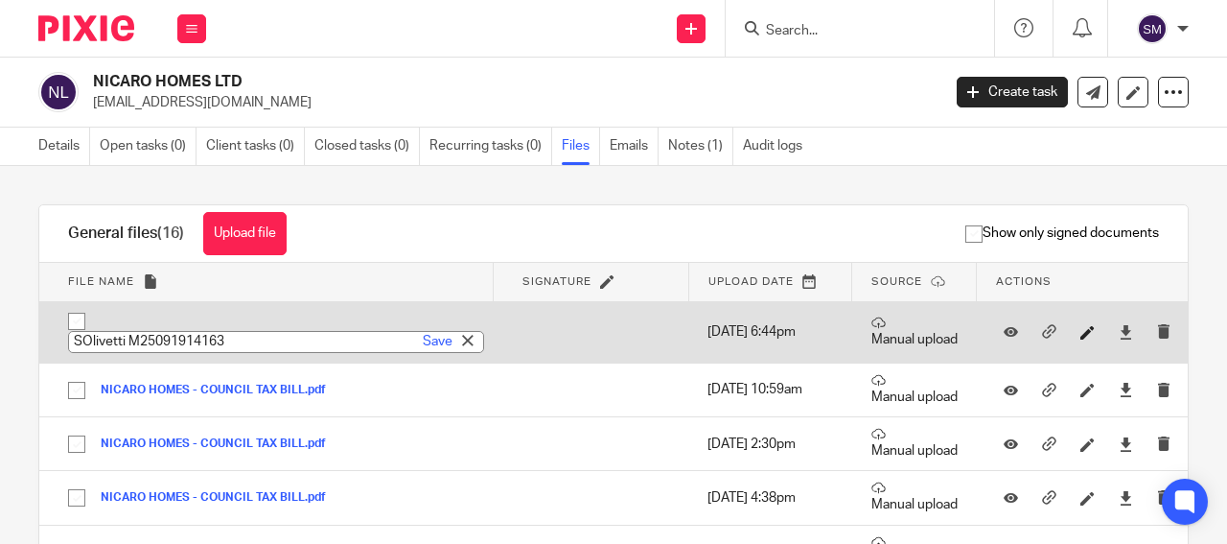
type input "NICARO HOMES - GROUND RENT INVOICE"
click at [423, 339] on link "Save" at bounding box center [438, 341] width 30 height 19
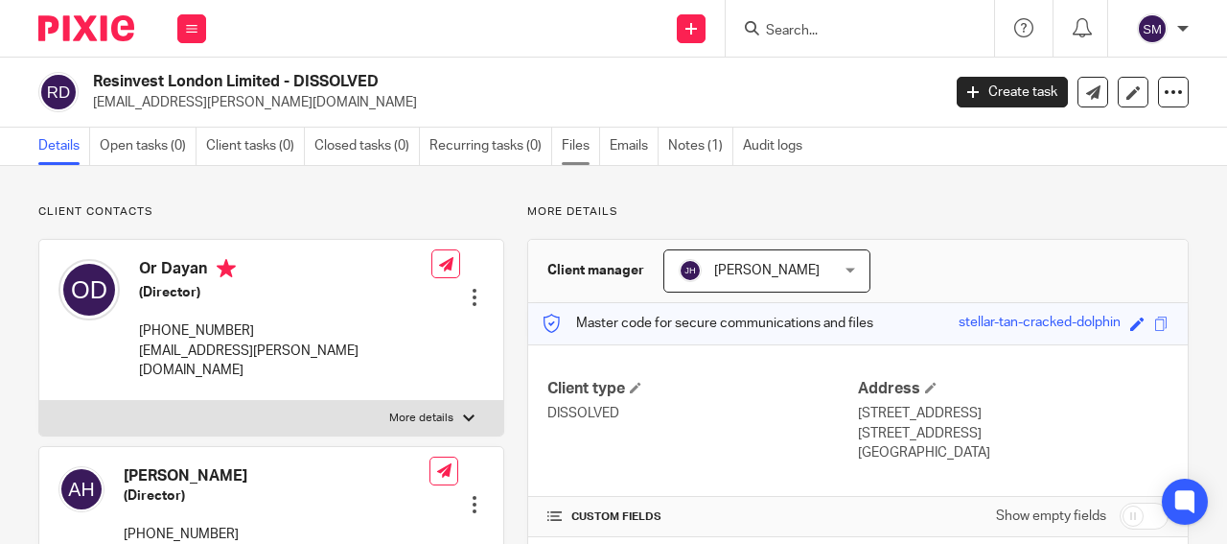
click at [585, 143] on link "Files" at bounding box center [581, 146] width 38 height 37
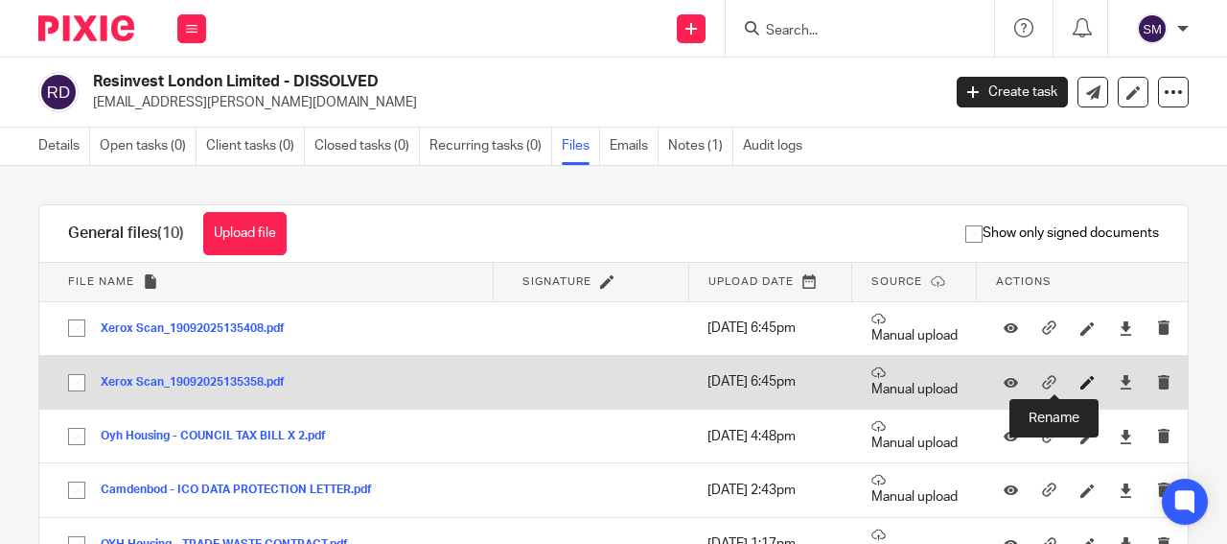
click at [1081, 378] on icon at bounding box center [1088, 382] width 14 height 14
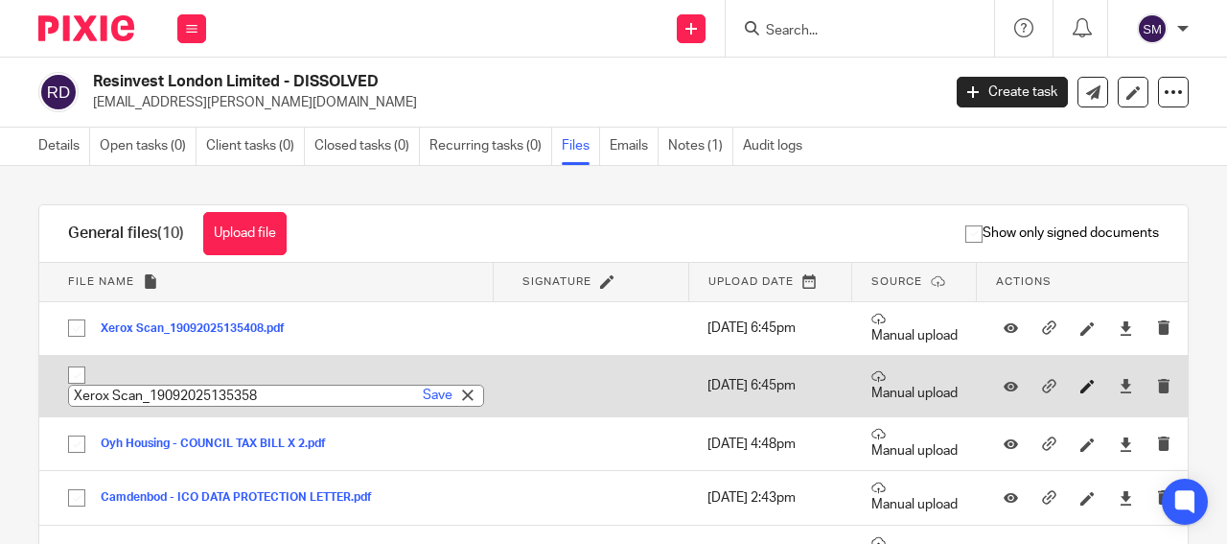
type input "Oyh Housing - COUNCIL TAX BILL"
click at [423, 390] on link "Save" at bounding box center [438, 394] width 30 height 19
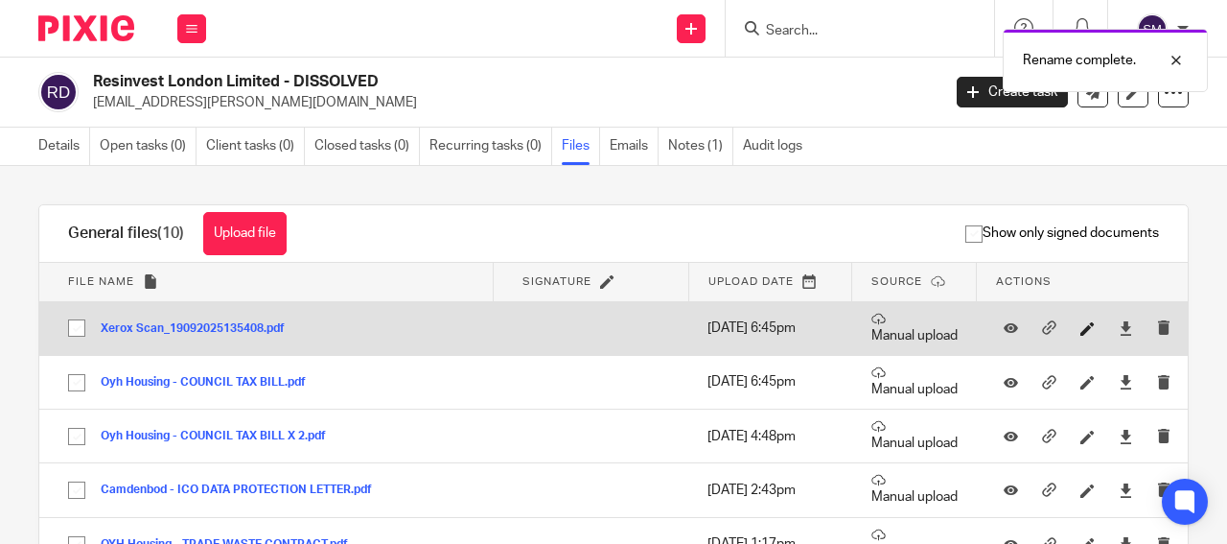
click at [1081, 333] on icon at bounding box center [1088, 328] width 14 height 14
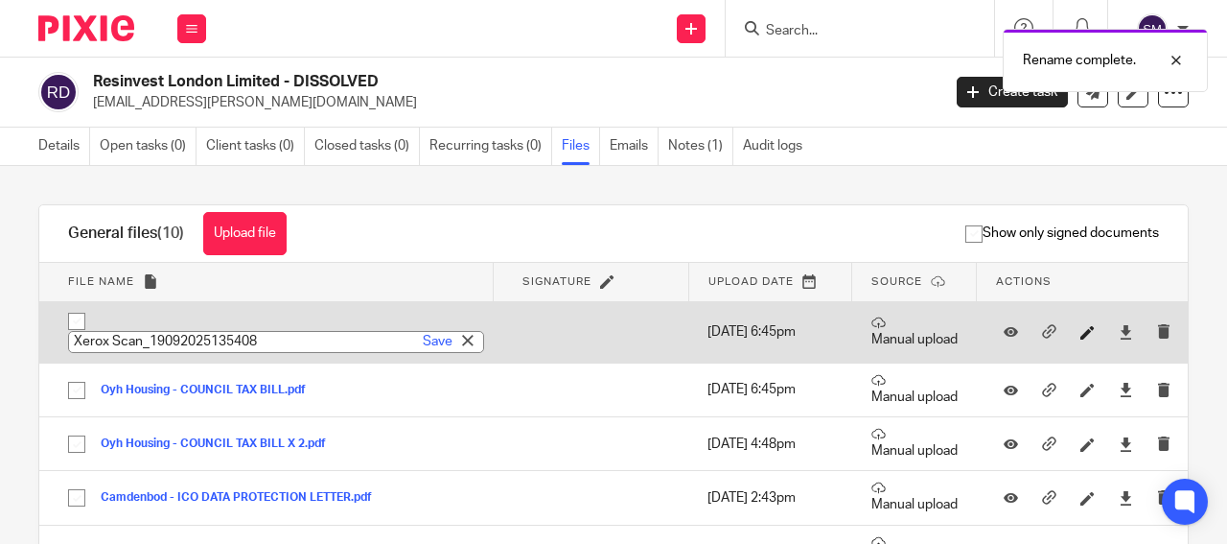
paste input "Oyh Housing - COUNCIL TAX BILL"
type input "Oyh Housing - COUNCIL TAX BILL"
click at [423, 338] on link "Save" at bounding box center [438, 341] width 30 height 19
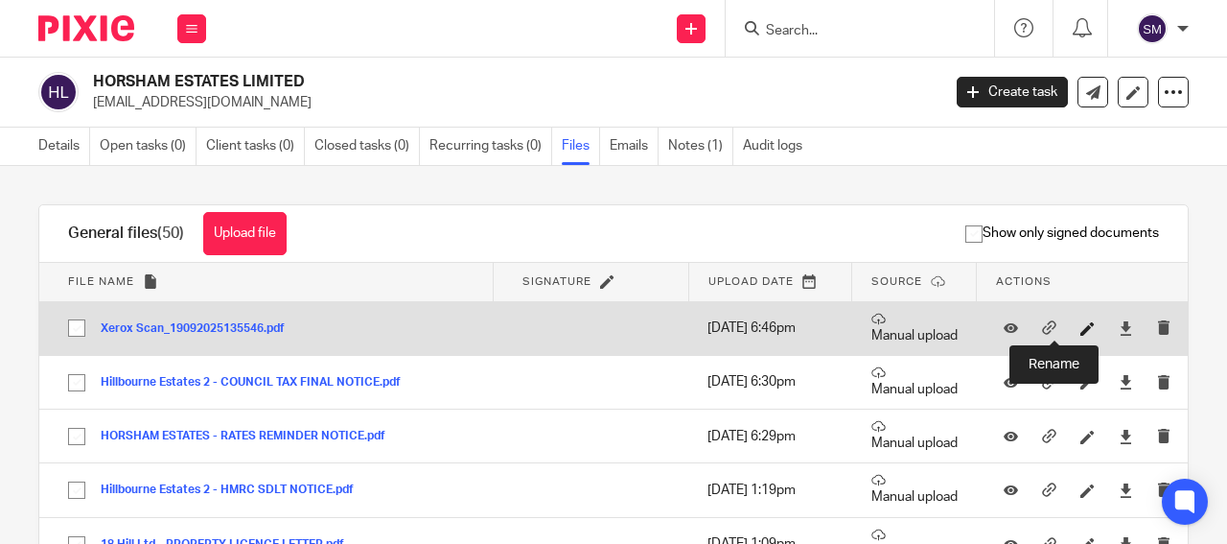
click at [1081, 330] on icon at bounding box center [1088, 328] width 14 height 14
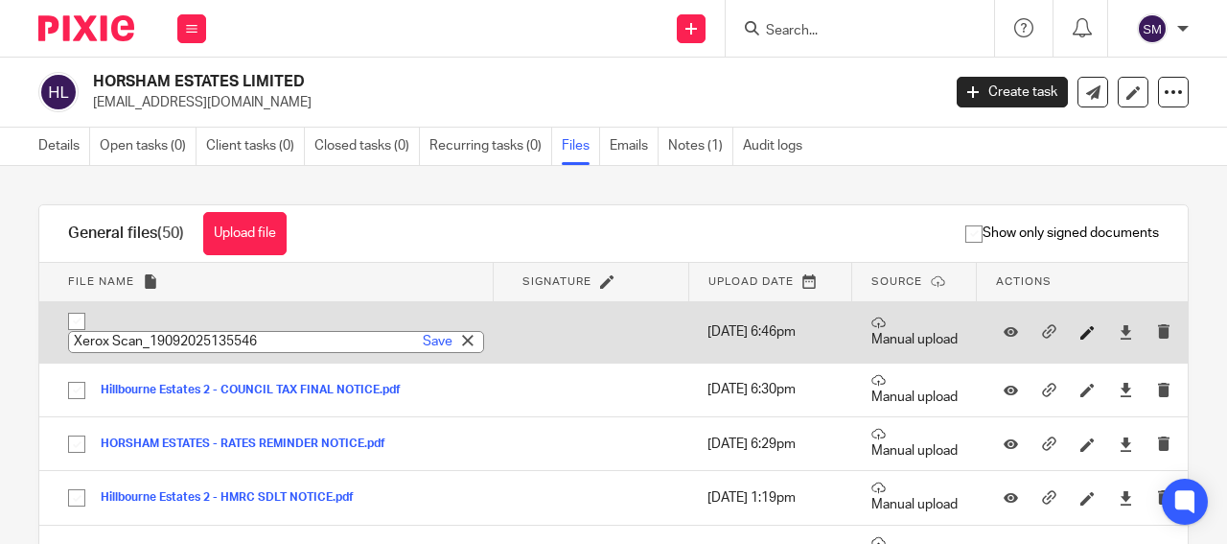
type input "HORSHAM ESTATES - RATES REMINDER"
click at [423, 347] on link "Save" at bounding box center [438, 341] width 30 height 19
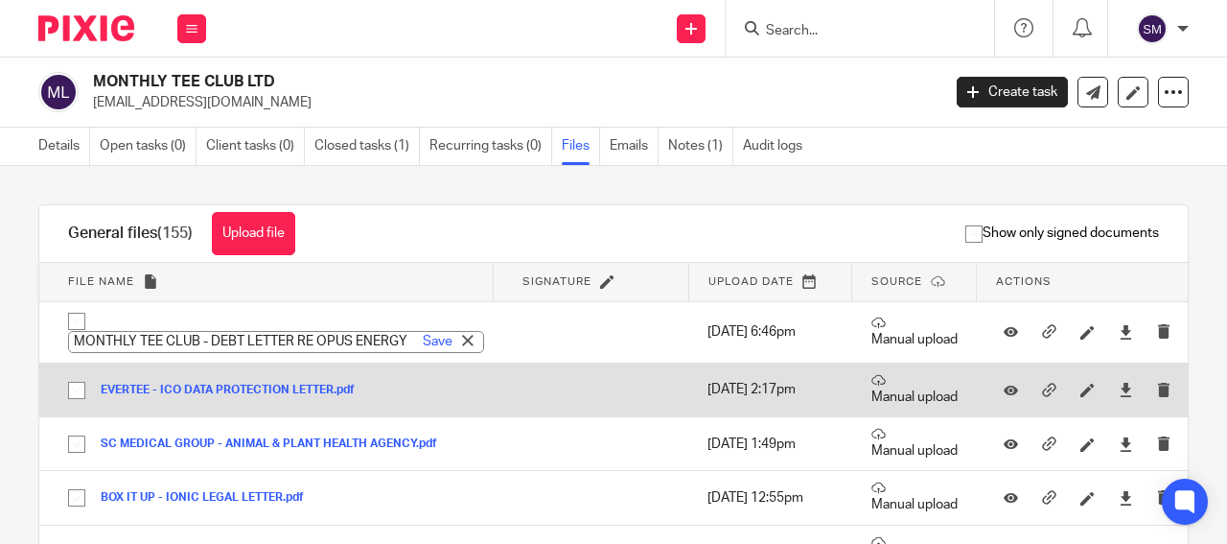
scroll to position [0, 19]
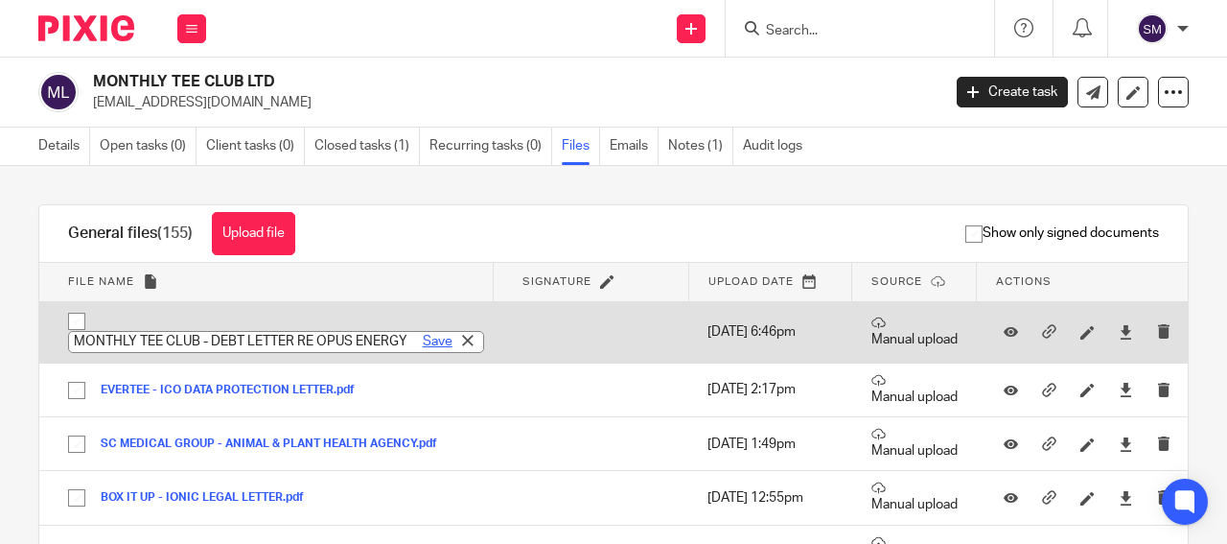
type input "MONTHLY TEE CLUB - DEBT LETTER RE OPUS ENERGY"
click at [423, 338] on link "Save" at bounding box center [438, 341] width 30 height 19
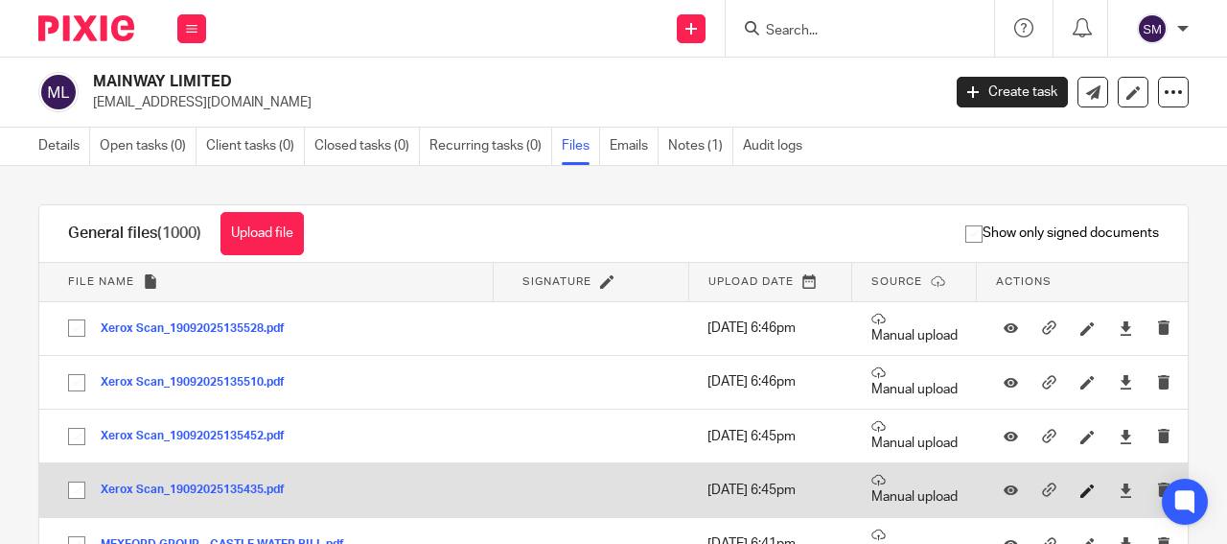
click at [1081, 489] on icon at bounding box center [1088, 490] width 14 height 14
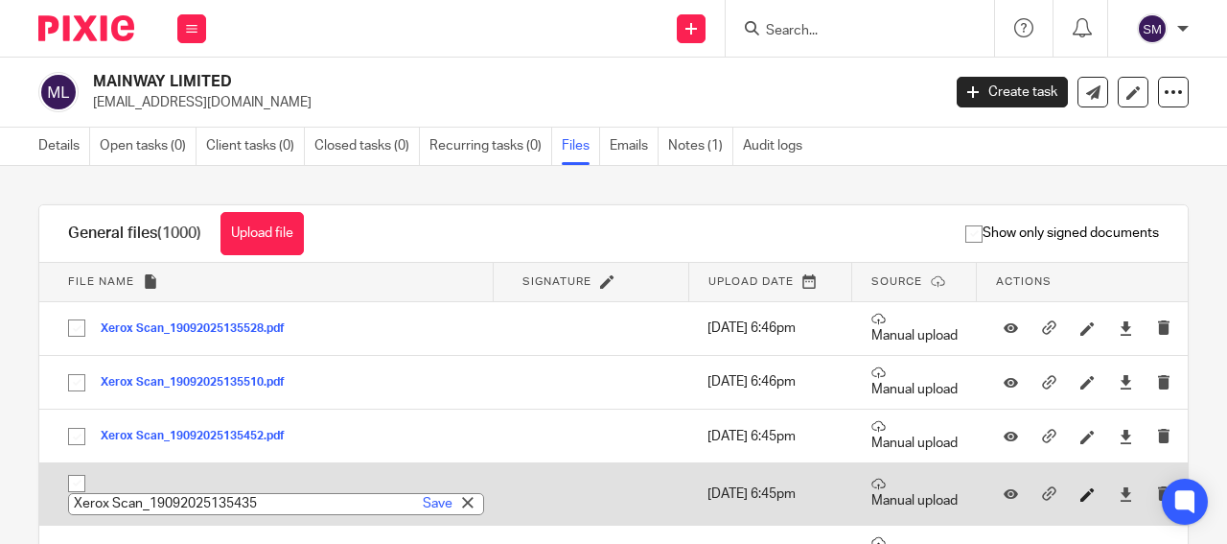
paste input "MAINWAY - LENDCO STATEMENT"
type input "MAINWAY - LENDCO STATEMENT 1"
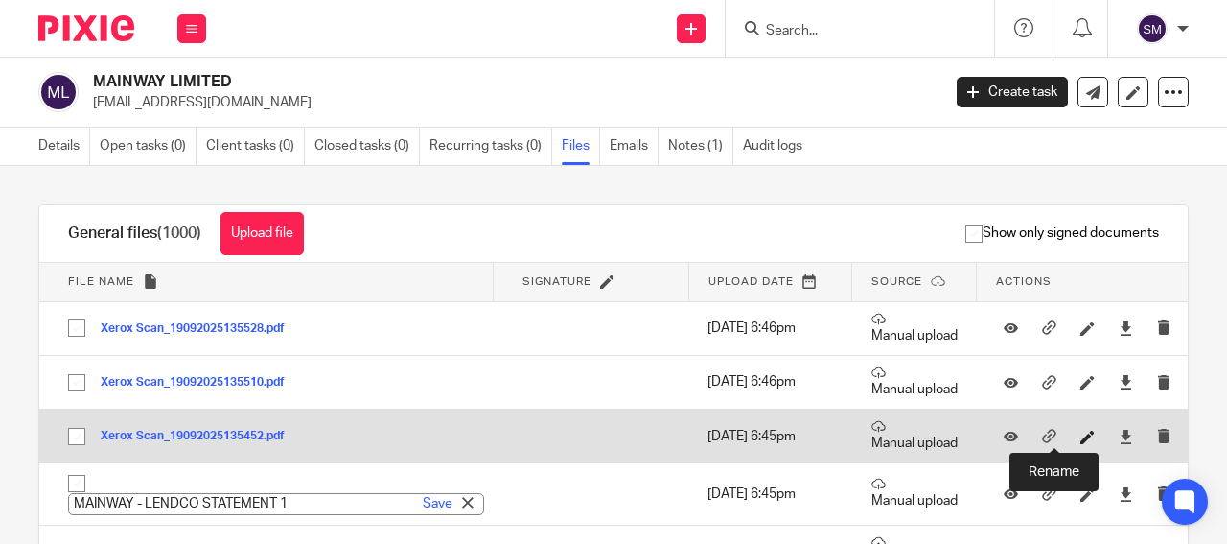
click at [1081, 437] on icon at bounding box center [1088, 437] width 14 height 14
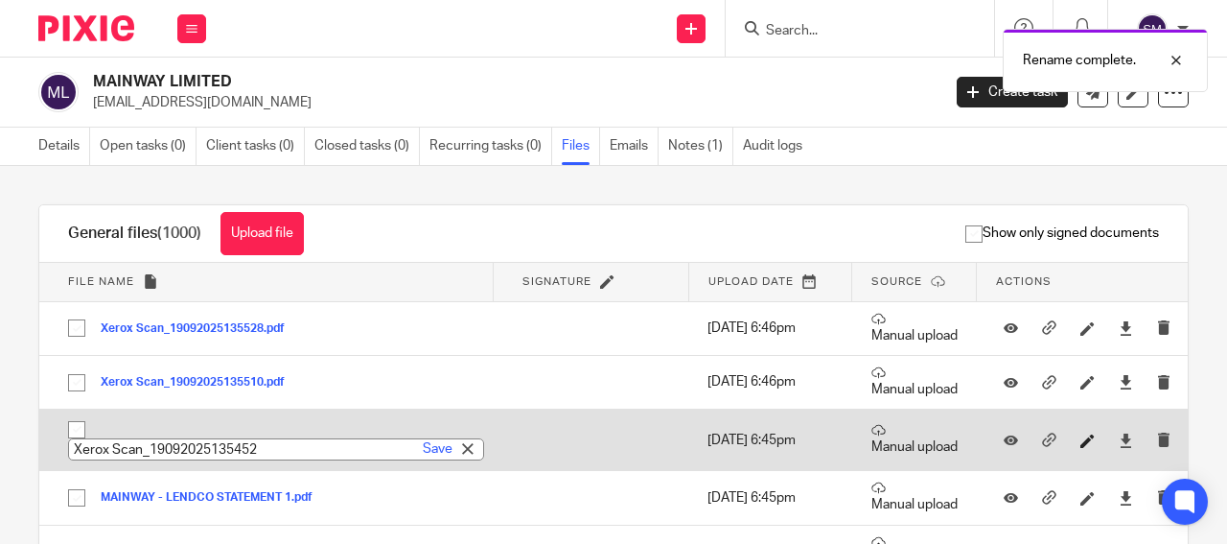
paste input "MAINWAY - LENDCO STATEMENT"
type input "MAINWAY - LENDCO STATEMENT 2"
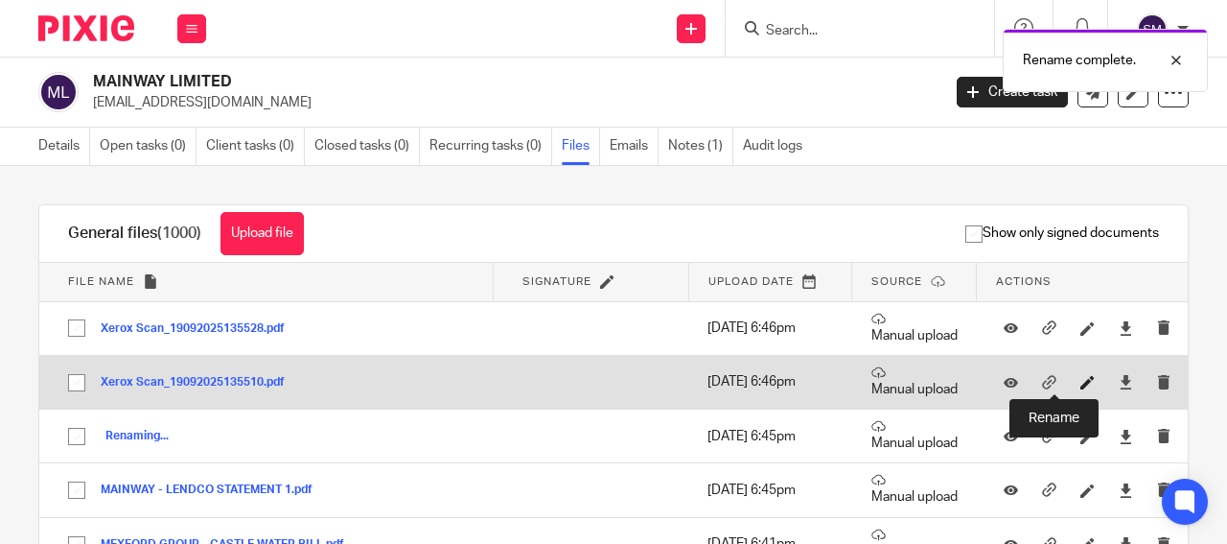
click at [1081, 381] on icon at bounding box center [1088, 382] width 14 height 14
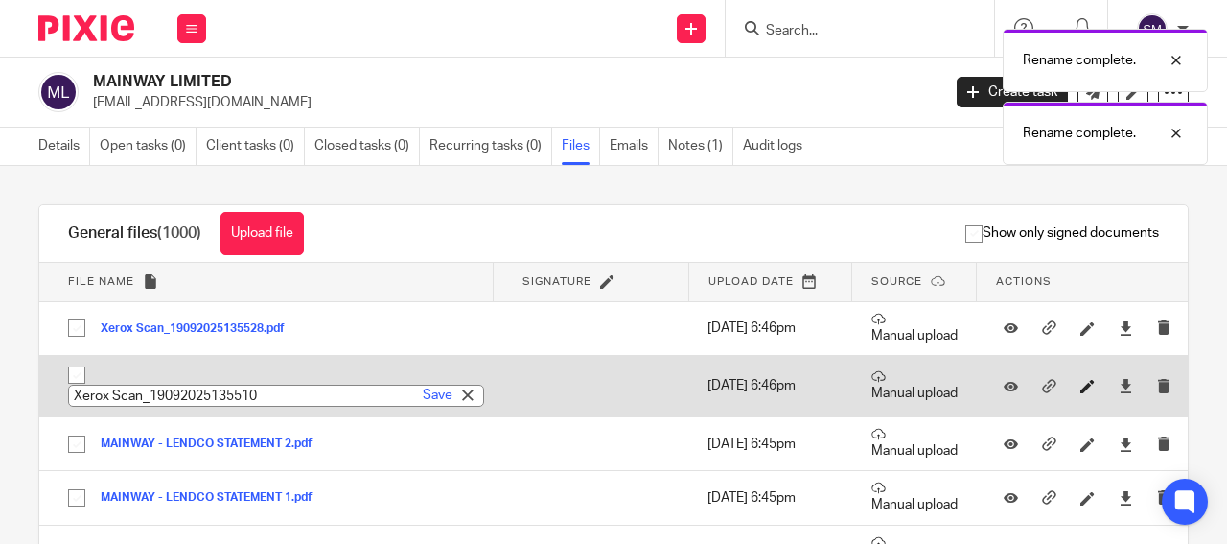
paste input "MAINWAY - LENDCO STATEMENT"
type input "MAINWAY - LENDCO STATEMENT 3"
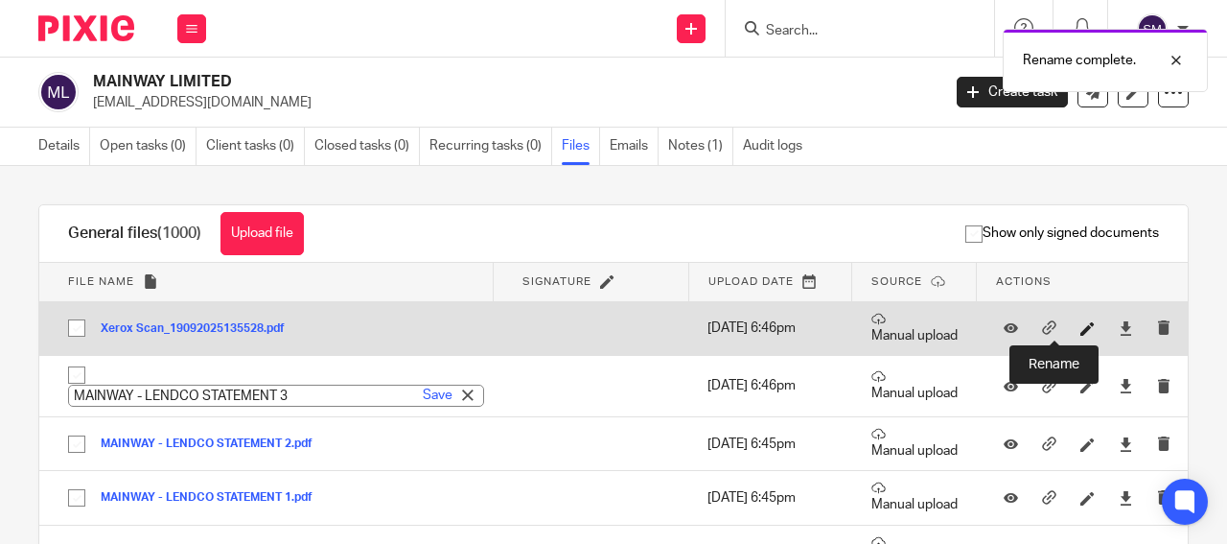
click at [1081, 325] on icon at bounding box center [1088, 328] width 14 height 14
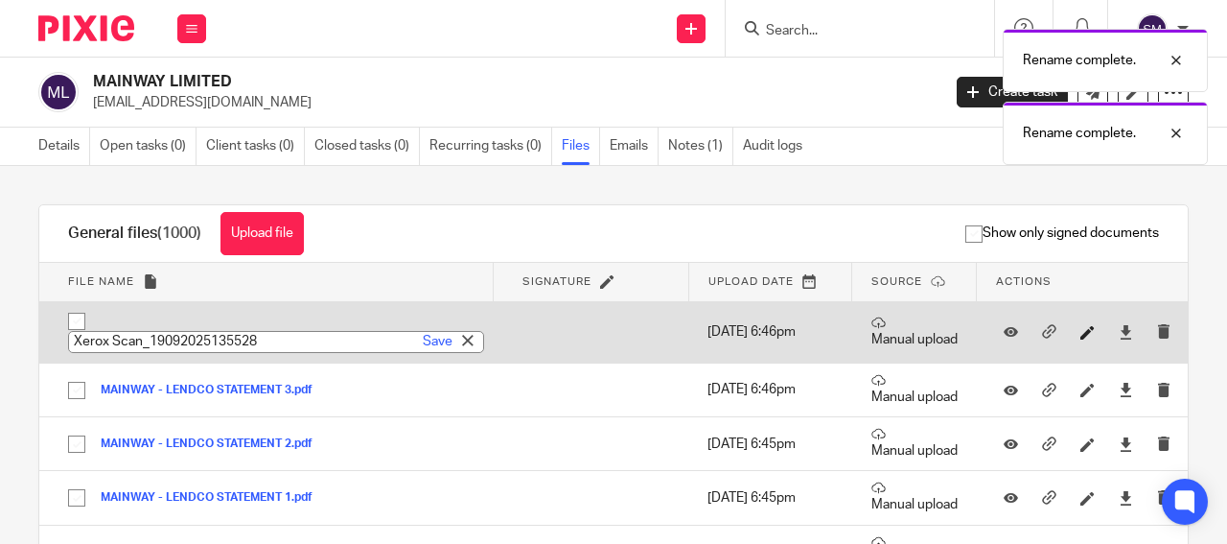
paste input "MAINWAY - LENDCO STATEMENT"
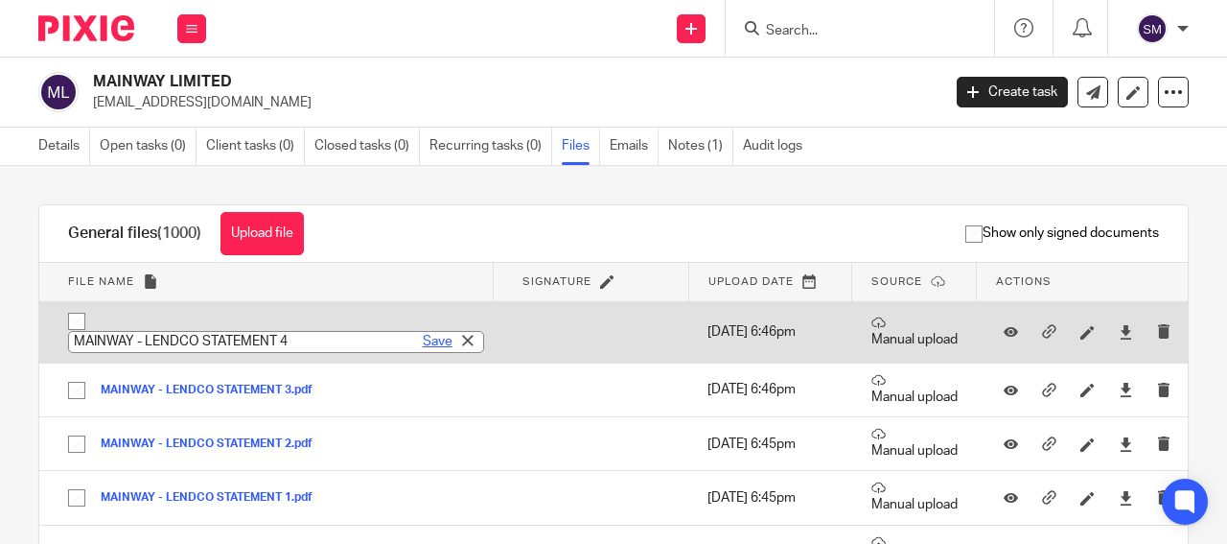
type input "MAINWAY - LENDCO STATEMENT 4"
click at [423, 338] on link "Save" at bounding box center [438, 341] width 30 height 19
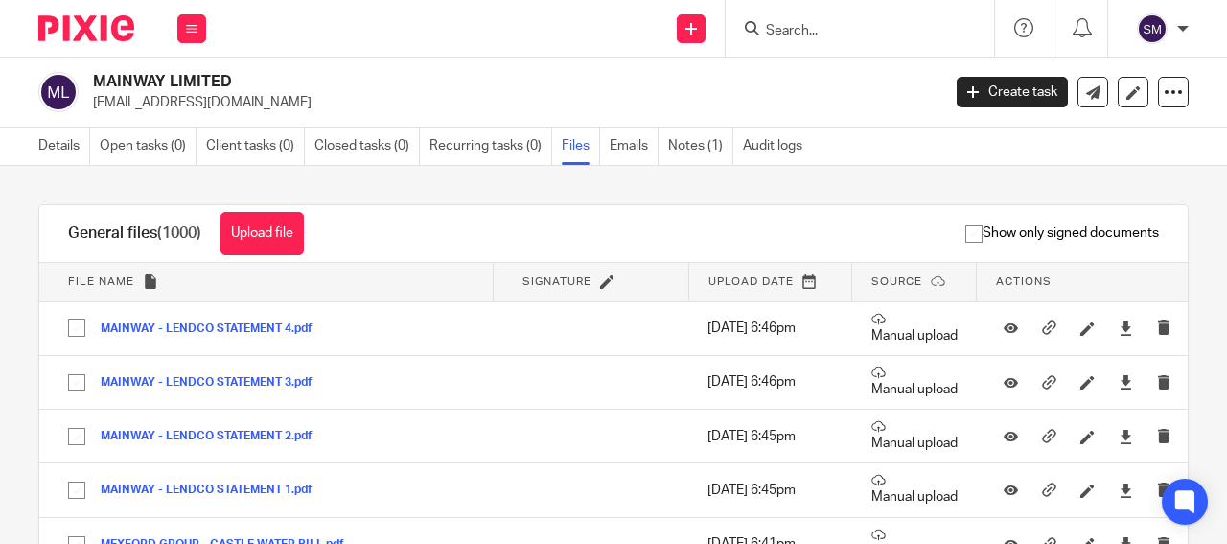
click at [800, 36] on form at bounding box center [866, 28] width 204 height 24
click at [800, 29] on input "Search" at bounding box center [850, 31] width 173 height 17
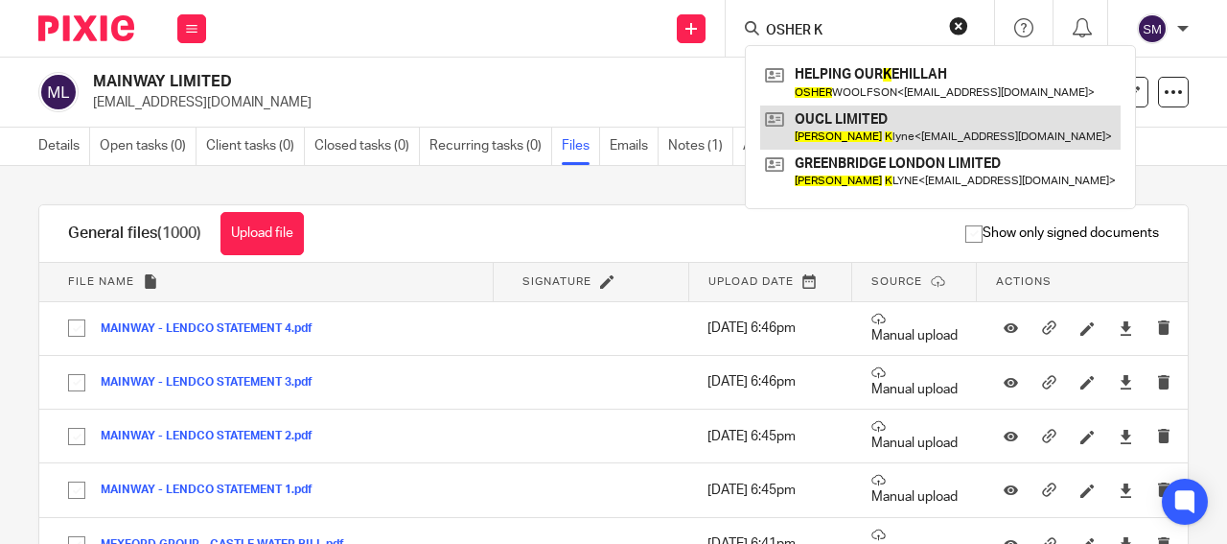
type input "OSHER K"
click at [881, 120] on link at bounding box center [940, 127] width 361 height 44
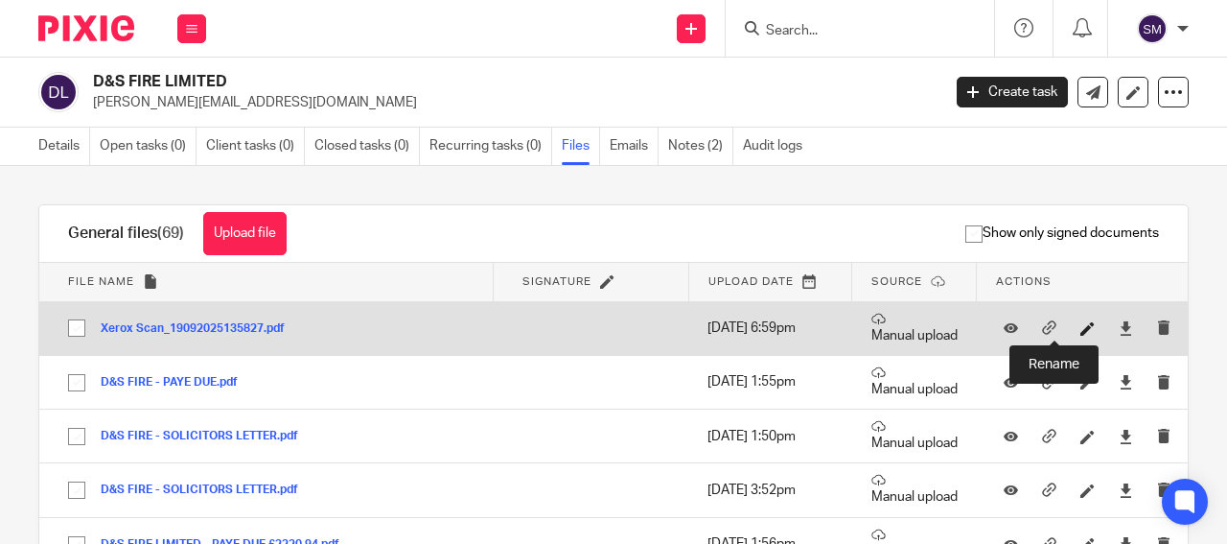
click at [1081, 330] on icon at bounding box center [1088, 328] width 14 height 14
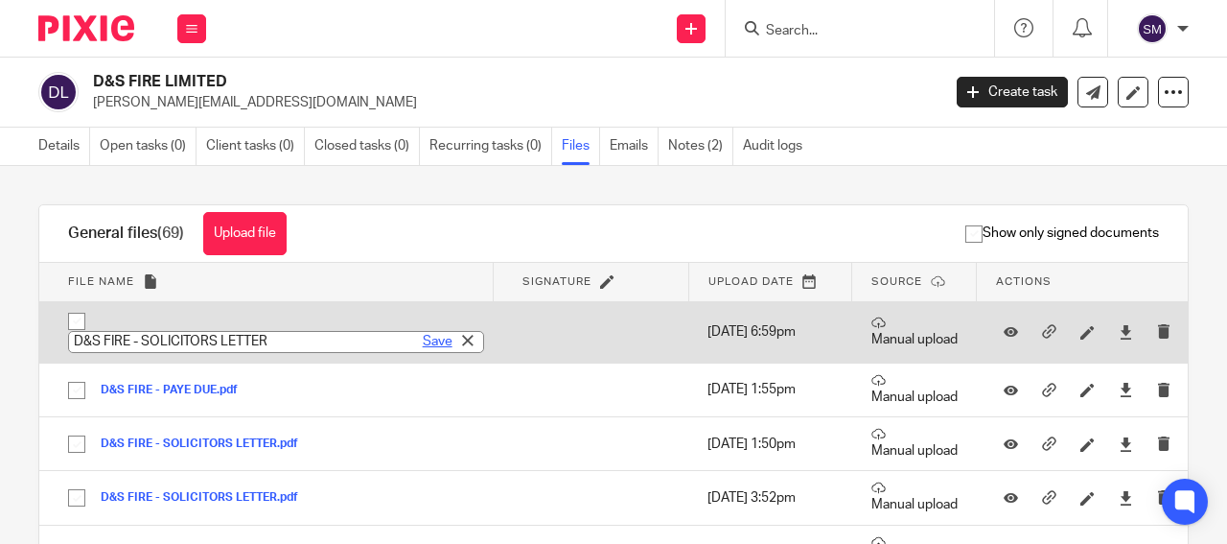
type input "D&S FIRE - SOLICITORS LETTER"
click at [423, 339] on link "Save" at bounding box center [438, 341] width 30 height 19
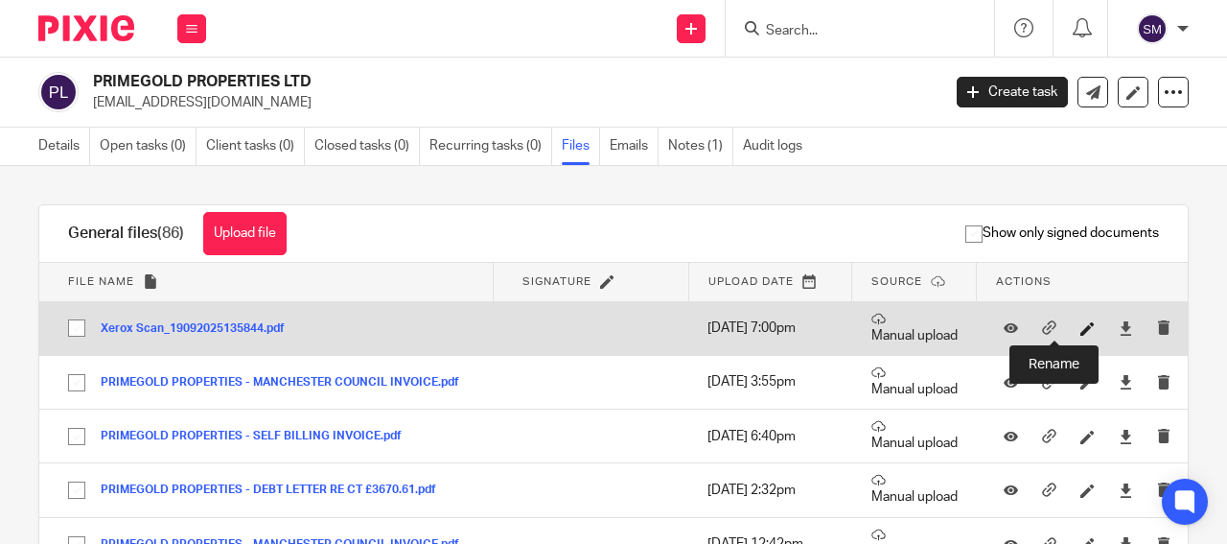
click at [1081, 327] on icon at bounding box center [1088, 328] width 14 height 14
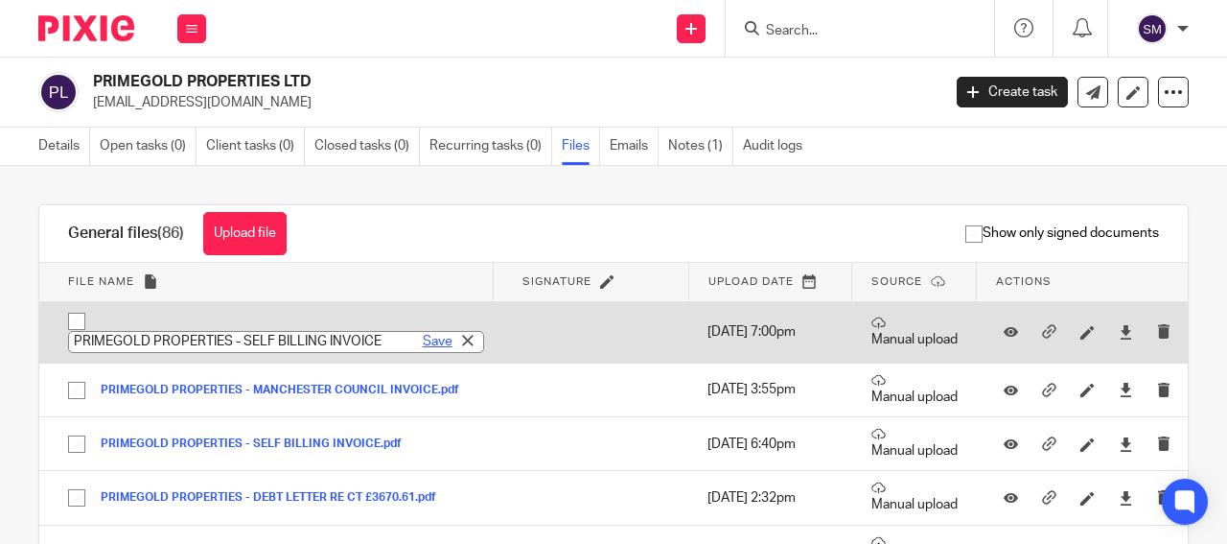
type input "PRIMEGOLD PROPERTIES - SELF BILLING INVOICE"
click at [423, 344] on link "Save" at bounding box center [438, 341] width 30 height 19
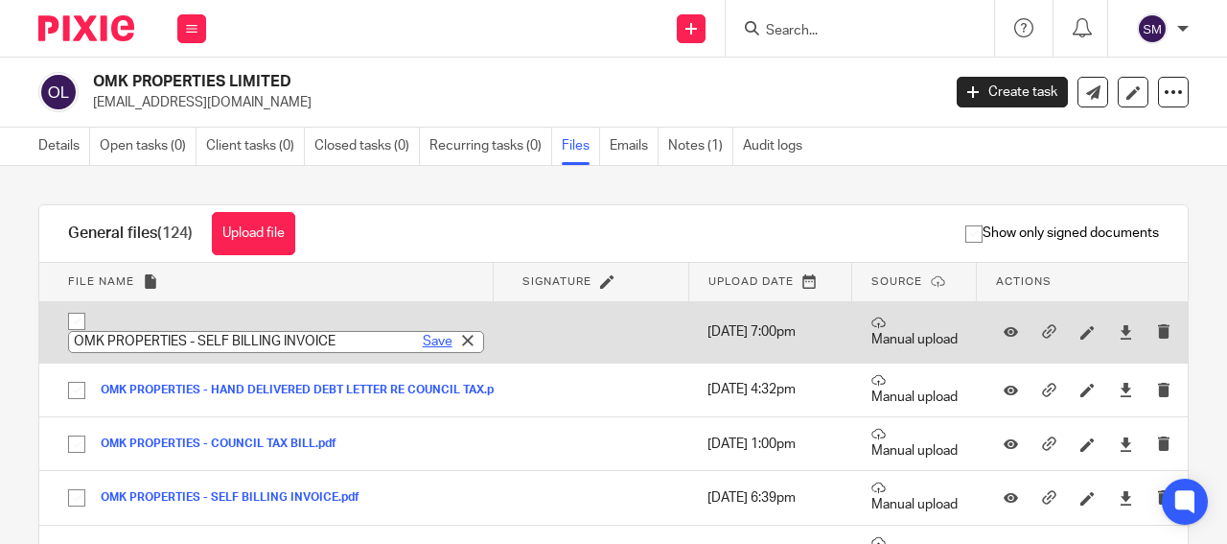
type input "OMK PROPERTIES - SELF BILLING INVOICE"
click at [423, 339] on link "Save" at bounding box center [438, 341] width 30 height 19
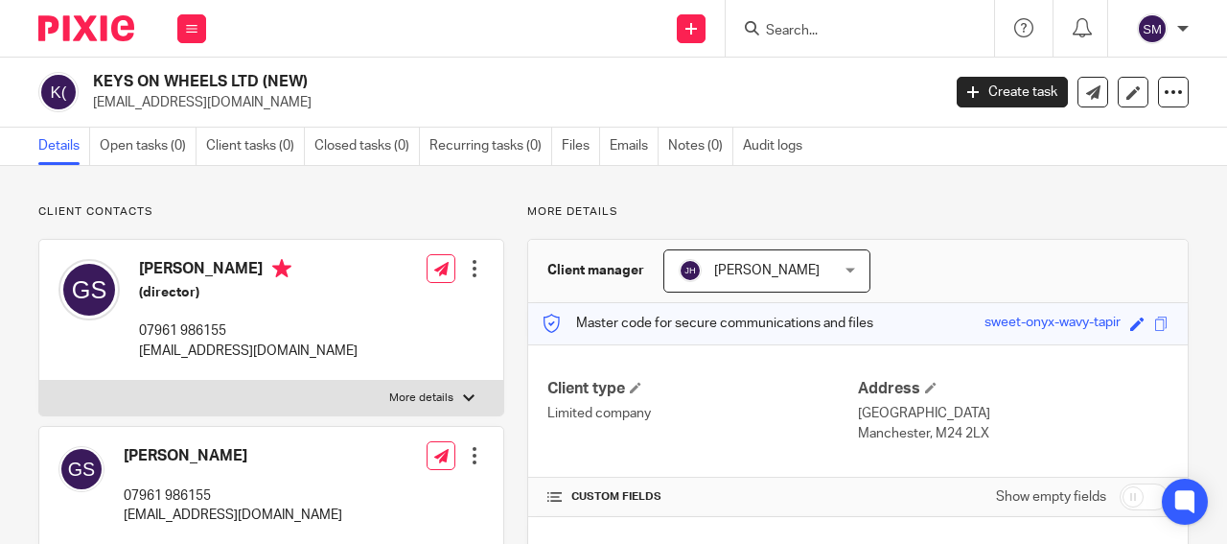
click at [575, 148] on link "Files" at bounding box center [581, 146] width 38 height 37
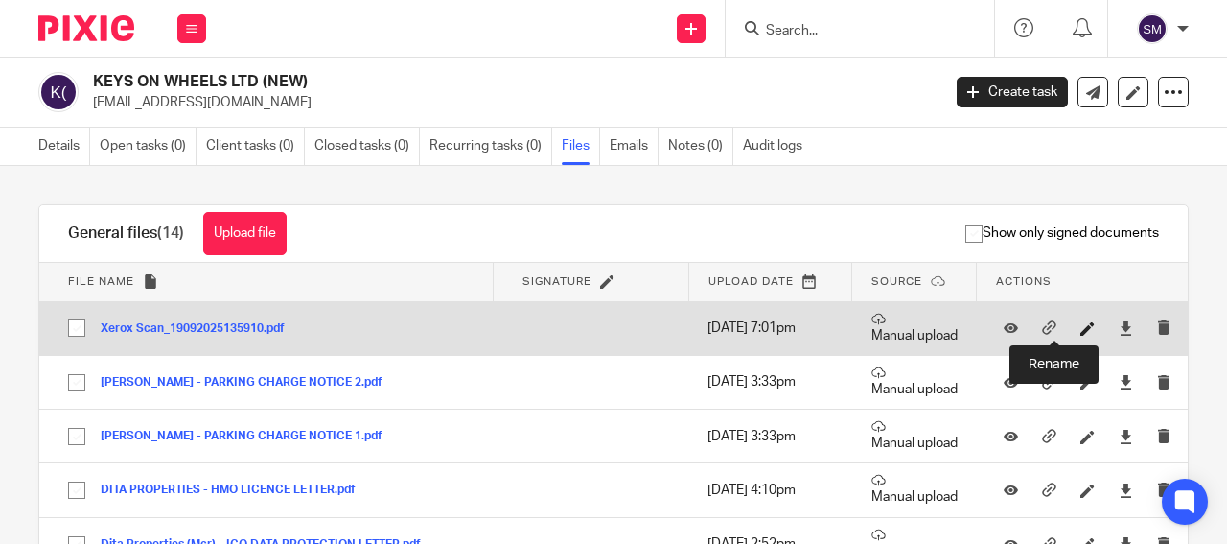
click at [1081, 331] on icon at bounding box center [1088, 328] width 14 height 14
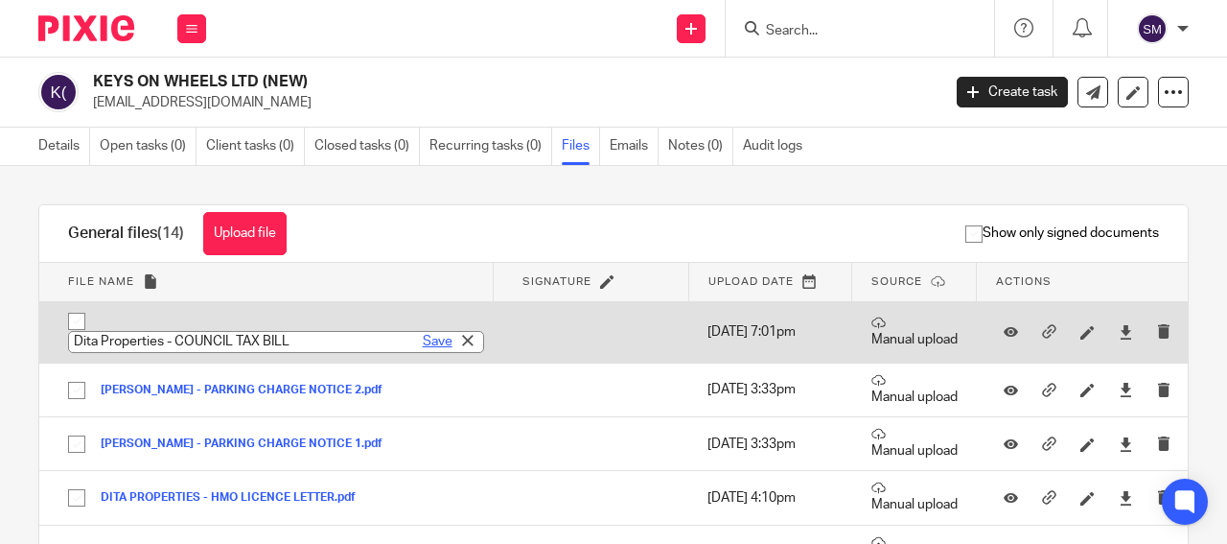
type input "Dita Properties - COUNCIL TAX BILL"
click at [423, 342] on link "Save" at bounding box center [438, 341] width 30 height 19
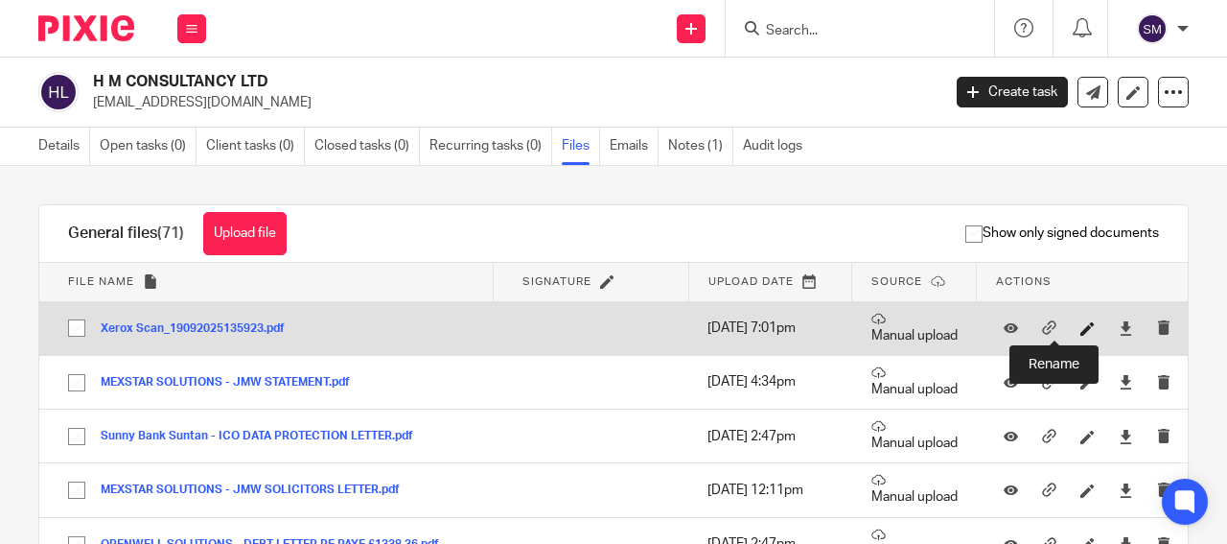
click at [1081, 334] on icon at bounding box center [1088, 328] width 14 height 14
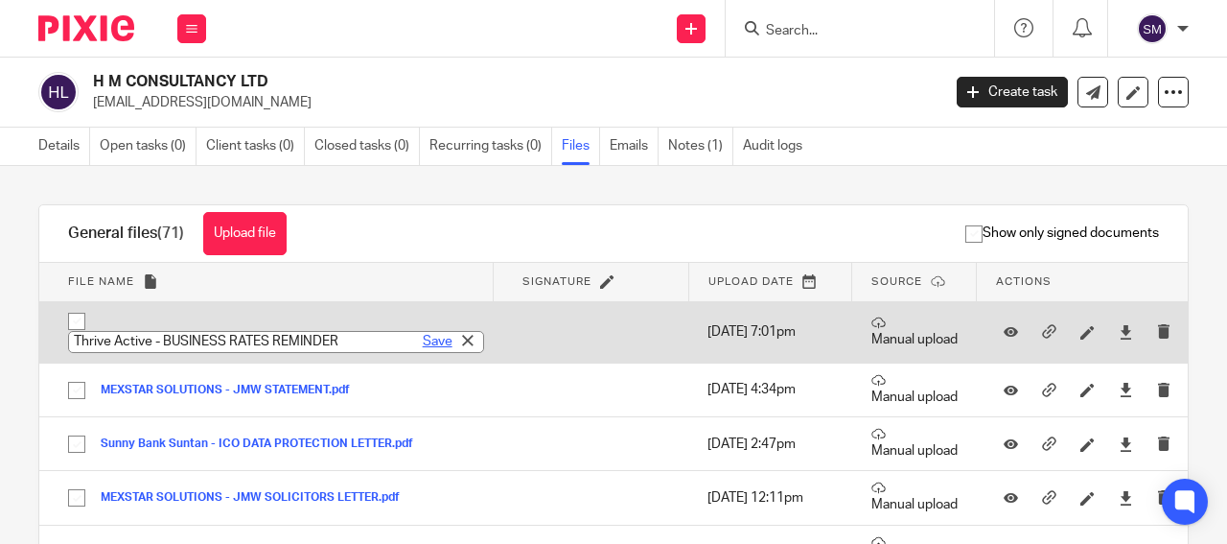
type input "Thrive Active - BUSINESS RATES REMINDER"
click at [423, 342] on link "Save" at bounding box center [438, 341] width 30 height 19
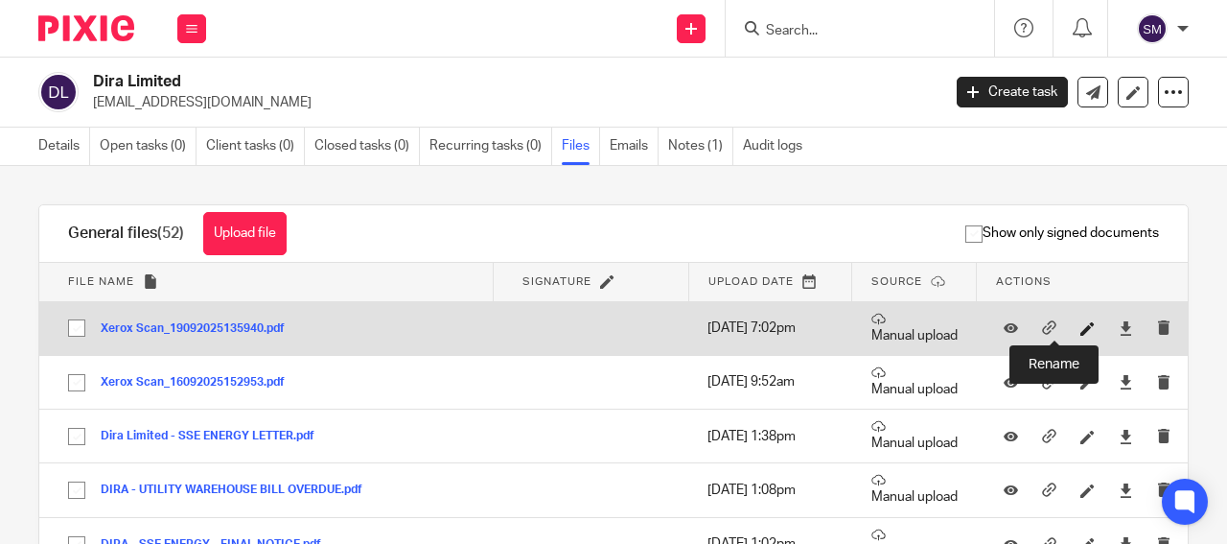
click at [1081, 325] on icon at bounding box center [1088, 328] width 14 height 14
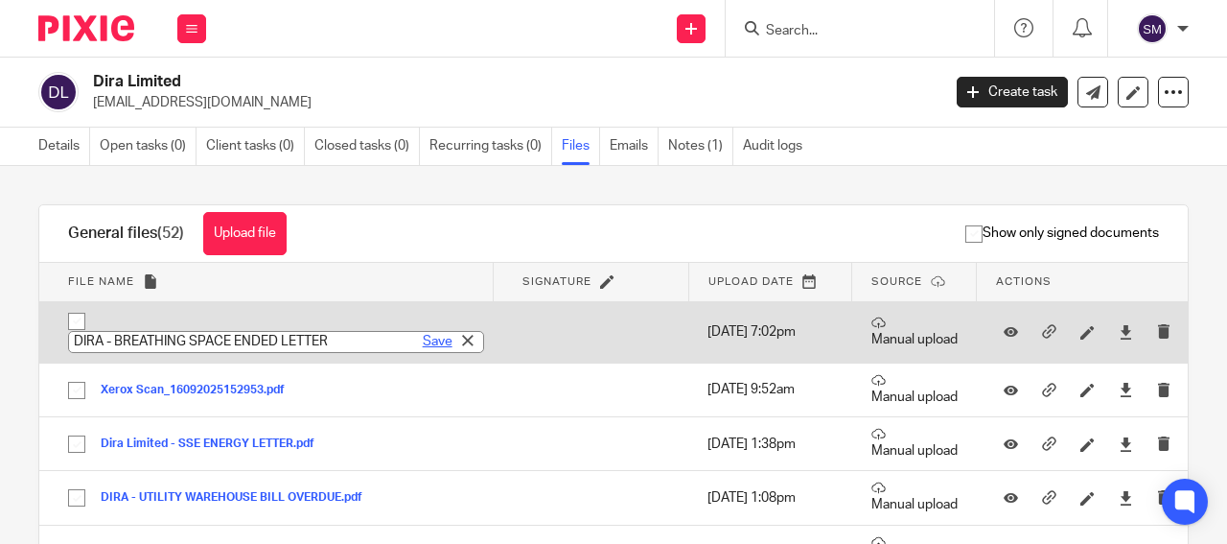
type input "DIRA - BREATHING SPACE ENDED LETTER"
click at [423, 339] on link "Save" at bounding box center [438, 341] width 30 height 19
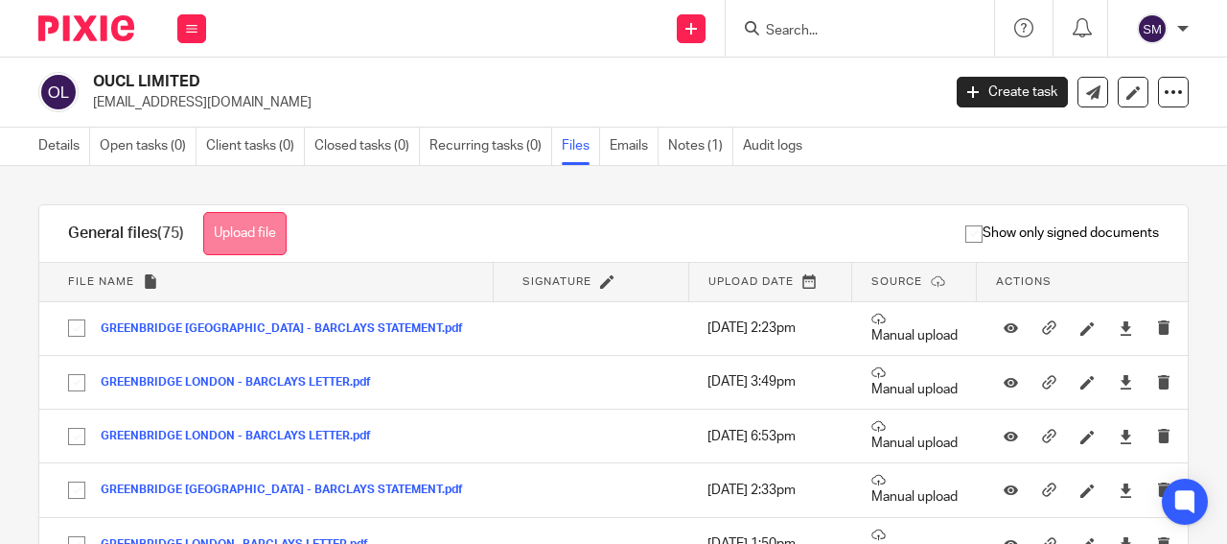
drag, startPoint x: 250, startPoint y: 237, endPoint x: 275, endPoint y: 234, distance: 25.1
click at [254, 236] on button "Upload file" at bounding box center [244, 233] width 83 height 43
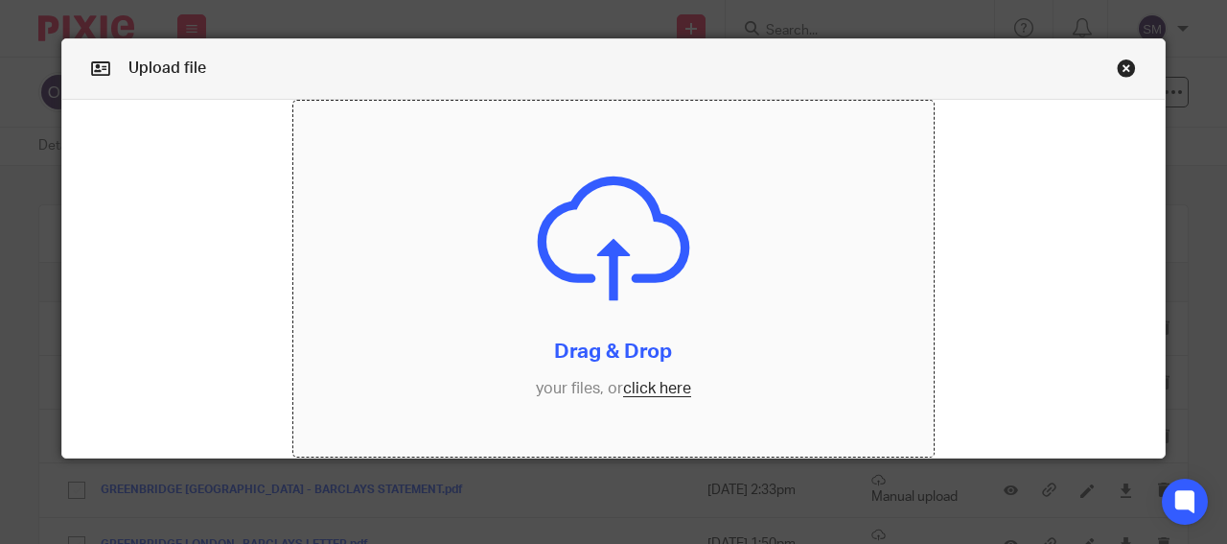
click at [655, 292] on input "file" at bounding box center [614, 279] width 642 height 357
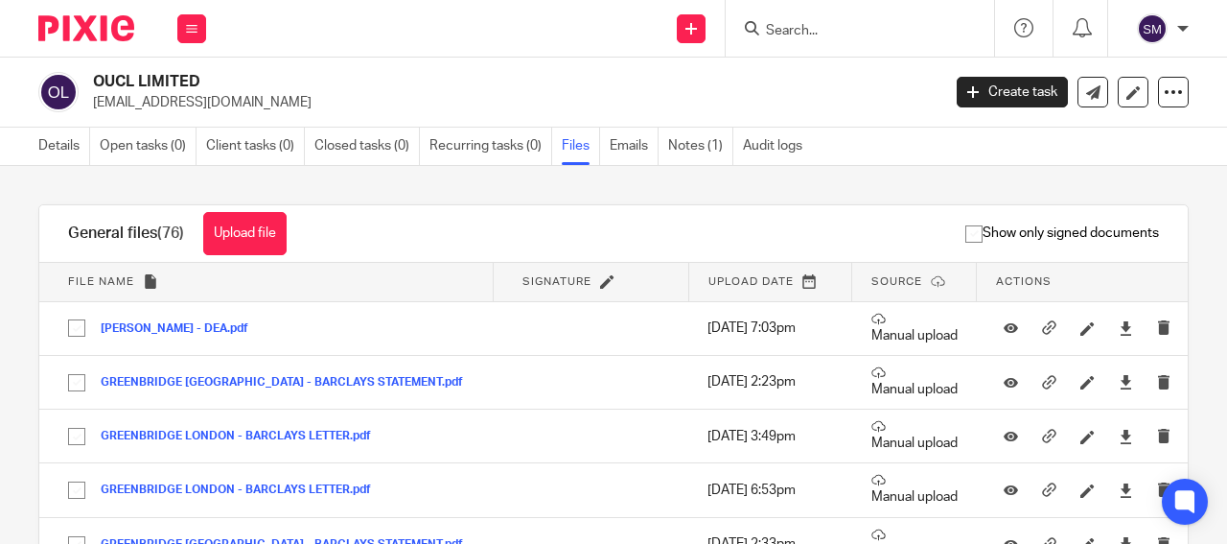
click at [803, 23] on input "Search" at bounding box center [850, 31] width 173 height 17
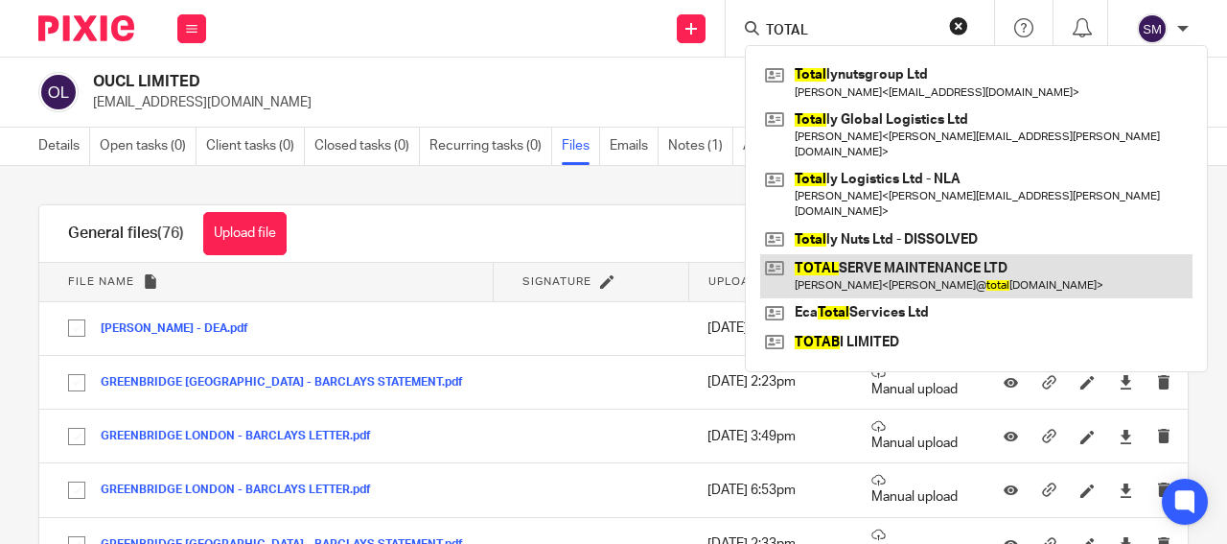
type input "TOTAL"
click at [827, 257] on link at bounding box center [976, 276] width 432 height 44
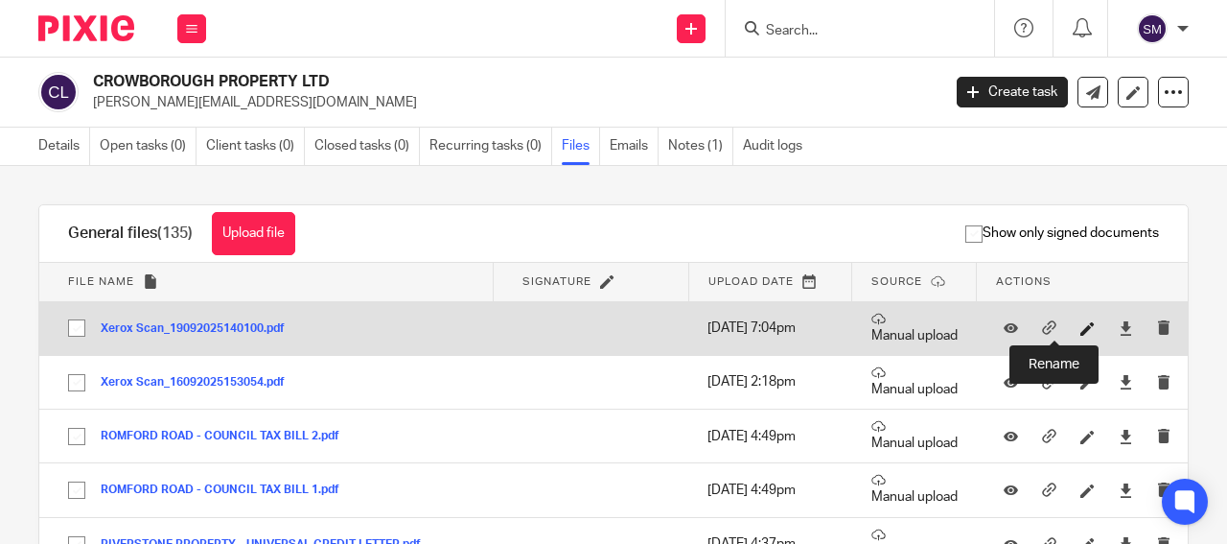
click at [1081, 329] on icon at bounding box center [1088, 328] width 14 height 14
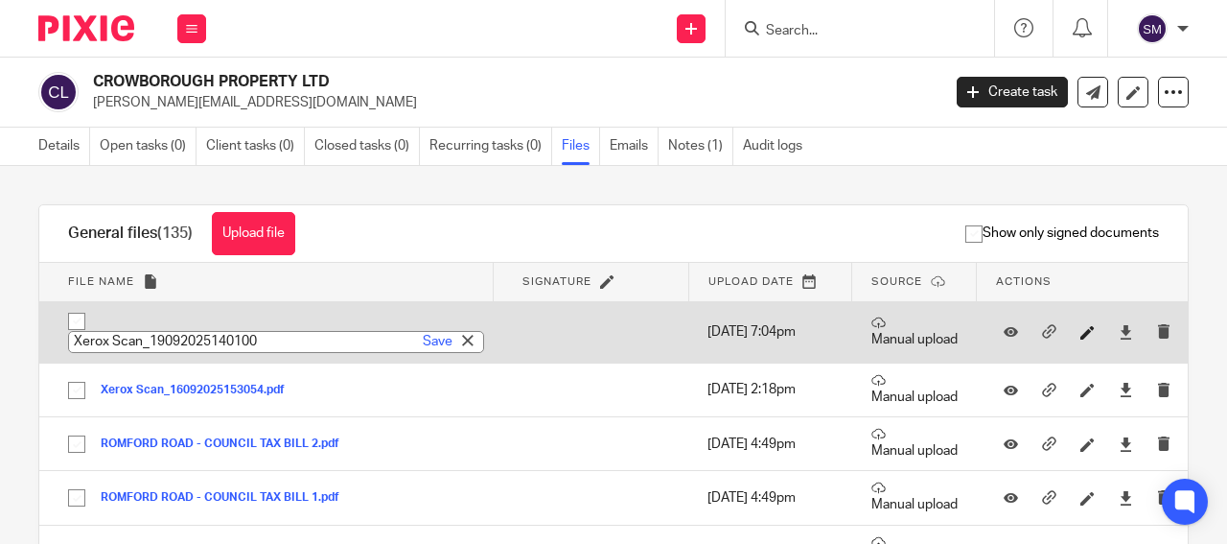
type input "Riverstone Property Management - COUNCIL TAX BILL"
click at [423, 337] on link "Save" at bounding box center [438, 341] width 30 height 19
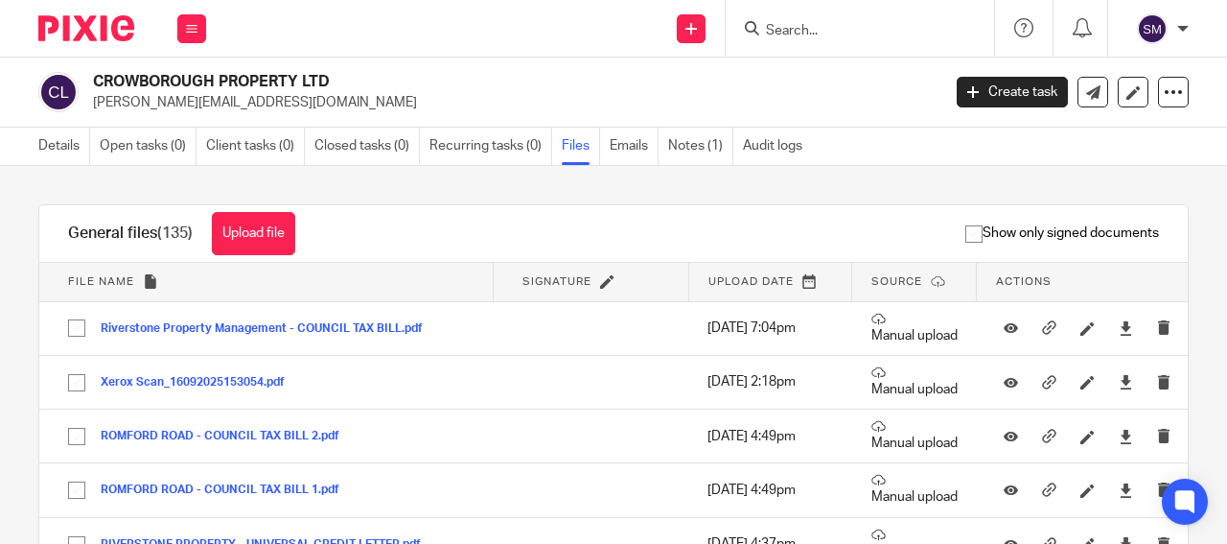
click at [579, 142] on link "Files" at bounding box center [581, 146] width 38 height 37
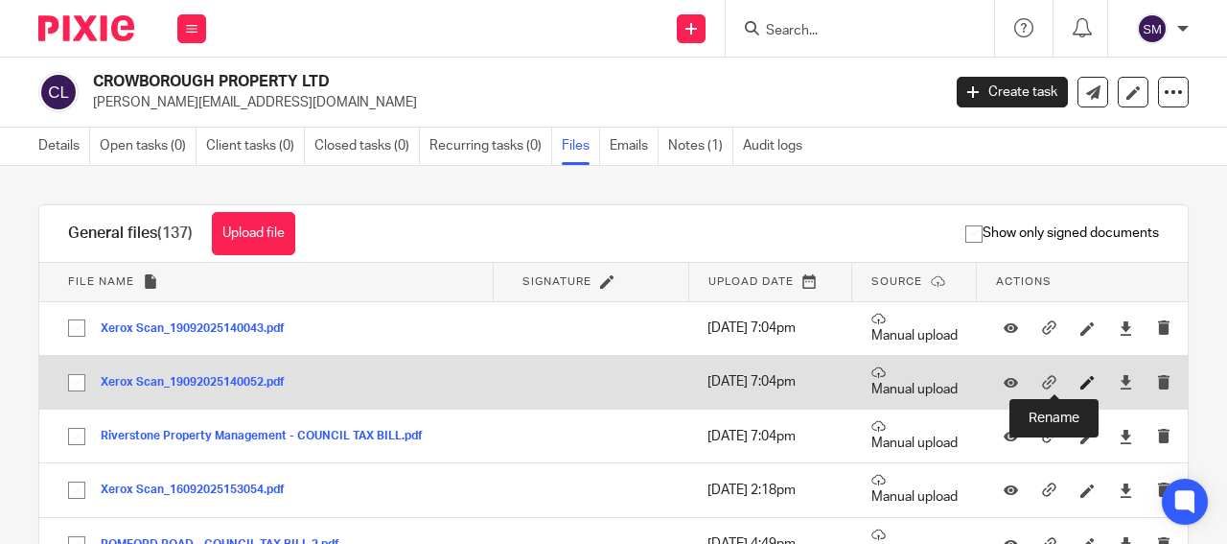
click at [1081, 383] on icon at bounding box center [1088, 382] width 14 height 14
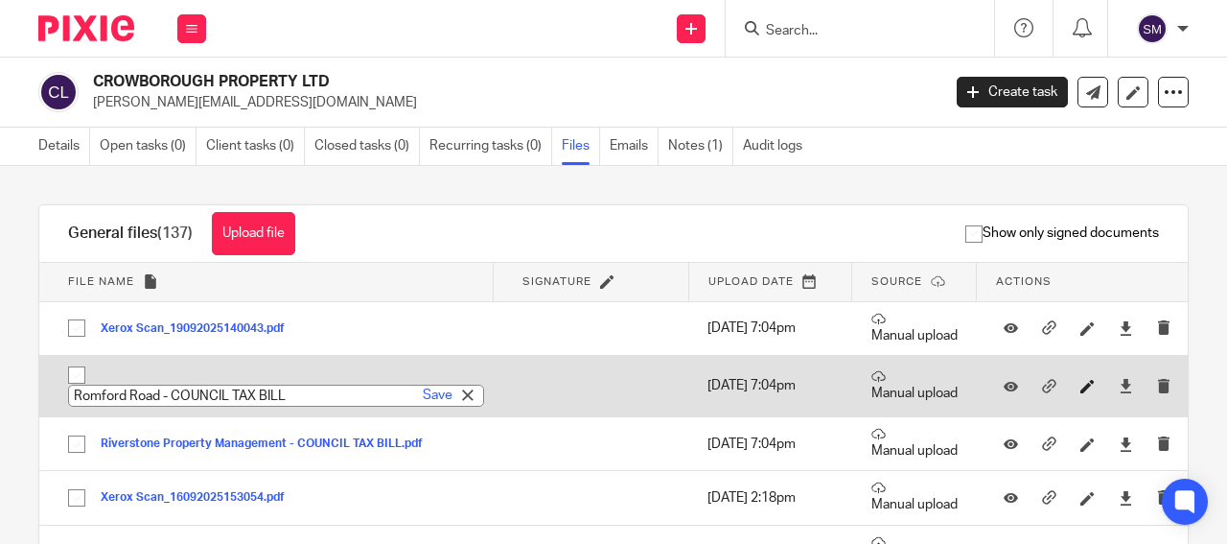
type input "Romford Road - COUNCIL TAX BILL 1"
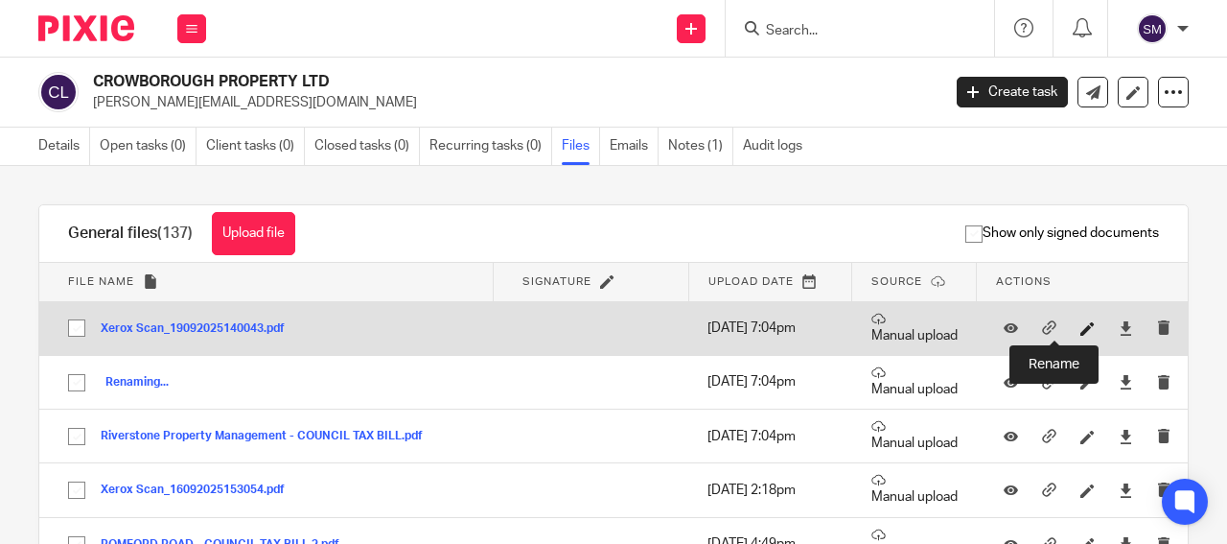
click at [1081, 324] on icon at bounding box center [1088, 328] width 14 height 14
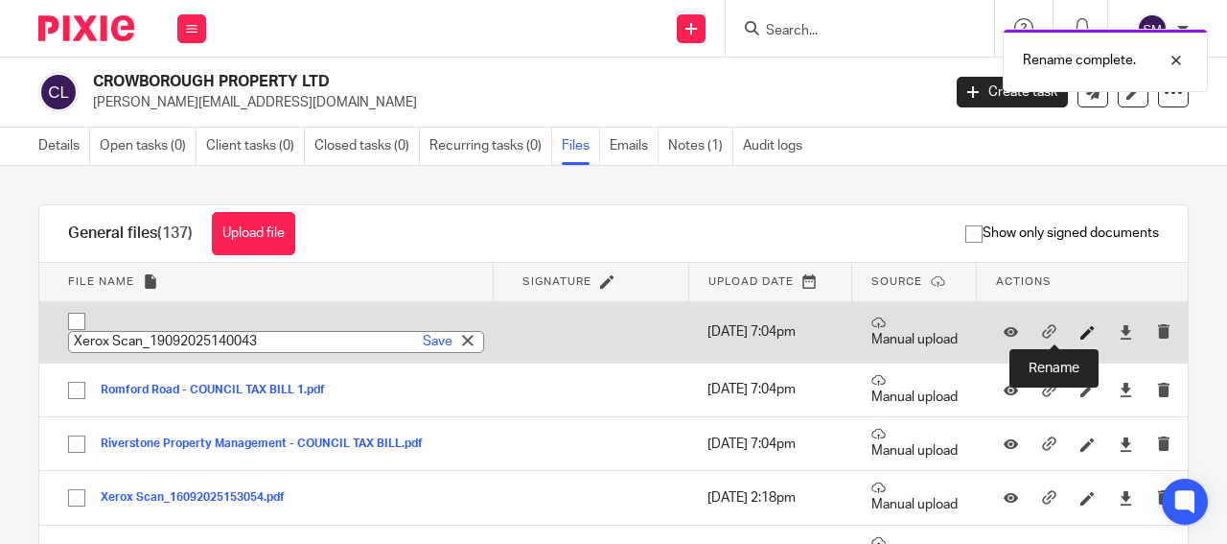
paste input "Romford Road - COUNCIL TAX BILL X 2"
type input "Romford Road - COUNCIL TAX BILL 2"
click at [423, 339] on link "Save" at bounding box center [438, 341] width 30 height 19
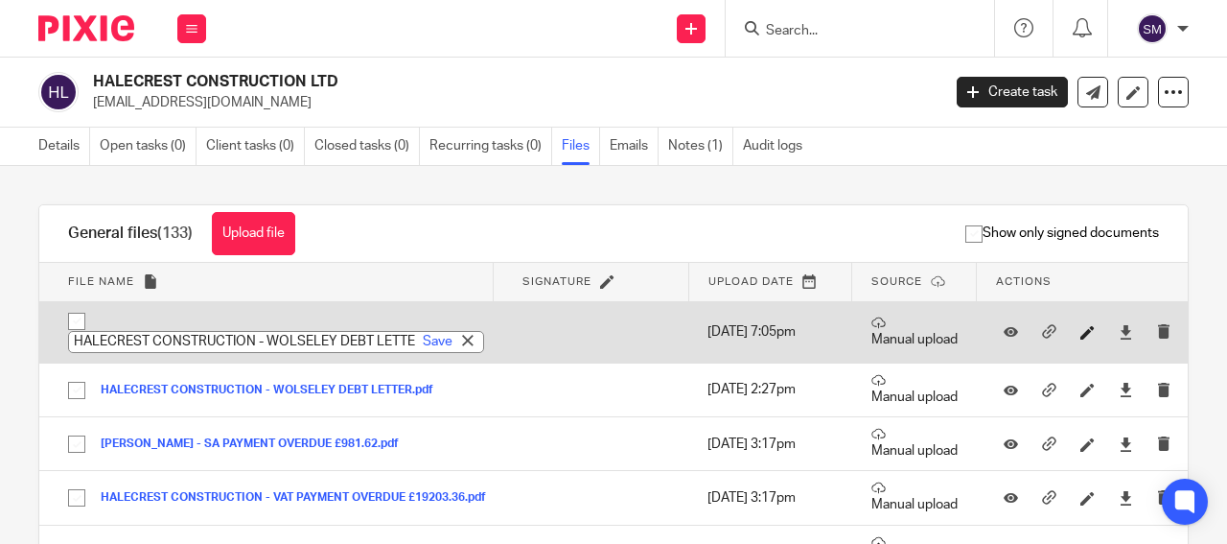
scroll to position [0, 35]
type input "HALECREST CONSTRUCTION - WOLSELEY DEBT LETTER"
click at [423, 343] on link "Save" at bounding box center [438, 341] width 30 height 19
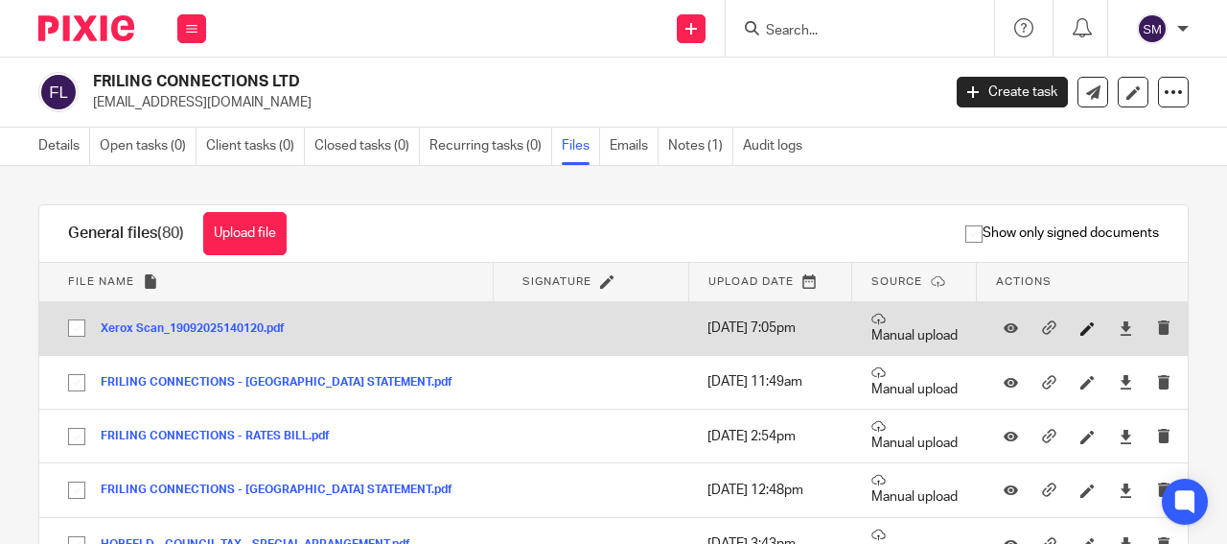
click at [1081, 326] on icon at bounding box center [1088, 328] width 14 height 14
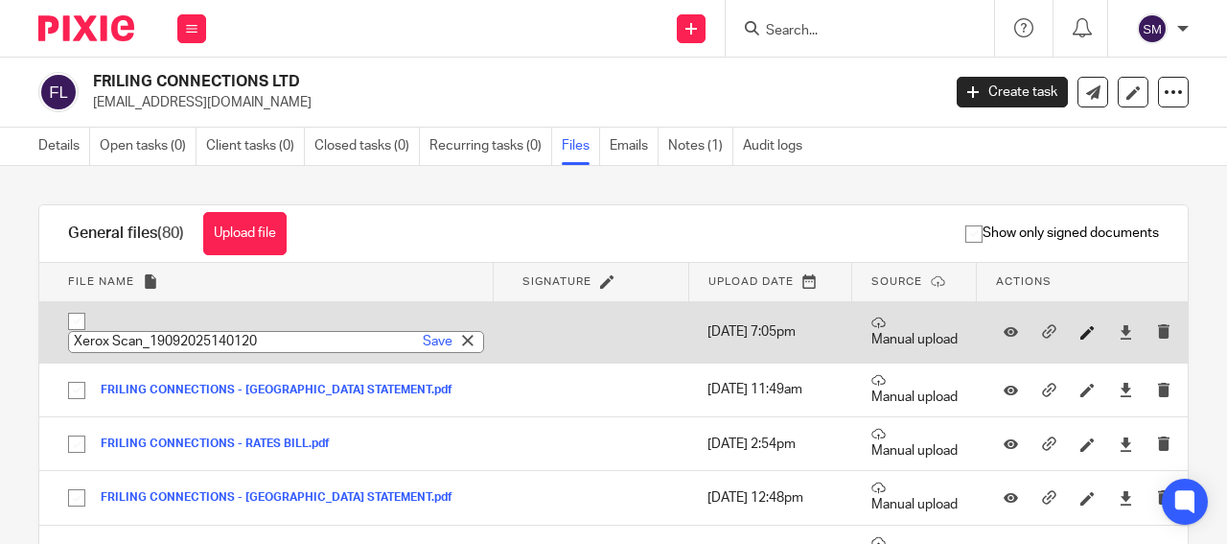
type input "FRILING CONNECTIONS - SALIX HOMES LETTER"
click at [423, 338] on link "Save" at bounding box center [438, 341] width 30 height 19
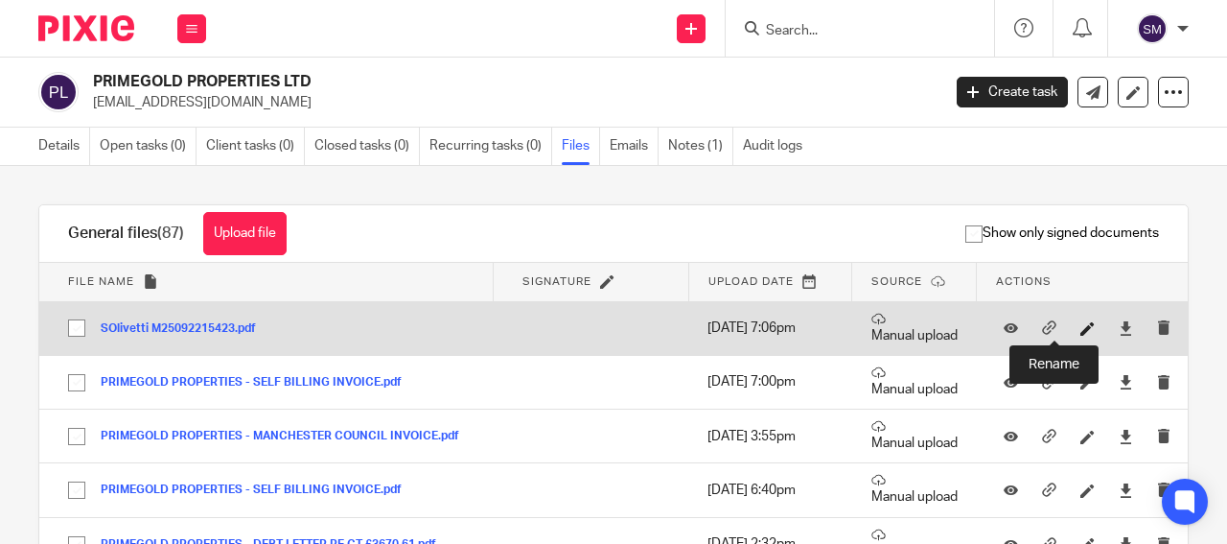
click at [1081, 334] on icon at bounding box center [1088, 328] width 14 height 14
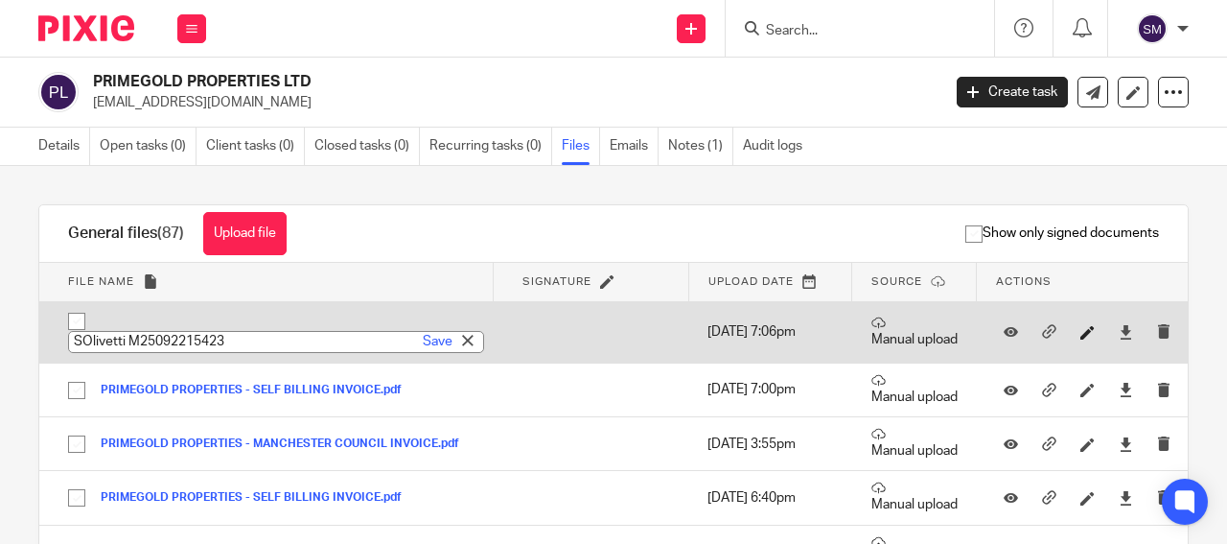
type input "PRIMEGOLD PROPERTIES - MANCHESTER COUNCIL LETTER"
click at [423, 342] on link "Save" at bounding box center [438, 341] width 30 height 19
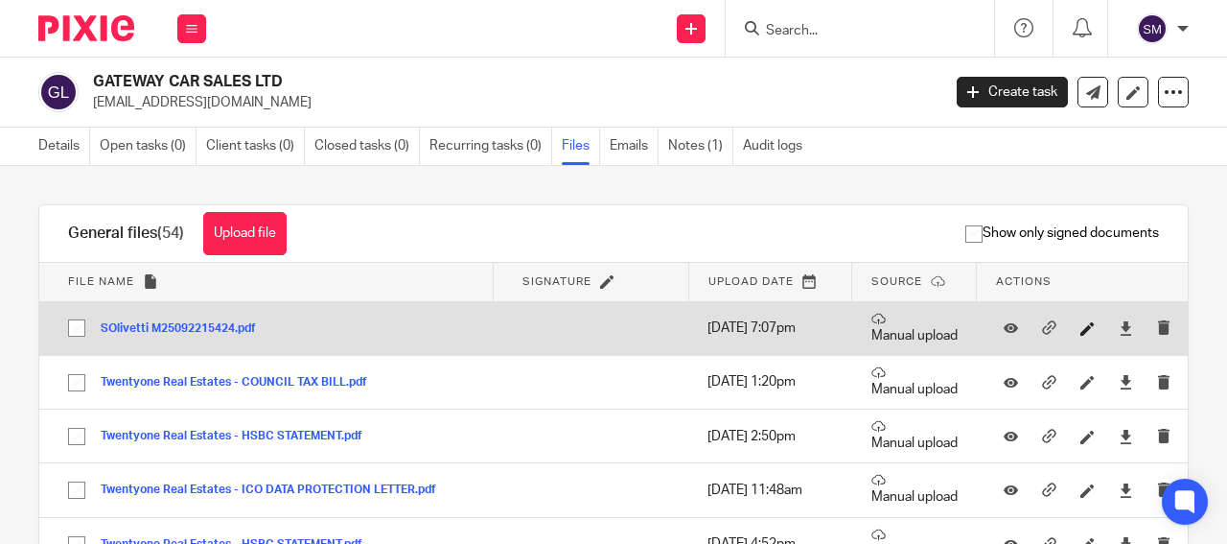
click at [1081, 318] on link at bounding box center [1093, 327] width 24 height 19
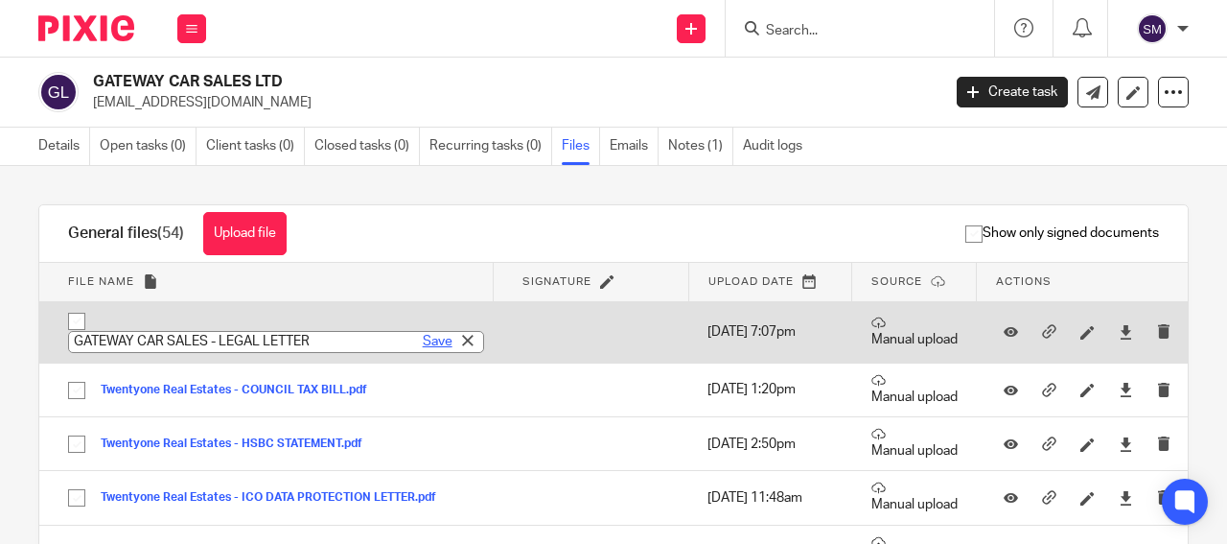
type input "GATEWAY CAR SALES - LEGAL LETTER"
click at [423, 338] on link "Save" at bounding box center [438, 341] width 30 height 19
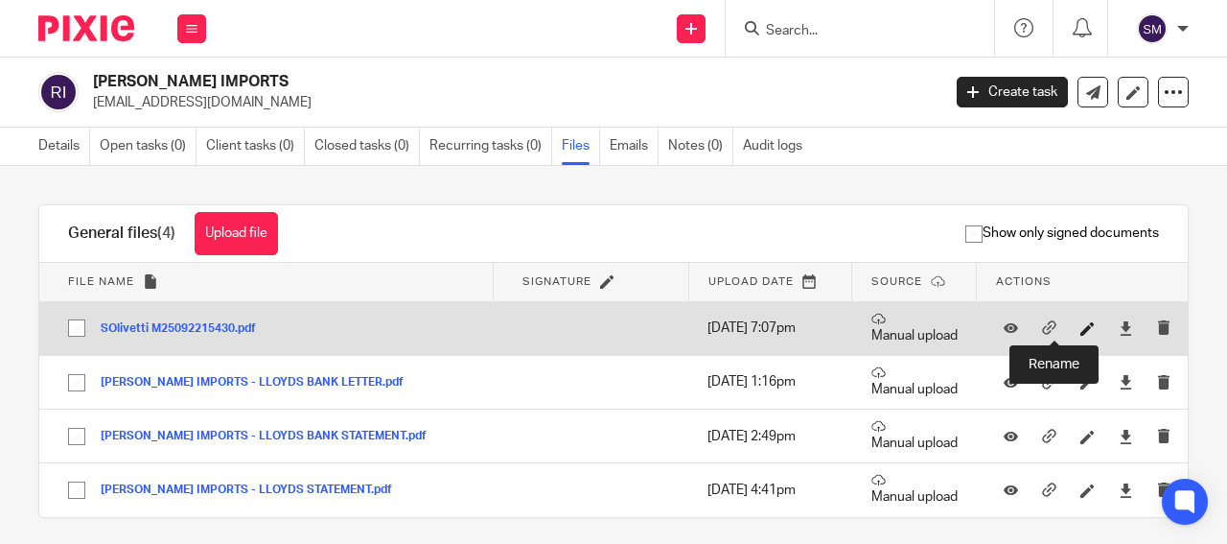
click at [1081, 326] on icon at bounding box center [1088, 328] width 14 height 14
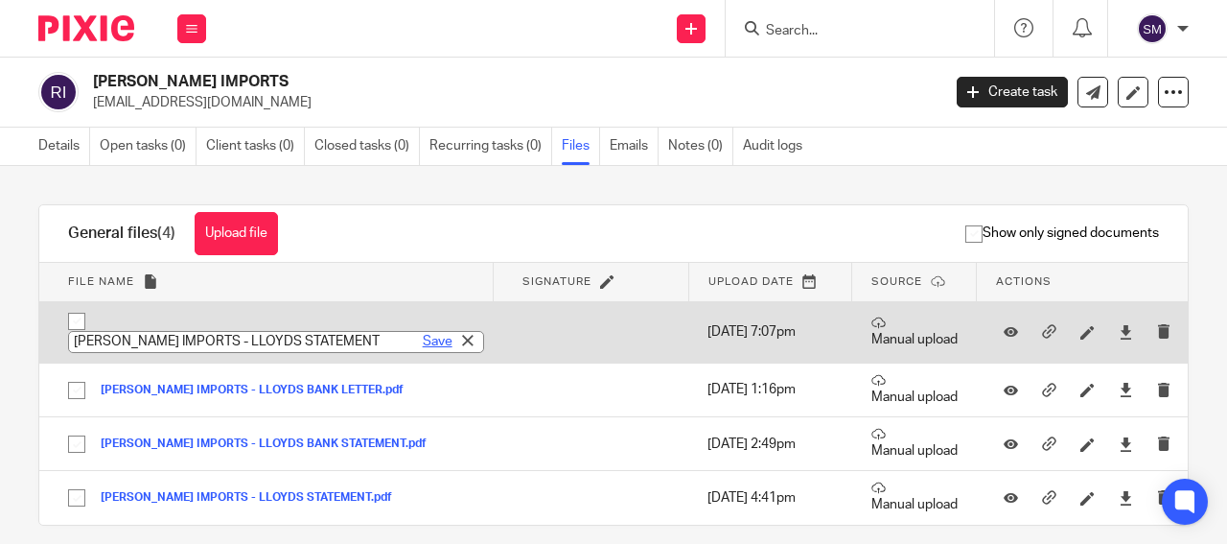
type input "ROSEMARK IMPORTS - LLOYDS STATEMENT"
click at [423, 341] on link "Save" at bounding box center [438, 341] width 30 height 19
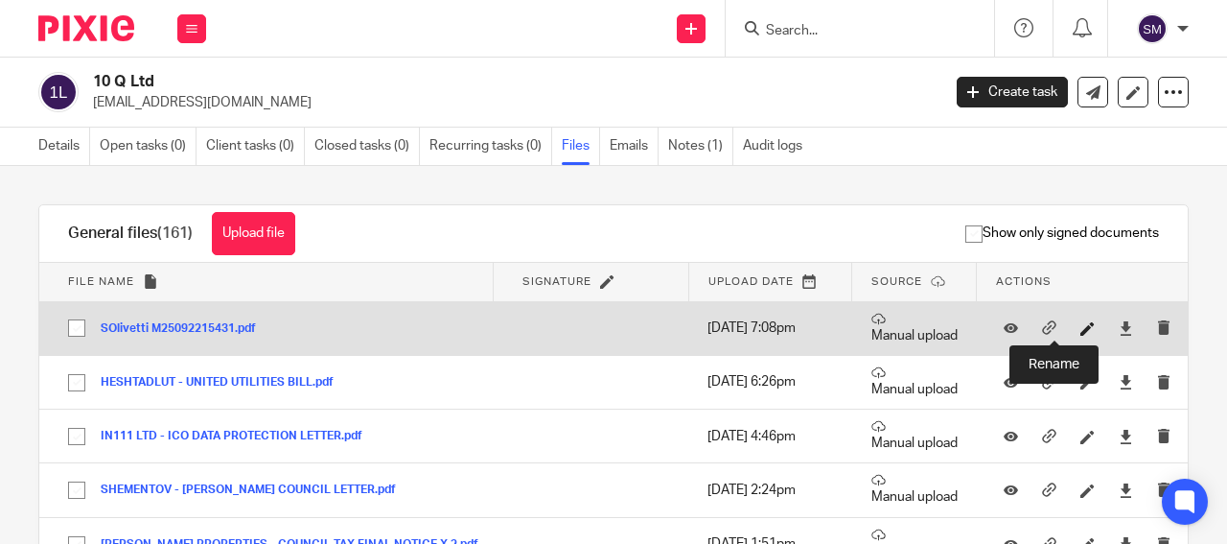
click at [1081, 331] on icon at bounding box center [1088, 328] width 14 height 14
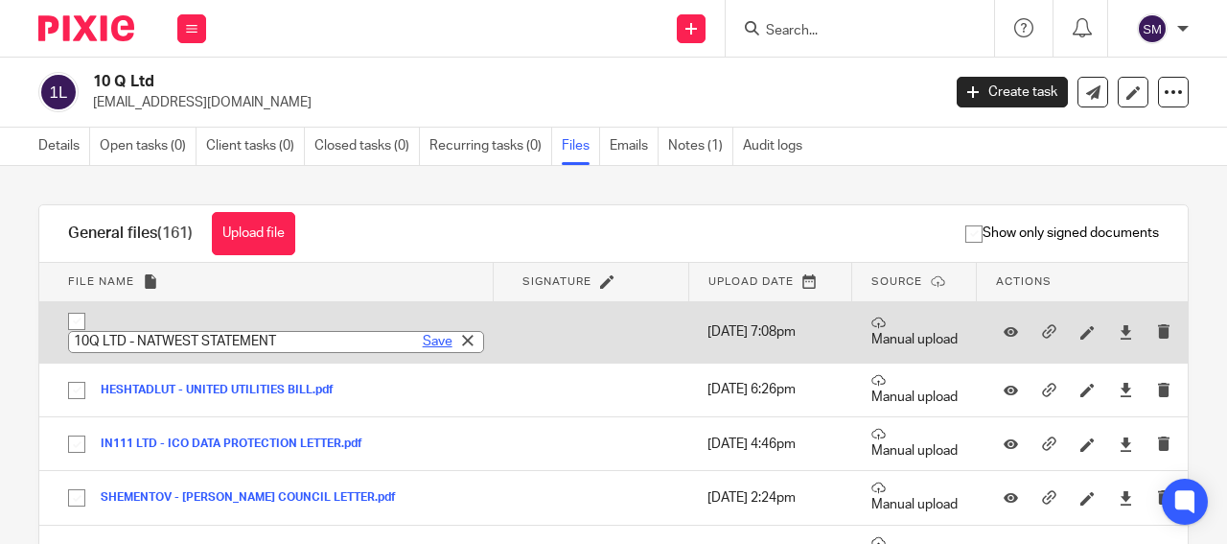
type input "10Q LTD - NATWEST STATEMENT"
click at [423, 340] on link "Save" at bounding box center [438, 341] width 30 height 19
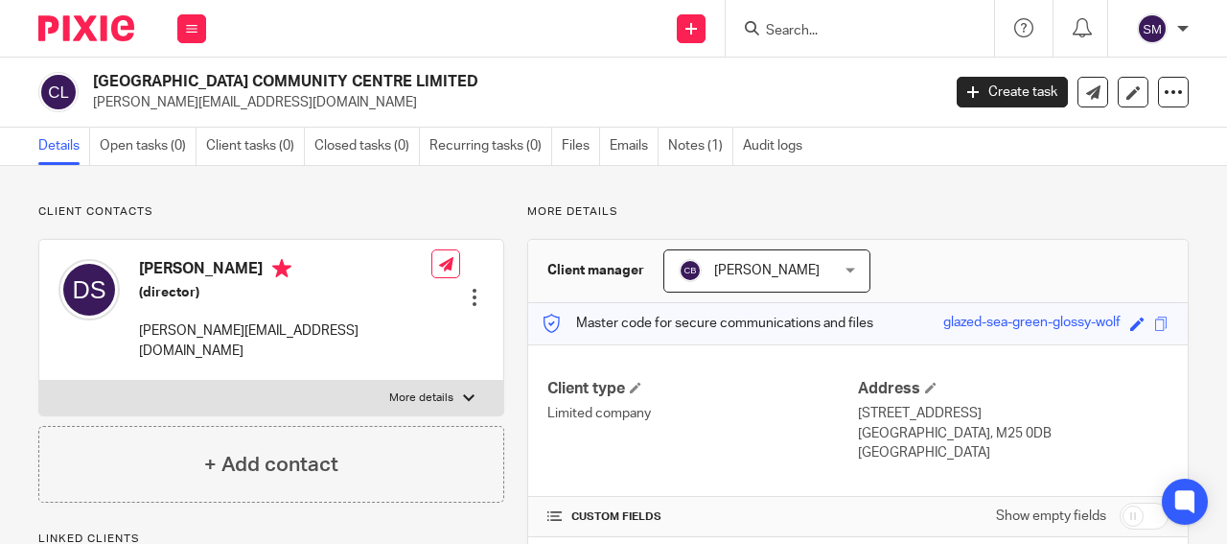
click at [581, 143] on link "Files" at bounding box center [581, 146] width 38 height 37
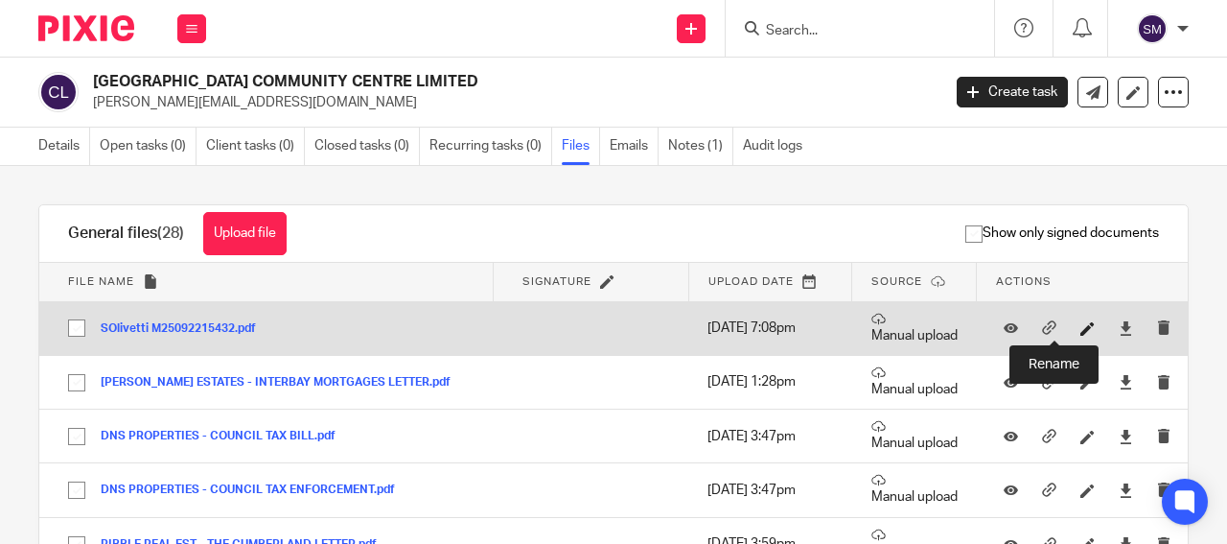
click at [1081, 329] on icon at bounding box center [1088, 328] width 14 height 14
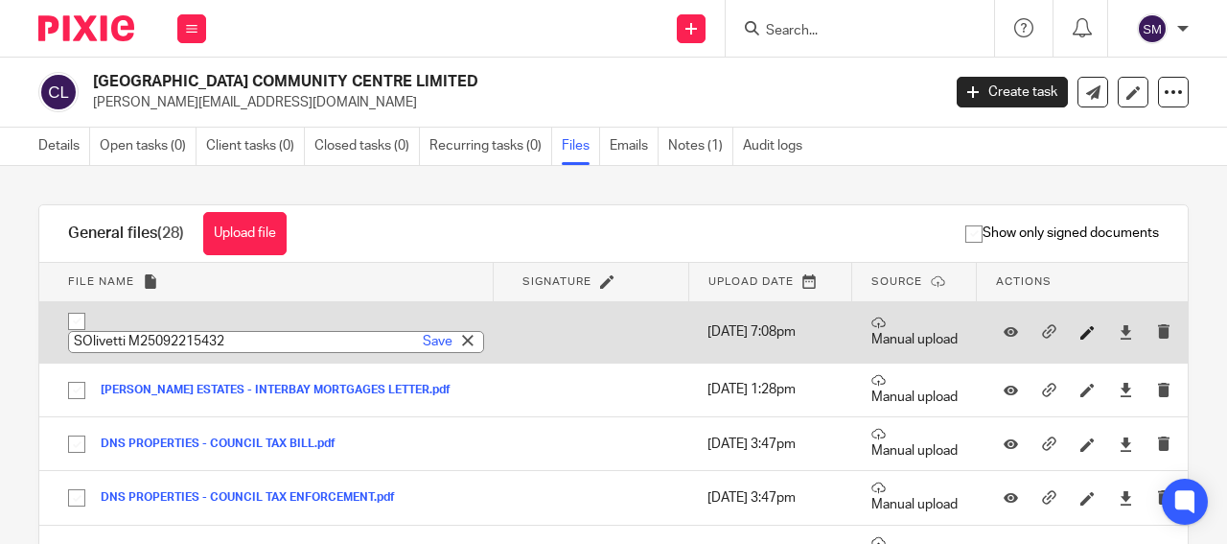
type input "RIBBLE REAL ESTATES - [GEOGRAPHIC_DATA] LETTER"
click at [423, 346] on link "Save" at bounding box center [438, 341] width 30 height 19
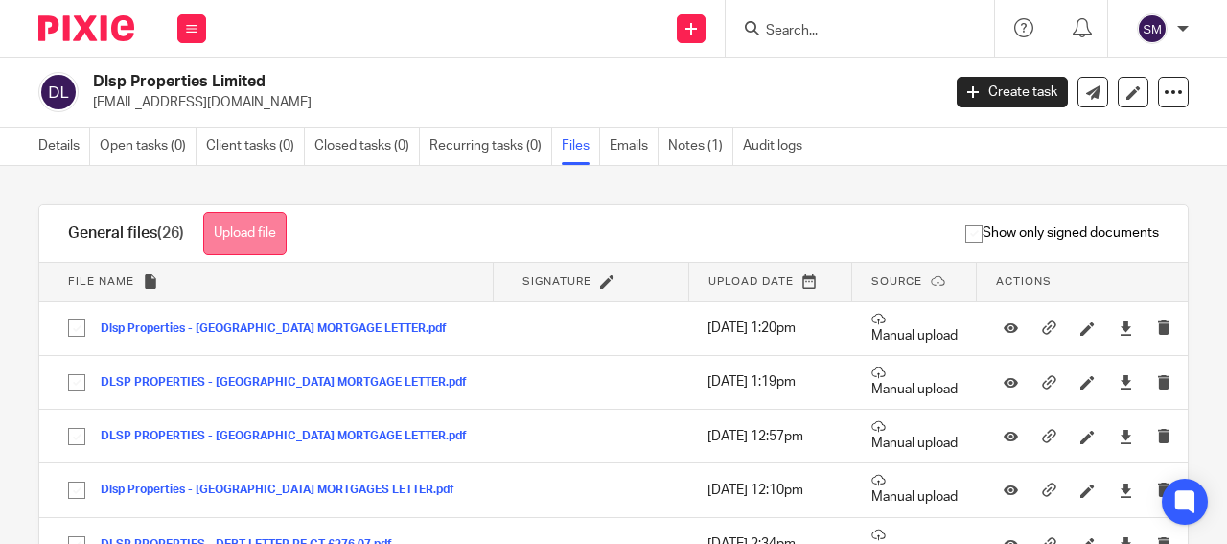
click at [244, 232] on button "Upload file" at bounding box center [244, 233] width 83 height 43
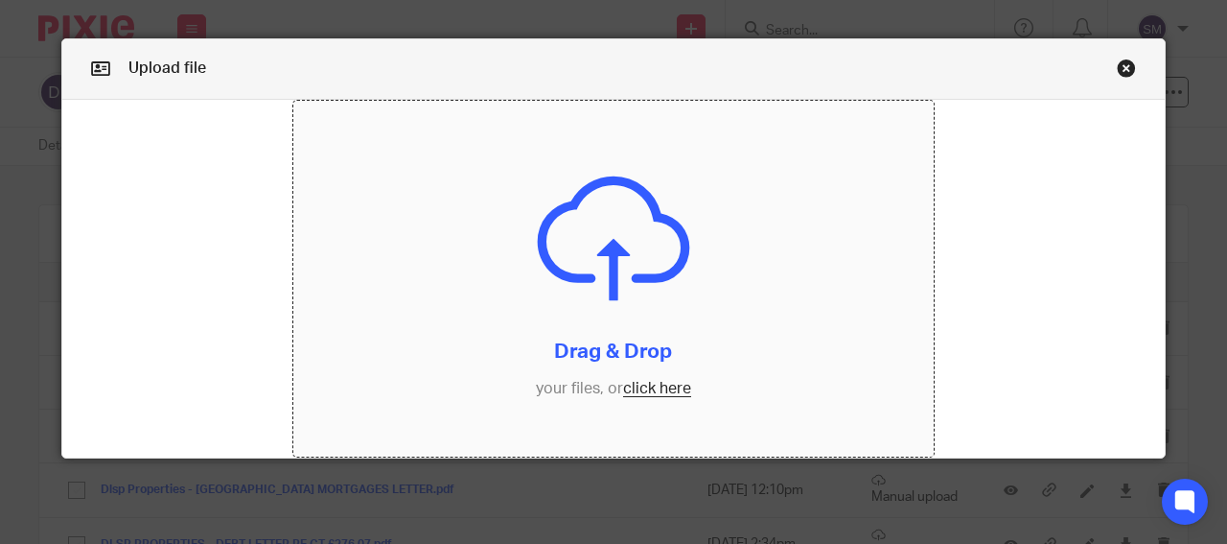
click at [630, 378] on input "file" at bounding box center [614, 279] width 642 height 357
click at [1122, 68] on link "Close this dialog window" at bounding box center [1126, 71] width 19 height 26
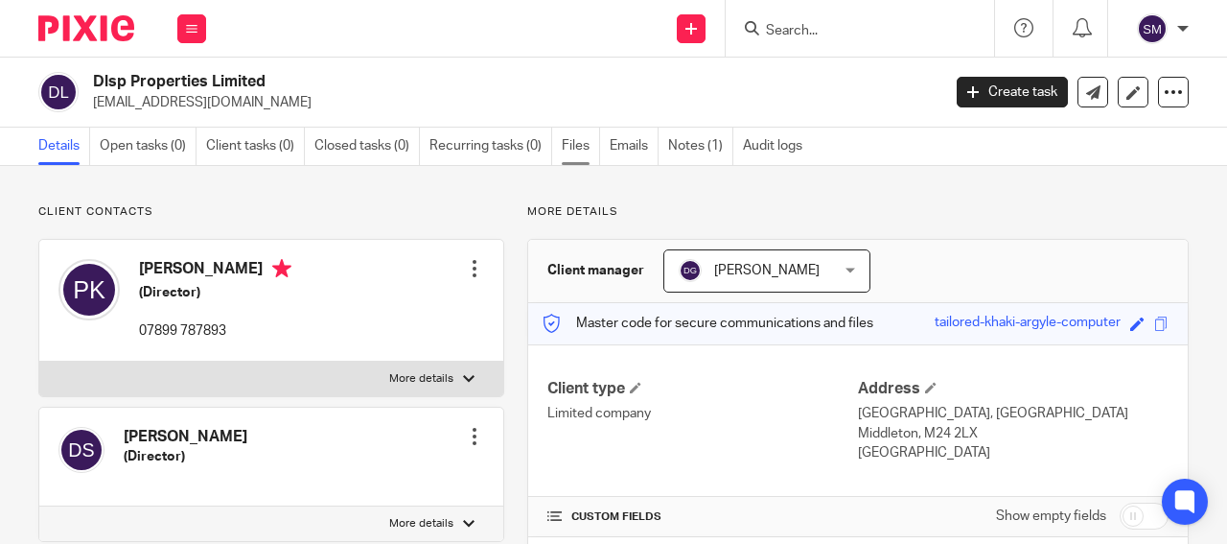
click at [587, 144] on link "Files" at bounding box center [581, 146] width 38 height 37
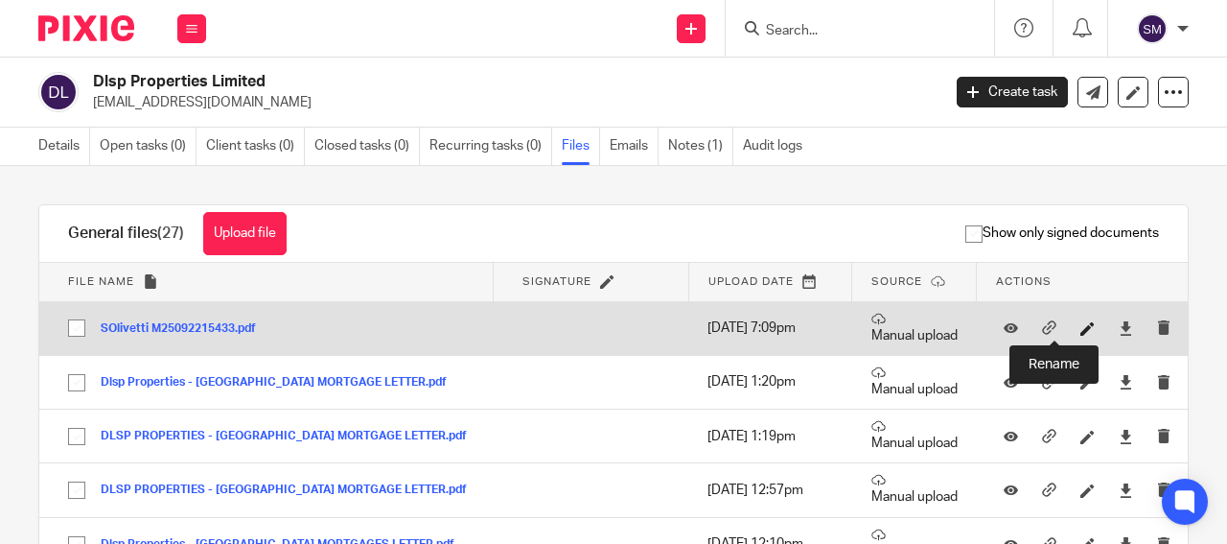
click at [1081, 323] on icon at bounding box center [1088, 328] width 14 height 14
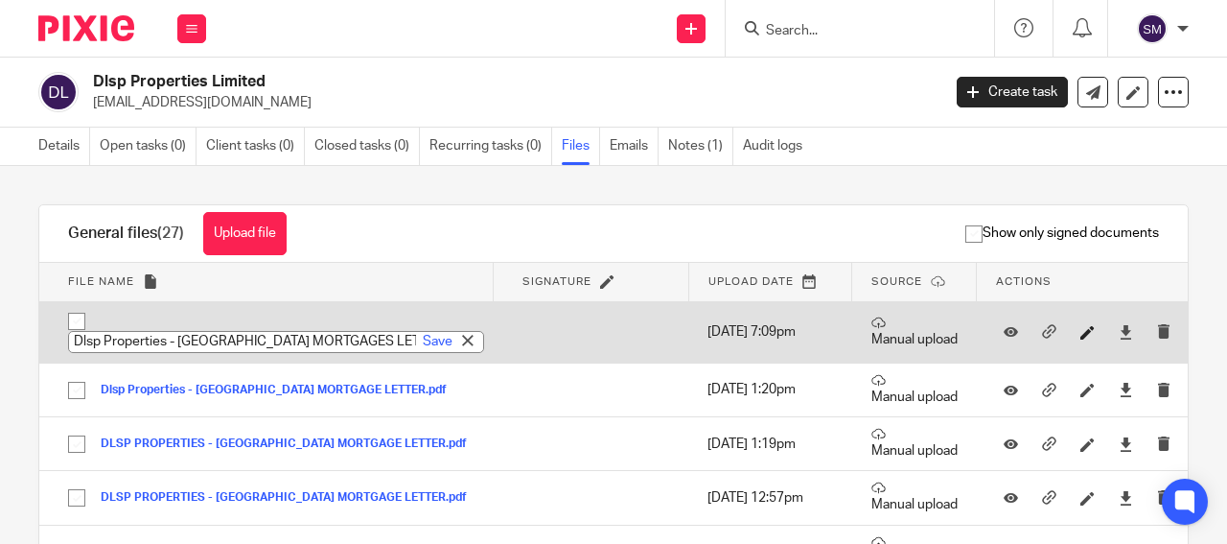
scroll to position [0, 9]
type input "Dlsp Properties - [GEOGRAPHIC_DATA] MORTGAGES LETTER"
click at [423, 341] on link "Save" at bounding box center [438, 341] width 30 height 19
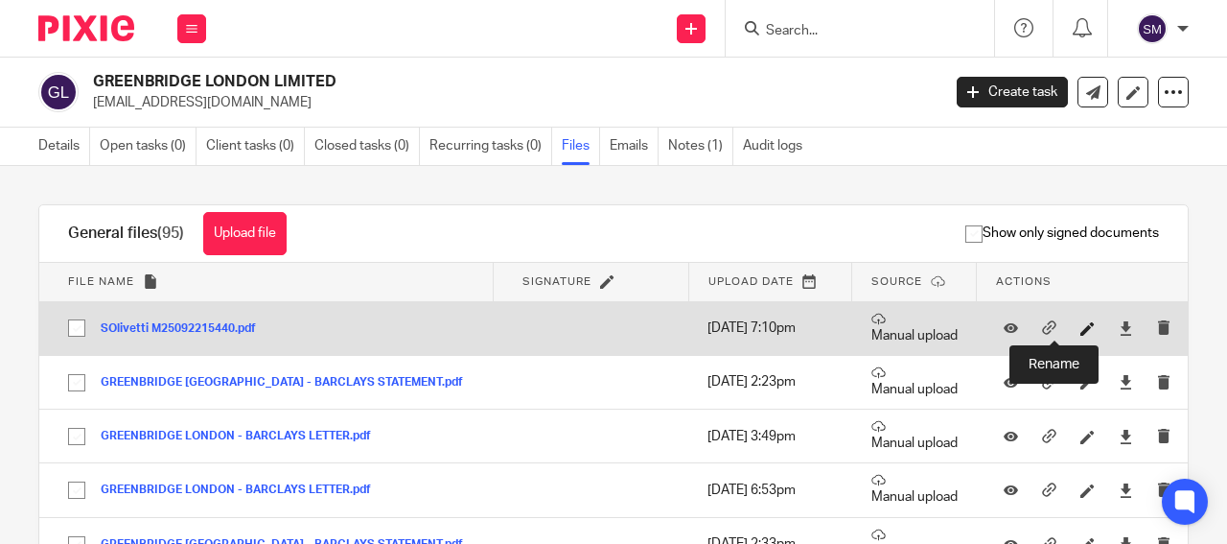
click at [1081, 332] on icon at bounding box center [1088, 328] width 14 height 14
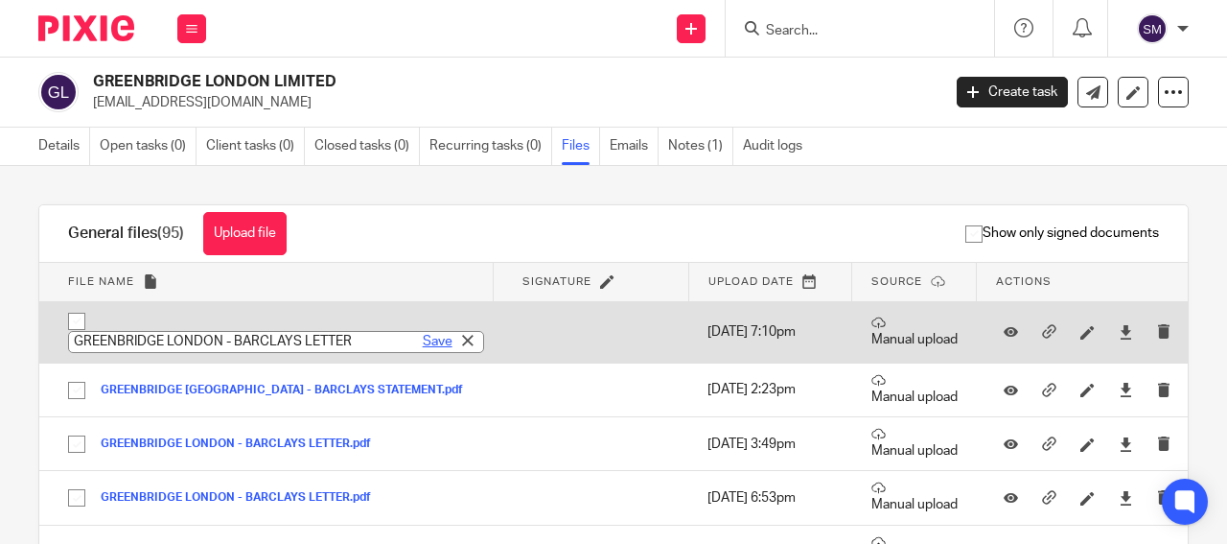
type input "GREENBRIDGE LONDON - BARCLAYS LETTER"
click at [423, 344] on link "Save" at bounding box center [438, 341] width 30 height 19
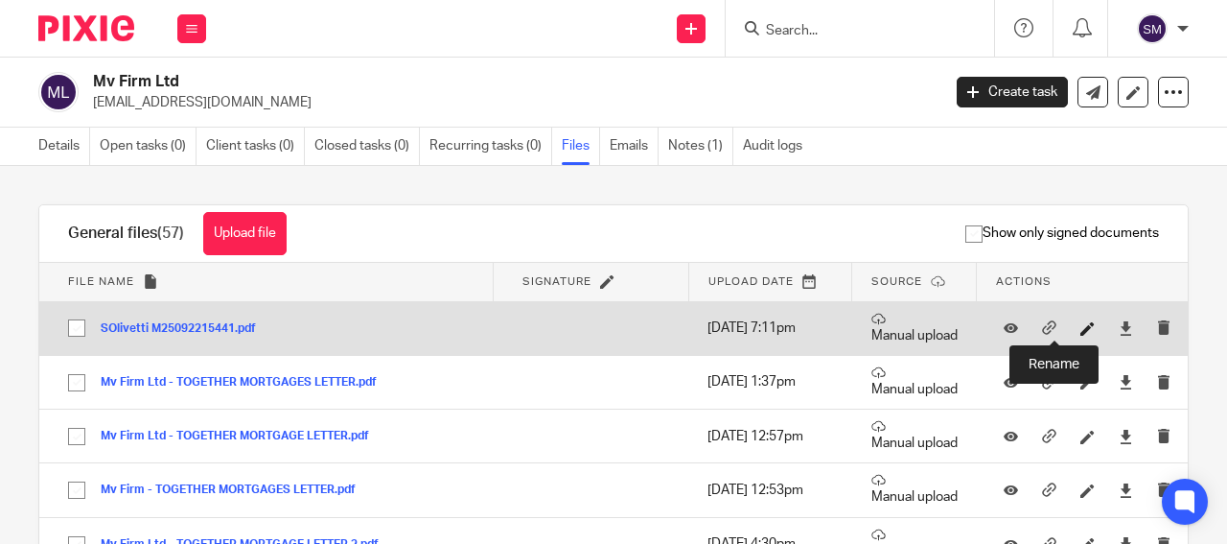
click at [1081, 330] on icon at bounding box center [1088, 328] width 14 height 14
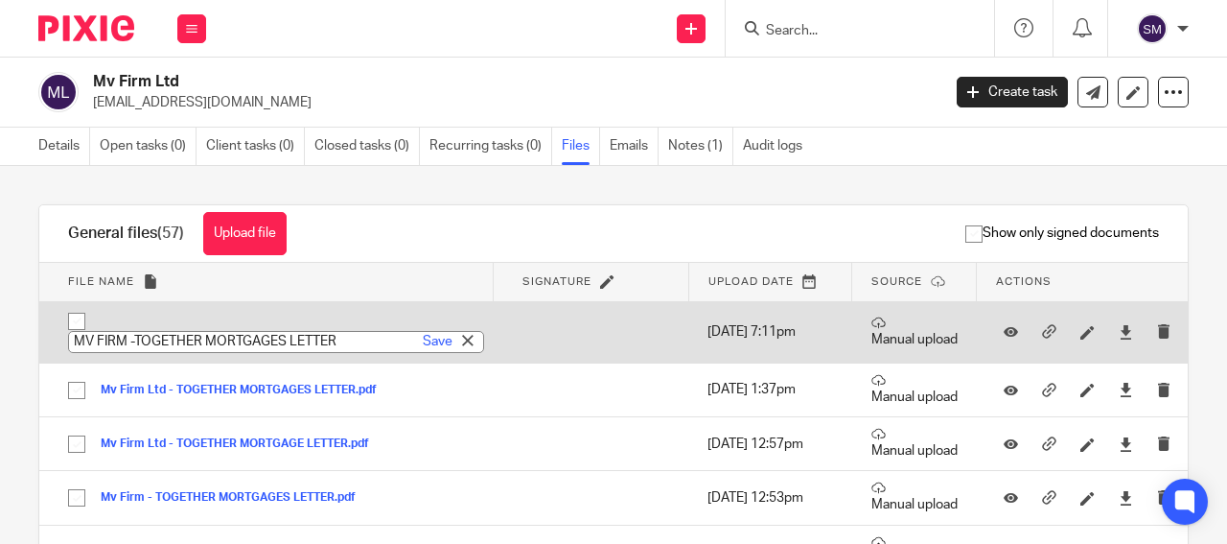
type input "MV FIRM -TOGETHER MORTGAGES LETTER"
click at [429, 339] on div "Save" at bounding box center [450, 341] width 65 height 19
click at [423, 342] on link "Save" at bounding box center [438, 341] width 30 height 19
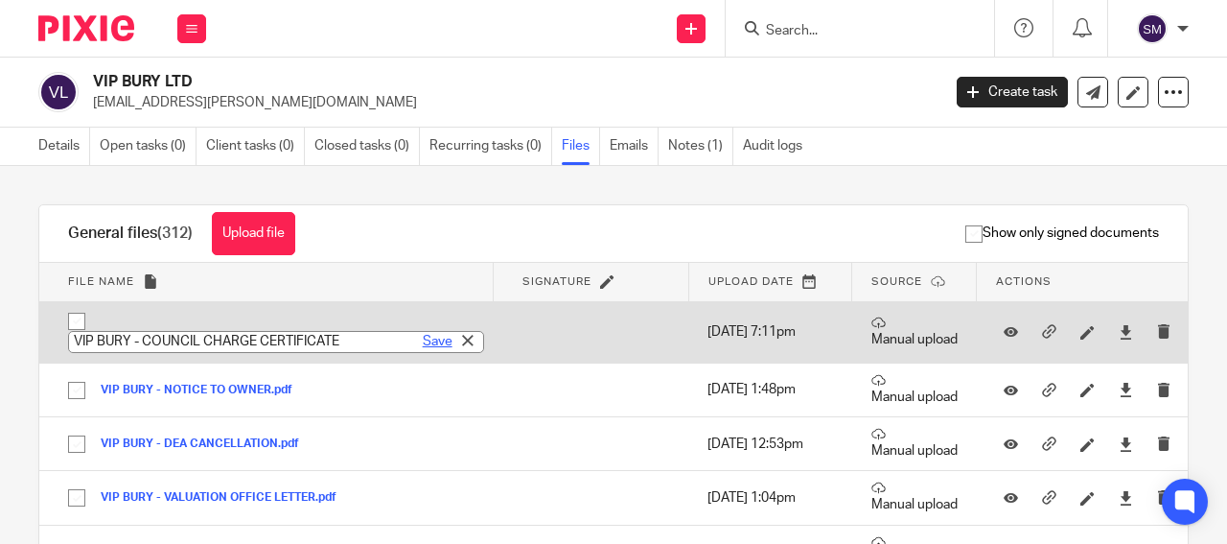
type input "VIP BURY - COUNCIL CHARGE CERTIFICATE"
click at [423, 342] on link "Save" at bounding box center [438, 341] width 30 height 19
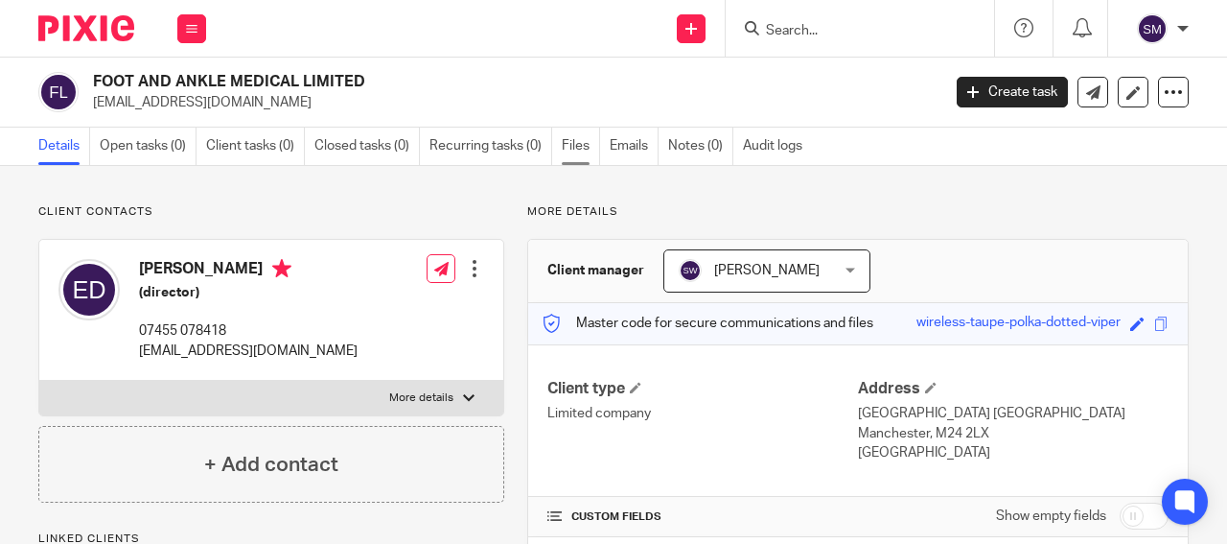
click at [571, 146] on link "Files" at bounding box center [581, 146] width 38 height 37
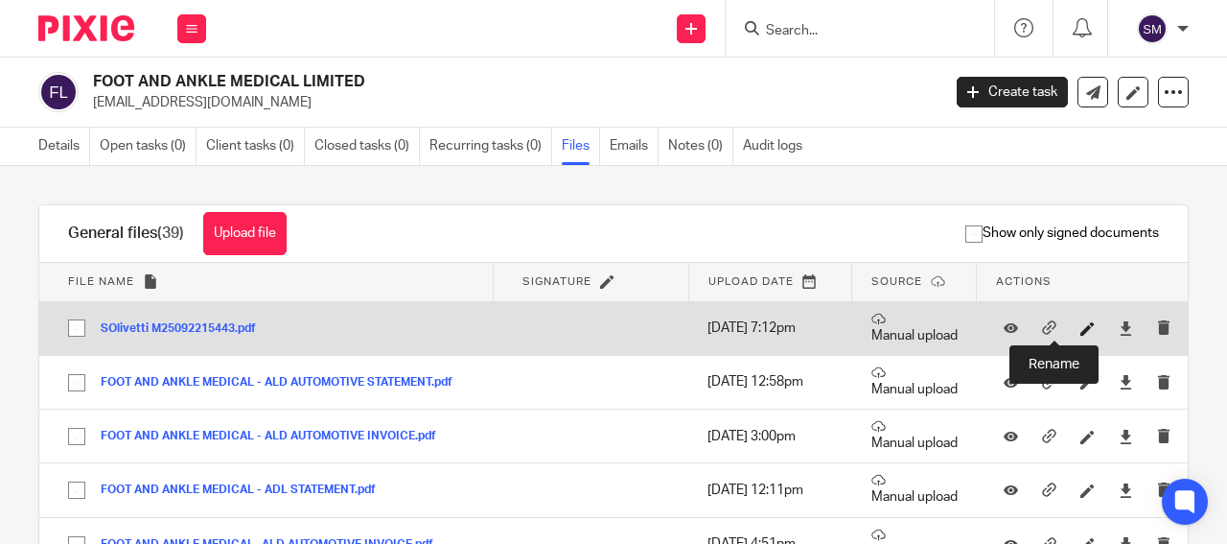
click at [1081, 332] on icon at bounding box center [1088, 328] width 14 height 14
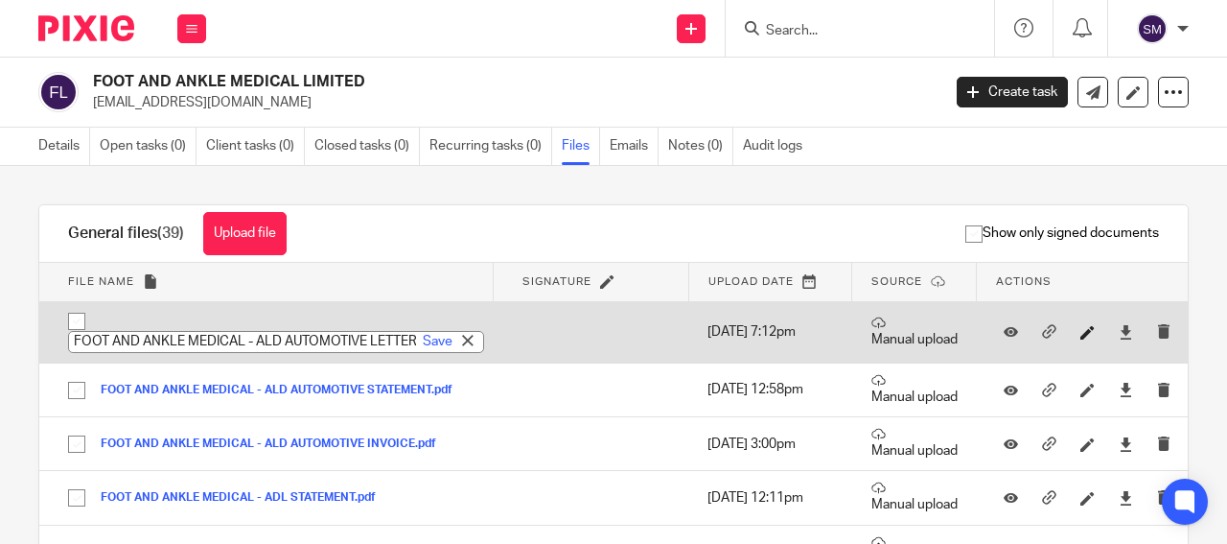
scroll to position [0, 32]
type input "FOOT AND ANKLE MEDICAL - ALD AUTOMOTIVE LETTER"
click at [423, 345] on link "Save" at bounding box center [438, 341] width 30 height 19
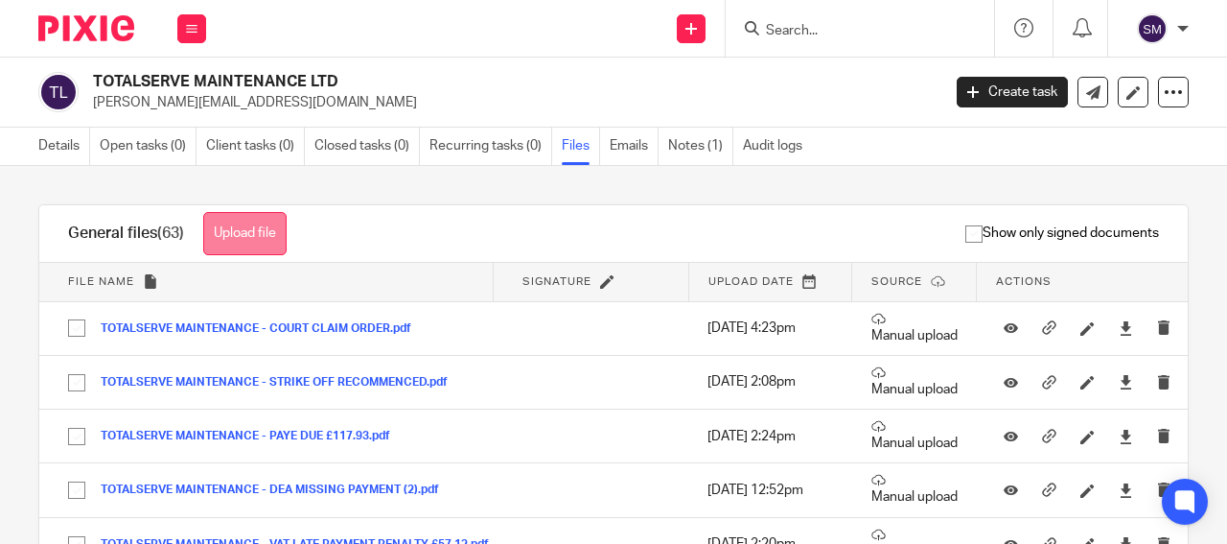
click at [273, 238] on button "Upload file" at bounding box center [244, 233] width 83 height 43
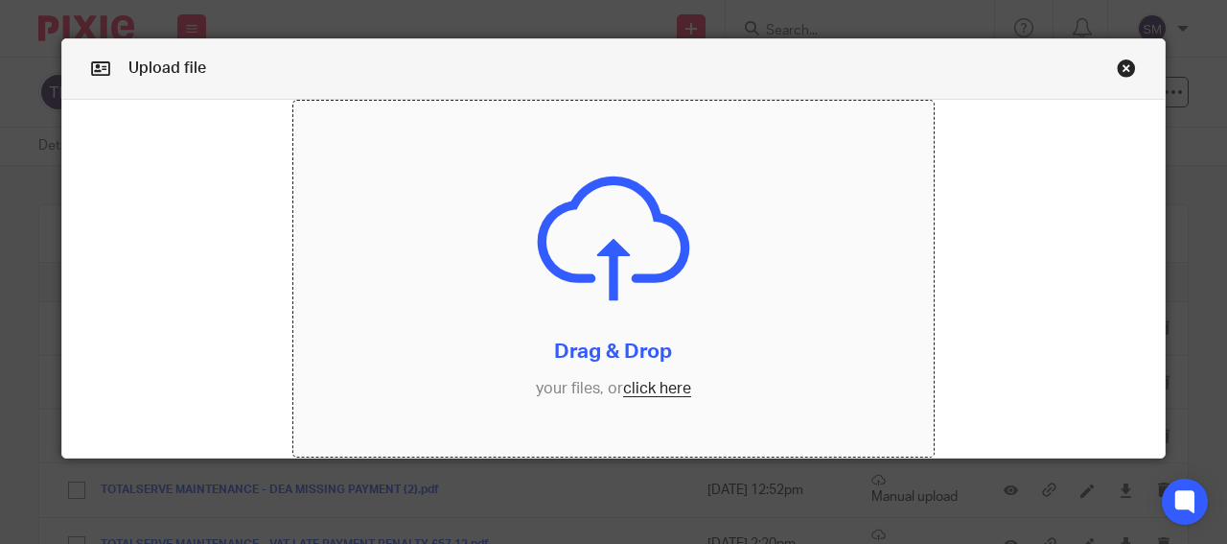
click at [628, 390] on input "file" at bounding box center [614, 279] width 642 height 357
